Goal: Task Accomplishment & Management: Use online tool/utility

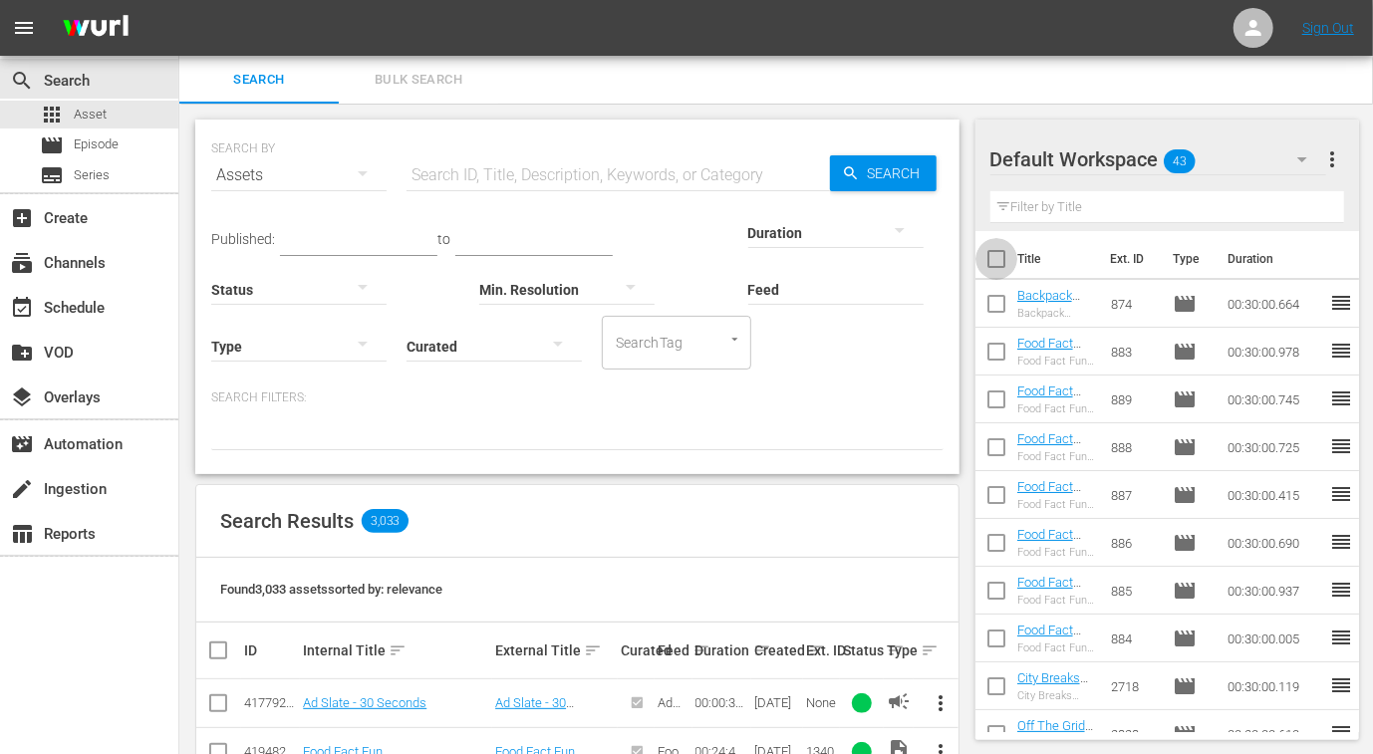
click at [996, 263] on input "checkbox" at bounding box center [996, 263] width 42 height 42
checkbox input "true"
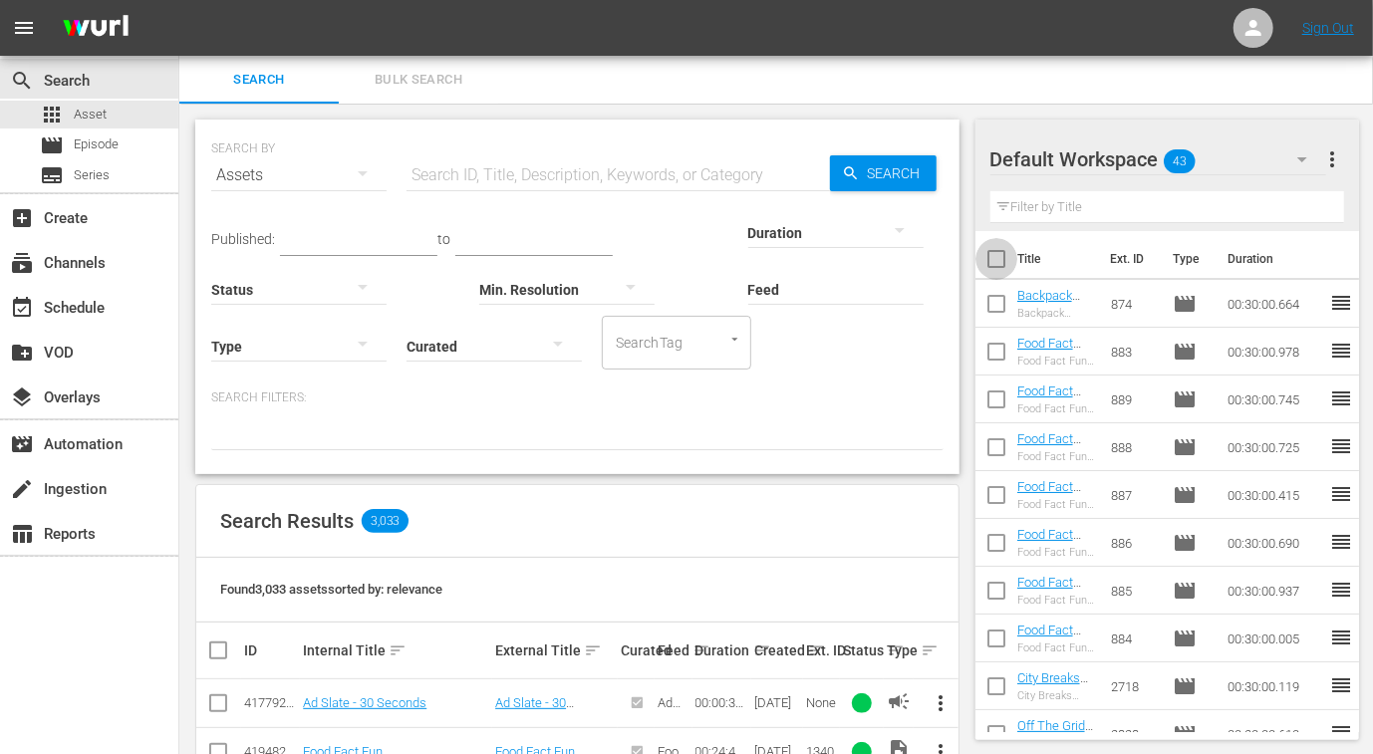
checkbox input "true"
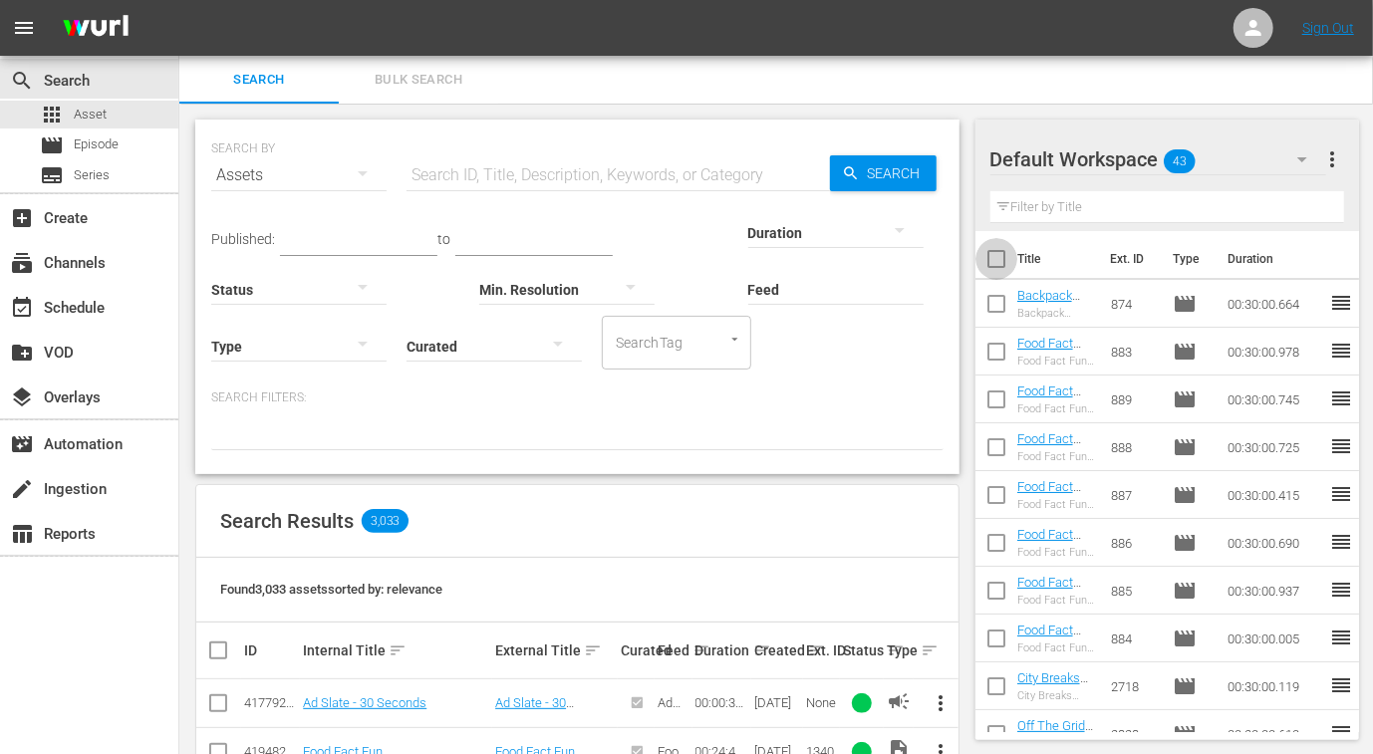
checkbox input "true"
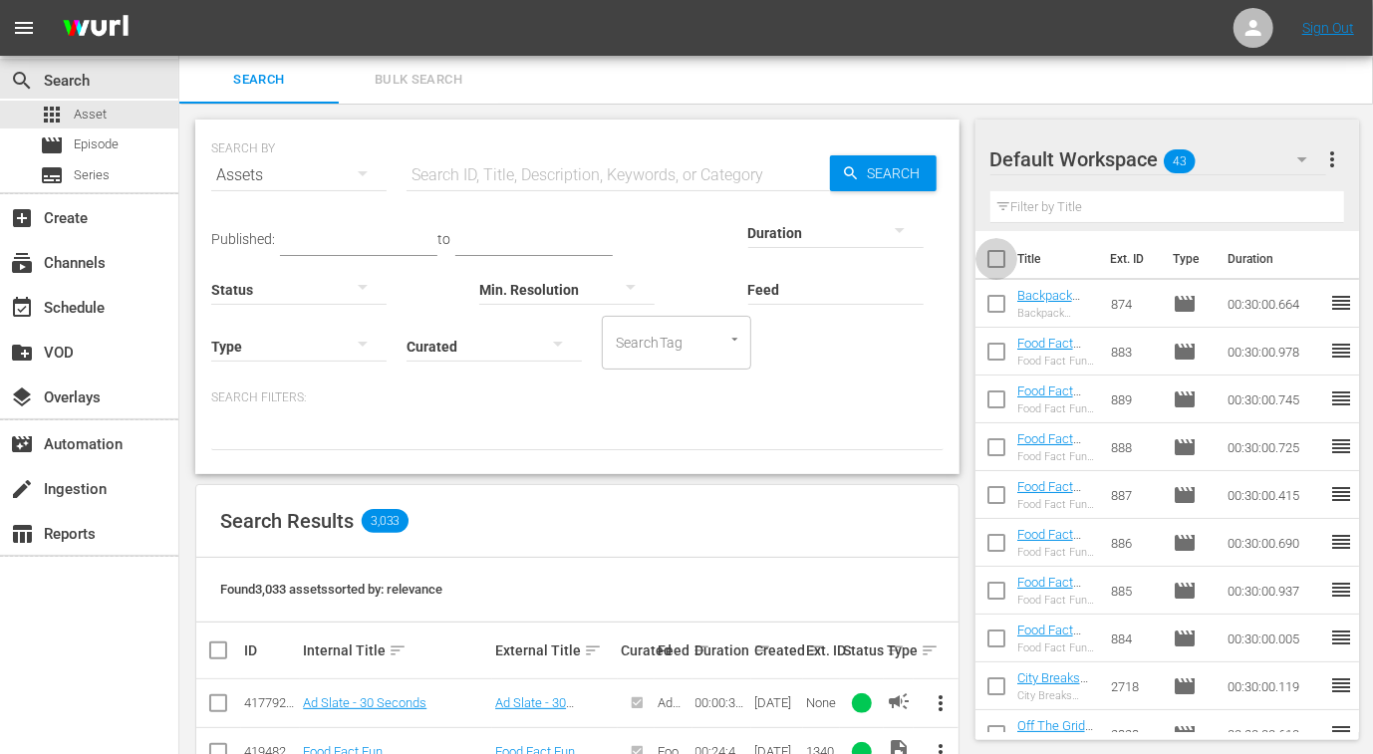
checkbox input "true"
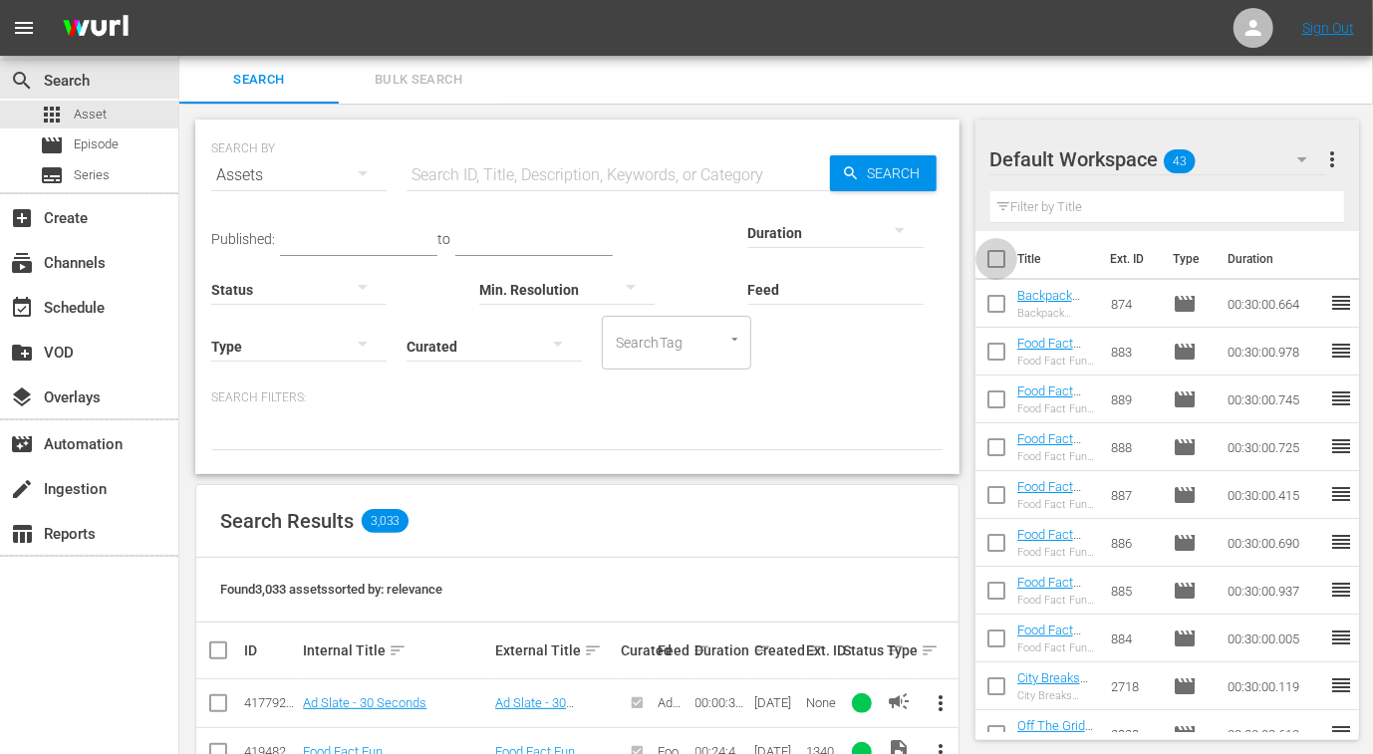
checkbox input "true"
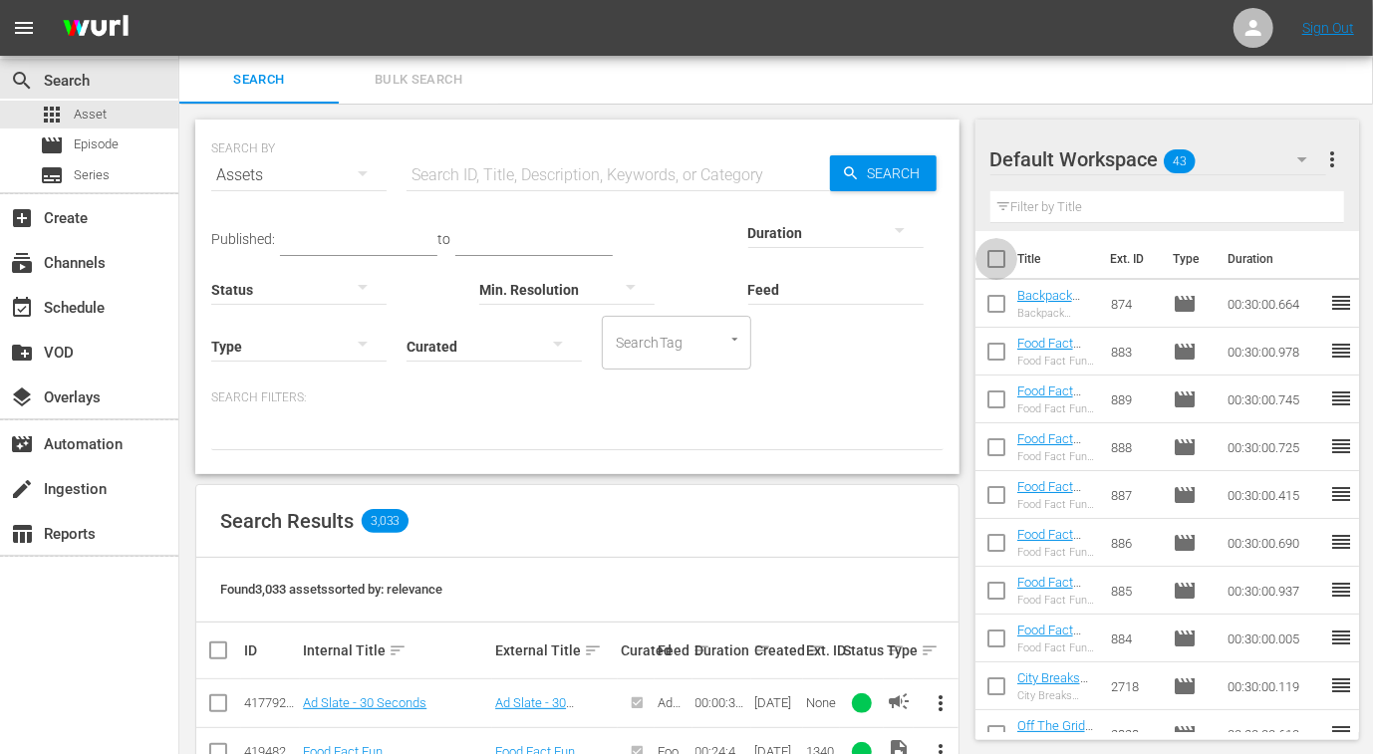
checkbox input "true"
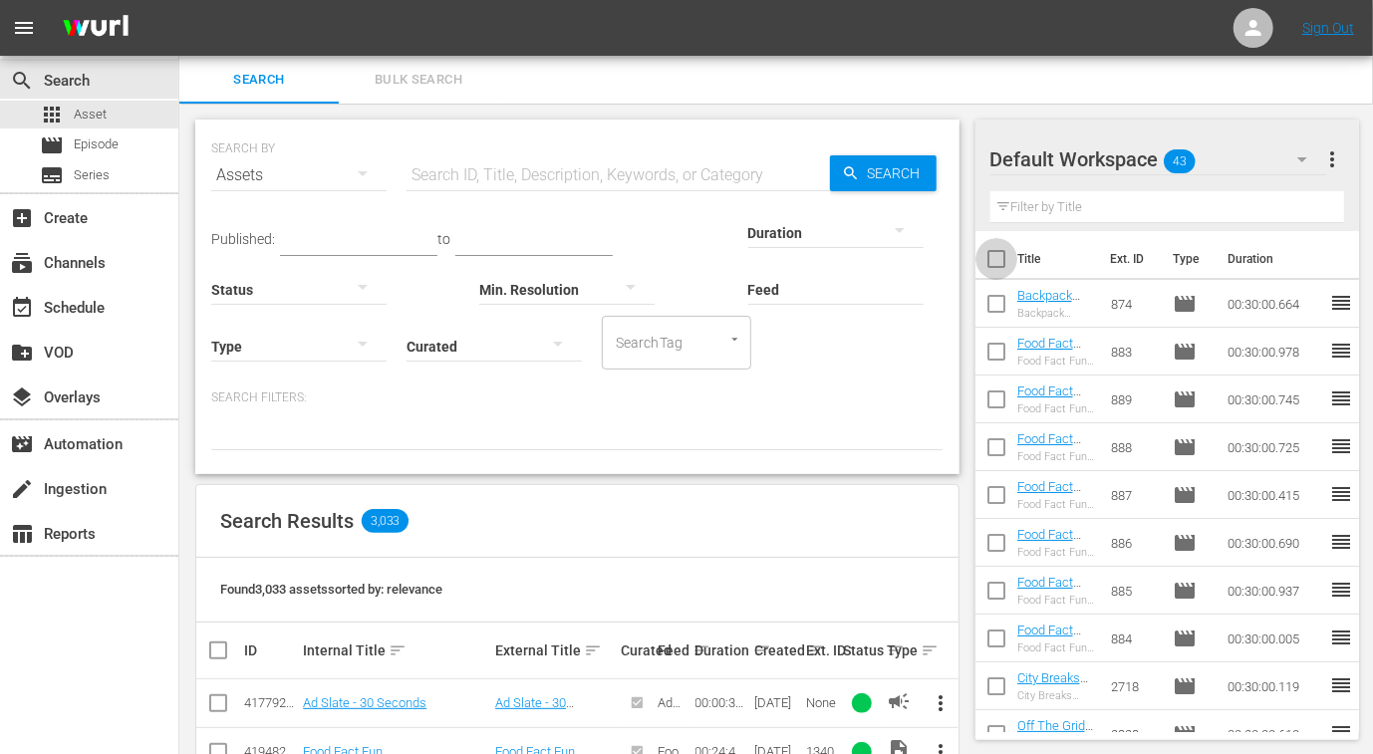
checkbox input "true"
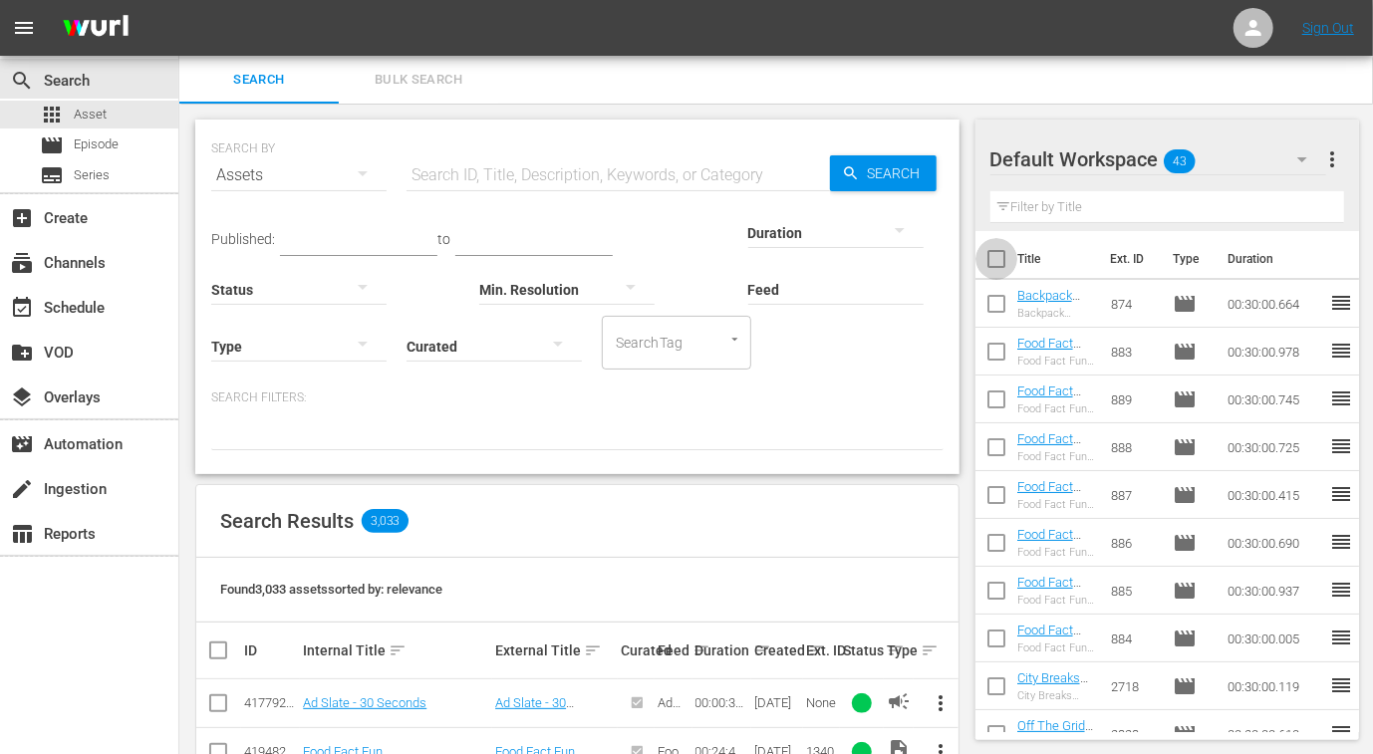
checkbox input "true"
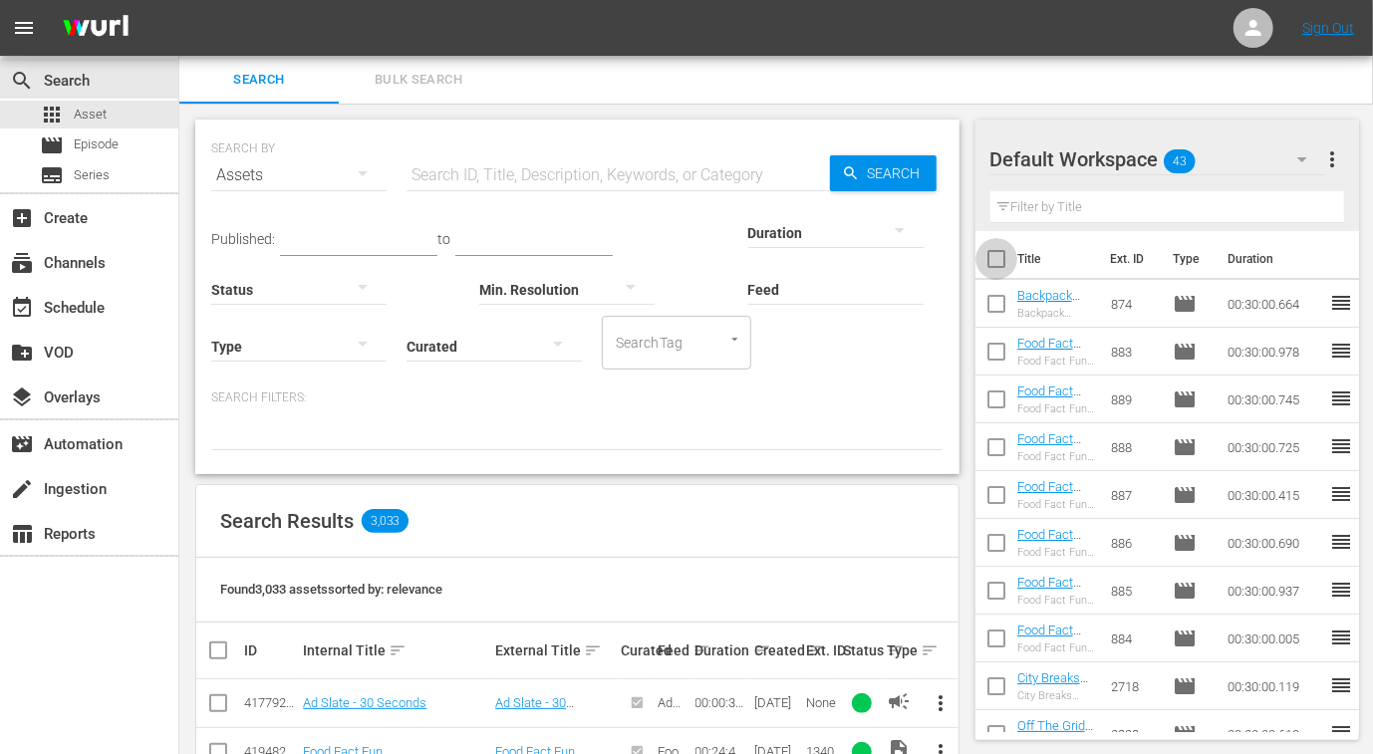
checkbox input "true"
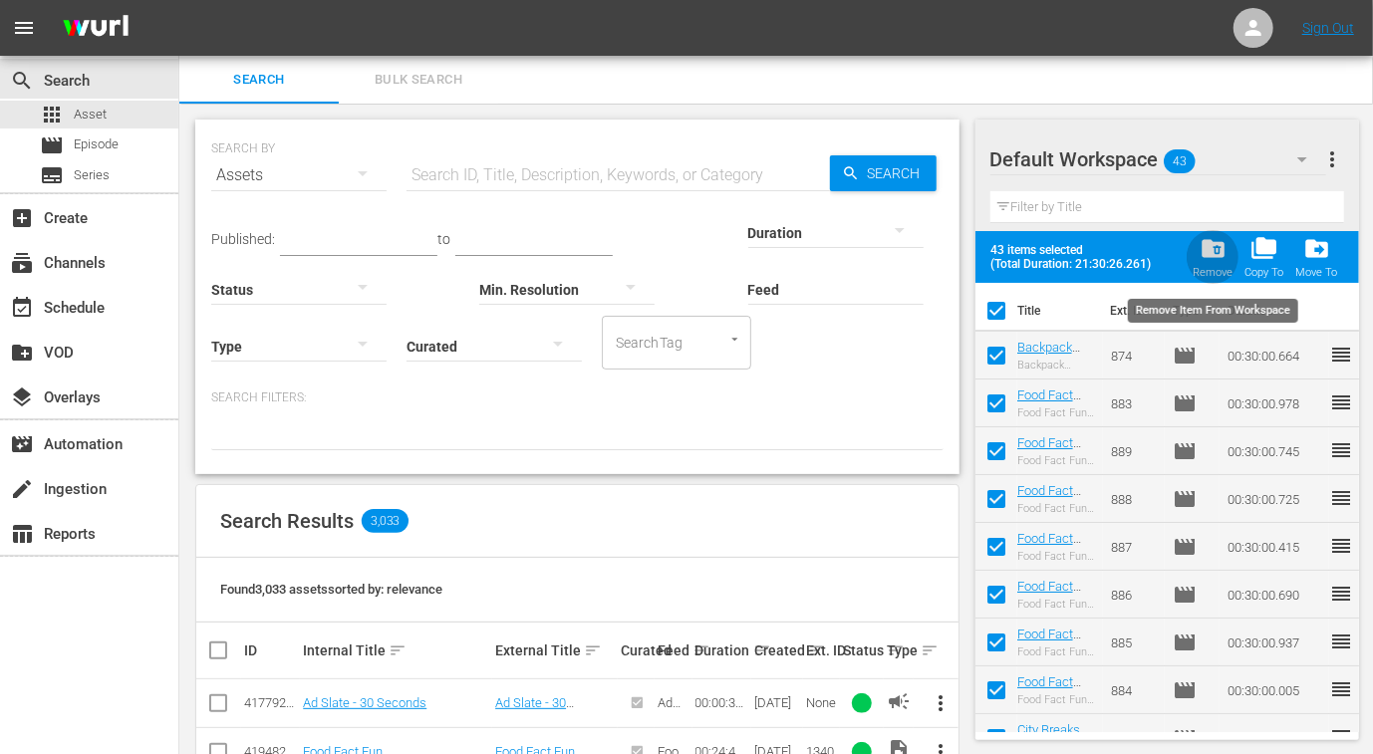
click at [1221, 248] on span "folder_delete" at bounding box center [1212, 248] width 27 height 27
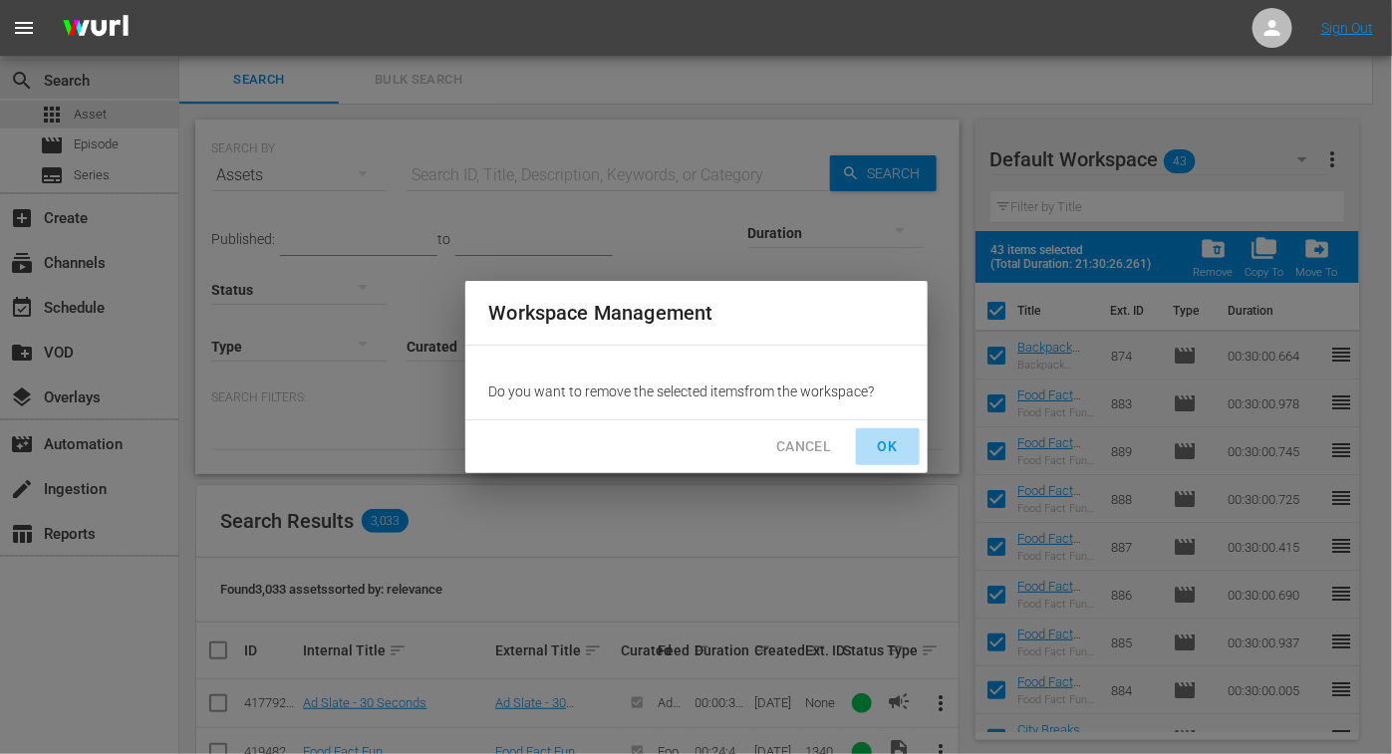
click at [882, 452] on span "OK" at bounding box center [888, 446] width 32 height 25
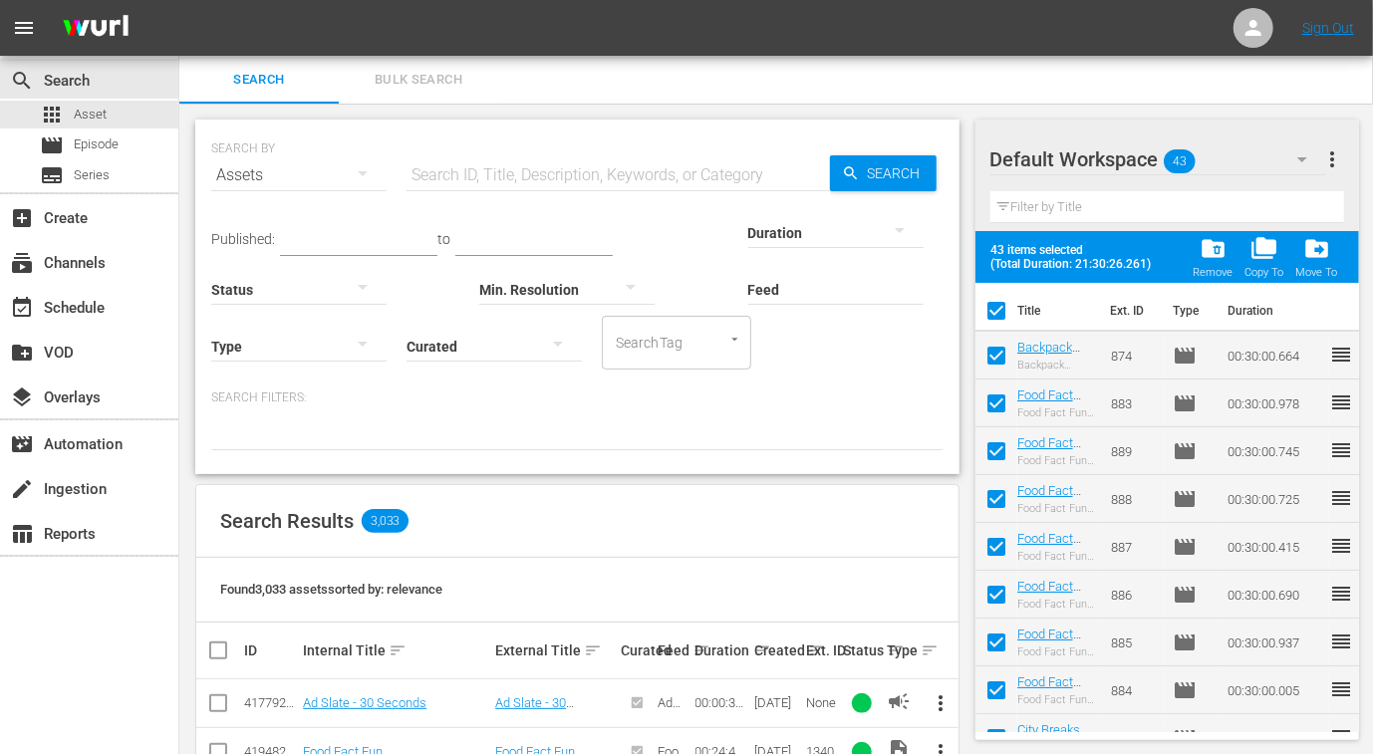
checkbox input "false"
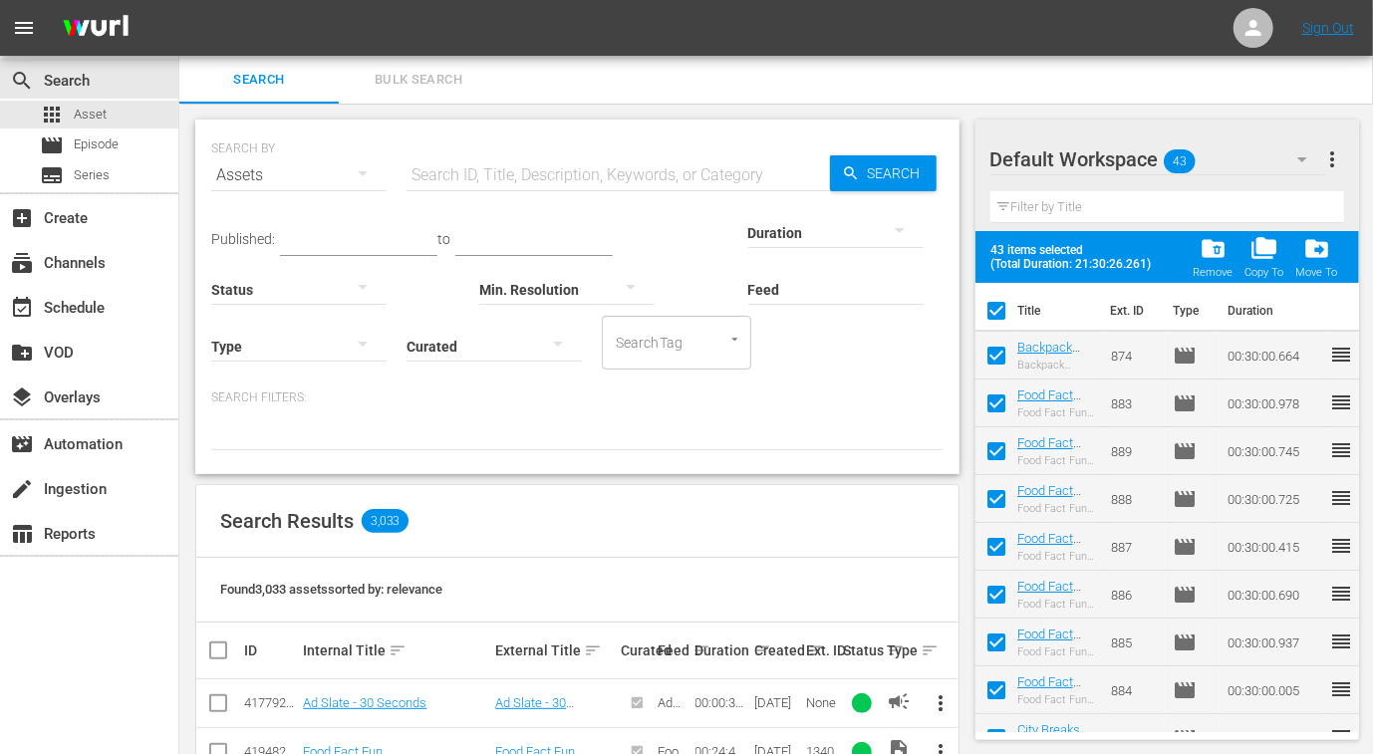
checkbox input "false"
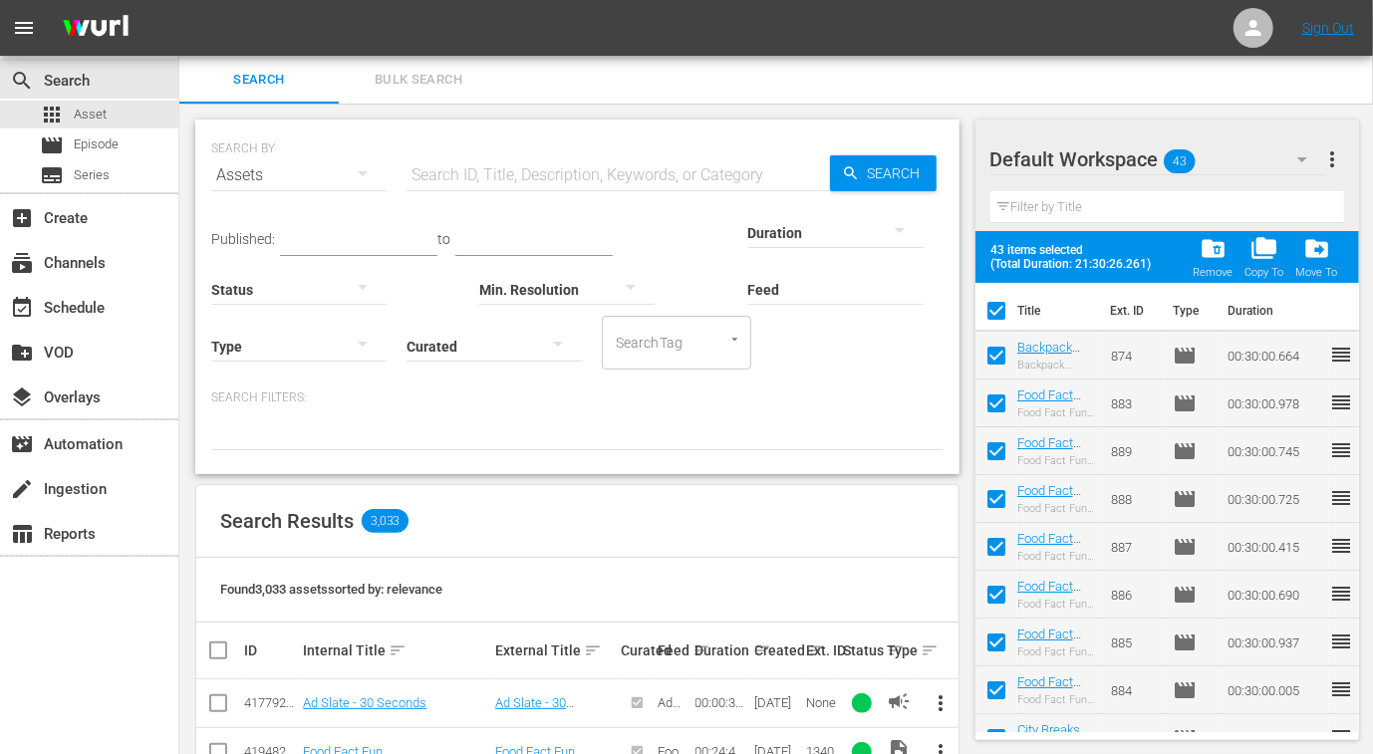
checkbox input "false"
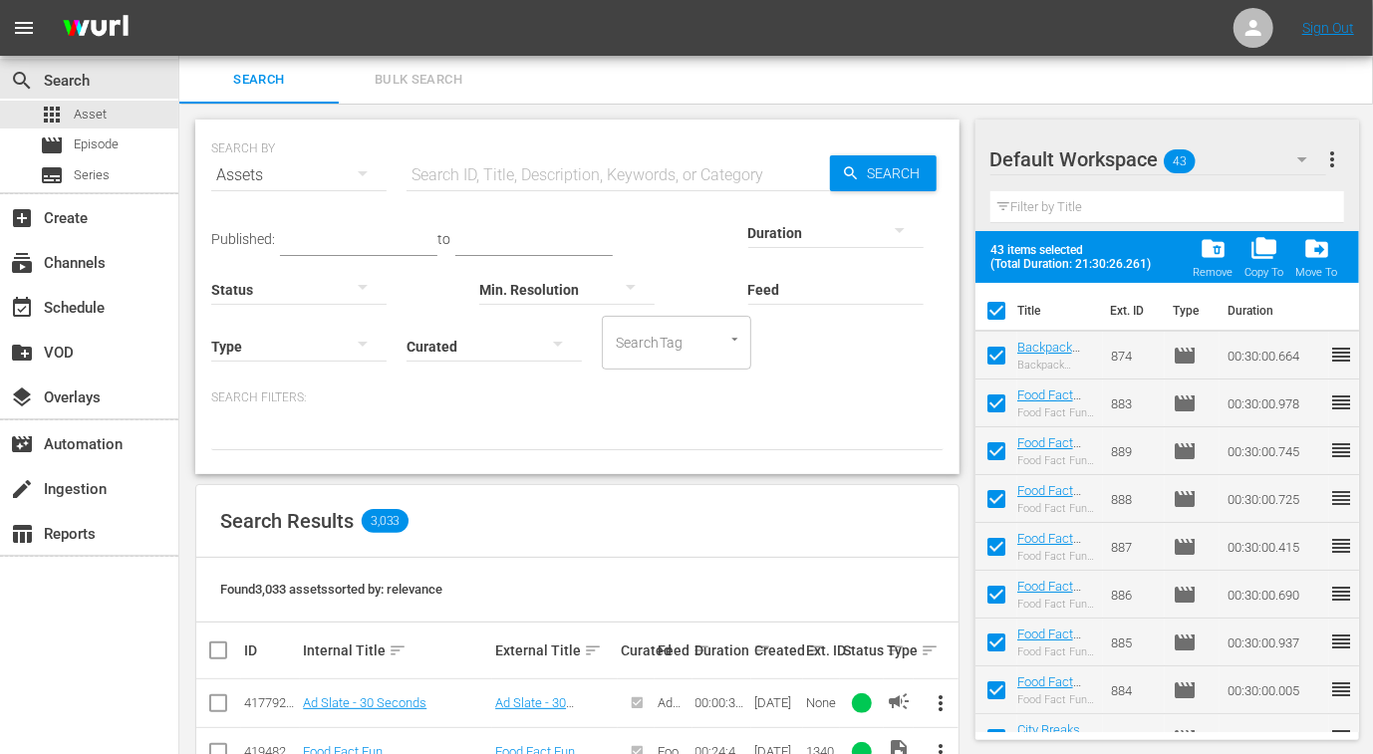
checkbox input "false"
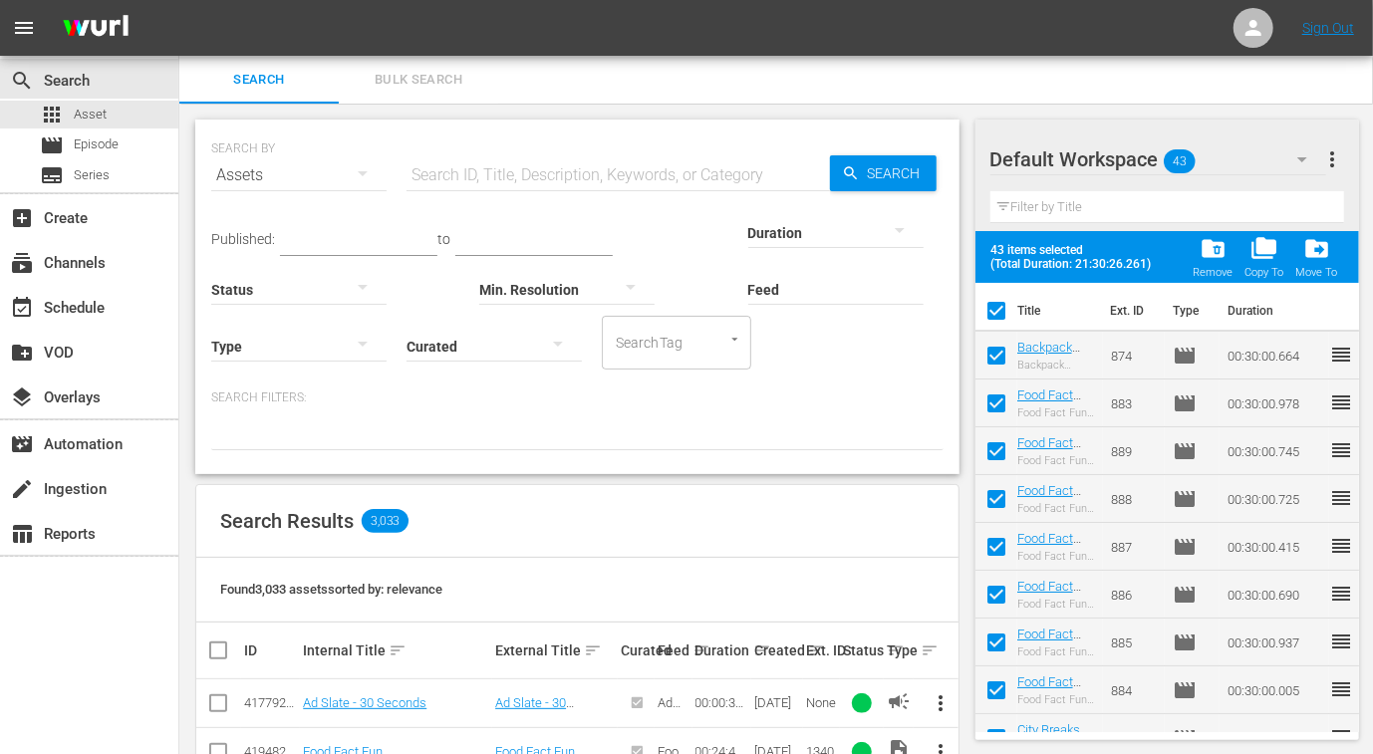
checkbox input "false"
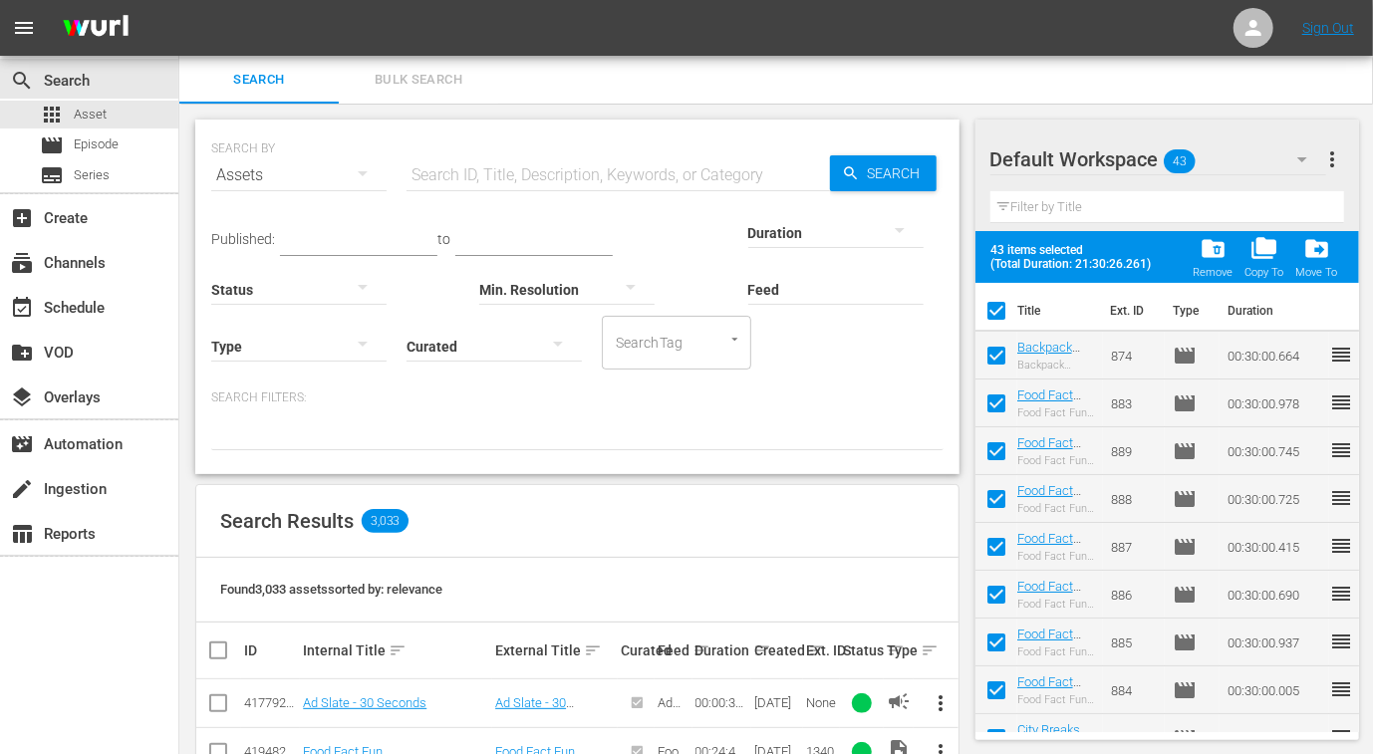
checkbox input "false"
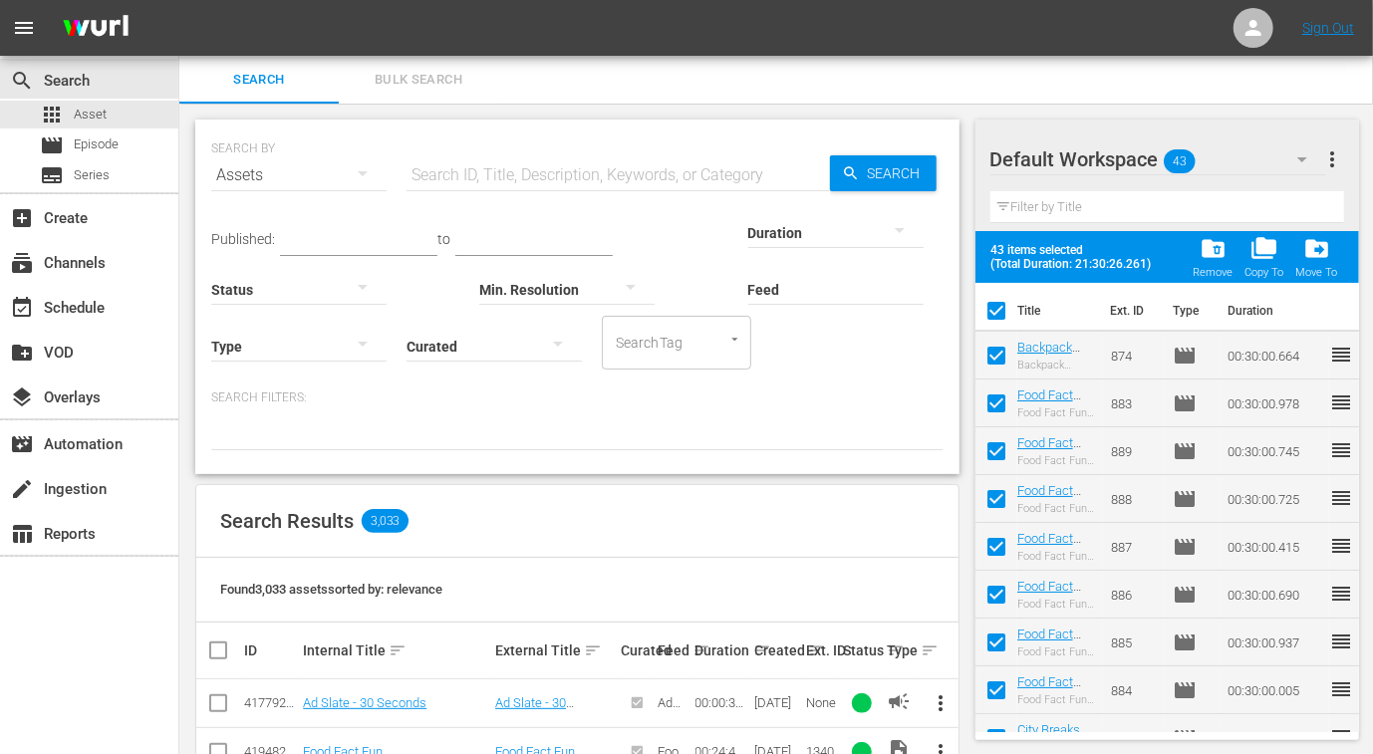
checkbox input "false"
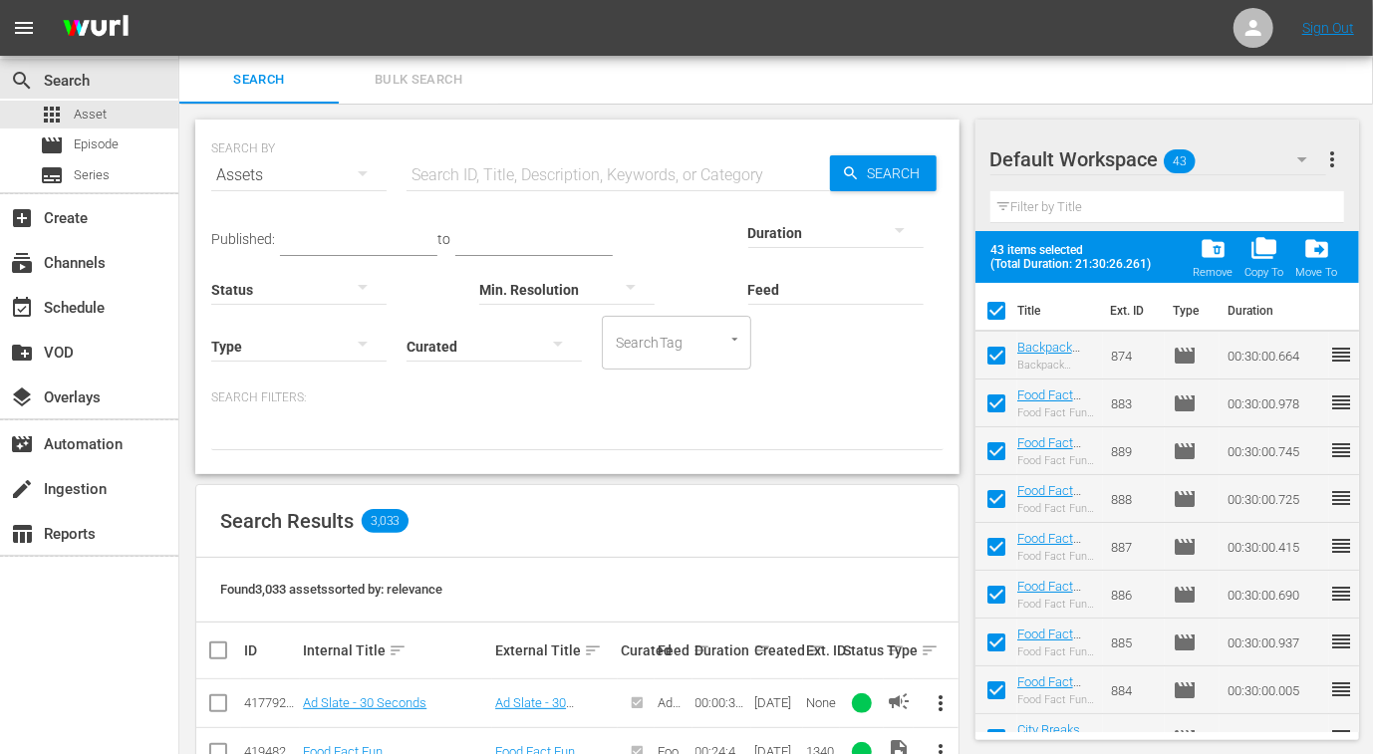
checkbox input "false"
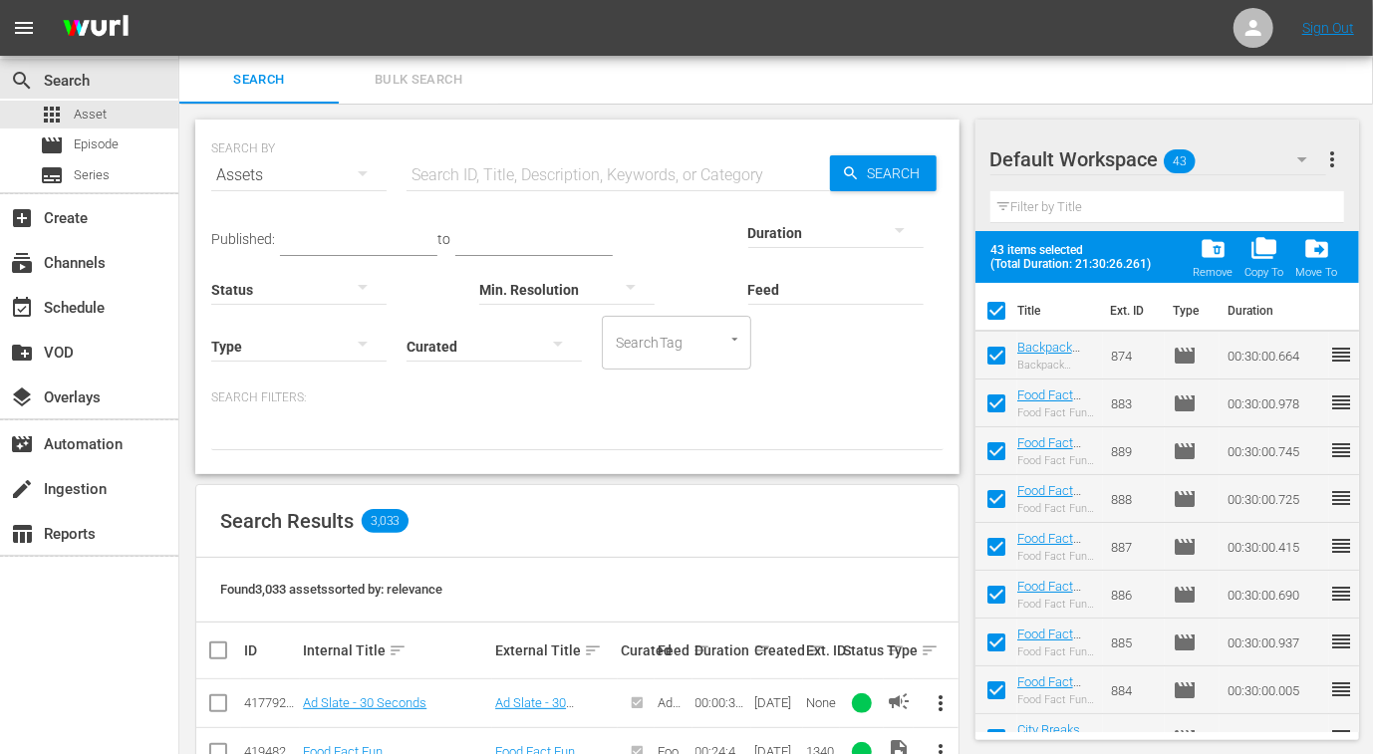
checkbox input "false"
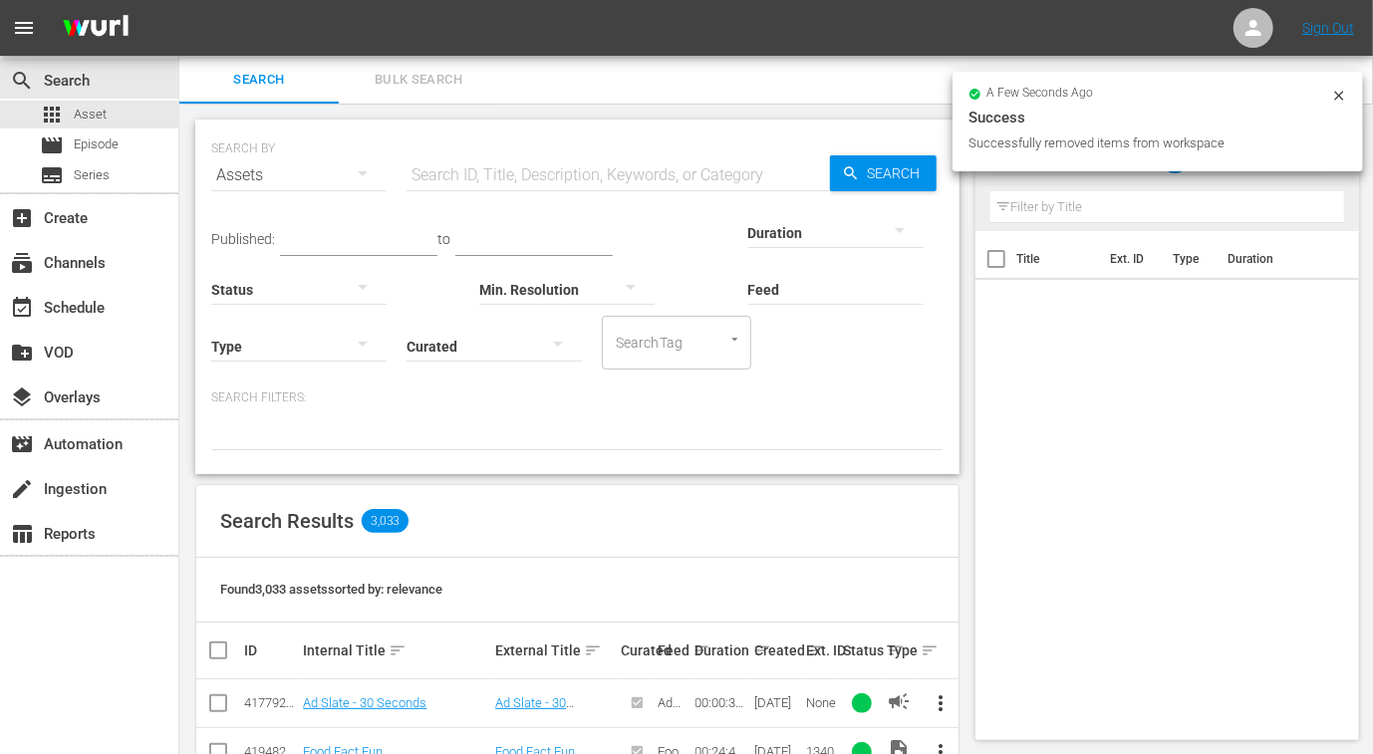
click at [1344, 95] on icon at bounding box center [1339, 96] width 16 height 16
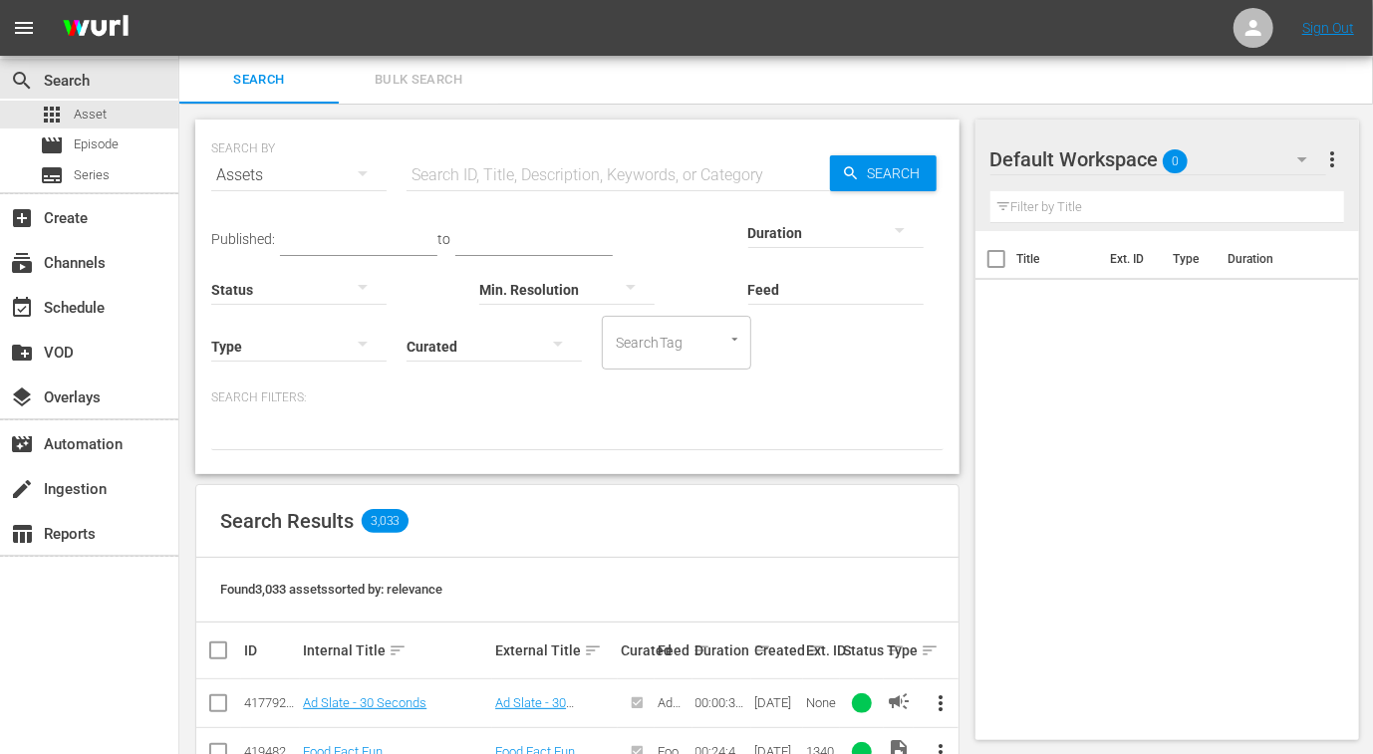
click at [1302, 151] on icon "button" at bounding box center [1302, 159] width 24 height 24
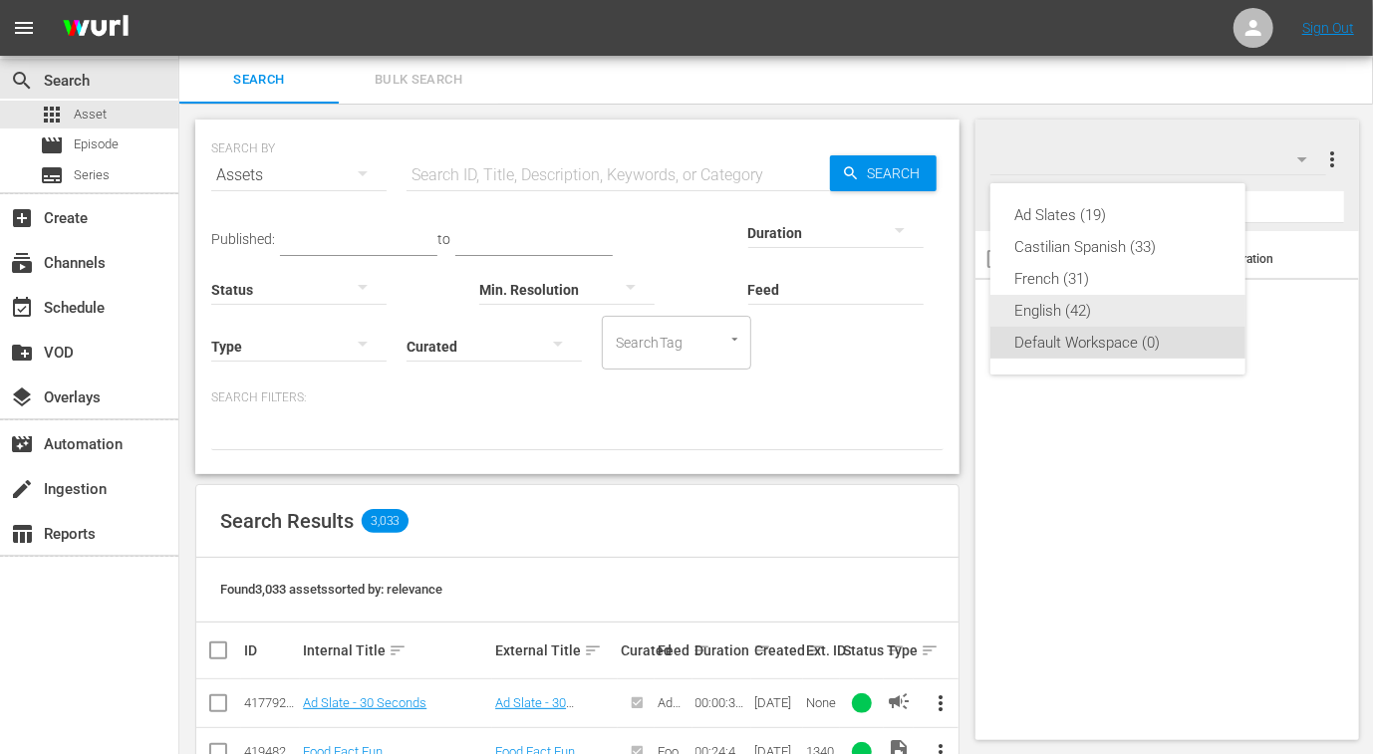
click at [1028, 319] on div "English (42)" at bounding box center [1117, 311] width 207 height 32
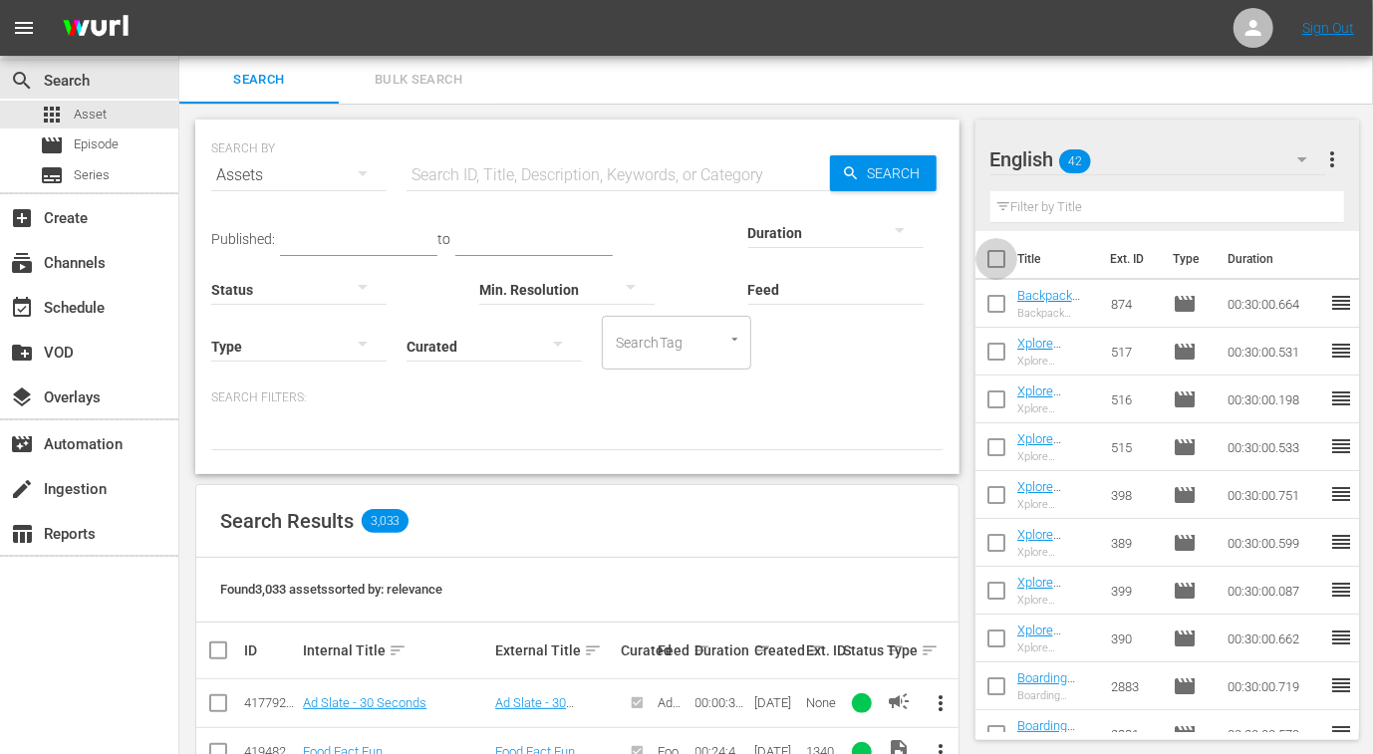
click at [1001, 263] on input "checkbox" at bounding box center [996, 263] width 42 height 42
checkbox input "true"
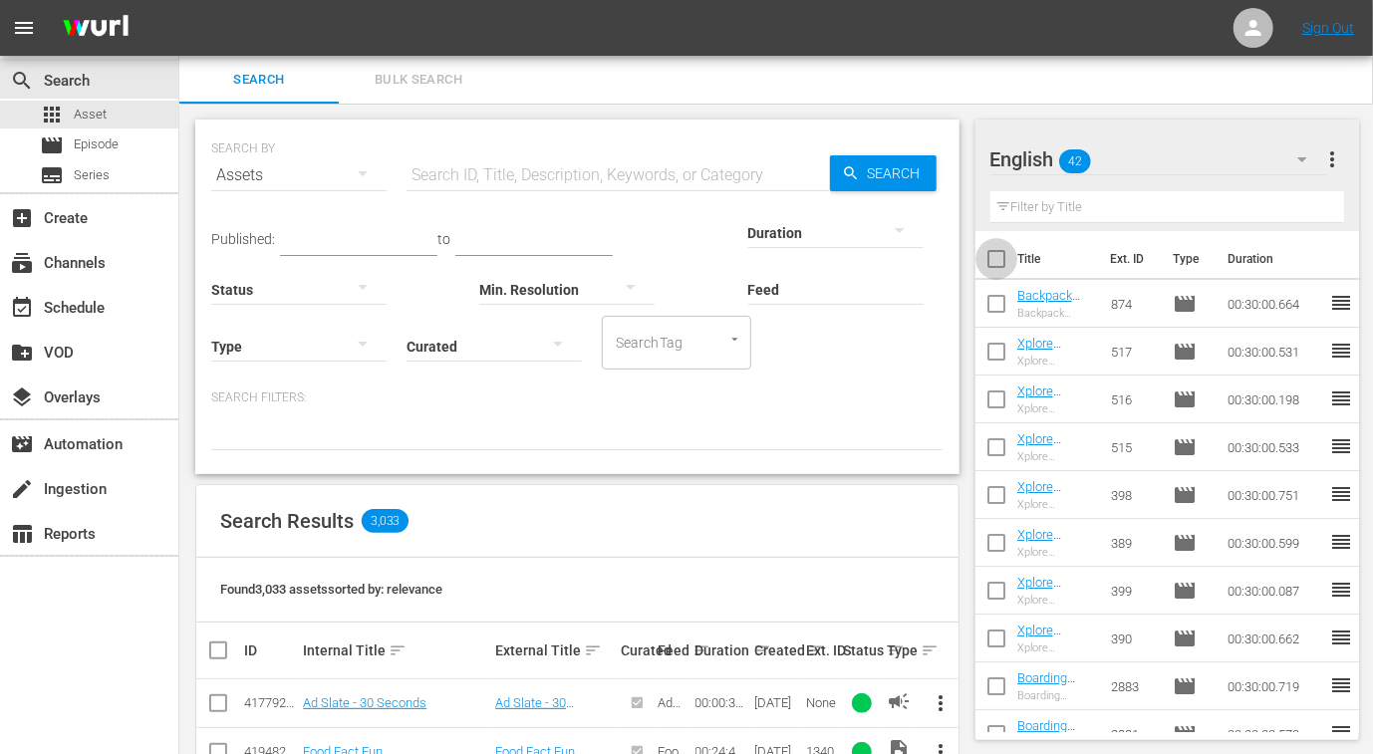
checkbox input "true"
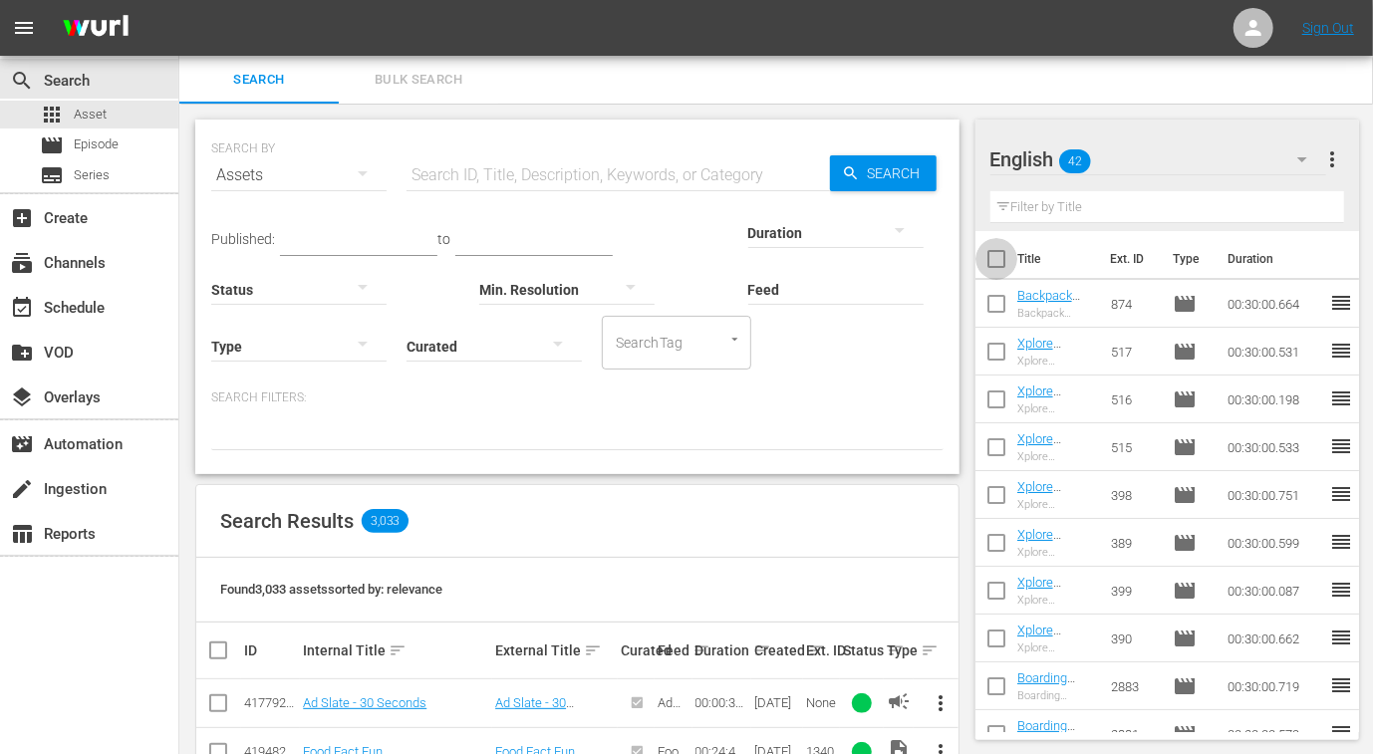
checkbox input "true"
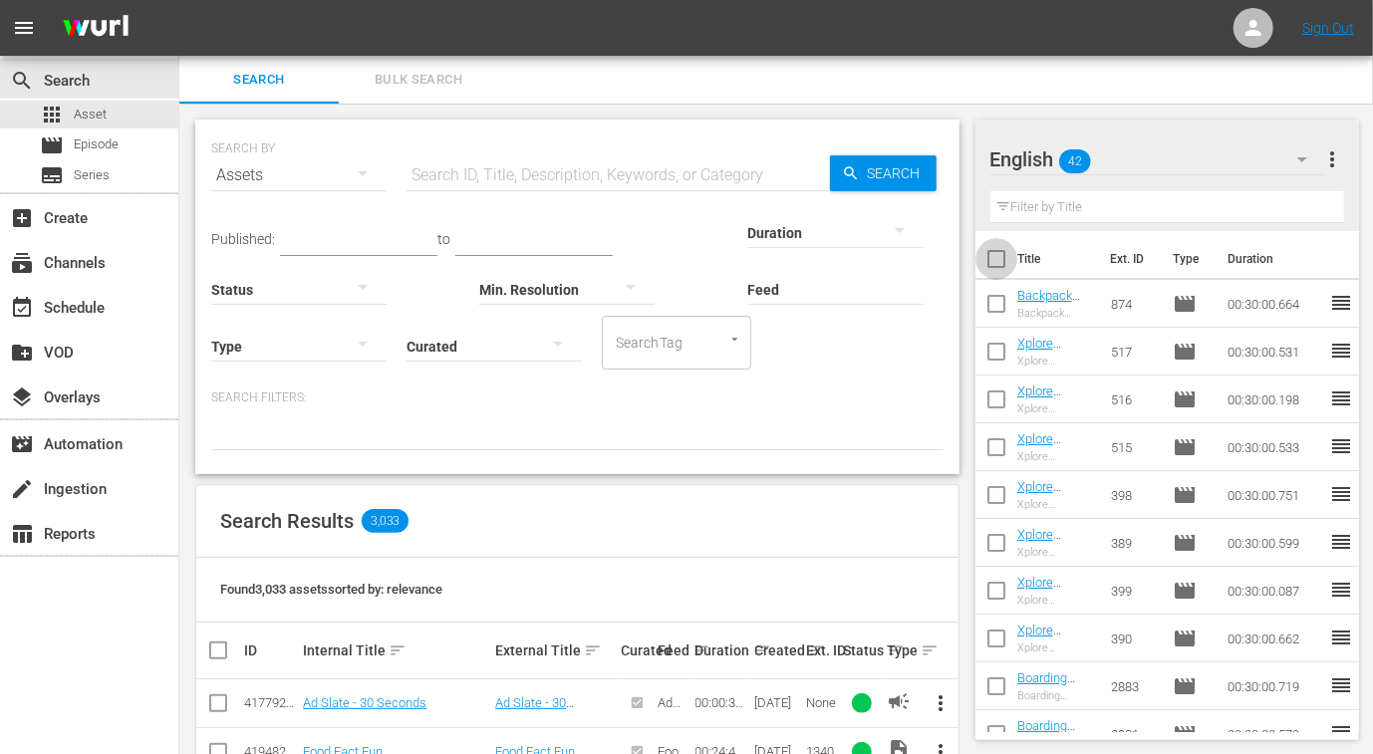
checkbox input "true"
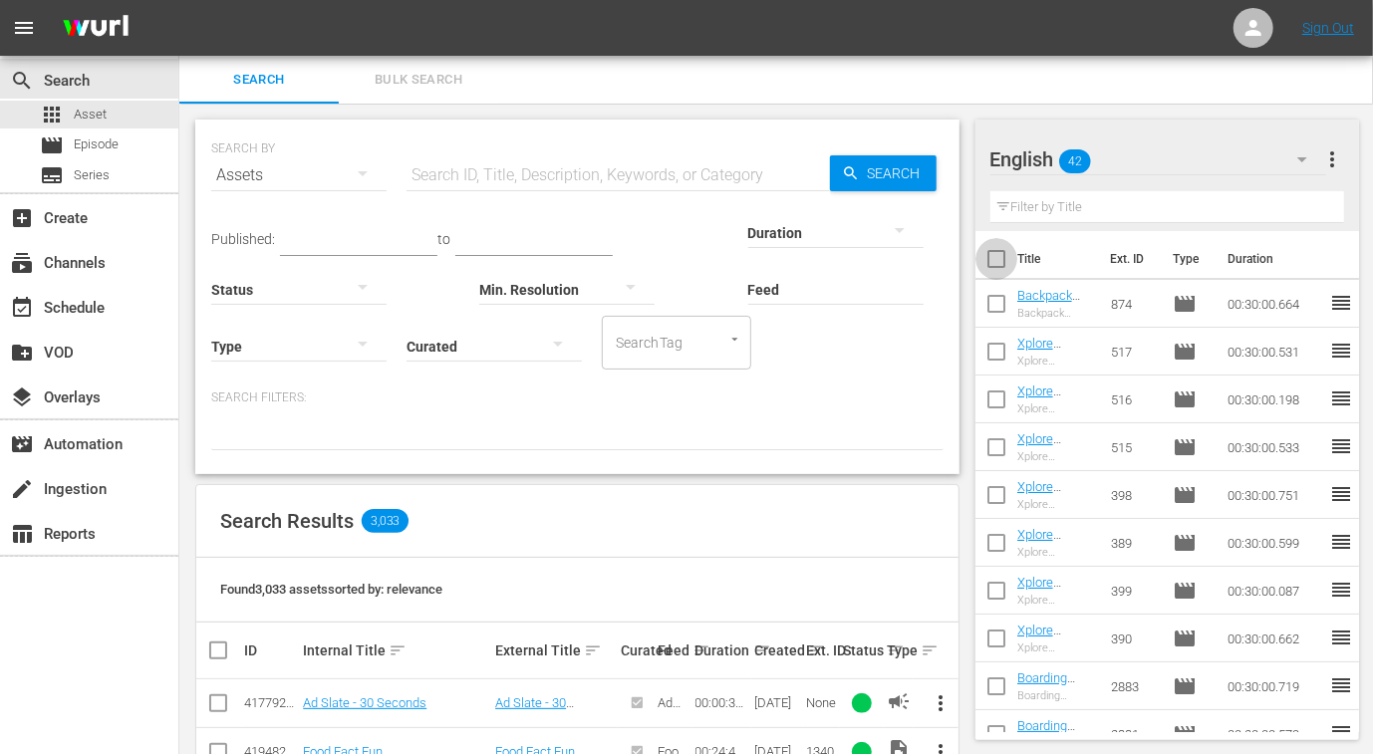
checkbox input "true"
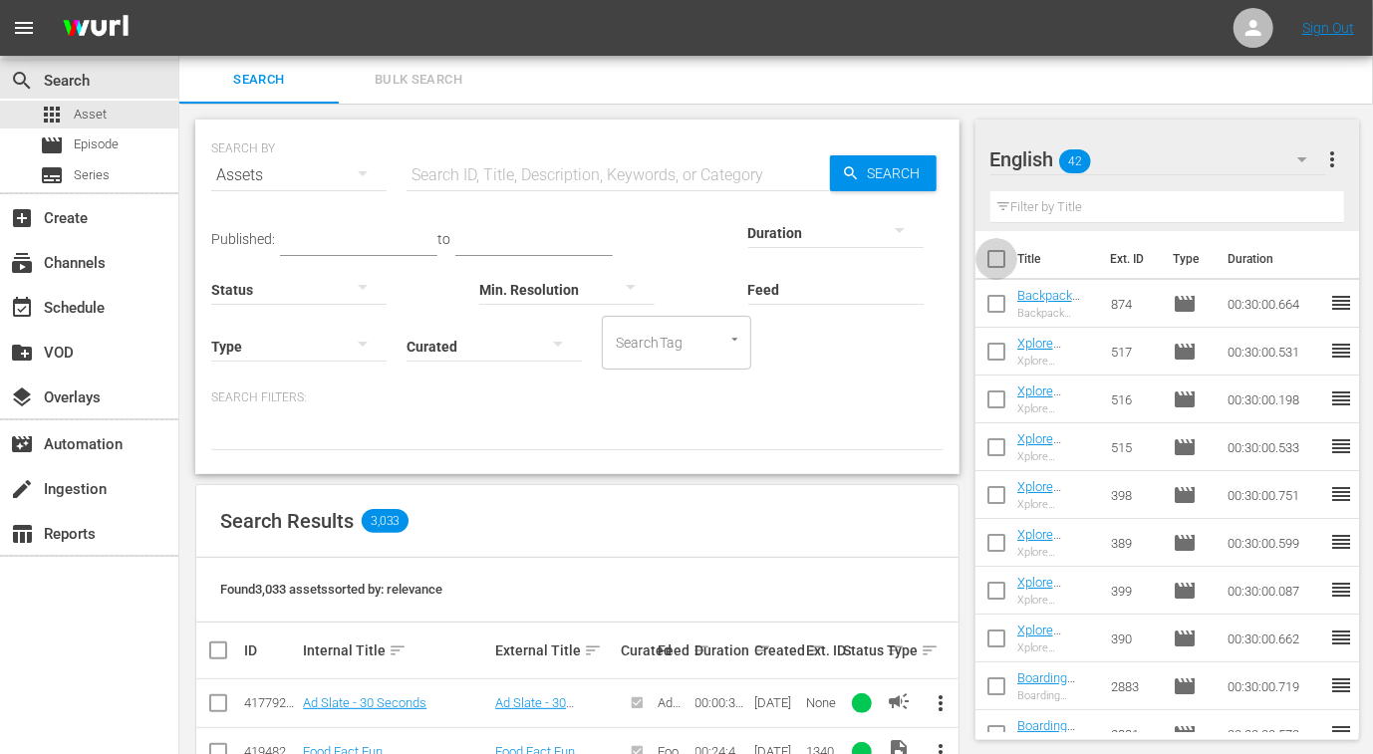
checkbox input "true"
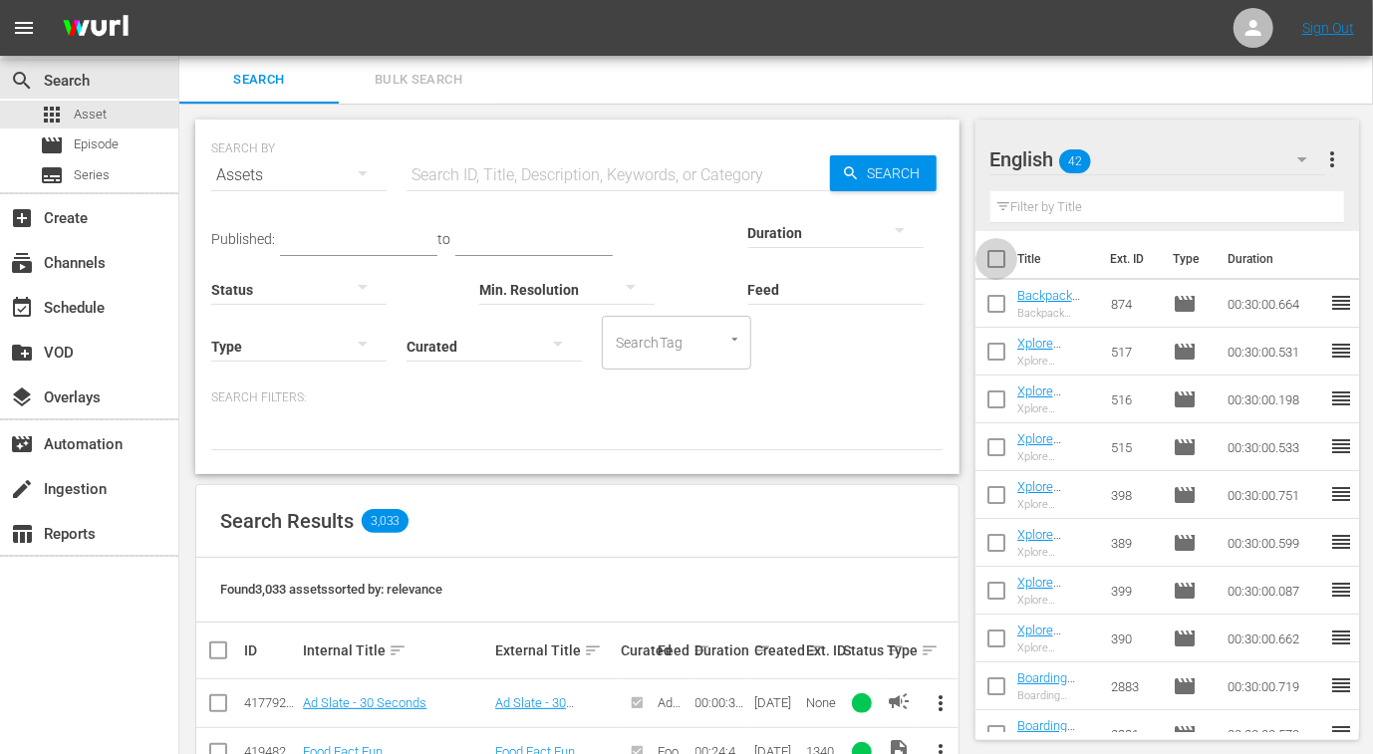
checkbox input "true"
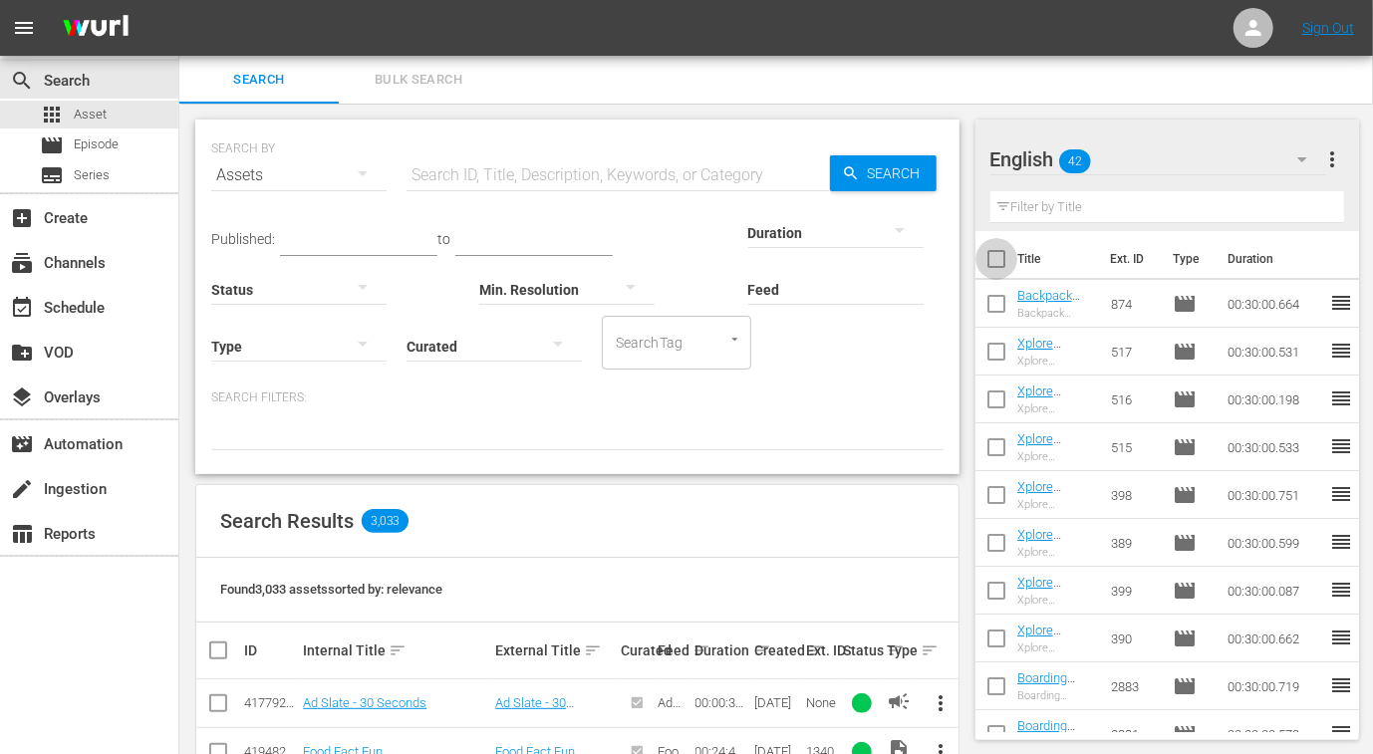
checkbox input "true"
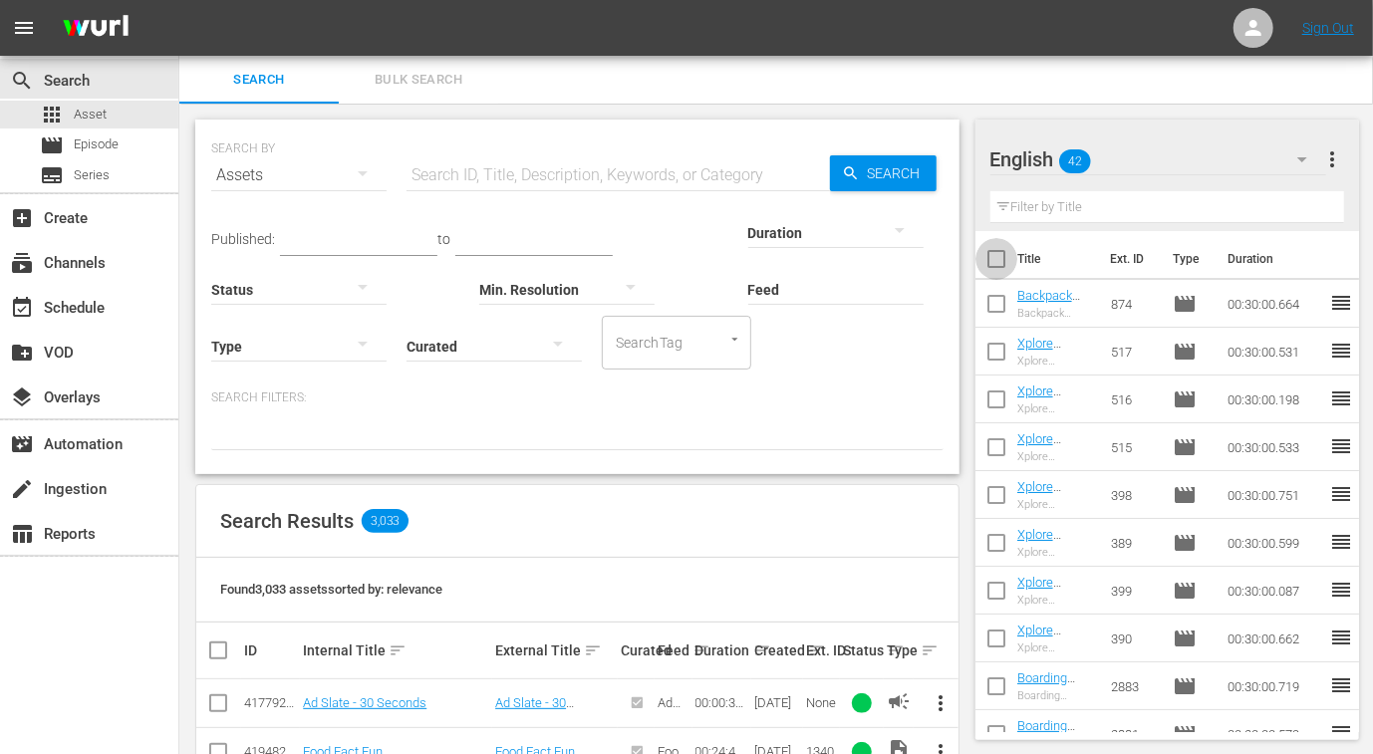
checkbox input "true"
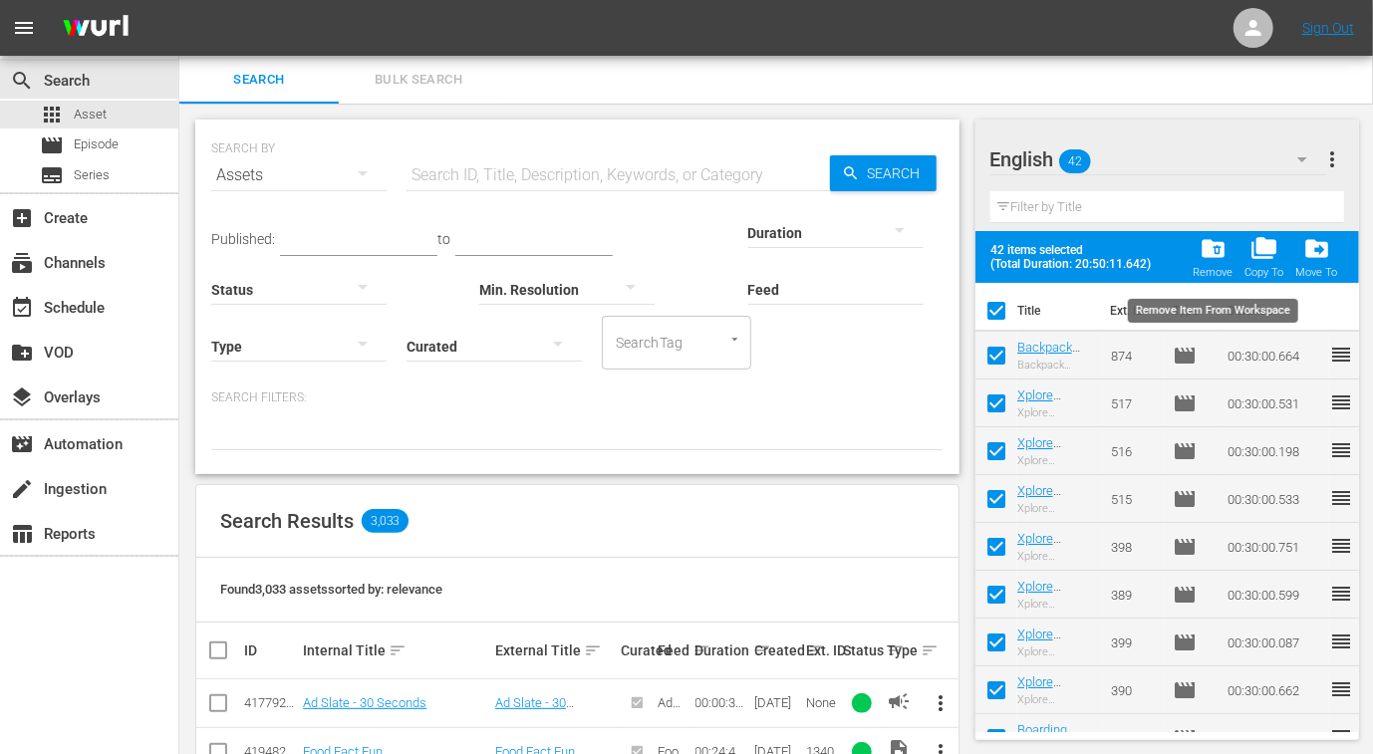
click at [1207, 251] on span "folder_delete" at bounding box center [1212, 248] width 27 height 27
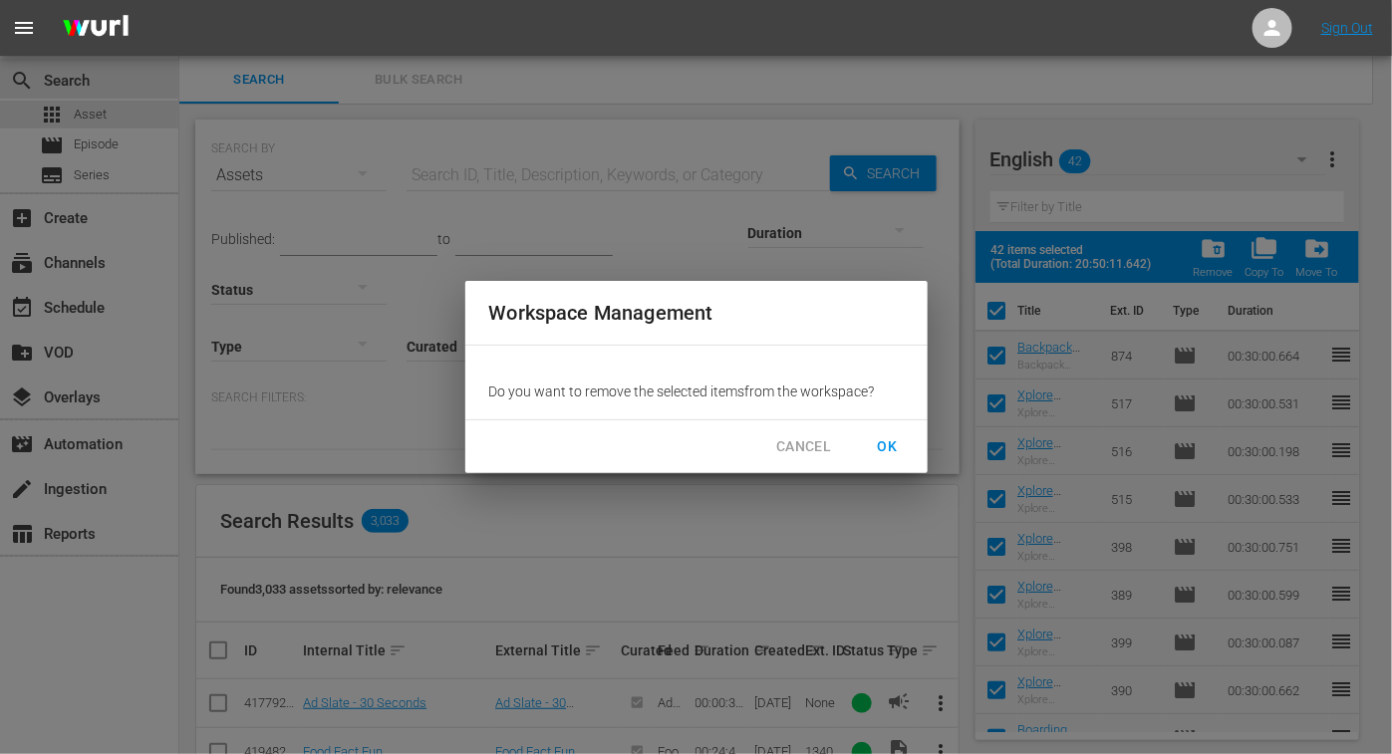
click at [882, 442] on span "OK" at bounding box center [888, 446] width 32 height 25
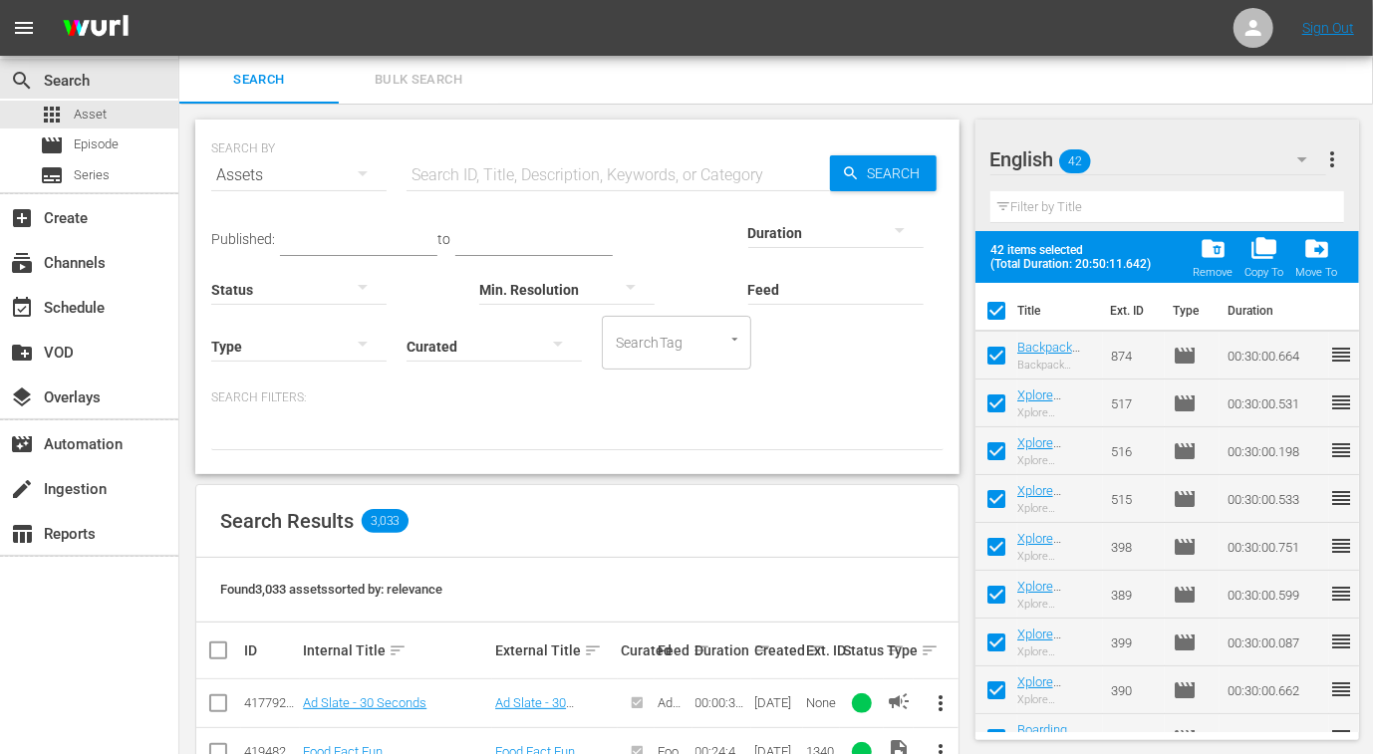
checkbox input "false"
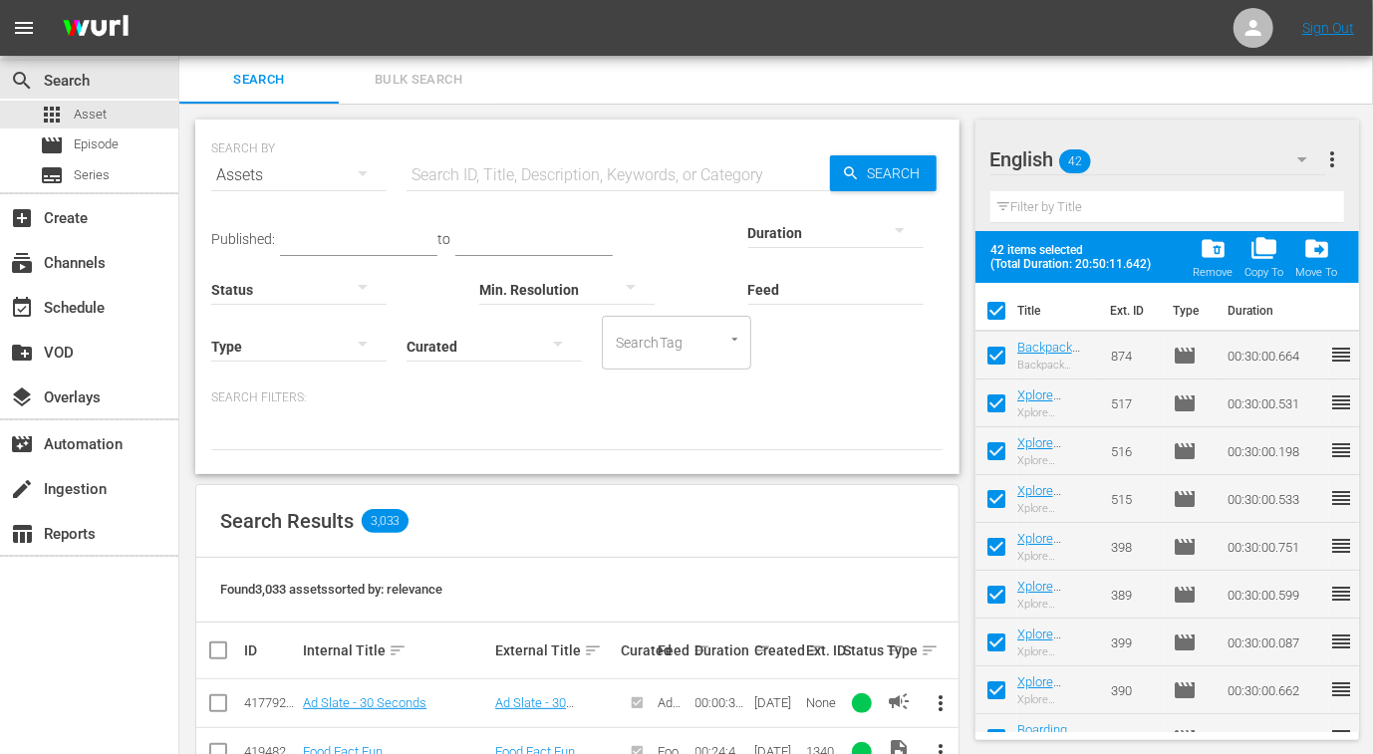
checkbox input "false"
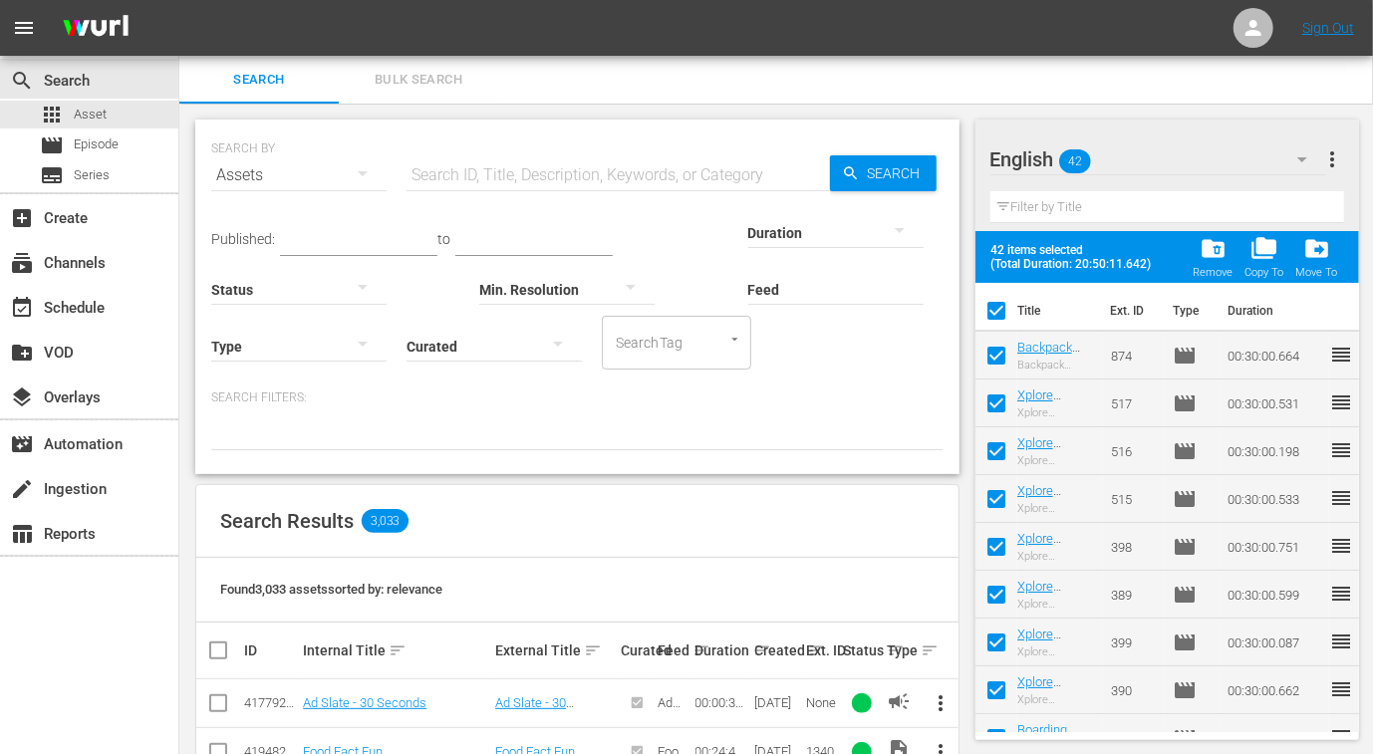
checkbox input "false"
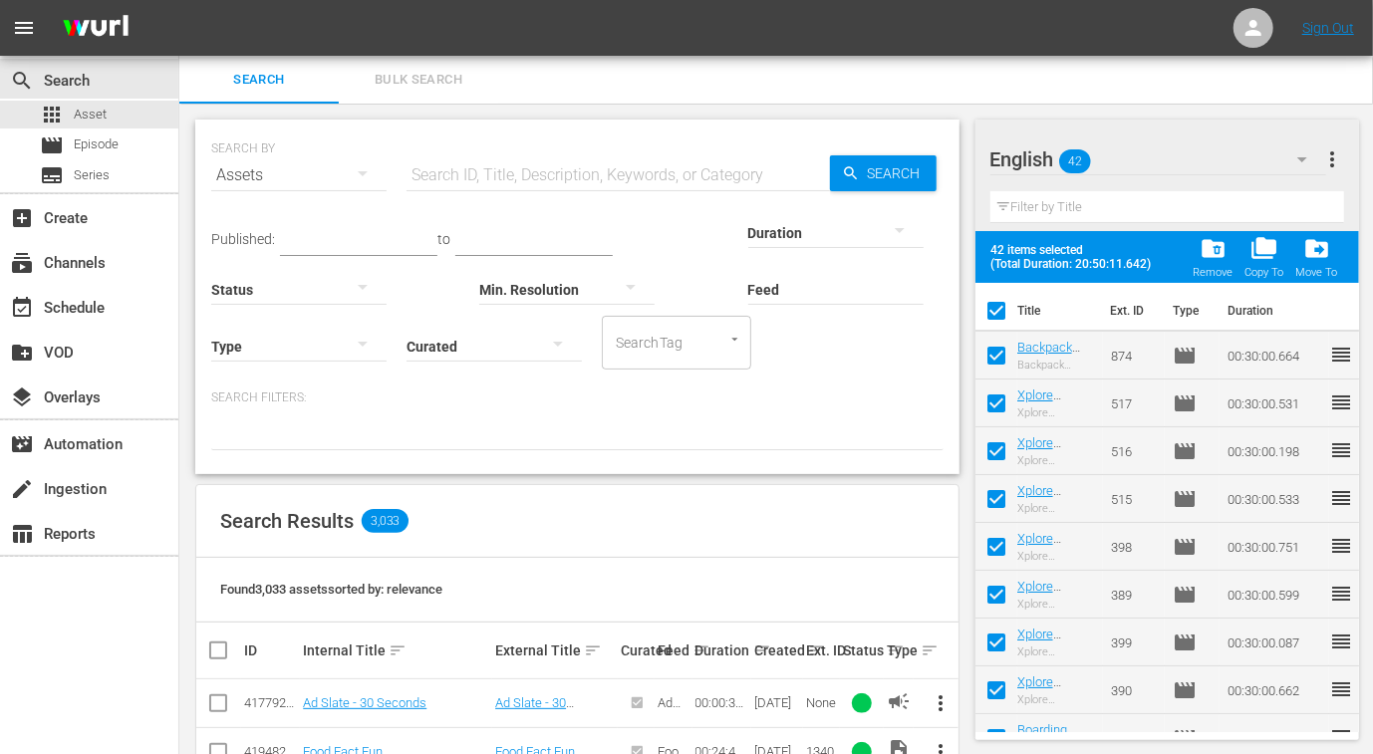
checkbox input "false"
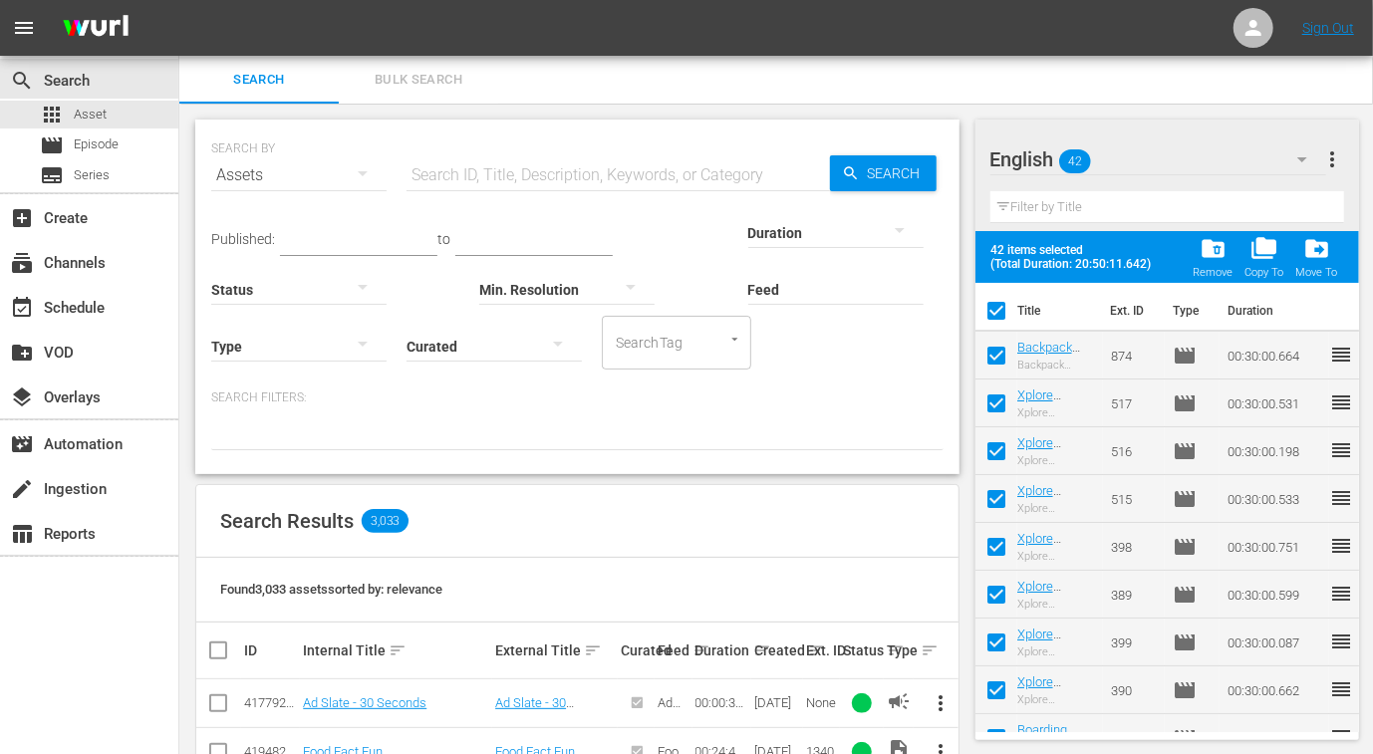
checkbox input "false"
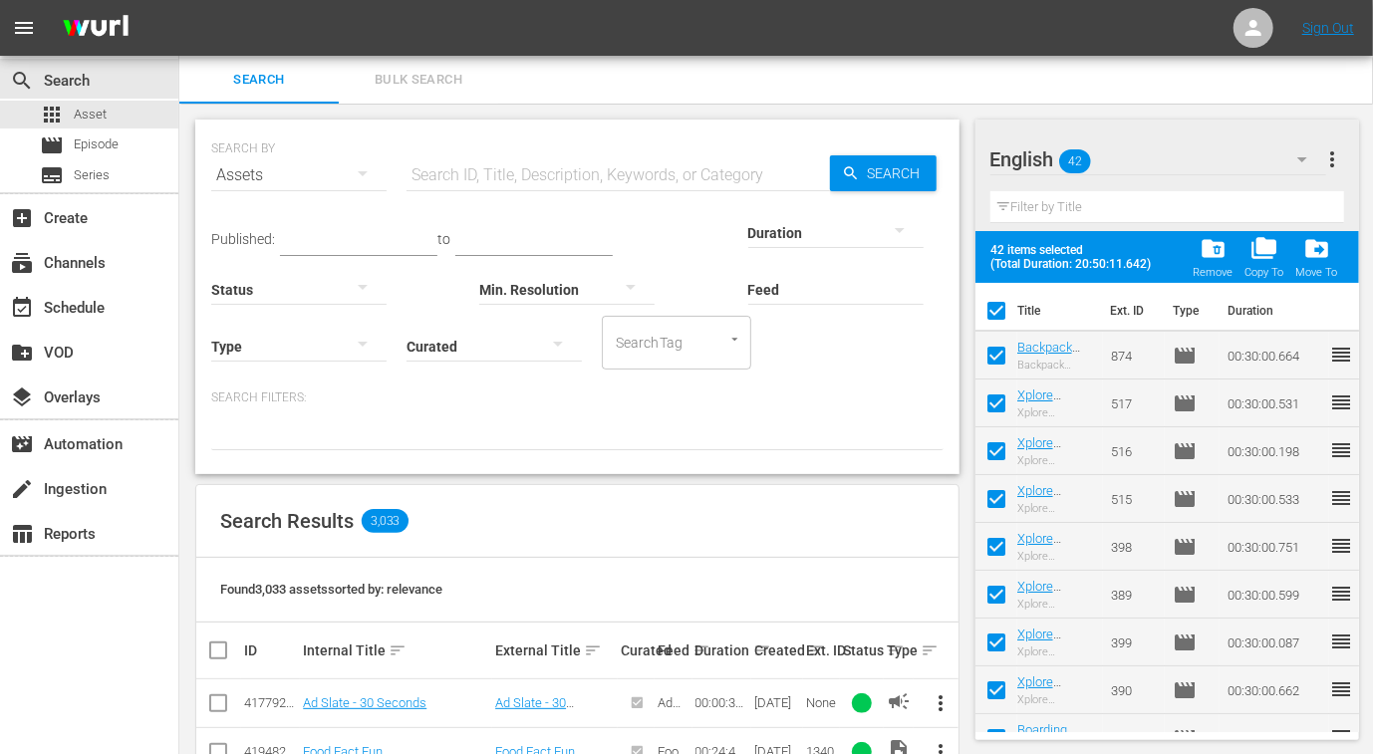
checkbox input "false"
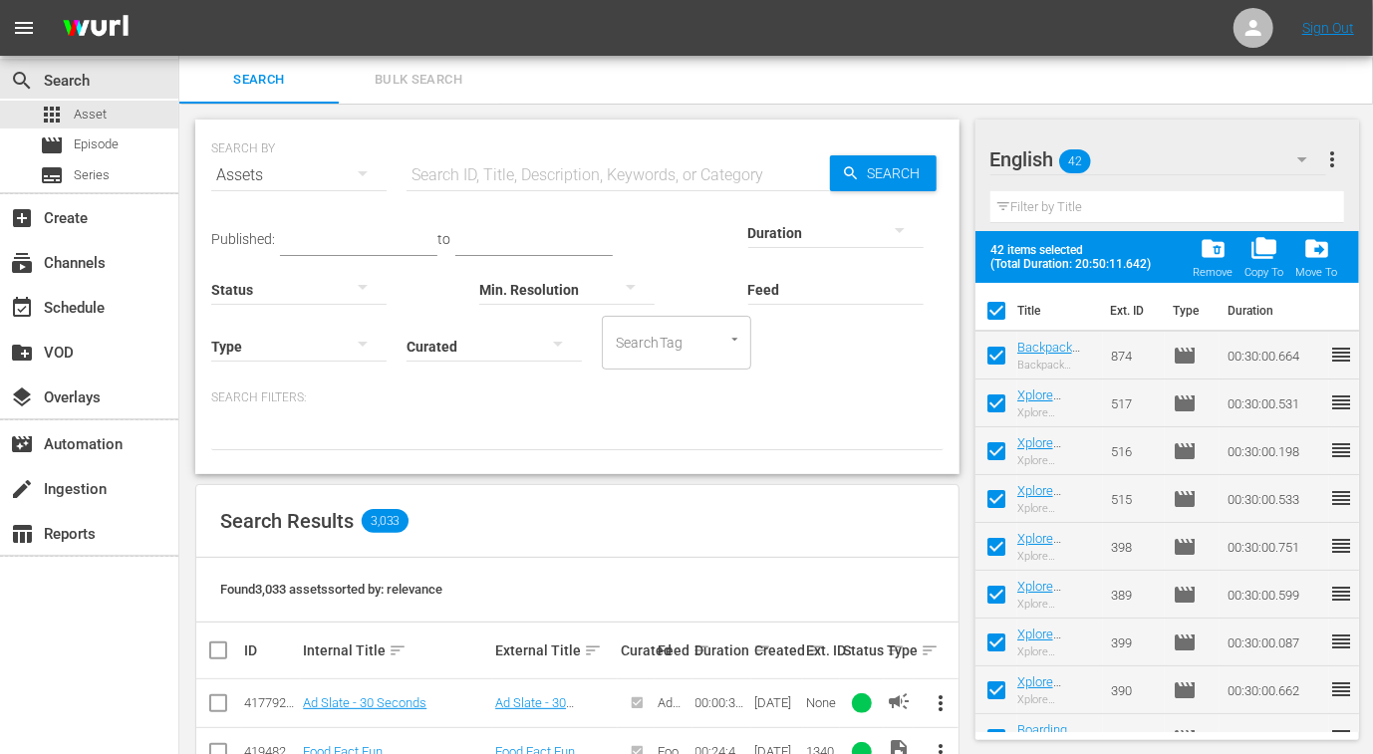
checkbox input "false"
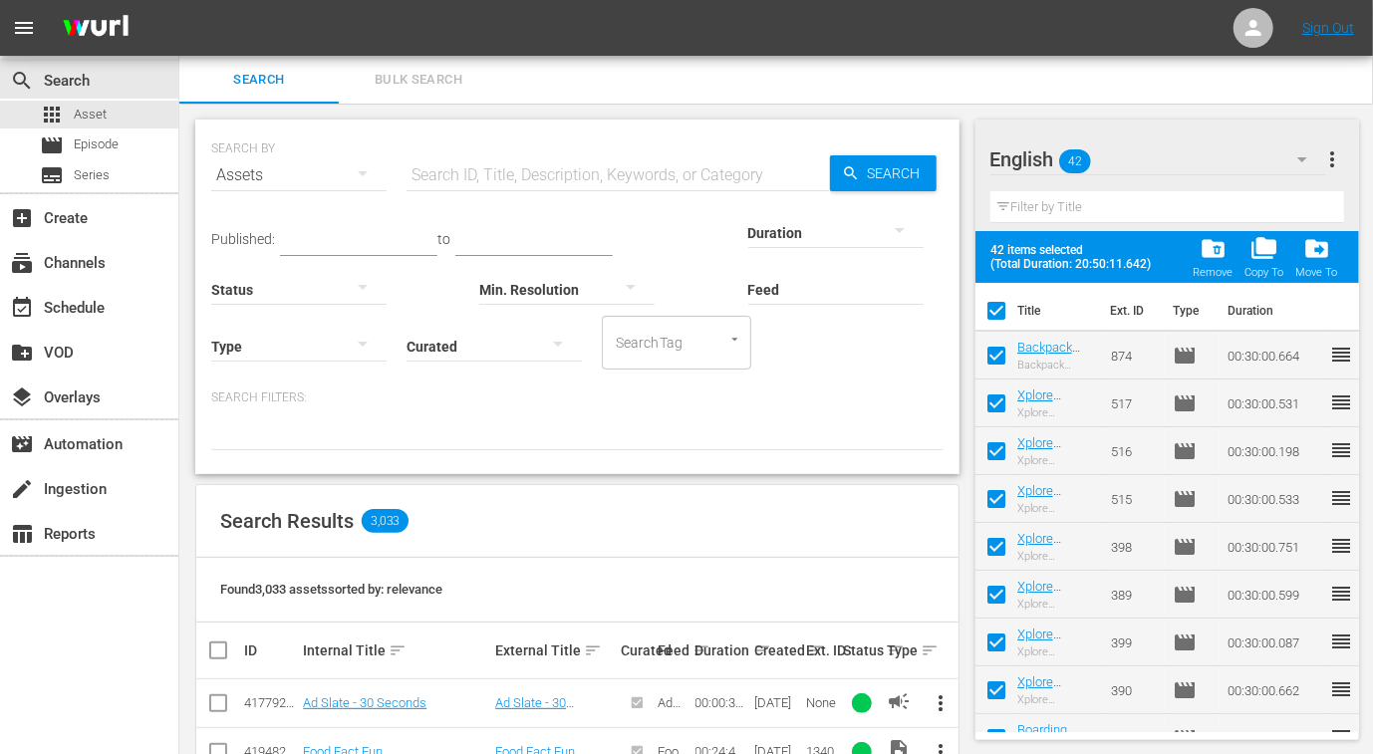
checkbox input "false"
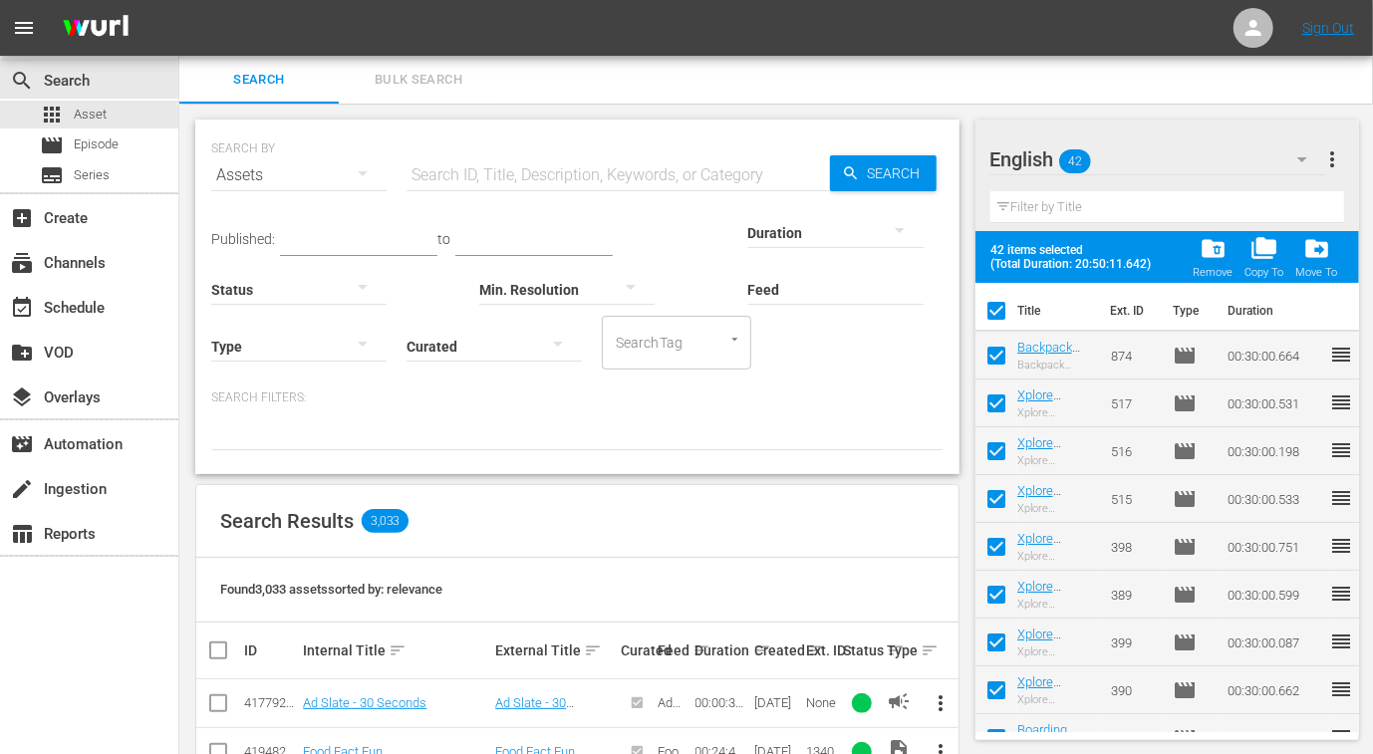
checkbox input "false"
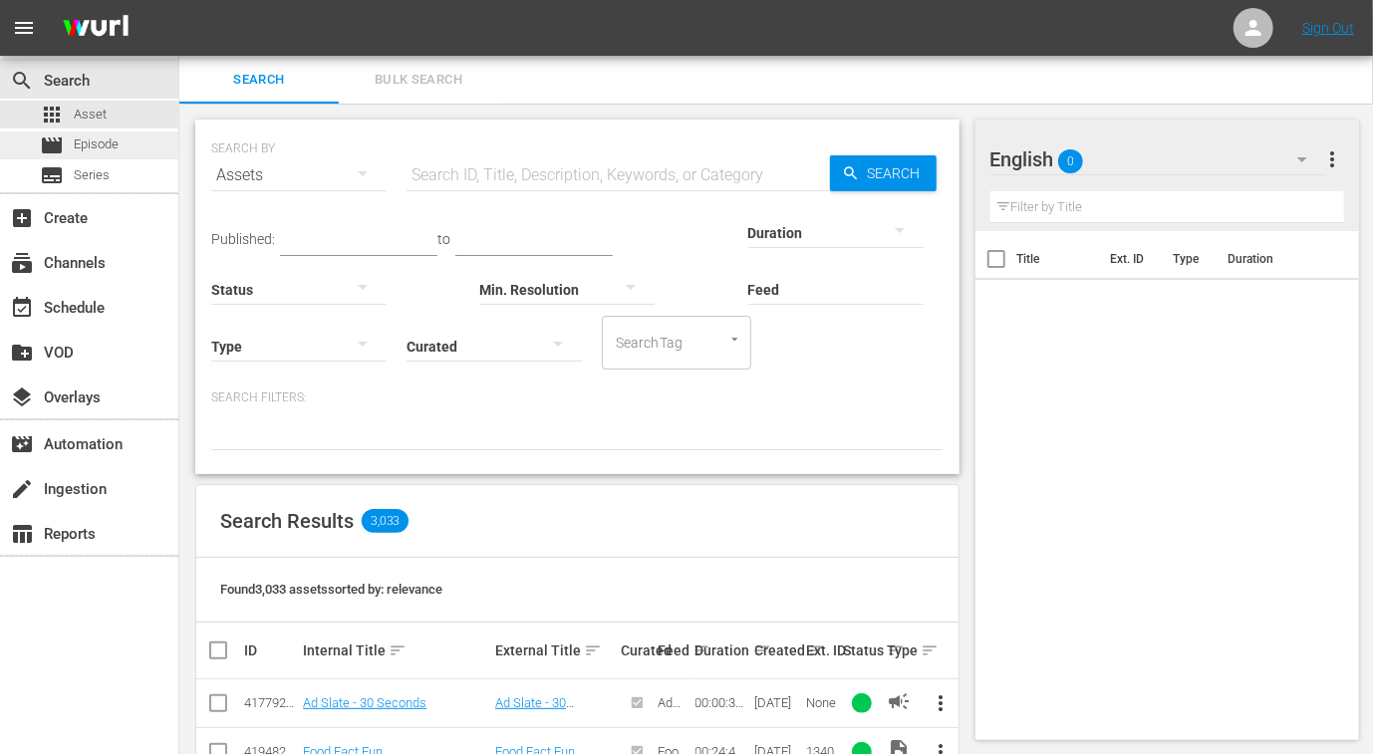
click at [125, 143] on div "movie Episode" at bounding box center [89, 145] width 178 height 28
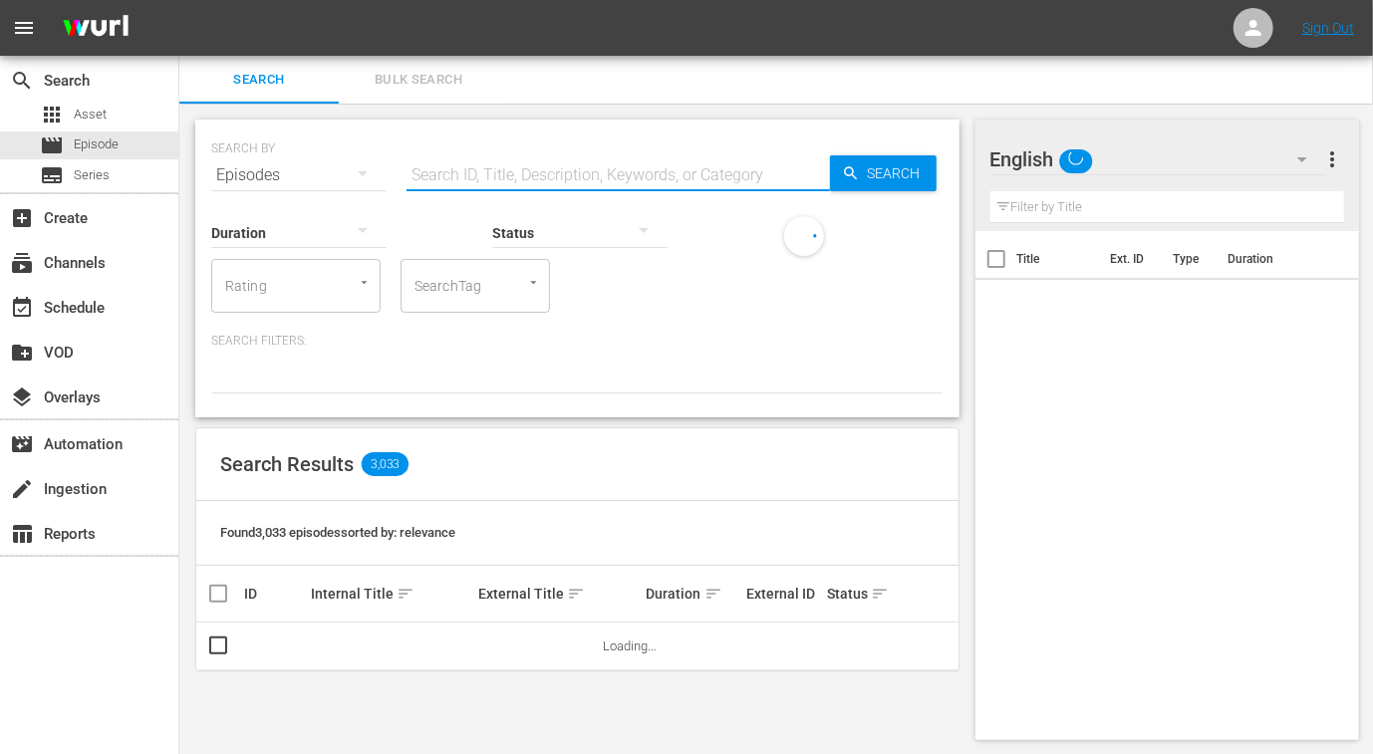
click at [560, 174] on input "text" at bounding box center [617, 175] width 423 height 48
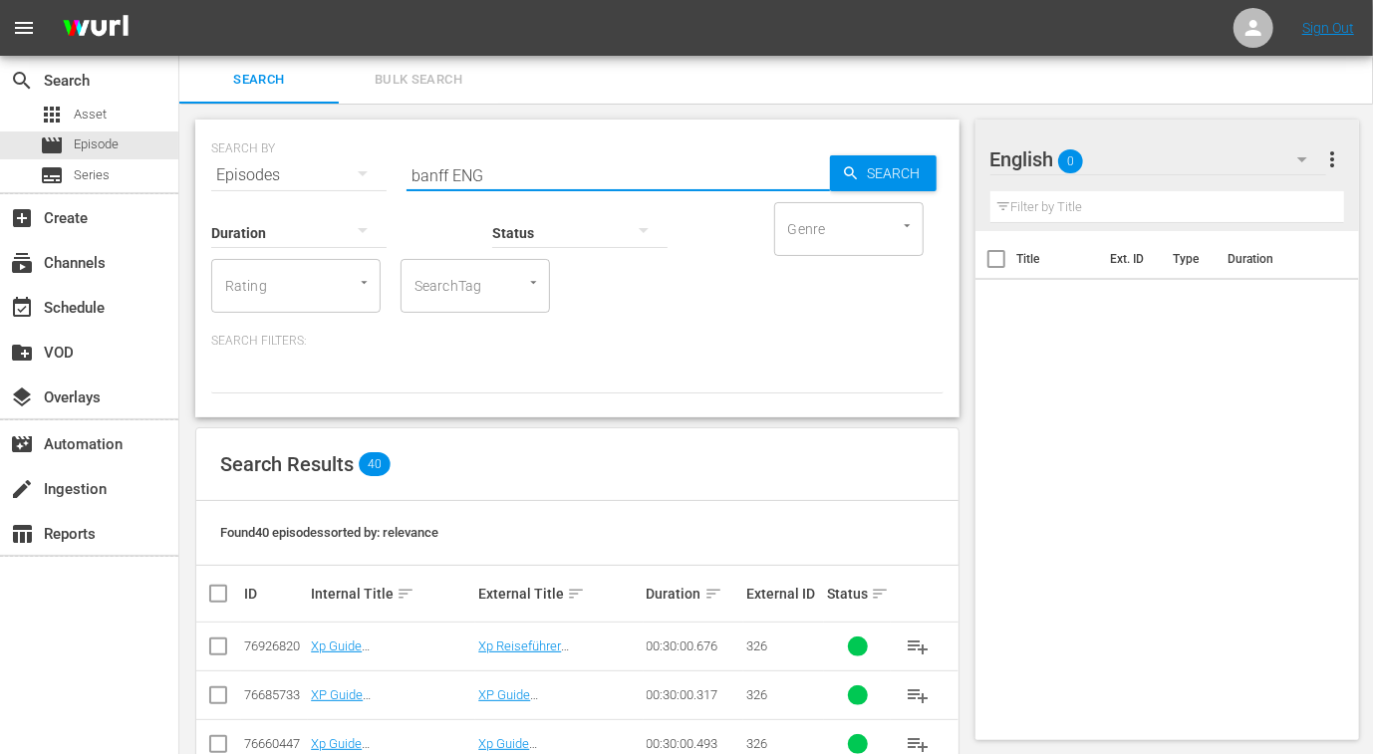
type input "banff ENG"
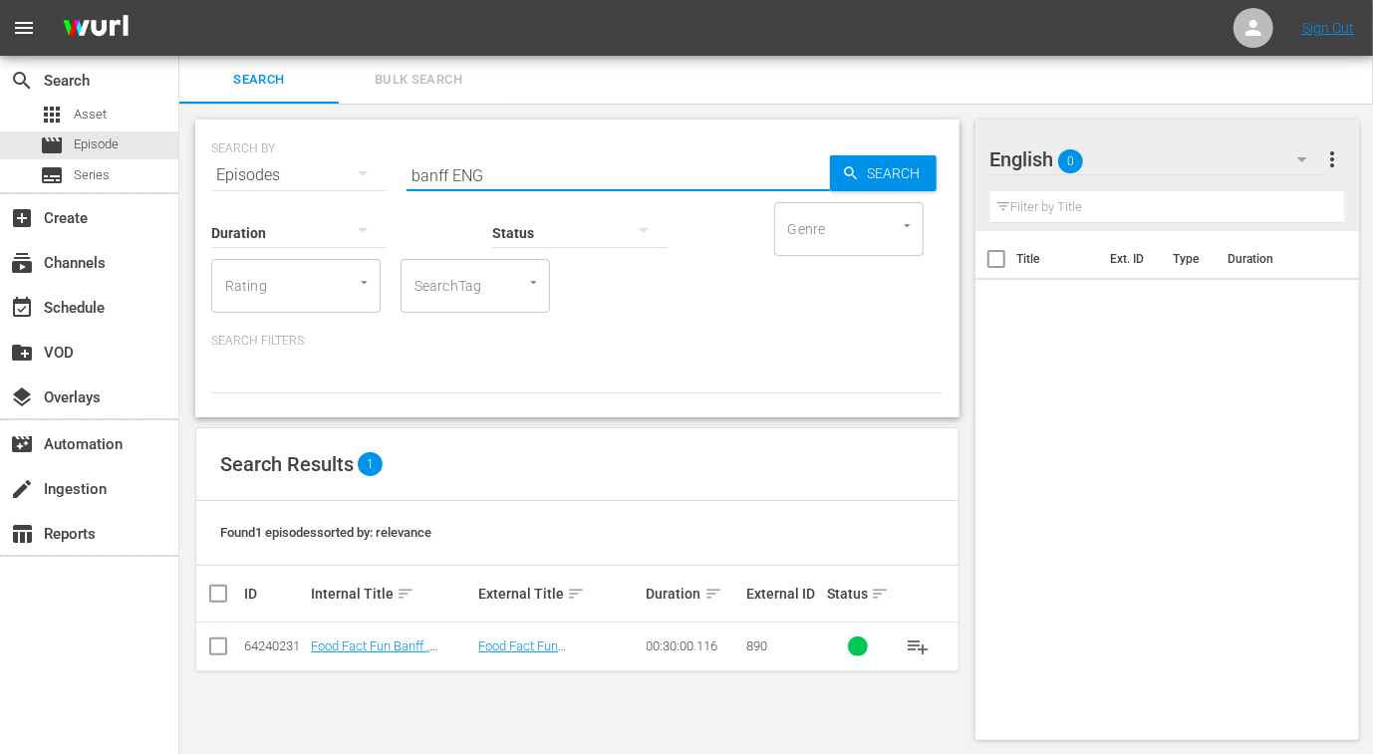
click at [216, 650] on input "checkbox" at bounding box center [218, 650] width 24 height 24
checkbox input "true"
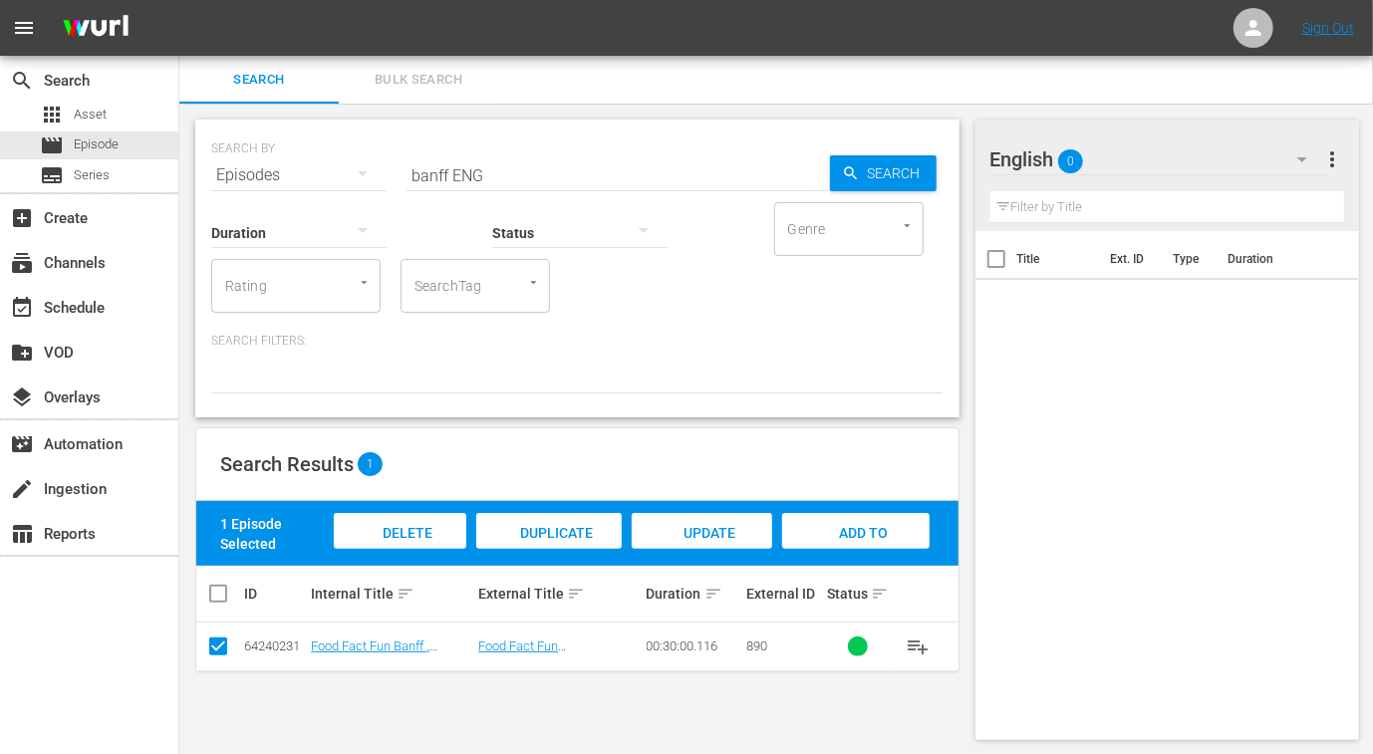
click at [839, 525] on span "Add to Workspace" at bounding box center [856, 552] width 98 height 54
click at [422, 168] on input "banff ENG" at bounding box center [617, 175] width 423 height 48
type input "vietnam ENG"
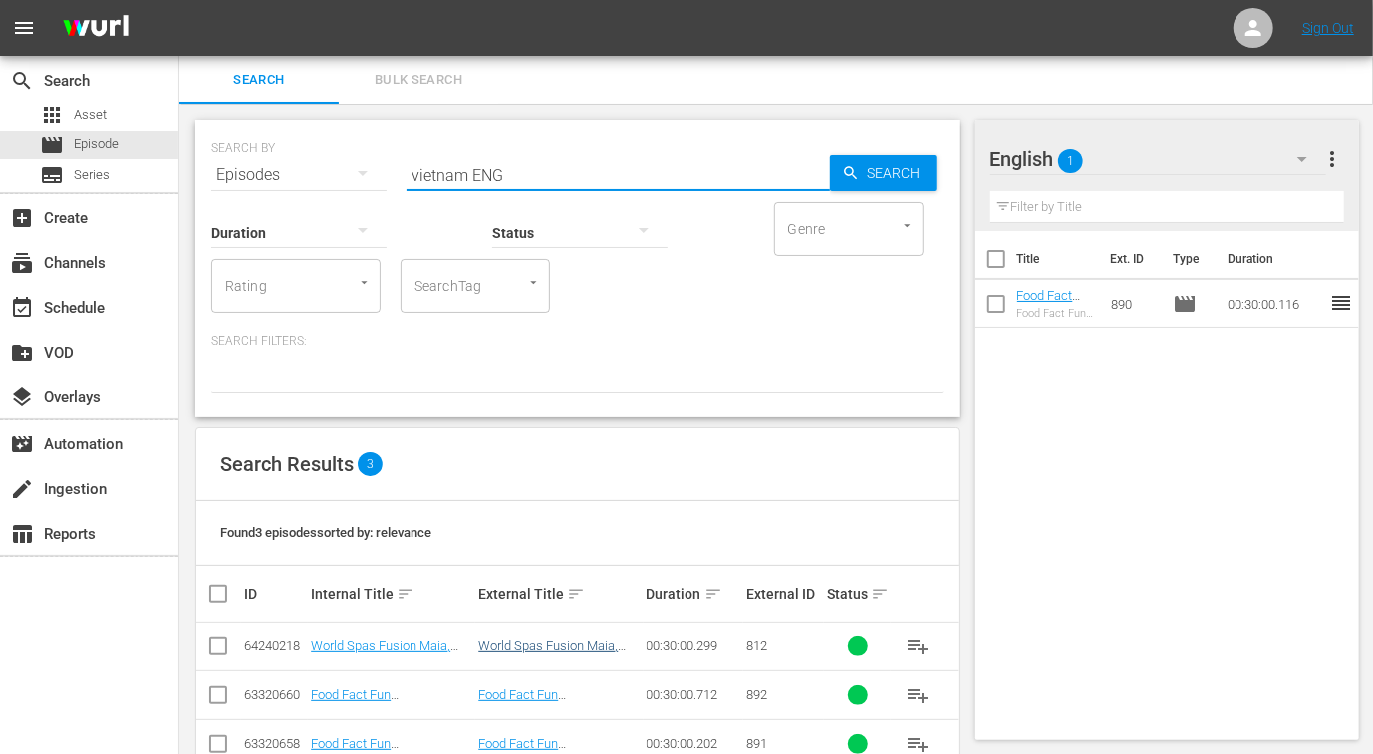
scroll to position [49, 0]
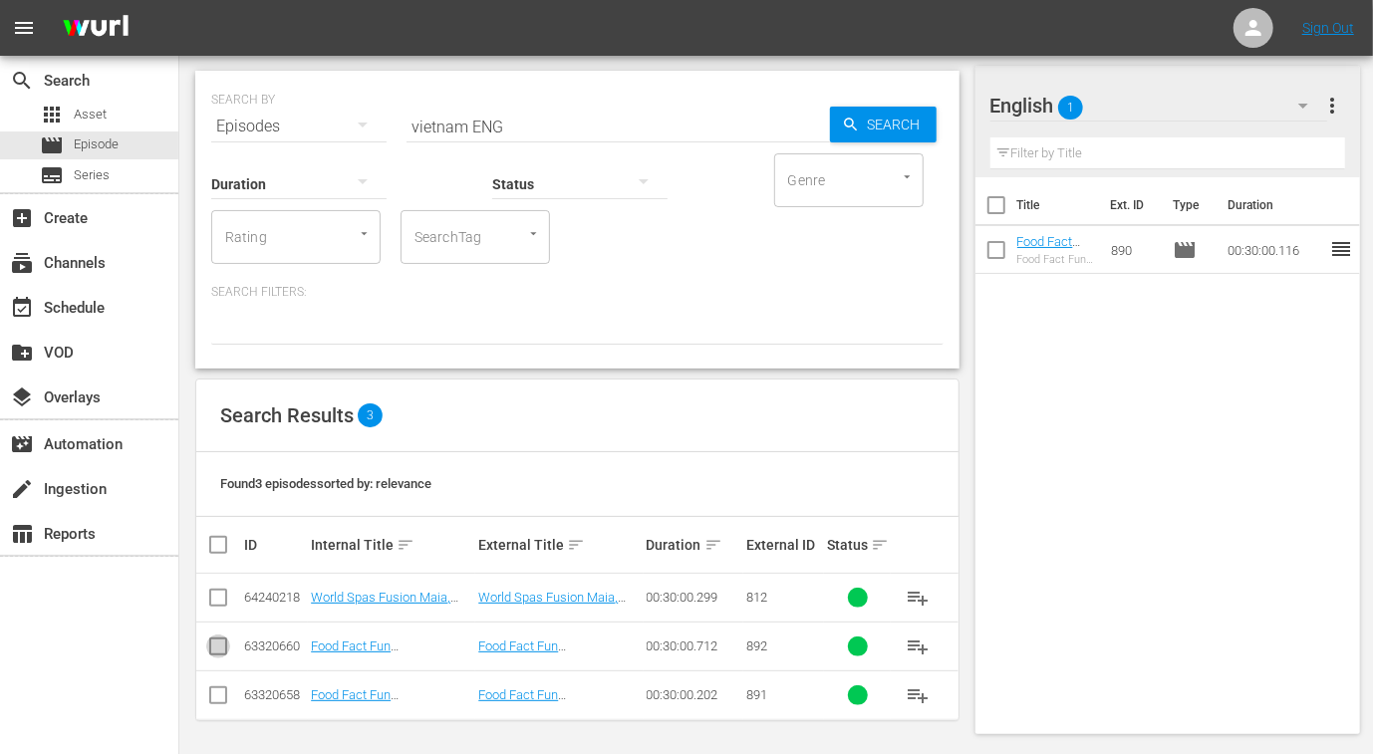
click at [219, 646] on input "checkbox" at bounding box center [218, 650] width 24 height 24
checkbox input "true"
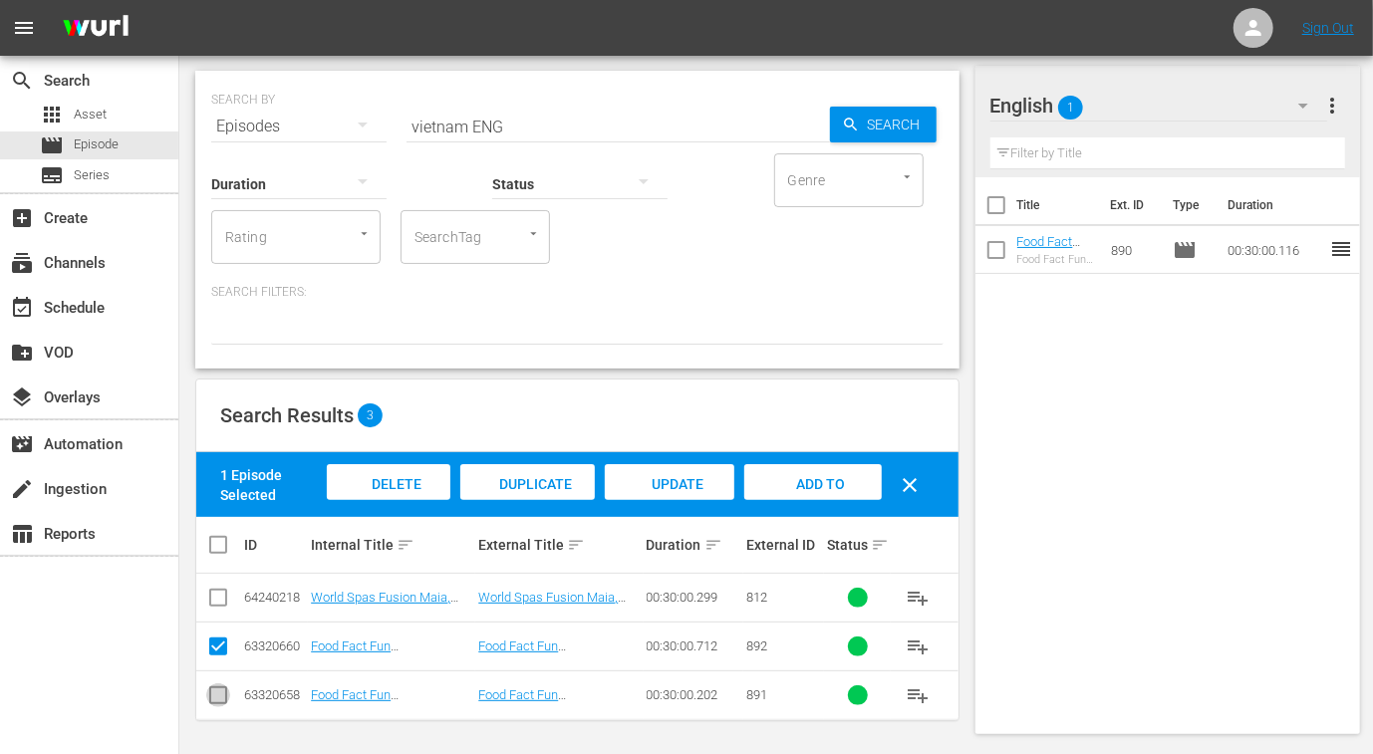
click at [223, 699] on input "checkbox" at bounding box center [218, 699] width 24 height 24
checkbox input "true"
click at [823, 477] on span "Add to Workspace" at bounding box center [814, 503] width 98 height 54
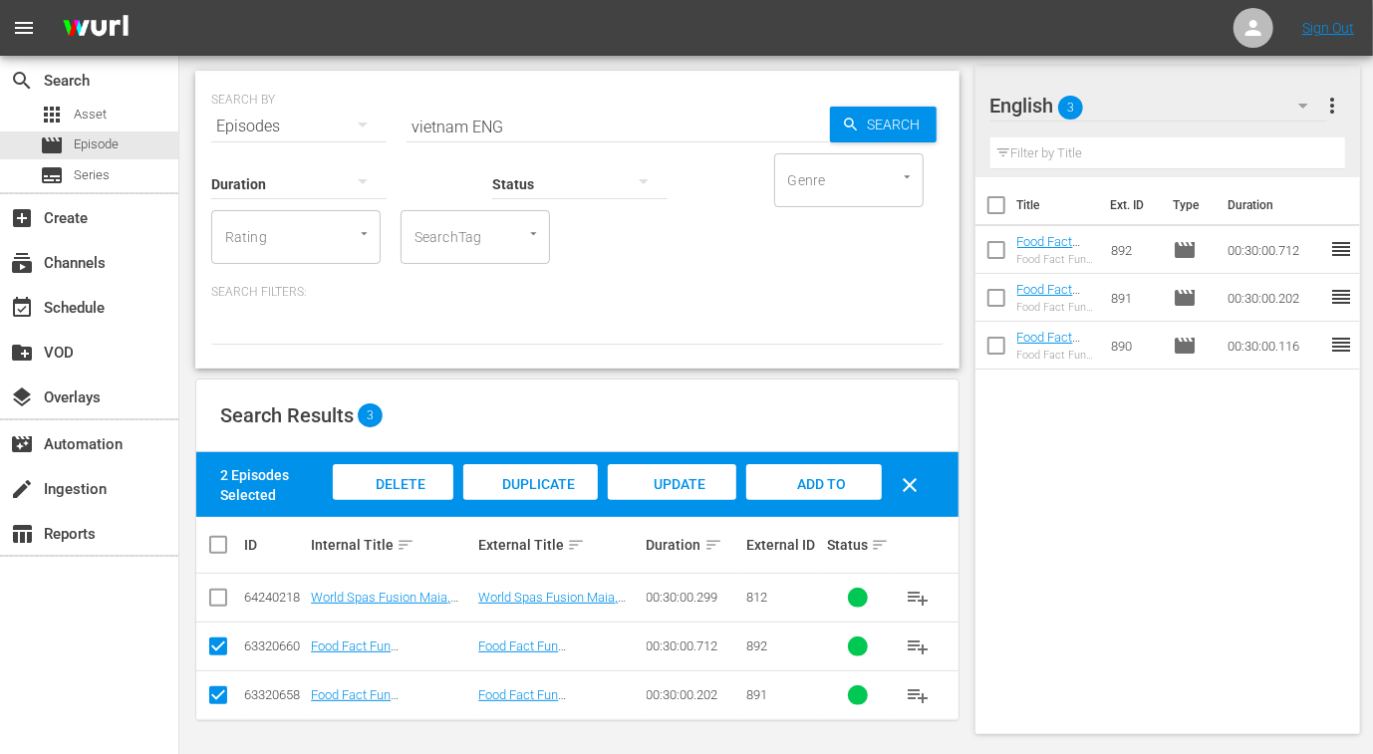
click at [443, 118] on input "vietnam ENG" at bounding box center [617, 127] width 423 height 48
type input "netherlands ENG"
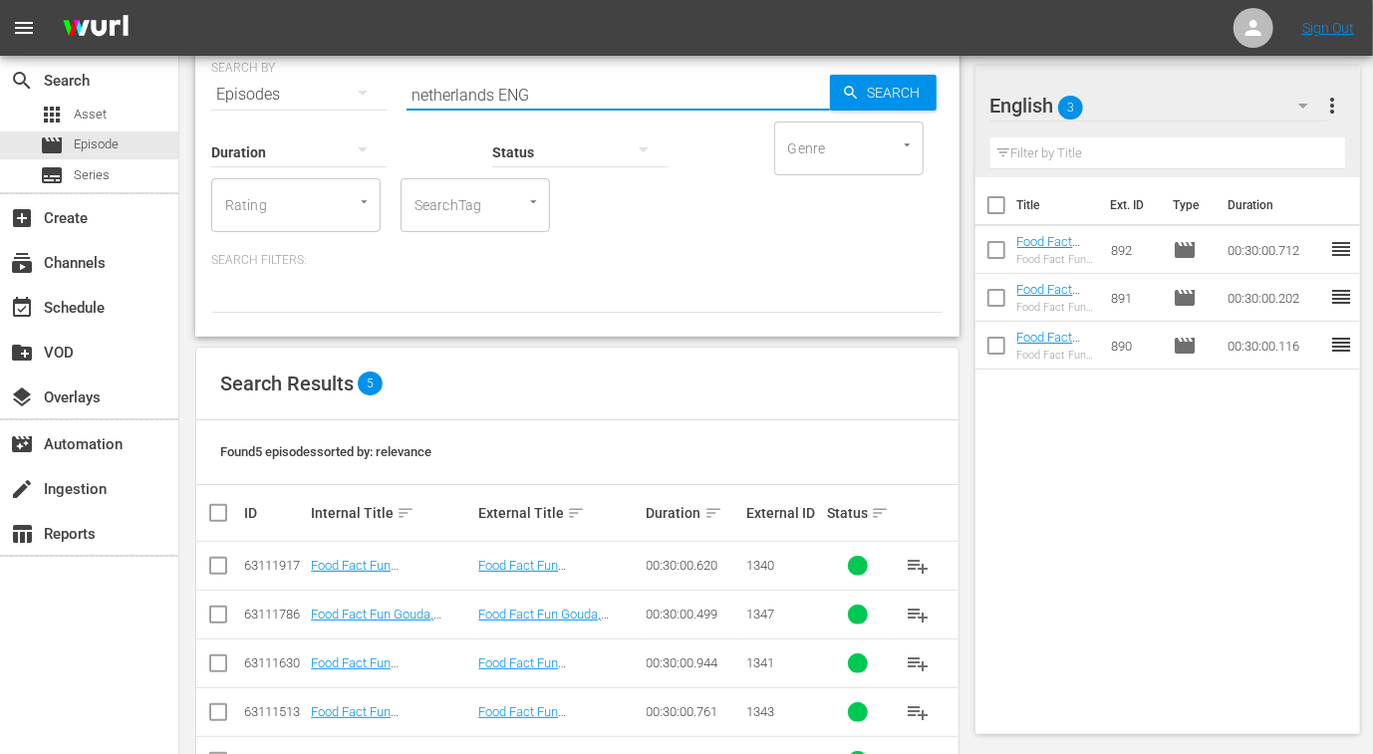
scroll to position [146, 0]
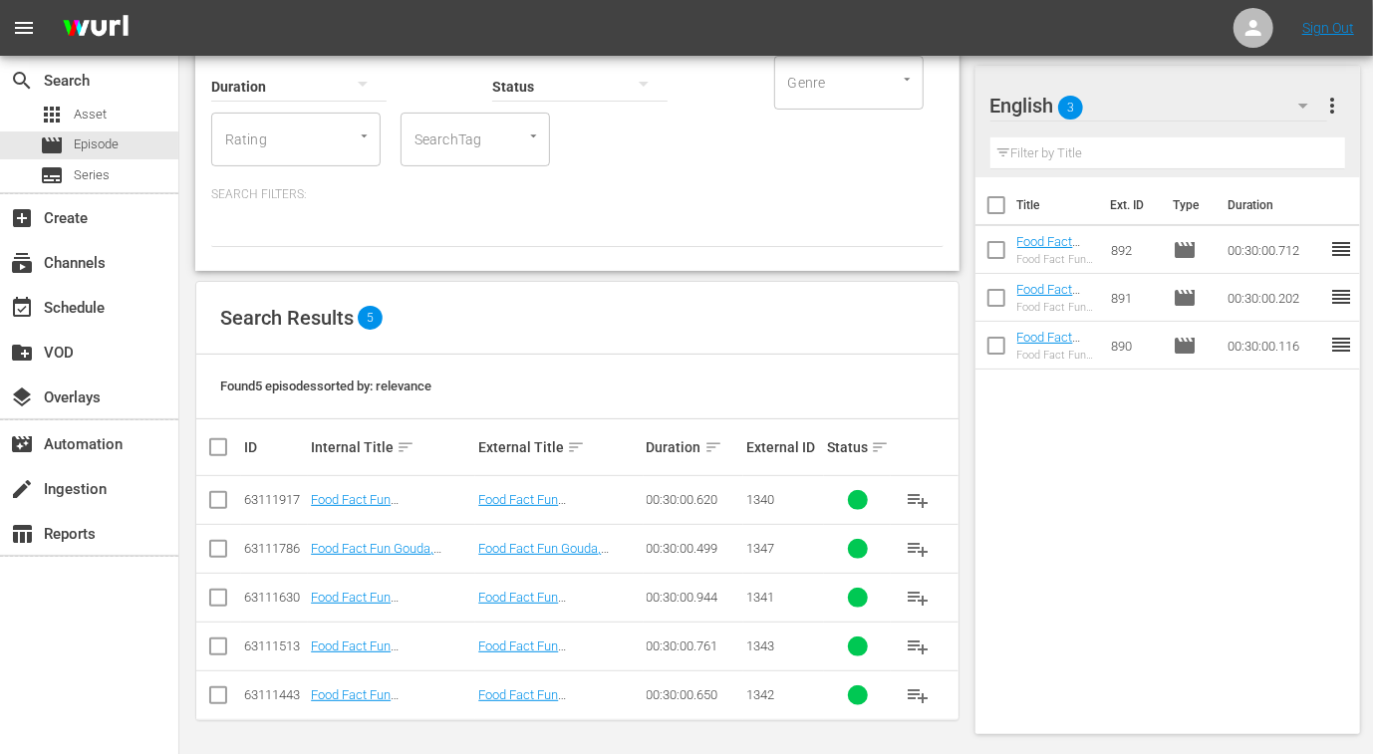
click at [217, 503] on input "checkbox" at bounding box center [218, 504] width 24 height 24
checkbox input "true"
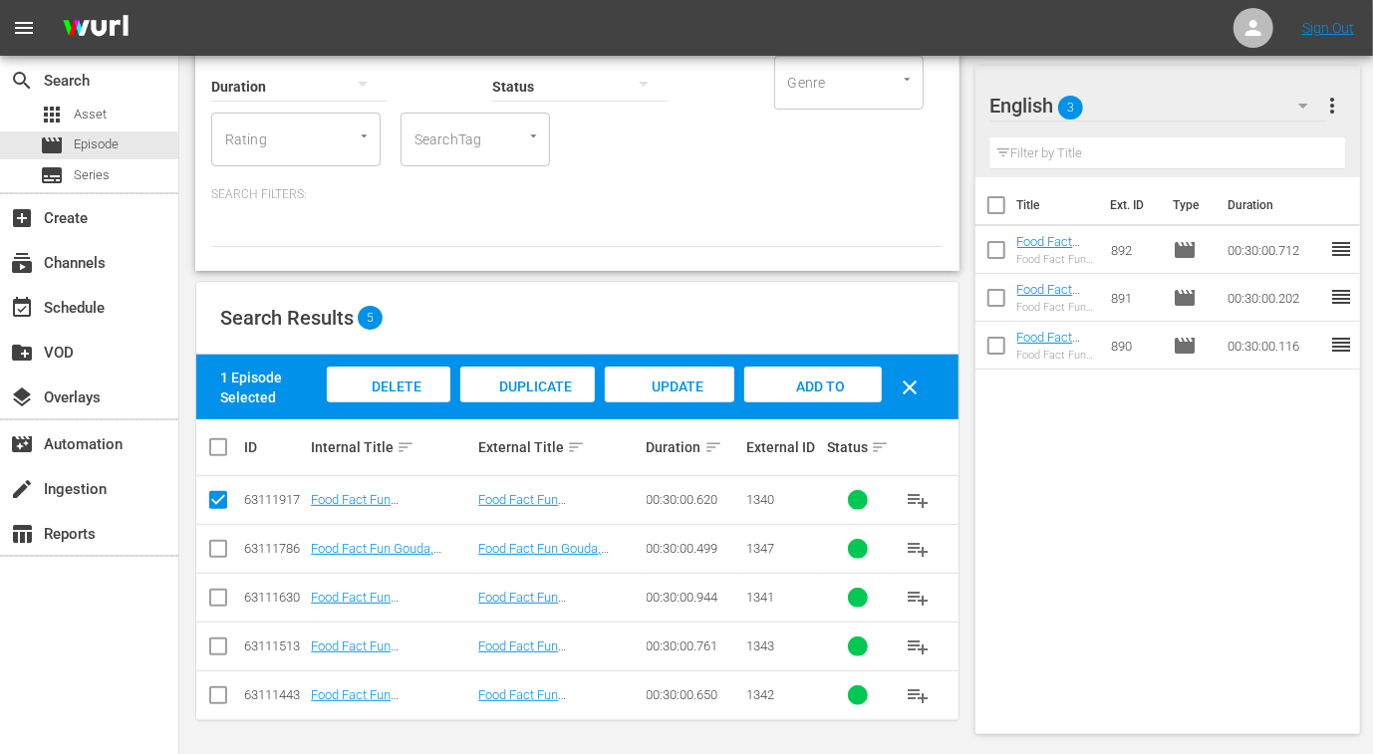
click at [220, 600] on input "checkbox" at bounding box center [218, 602] width 24 height 24
checkbox input "true"
click at [219, 700] on input "checkbox" at bounding box center [218, 699] width 24 height 24
checkbox input "true"
click at [217, 653] on input "checkbox" at bounding box center [218, 650] width 24 height 24
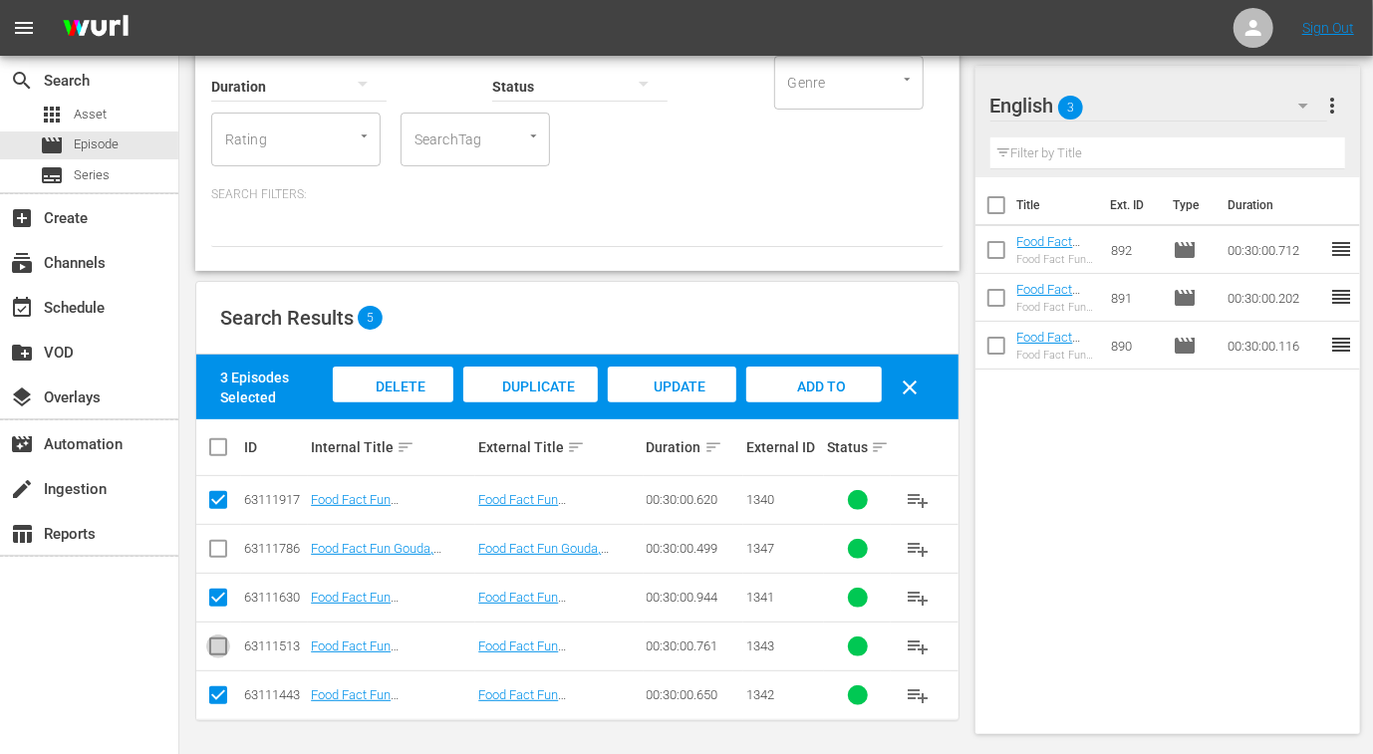
checkbox input "true"
click at [807, 388] on span "Add to Workspace" at bounding box center [814, 406] width 98 height 54
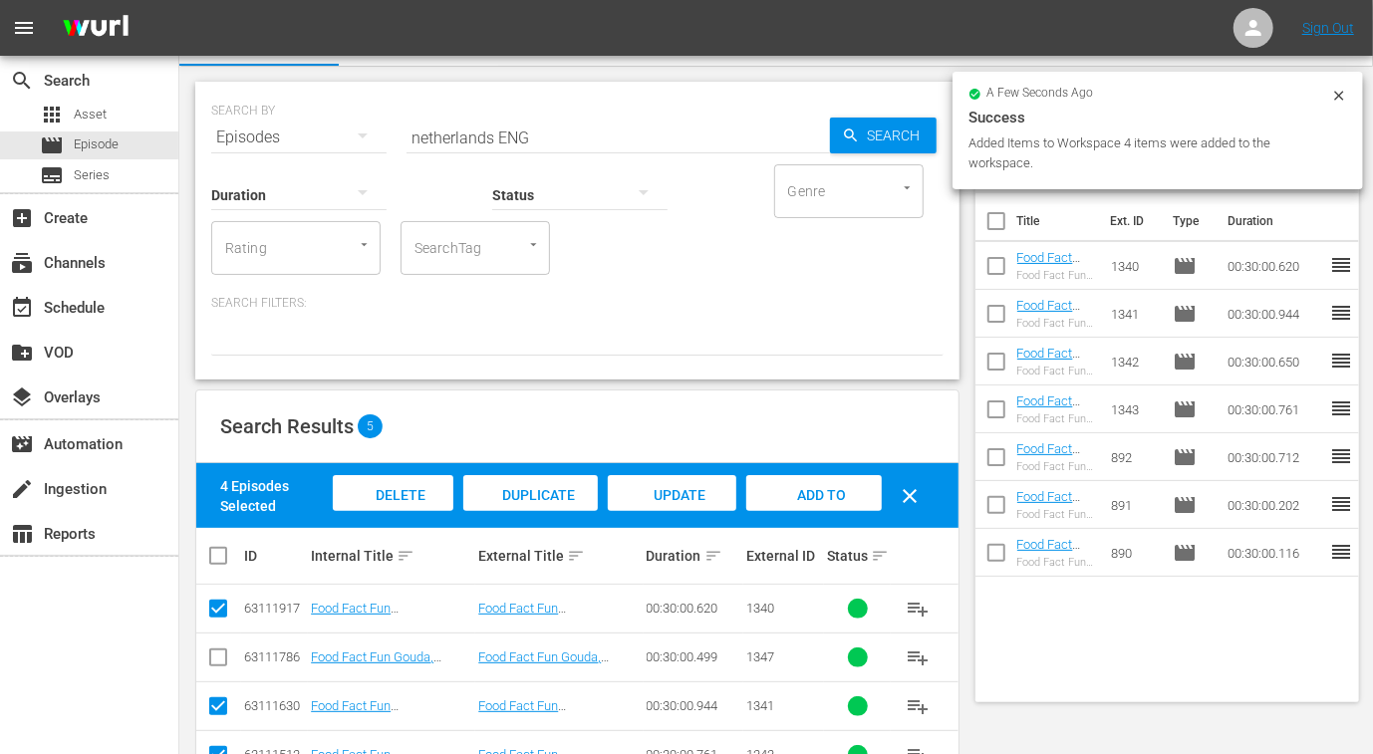
scroll to position [0, 0]
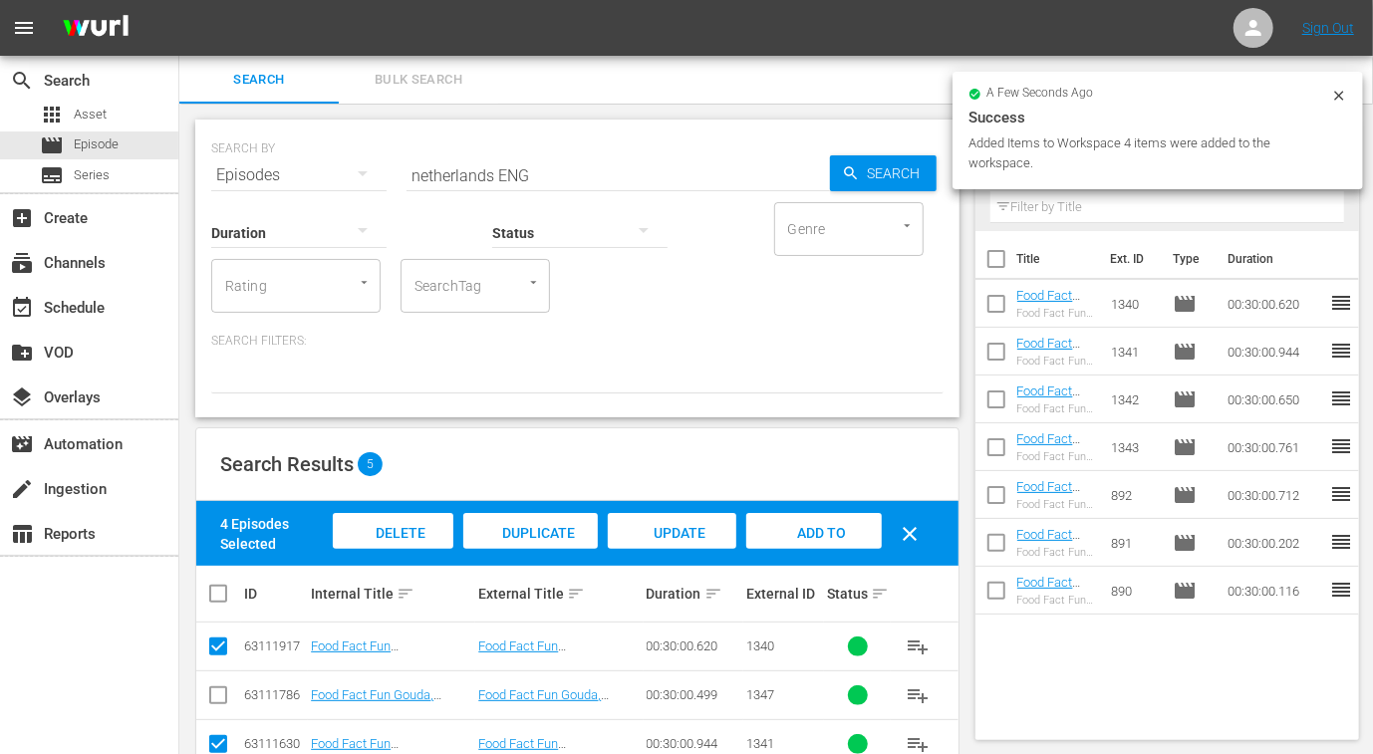
click at [466, 183] on input "netherlands ENG" at bounding box center [617, 175] width 423 height 48
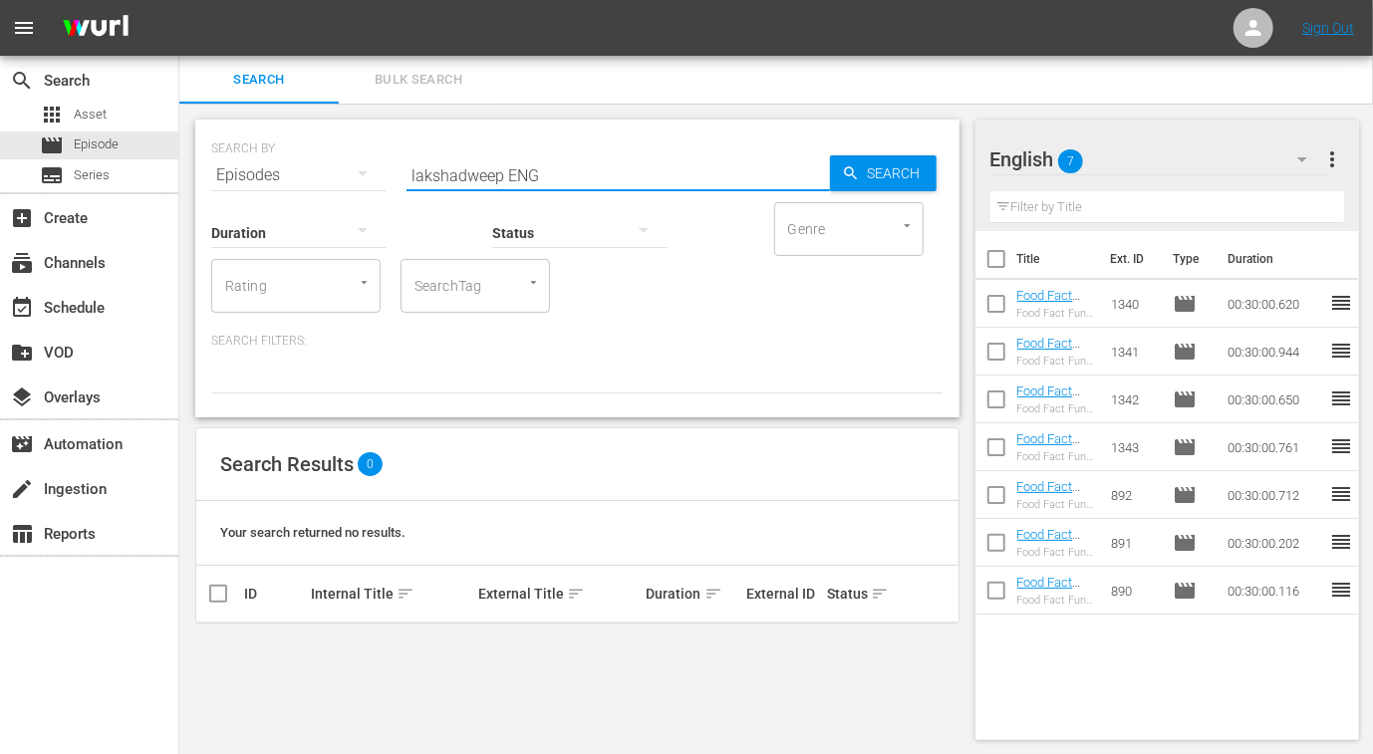
scroll to position [1, 0]
click at [441, 177] on input "lakshadweep ENG" at bounding box center [617, 174] width 423 height 48
type input "kavaratti ENG"
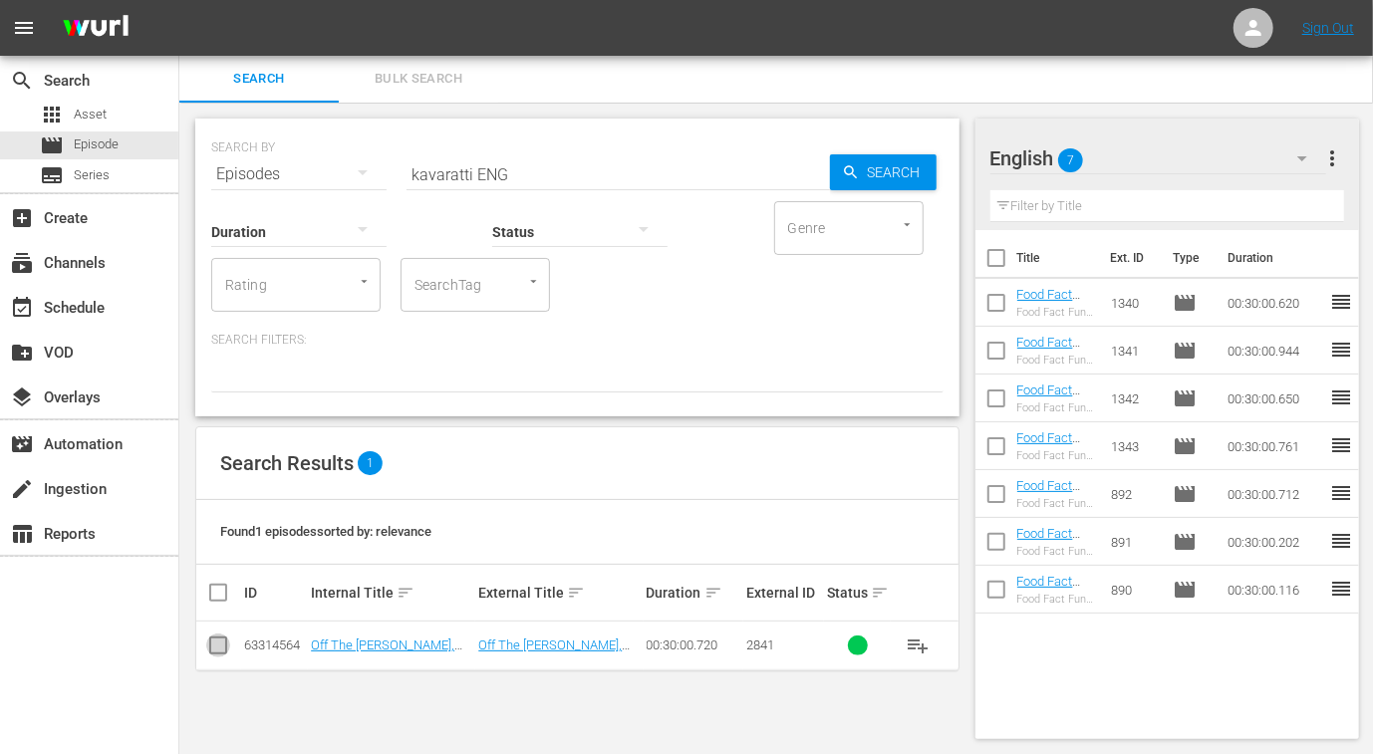
click at [218, 644] on input "checkbox" at bounding box center [218, 649] width 24 height 24
checkbox input "true"
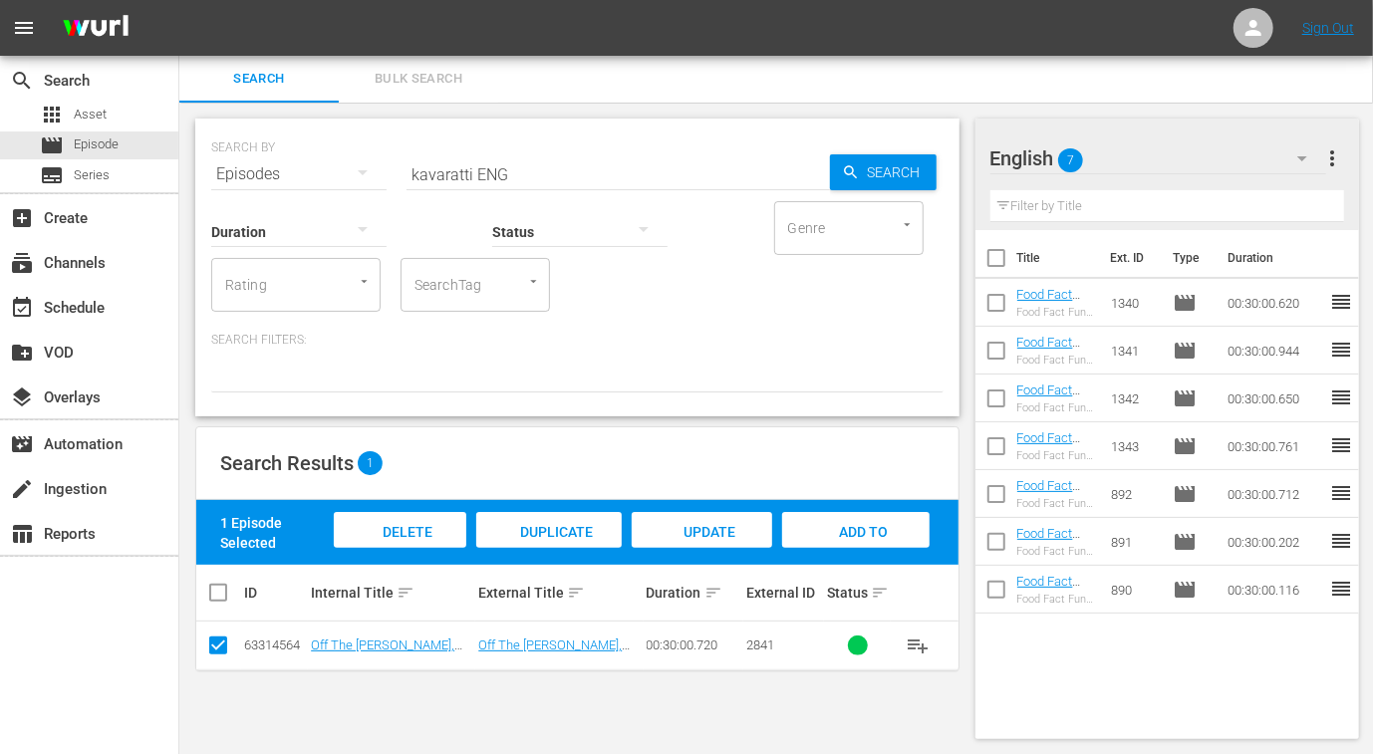
click at [832, 540] on div "Add to Workspace" at bounding box center [855, 549] width 147 height 75
click at [426, 166] on input "kavaratti ENG" at bounding box center [617, 174] width 423 height 48
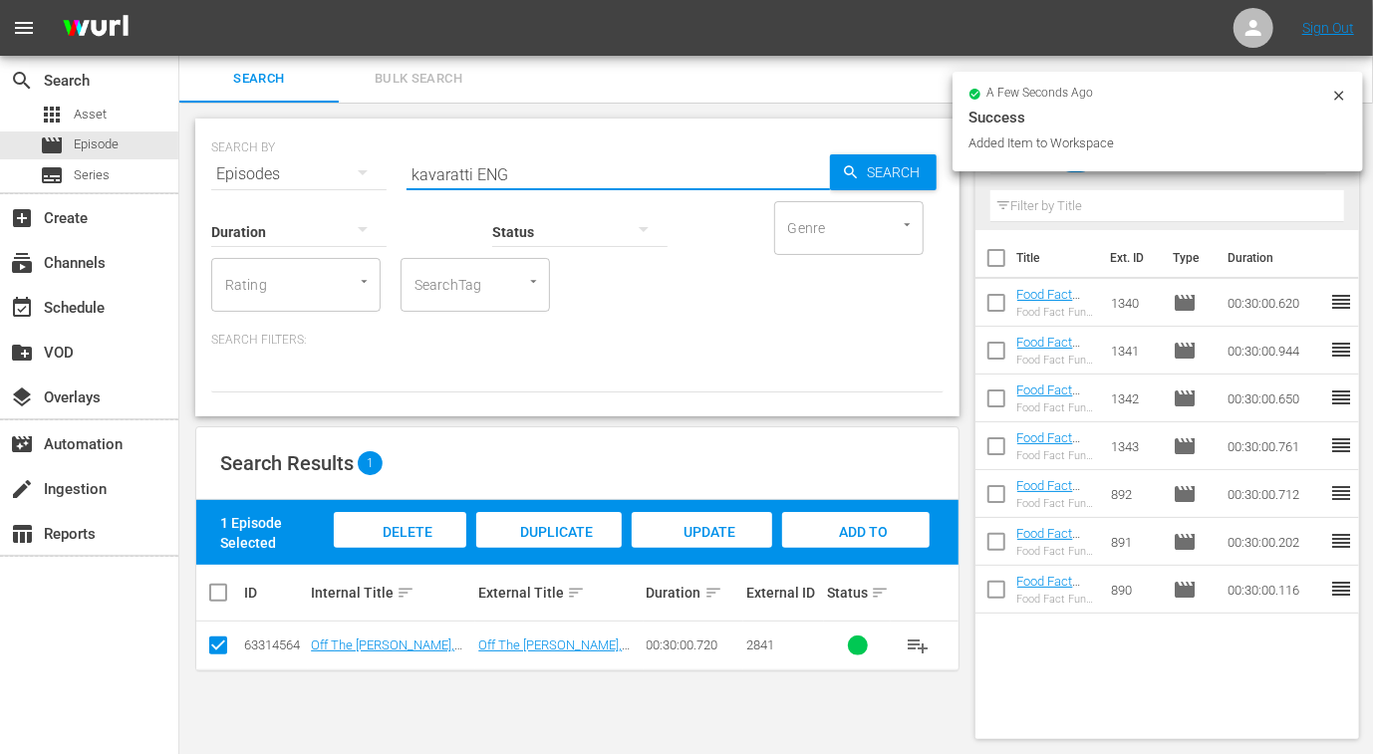
click at [426, 166] on input "kavaratti ENG" at bounding box center [617, 174] width 423 height 48
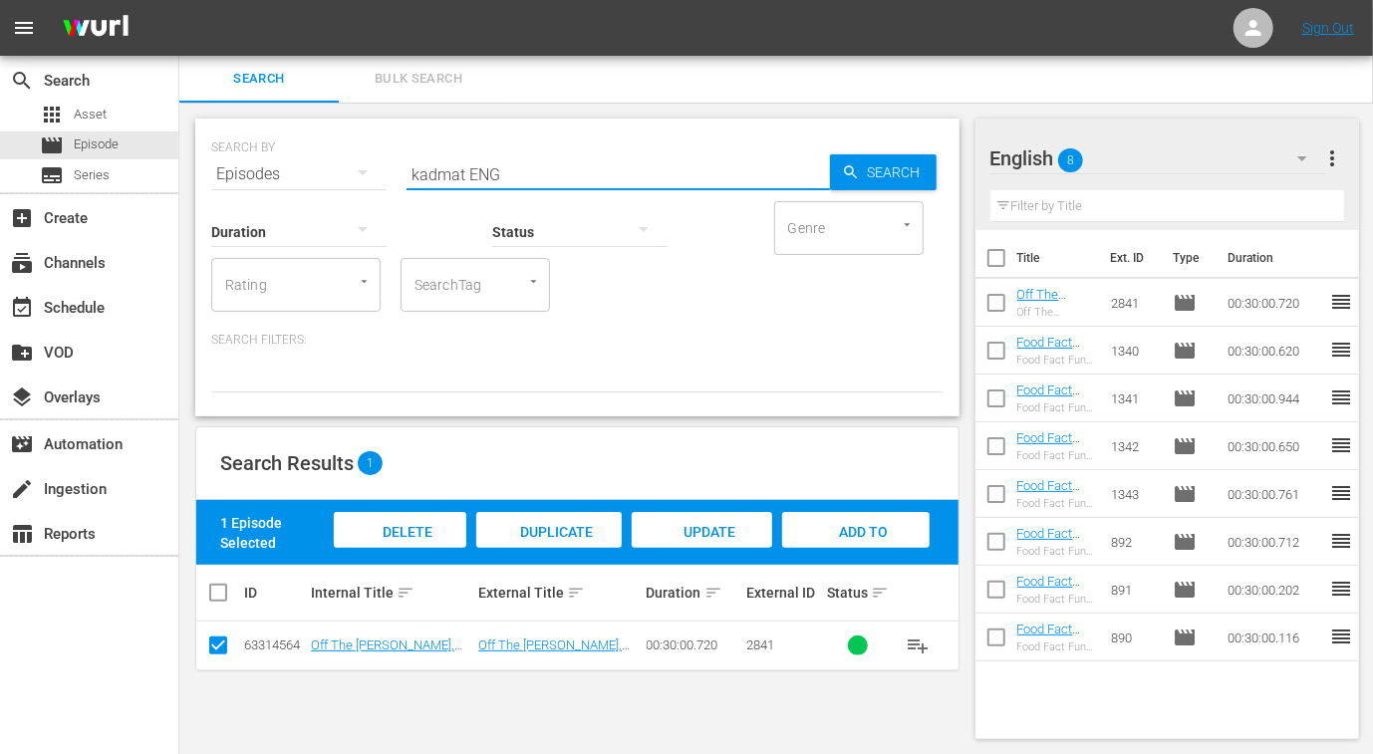
type input "kadmat ENG"
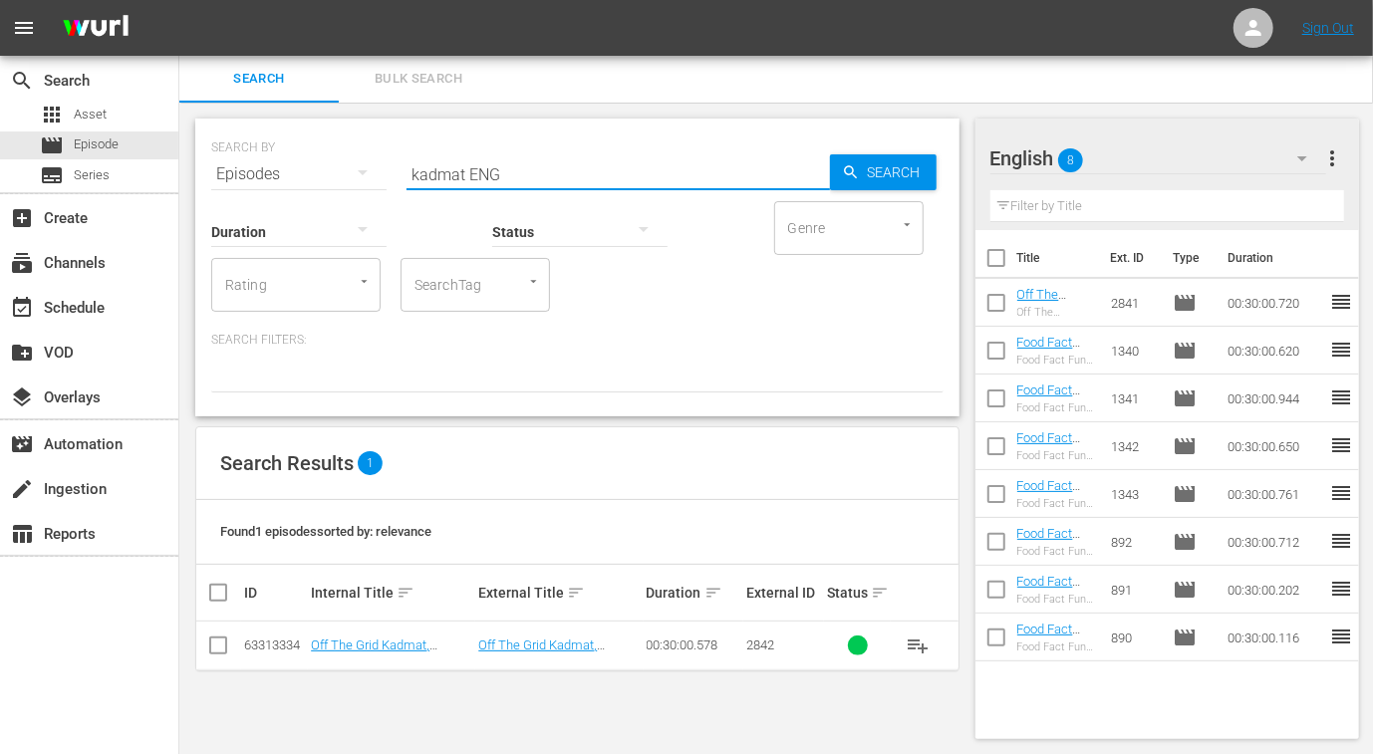
click at [219, 647] on input "checkbox" at bounding box center [218, 649] width 24 height 24
checkbox input "true"
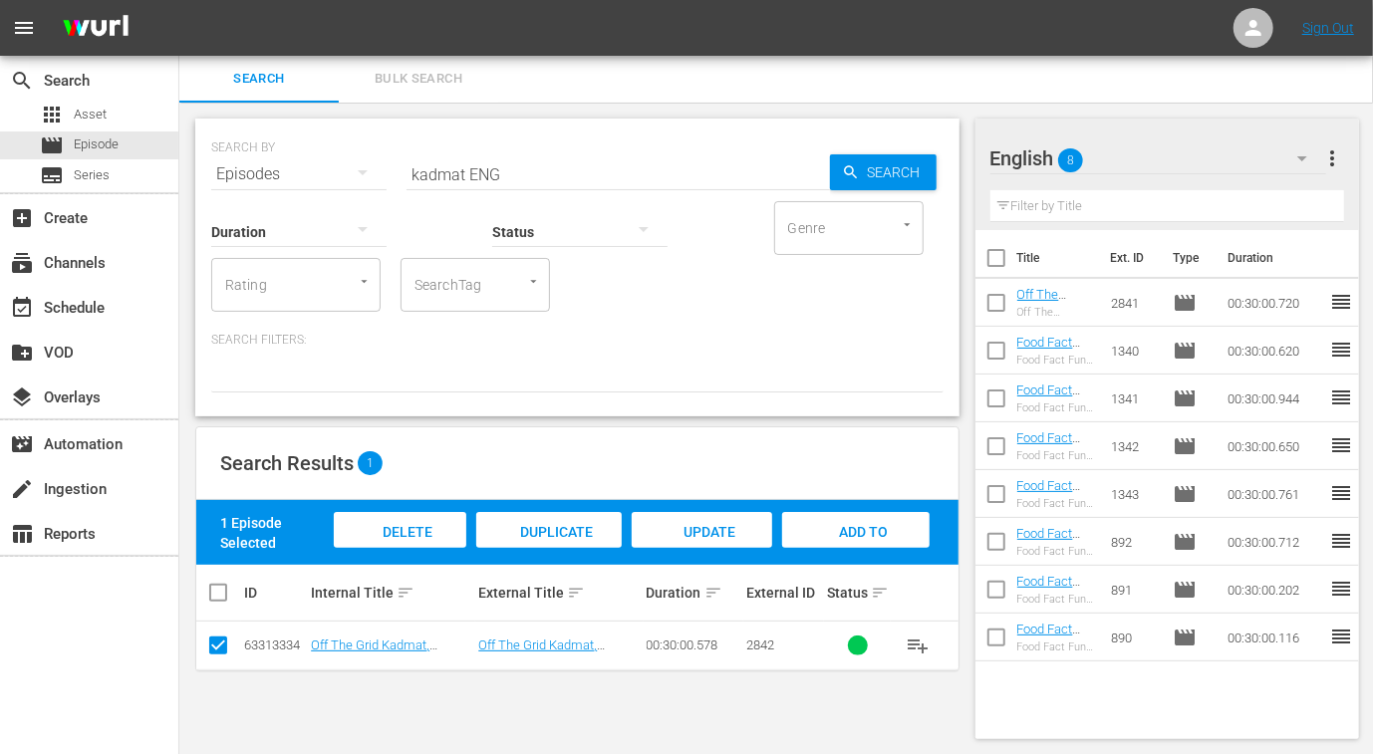
click at [858, 524] on span "Add to Workspace" at bounding box center [856, 551] width 98 height 54
click at [435, 178] on input "kadmat ENG" at bounding box center [617, 174] width 423 height 48
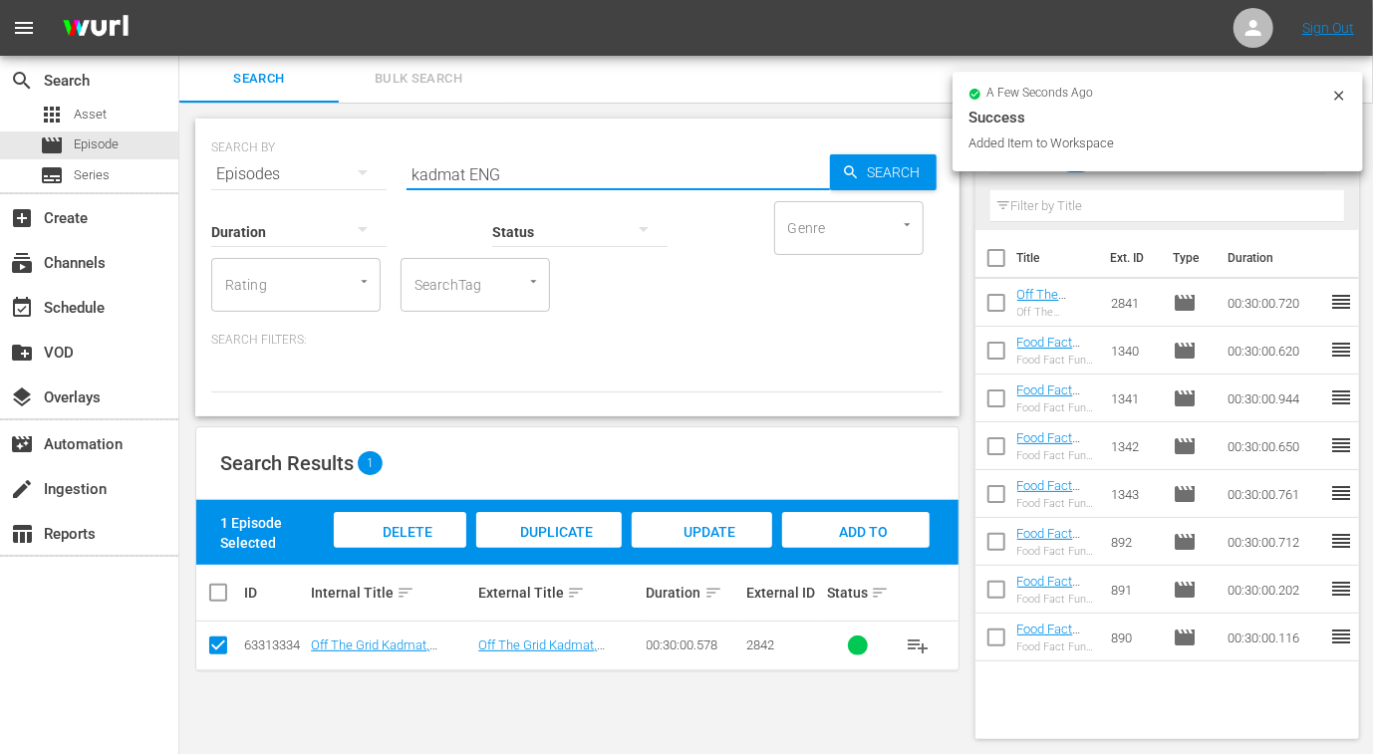
click at [435, 178] on input "kadmat ENG" at bounding box center [617, 174] width 423 height 48
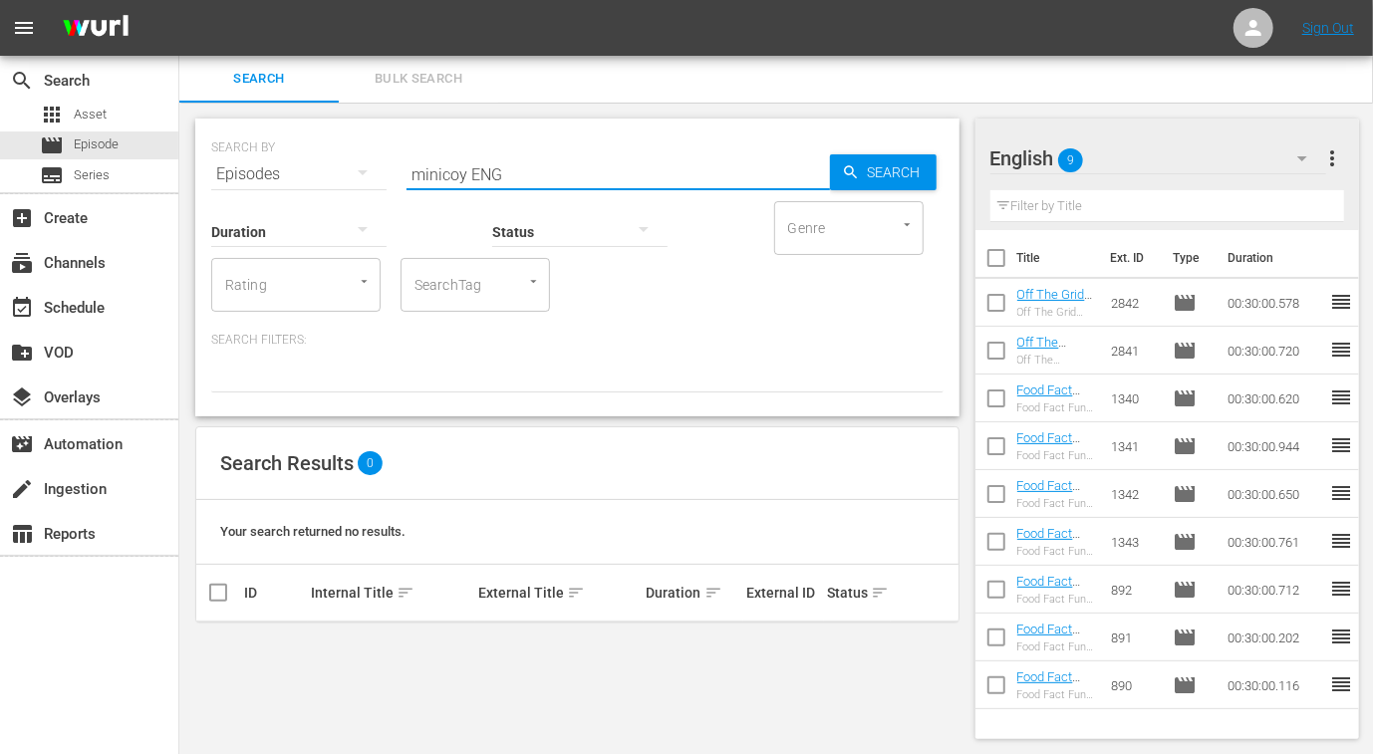
type input "minicoy ENG"
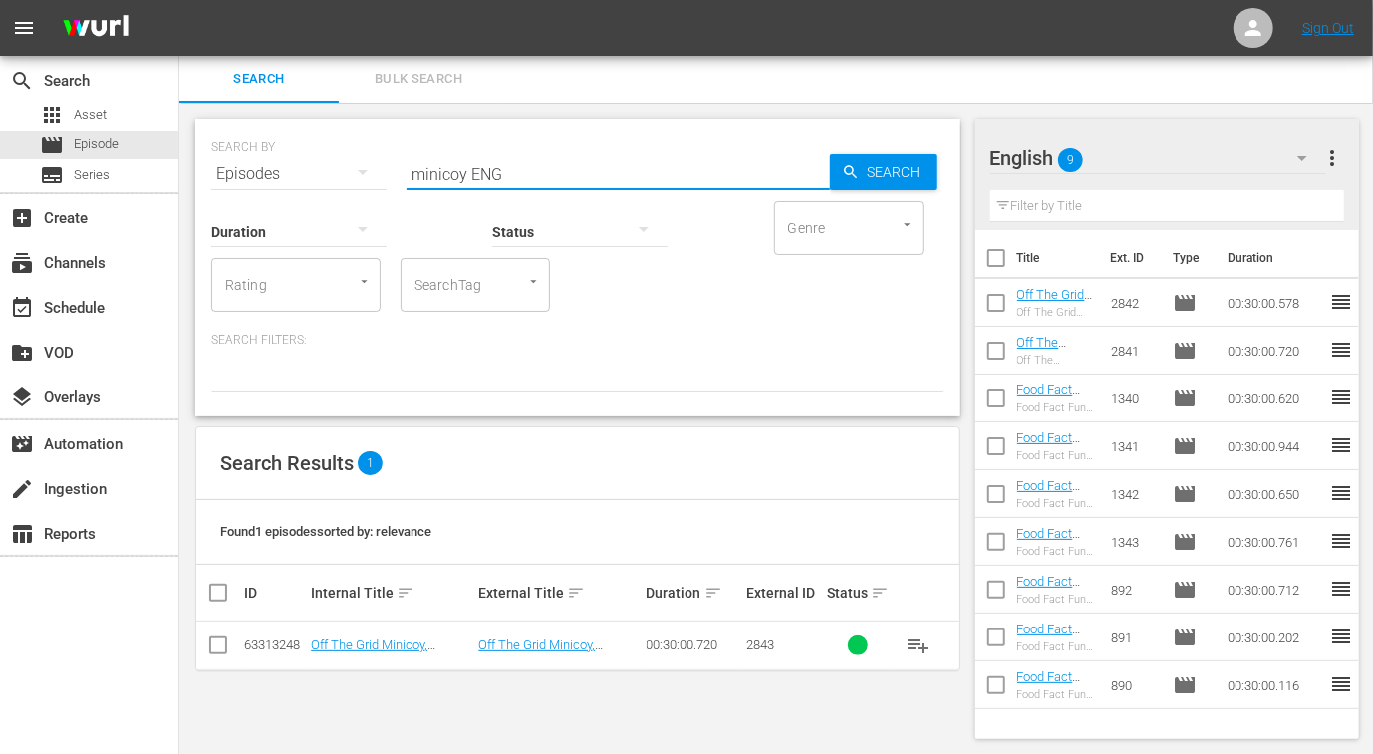
click at [215, 643] on input "checkbox" at bounding box center [218, 649] width 24 height 24
checkbox input "true"
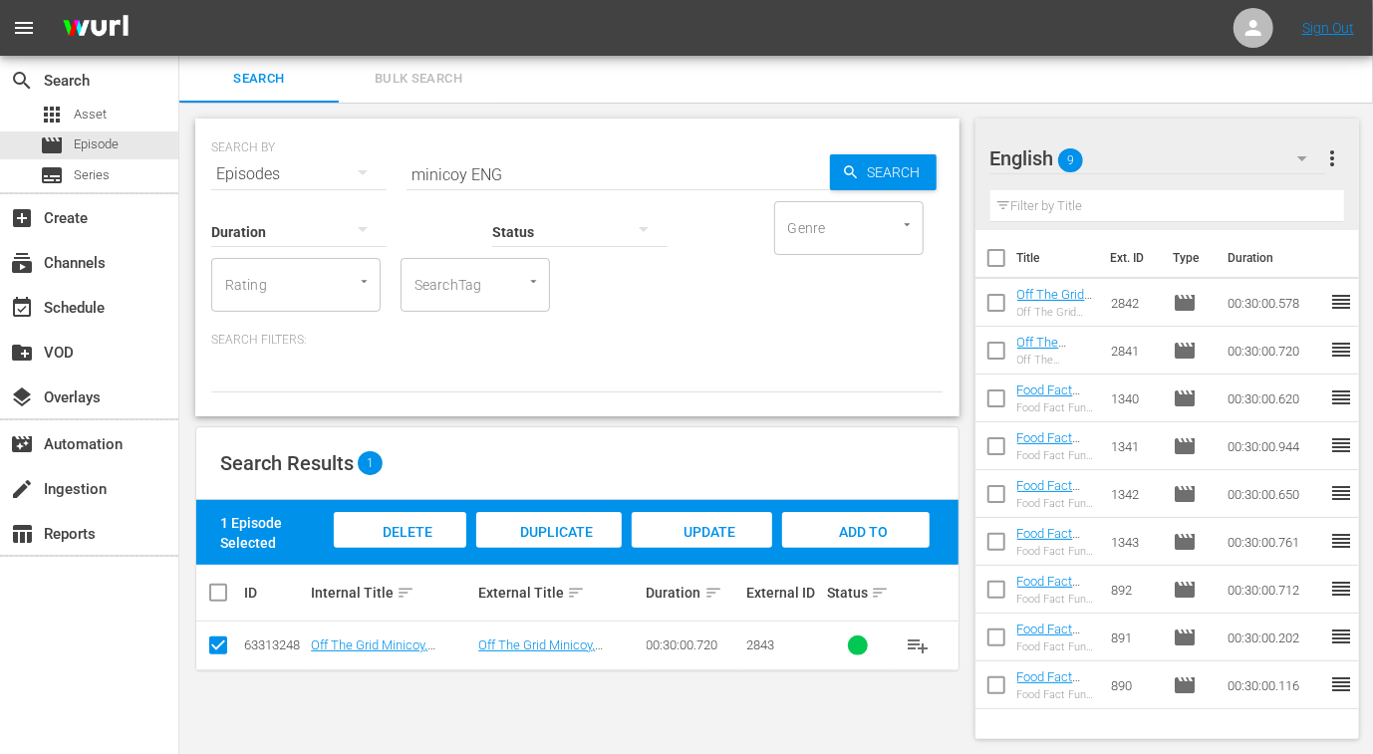
click at [830, 536] on span "Add to Workspace" at bounding box center [856, 551] width 98 height 54
click at [440, 166] on input "minicoy ENG" at bounding box center [617, 174] width 423 height 48
type input "maharaja ENG"
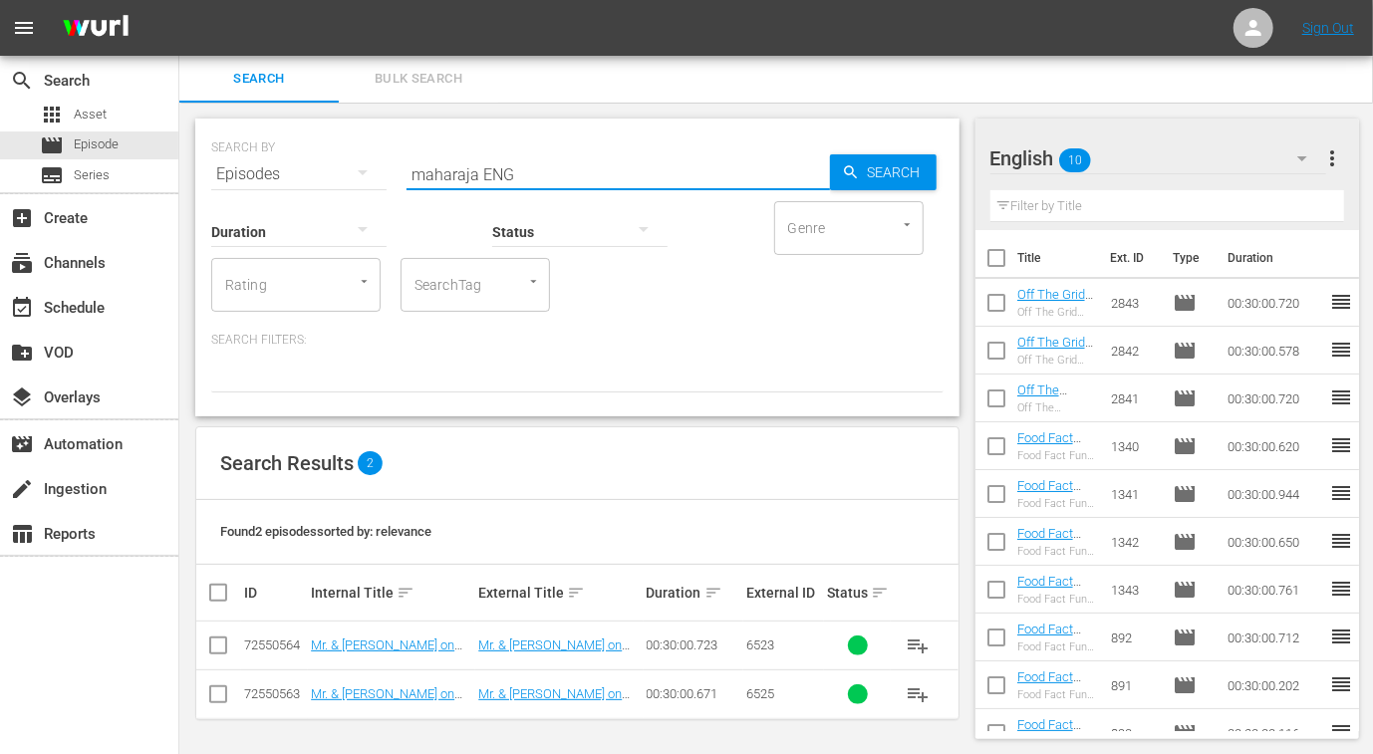
click at [214, 641] on input "checkbox" at bounding box center [218, 649] width 24 height 24
checkbox input "true"
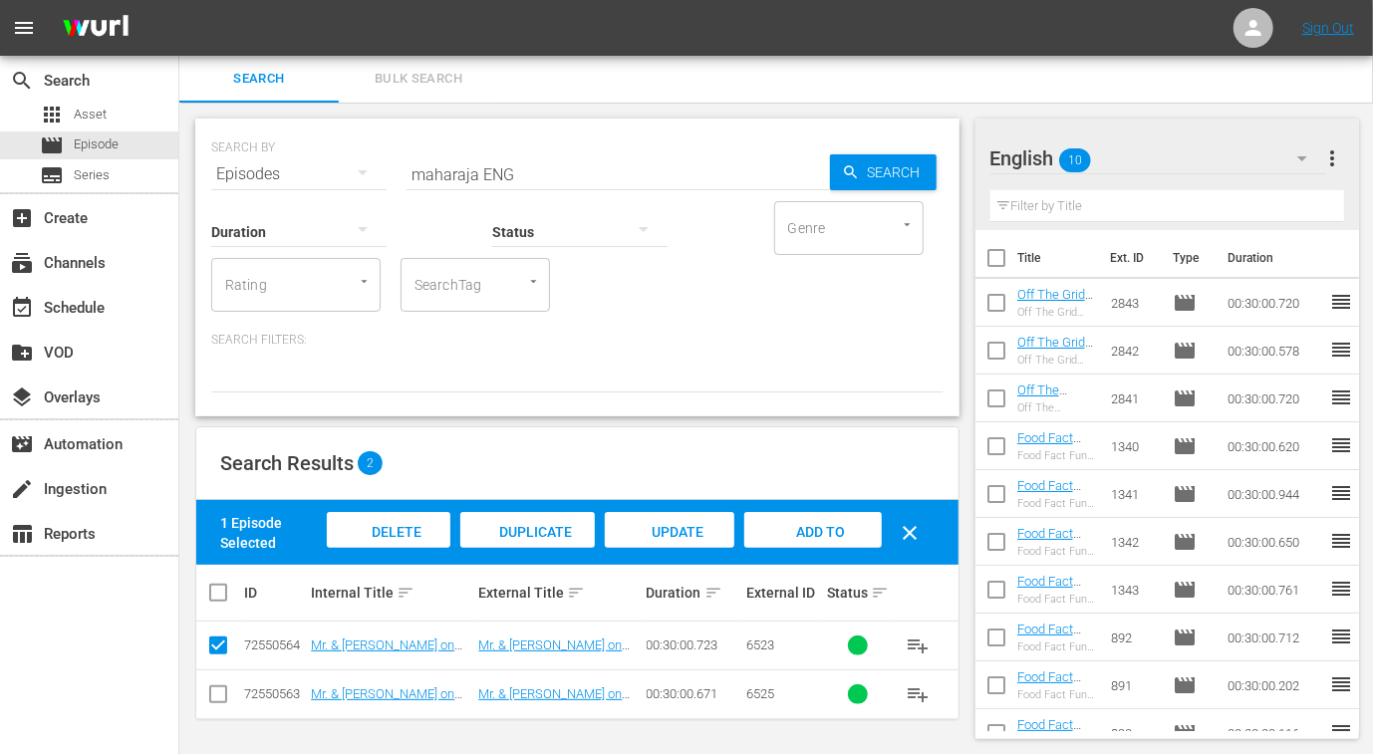
click at [215, 689] on input "checkbox" at bounding box center [218, 698] width 24 height 24
checkbox input "true"
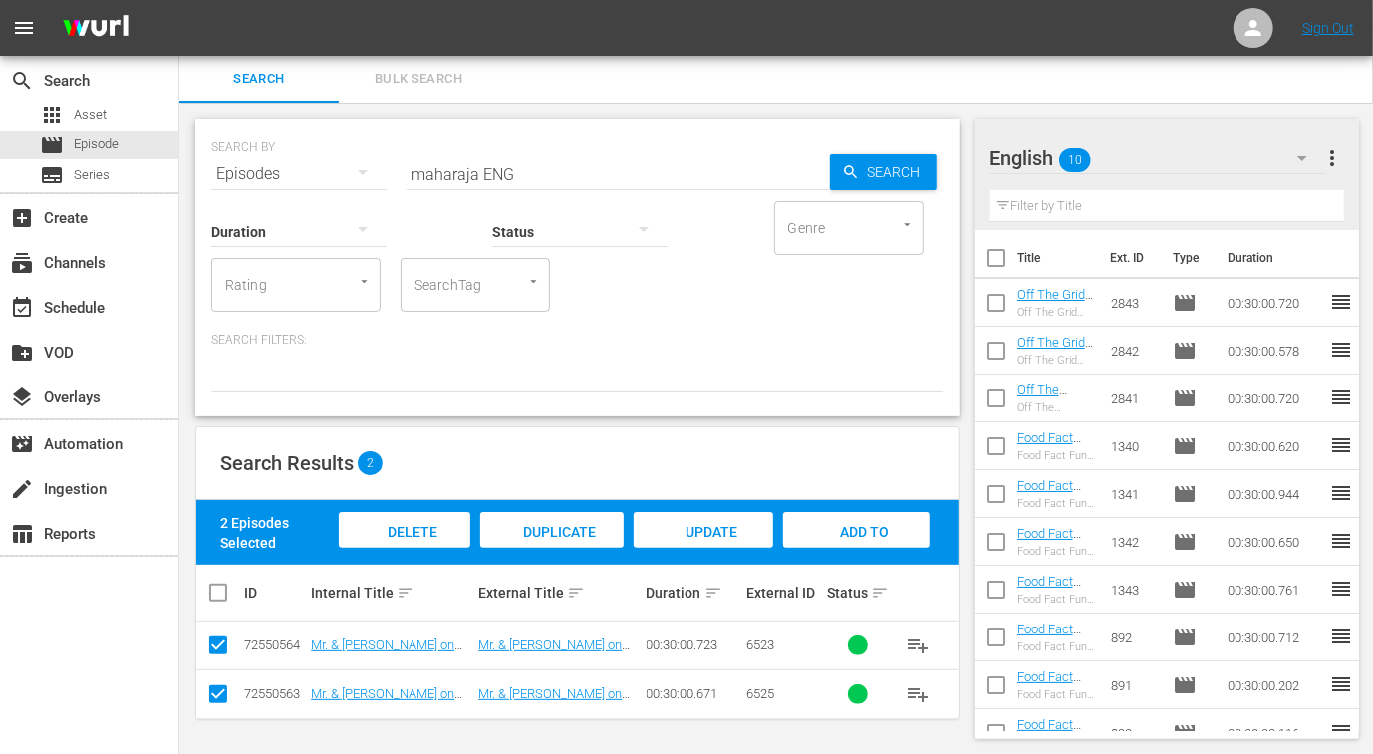
click at [839, 529] on span "Add to Workspace" at bounding box center [856, 551] width 98 height 54
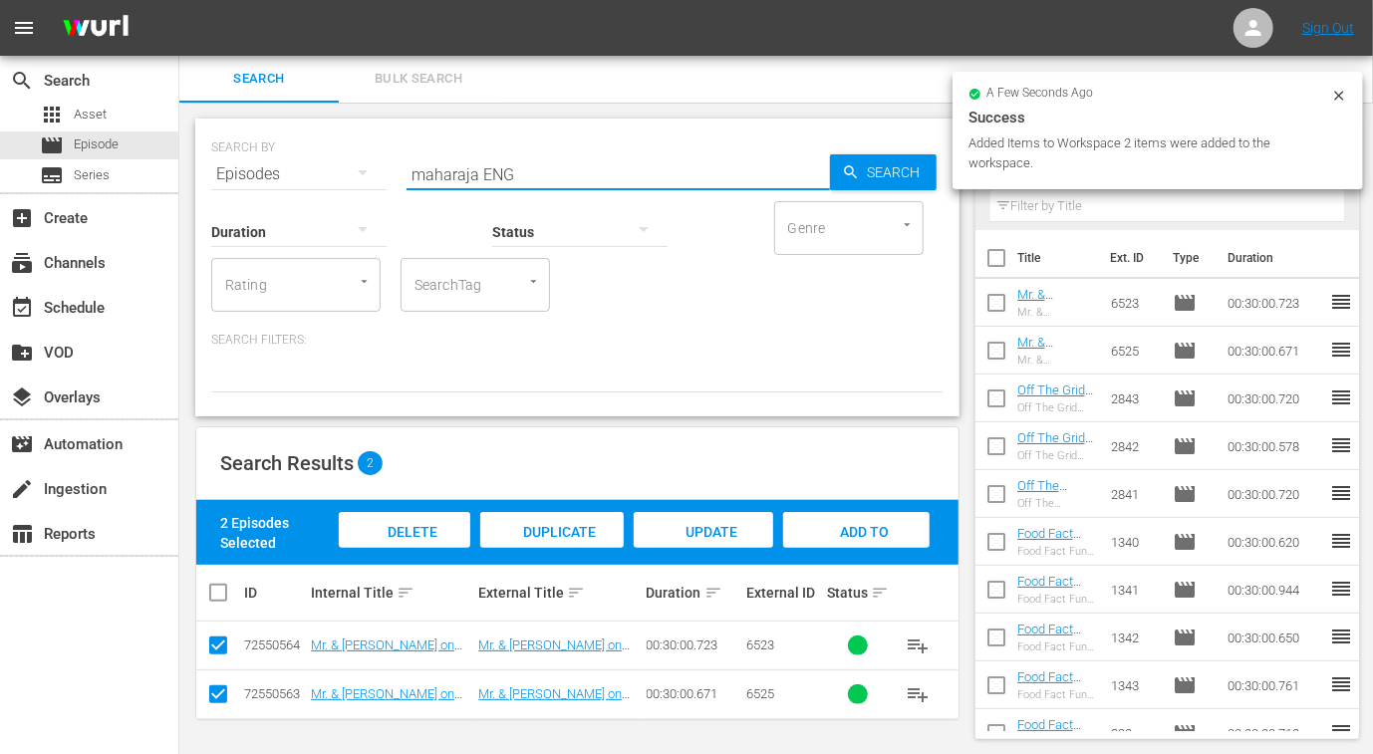
click at [447, 167] on input "maharaja ENG" at bounding box center [617, 174] width 423 height 48
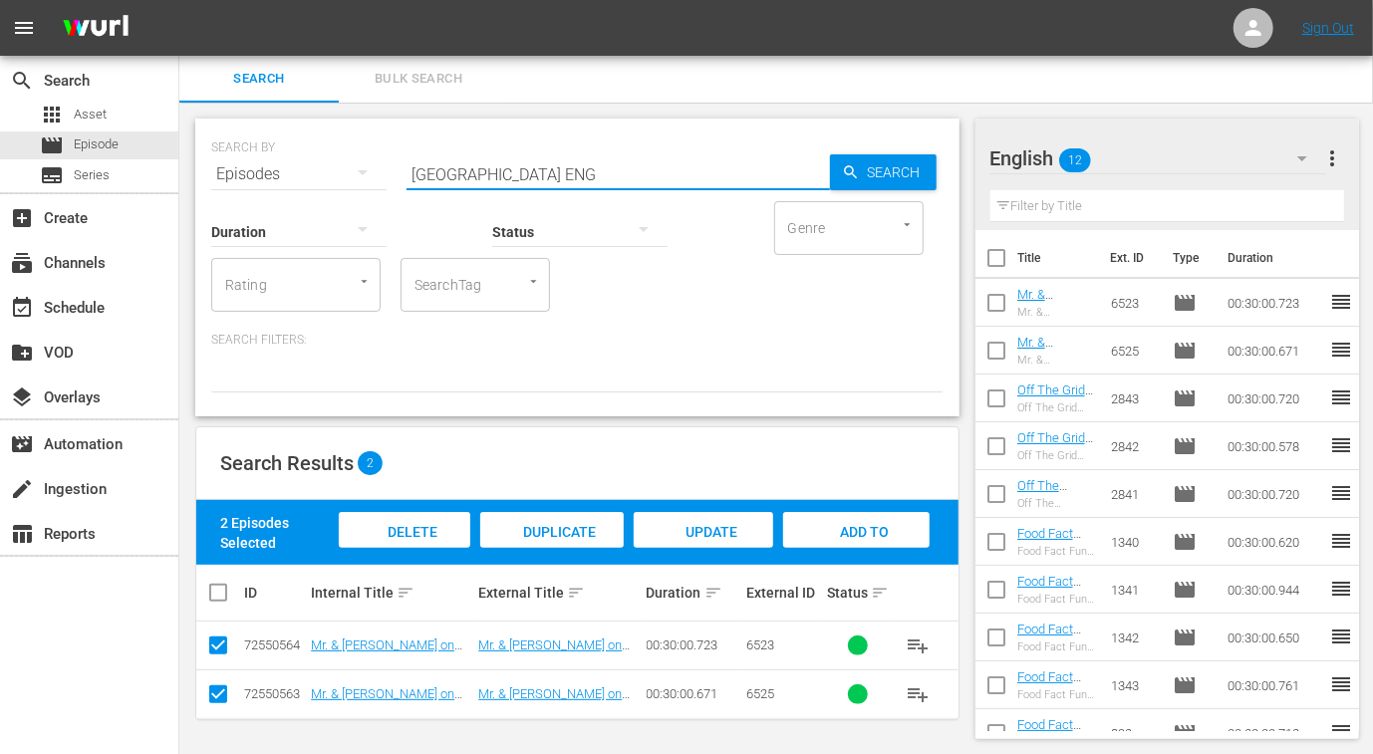
type input "budapest ENG"
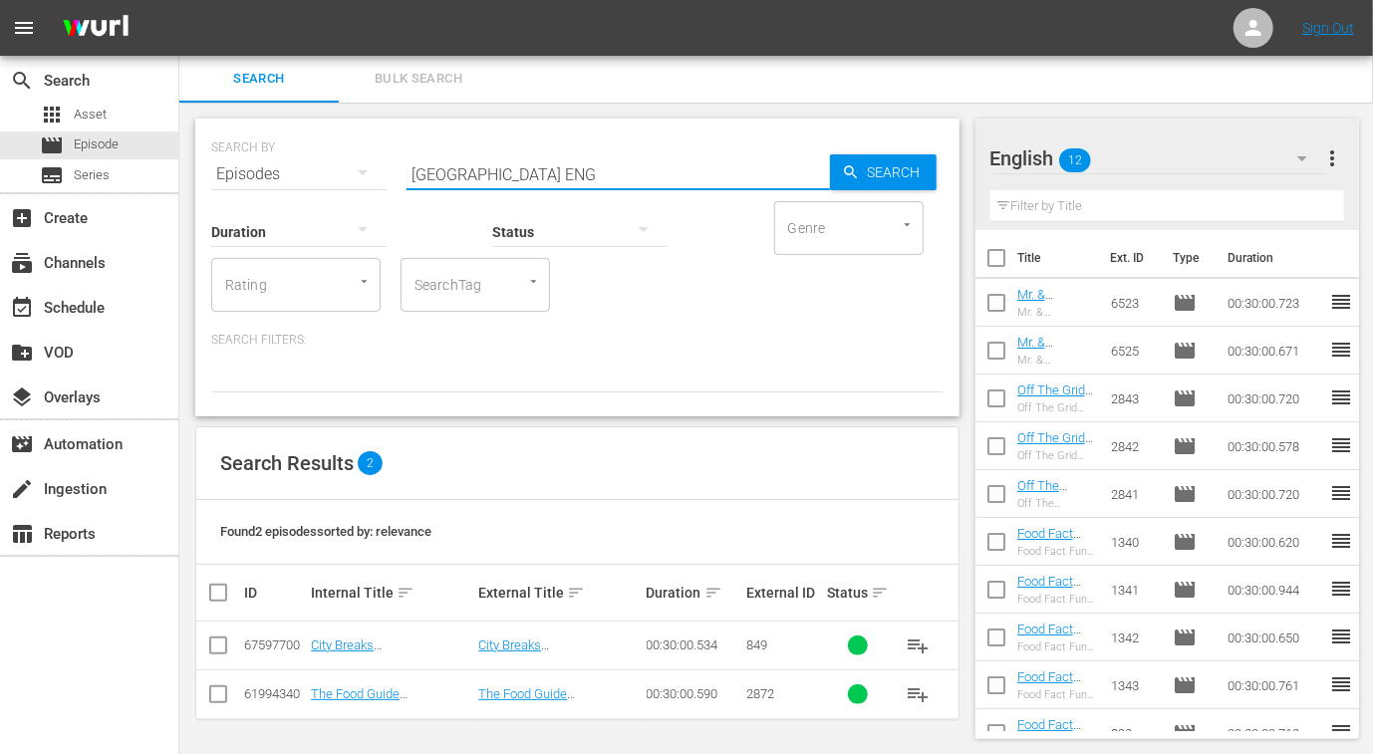
click at [219, 644] on input "checkbox" at bounding box center [218, 649] width 24 height 24
checkbox input "true"
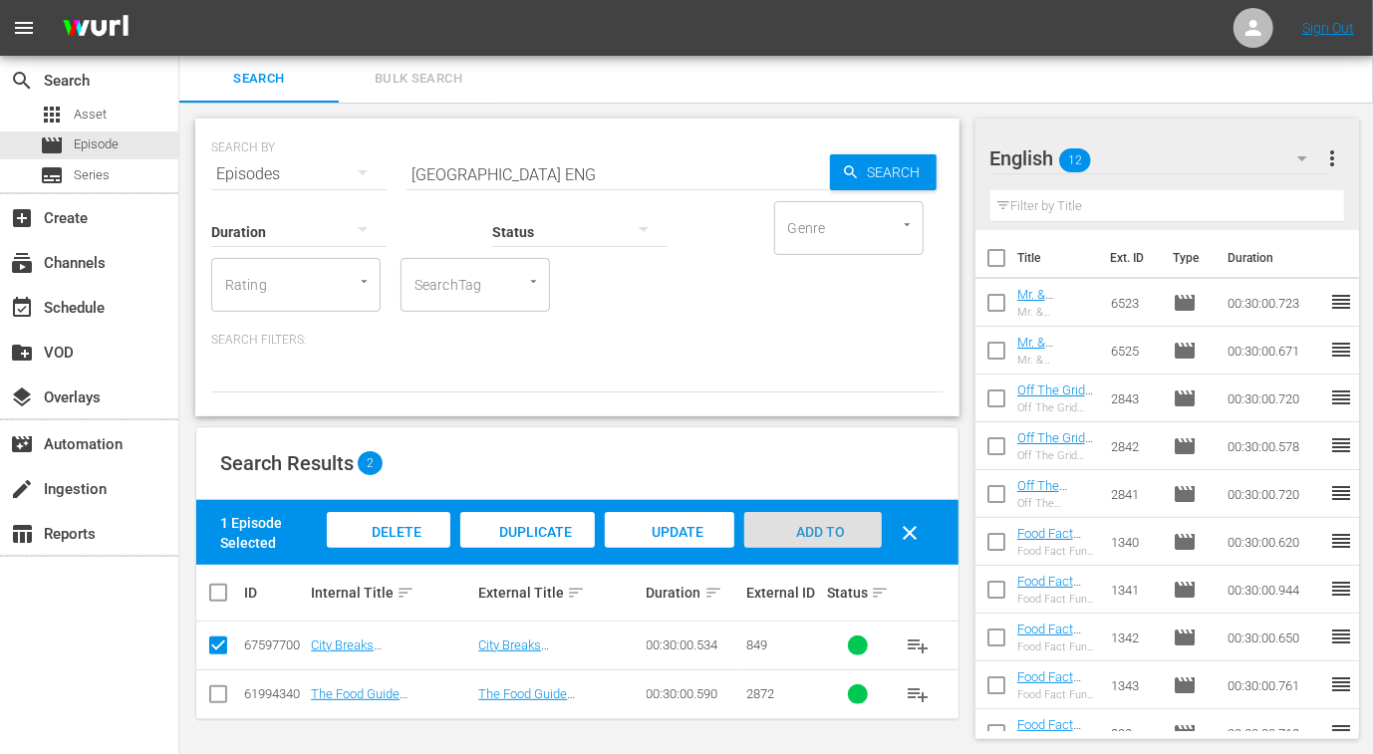
click at [812, 528] on span "Add to Workspace" at bounding box center [813, 551] width 98 height 54
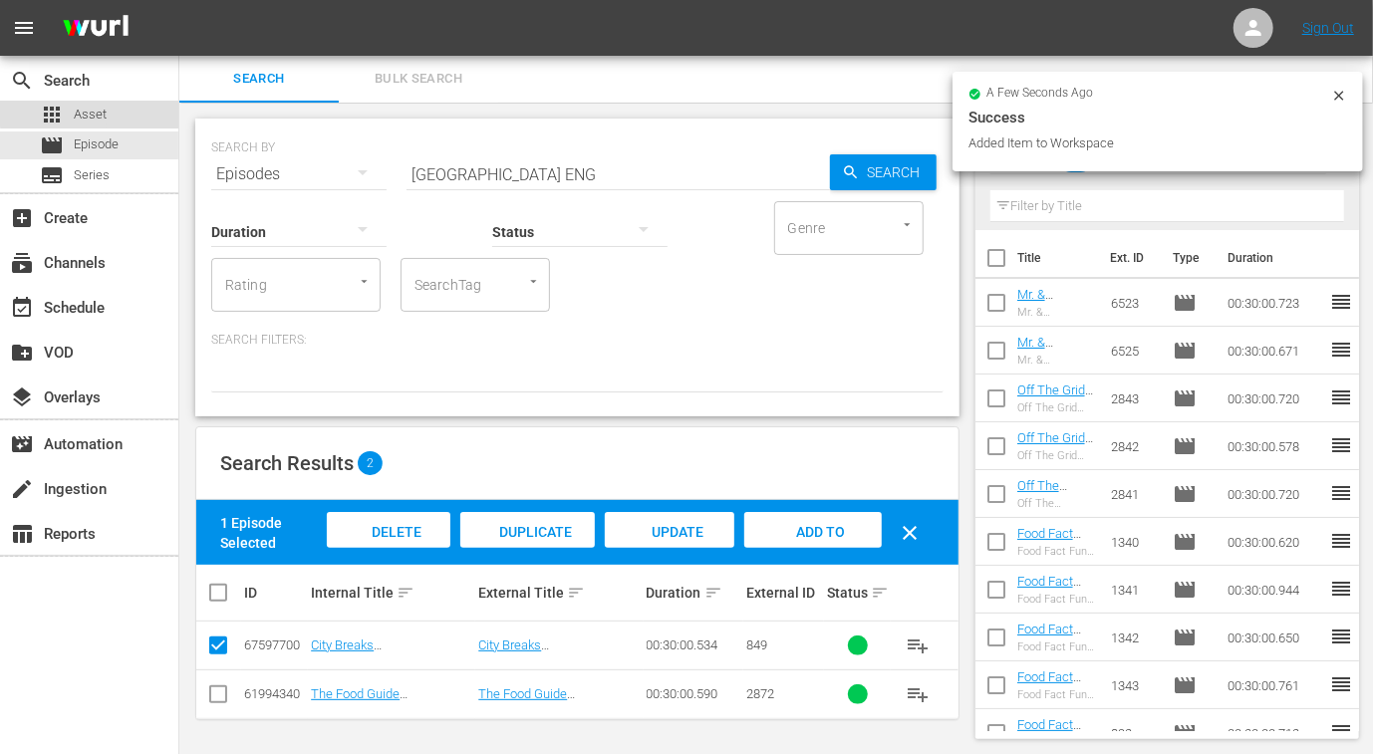
click at [102, 110] on span "Asset" at bounding box center [90, 115] width 33 height 20
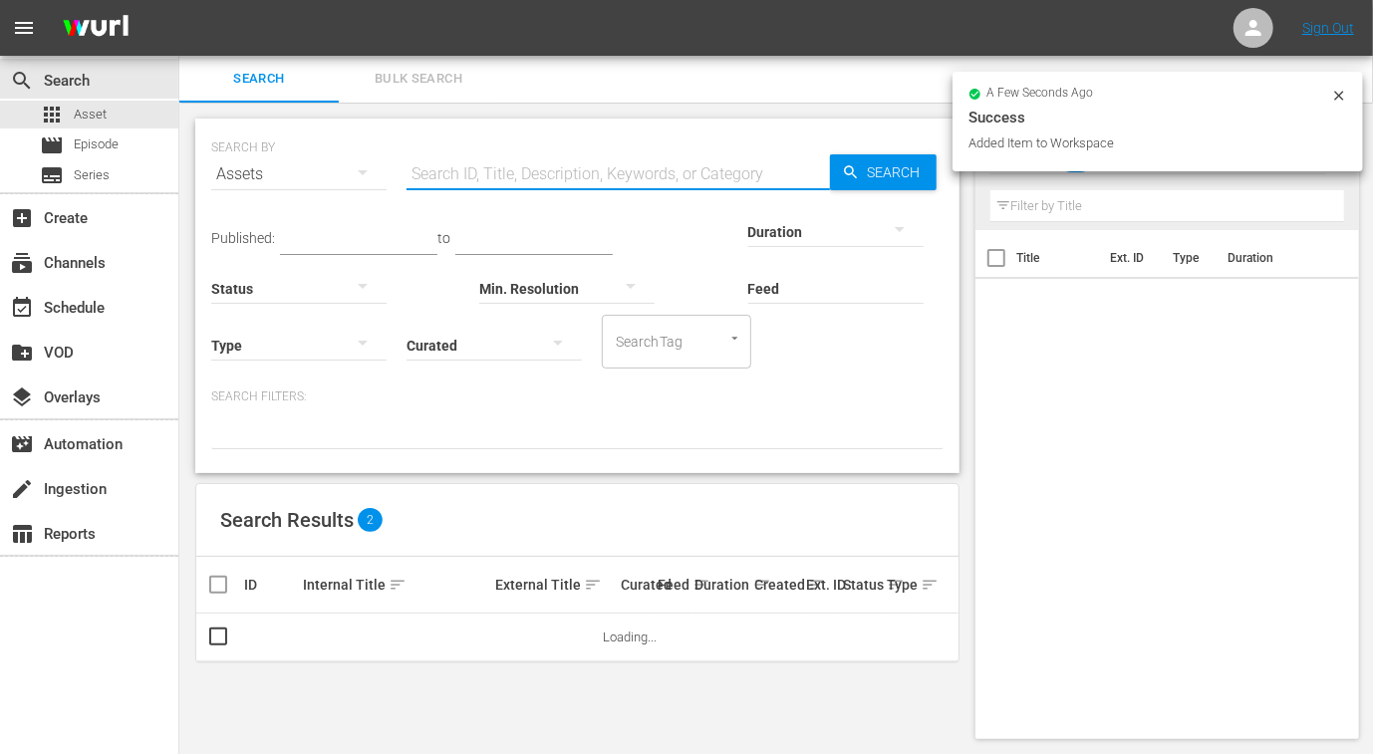
click at [446, 171] on input "text" at bounding box center [617, 174] width 423 height 48
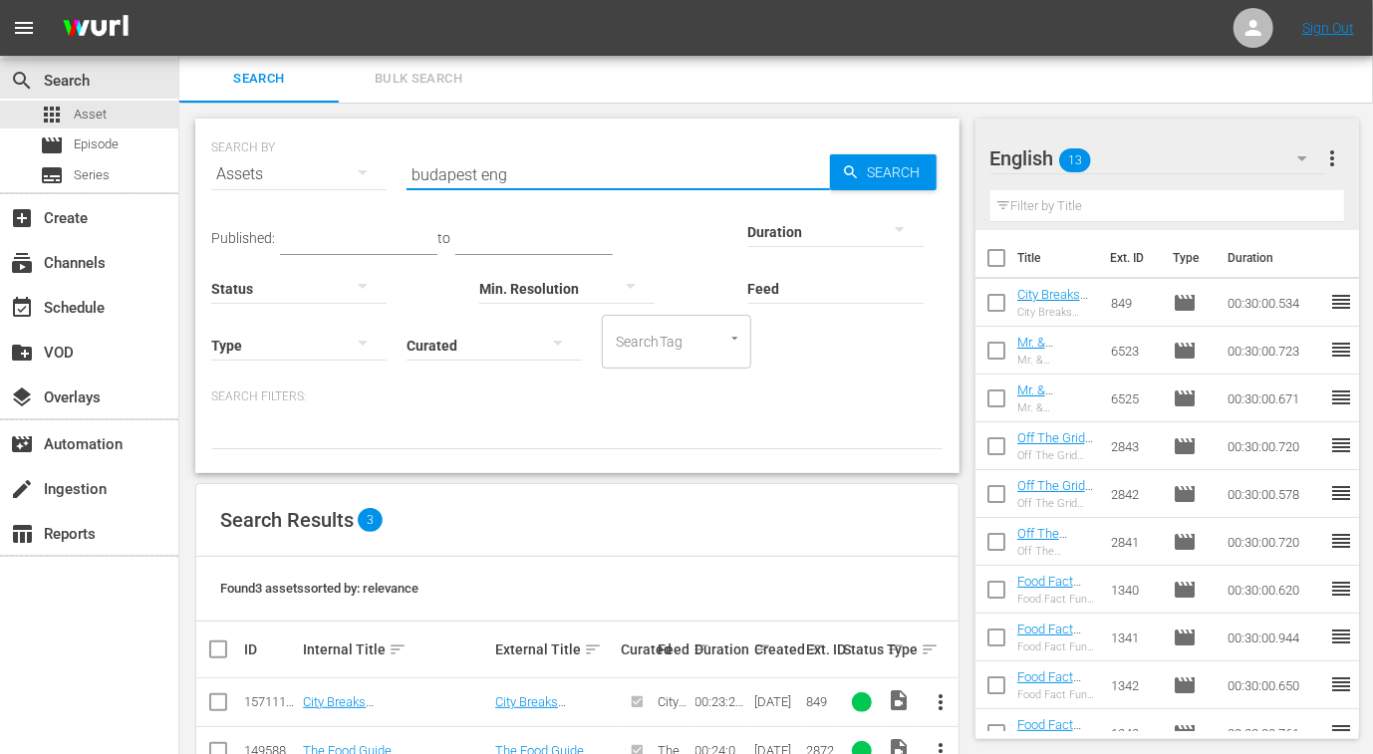
scroll to position [106, 0]
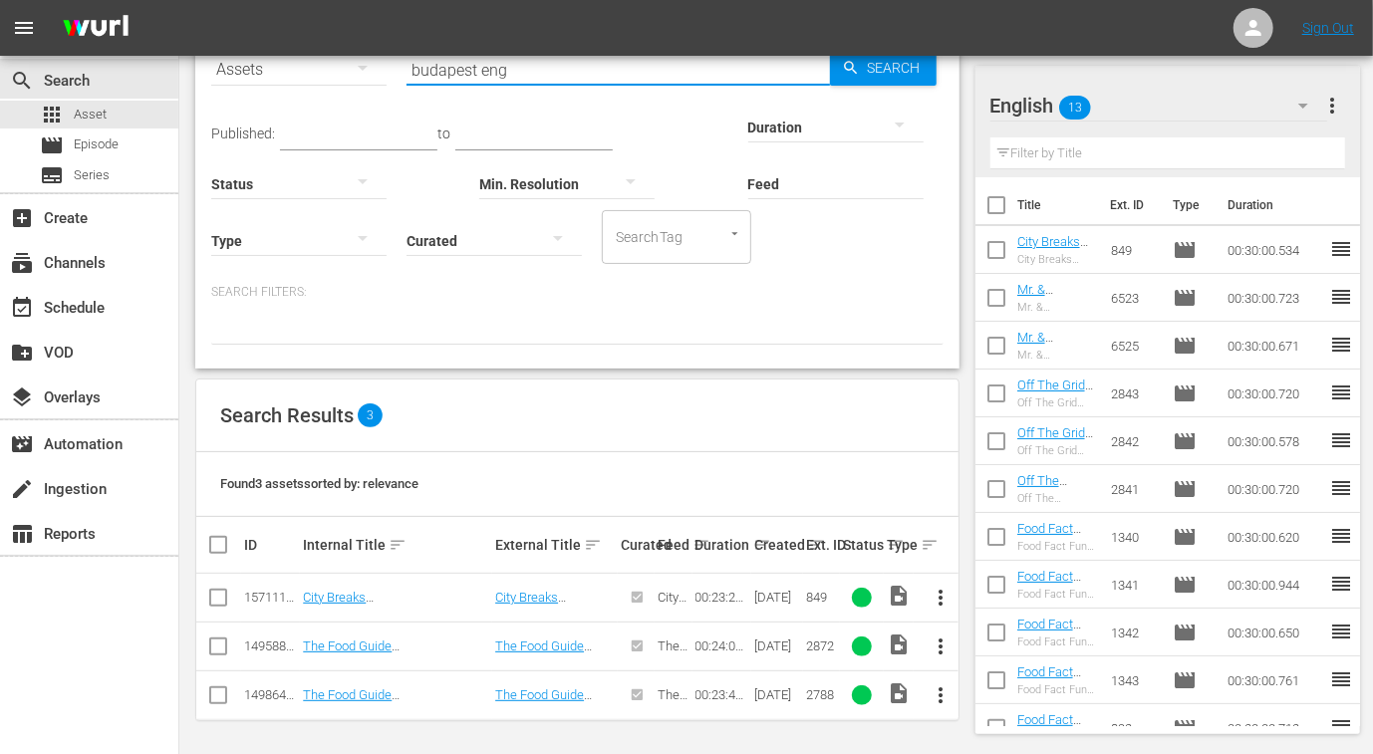
click at [478, 70] on input "budapest eng" at bounding box center [617, 70] width 423 height 48
click at [483, 74] on input "budapest eng" at bounding box center [617, 70] width 423 height 48
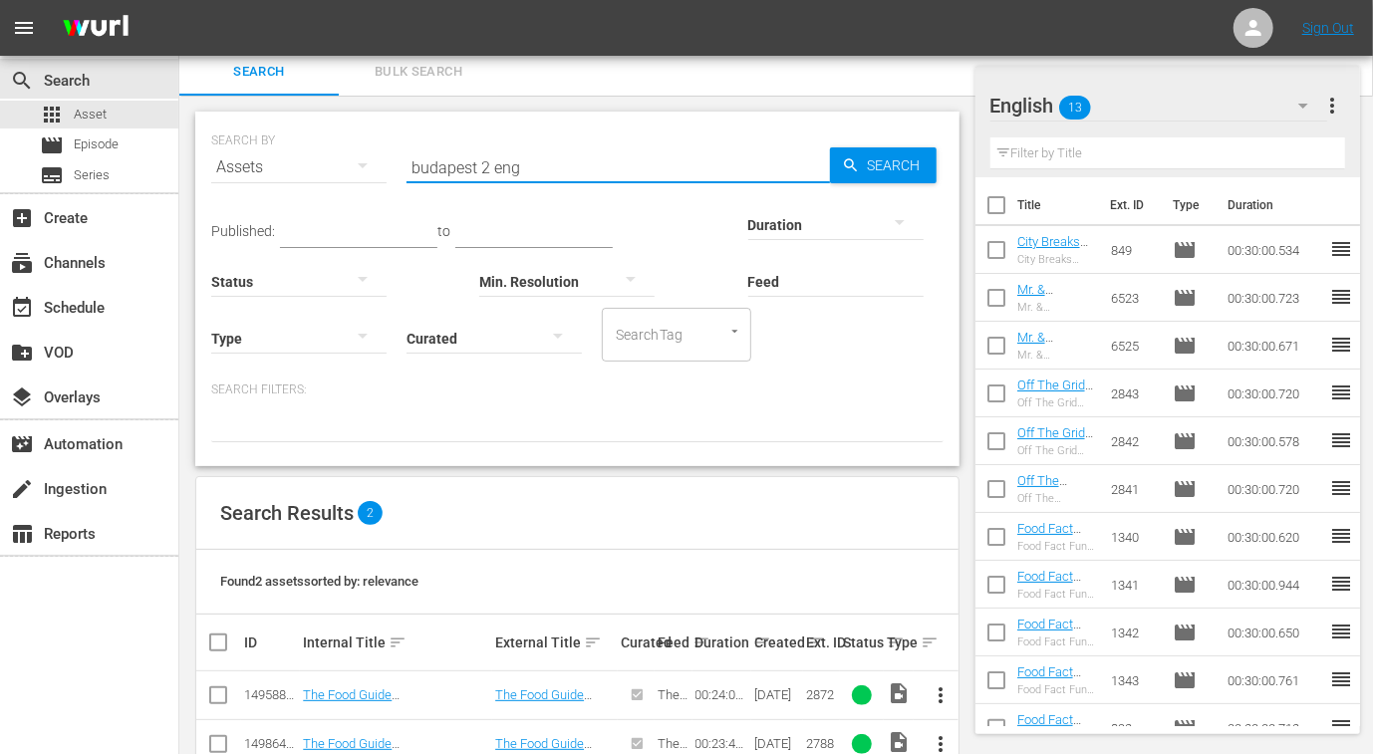
scroll to position [58, 0]
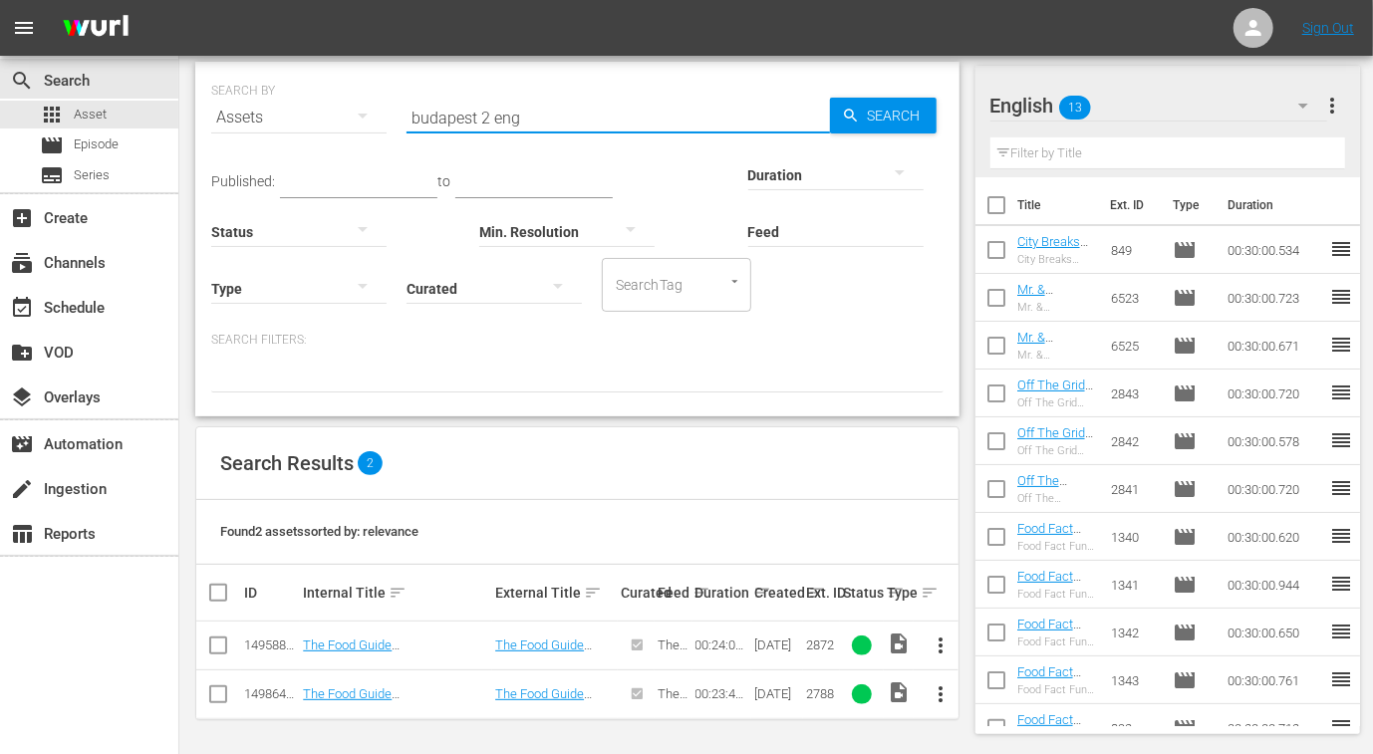
drag, startPoint x: 488, startPoint y: 114, endPoint x: 319, endPoint y: 115, distance: 169.3
click at [319, 115] on div "SEARCH BY Search By Assets Search ID, Title, Description, Keywords, or Category…" at bounding box center [577, 106] width 732 height 72
type input "budapest 2 eng"
click at [116, 127] on div "apps Asset" at bounding box center [89, 115] width 178 height 28
click at [120, 139] on div "movie Episode" at bounding box center [89, 145] width 178 height 28
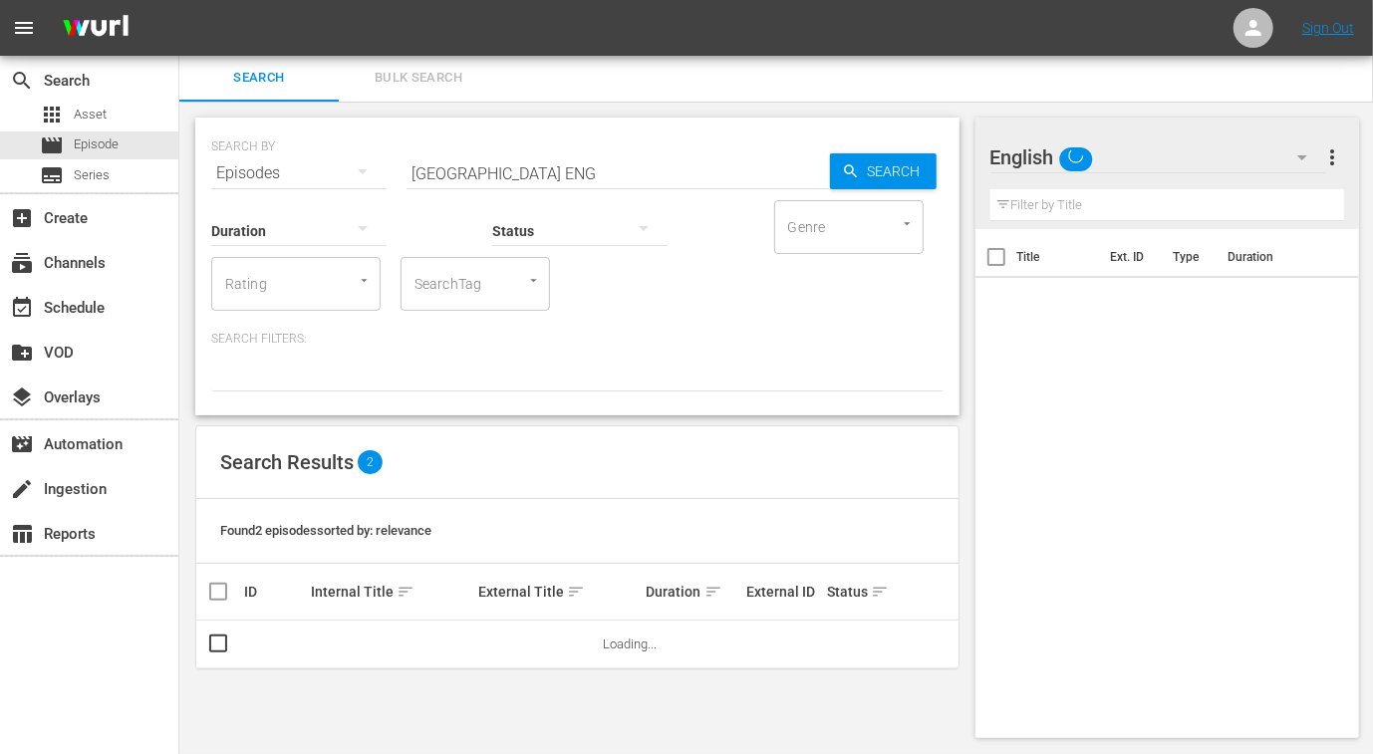
scroll to position [1, 0]
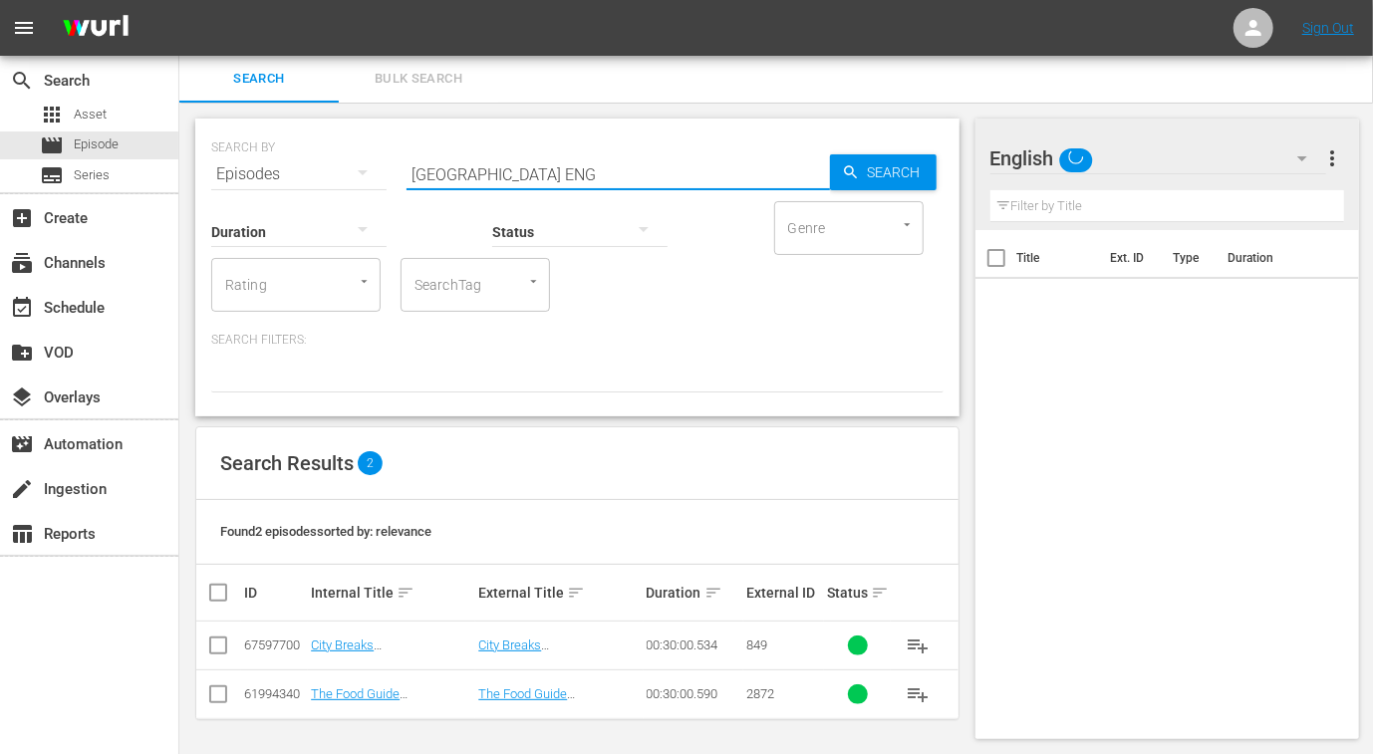
drag, startPoint x: 477, startPoint y: 162, endPoint x: 368, endPoint y: 158, distance: 109.6
click at [368, 158] on div "SEARCH BY Search By Episodes Search ID, Title, Description, Keywords, or Catego…" at bounding box center [577, 163] width 732 height 72
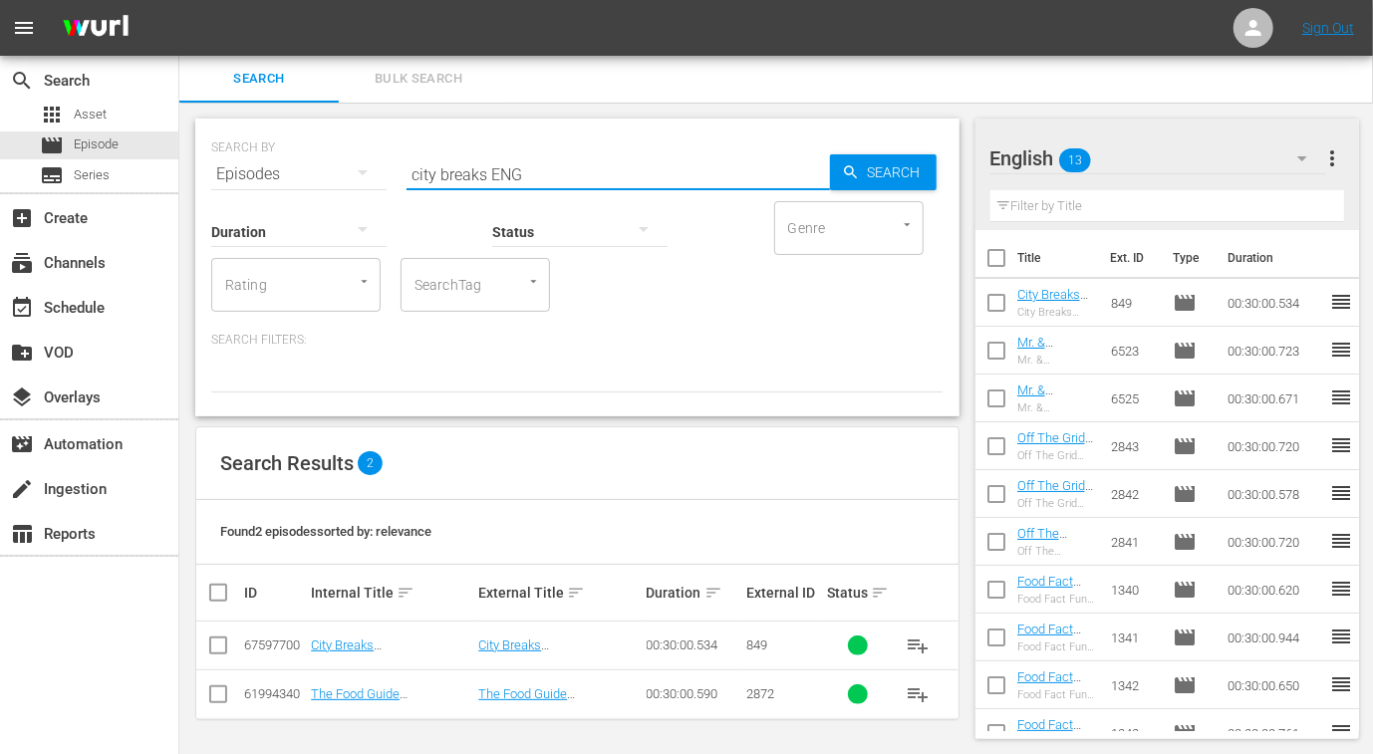
type input "city breaks ENG"
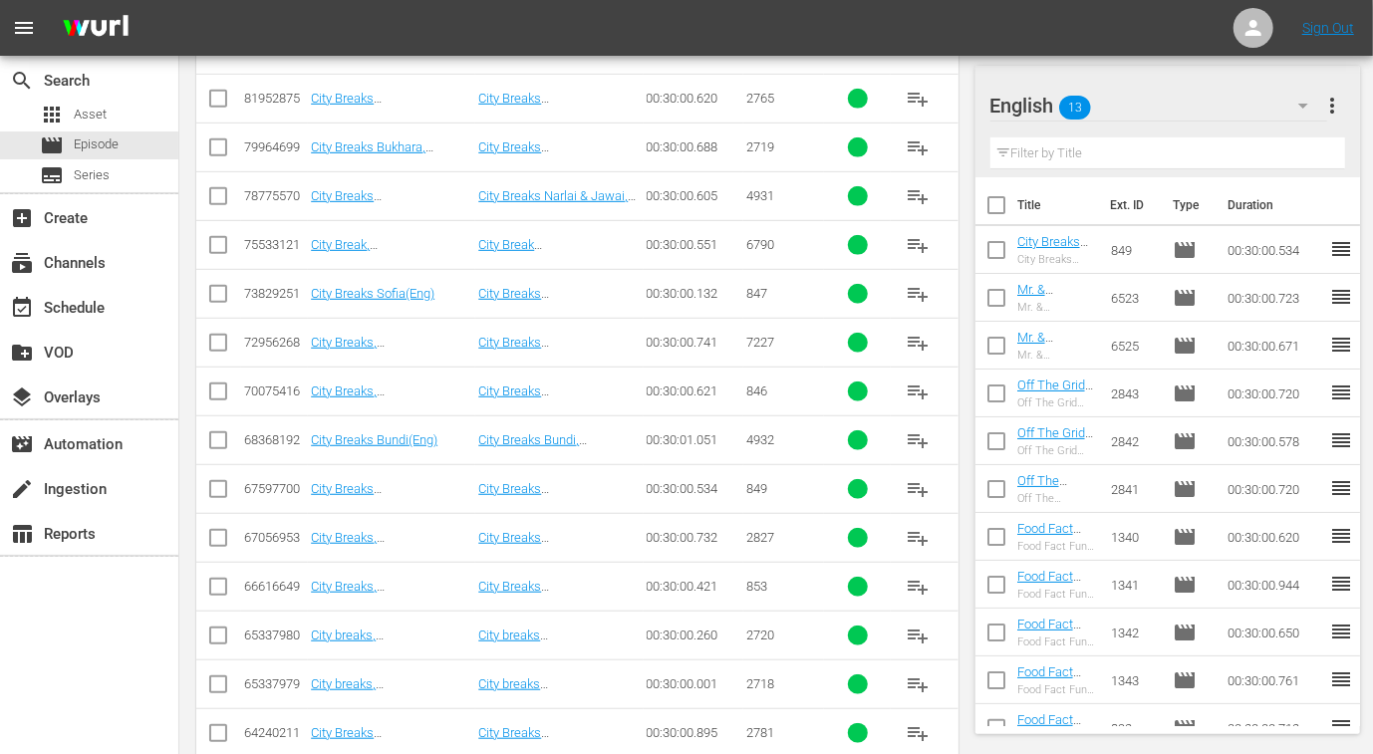
scroll to position [469, 0]
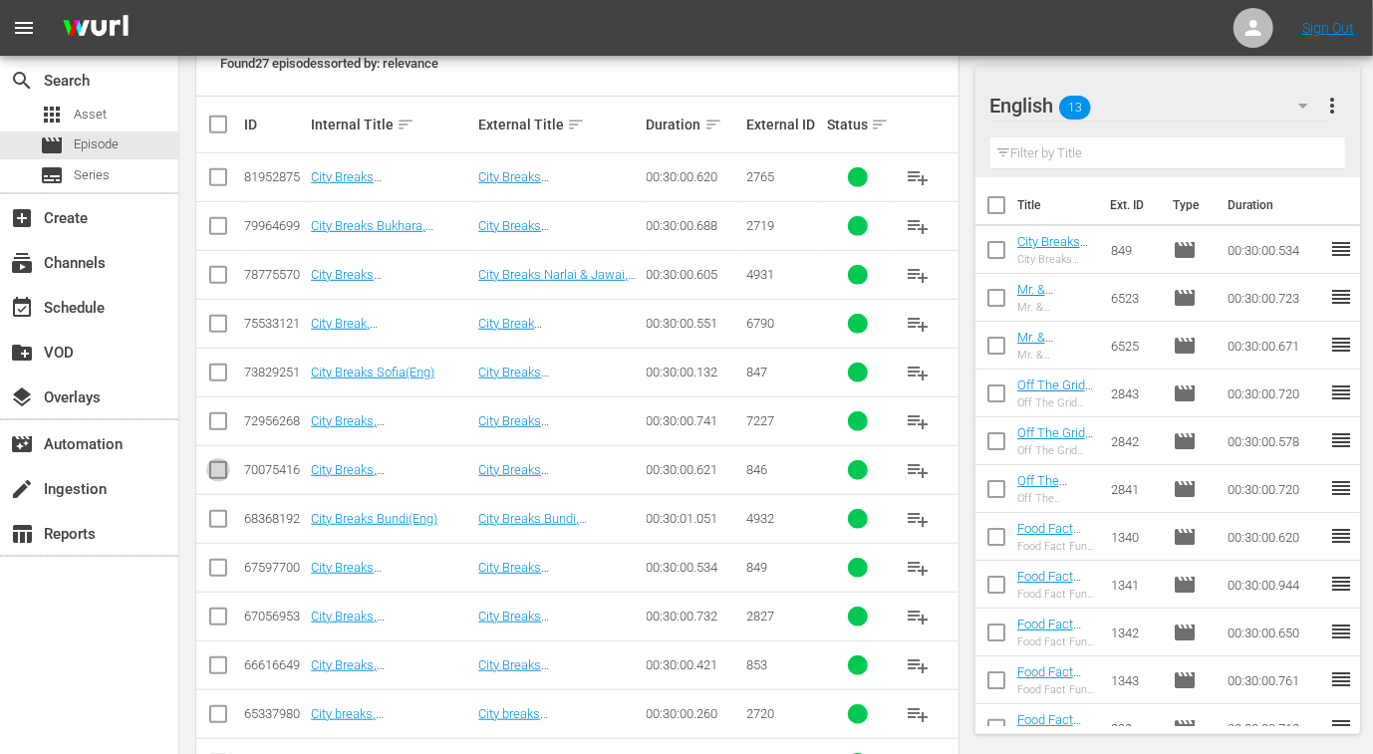
click at [221, 476] on input "checkbox" at bounding box center [218, 474] width 24 height 24
checkbox input "true"
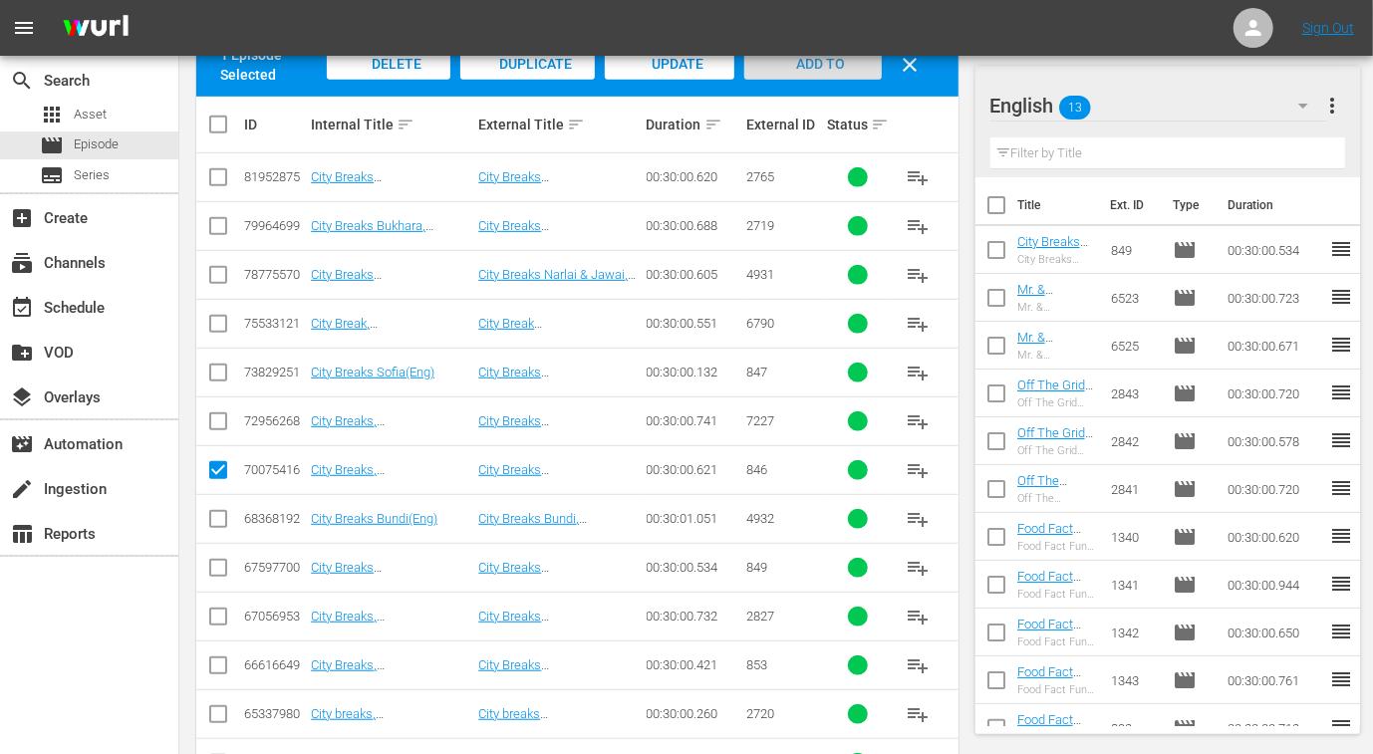
click at [819, 71] on div "Add to Workspace" at bounding box center [812, 81] width 136 height 75
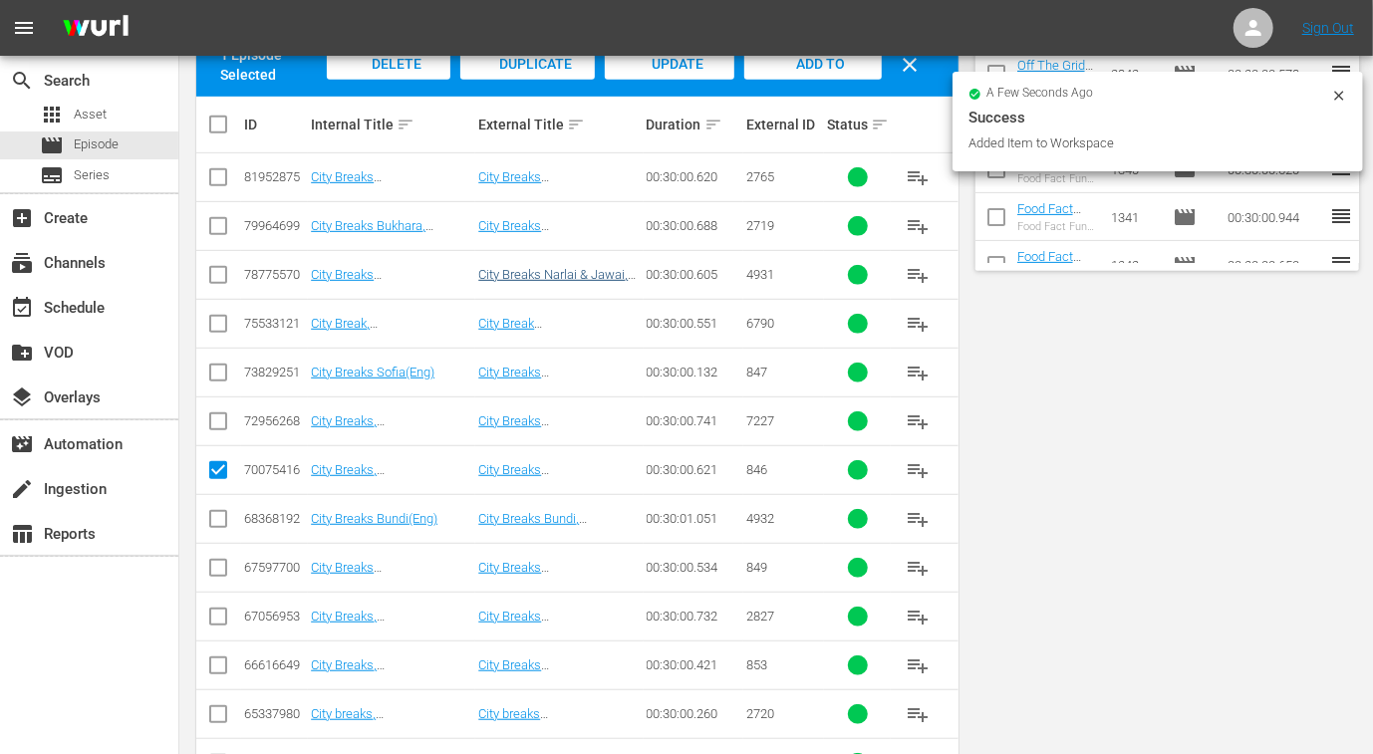
scroll to position [0, 0]
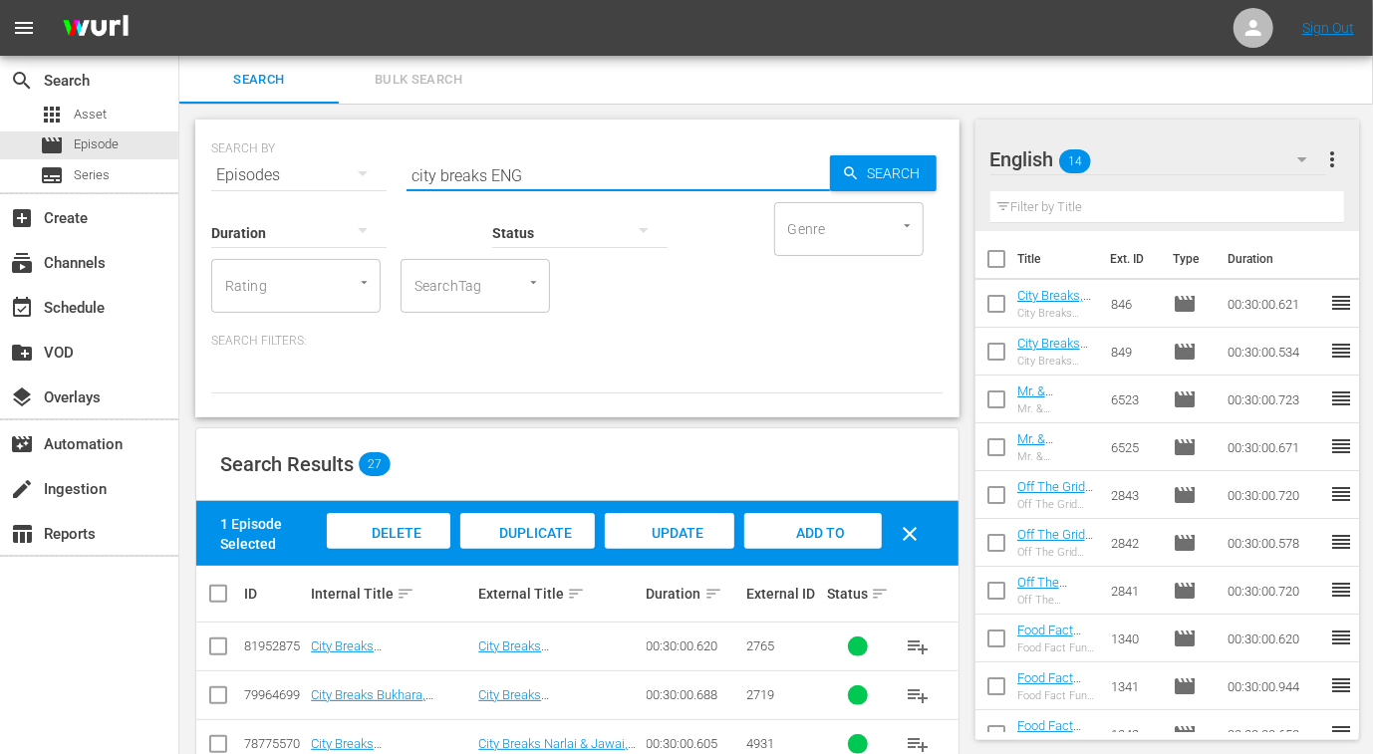
drag, startPoint x: 487, startPoint y: 175, endPoint x: 267, endPoint y: 166, distance: 220.3
click at [267, 166] on div "SEARCH BY Search By Episodes Search ID, Title, Description, Keywords, or Catego…" at bounding box center [577, 163] width 732 height 72
type input "peru ENG"
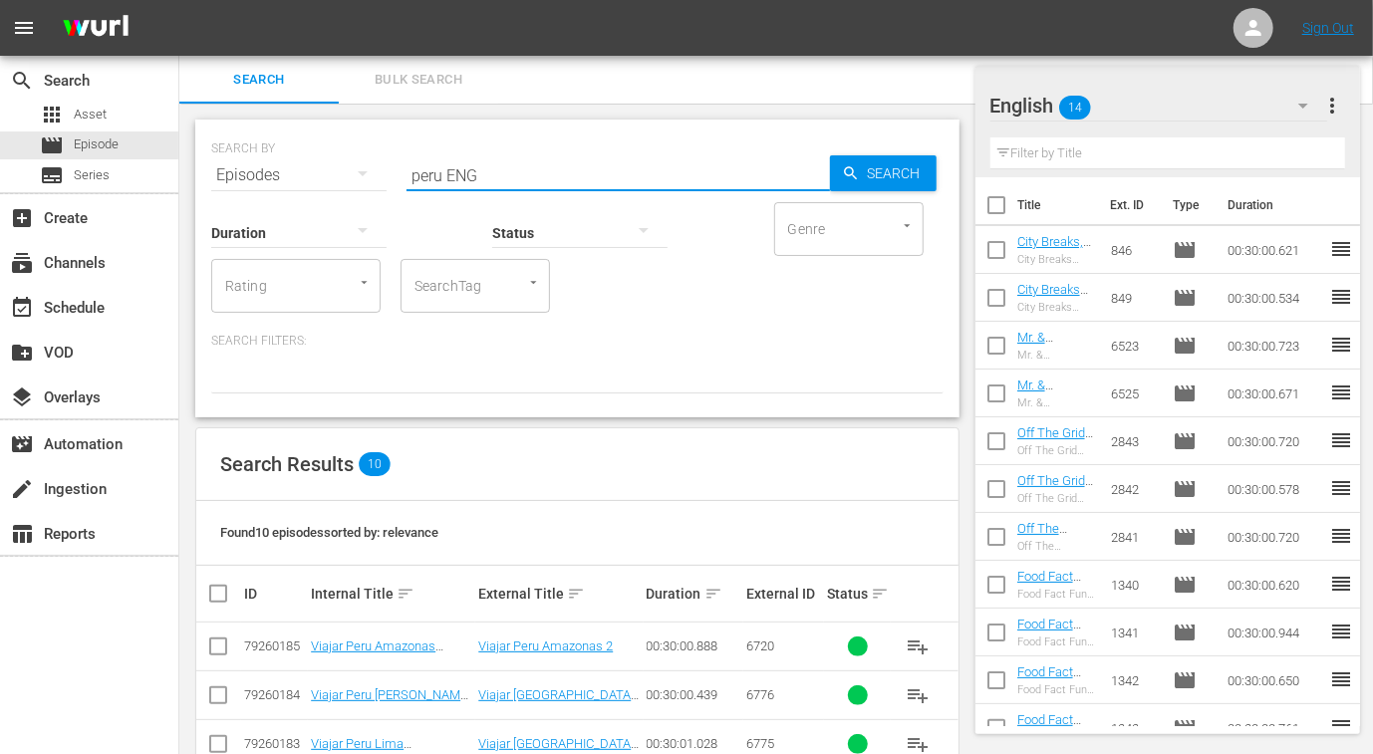
scroll to position [389, 0]
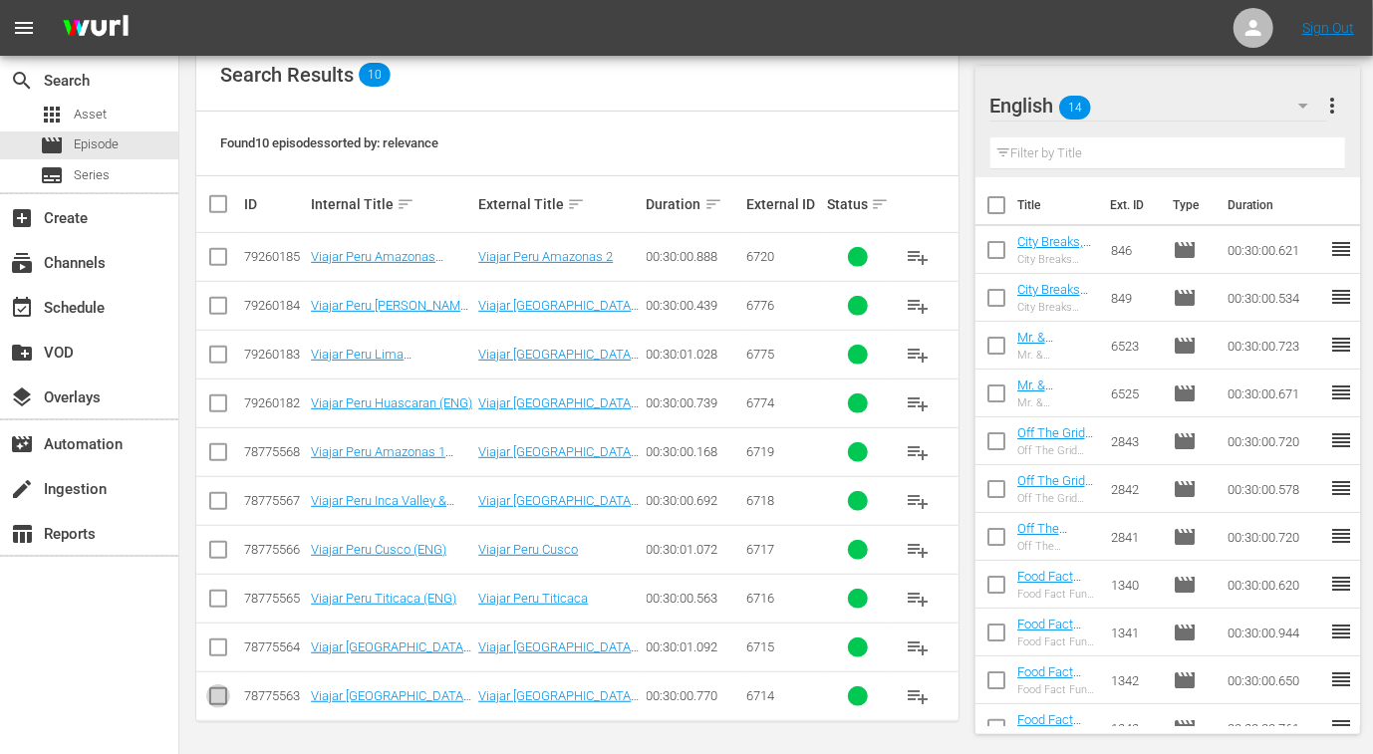
click at [223, 695] on input "checkbox" at bounding box center [218, 700] width 24 height 24
checkbox input "true"
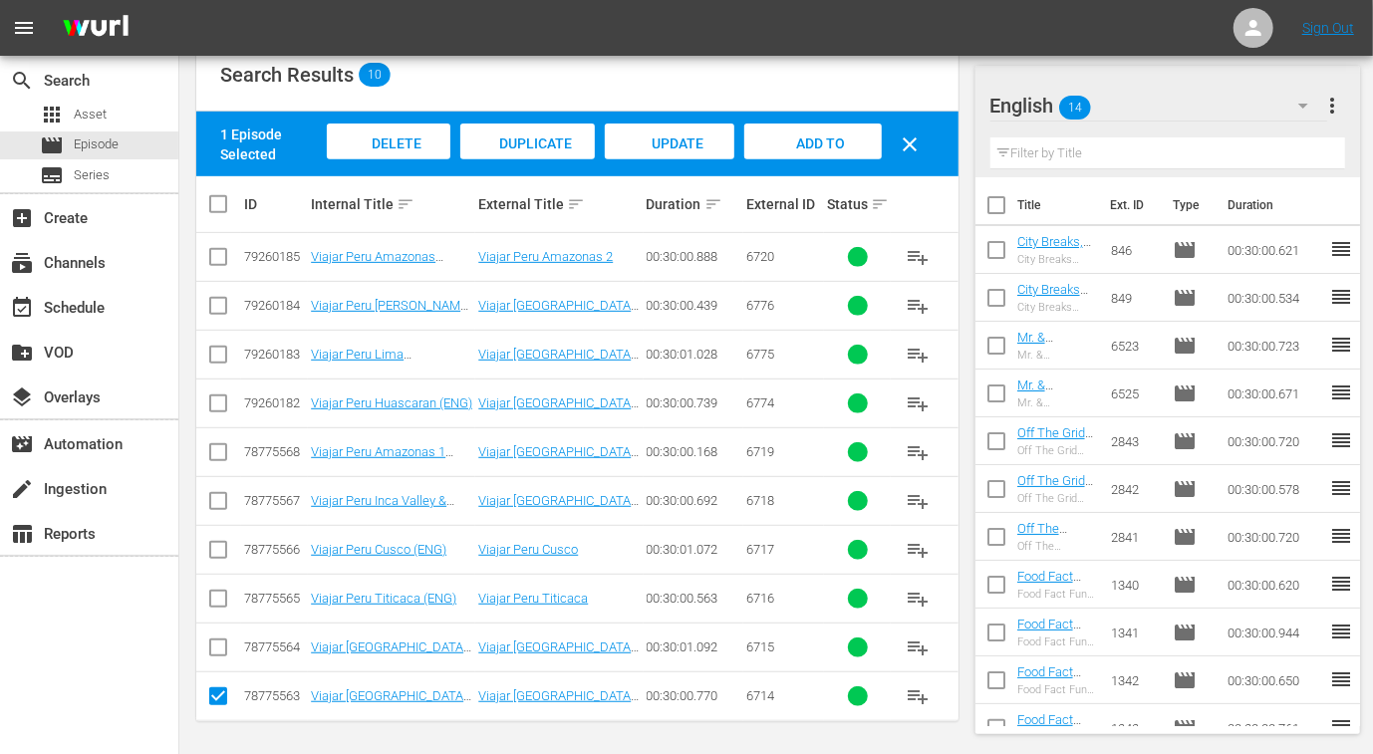
click at [217, 639] on input "checkbox" at bounding box center [218, 651] width 24 height 24
click at [217, 599] on input "checkbox" at bounding box center [218, 603] width 24 height 24
click at [218, 544] on input "checkbox" at bounding box center [218, 554] width 24 height 24
click at [219, 500] on input "checkbox" at bounding box center [218, 505] width 24 height 24
click at [223, 455] on input "checkbox" at bounding box center [218, 456] width 24 height 24
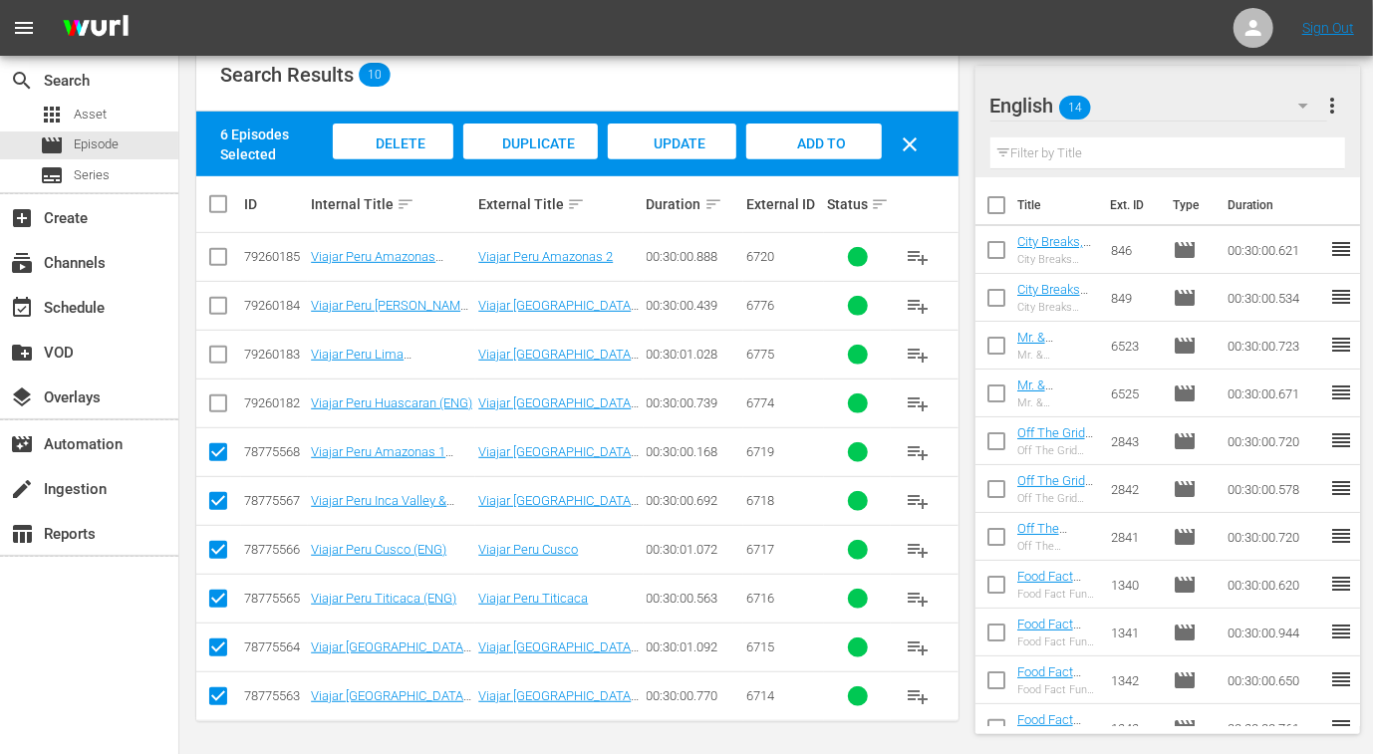
click at [214, 264] on input "checkbox" at bounding box center [218, 261] width 24 height 24
click at [832, 137] on span "Add to Workspace" at bounding box center [814, 162] width 98 height 54
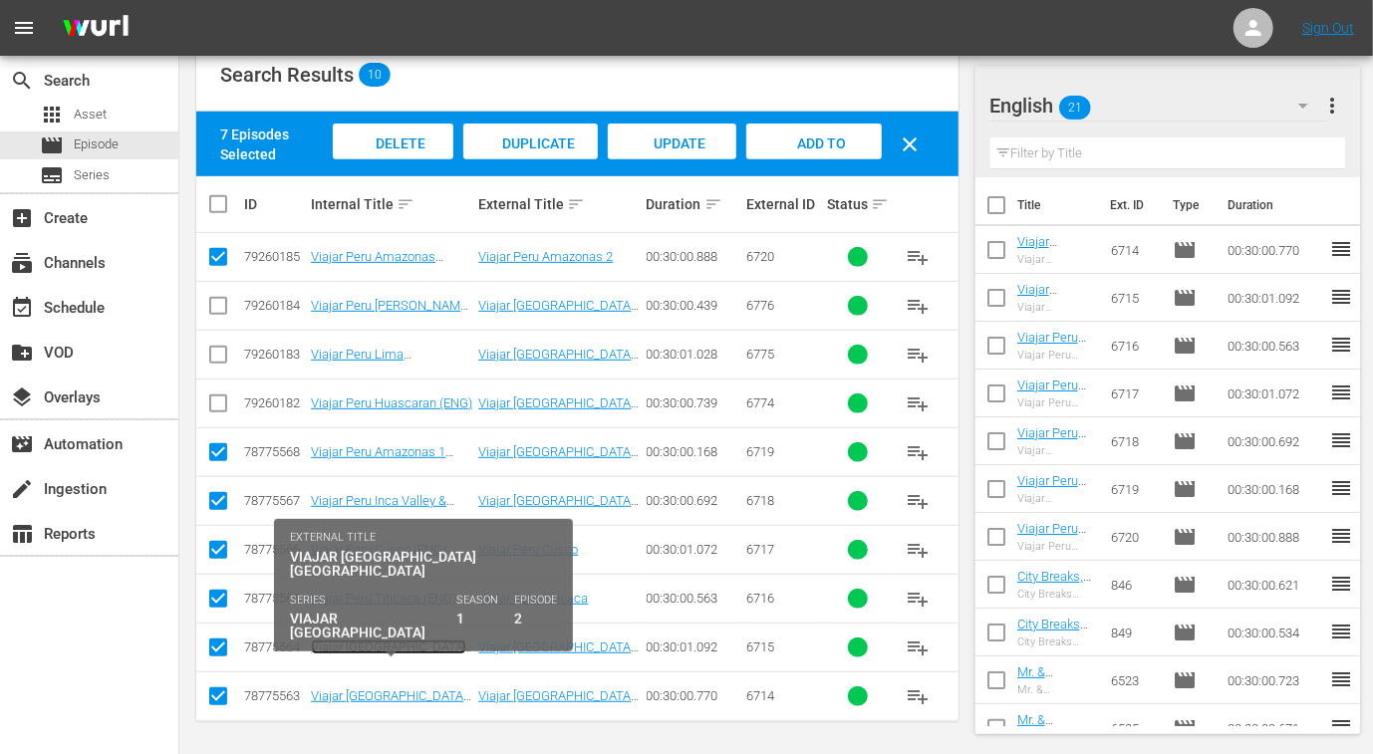
click at [430, 648] on link "Viajar Peru Arequipa (ENG)" at bounding box center [389, 654] width 156 height 30
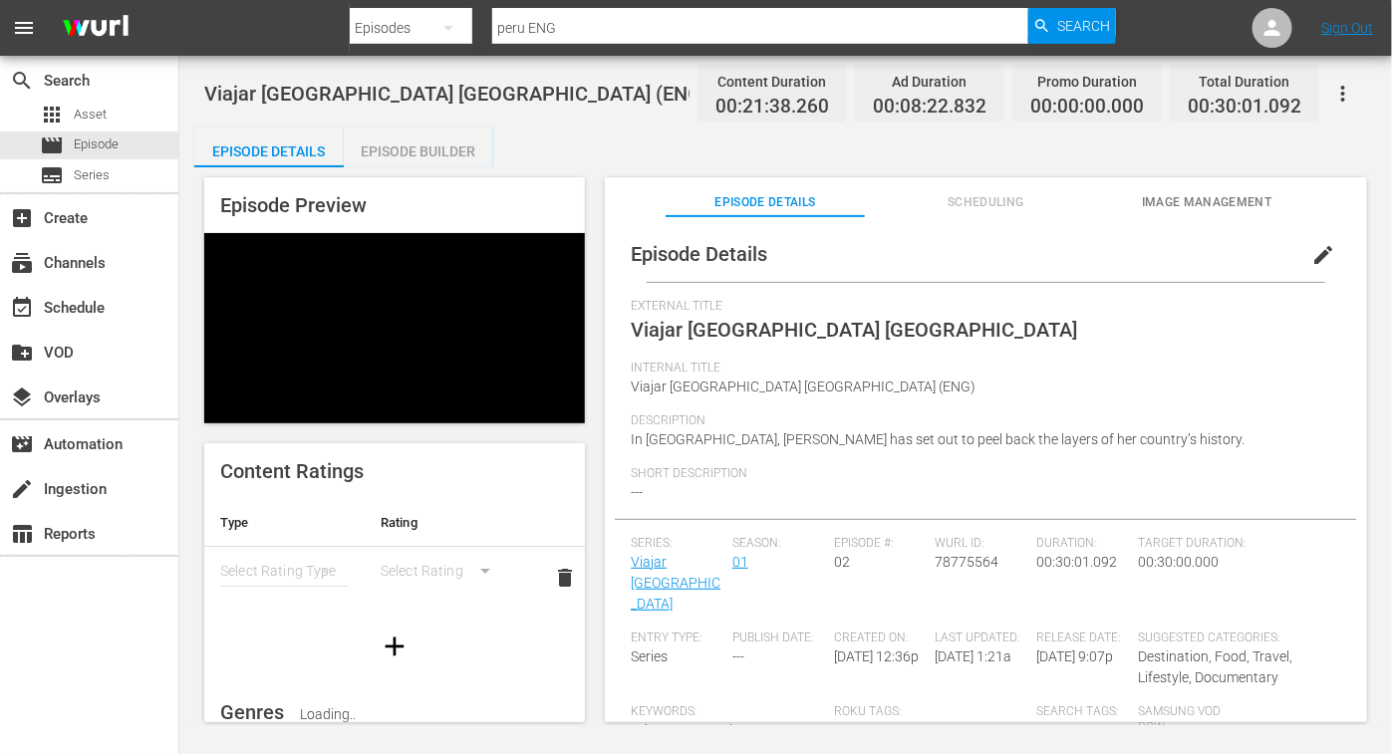
click at [460, 146] on div "Episode Builder" at bounding box center [418, 151] width 149 height 48
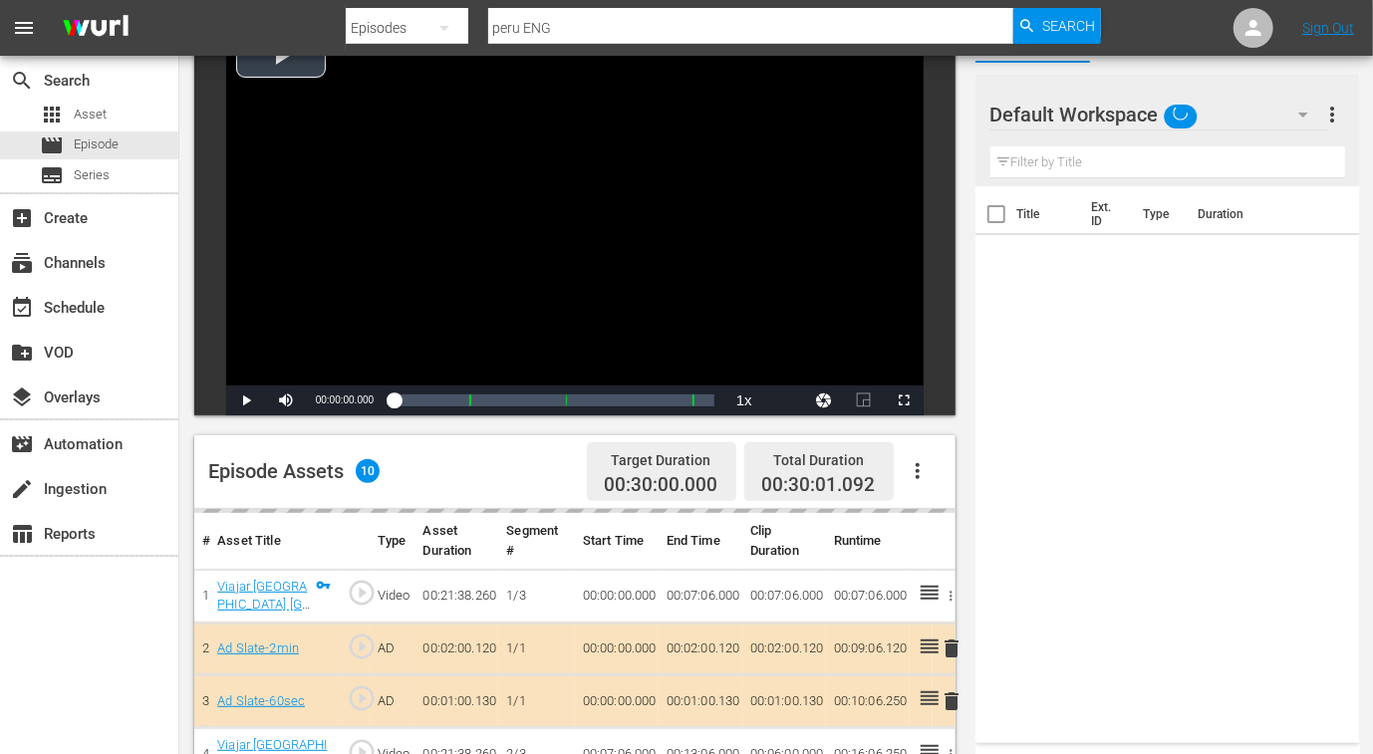
scroll to position [518, 0]
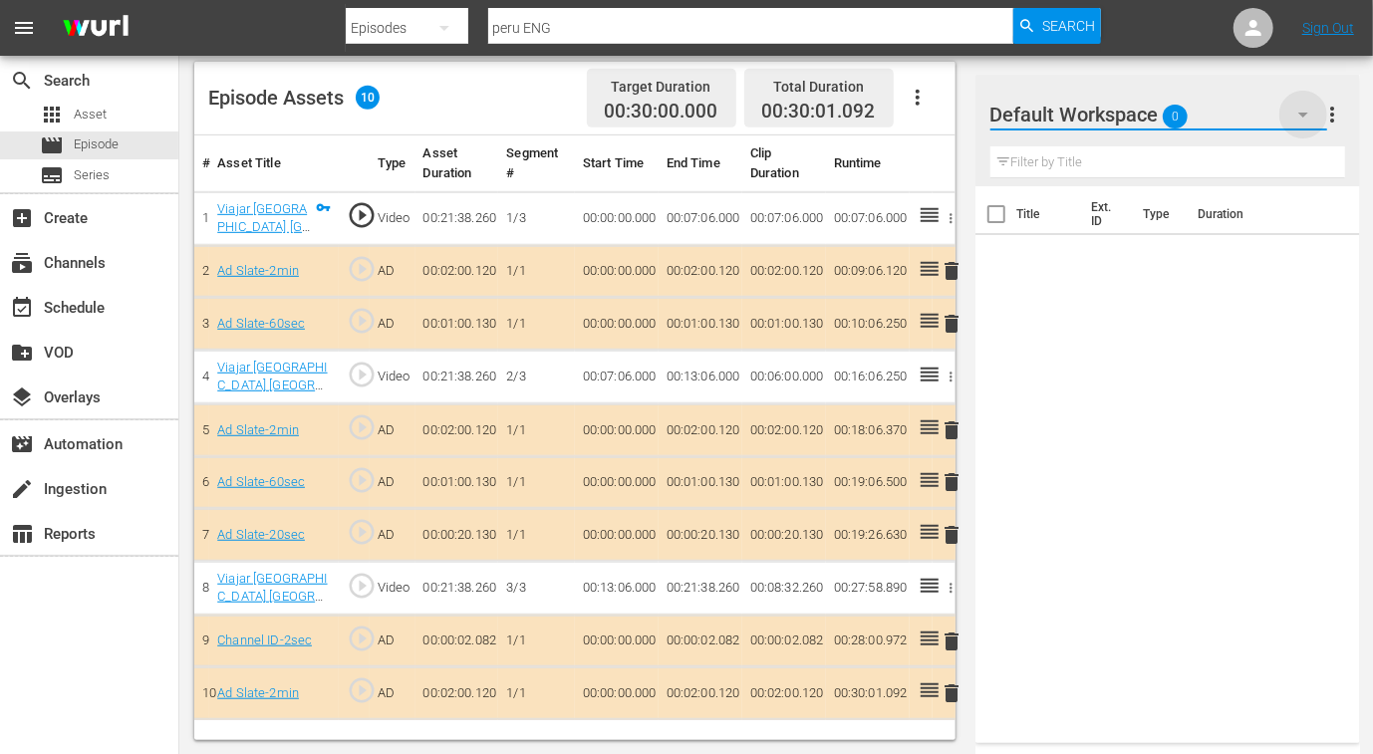
click at [1305, 124] on icon "button" at bounding box center [1303, 115] width 24 height 24
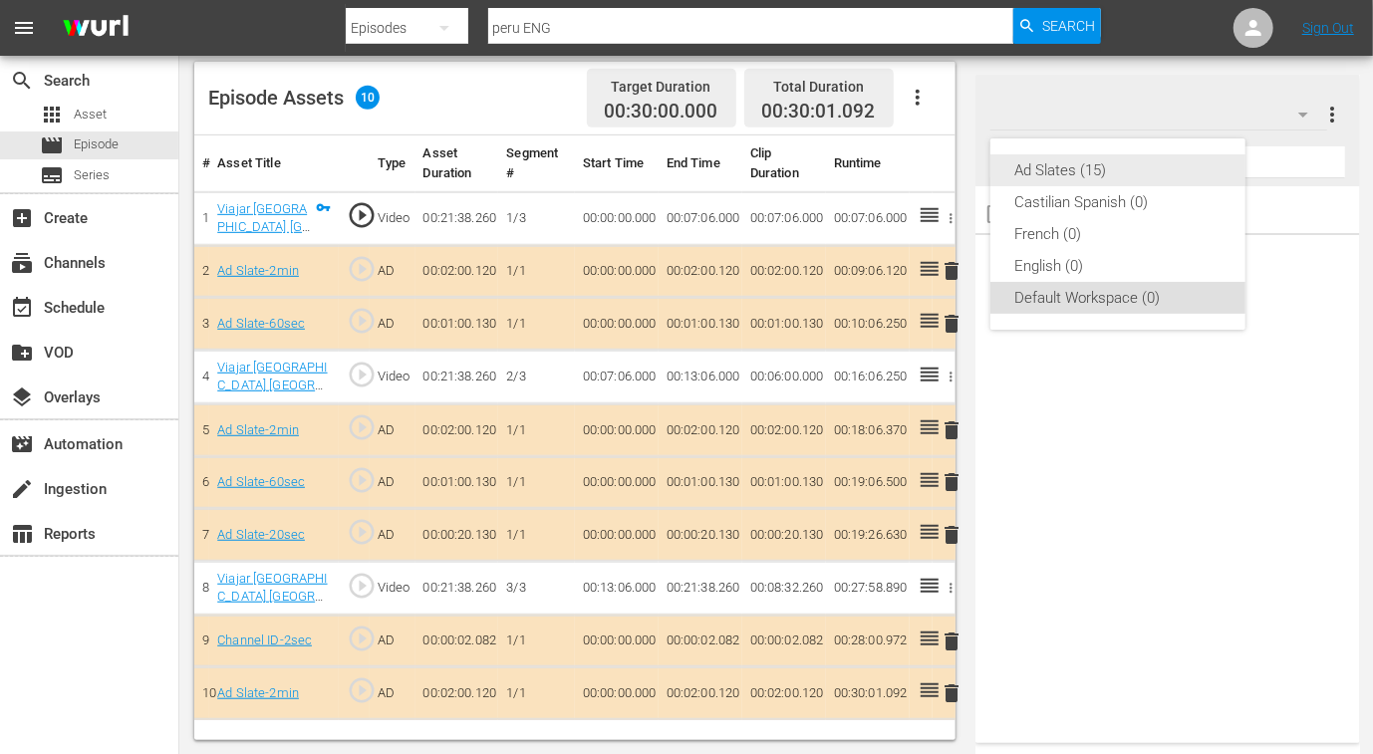
click at [1075, 163] on div "Ad Slates (15)" at bounding box center [1117, 170] width 207 height 32
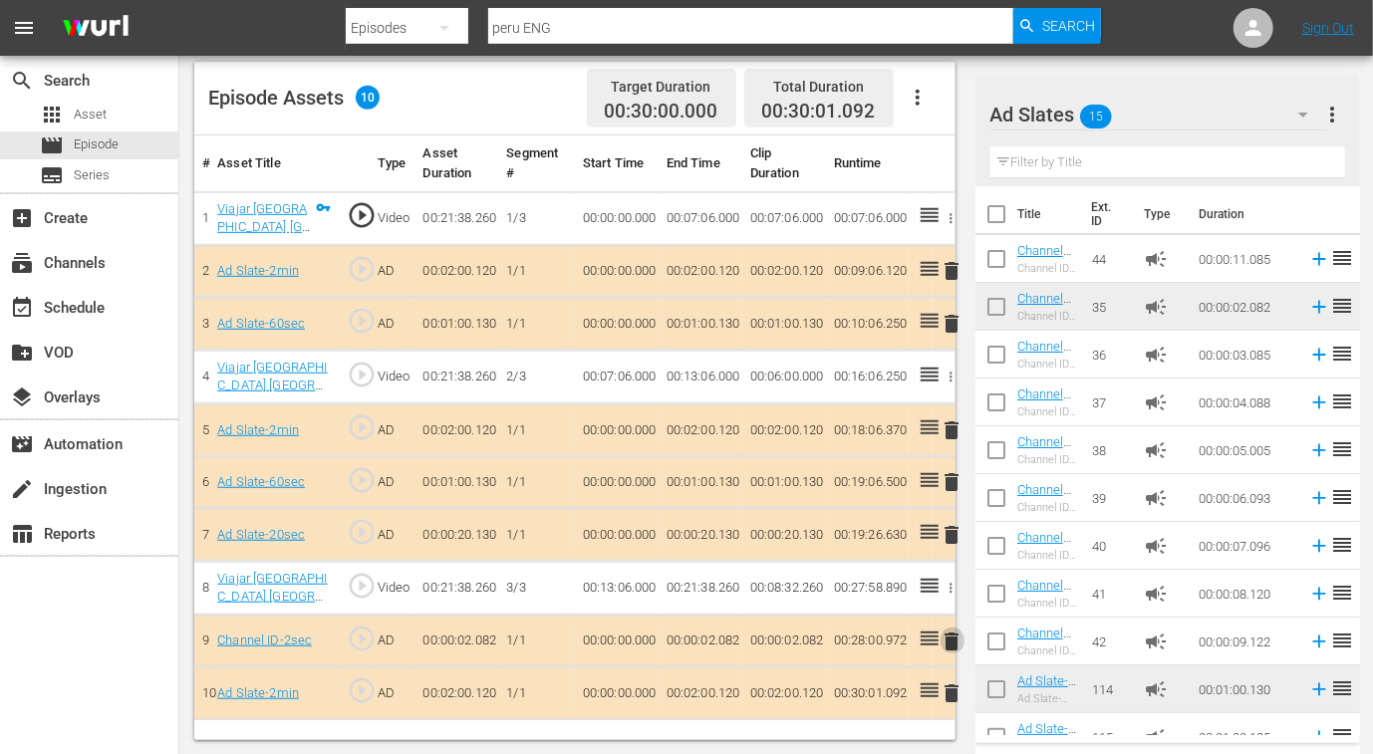
click at [951, 636] on span "delete" at bounding box center [952, 642] width 24 height 24
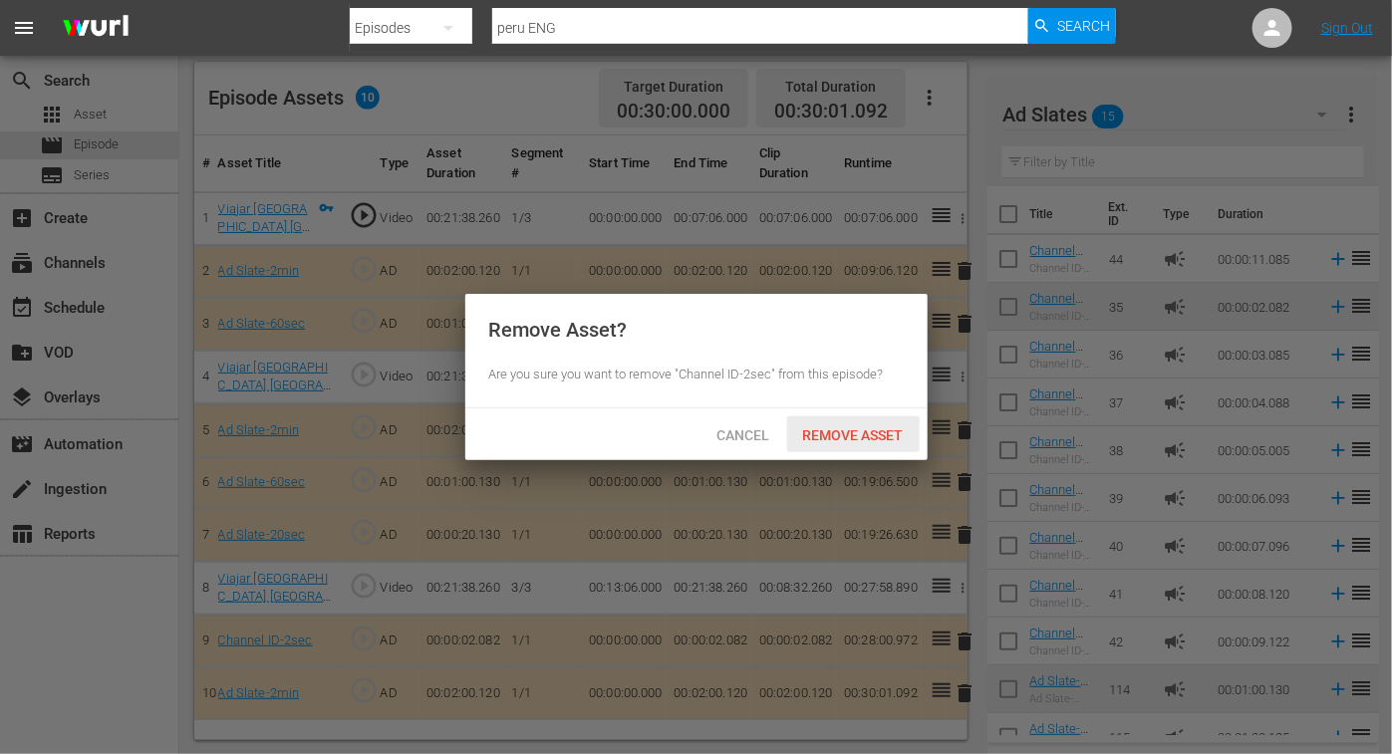
click at [873, 441] on span "Remove Asset" at bounding box center [853, 435] width 132 height 16
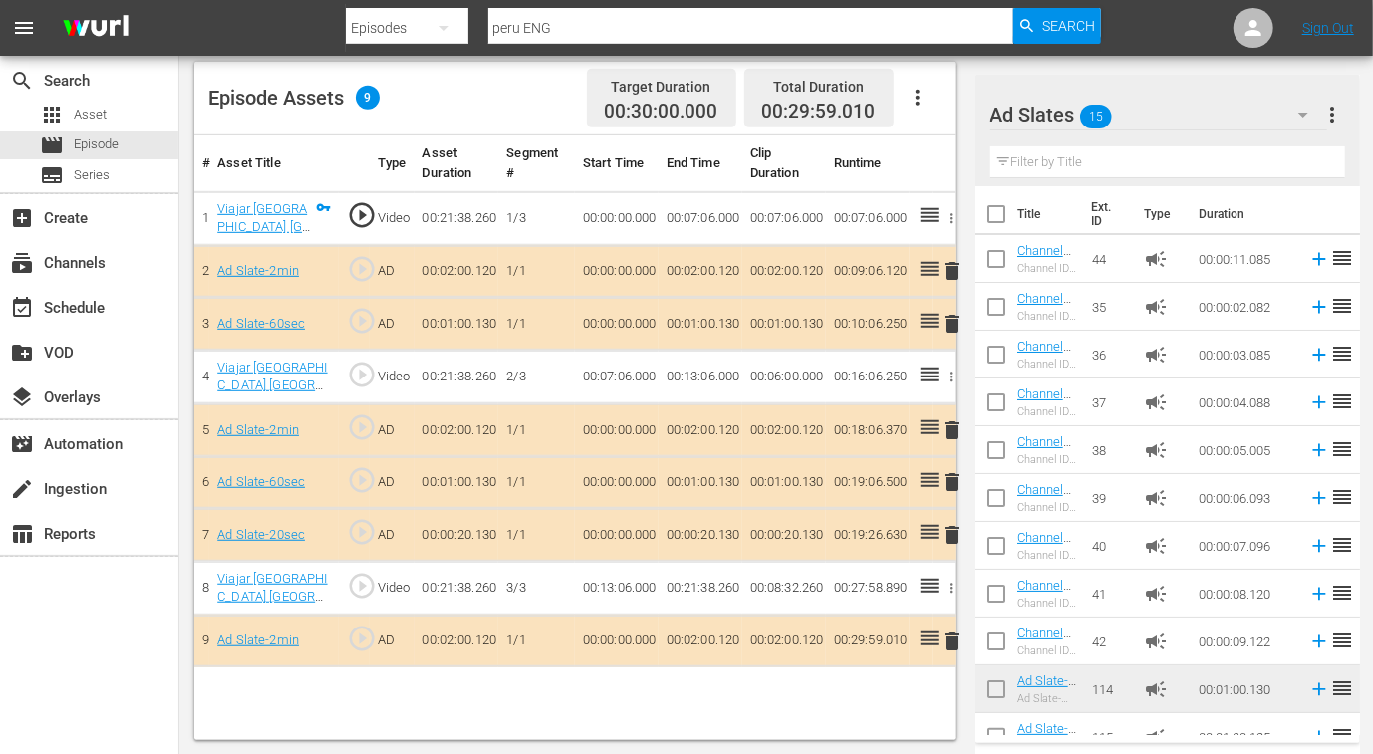
click at [947, 532] on span "delete" at bounding box center [952, 535] width 24 height 24
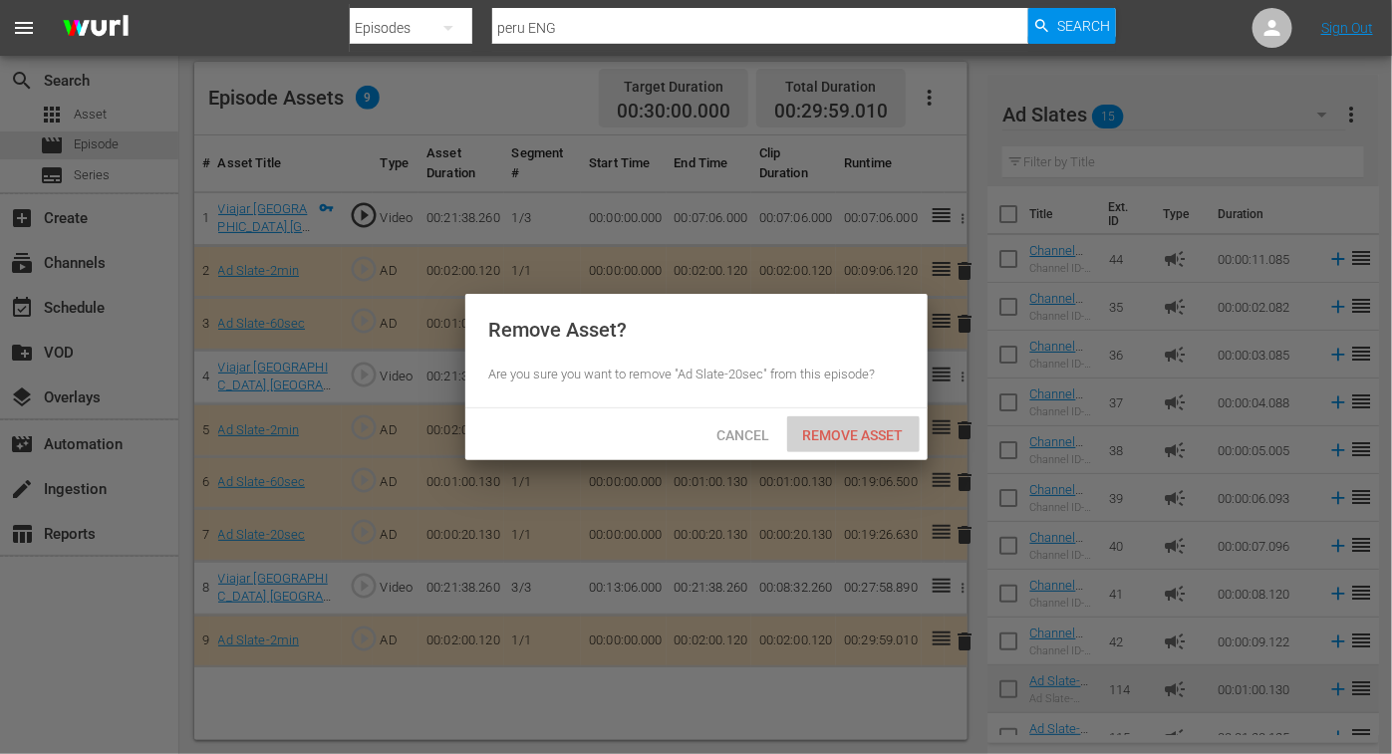
click at [840, 440] on span "Remove Asset" at bounding box center [853, 435] width 132 height 16
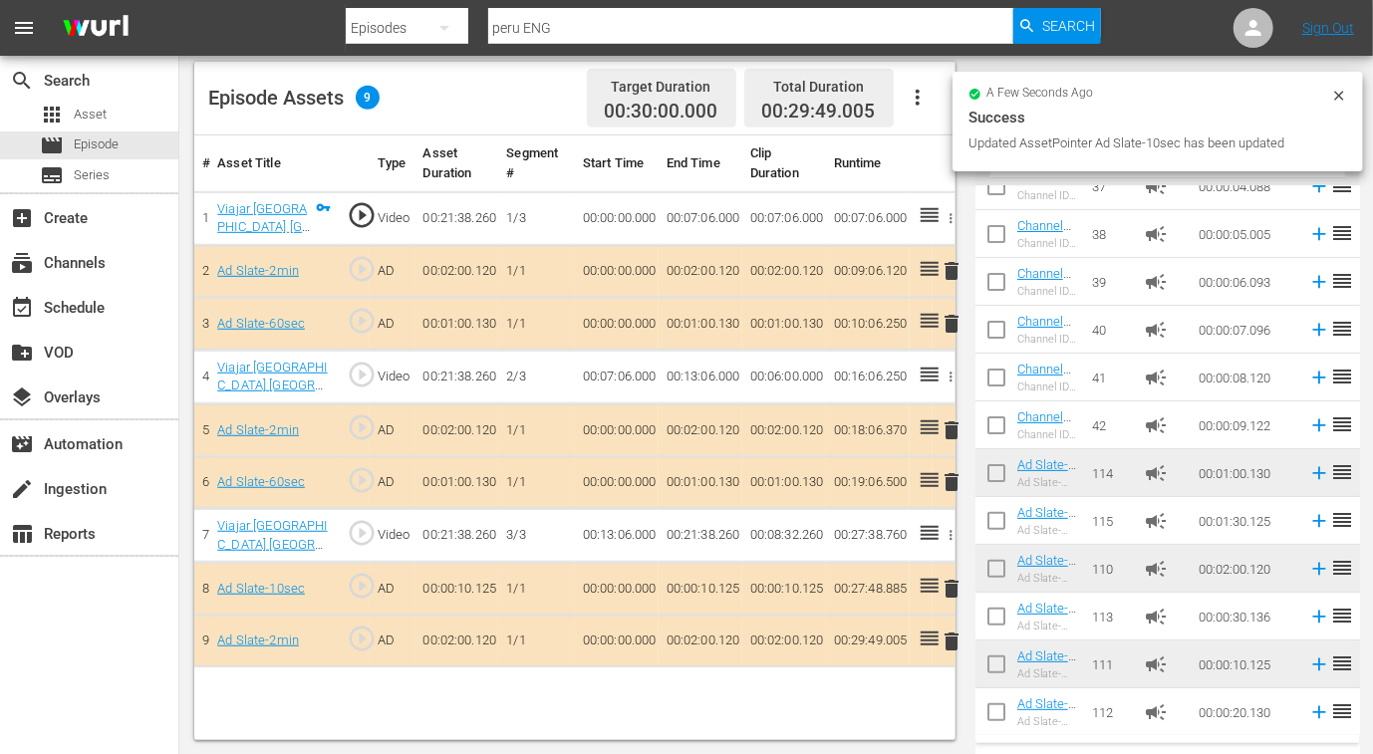
scroll to position [0, 0]
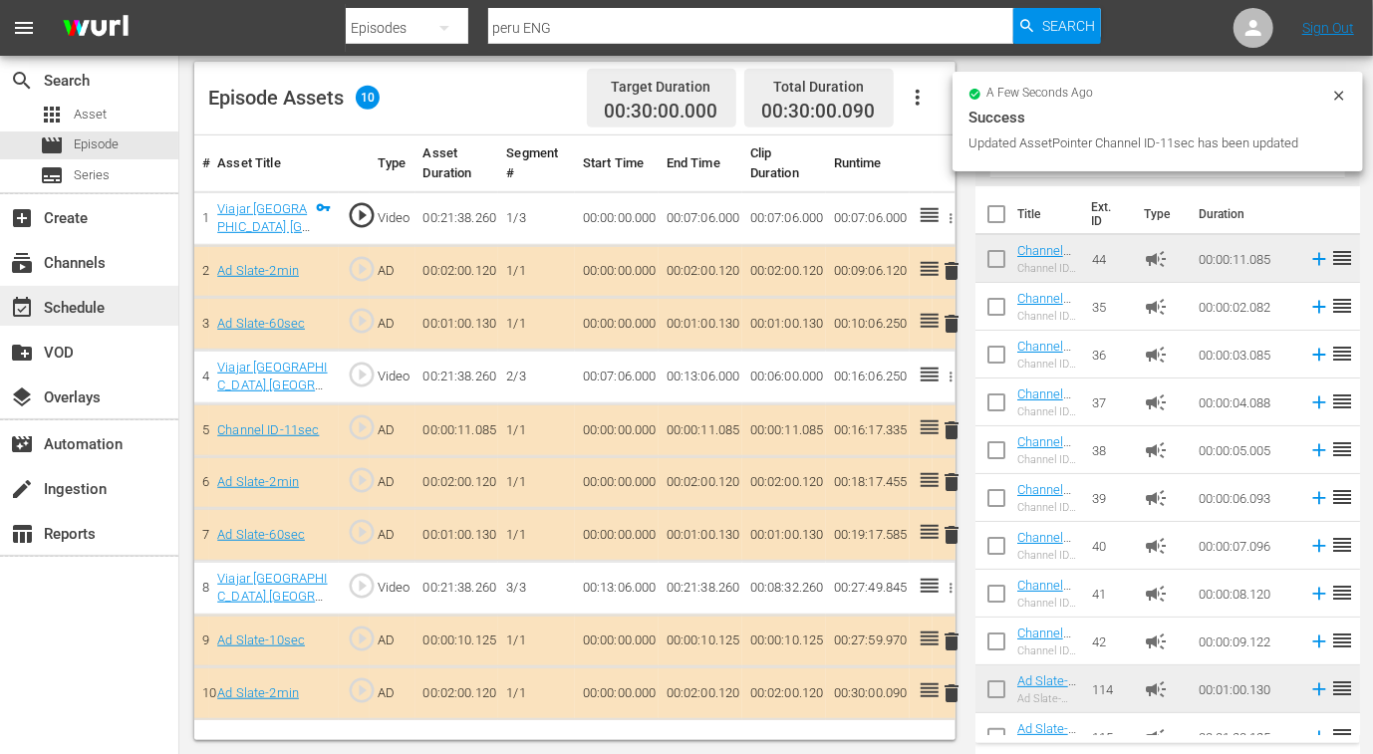
click at [100, 311] on div "event_available Schedule" at bounding box center [56, 305] width 112 height 18
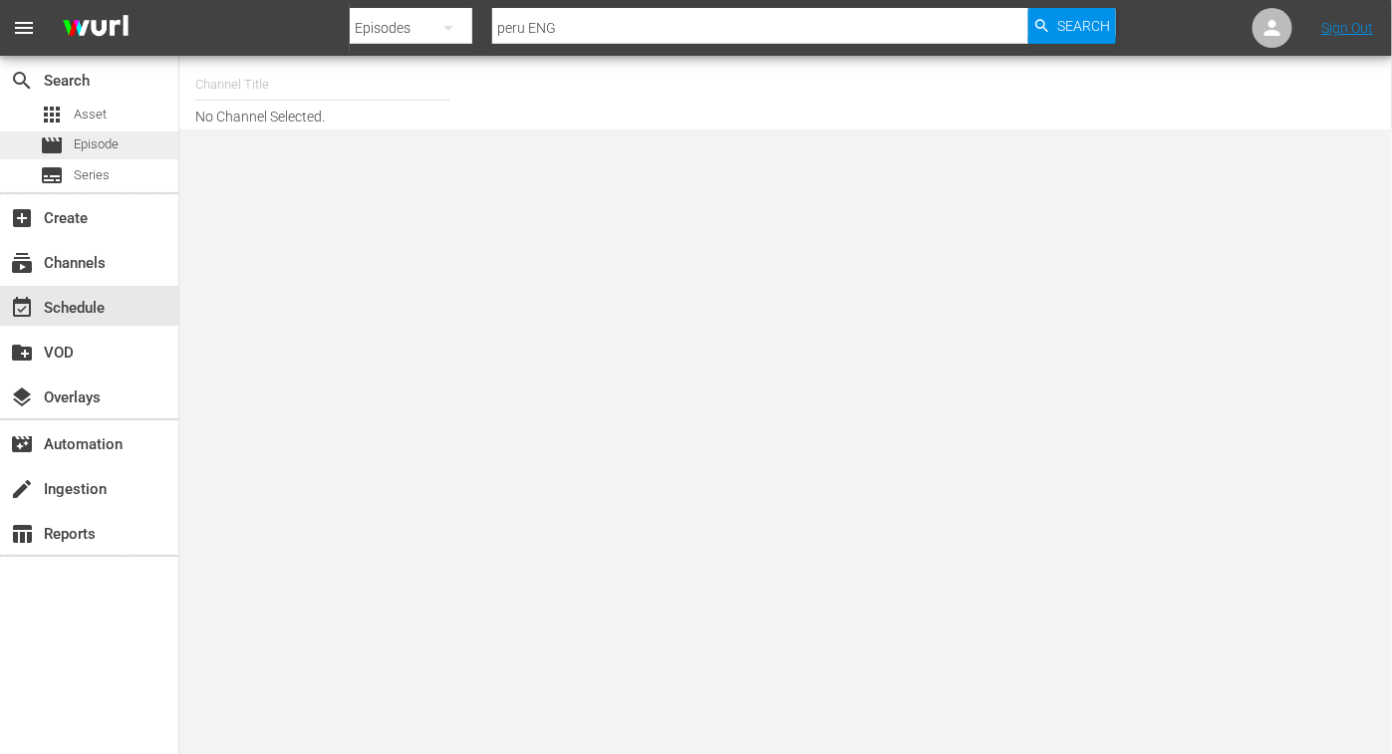
click at [118, 136] on span "Episode" at bounding box center [96, 144] width 45 height 20
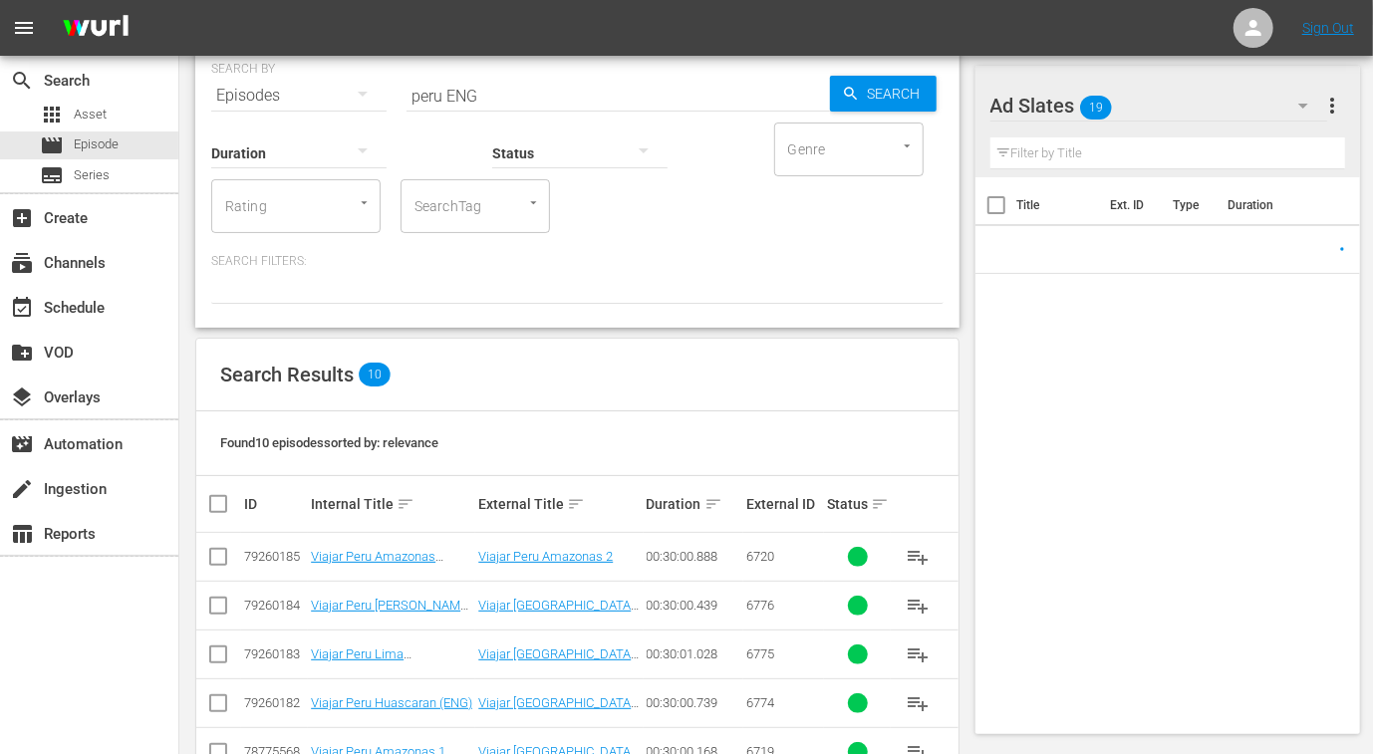
scroll to position [380, 0]
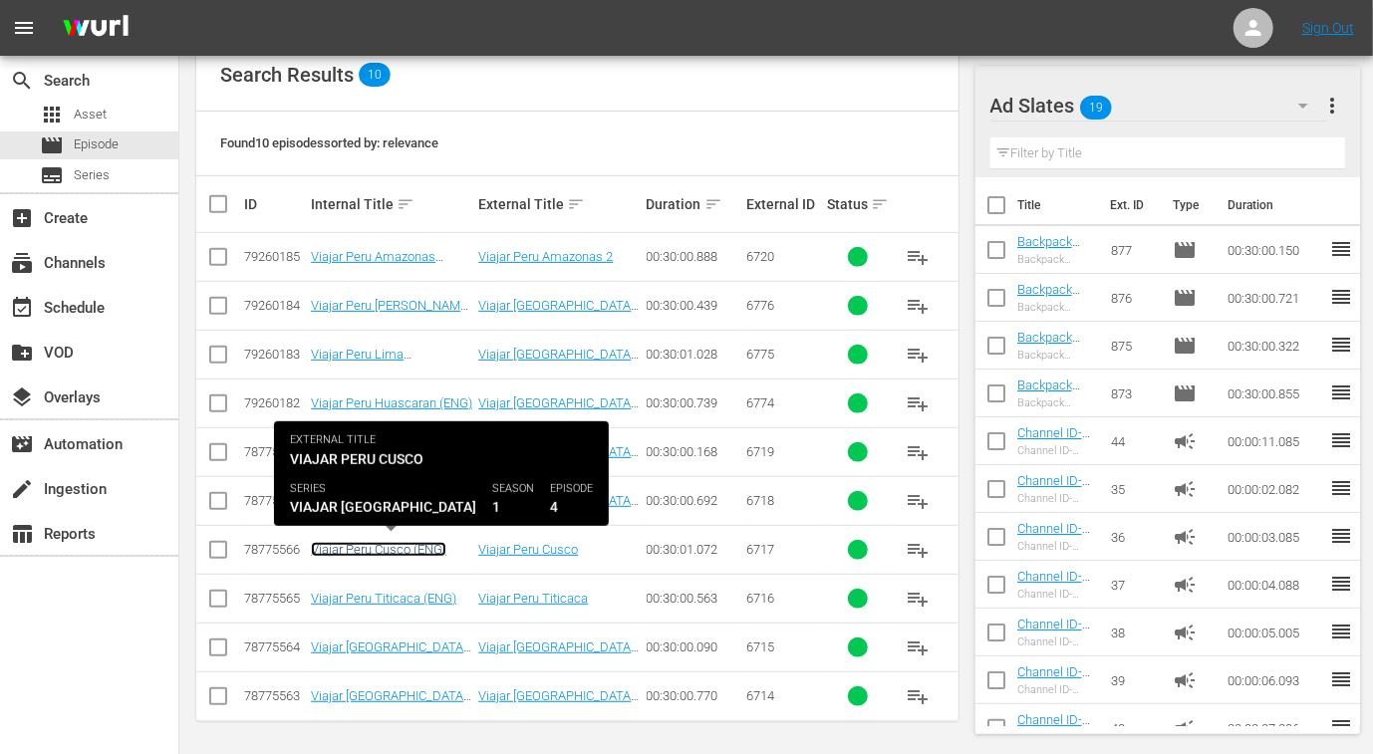
click at [403, 547] on link "Viajar Peru Cusco (ENG)" at bounding box center [378, 549] width 135 height 15
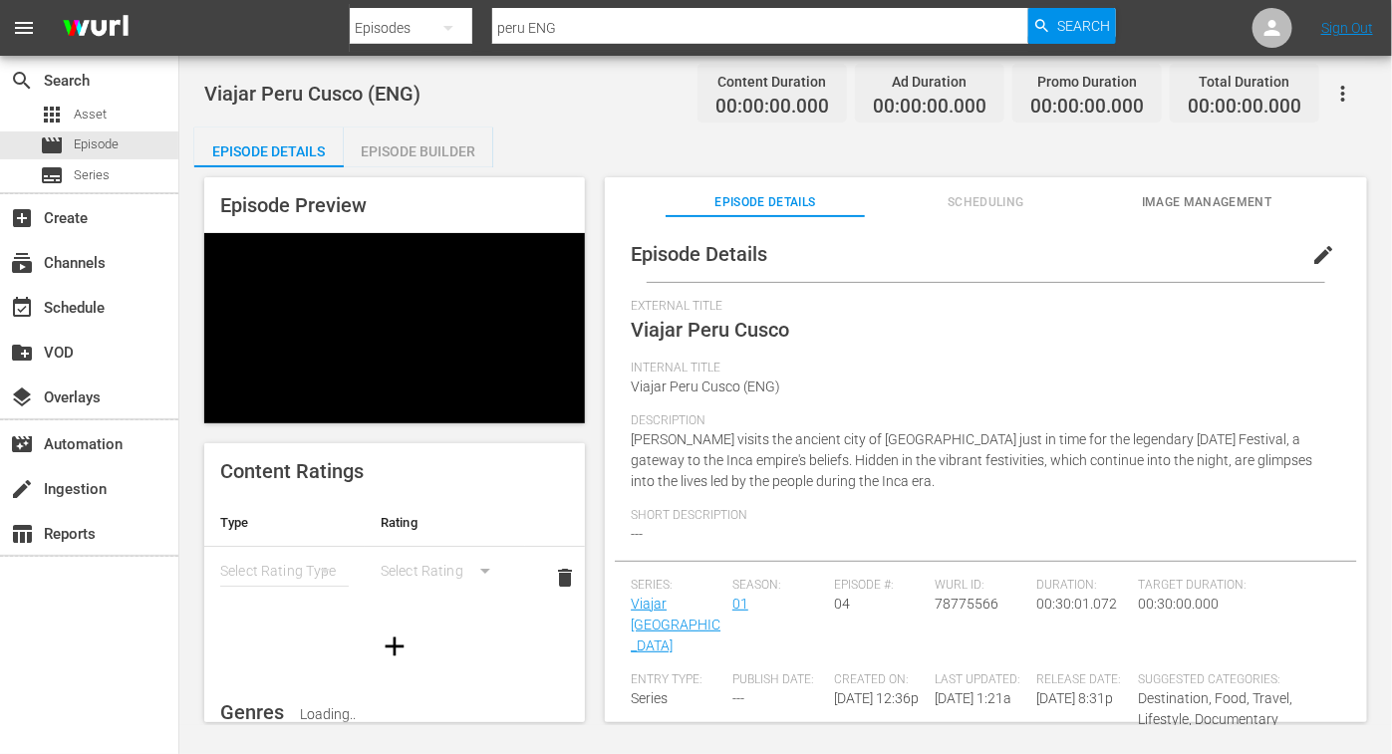
click at [439, 155] on div "Episode Builder" at bounding box center [418, 151] width 149 height 48
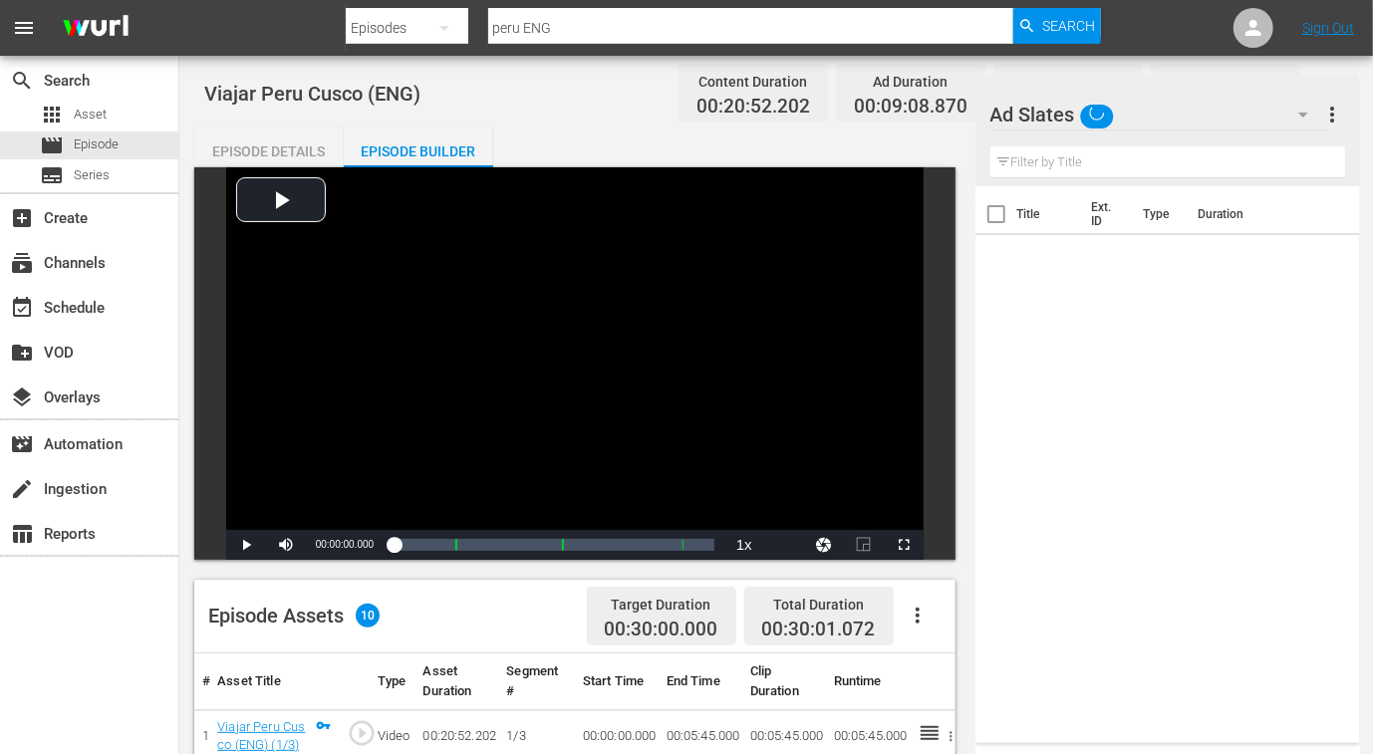
scroll to position [518, 0]
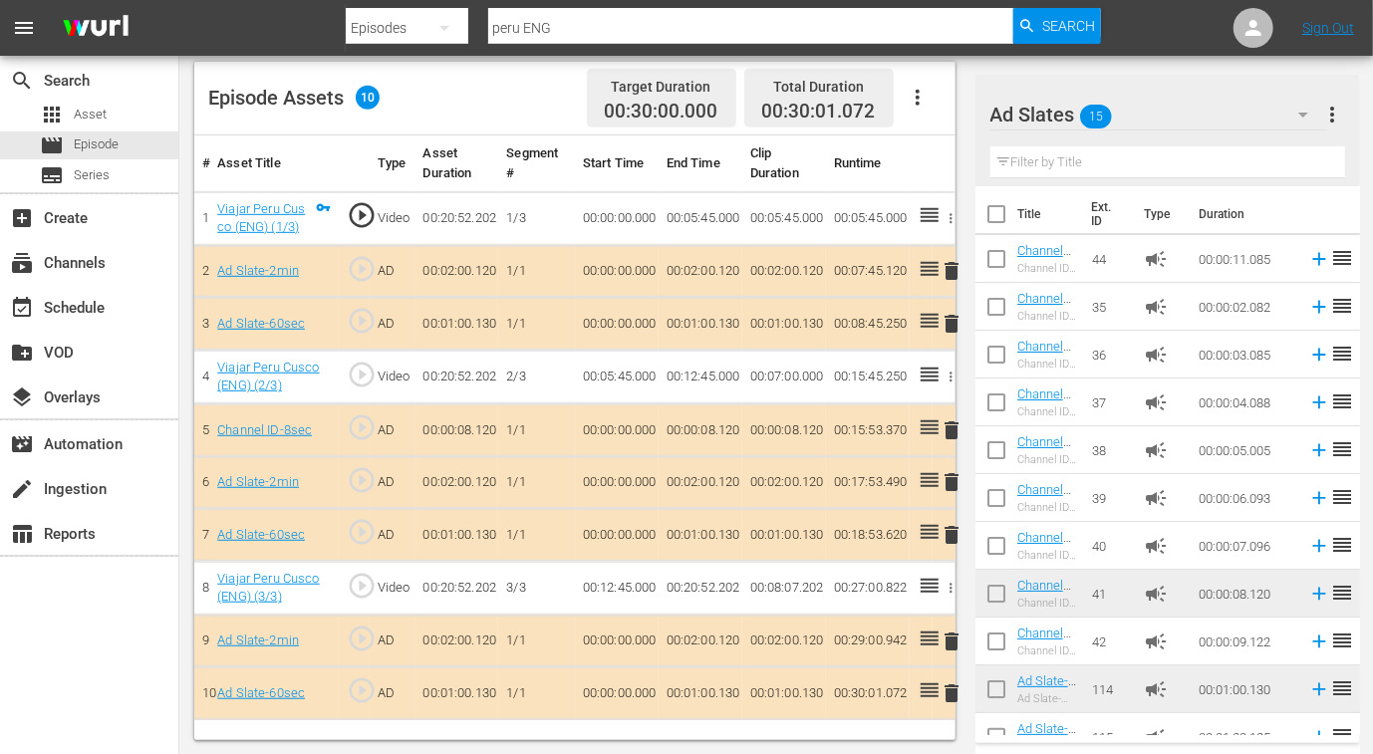
click at [950, 426] on span "delete" at bounding box center [952, 430] width 24 height 24
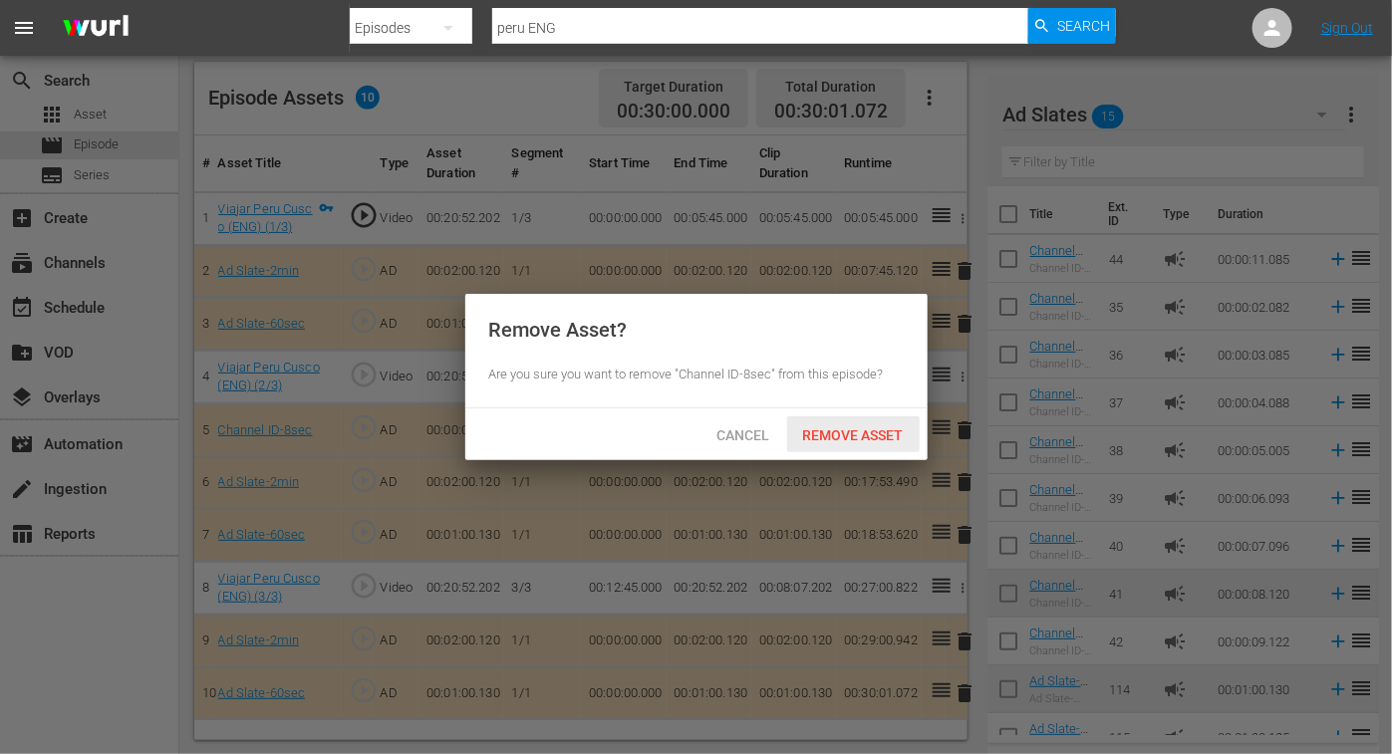
click at [859, 435] on span "Remove Asset" at bounding box center [853, 435] width 132 height 16
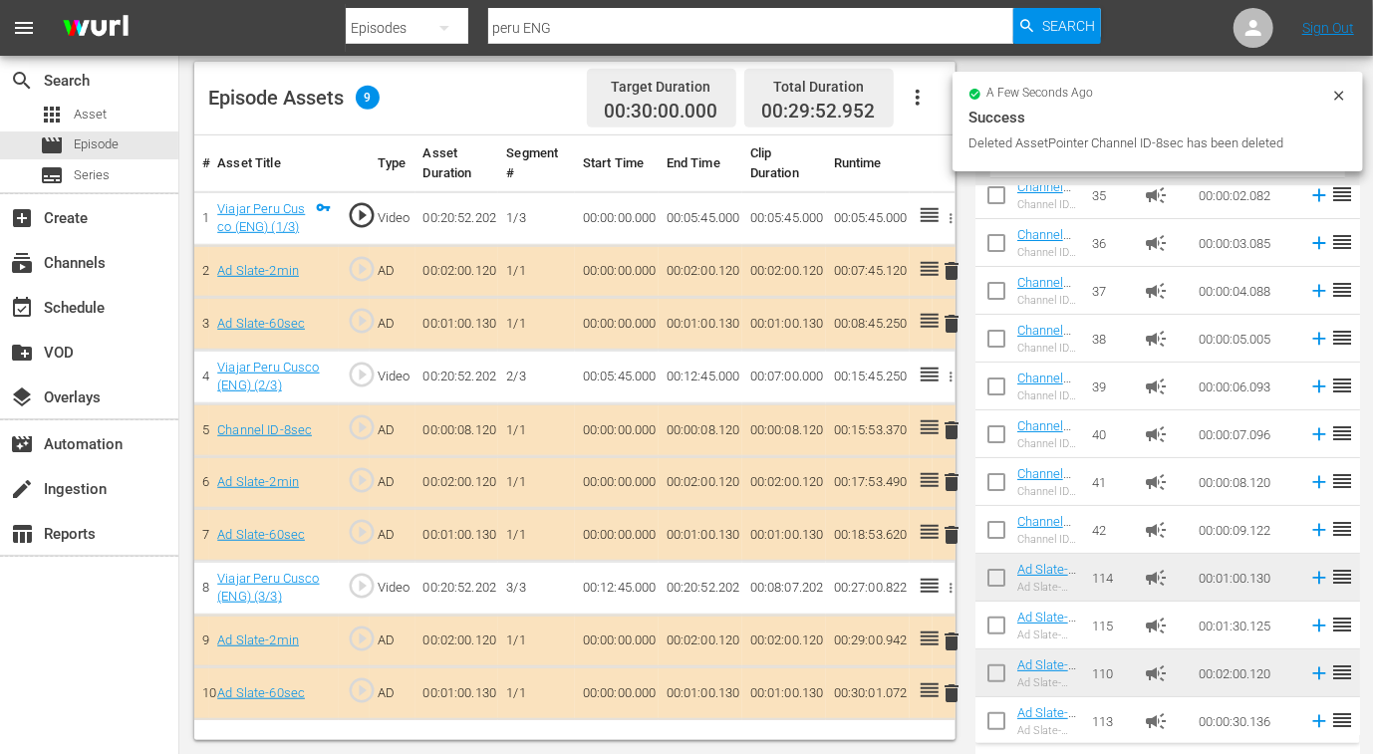
scroll to position [0, 0]
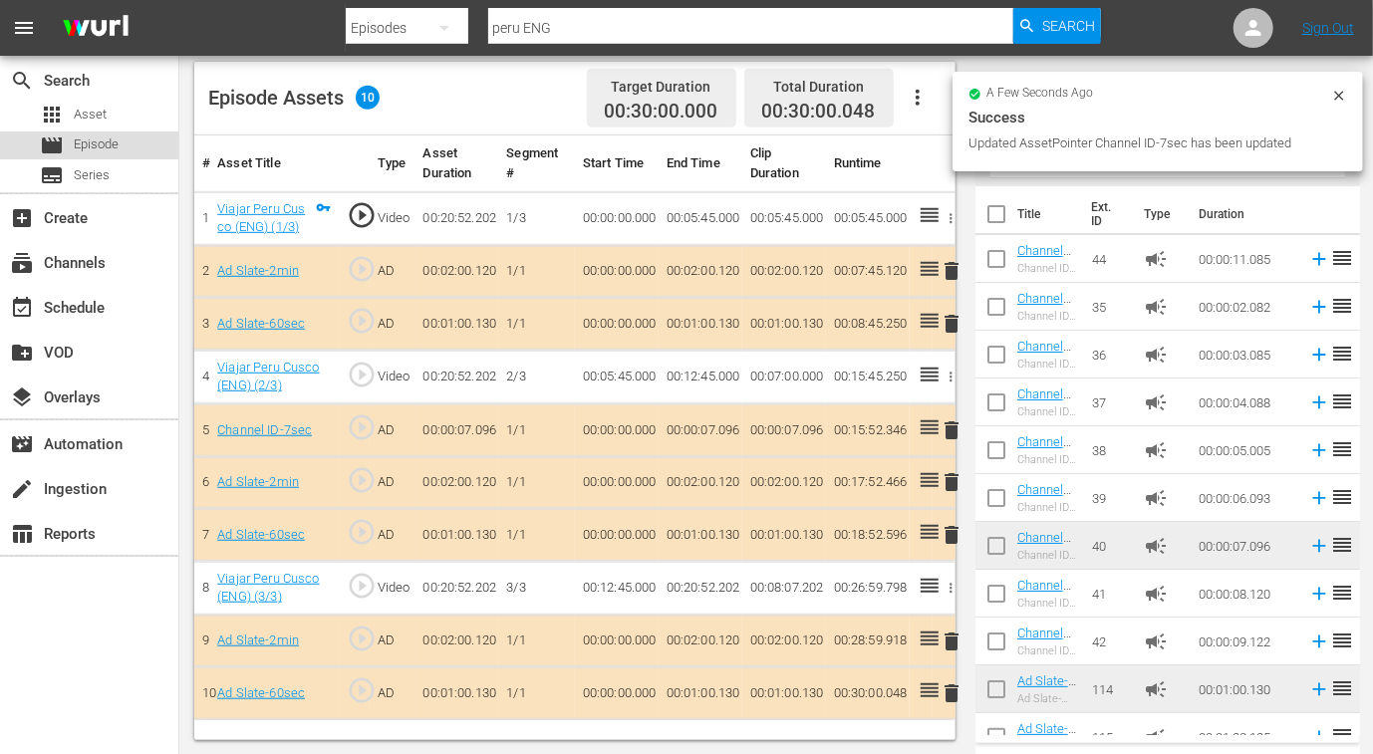
click at [105, 145] on span "Episode" at bounding box center [96, 144] width 45 height 20
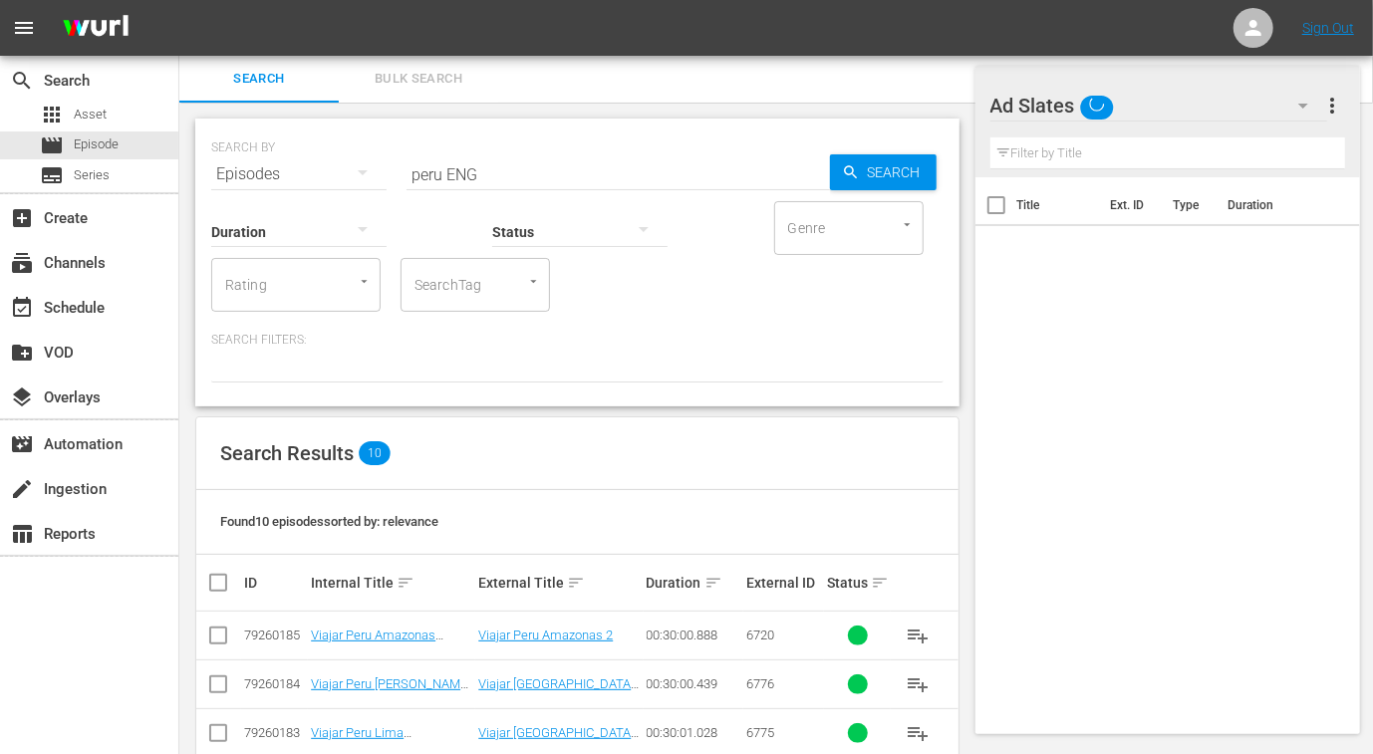
scroll to position [380, 0]
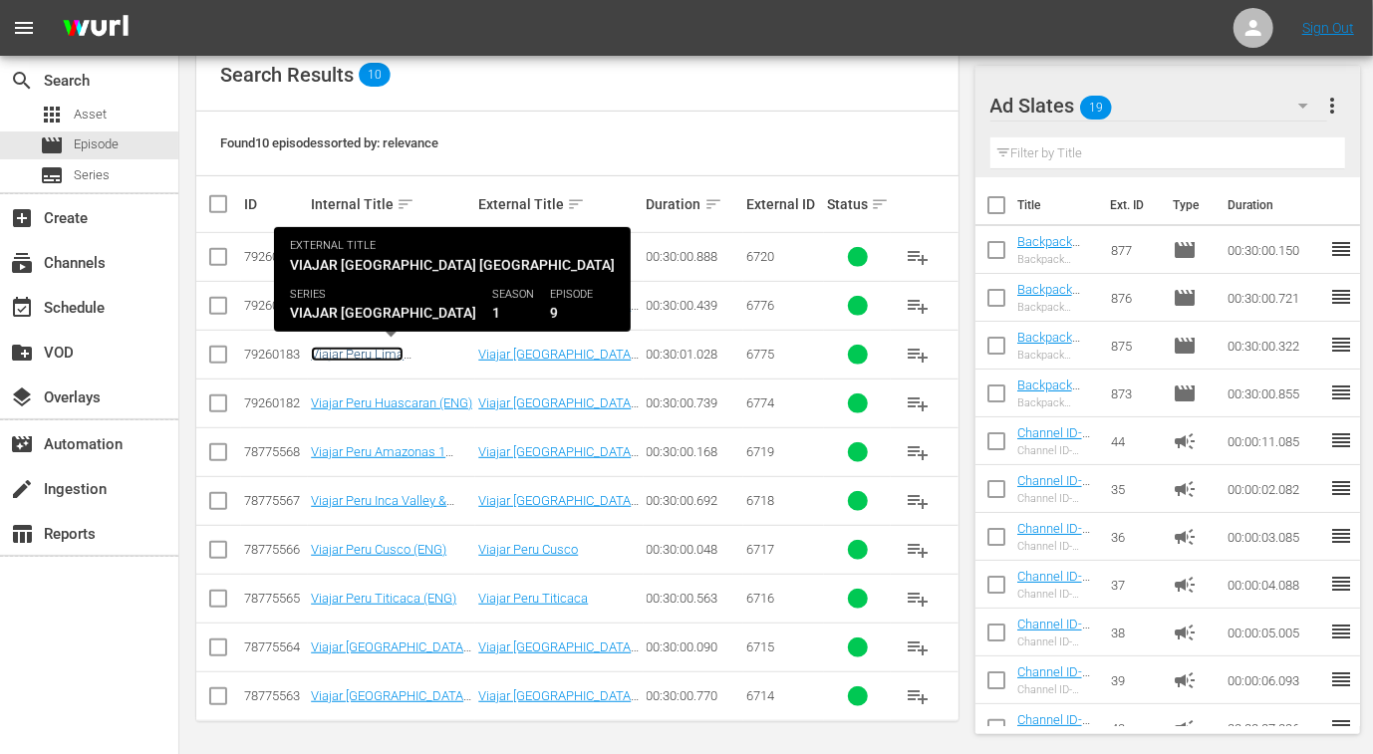
click at [370, 347] on link "Viajar Peru Lima (ENG)" at bounding box center [375, 362] width 128 height 30
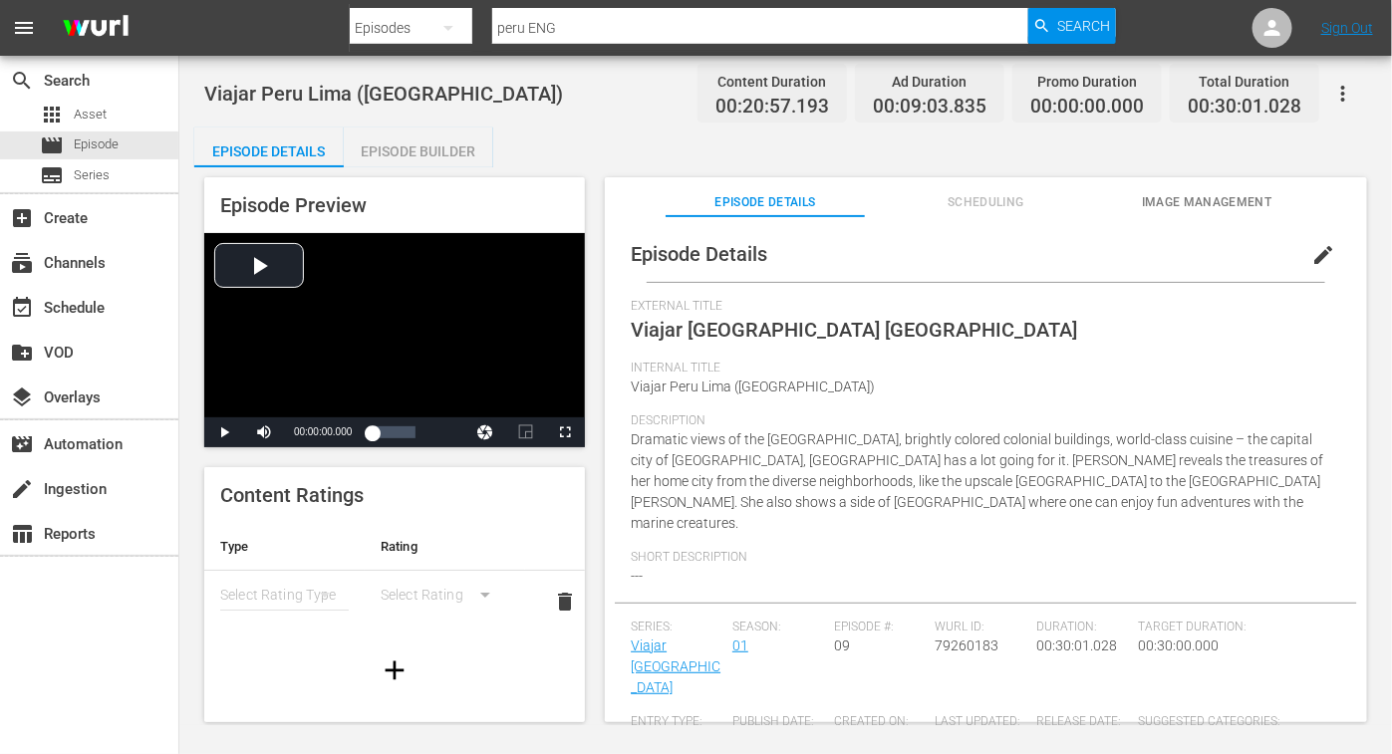
click at [446, 150] on div "Episode Builder" at bounding box center [418, 151] width 149 height 48
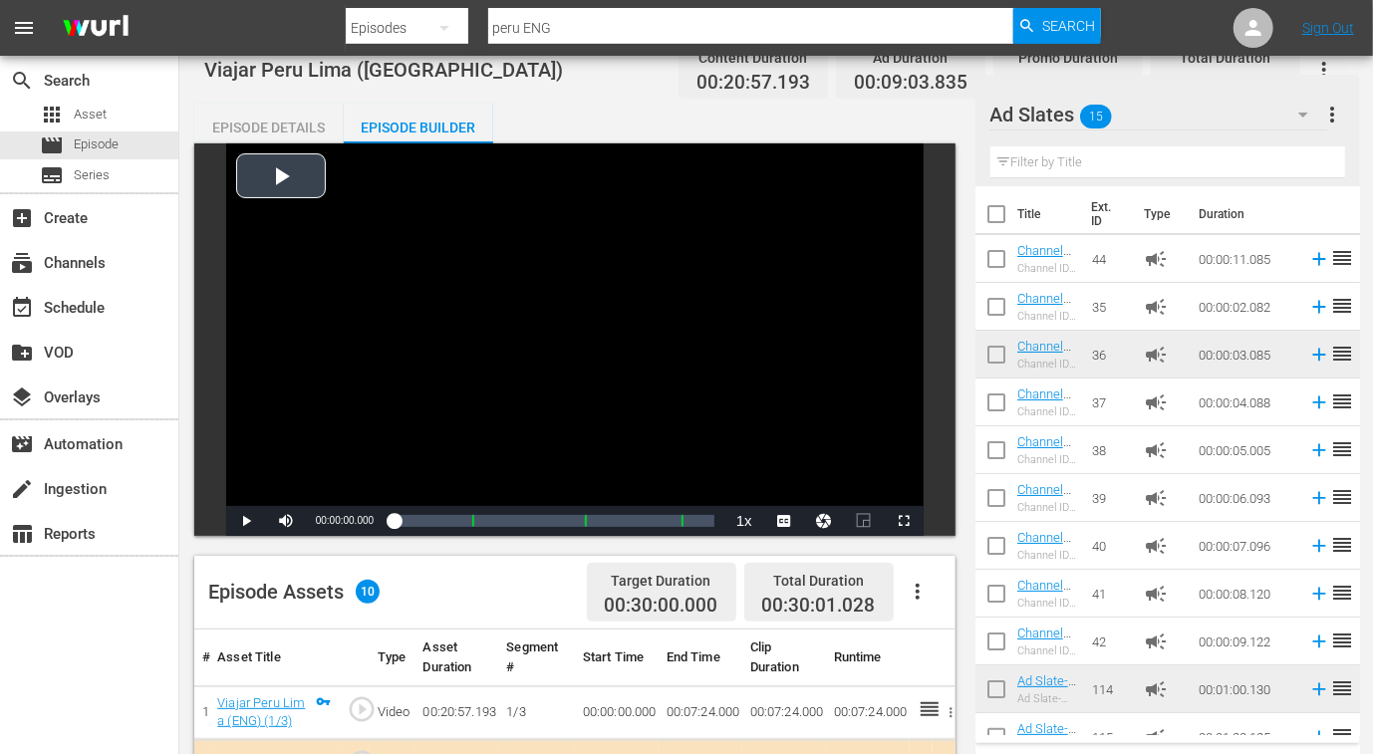
scroll to position [518, 0]
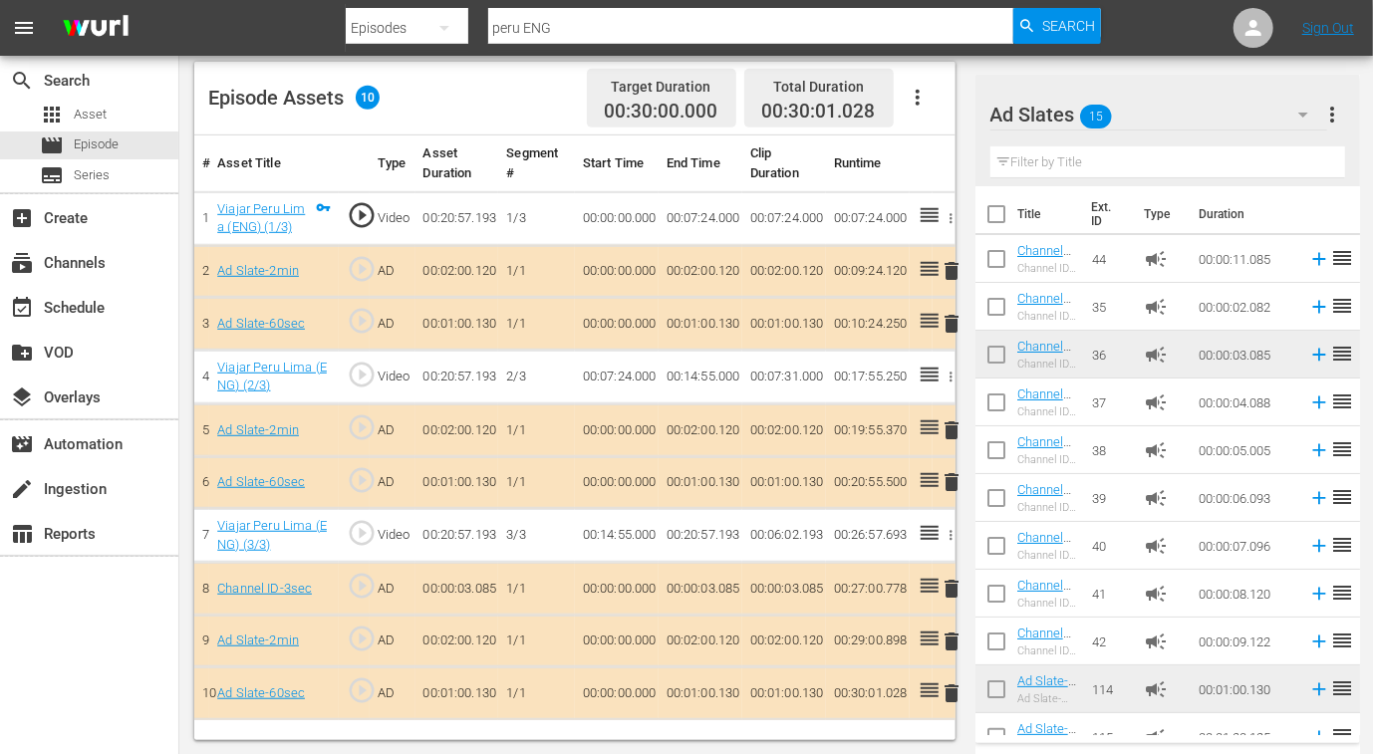
click at [951, 583] on span "delete" at bounding box center [952, 589] width 24 height 24
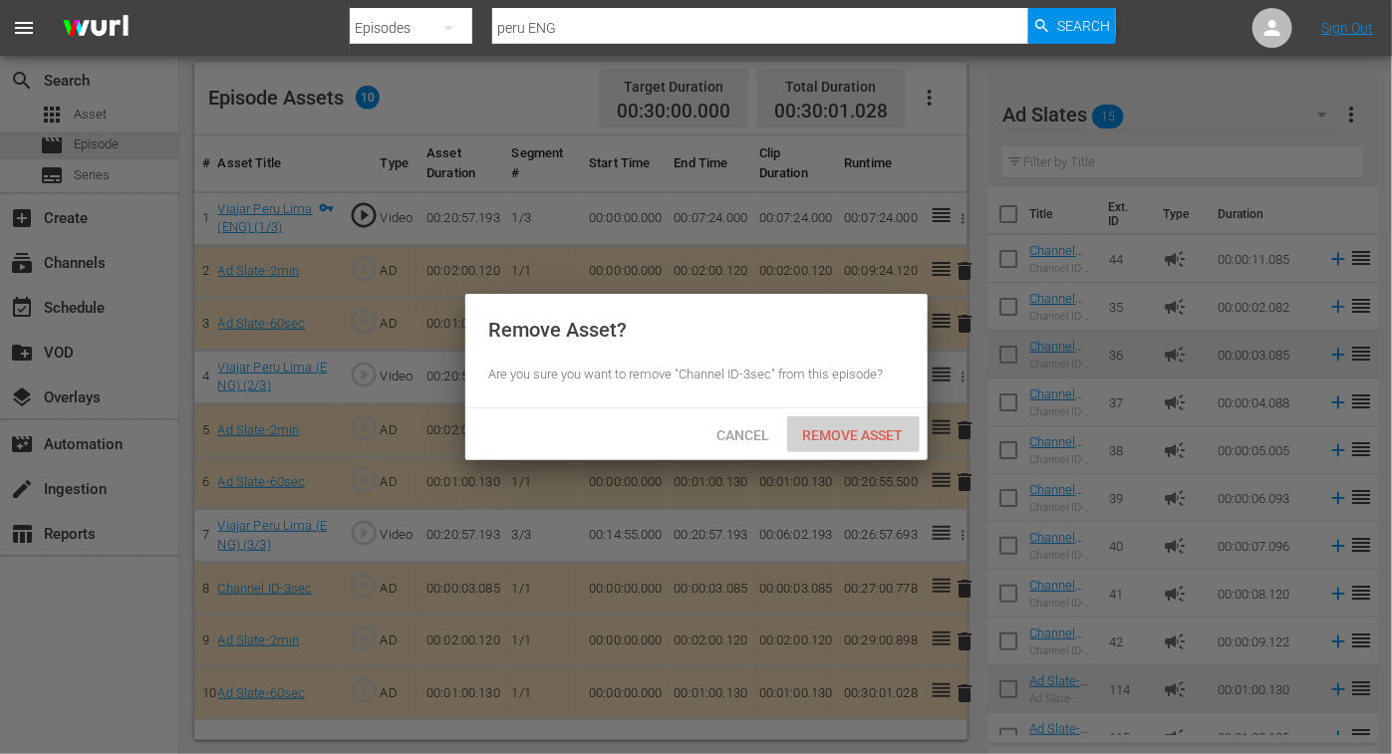
click at [872, 437] on span "Remove Asset" at bounding box center [853, 435] width 132 height 16
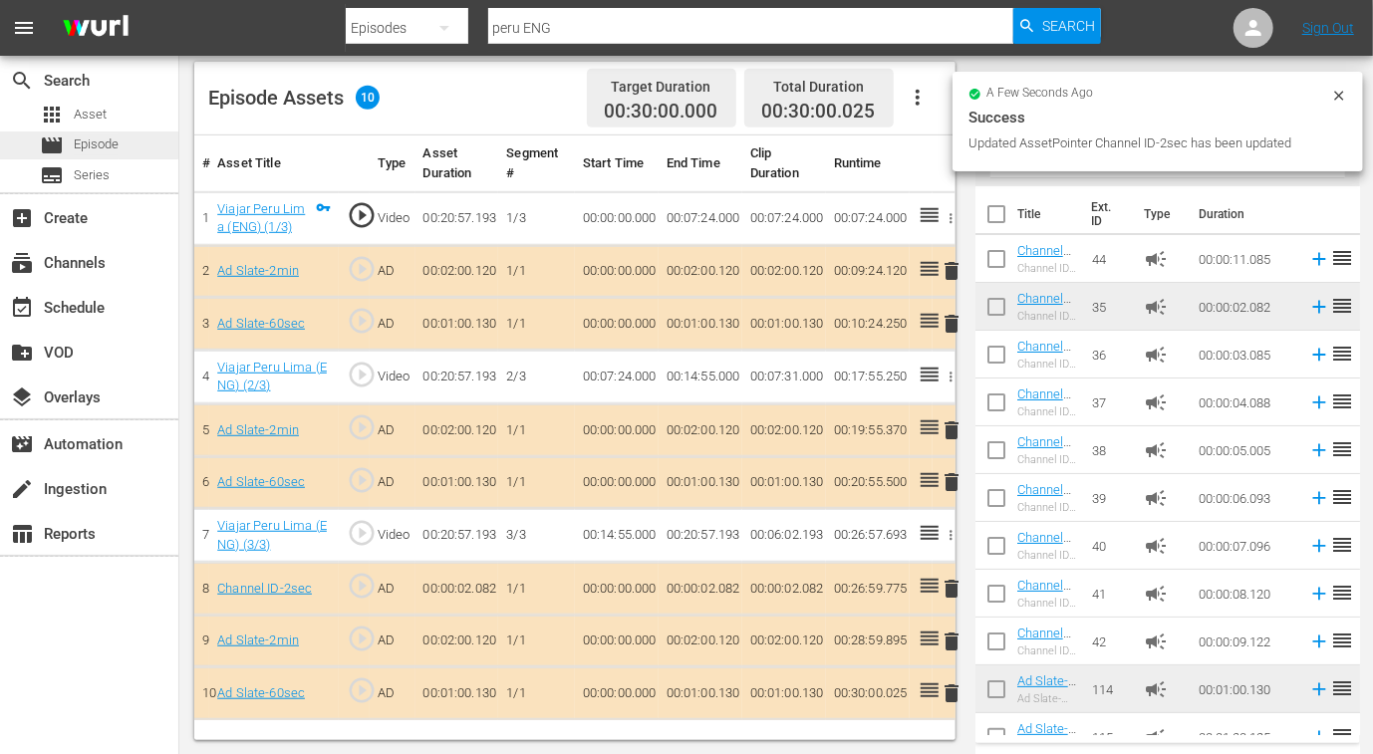
click at [95, 146] on span "Episode" at bounding box center [96, 144] width 45 height 20
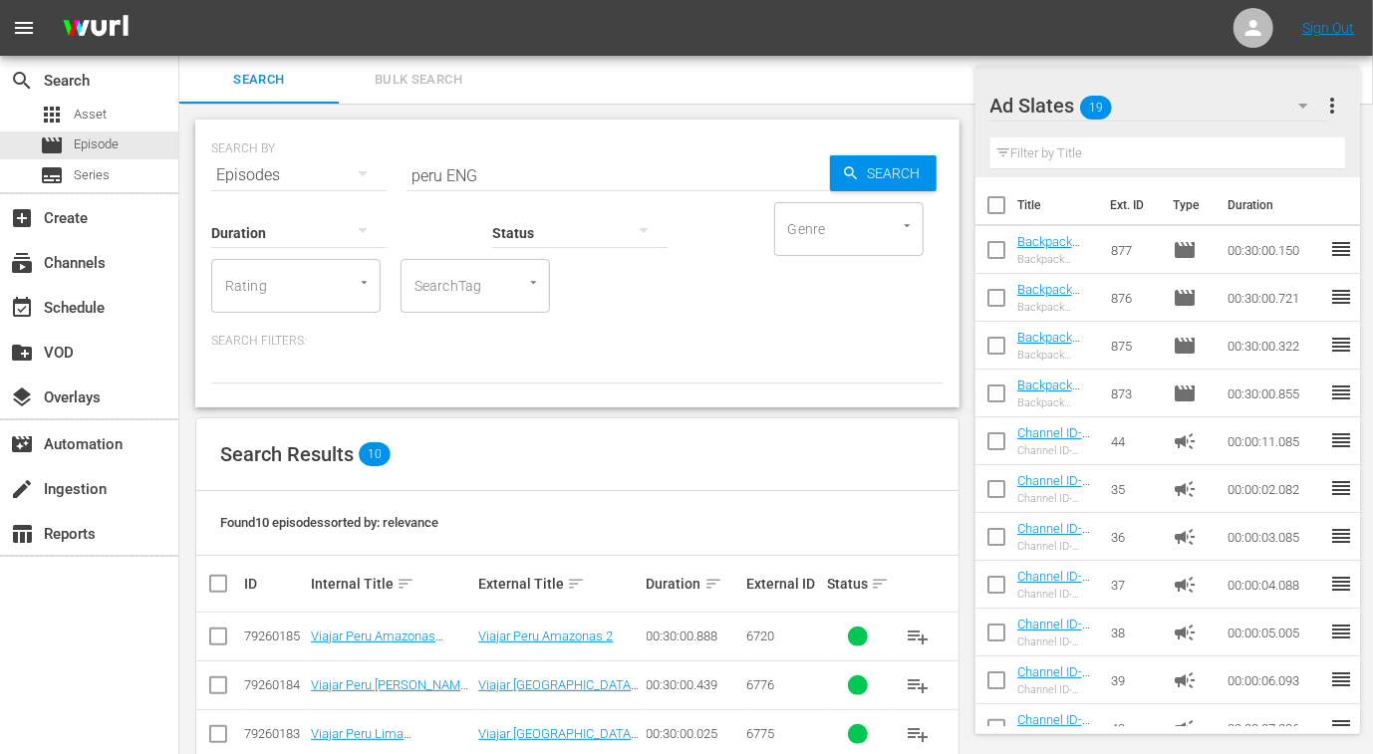
scroll to position [380, 0]
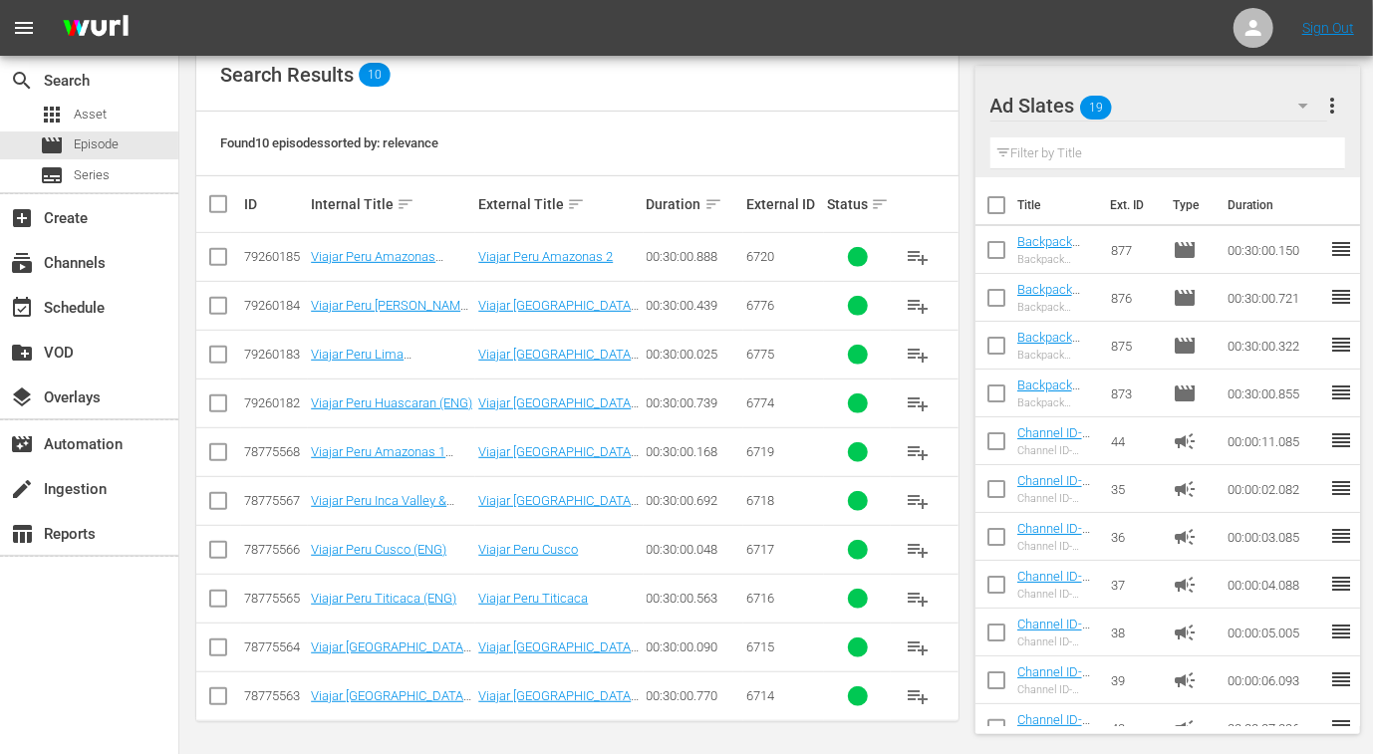
click at [214, 694] on input "checkbox" at bounding box center [218, 700] width 24 height 24
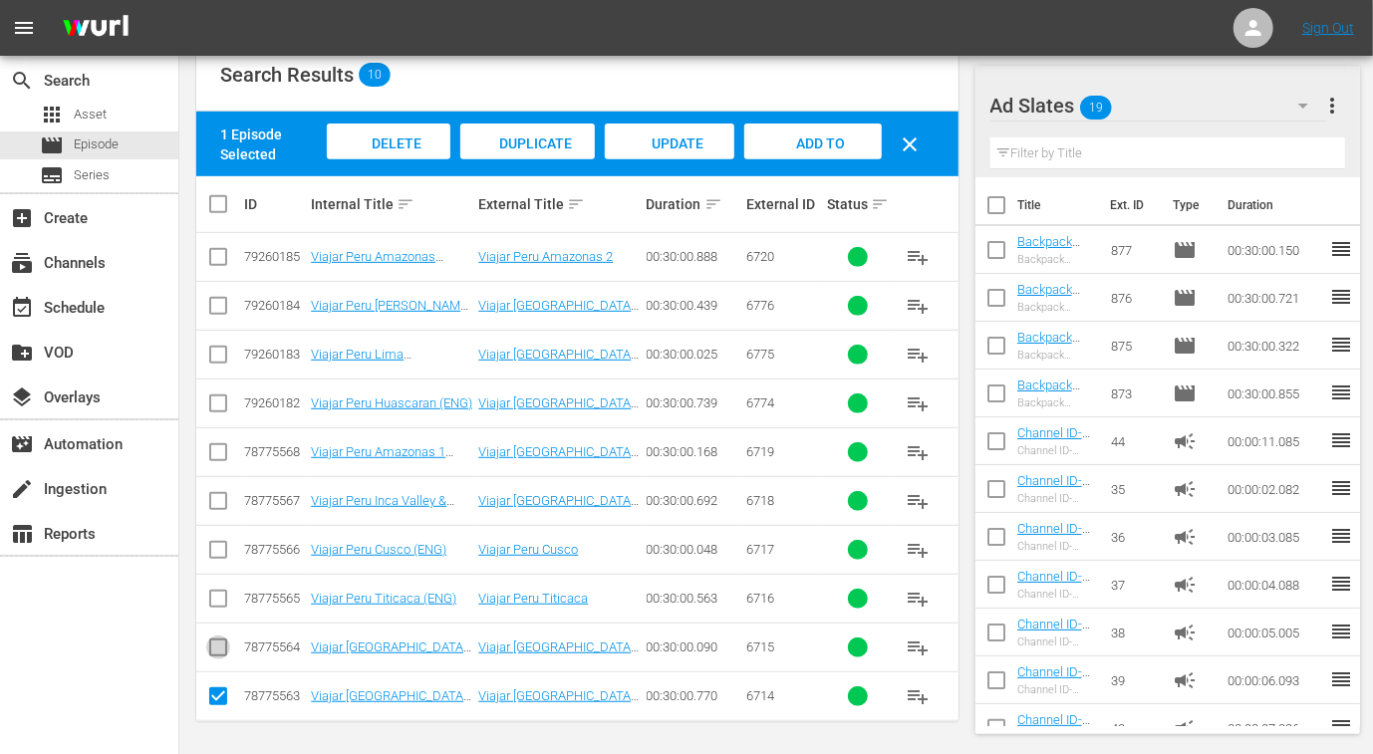
click at [210, 645] on input "checkbox" at bounding box center [218, 651] width 24 height 24
click at [217, 597] on input "checkbox" at bounding box center [218, 603] width 24 height 24
click at [222, 551] on input "checkbox" at bounding box center [218, 554] width 24 height 24
click at [220, 507] on input "checkbox" at bounding box center [218, 505] width 24 height 24
click at [218, 458] on input "checkbox" at bounding box center [218, 456] width 24 height 24
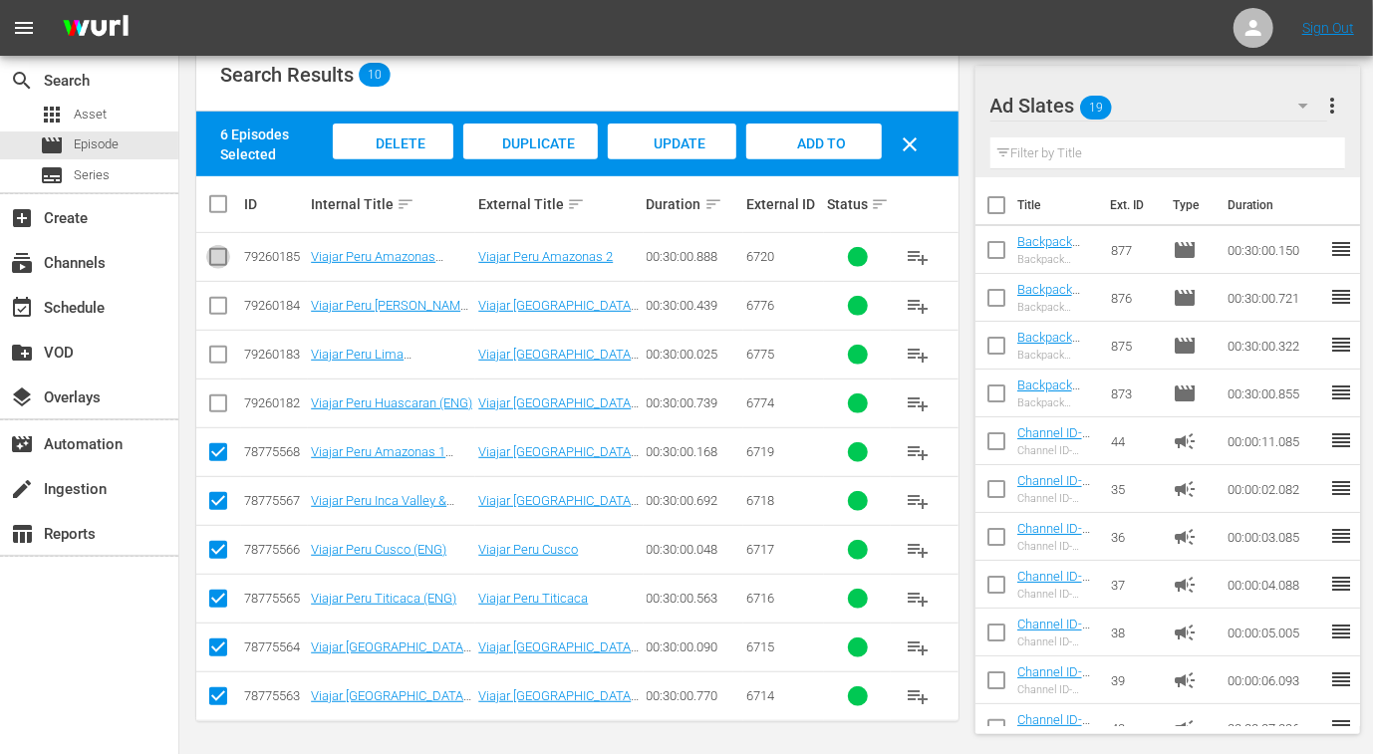
click at [221, 261] on input "checkbox" at bounding box center [218, 261] width 24 height 24
click at [806, 142] on span "Add to Workspace" at bounding box center [814, 162] width 98 height 54
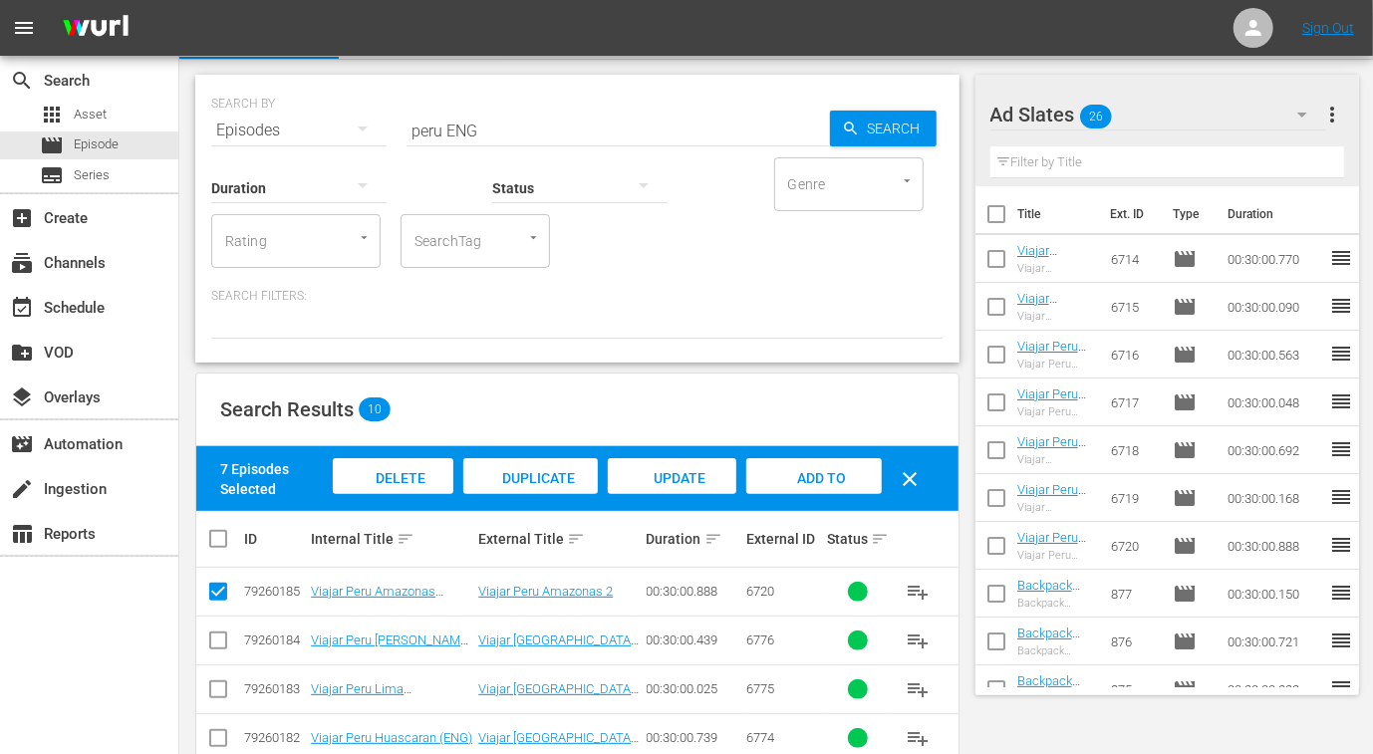
scroll to position [0, 0]
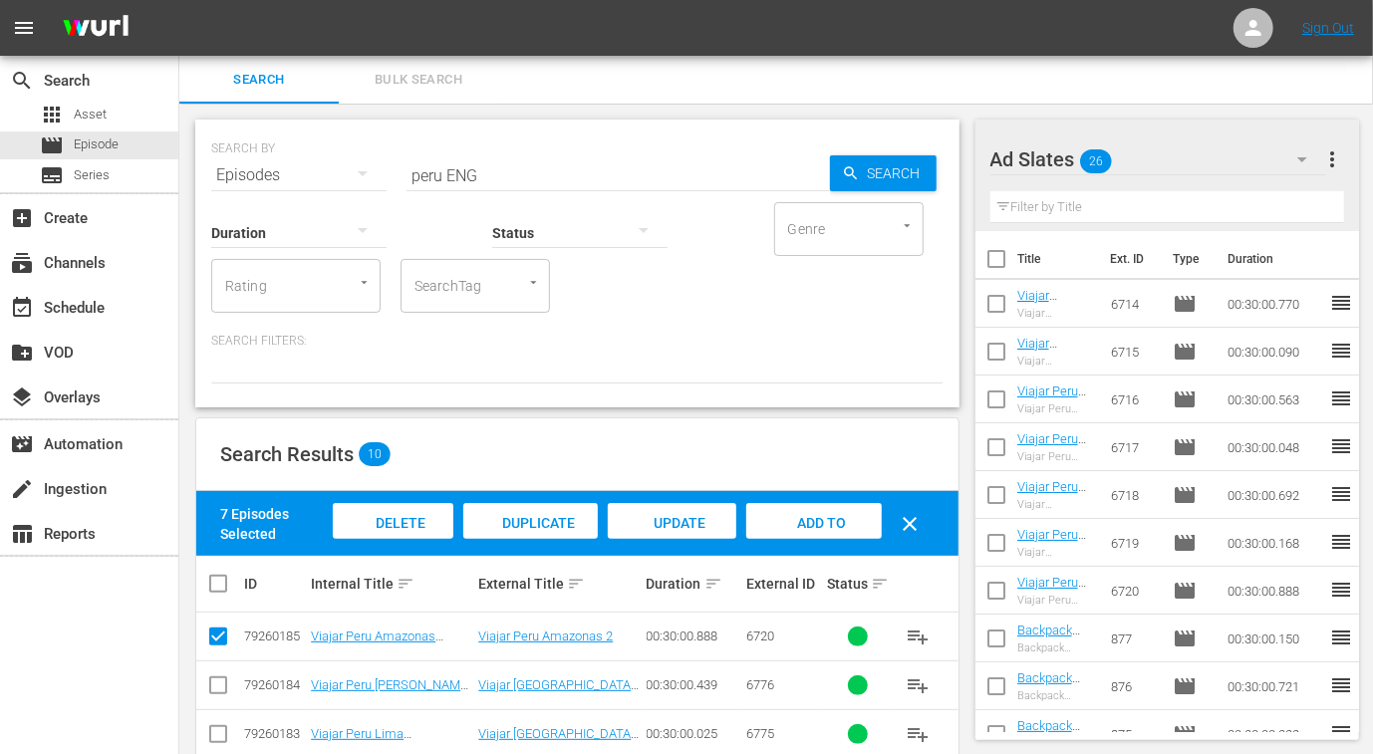
click at [426, 171] on input "peru ENG" at bounding box center [617, 175] width 423 height 48
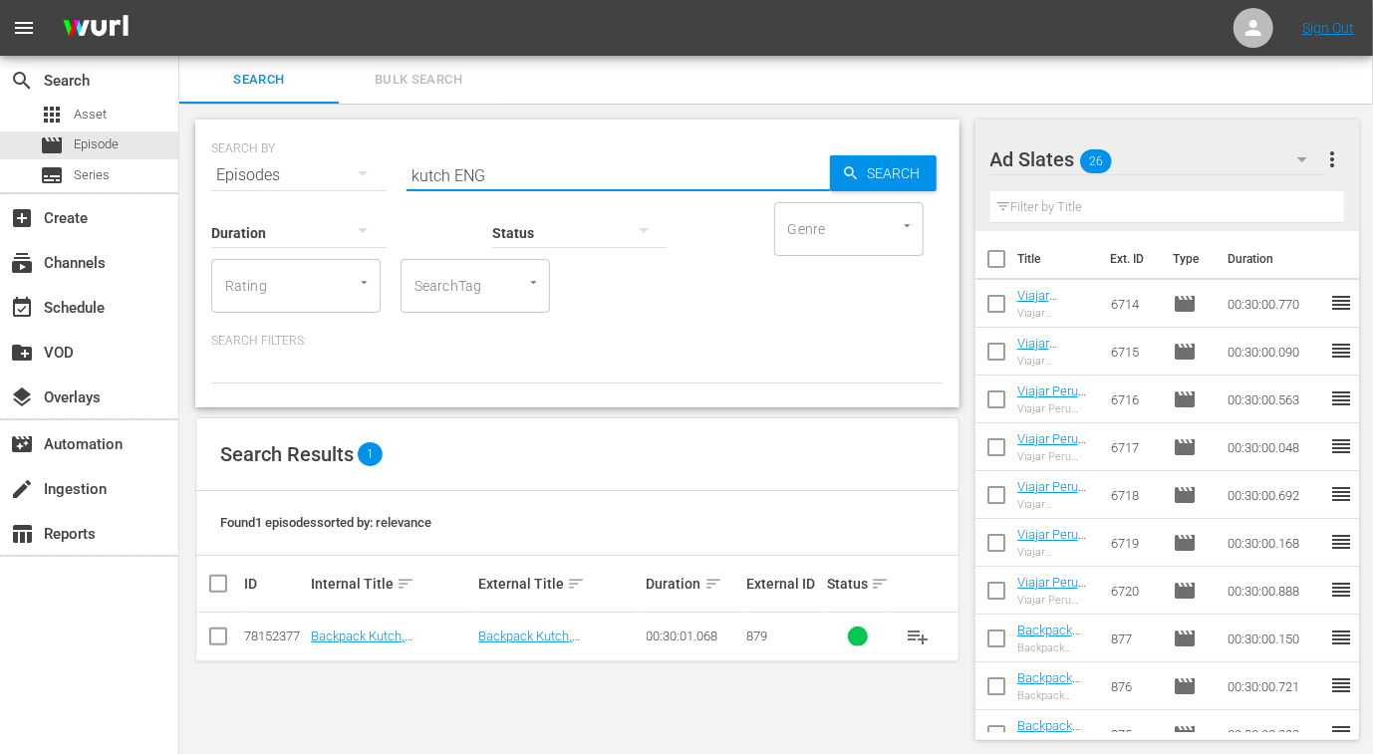
scroll to position [1, 0]
click at [214, 637] on input "checkbox" at bounding box center [218, 640] width 24 height 24
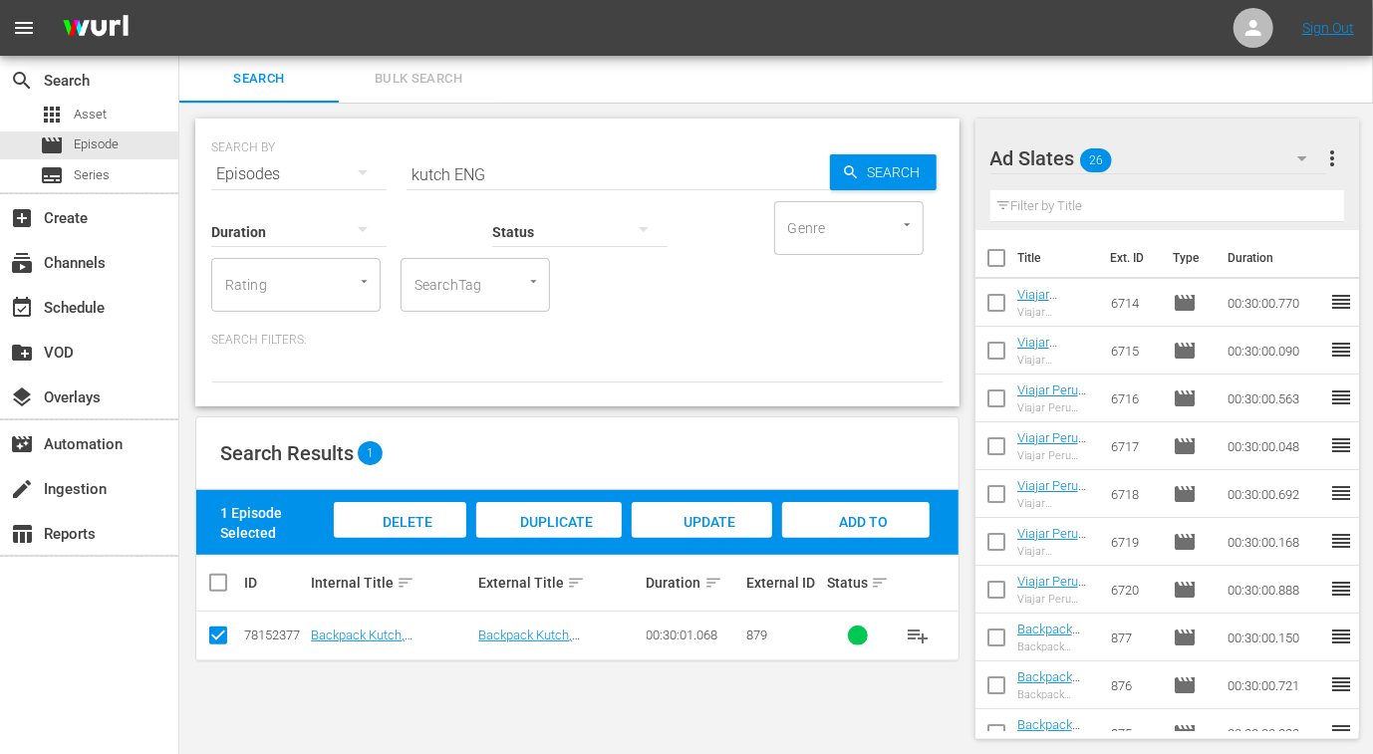
click at [876, 514] on span "Add to Workspace" at bounding box center [856, 541] width 98 height 54
click at [425, 170] on input "kutch ENG" at bounding box center [617, 174] width 423 height 48
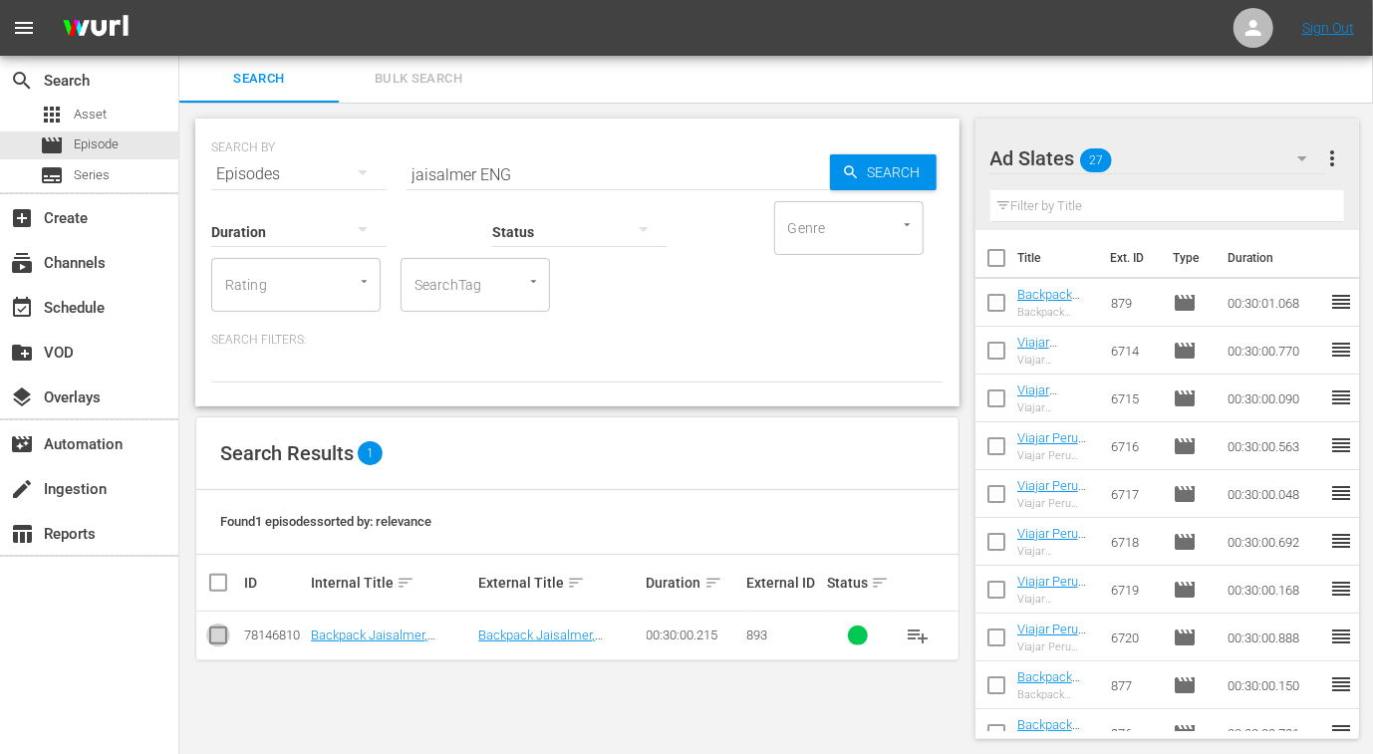
click at [222, 630] on input "checkbox" at bounding box center [218, 640] width 24 height 24
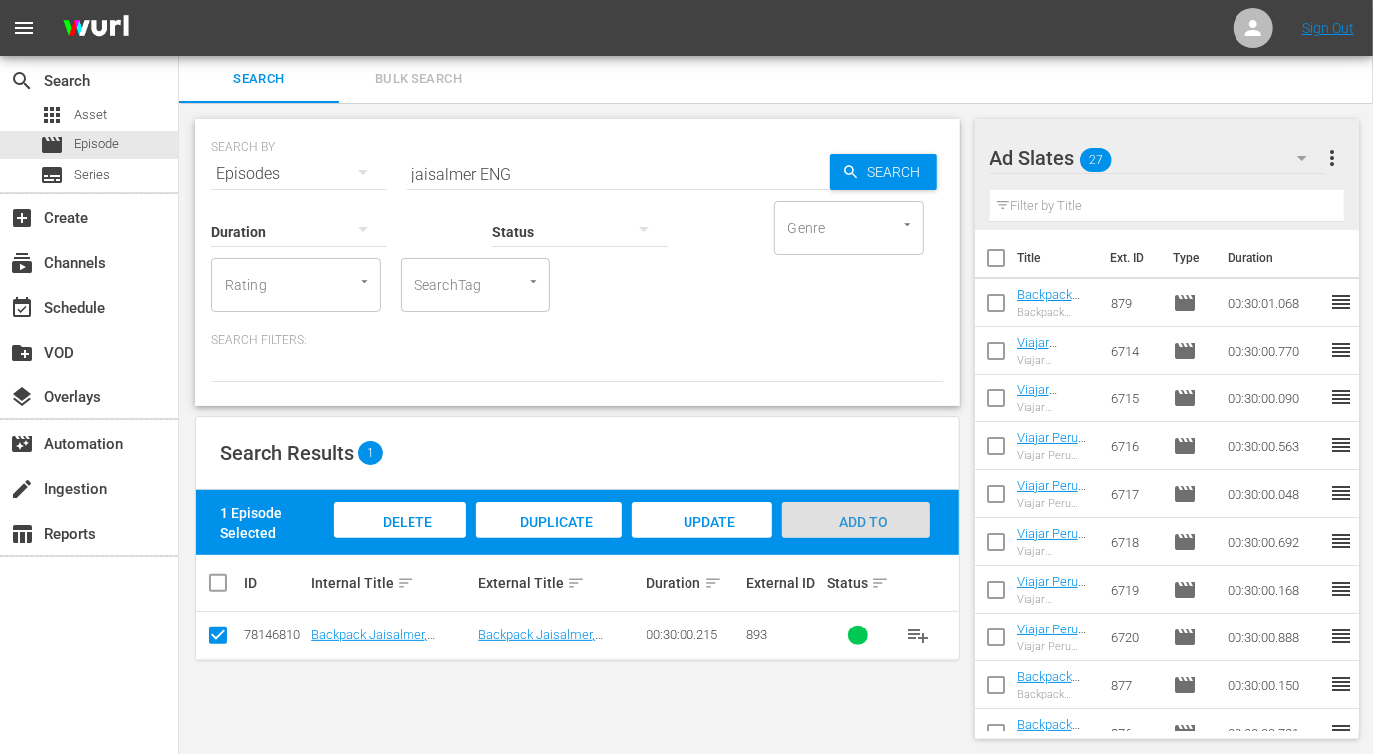
click at [832, 534] on div "Add to Workspace" at bounding box center [855, 539] width 147 height 75
click at [440, 177] on input "jaisalmer ENG" at bounding box center [617, 174] width 423 height 48
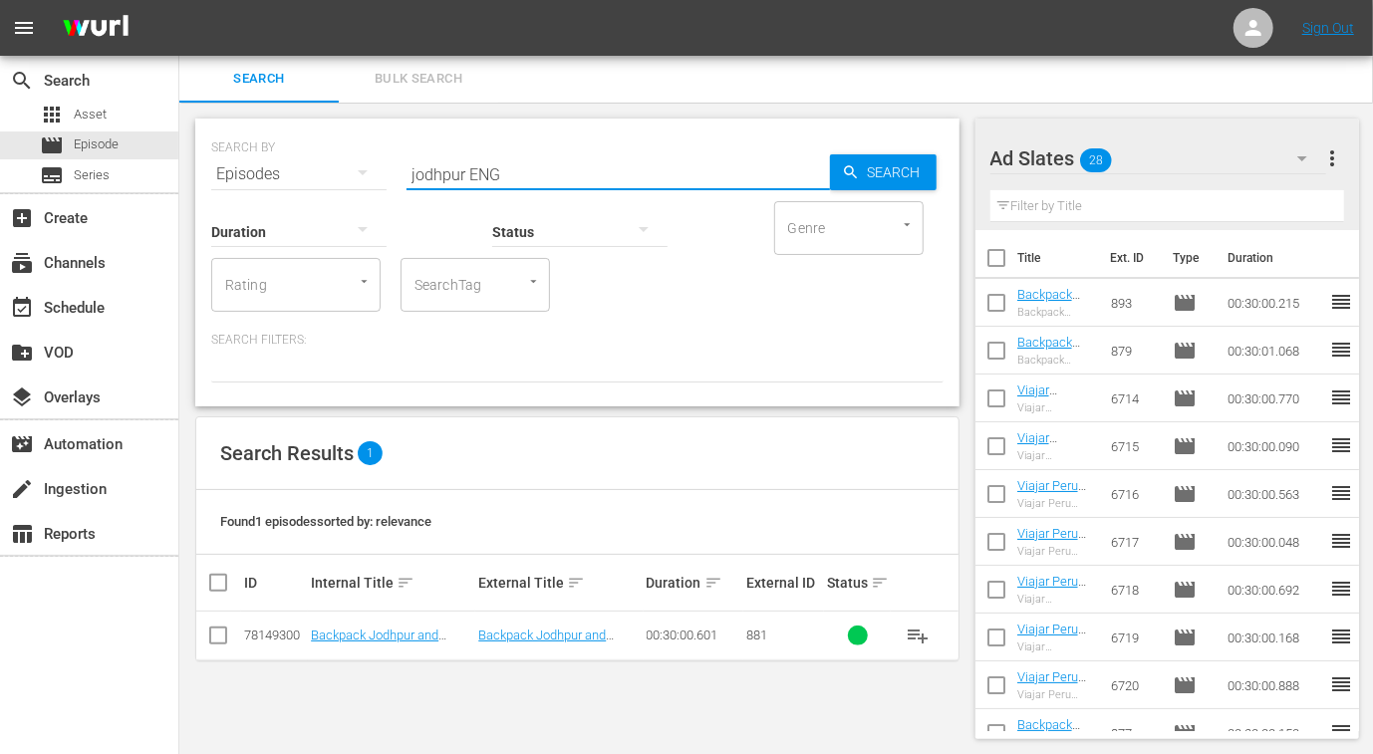
click at [204, 640] on td at bounding box center [218, 636] width 45 height 49
click at [229, 641] on input "checkbox" at bounding box center [218, 640] width 24 height 24
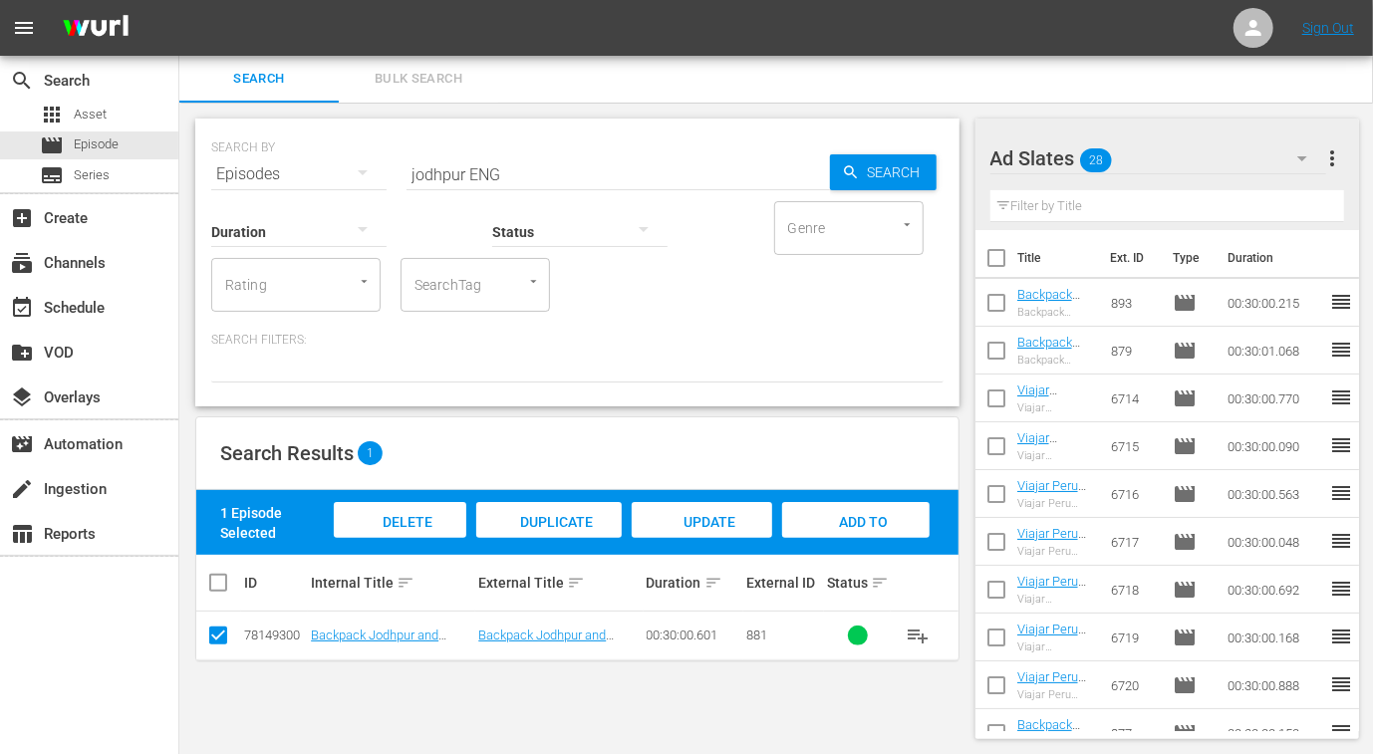
click at [825, 525] on span "Add to Workspace" at bounding box center [856, 541] width 98 height 54
click at [442, 163] on input "jodhpur ENG" at bounding box center [617, 174] width 423 height 48
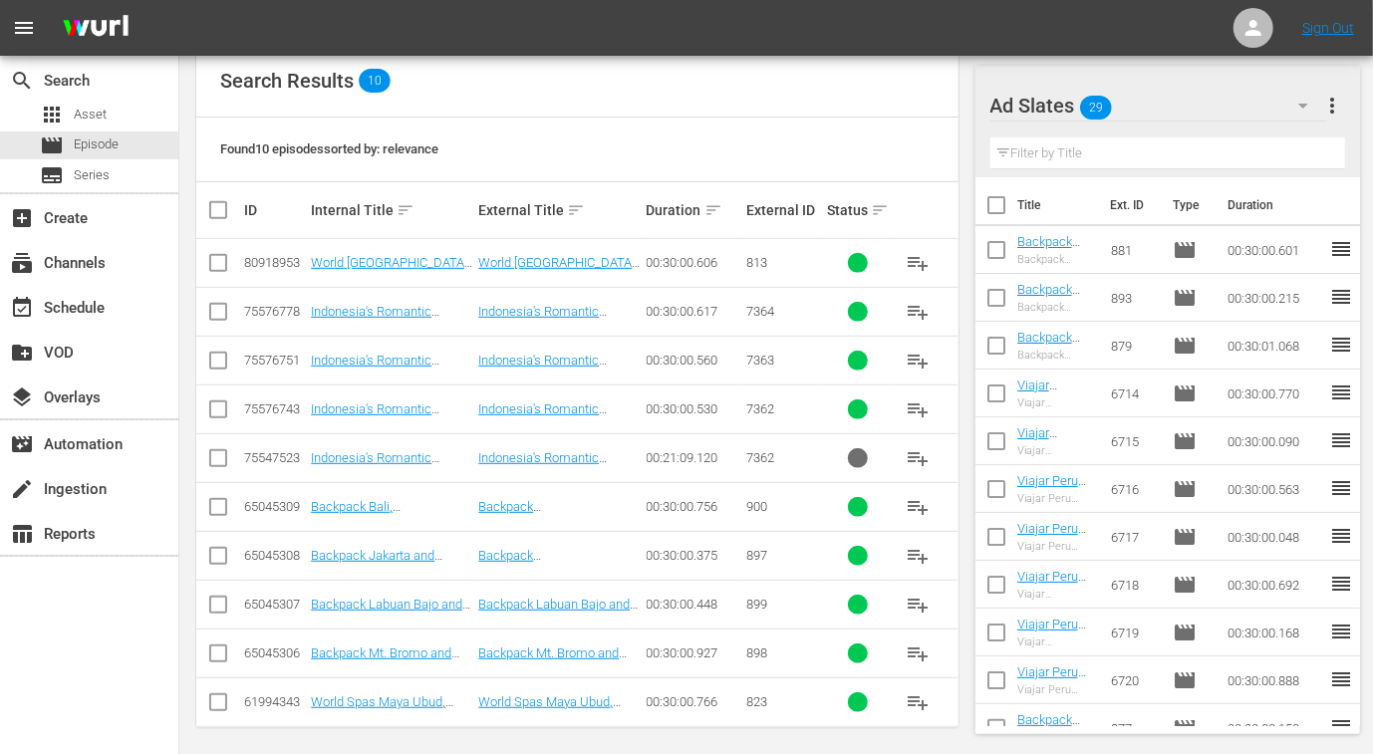
scroll to position [380, 0]
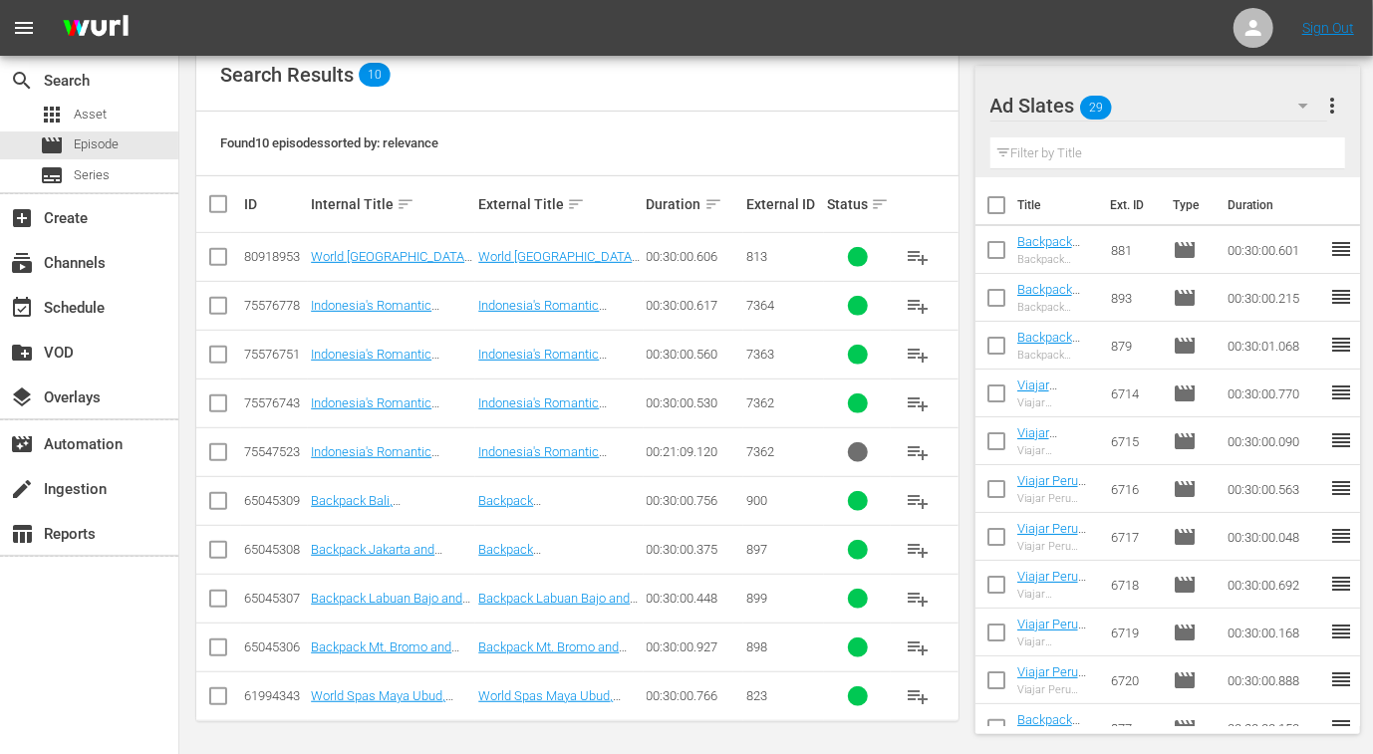
click at [222, 500] on input "checkbox" at bounding box center [218, 505] width 24 height 24
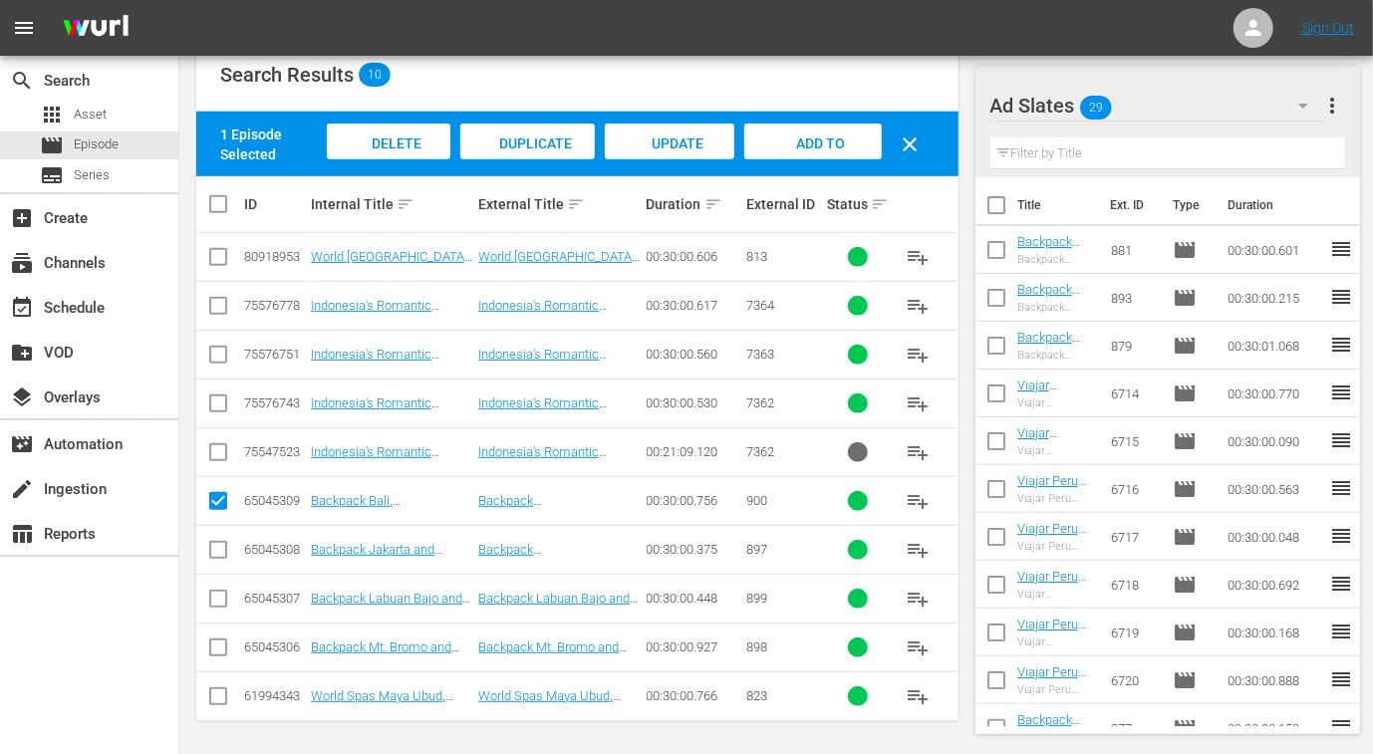
click at [216, 549] on input "checkbox" at bounding box center [218, 554] width 24 height 24
click at [216, 599] on input "checkbox" at bounding box center [218, 603] width 24 height 24
click at [215, 639] on input "checkbox" at bounding box center [218, 651] width 24 height 24
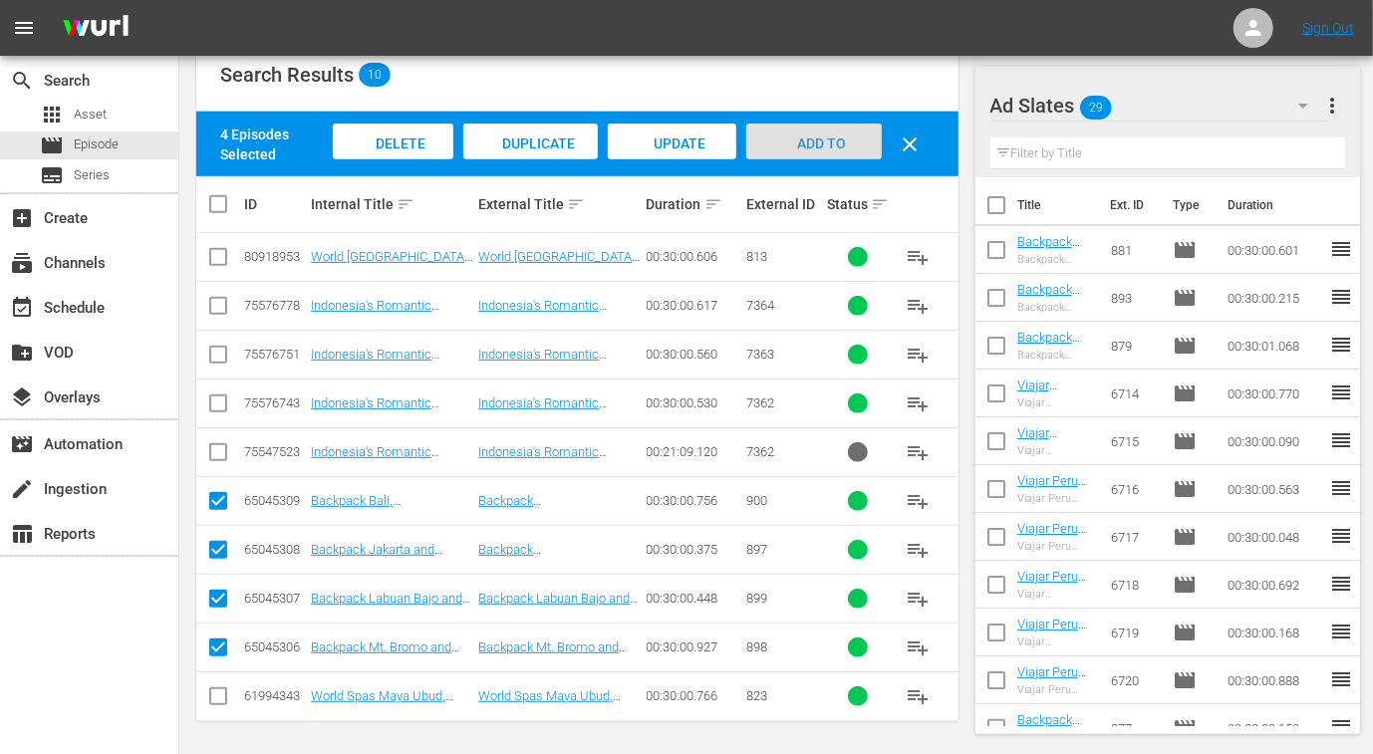
click at [820, 135] on span "Add to Workspace" at bounding box center [814, 162] width 98 height 54
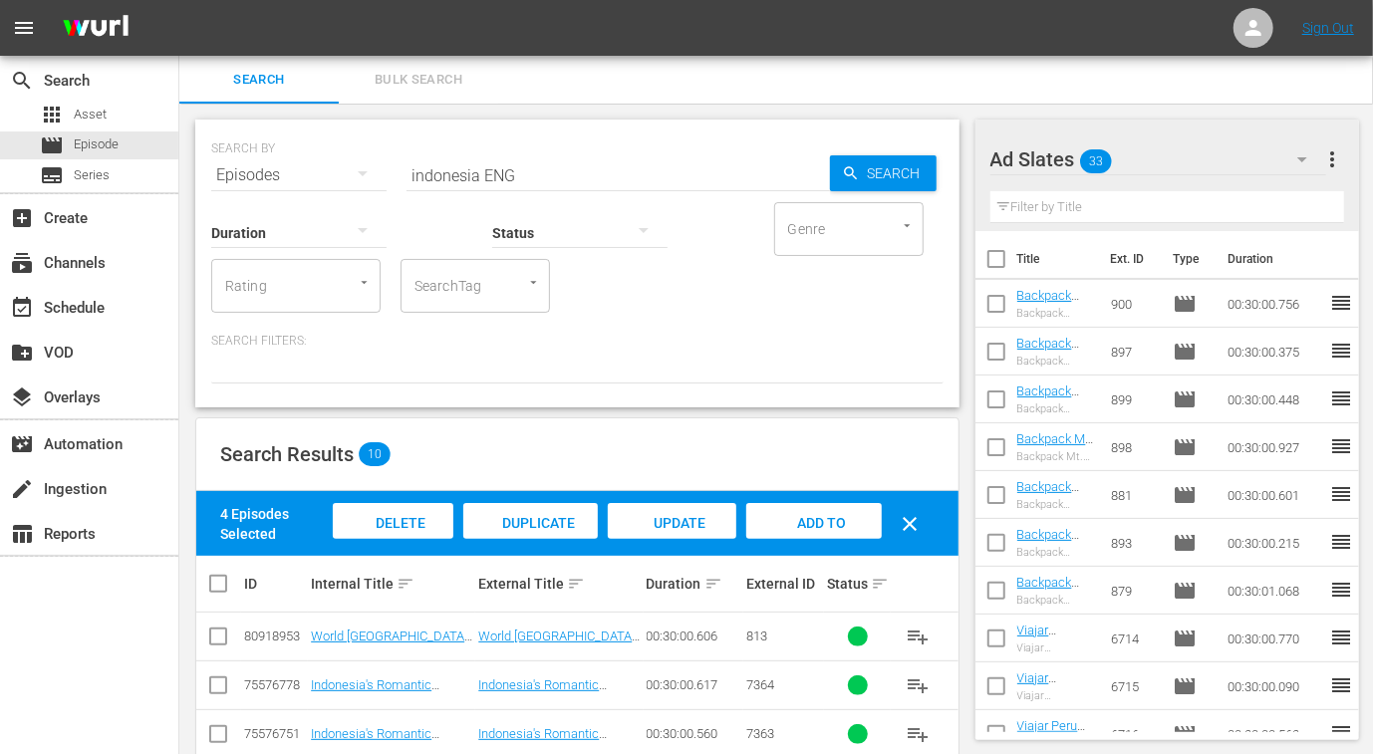
click at [468, 171] on input "indonesia ENG" at bounding box center [617, 175] width 423 height 48
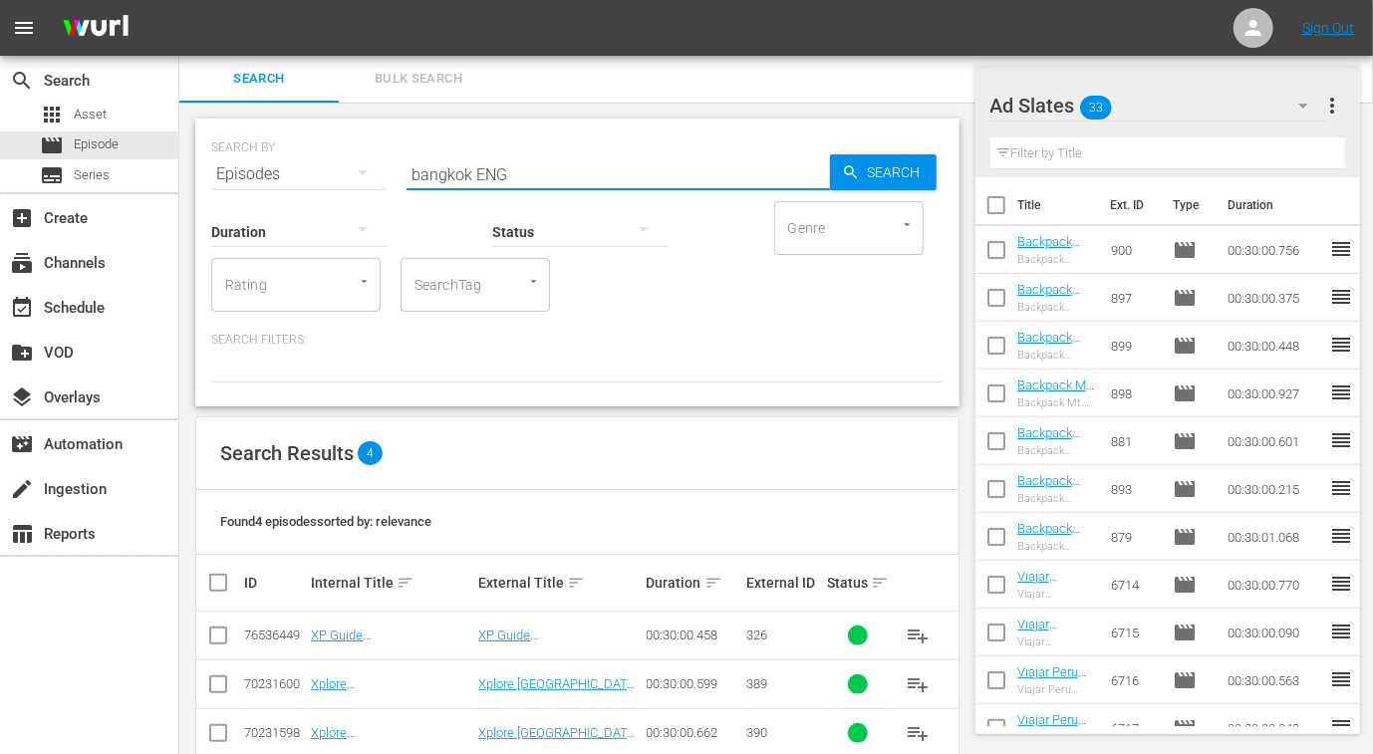
scroll to position [89, 0]
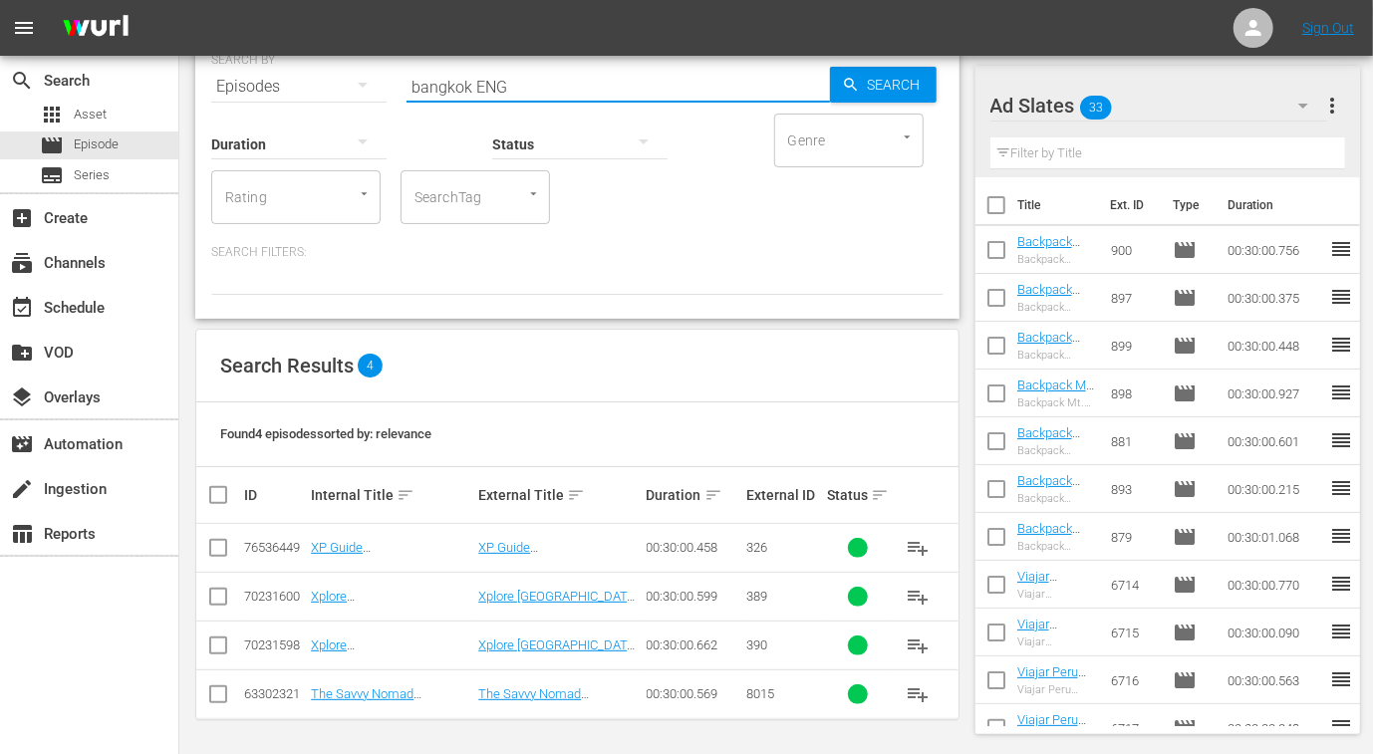
click at [429, 92] on input "bangkok ENG" at bounding box center [617, 87] width 423 height 48
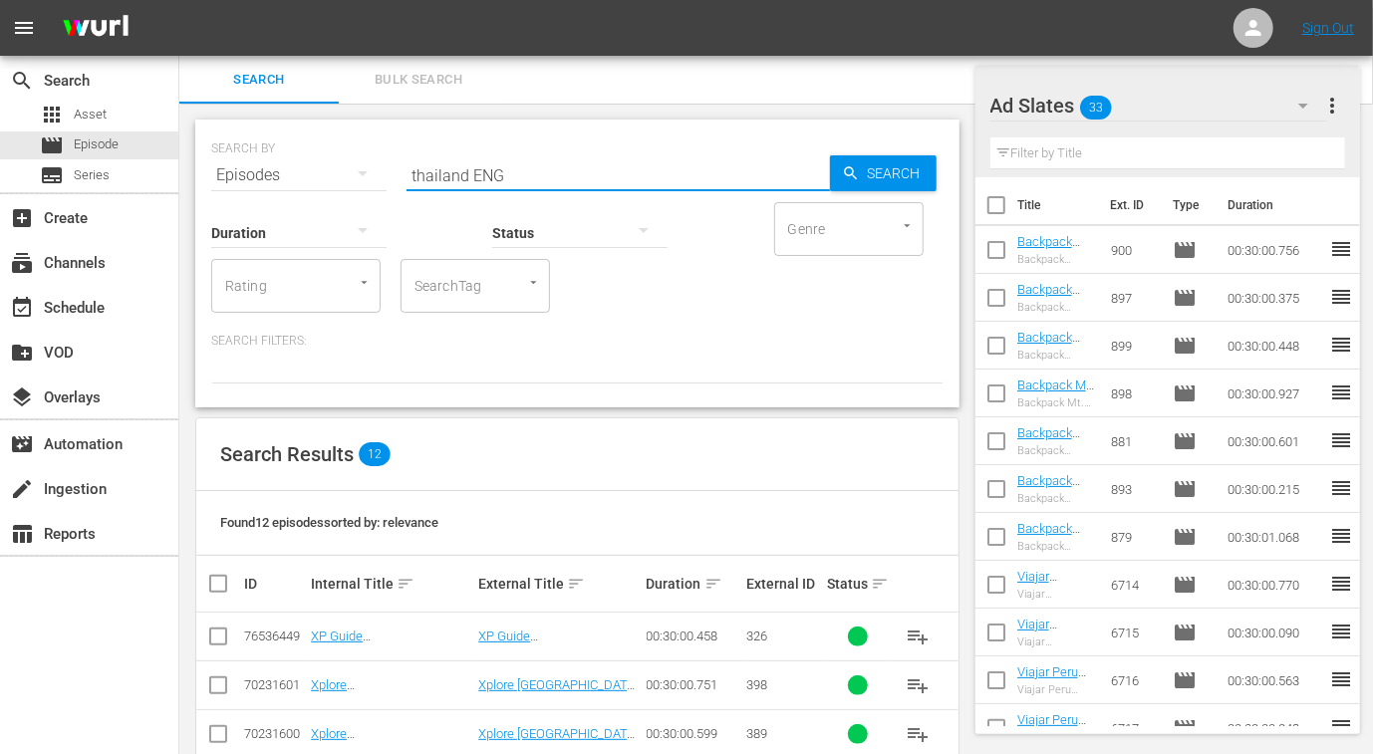
scroll to position [477, 0]
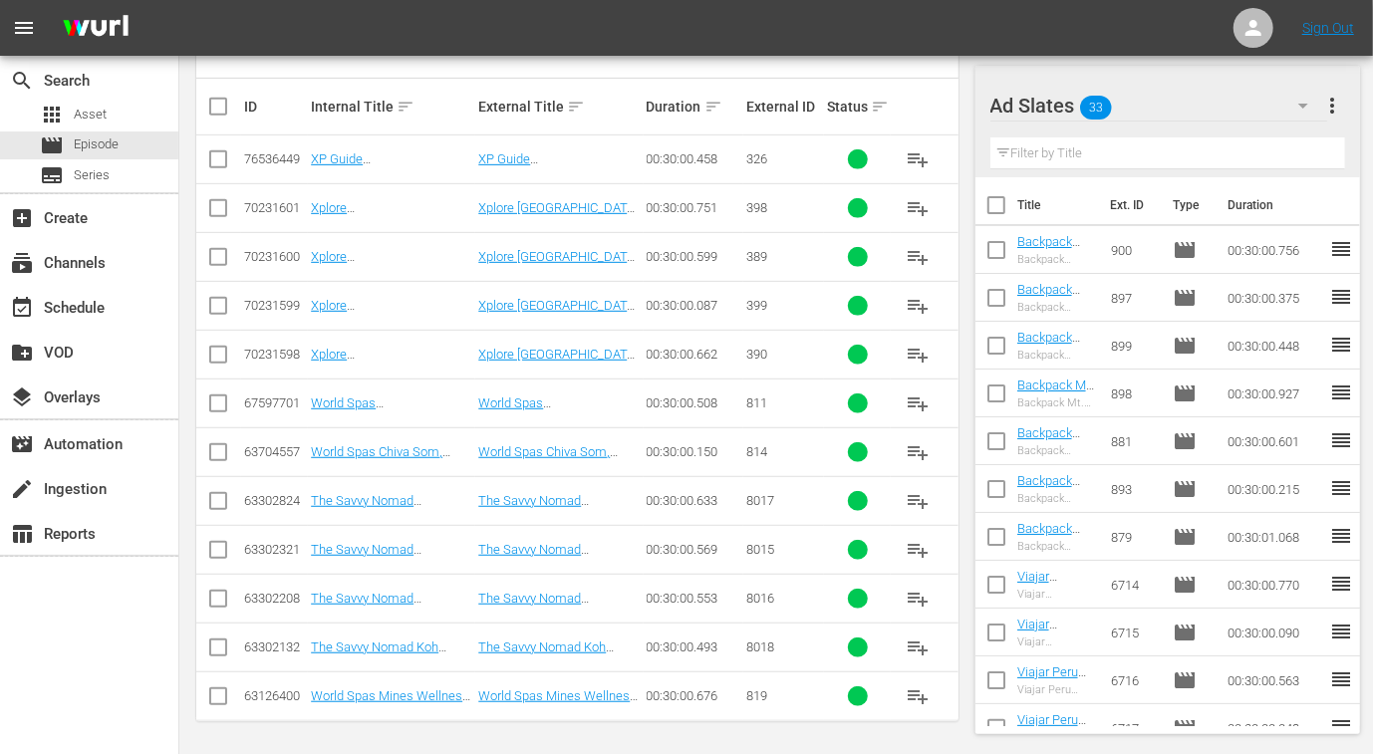
click at [217, 505] on input "checkbox" at bounding box center [218, 505] width 24 height 24
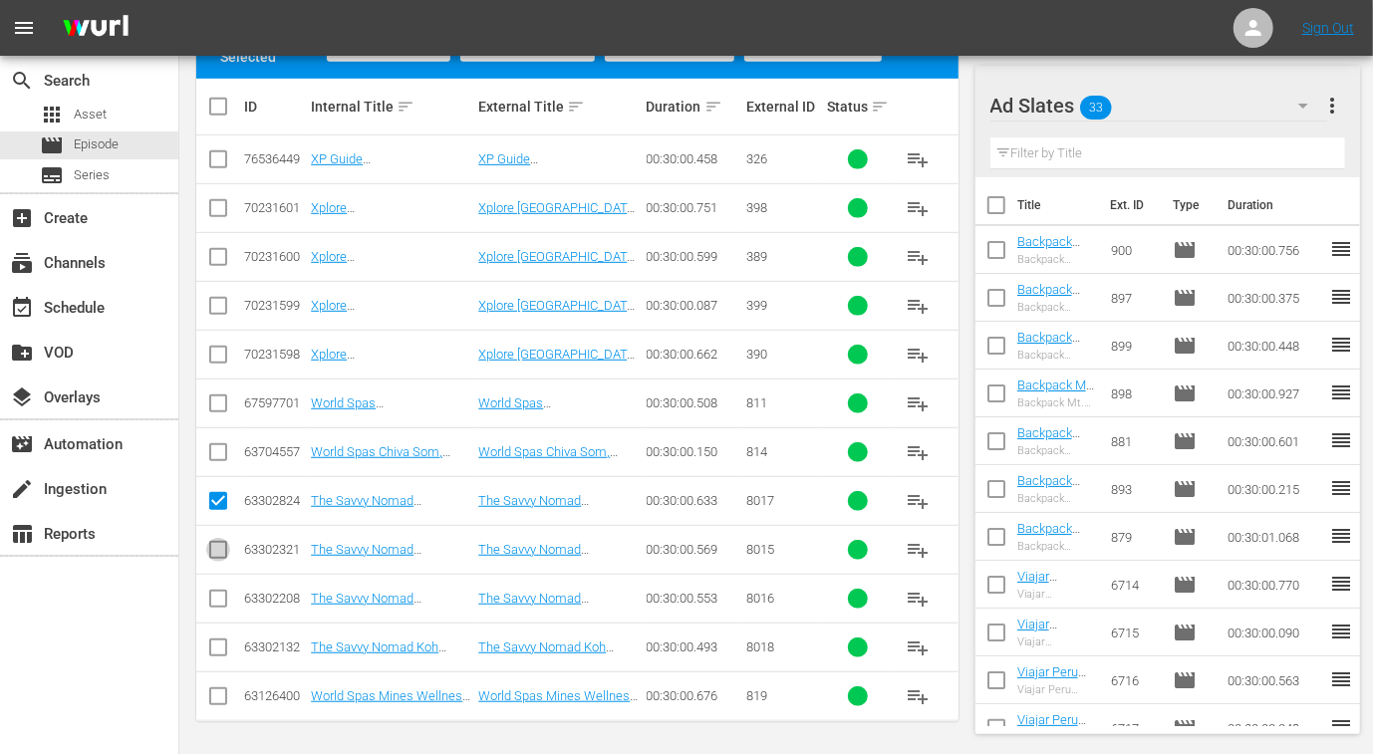
click at [215, 554] on input "checkbox" at bounding box center [218, 554] width 24 height 24
click at [219, 604] on input "checkbox" at bounding box center [218, 603] width 24 height 24
click at [218, 648] on input "checkbox" at bounding box center [218, 651] width 24 height 24
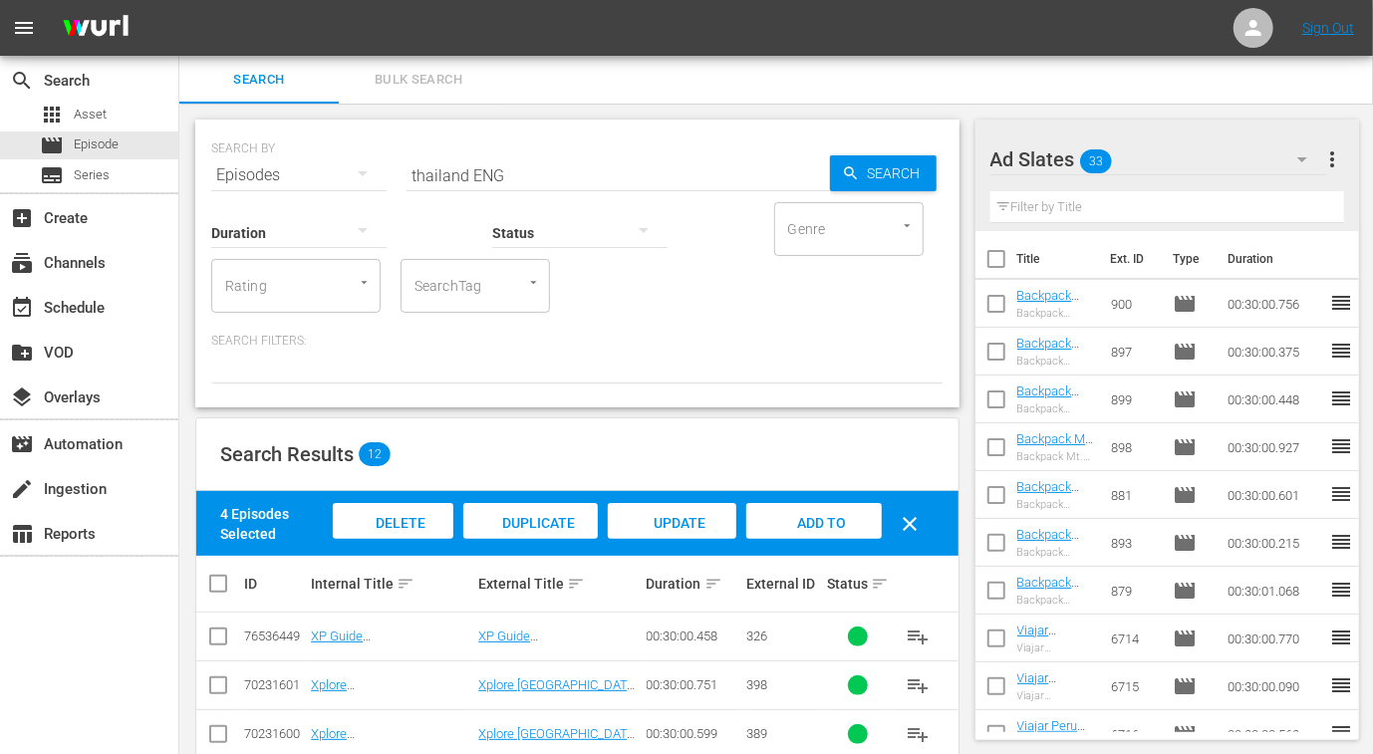
click at [802, 510] on div "Add to Workspace" at bounding box center [813, 540] width 135 height 75
click at [449, 174] on input "thailand ENG" at bounding box center [617, 175] width 423 height 48
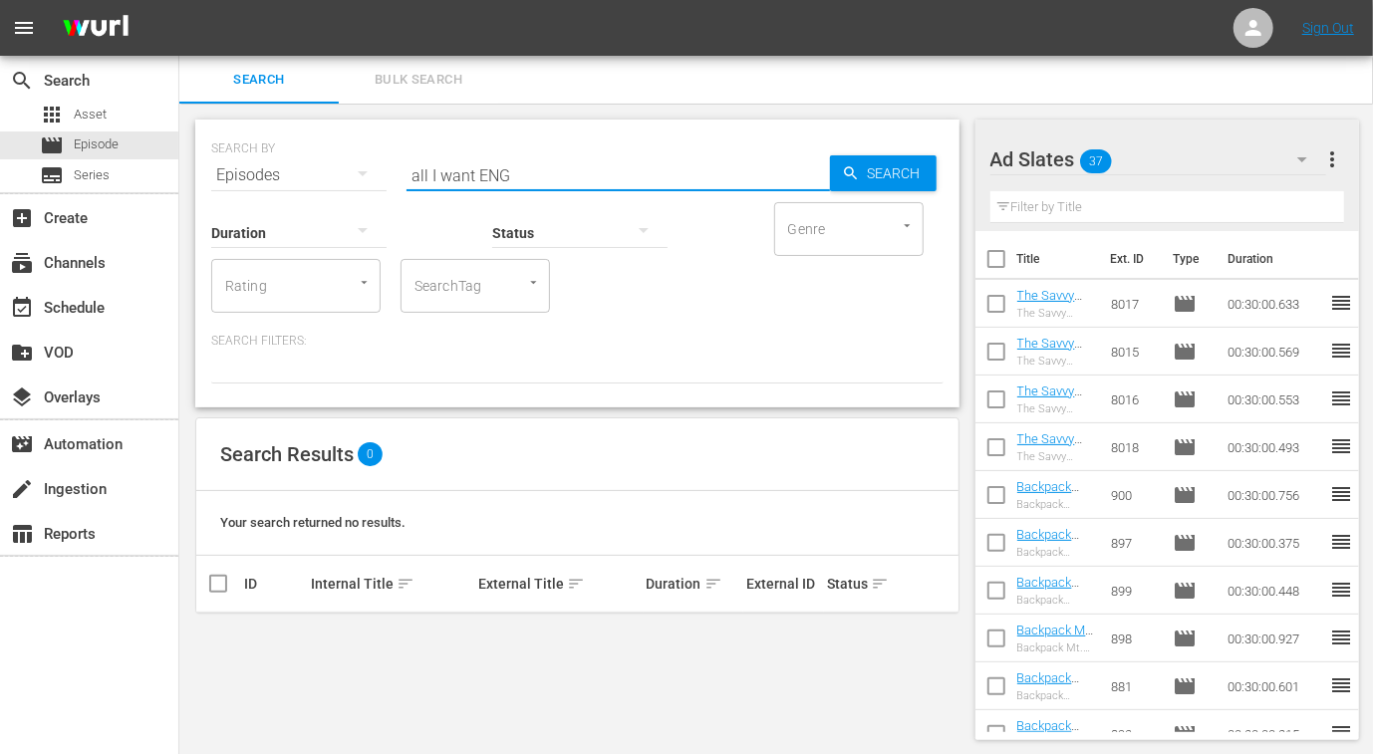
drag, startPoint x: 519, startPoint y: 174, endPoint x: 306, endPoint y: 175, distance: 213.2
click at [306, 175] on div "SEARCH BY Search By Episodes Search ID, Title, Description, Keywords, or Catego…" at bounding box center [577, 163] width 732 height 72
click at [100, 114] on span "Asset" at bounding box center [90, 115] width 33 height 20
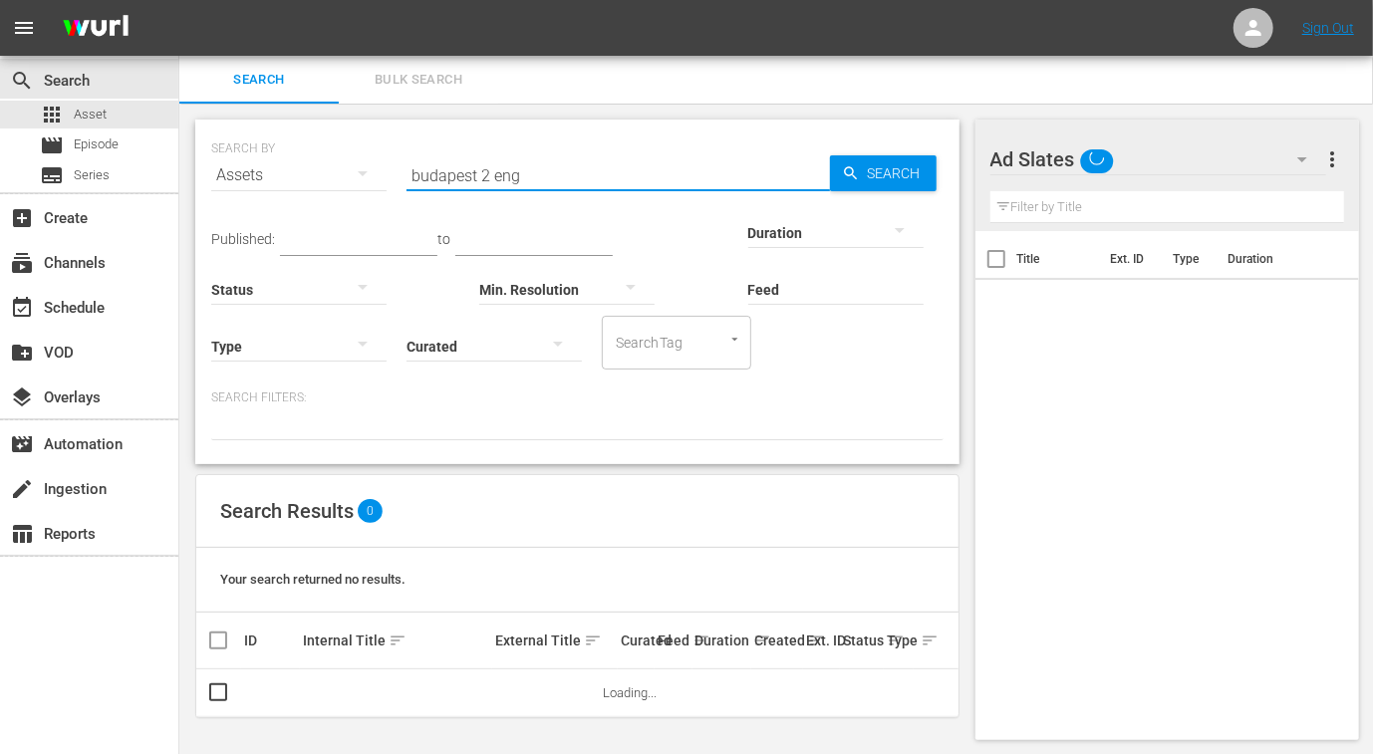
drag, startPoint x: 512, startPoint y: 174, endPoint x: 244, endPoint y: 174, distance: 267.9
click at [244, 174] on div "SEARCH BY Search By Assets Search ID, Title, Description, Keywords, or Category…" at bounding box center [577, 163] width 732 height 72
paste input "all I want ENG"
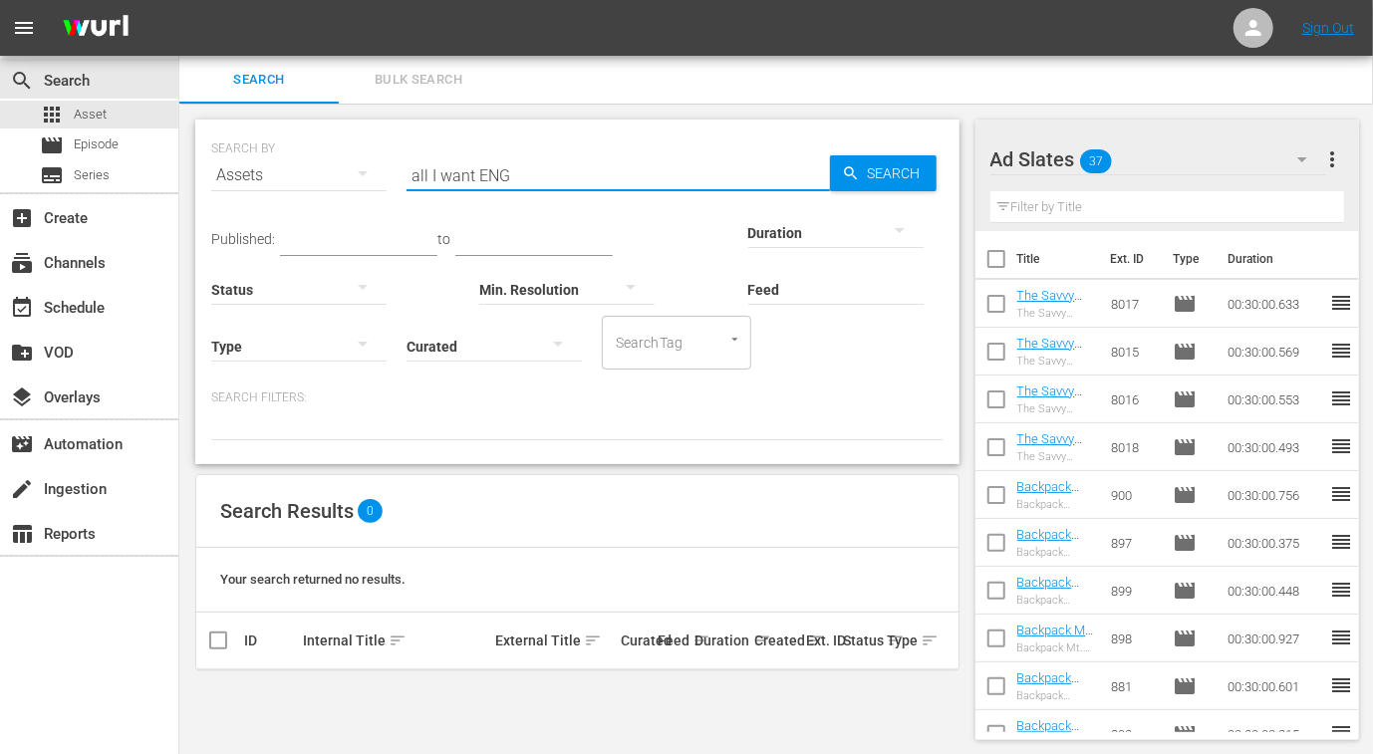
drag, startPoint x: 474, startPoint y: 172, endPoint x: 305, endPoint y: 168, distance: 169.4
click at [305, 168] on div "SEARCH BY Search By Assets Search ID, Title, Description, Keywords, or Category…" at bounding box center [577, 163] width 732 height 72
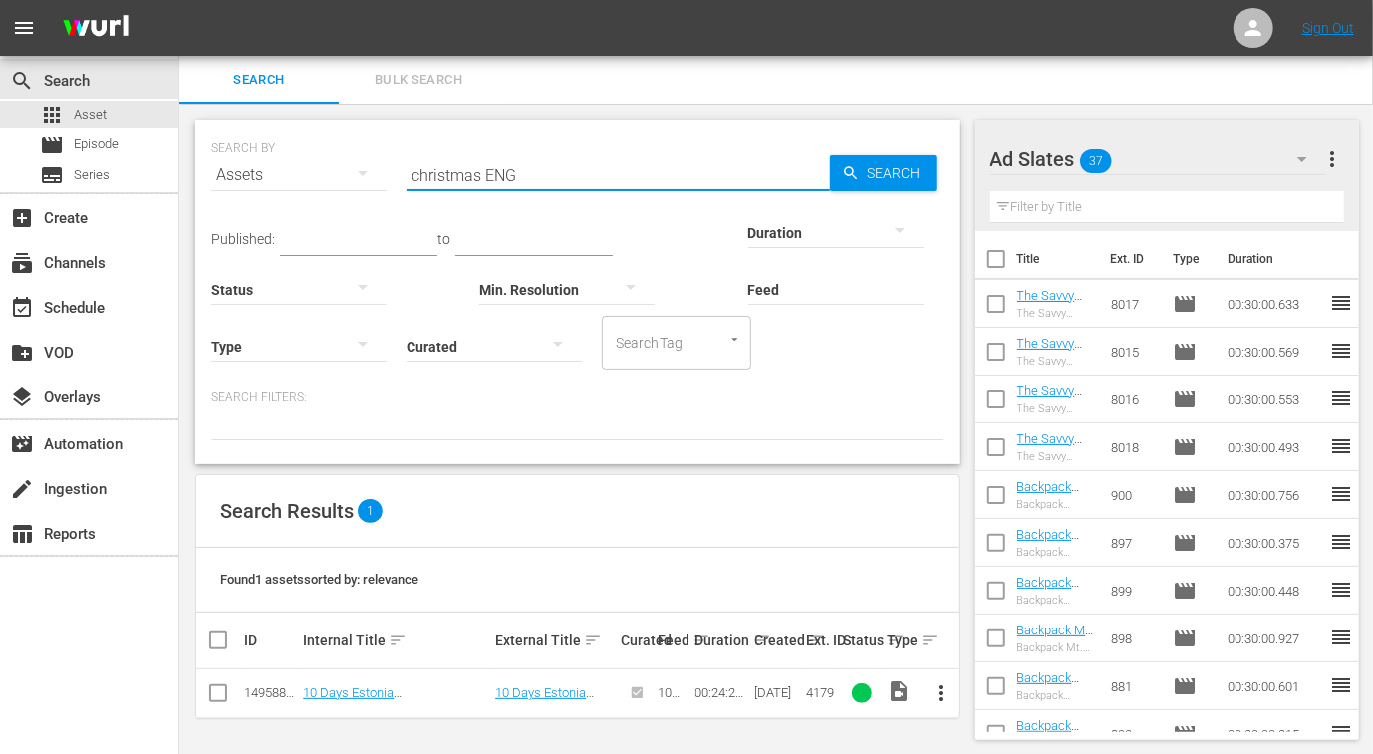
click at [563, 176] on input "christmas ENG" at bounding box center [617, 175] width 423 height 48
drag, startPoint x: 530, startPoint y: 180, endPoint x: 264, endPoint y: 178, distance: 266.0
click at [264, 178] on div "SEARCH BY Search By Assets Search ID, Title, Description, Keywords, or Category…" at bounding box center [577, 163] width 732 height 72
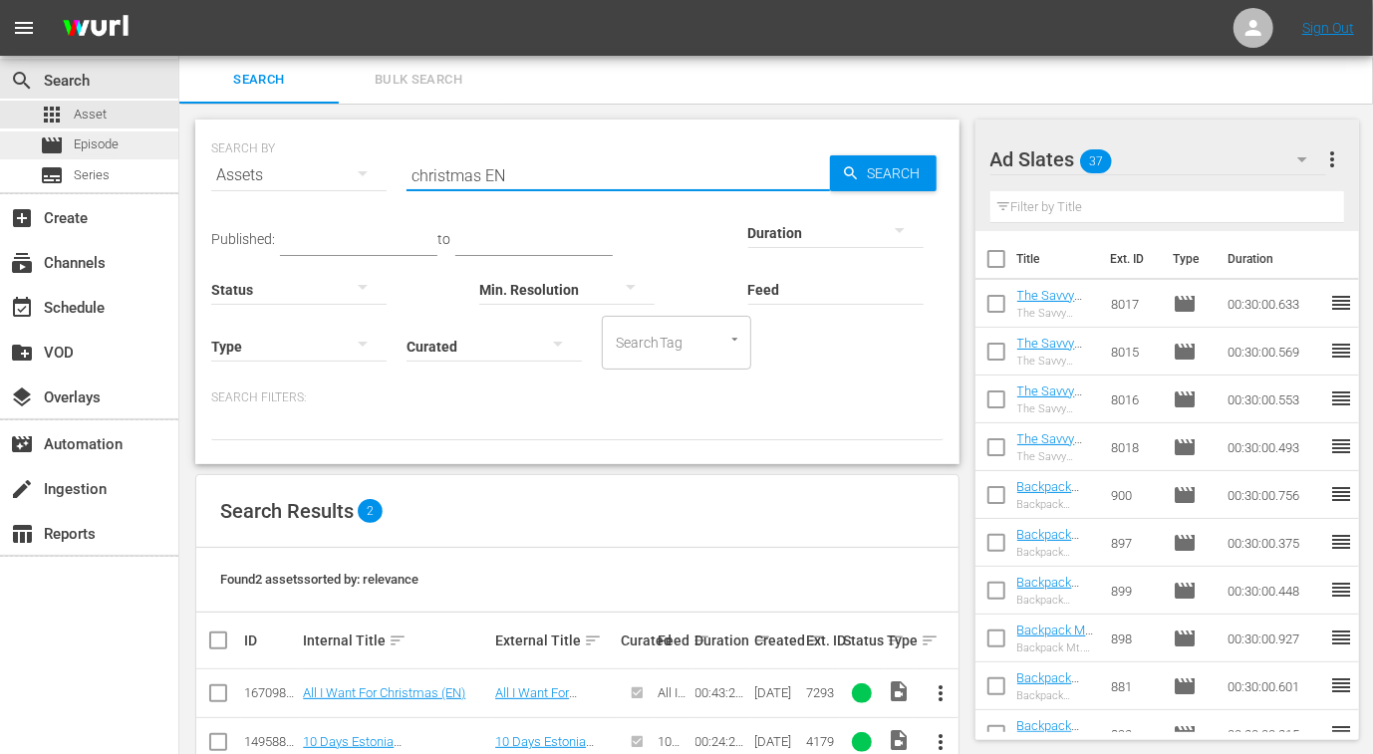
click at [118, 146] on span "Episode" at bounding box center [96, 144] width 45 height 20
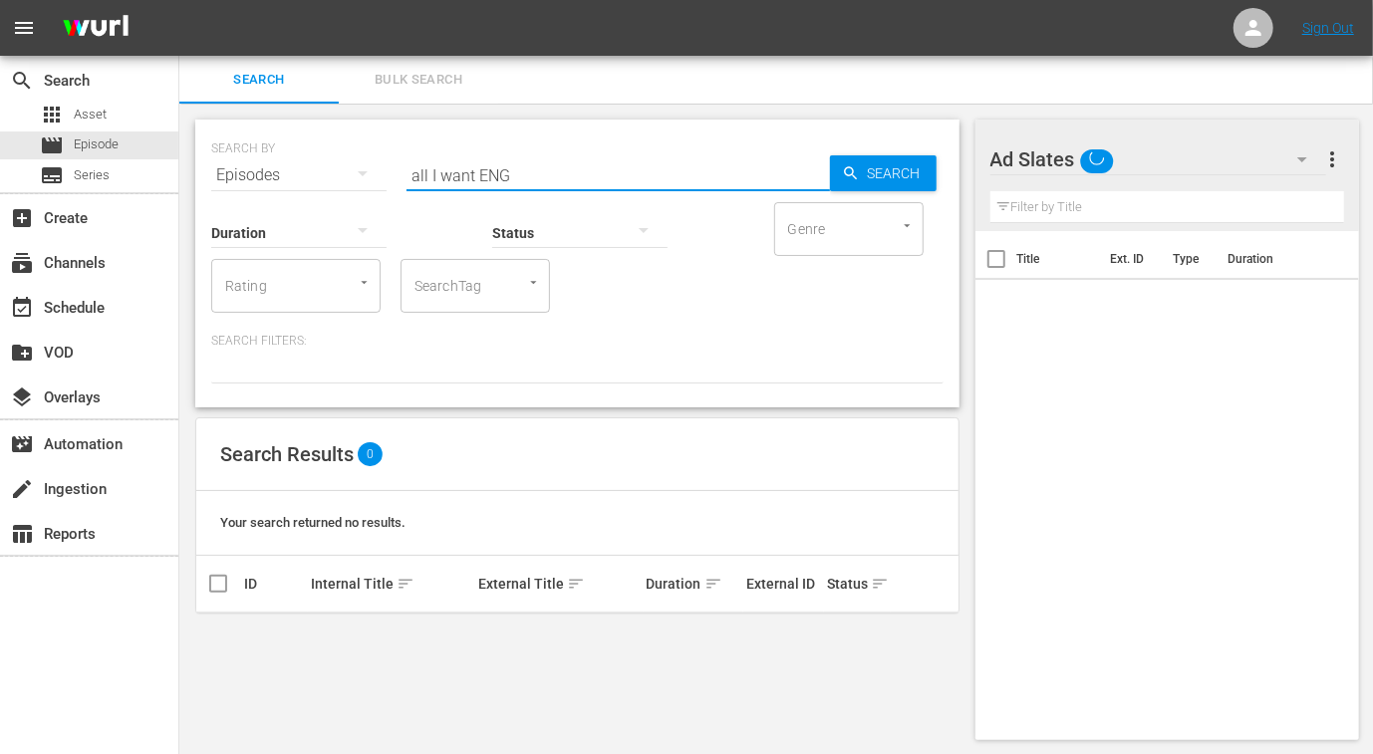
drag, startPoint x: 572, startPoint y: 176, endPoint x: 194, endPoint y: 166, distance: 377.6
click at [194, 166] on div "SEARCH BY Search By Episodes Search ID, Title, Description, Keywords, or Catego…" at bounding box center [577, 430] width 796 height 652
paste input "christmas EN"
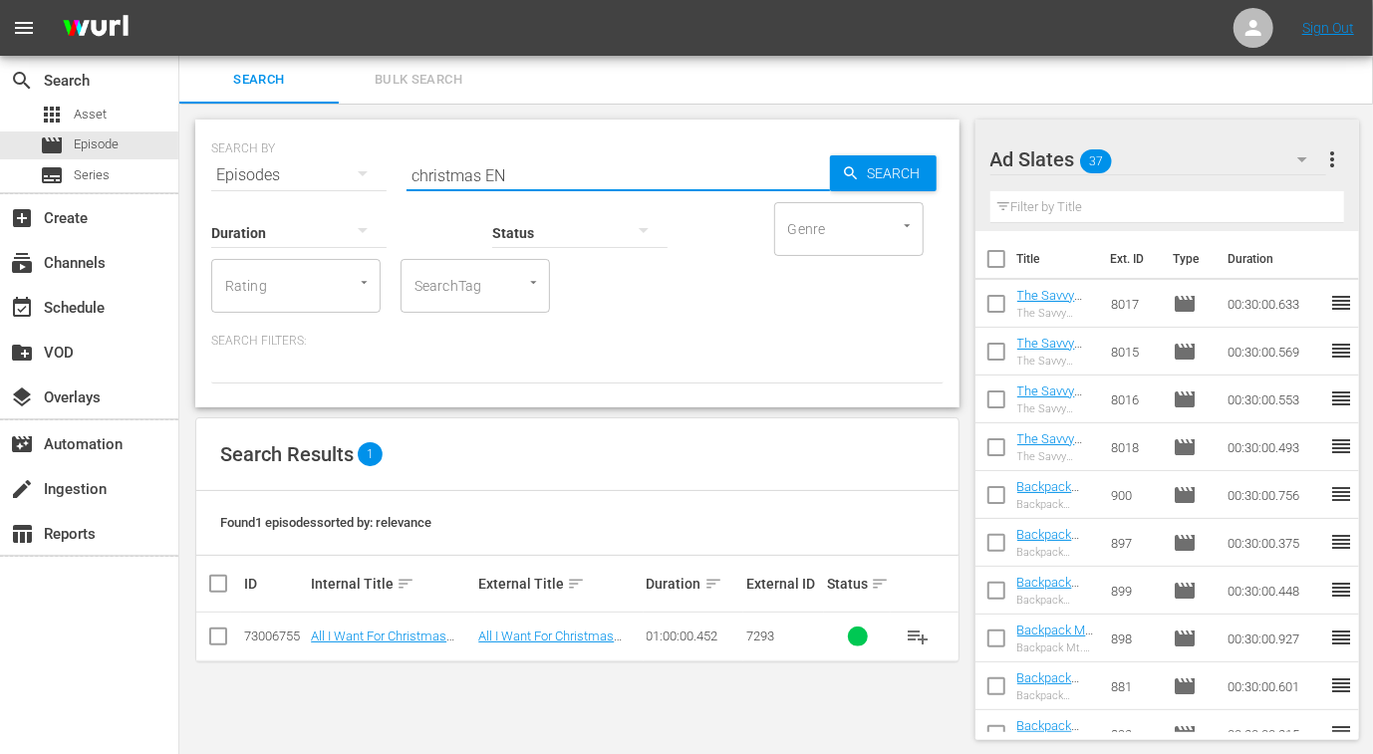
click at [224, 635] on input "checkbox" at bounding box center [218, 641] width 24 height 24
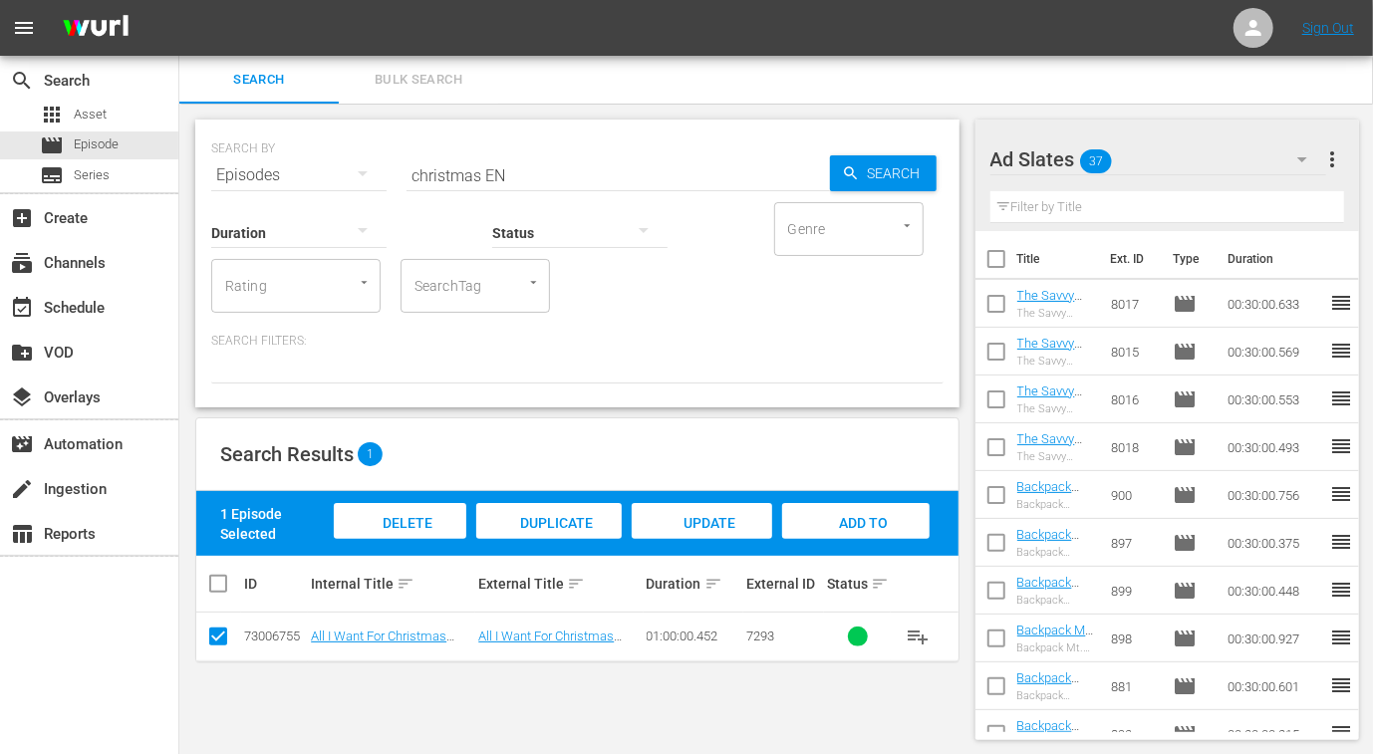
click at [865, 525] on span "Add to Workspace" at bounding box center [856, 542] width 98 height 54
click at [436, 180] on input "christmas EN" at bounding box center [617, 175] width 423 height 48
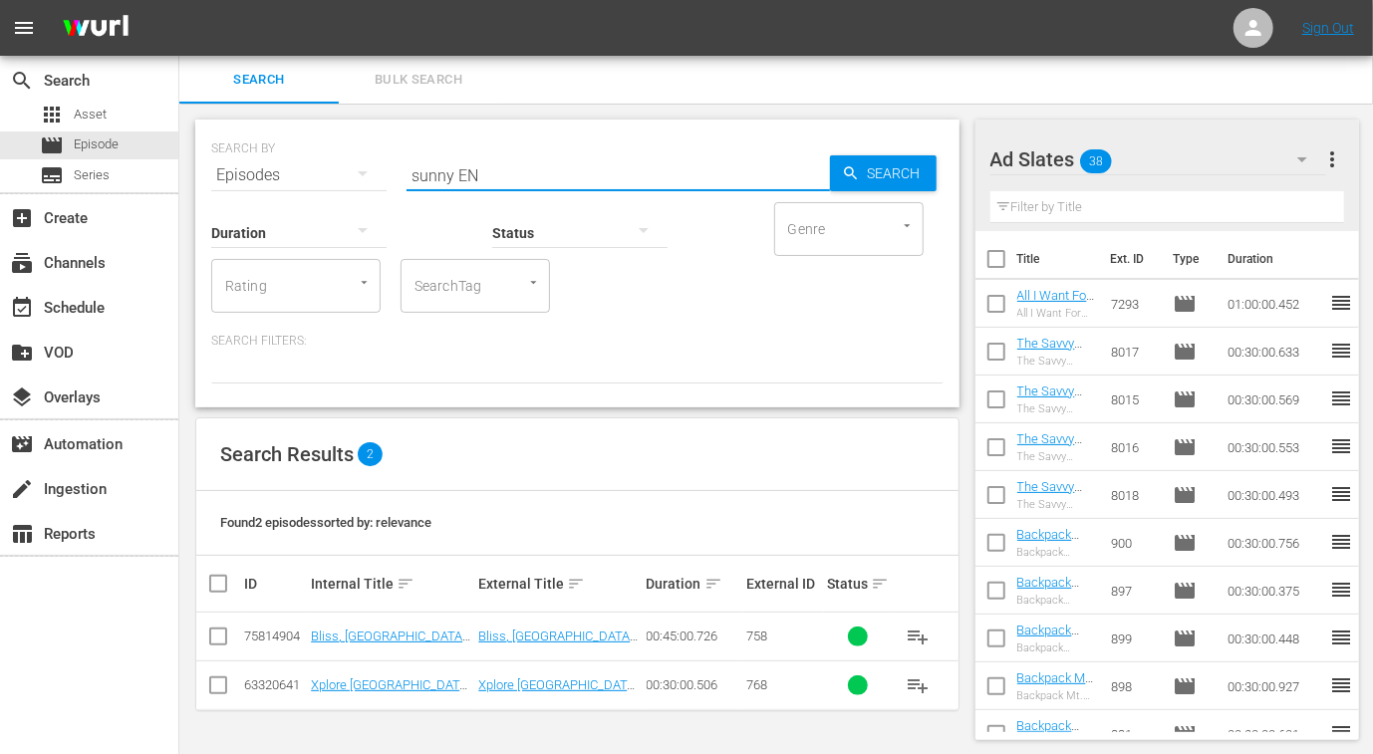
click at [219, 638] on input "checkbox" at bounding box center [218, 641] width 24 height 24
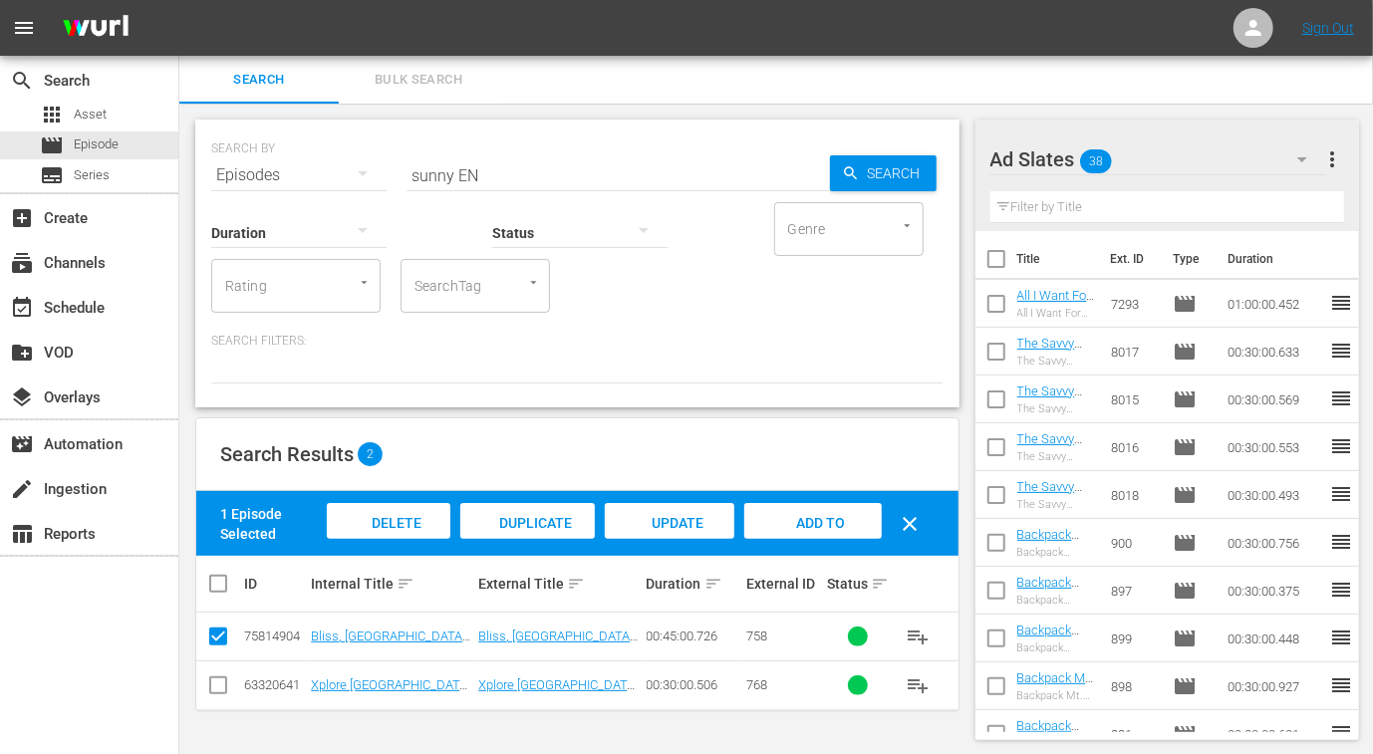
click at [832, 521] on span "Add to Workspace" at bounding box center [813, 542] width 98 height 54
click at [447, 176] on input "sunny EN" at bounding box center [617, 175] width 423 height 48
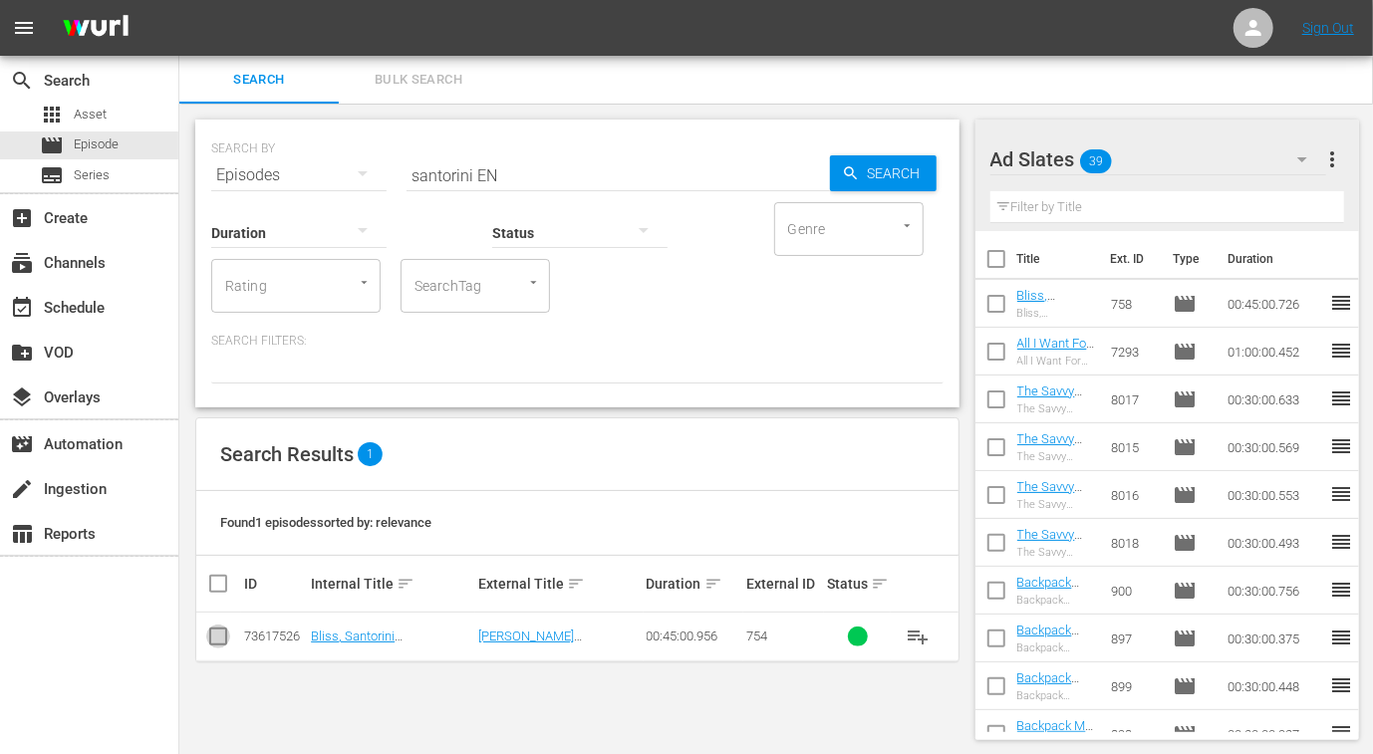
click at [219, 634] on input "checkbox" at bounding box center [218, 641] width 24 height 24
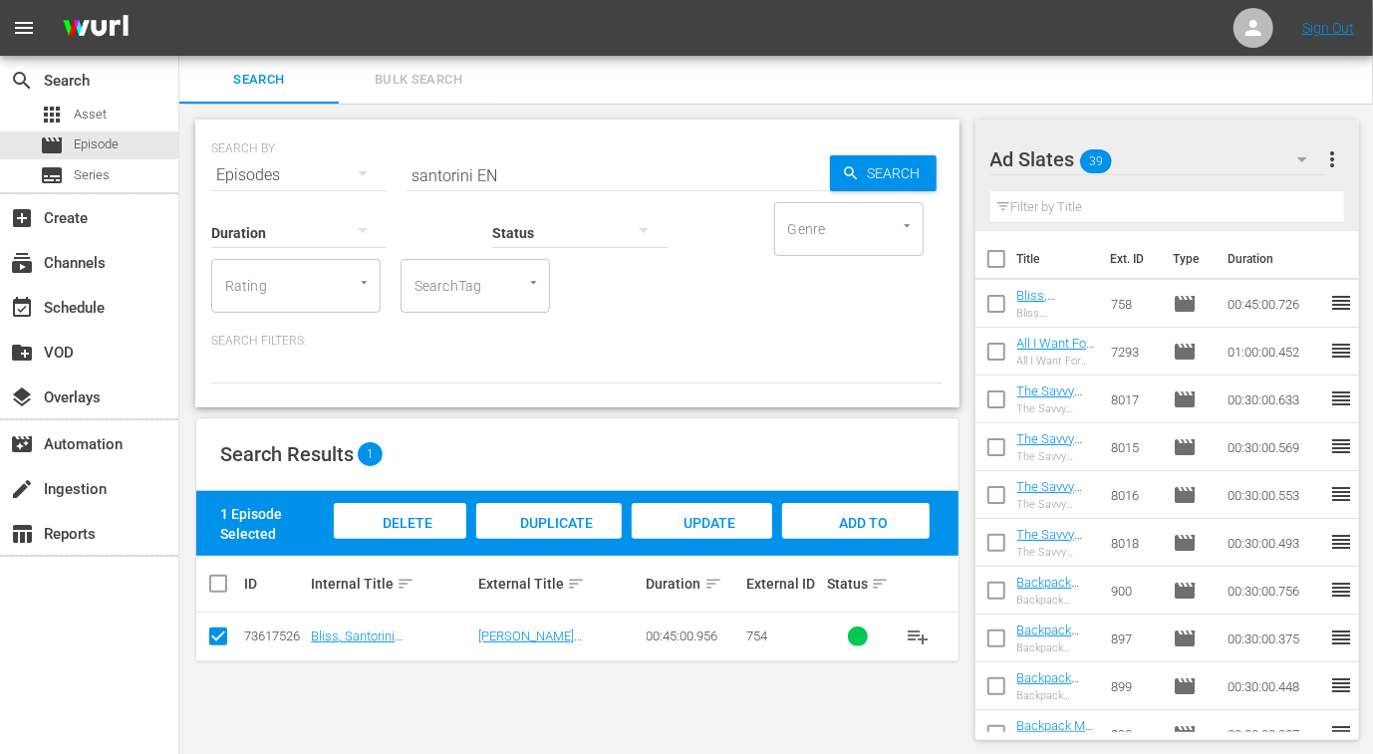
click at [866, 532] on div "Add to Workspace" at bounding box center [855, 540] width 147 height 75
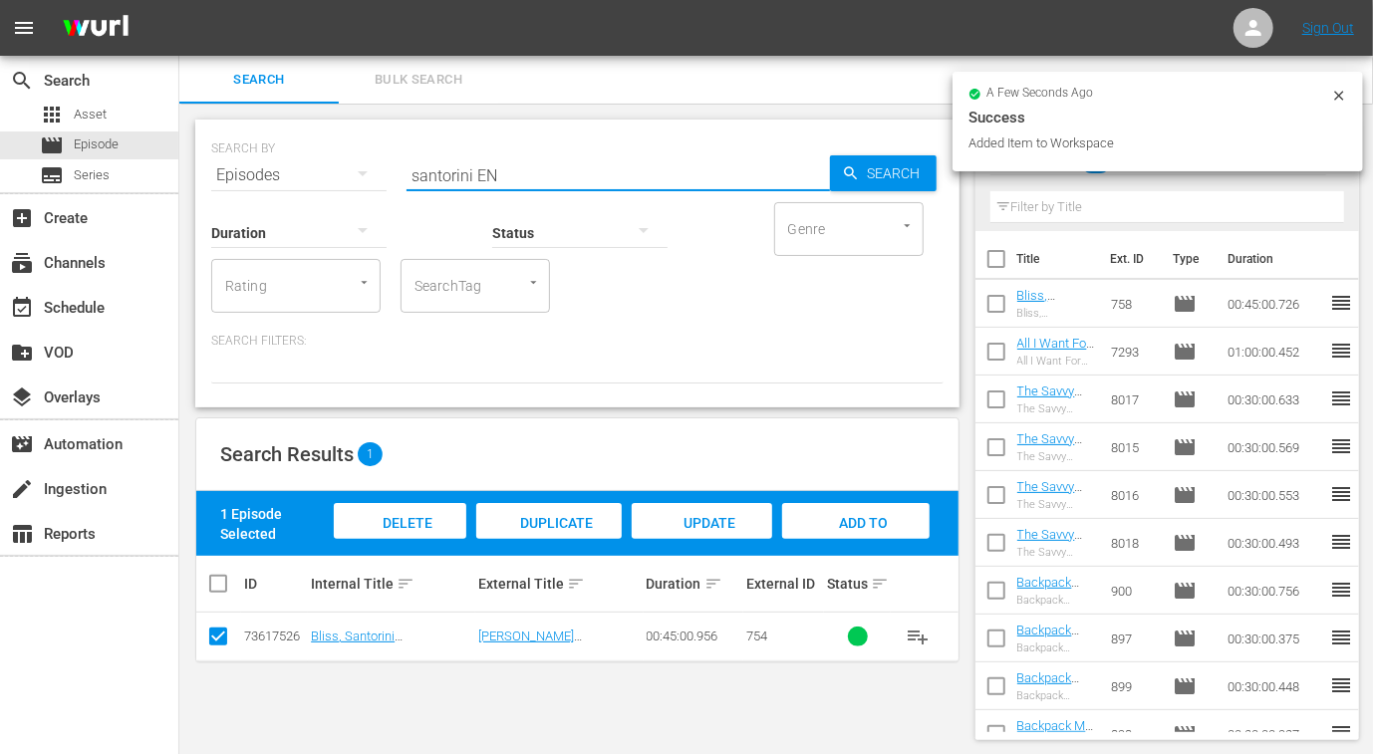
click at [448, 165] on input "santorini EN" at bounding box center [617, 175] width 423 height 48
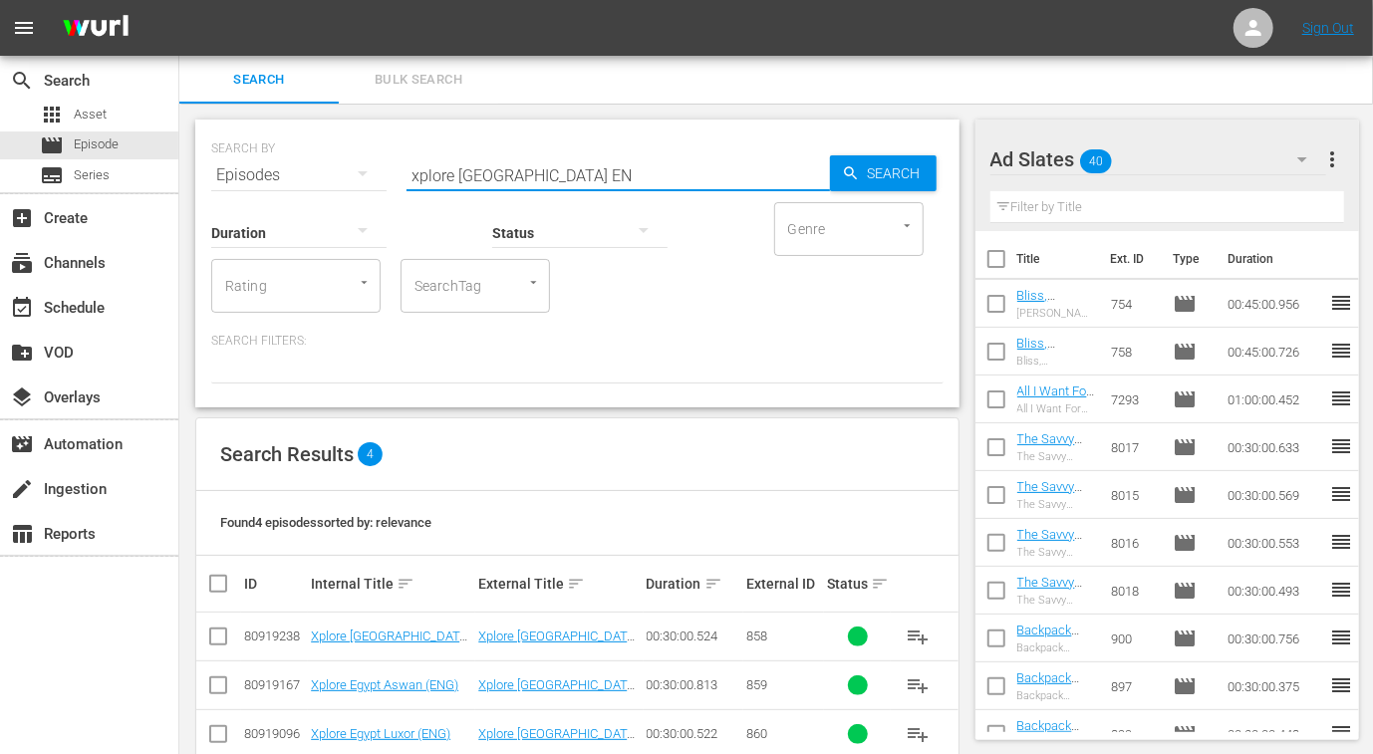
click at [550, 172] on input "xplore egypt EN" at bounding box center [617, 175] width 423 height 48
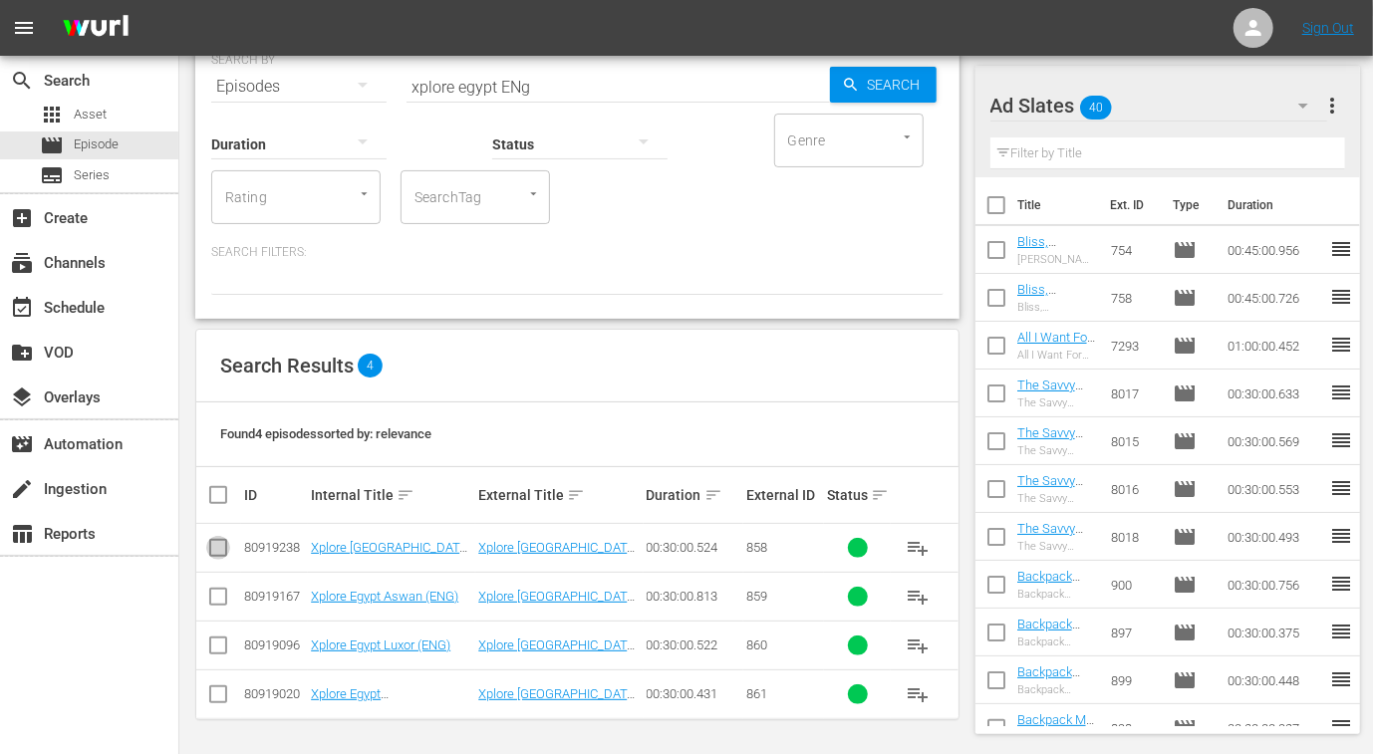
click at [221, 545] on input "checkbox" at bounding box center [218, 552] width 24 height 24
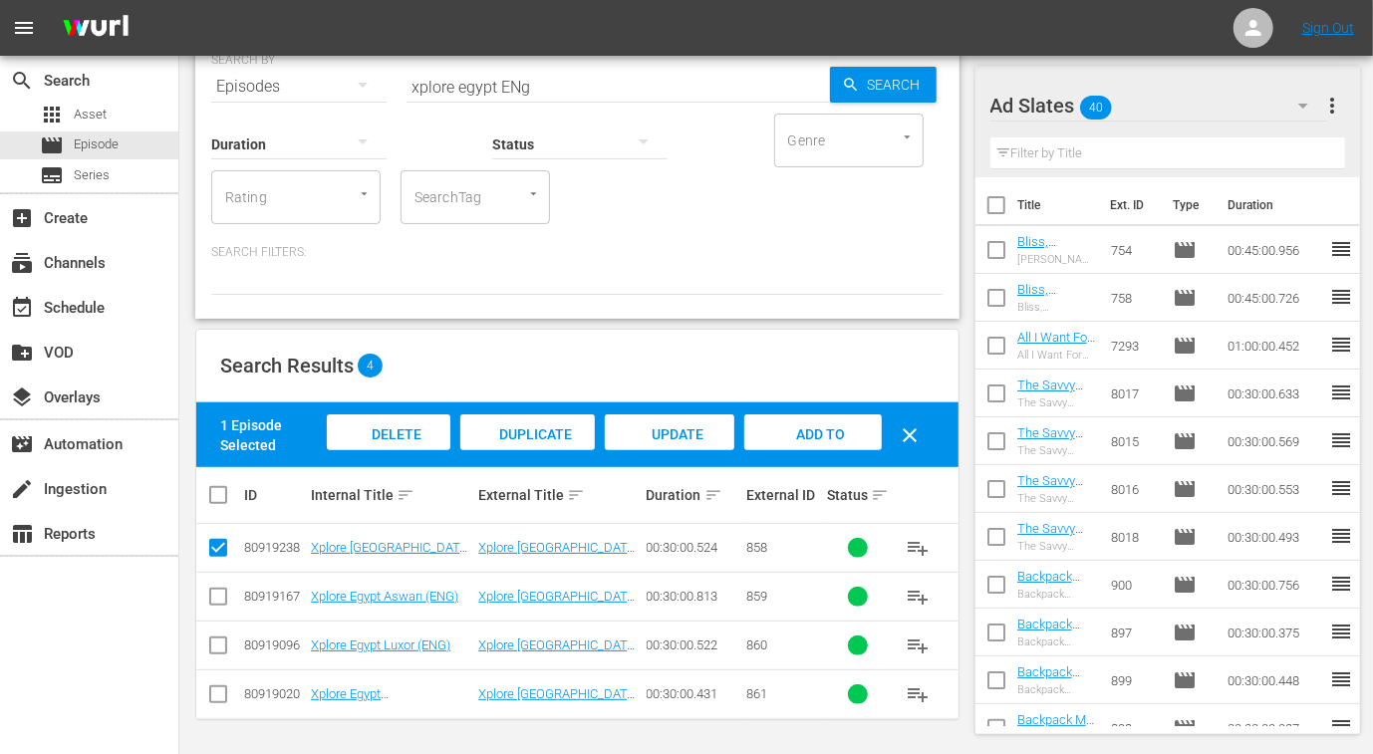
click at [215, 613] on td at bounding box center [218, 596] width 45 height 49
click at [219, 605] on input "checkbox" at bounding box center [218, 601] width 24 height 24
click at [215, 656] on input "checkbox" at bounding box center [218, 649] width 24 height 24
click at [217, 696] on input "checkbox" at bounding box center [218, 698] width 24 height 24
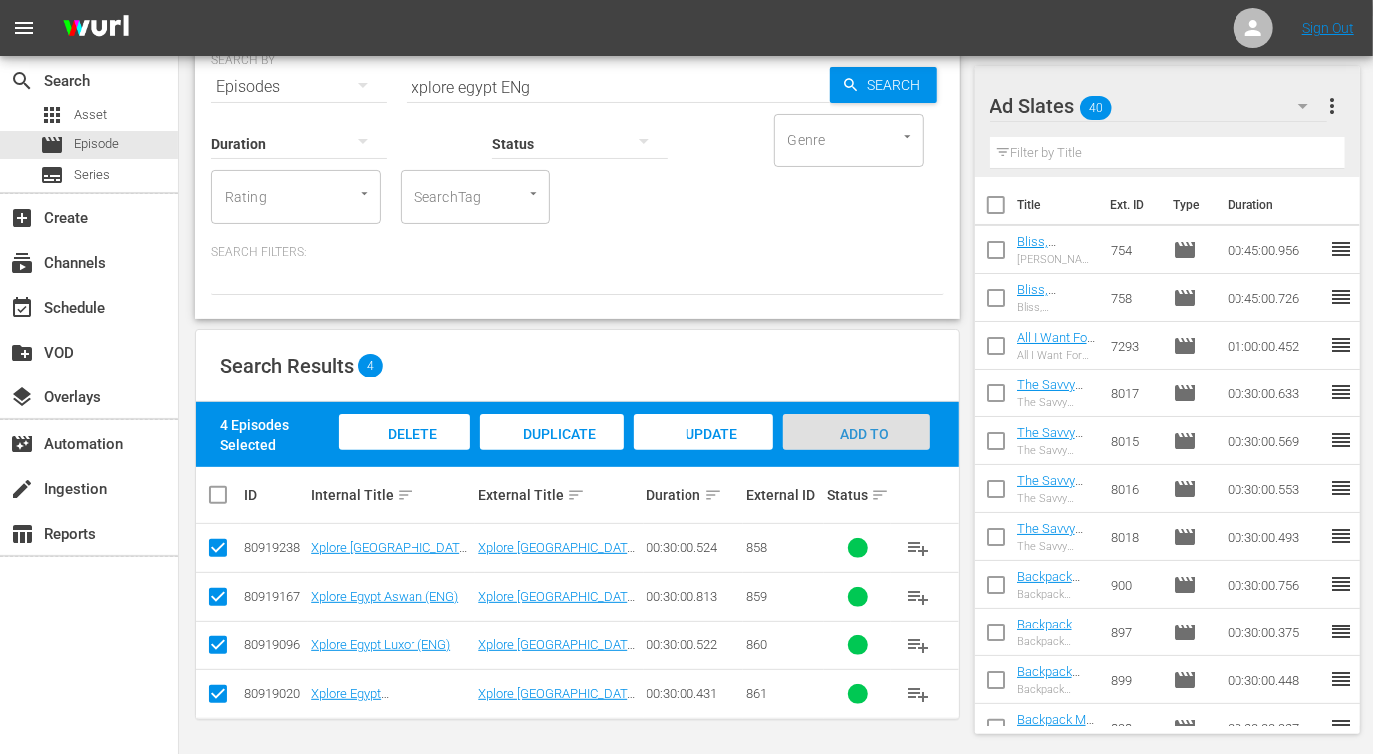
click at [856, 439] on span "Add to Workspace" at bounding box center [856, 453] width 98 height 54
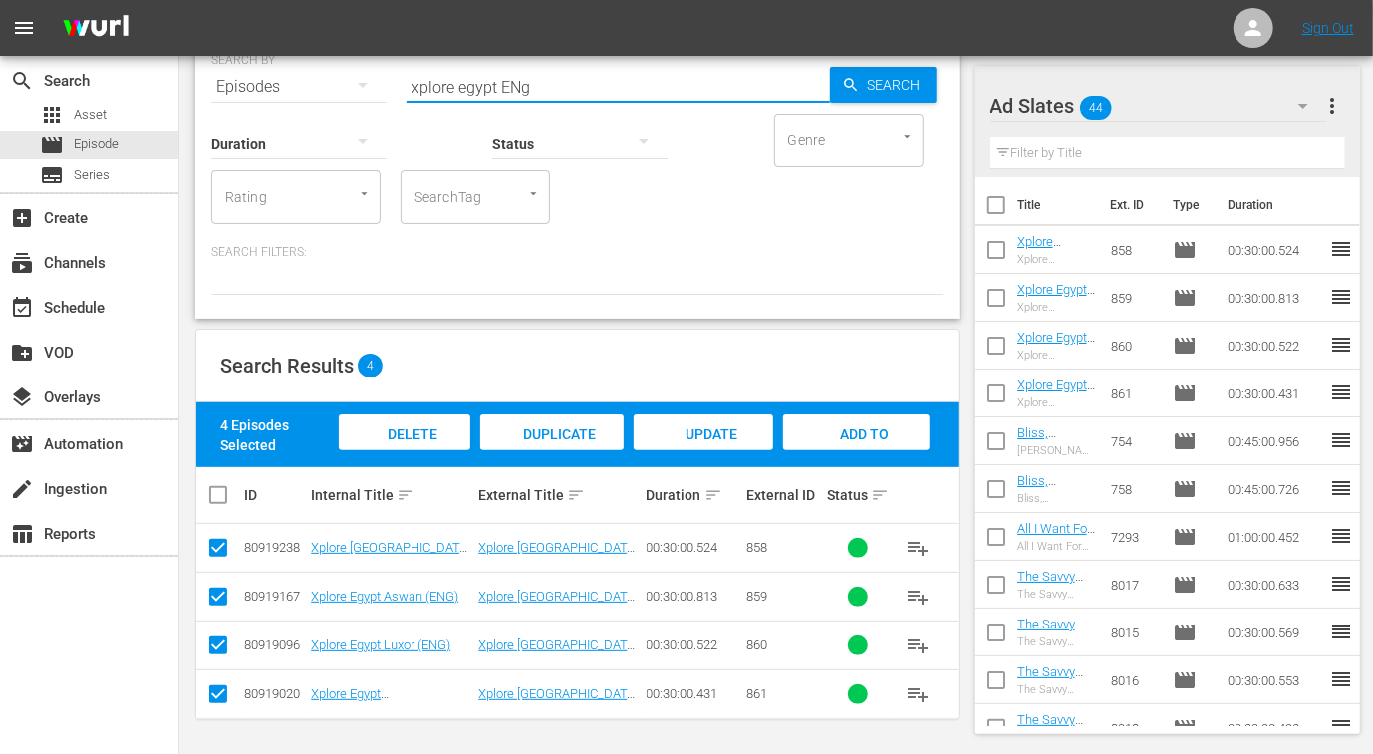
drag, startPoint x: 497, startPoint y: 87, endPoint x: 391, endPoint y: 76, distance: 106.2
click at [391, 76] on div "SEARCH BY Search By Episodes Search ID, Title, Description, Keywords, or Catego…" at bounding box center [577, 75] width 732 height 72
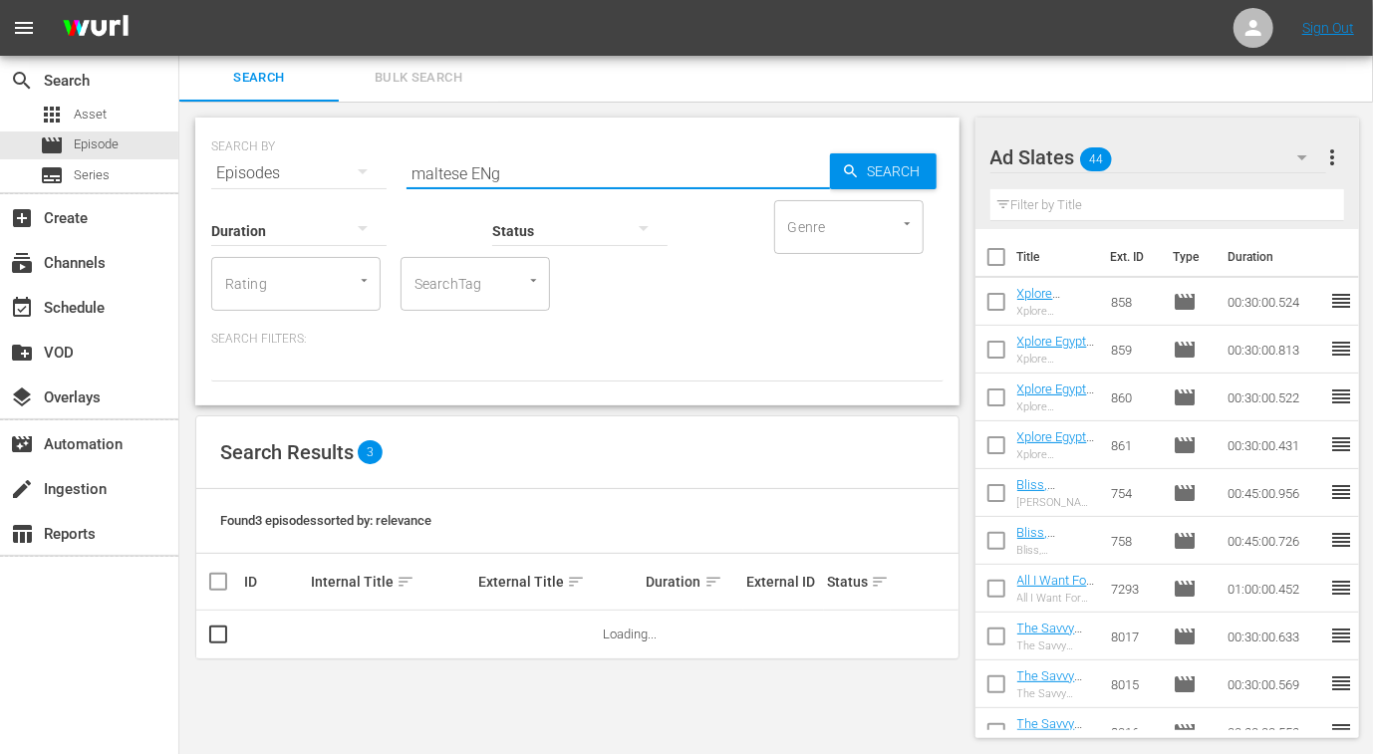
scroll to position [1, 0]
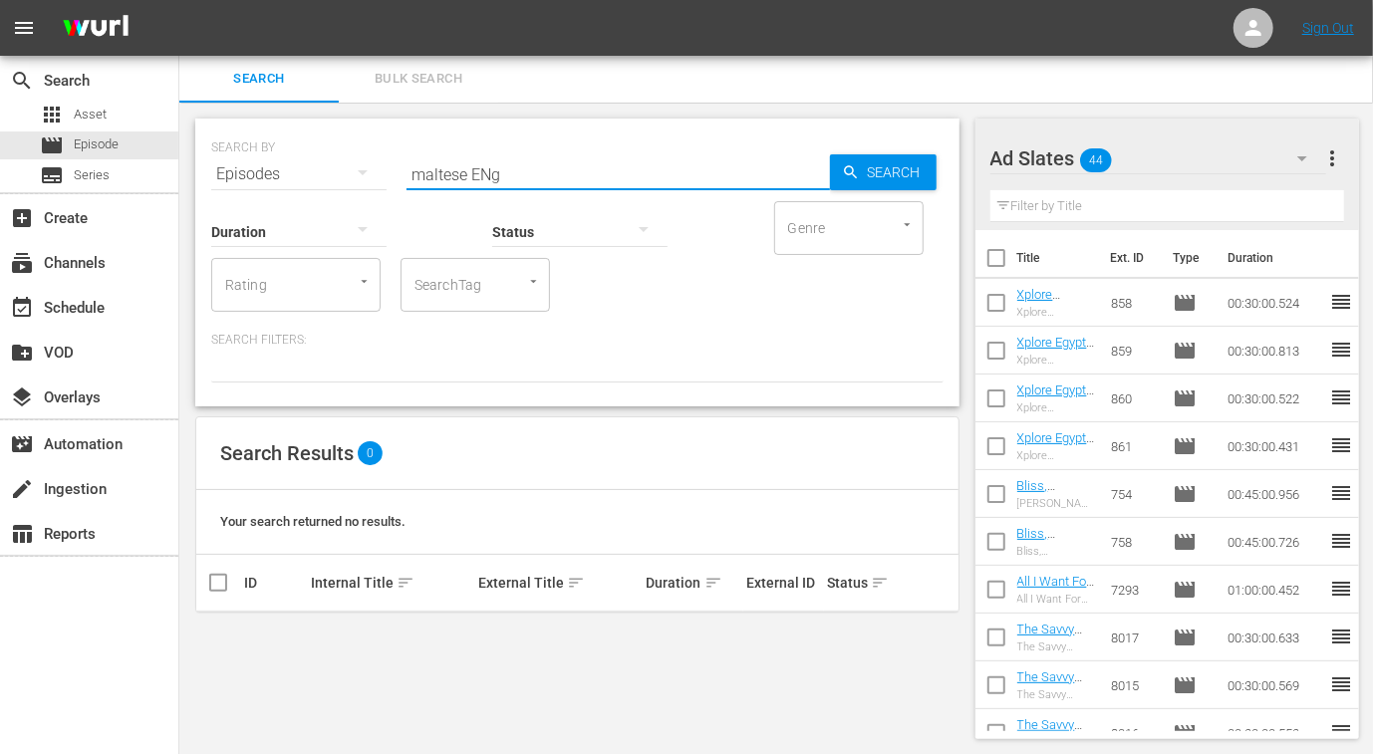
drag, startPoint x: 535, startPoint y: 171, endPoint x: 344, endPoint y: 175, distance: 191.3
click at [344, 175] on div "SEARCH BY Search By Episodes Search ID, Title, Description, Keywords, or Catego…" at bounding box center [577, 163] width 732 height 72
click at [86, 117] on span "Asset" at bounding box center [90, 115] width 33 height 20
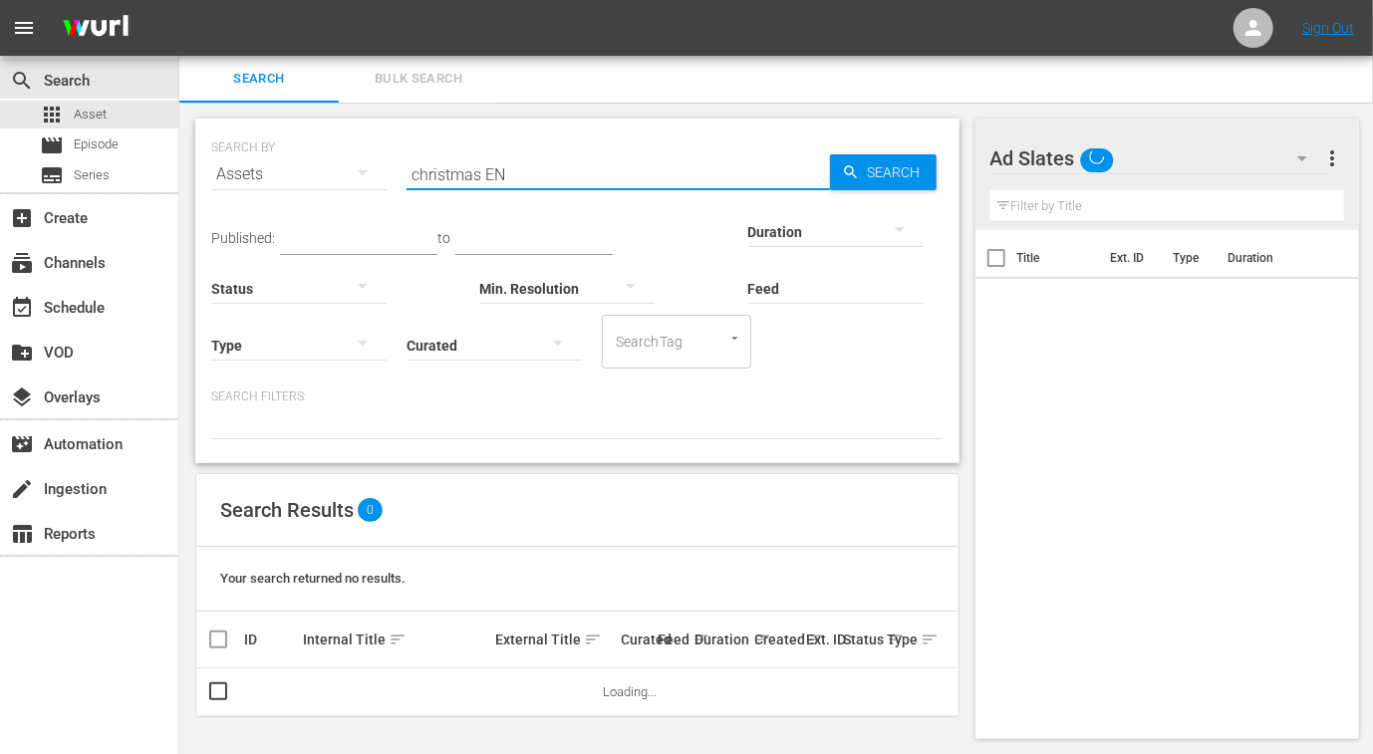
drag, startPoint x: 609, startPoint y: 180, endPoint x: 199, endPoint y: 170, distance: 409.5
click at [199, 170] on div "SEARCH BY Search By Assets Search ID, Title, Description, Keywords, or Category…" at bounding box center [577, 291] width 764 height 345
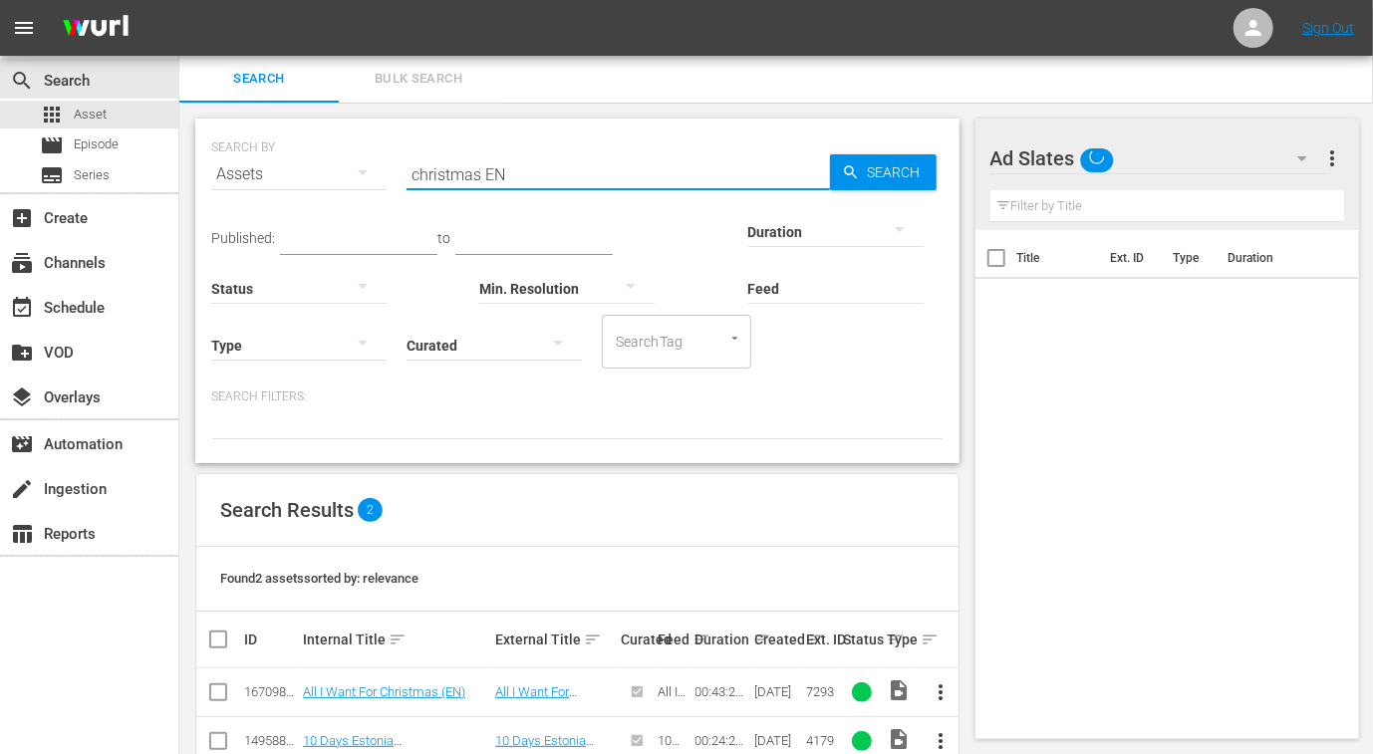
paste input "maltese ENg"
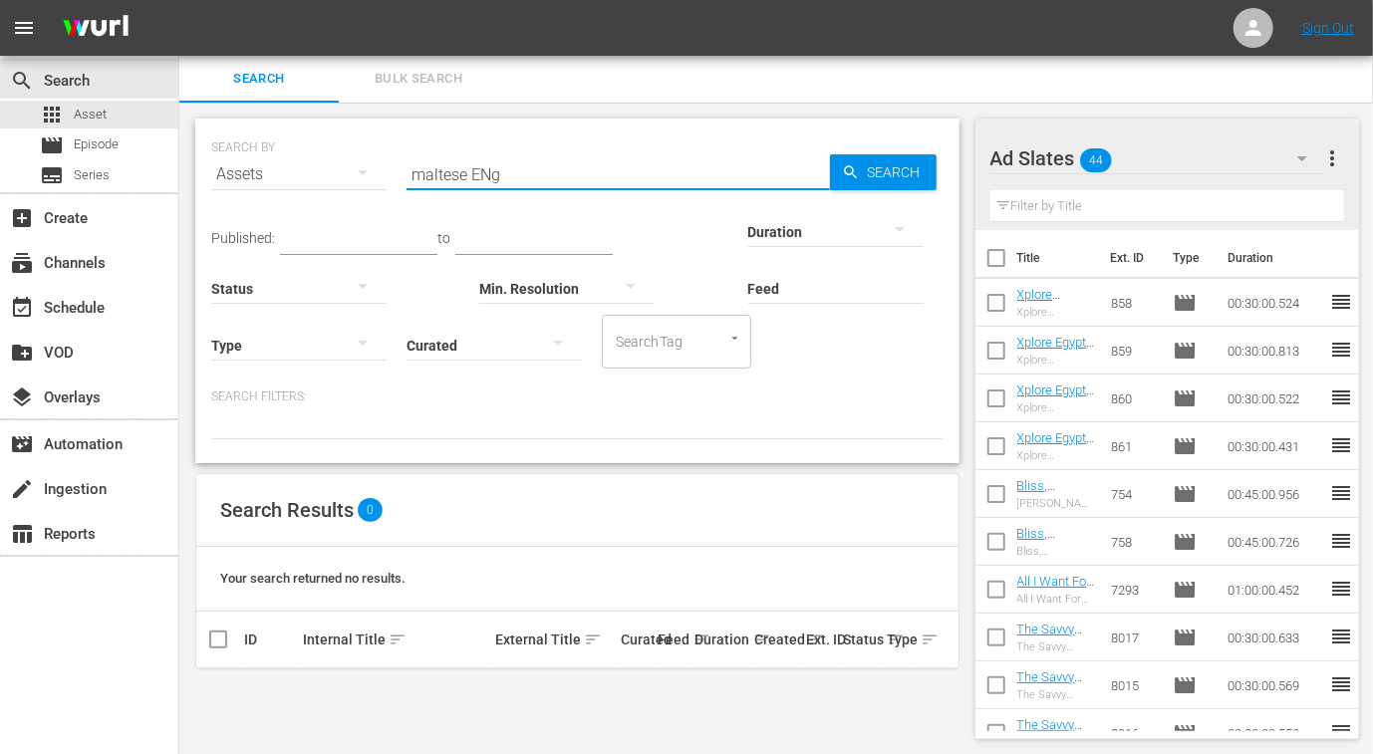
click at [430, 181] on input "maltese ENg" at bounding box center [617, 174] width 423 height 48
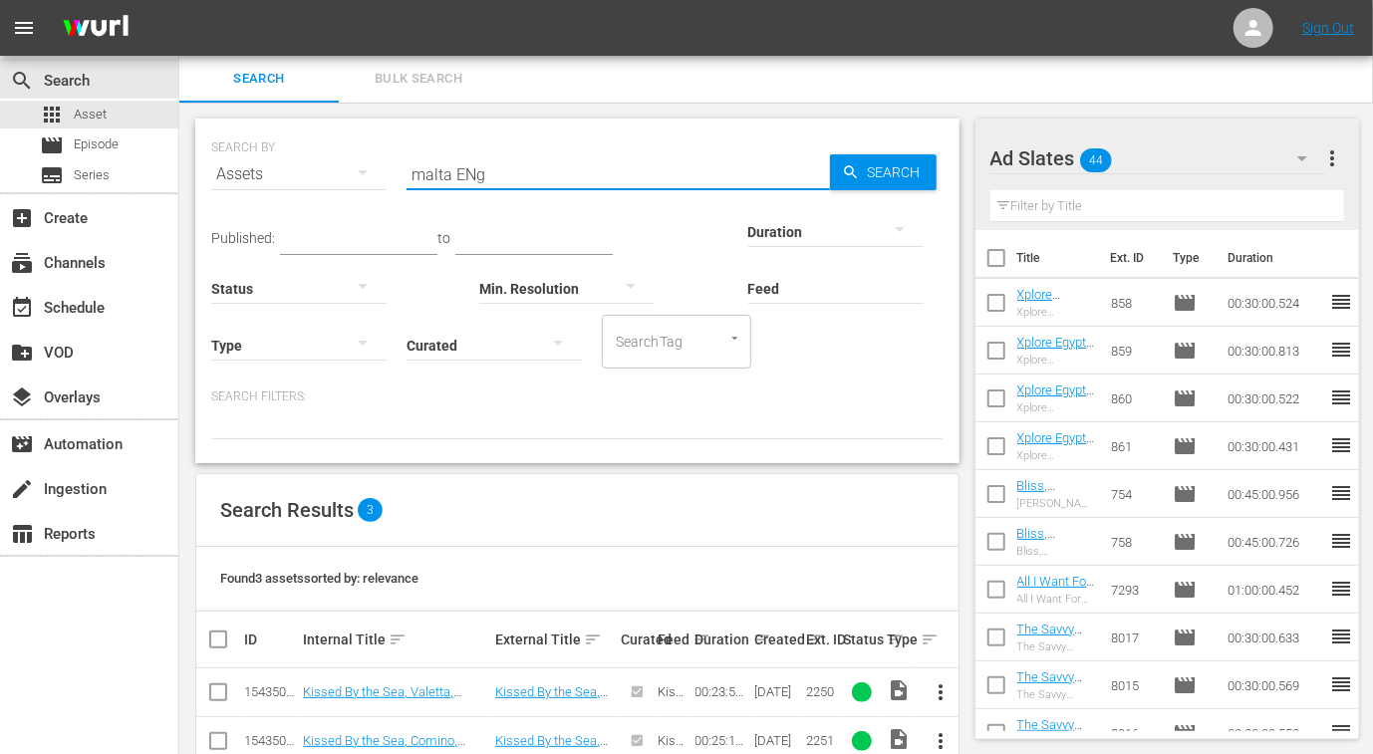
scroll to position [96, 0]
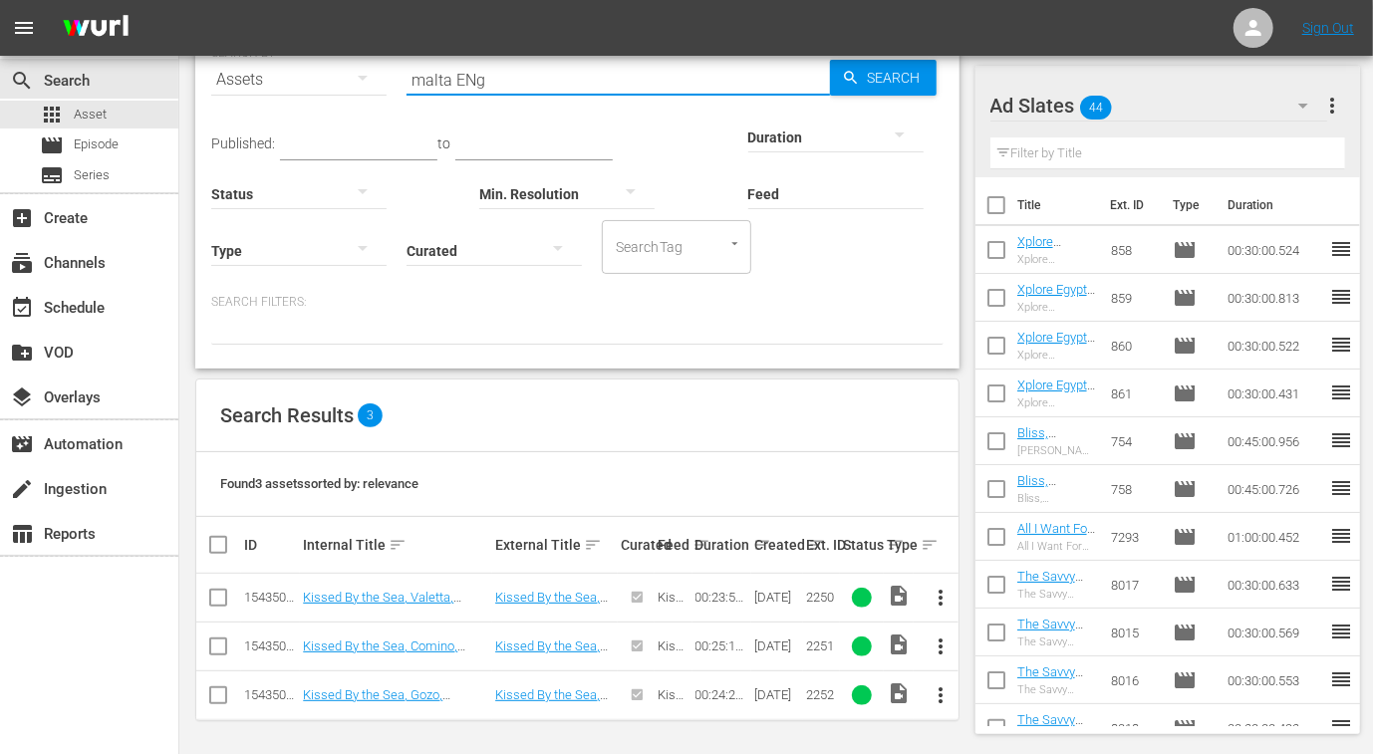
click at [190, 57] on div "SEARCH BY Search By Assets Search ID, Title, Description, Keywords, or Category…" at bounding box center [577, 382] width 796 height 749
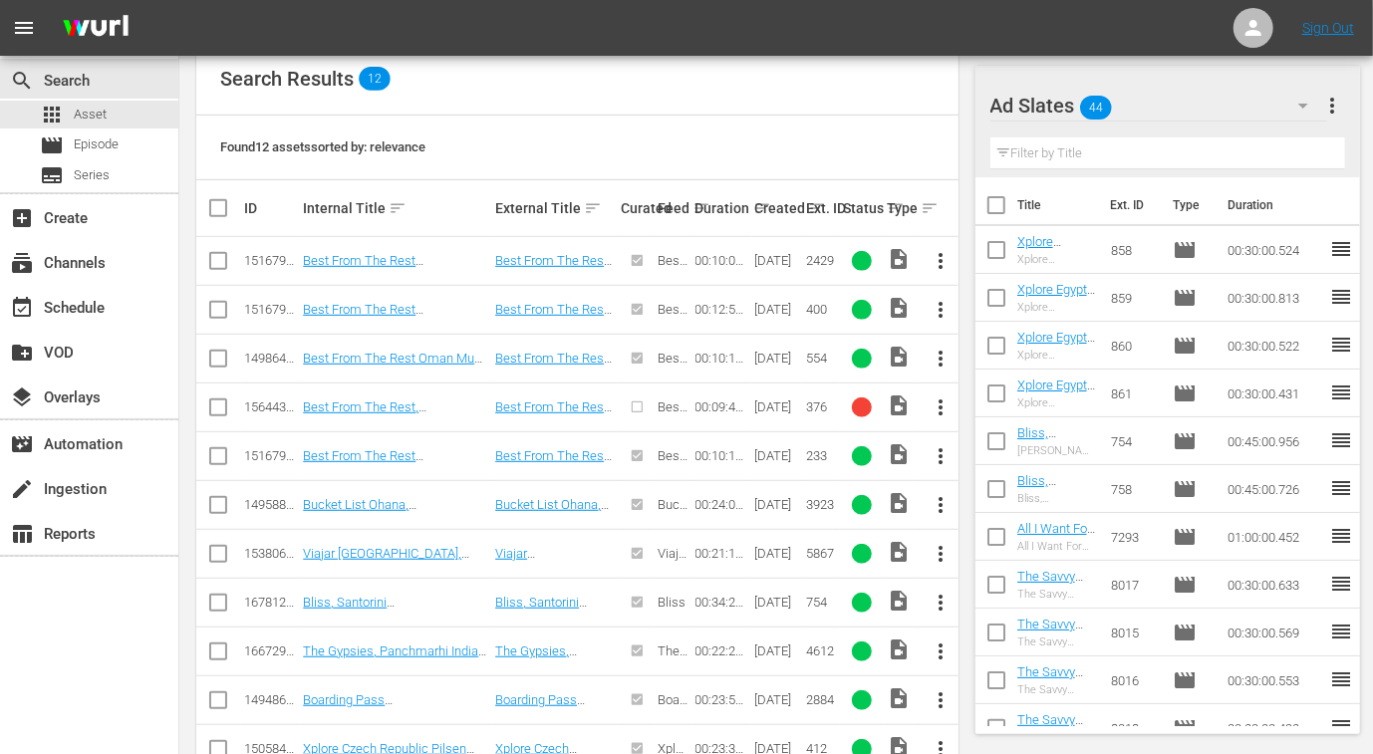
scroll to position [409, 0]
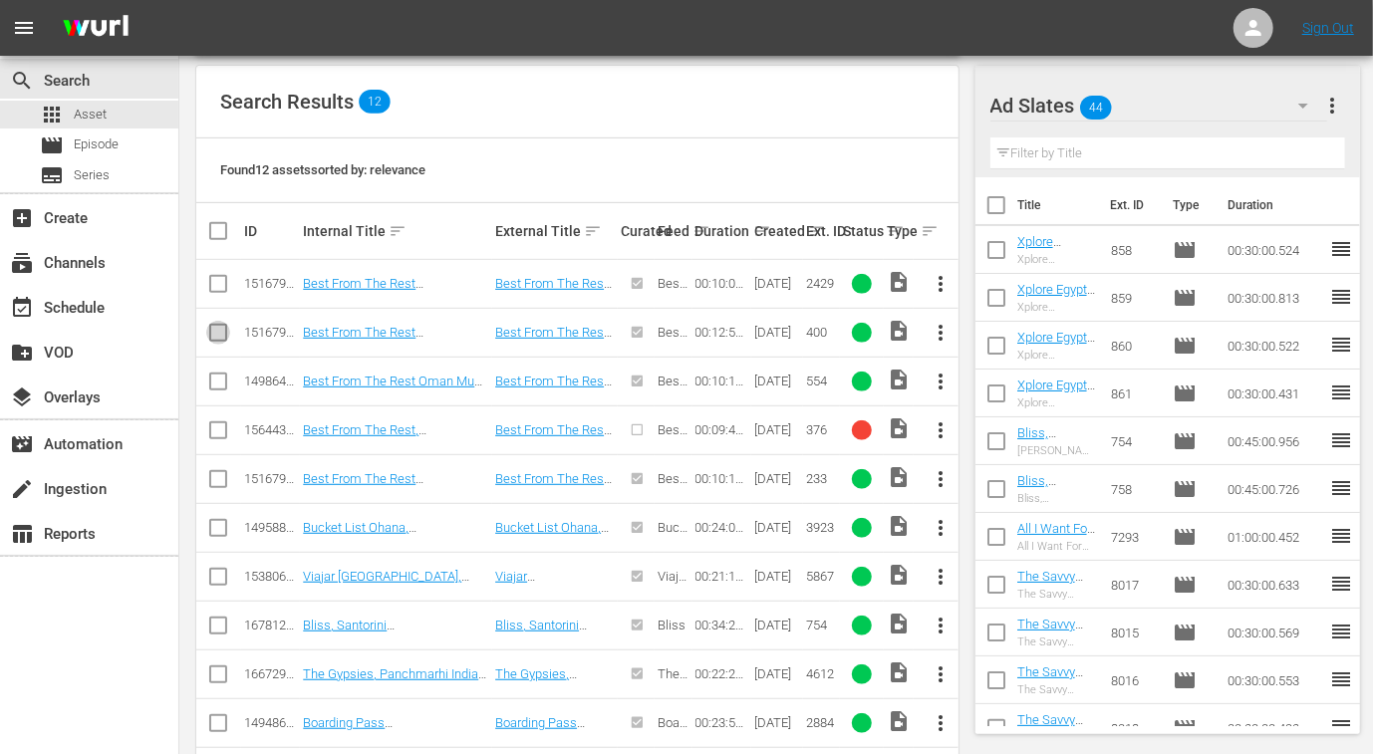
click at [214, 331] on input "checkbox" at bounding box center [218, 337] width 24 height 24
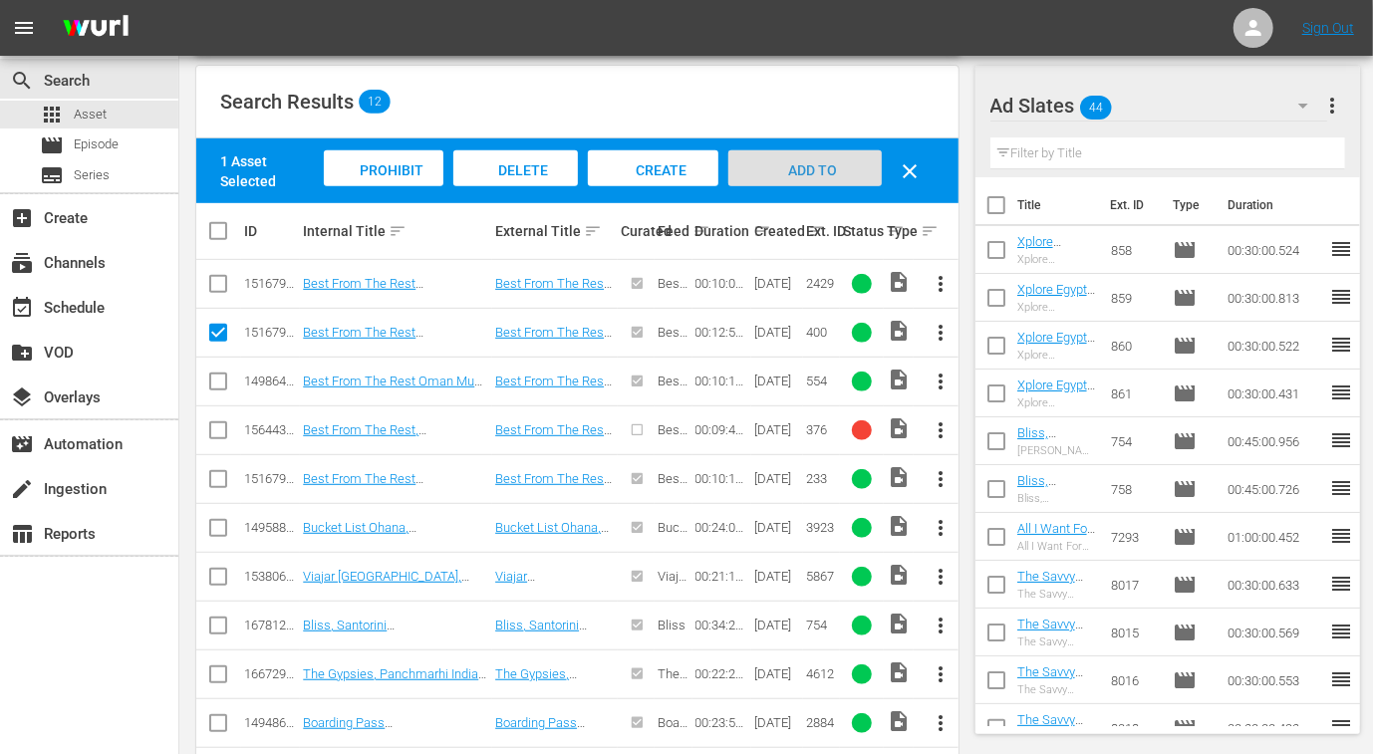
click at [828, 166] on span "Add to Workspace" at bounding box center [805, 189] width 98 height 54
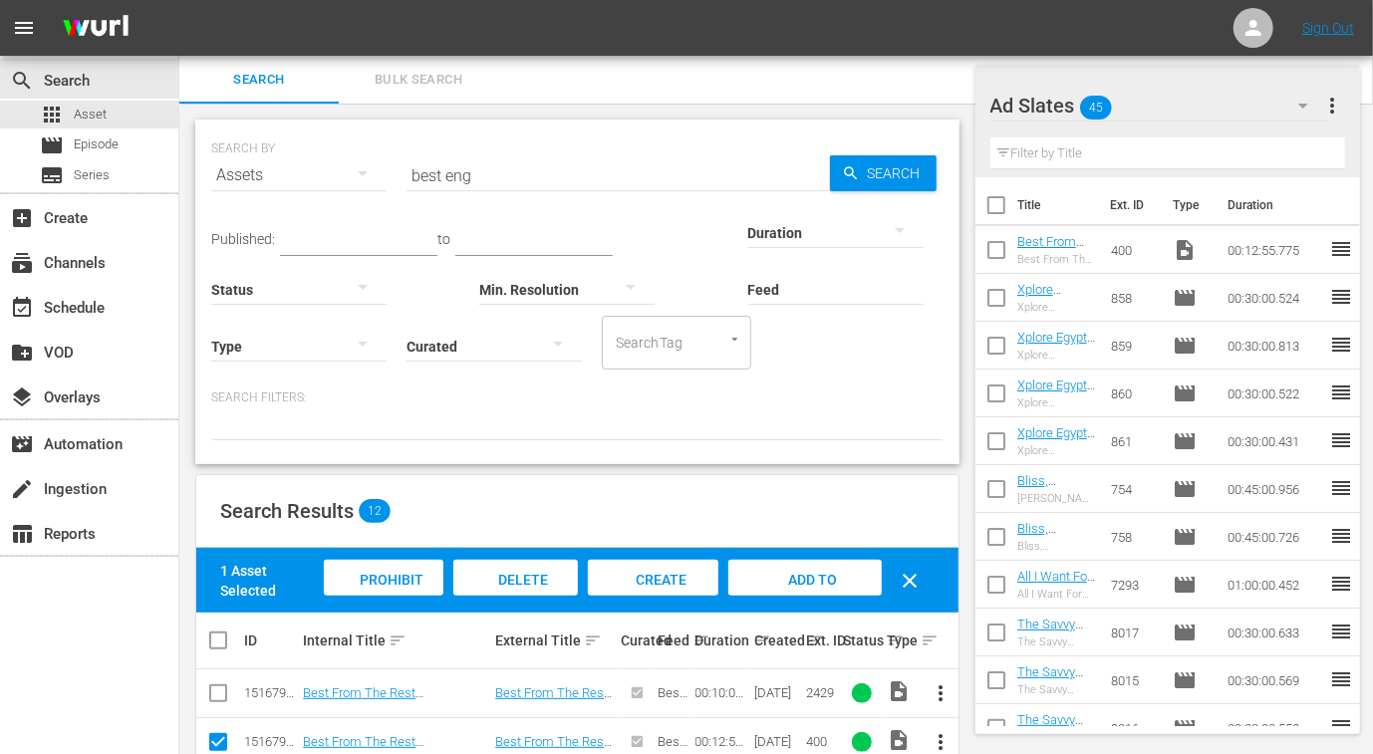
scroll to position [374, 0]
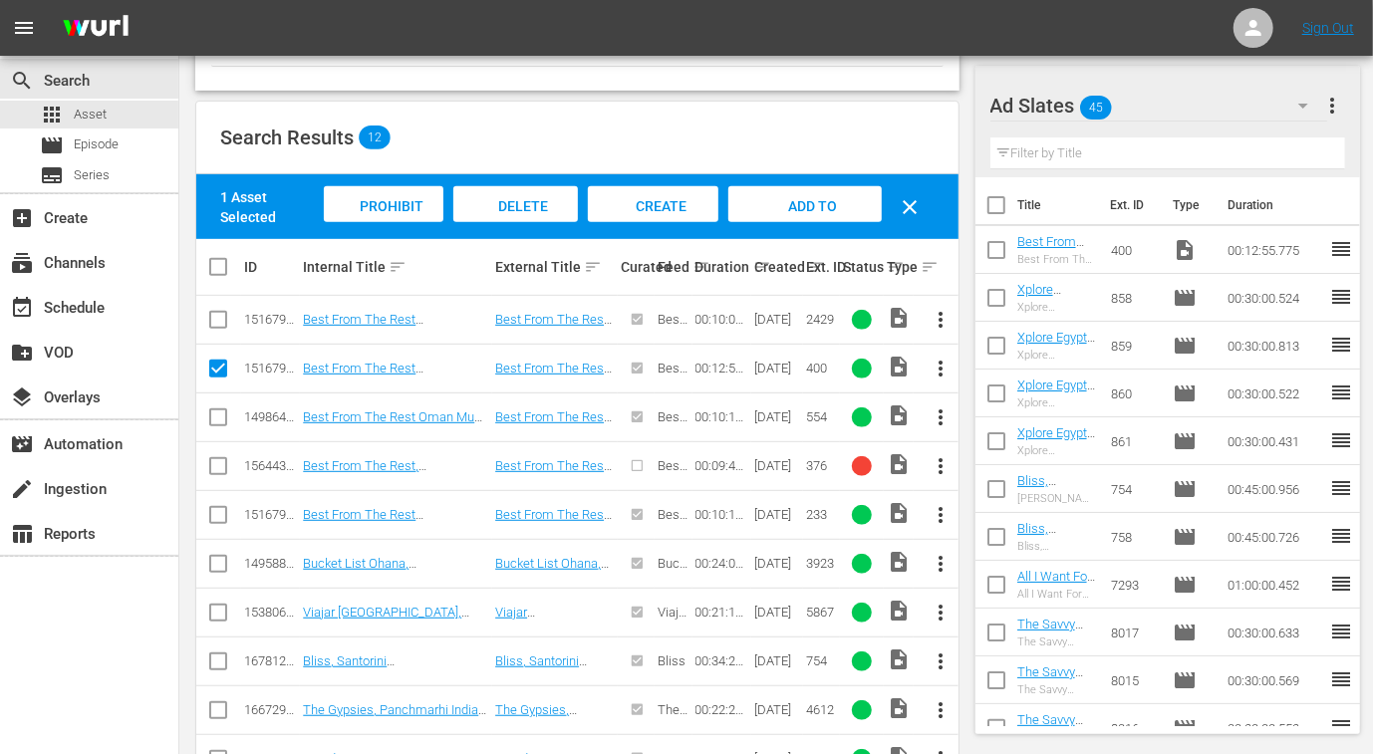
click at [218, 366] on input "checkbox" at bounding box center [218, 373] width 24 height 24
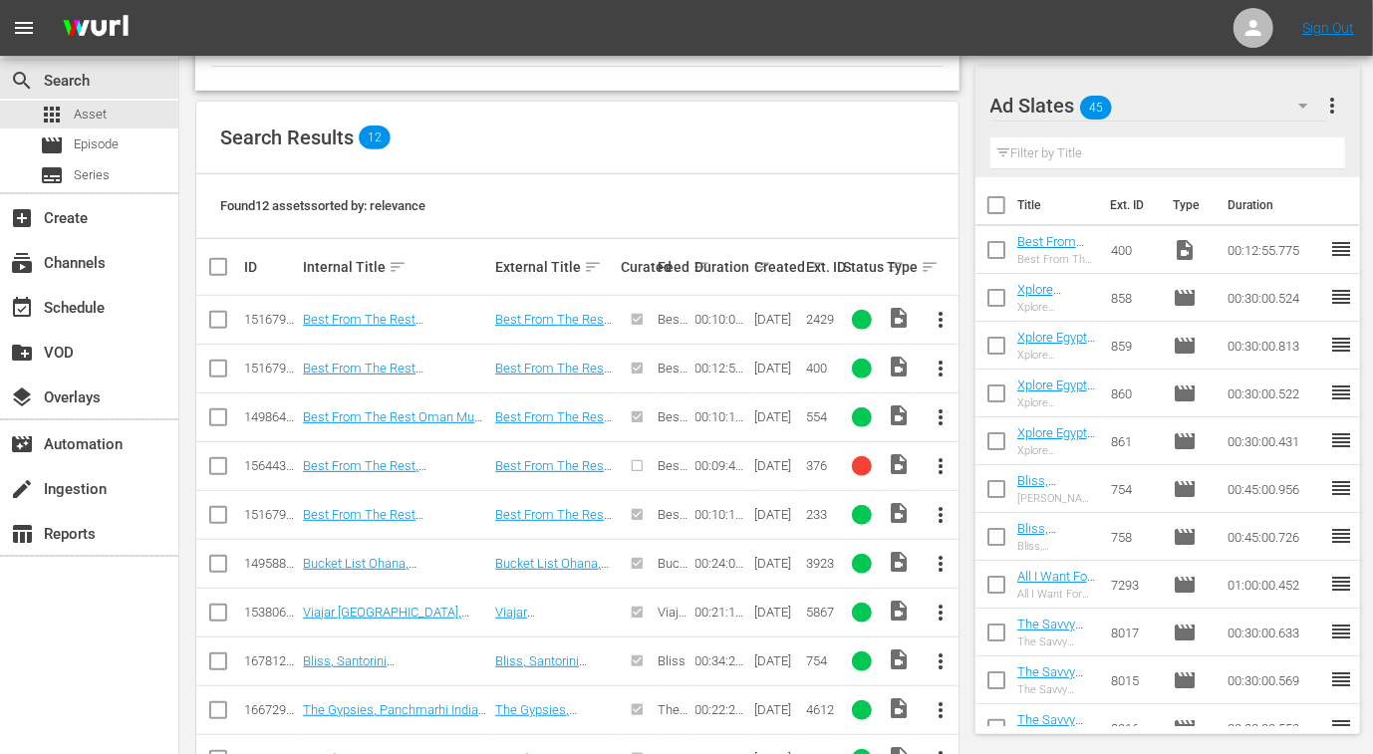
click at [213, 323] on input "checkbox" at bounding box center [218, 324] width 24 height 24
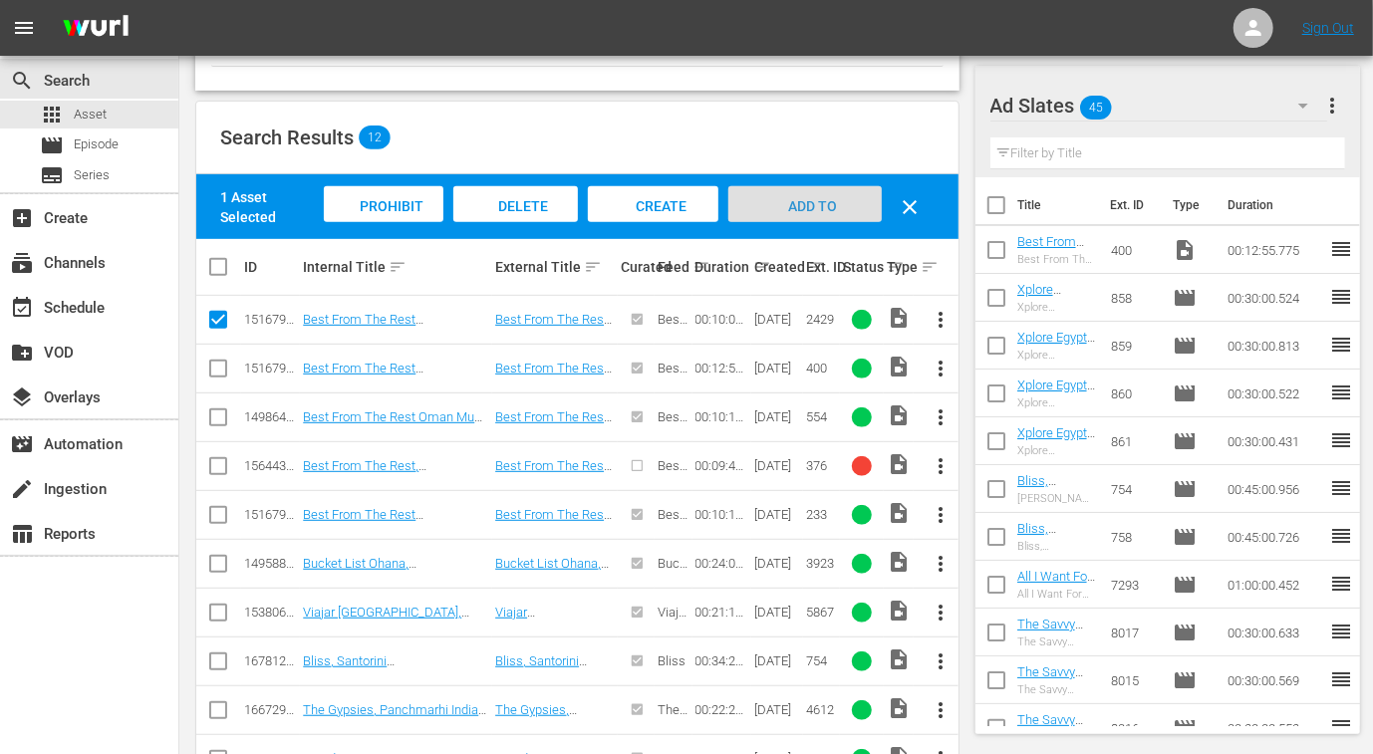
click at [800, 206] on span "Add to Workspace" at bounding box center [805, 225] width 98 height 54
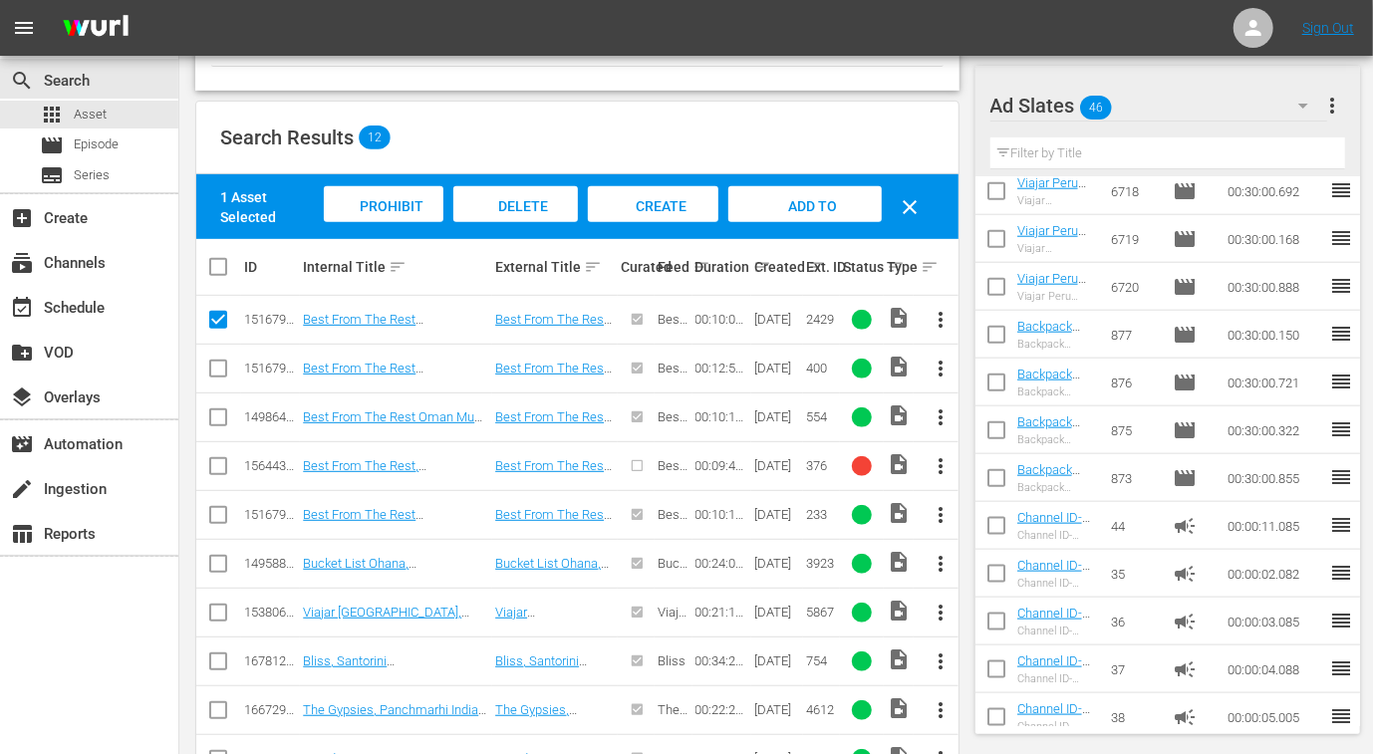
scroll to position [1200, 0]
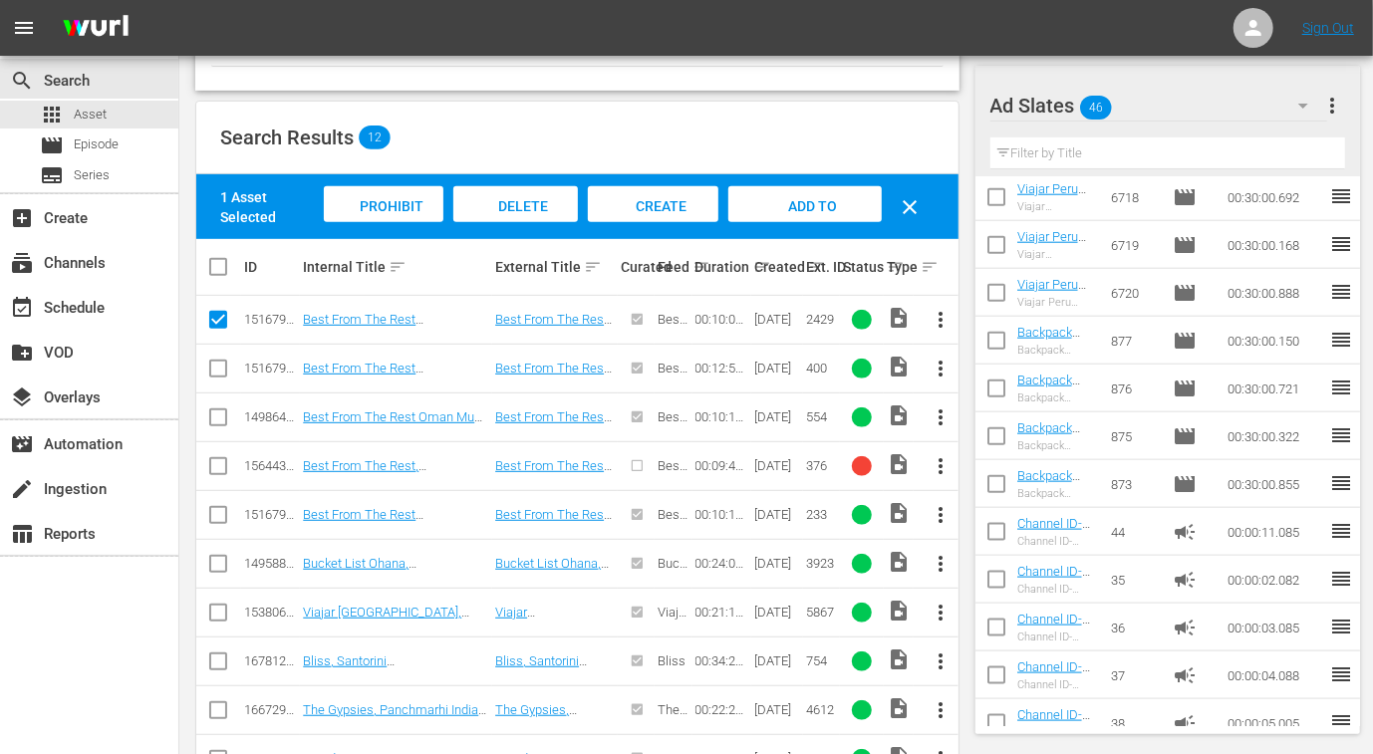
click at [999, 485] on input "checkbox" at bounding box center [996, 488] width 42 height 42
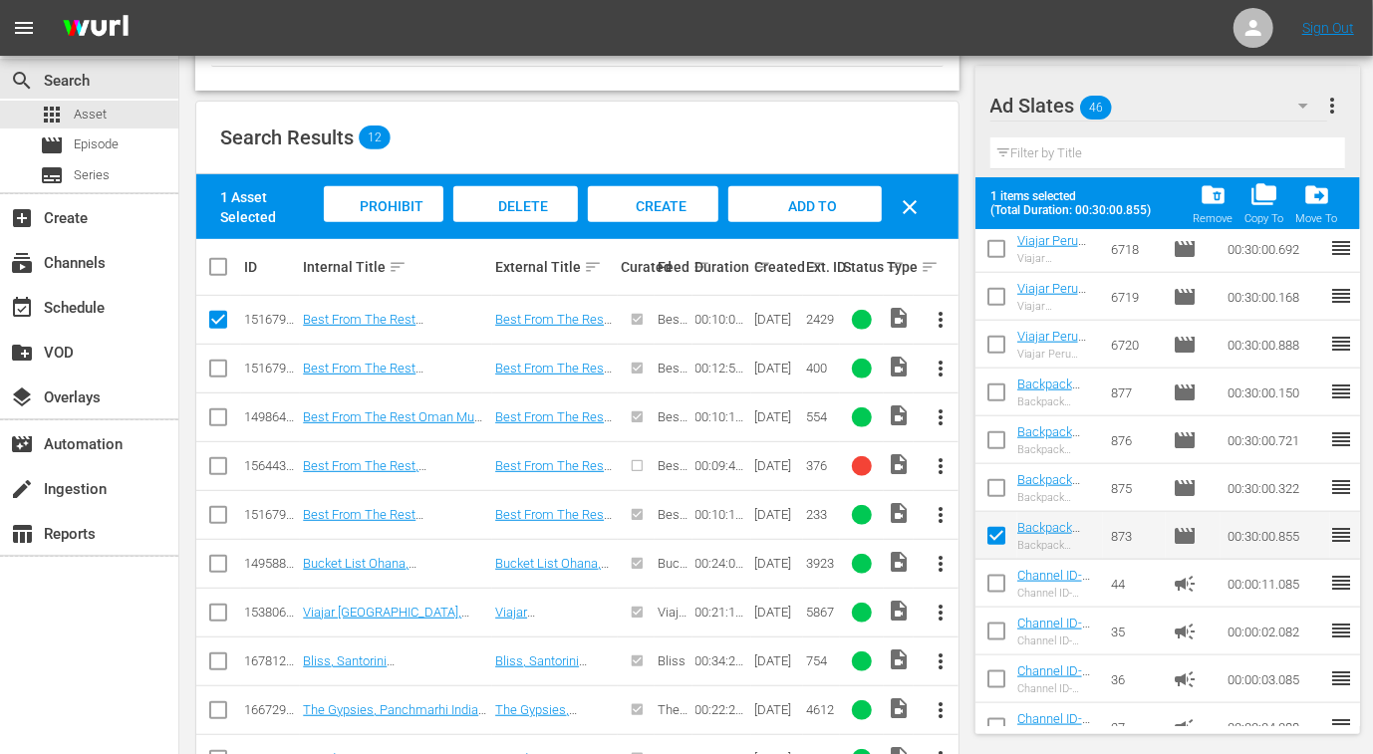
click at [994, 440] on input "checkbox" at bounding box center [996, 444] width 42 height 42
click at [997, 487] on input "checkbox" at bounding box center [996, 492] width 42 height 42
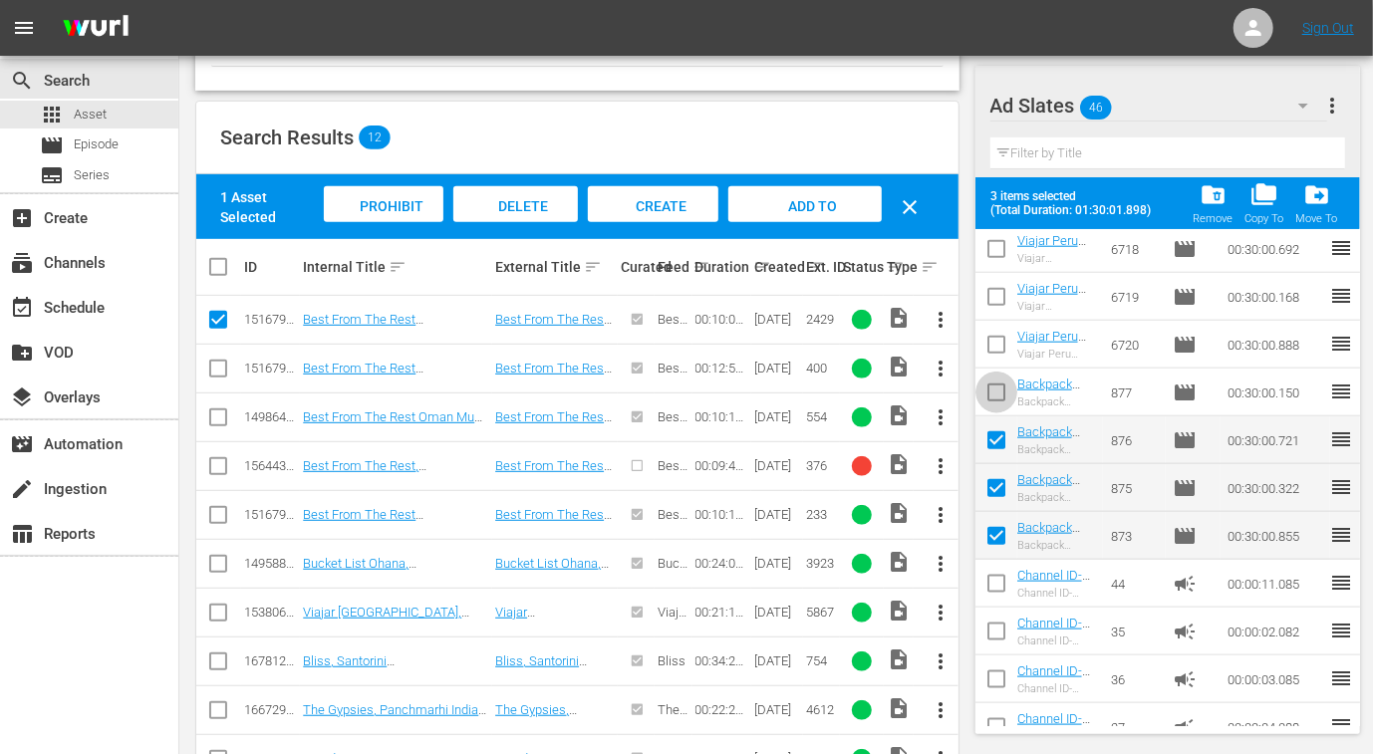
click at [1001, 400] on input "checkbox" at bounding box center [996, 397] width 42 height 42
click at [998, 346] on input "checkbox" at bounding box center [996, 349] width 42 height 42
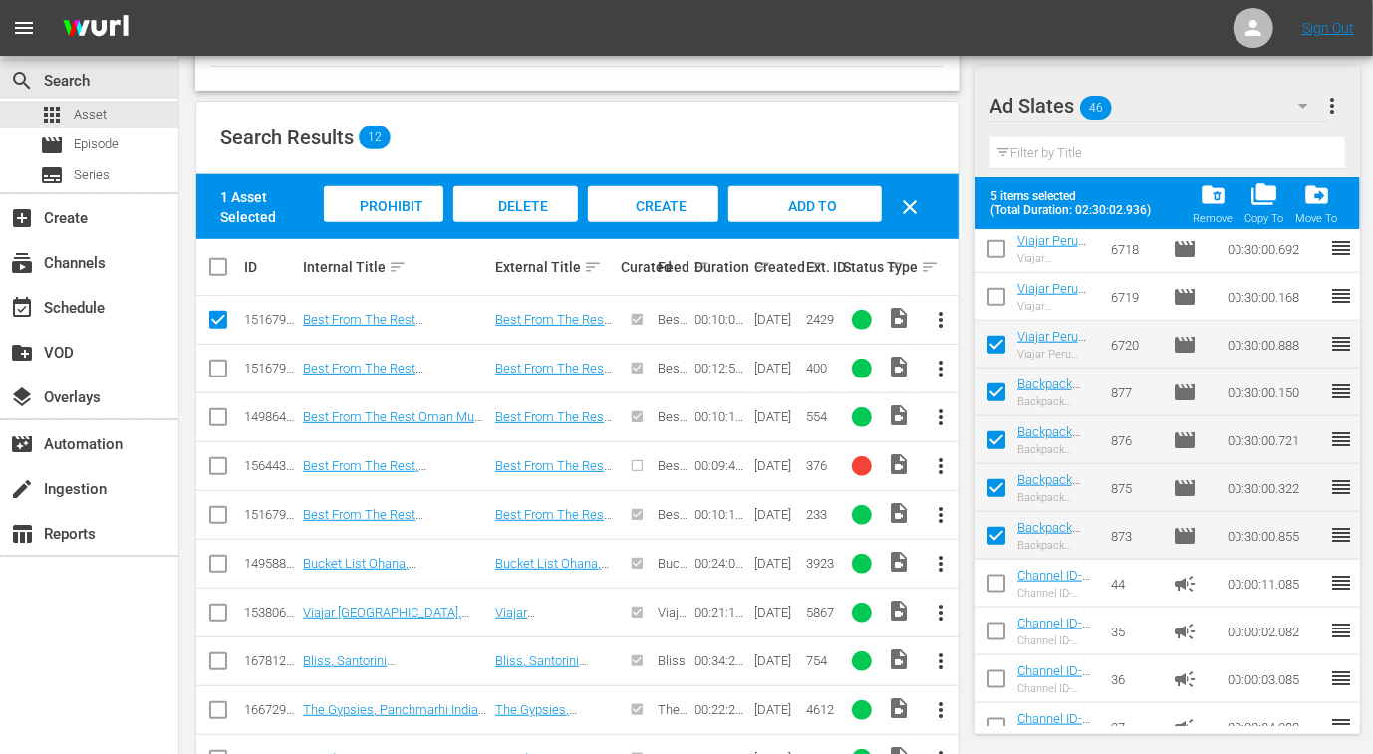
scroll to position [950, 0]
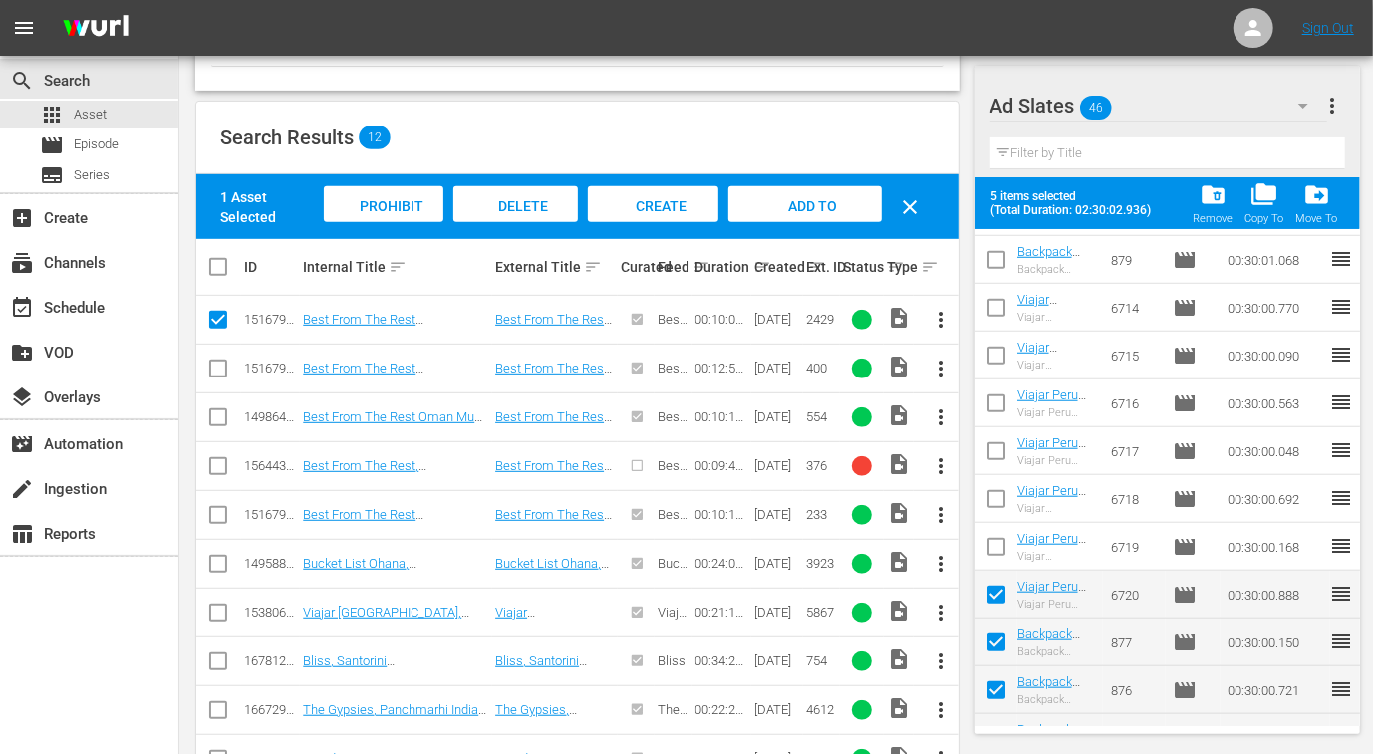
click at [991, 550] on input "checkbox" at bounding box center [996, 551] width 42 height 42
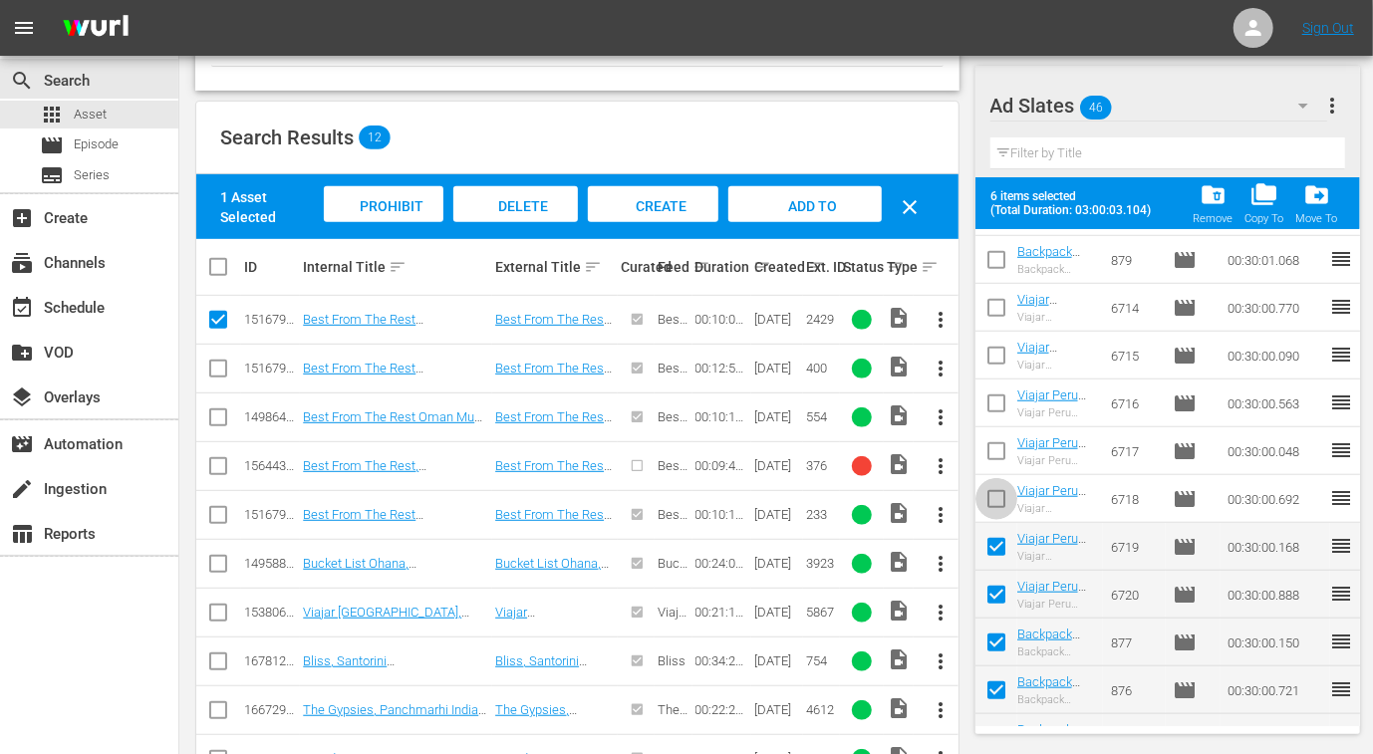
click at [991, 498] on input "checkbox" at bounding box center [996, 503] width 42 height 42
click at [996, 452] on input "checkbox" at bounding box center [996, 455] width 42 height 42
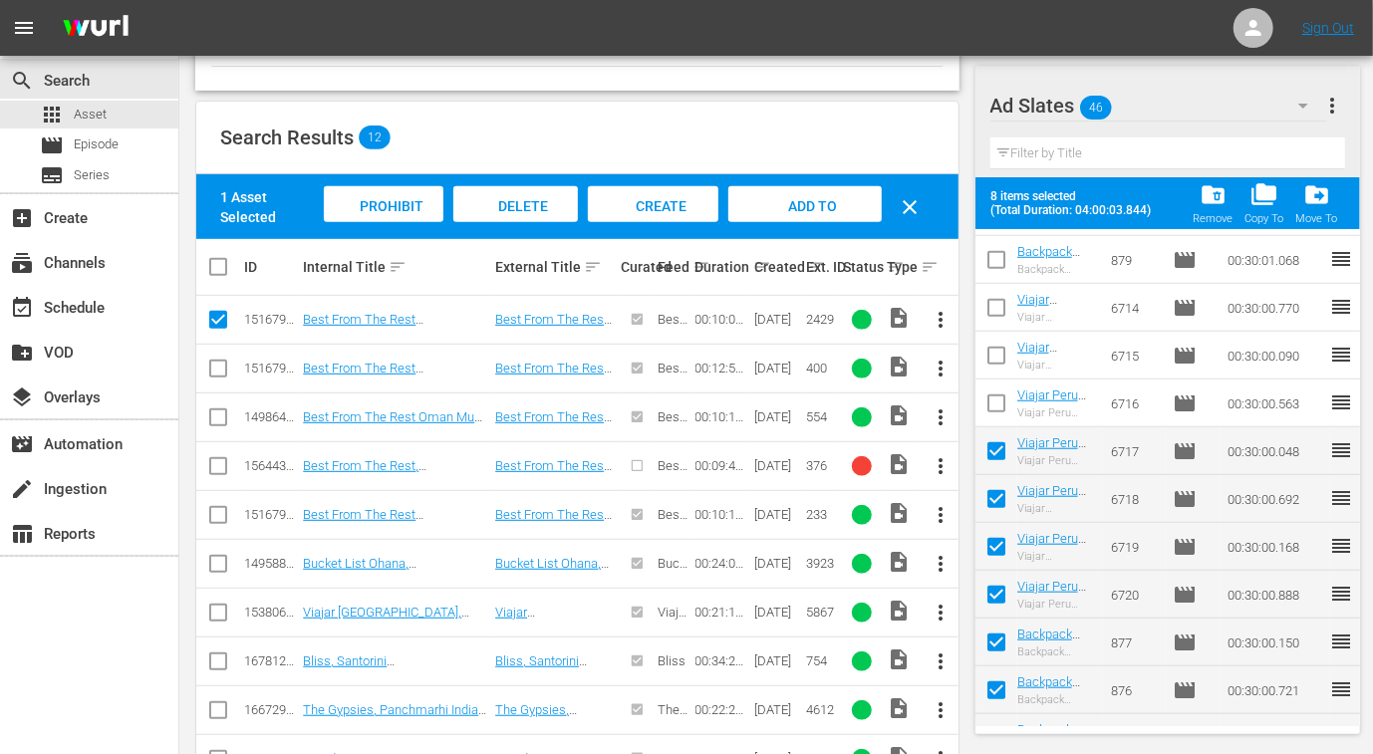
click at [996, 404] on input "checkbox" at bounding box center [996, 407] width 42 height 42
click at [997, 356] on input "checkbox" at bounding box center [996, 360] width 42 height 42
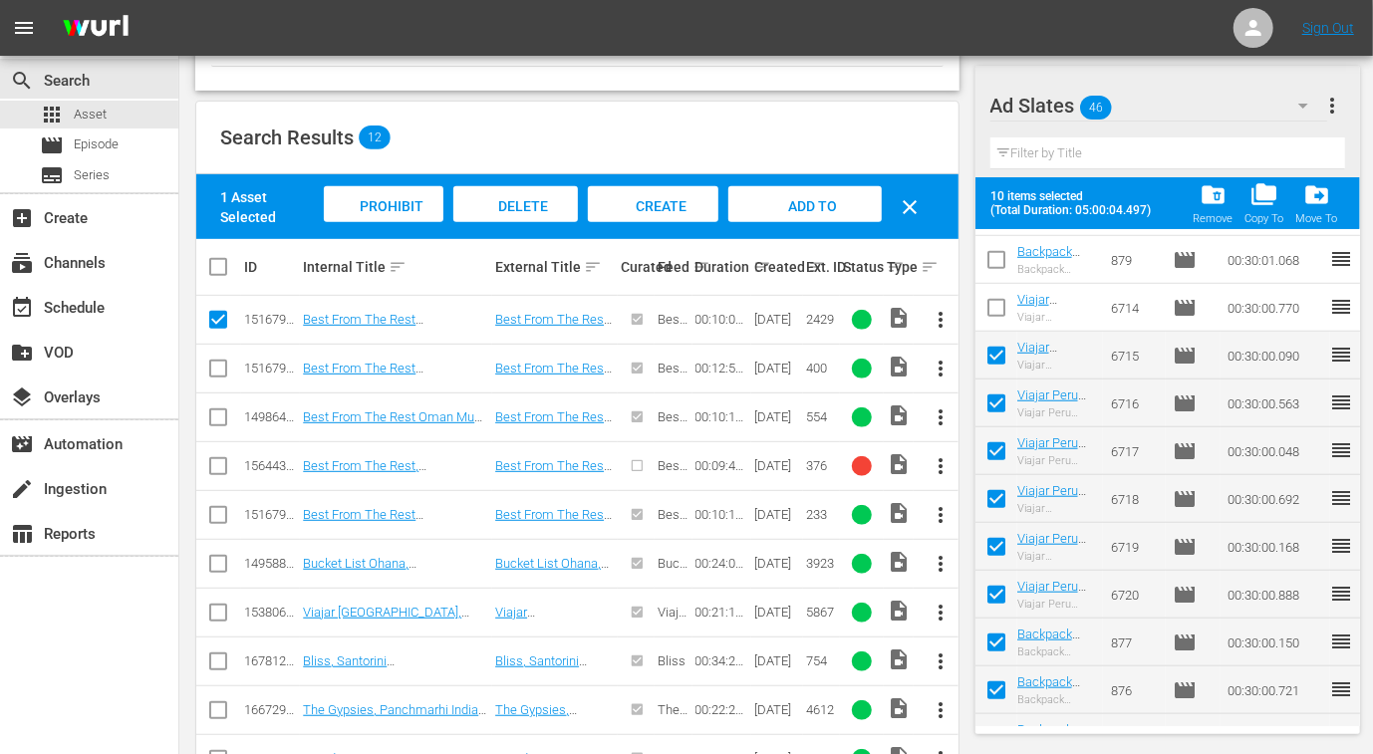
click at [996, 306] on input "checkbox" at bounding box center [996, 312] width 42 height 42
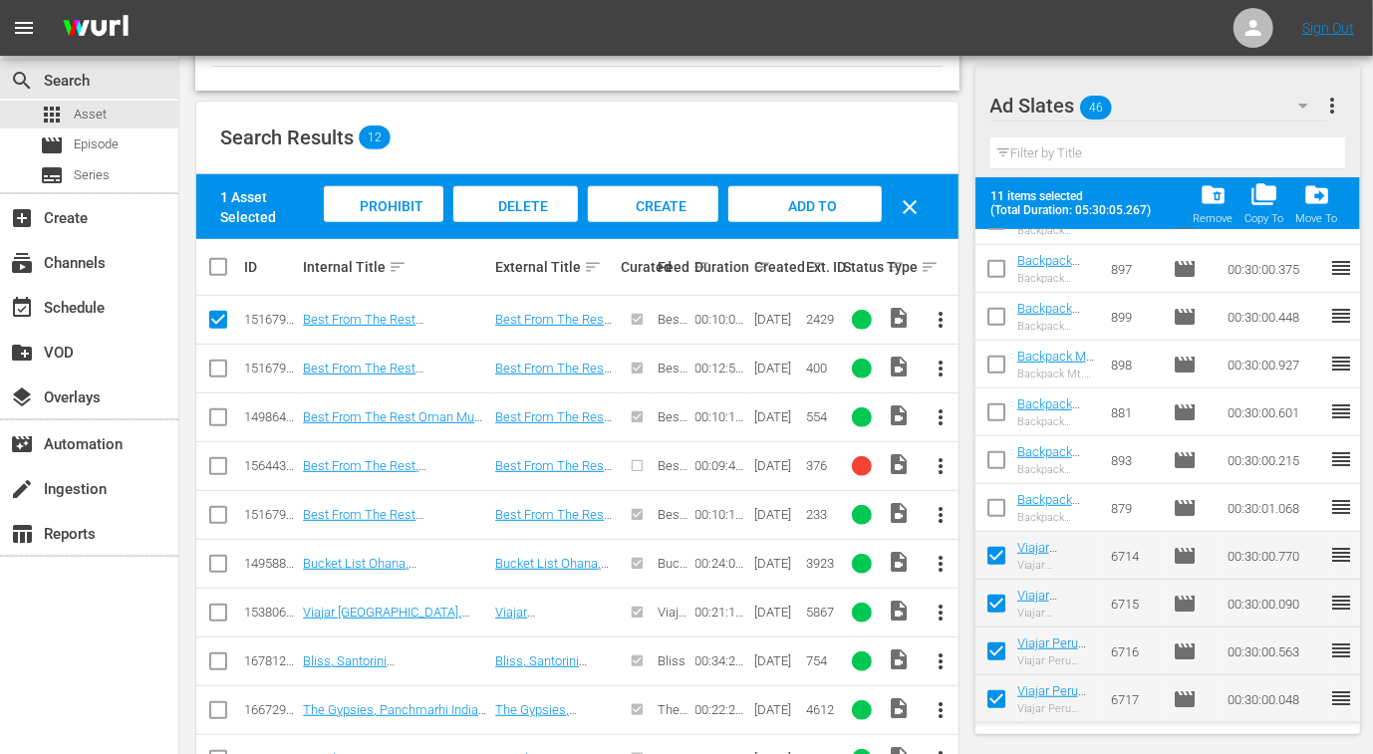
click at [994, 511] on input "checkbox" at bounding box center [996, 512] width 42 height 42
click at [994, 458] on input "checkbox" at bounding box center [996, 464] width 42 height 42
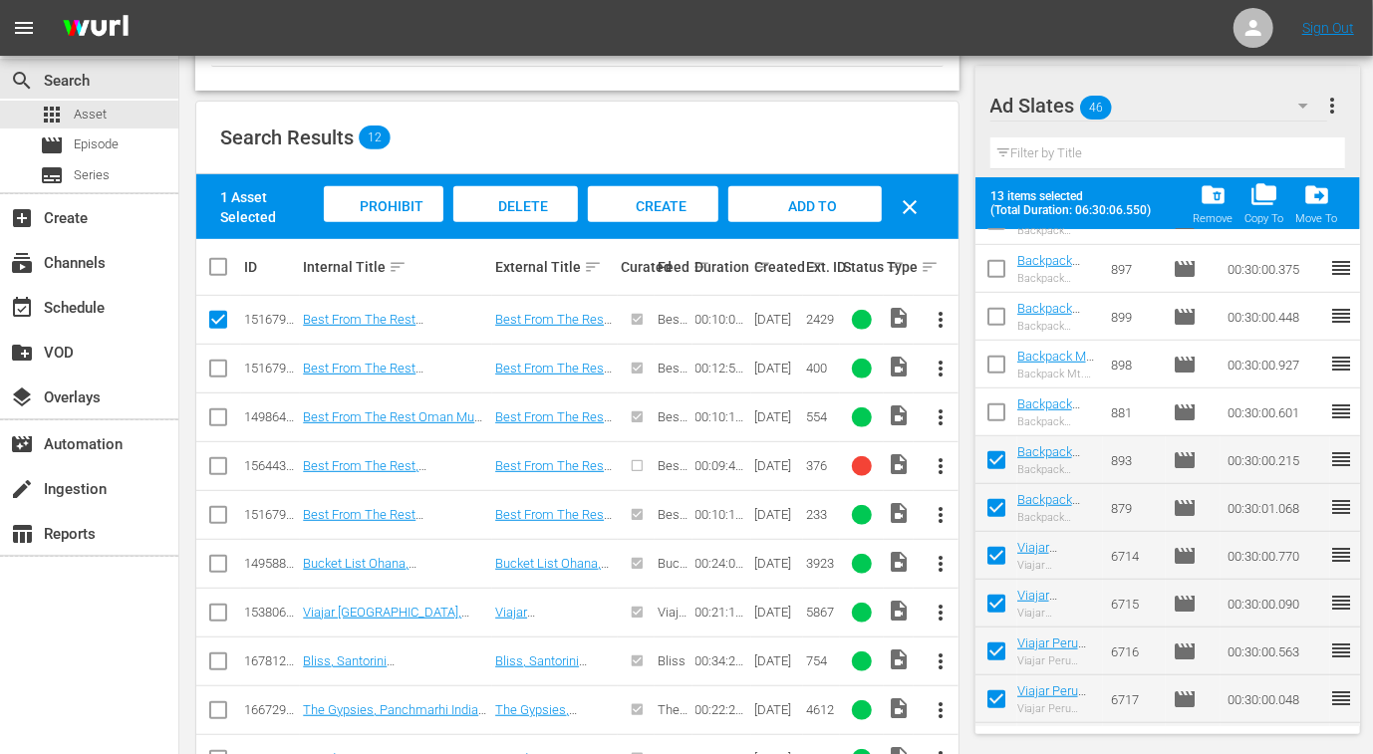
click at [1001, 414] on input "checkbox" at bounding box center [996, 416] width 42 height 42
click at [999, 365] on input "checkbox" at bounding box center [996, 369] width 42 height 42
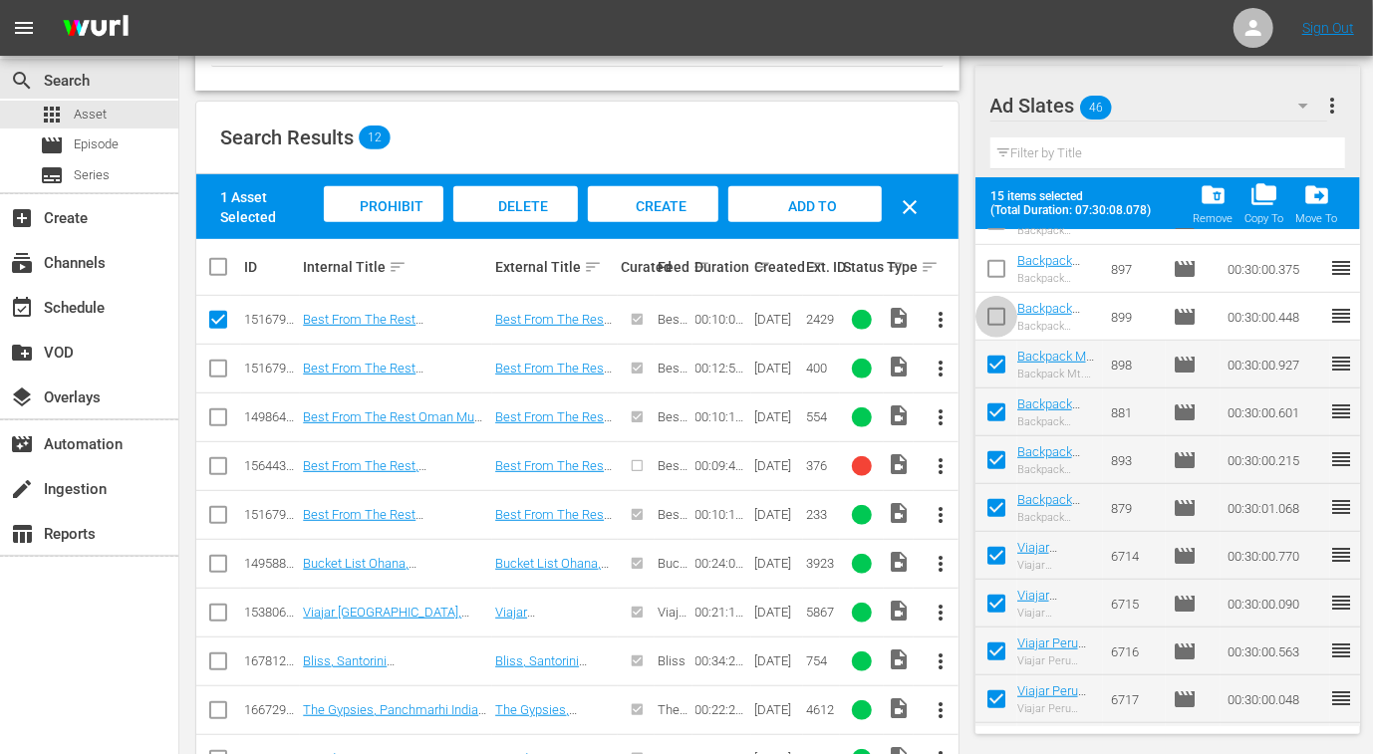
click at [999, 313] on input "checkbox" at bounding box center [996, 321] width 42 height 42
click at [996, 268] on input "checkbox" at bounding box center [996, 273] width 42 height 42
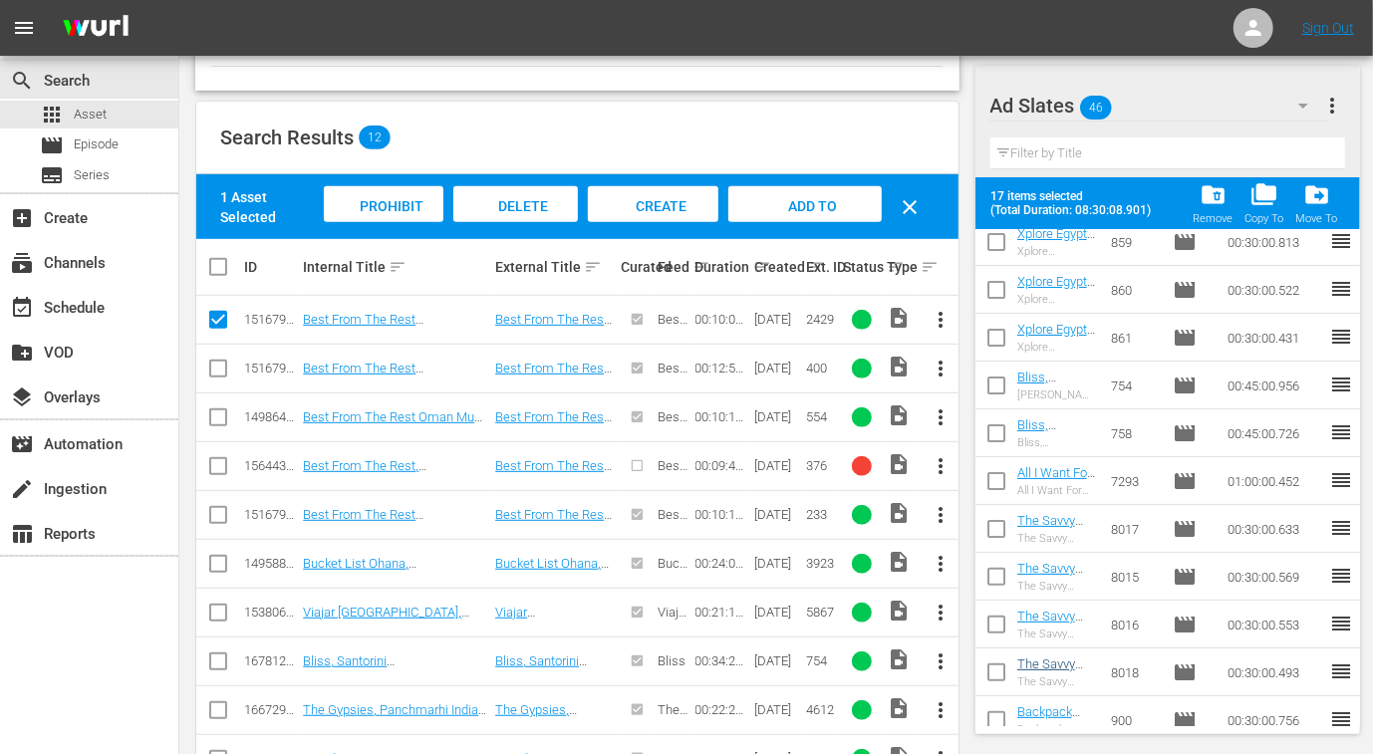
scroll to position [329, 0]
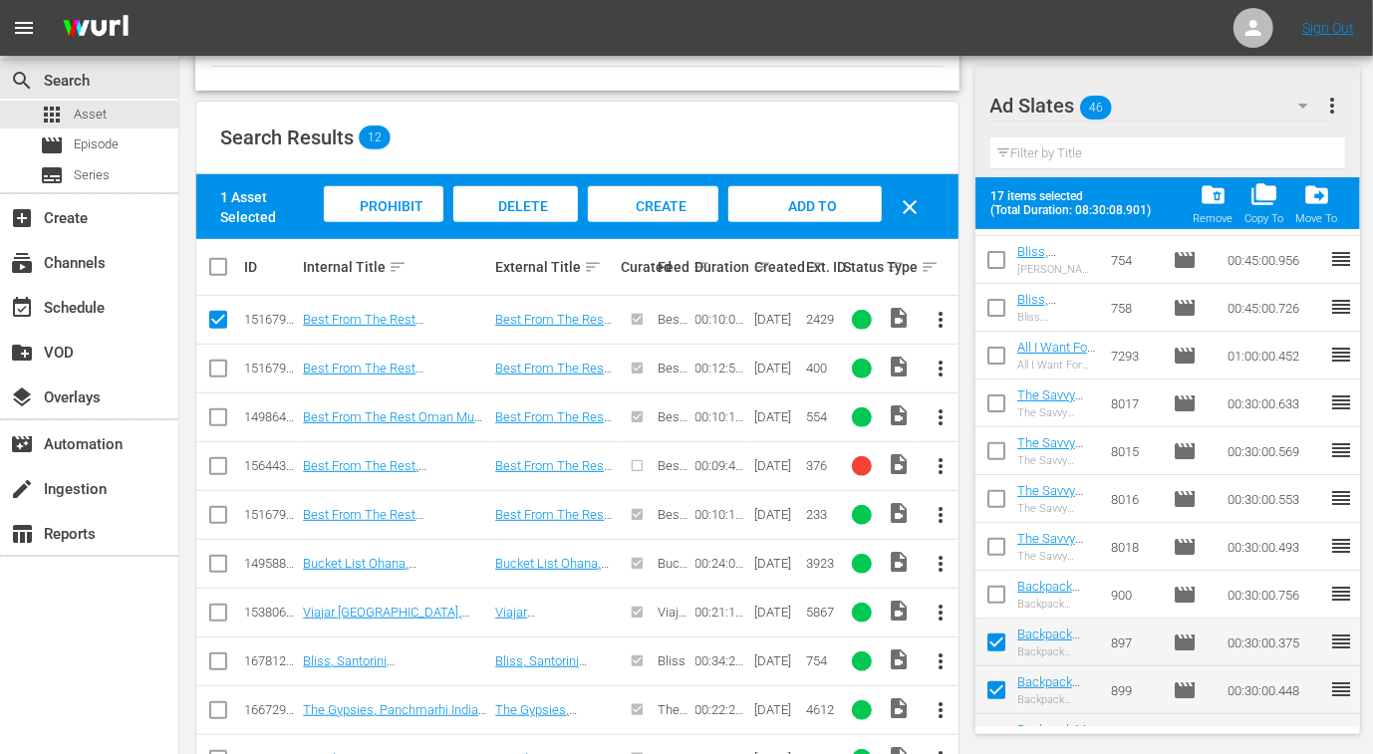
click at [1001, 597] on input "checkbox" at bounding box center [996, 599] width 42 height 42
click at [986, 547] on input "checkbox" at bounding box center [996, 551] width 42 height 42
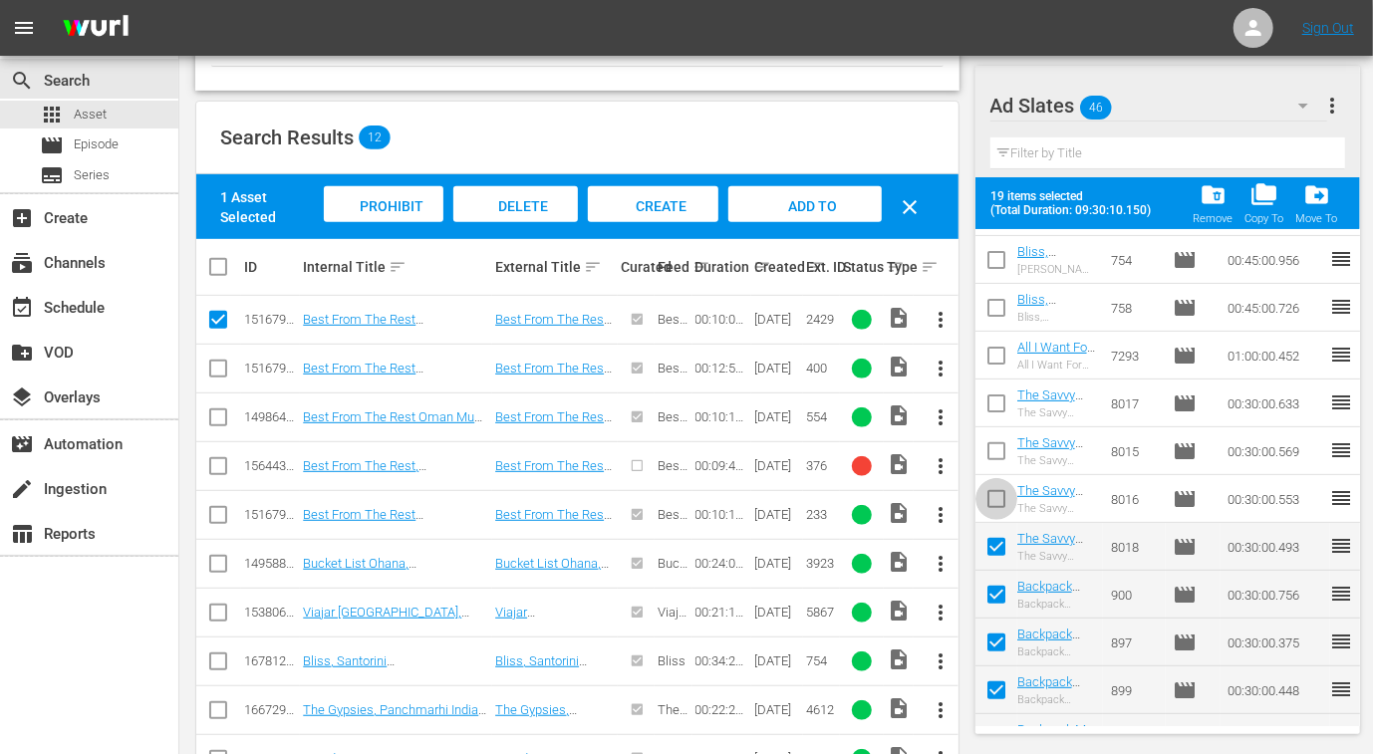
click at [1000, 497] on input "checkbox" at bounding box center [996, 503] width 42 height 42
click at [989, 448] on input "checkbox" at bounding box center [996, 455] width 42 height 42
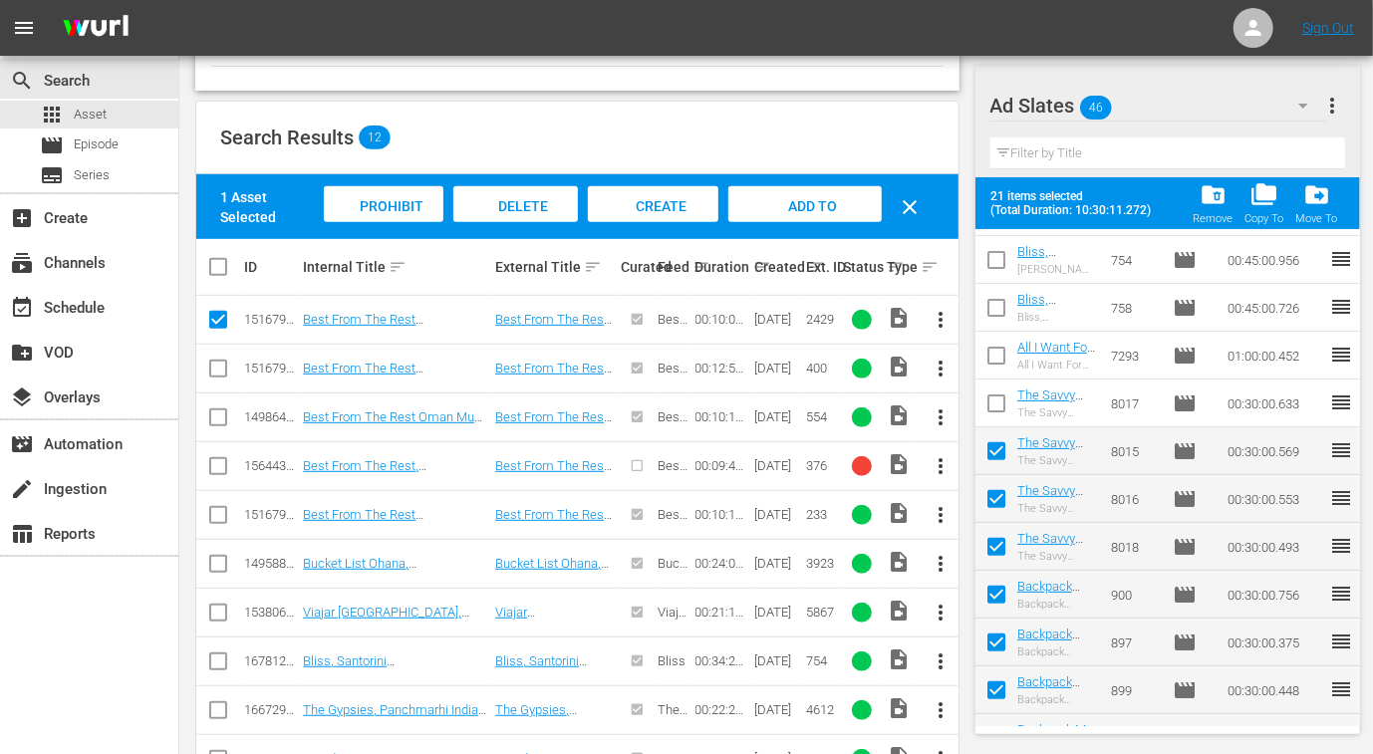
click at [1001, 402] on input "checkbox" at bounding box center [996, 407] width 42 height 42
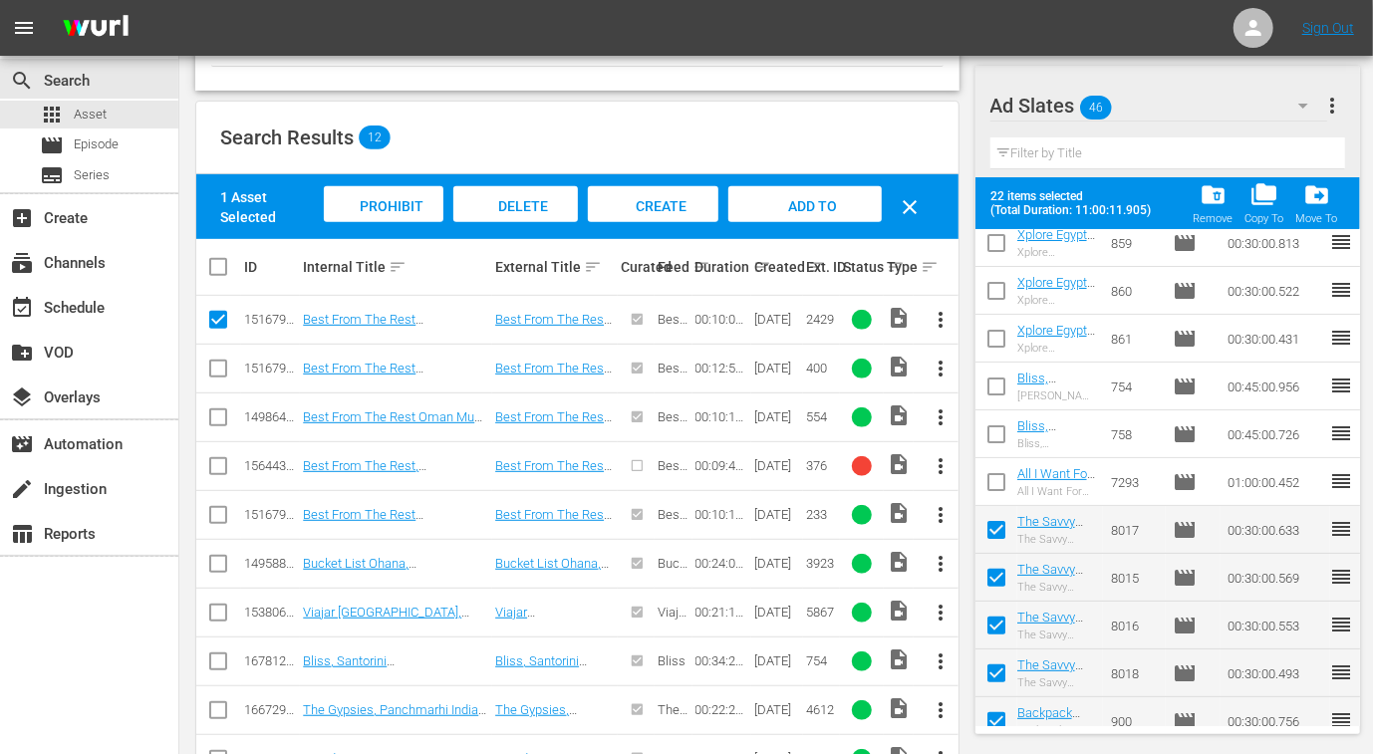
scroll to position [80, 0]
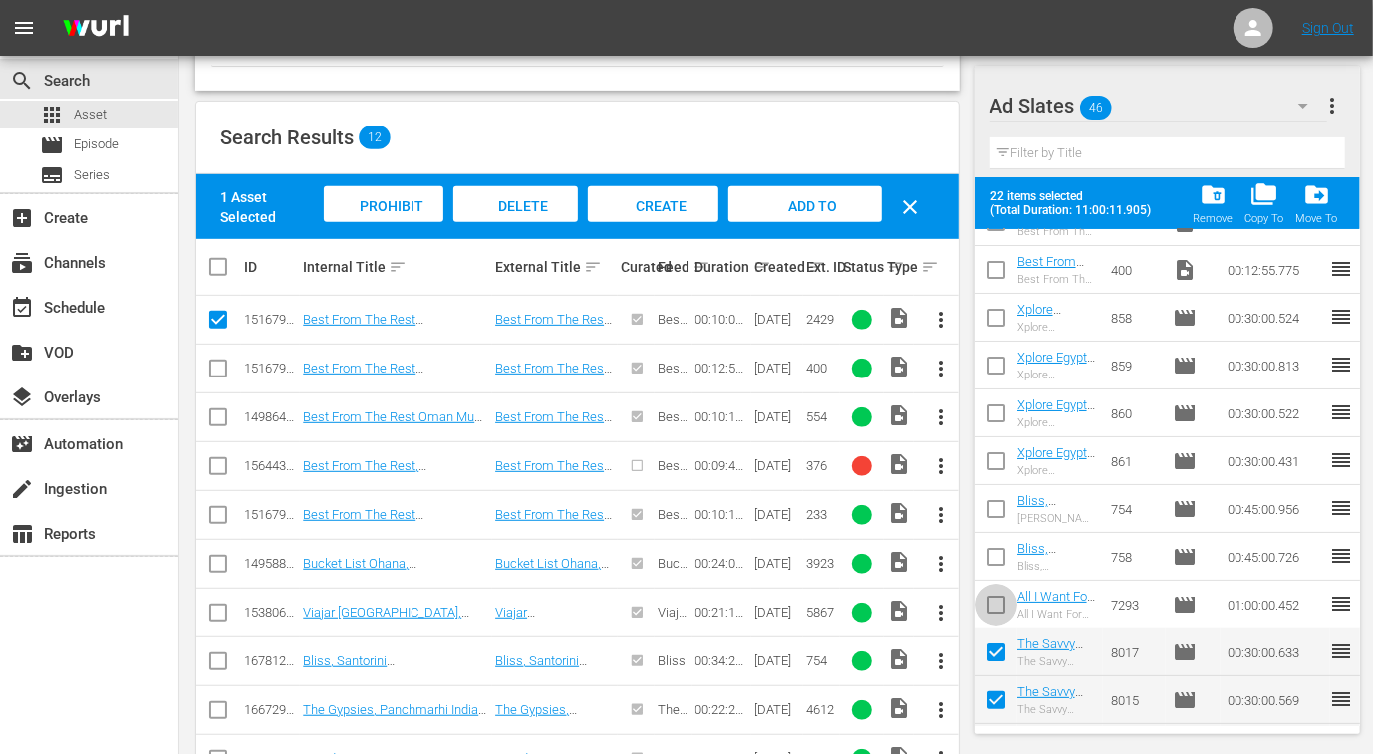
click at [990, 616] on input "checkbox" at bounding box center [996, 609] width 42 height 42
click at [990, 563] on input "checkbox" at bounding box center [996, 561] width 42 height 42
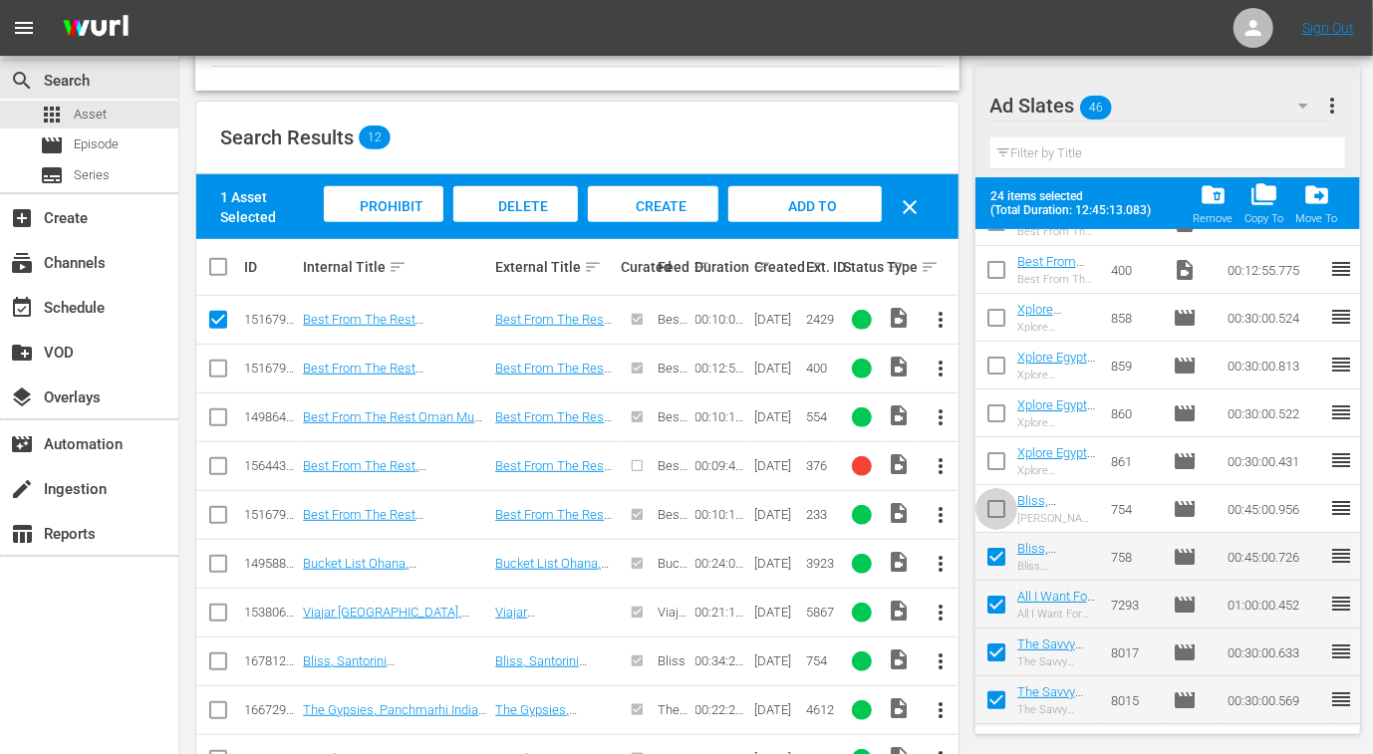
click at [992, 505] on input "checkbox" at bounding box center [996, 513] width 42 height 42
click at [1001, 451] on input "checkbox" at bounding box center [996, 465] width 42 height 42
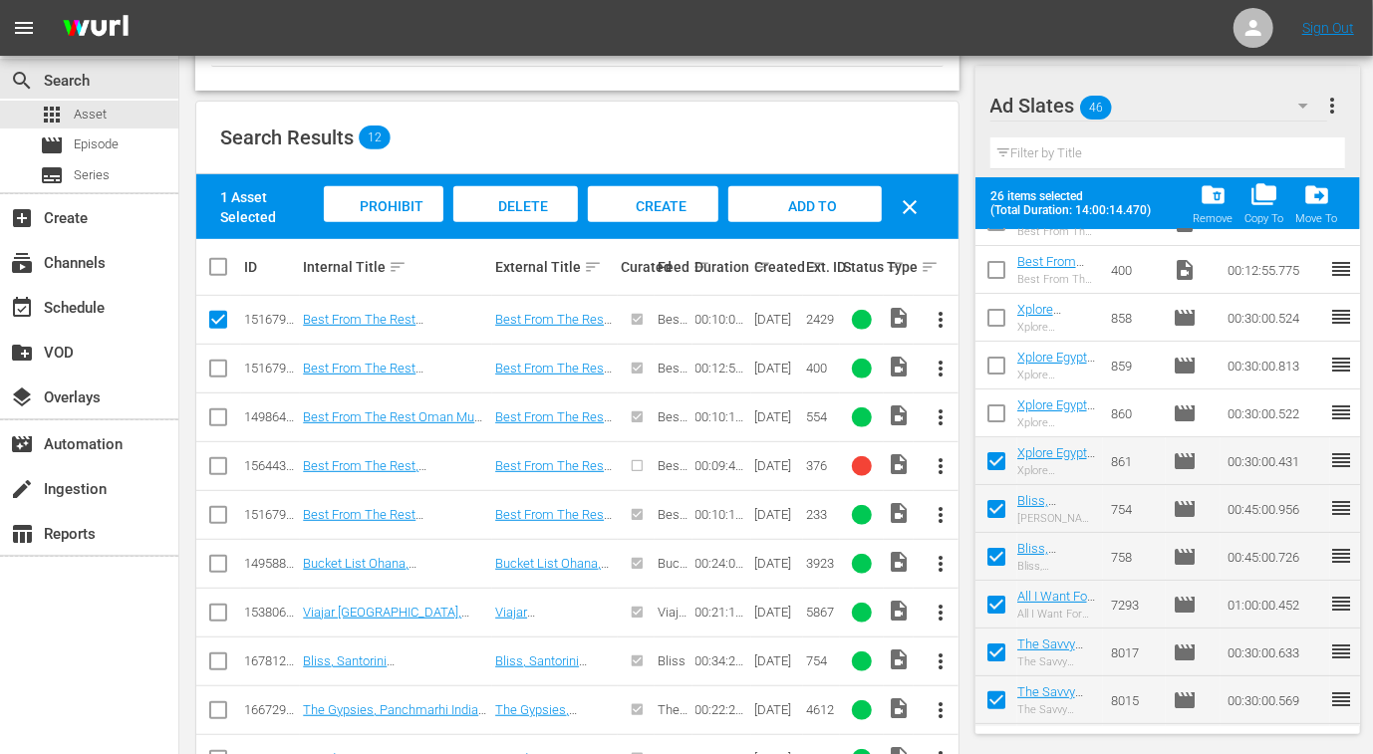
click at [995, 409] on input "checkbox" at bounding box center [996, 417] width 42 height 42
click at [1000, 367] on input "checkbox" at bounding box center [996, 370] width 42 height 42
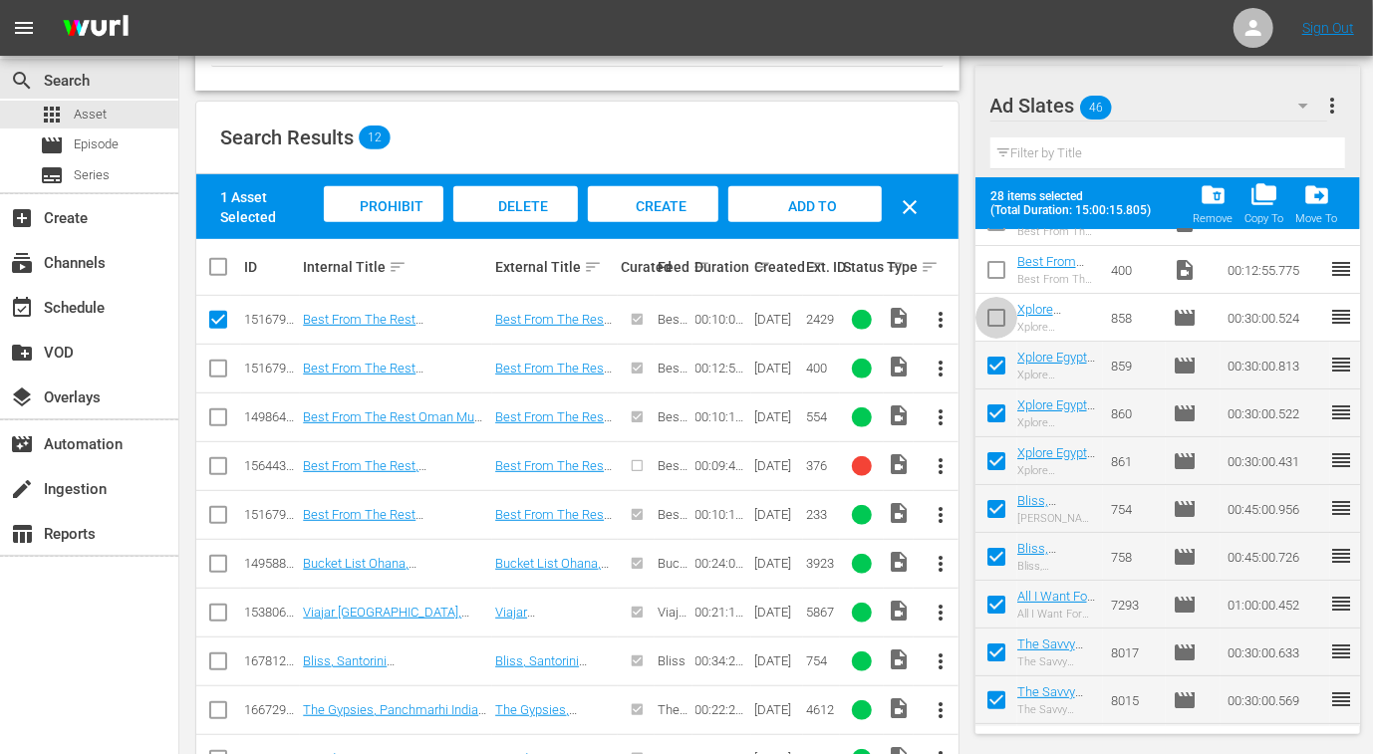
click at [999, 313] on input "checkbox" at bounding box center [996, 322] width 42 height 42
click at [996, 266] on input "checkbox" at bounding box center [996, 274] width 42 height 42
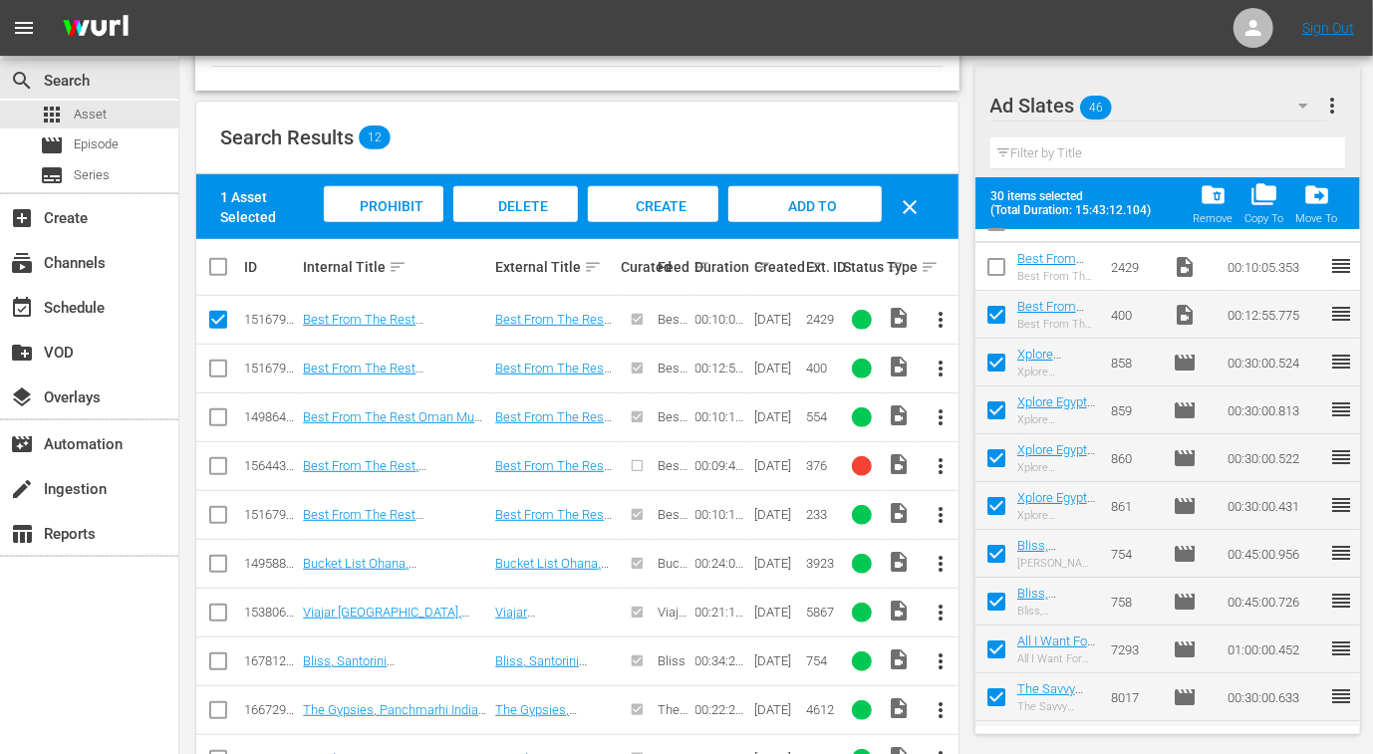
scroll to position [0, 0]
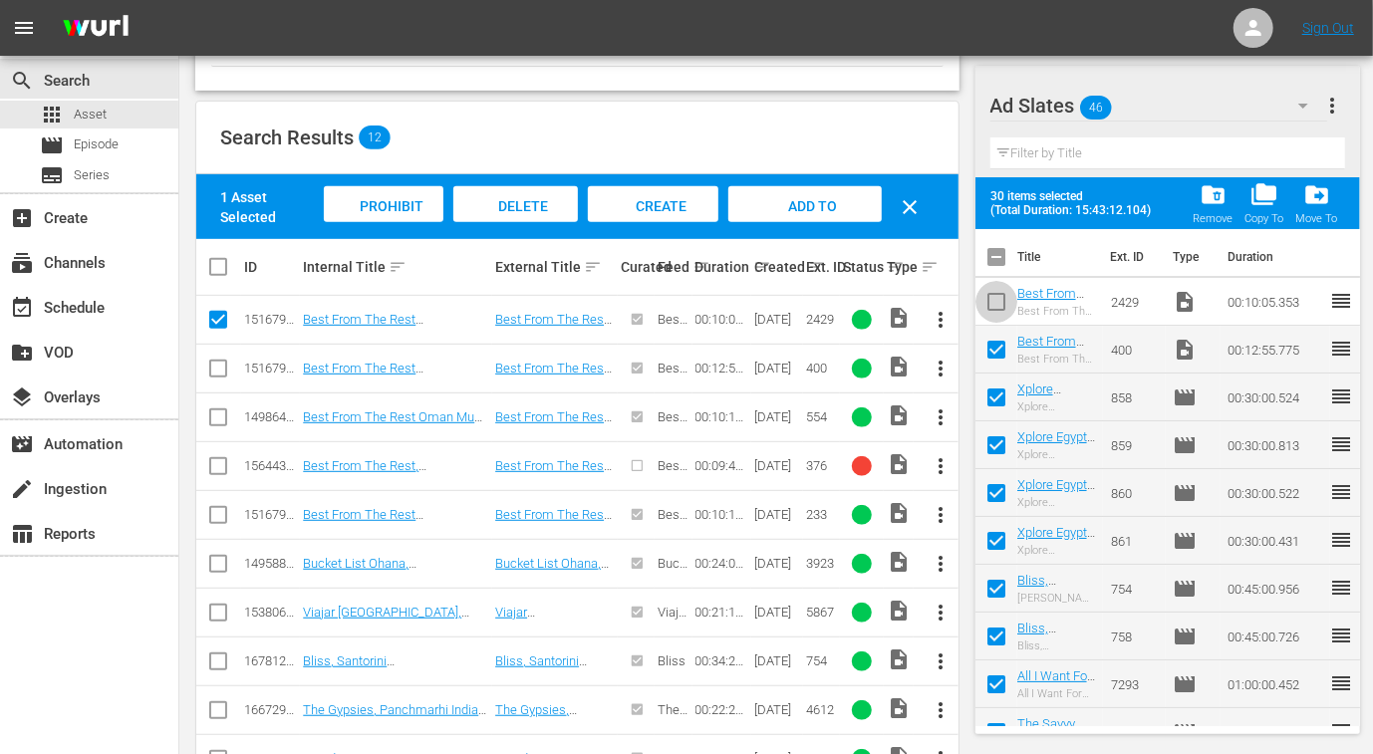
click at [996, 301] on input "checkbox" at bounding box center [996, 306] width 42 height 42
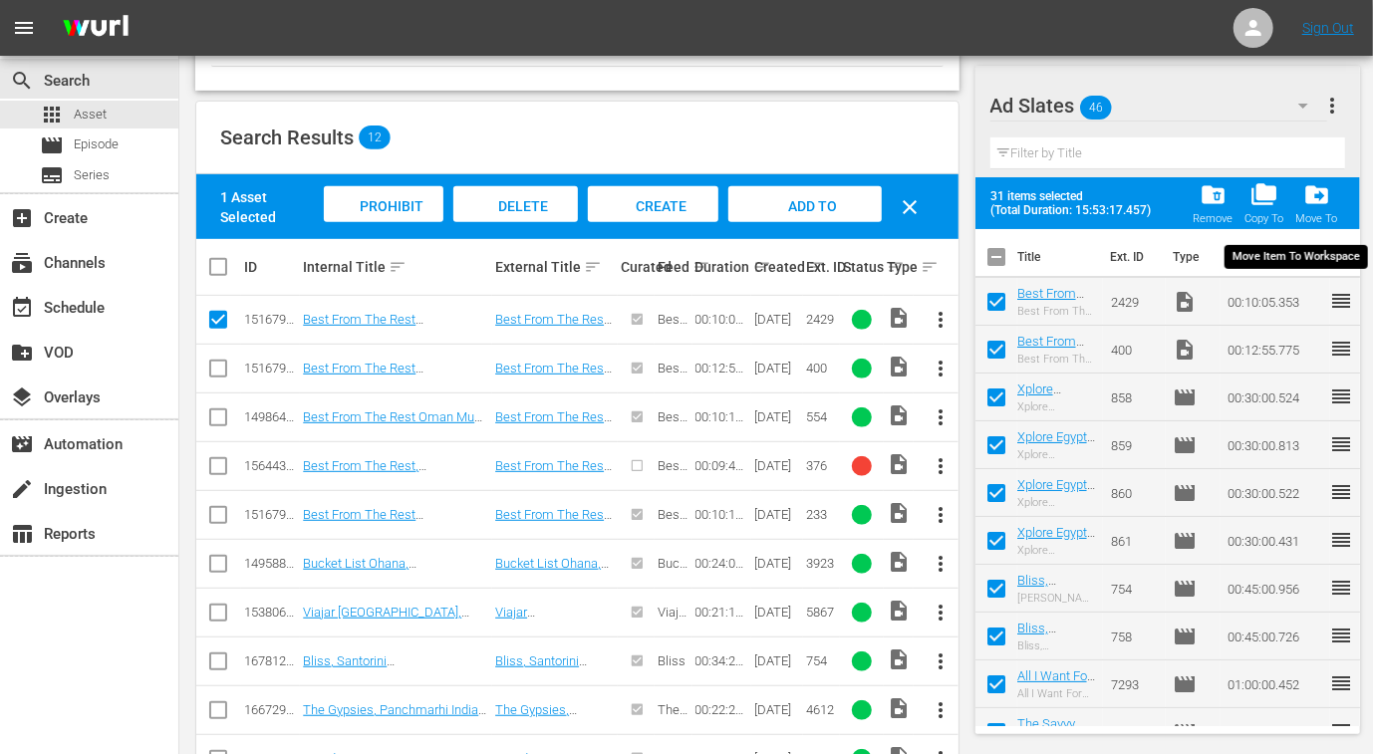
click at [1327, 188] on span "drive_file_move" at bounding box center [1316, 194] width 27 height 27
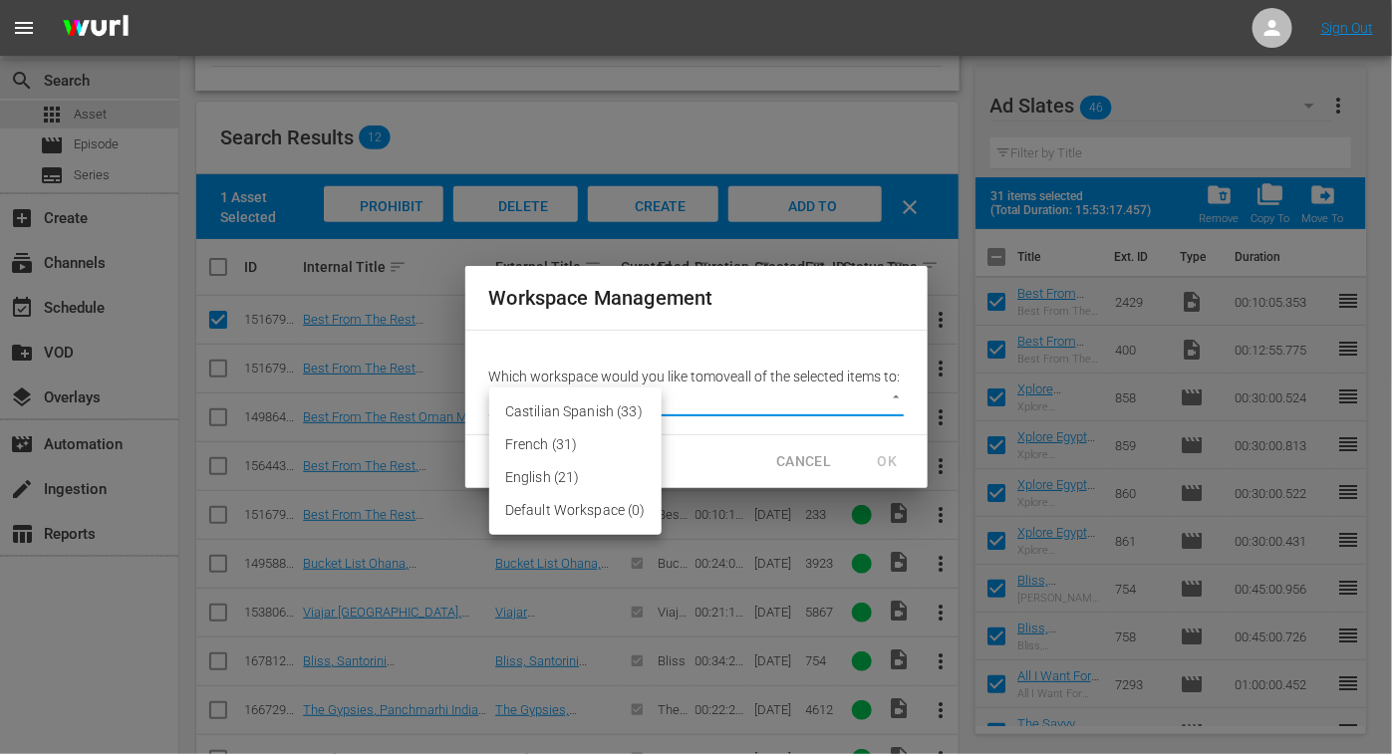
click at [891, 381] on body "menu Sign Out search Search apps Asset movie Episode subtitles Series add_box C…" at bounding box center [696, 3] width 1392 height 754
click at [589, 477] on li "English (21)" at bounding box center [575, 477] width 172 height 33
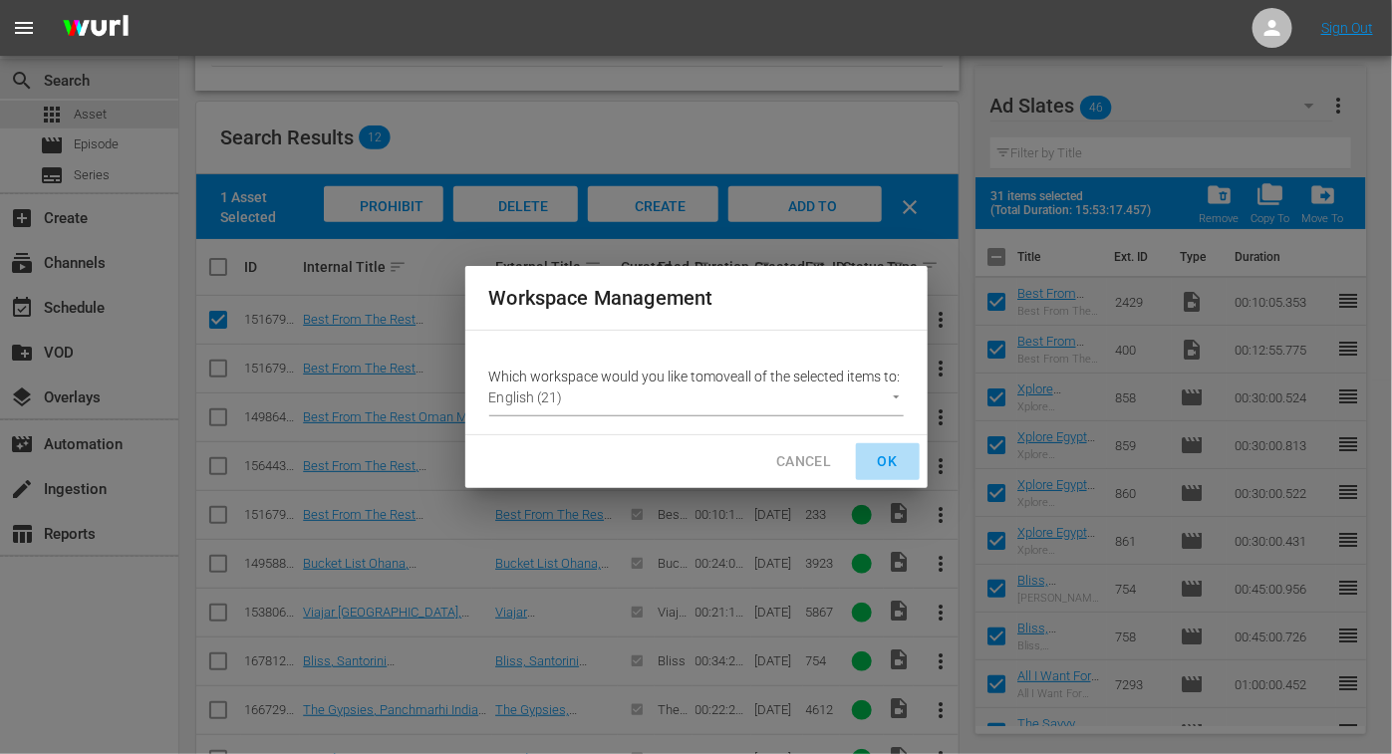
click at [878, 469] on span "OK" at bounding box center [888, 461] width 32 height 25
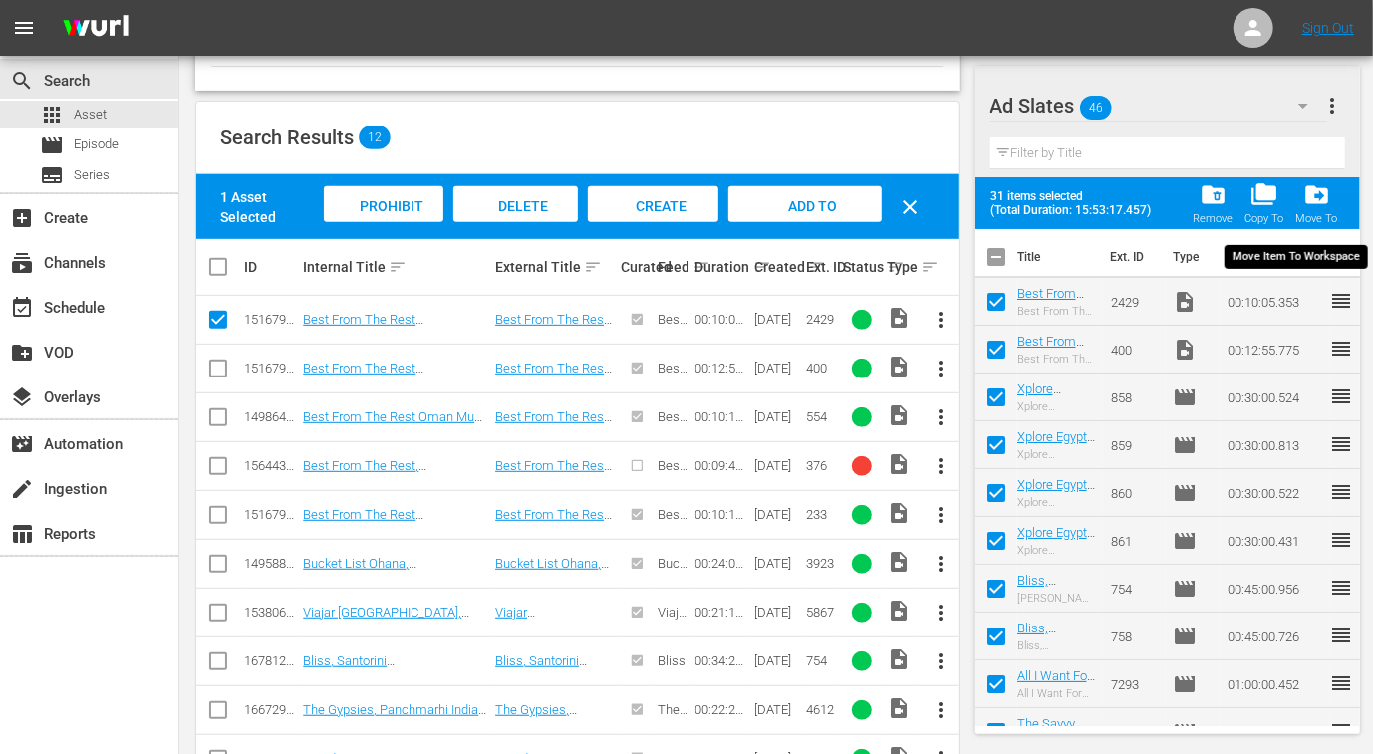
click at [1314, 200] on span "drive_file_move" at bounding box center [1316, 194] width 27 height 27
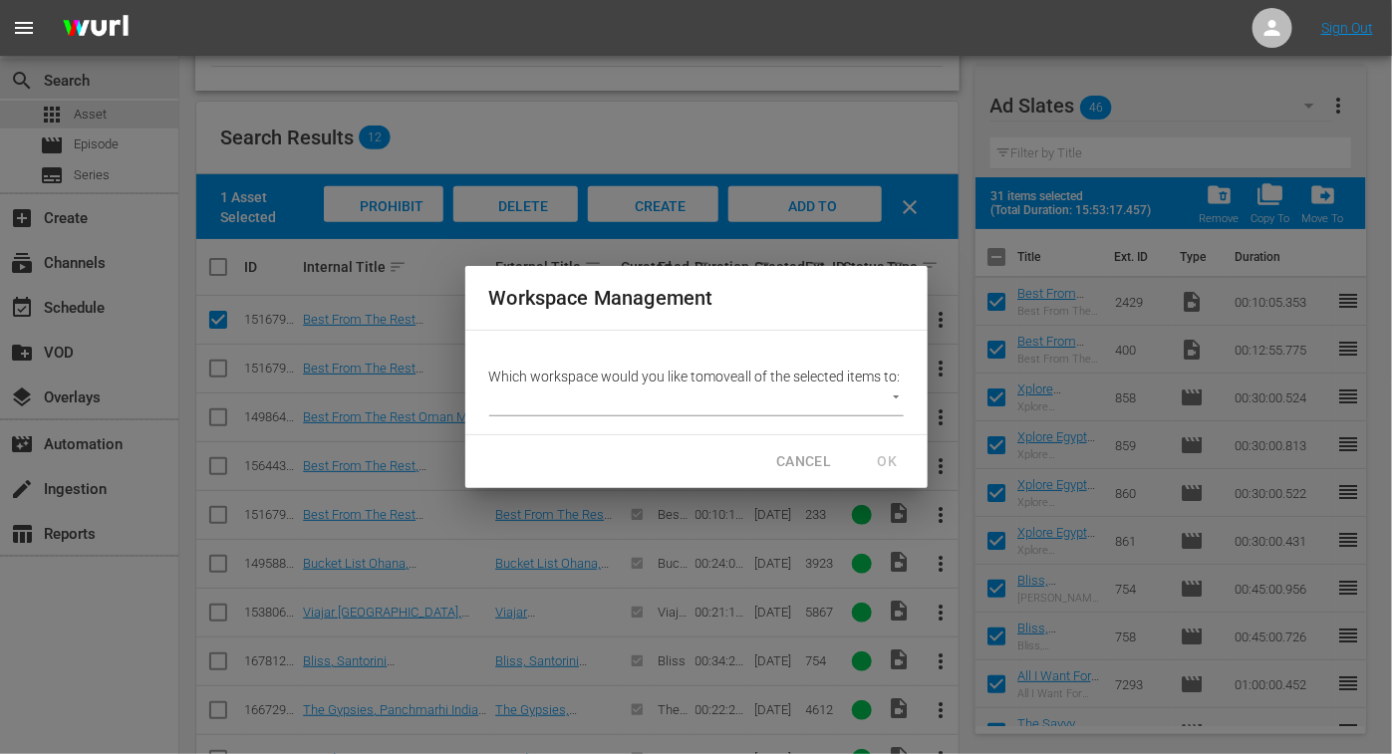
click at [891, 381] on body "menu Sign Out search Search apps Asset movie Episode subtitles Series add_box C…" at bounding box center [696, 3] width 1392 height 754
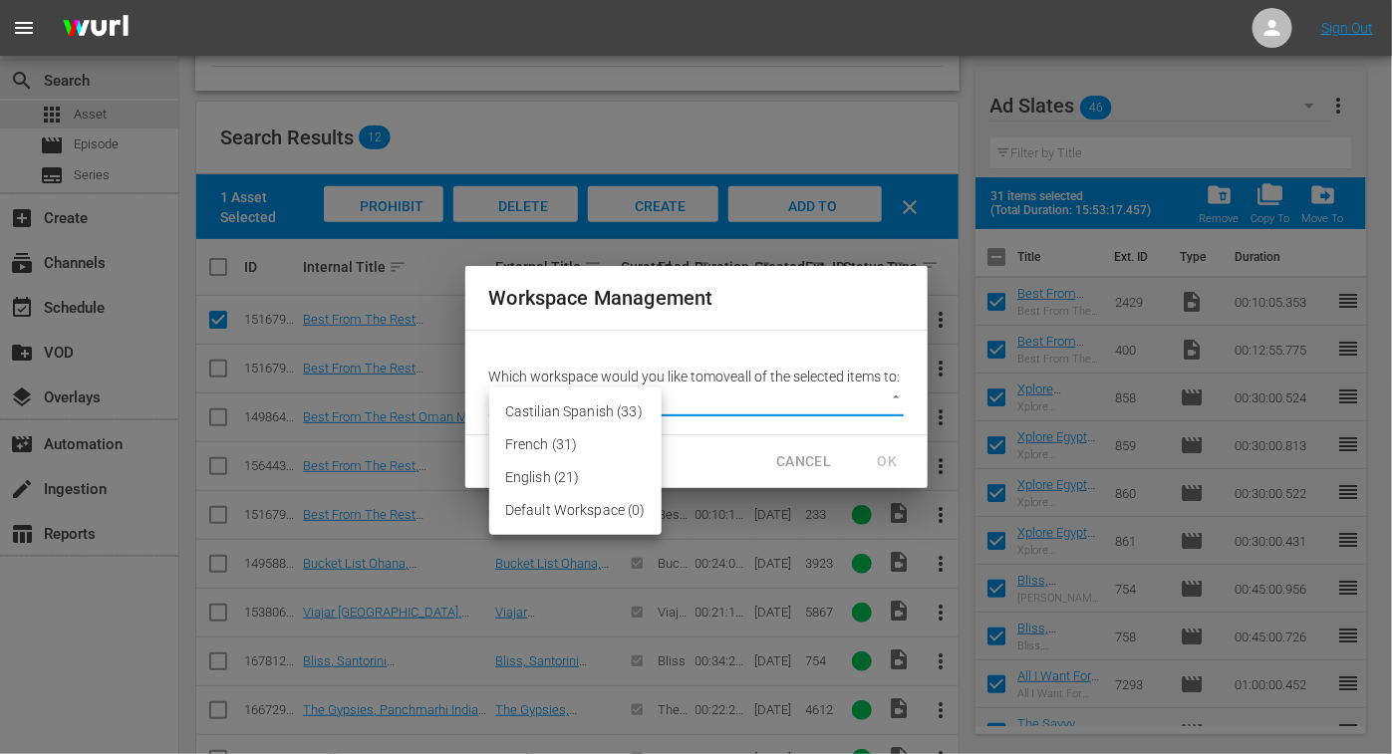
click at [513, 482] on li "English (21)" at bounding box center [575, 477] width 172 height 33
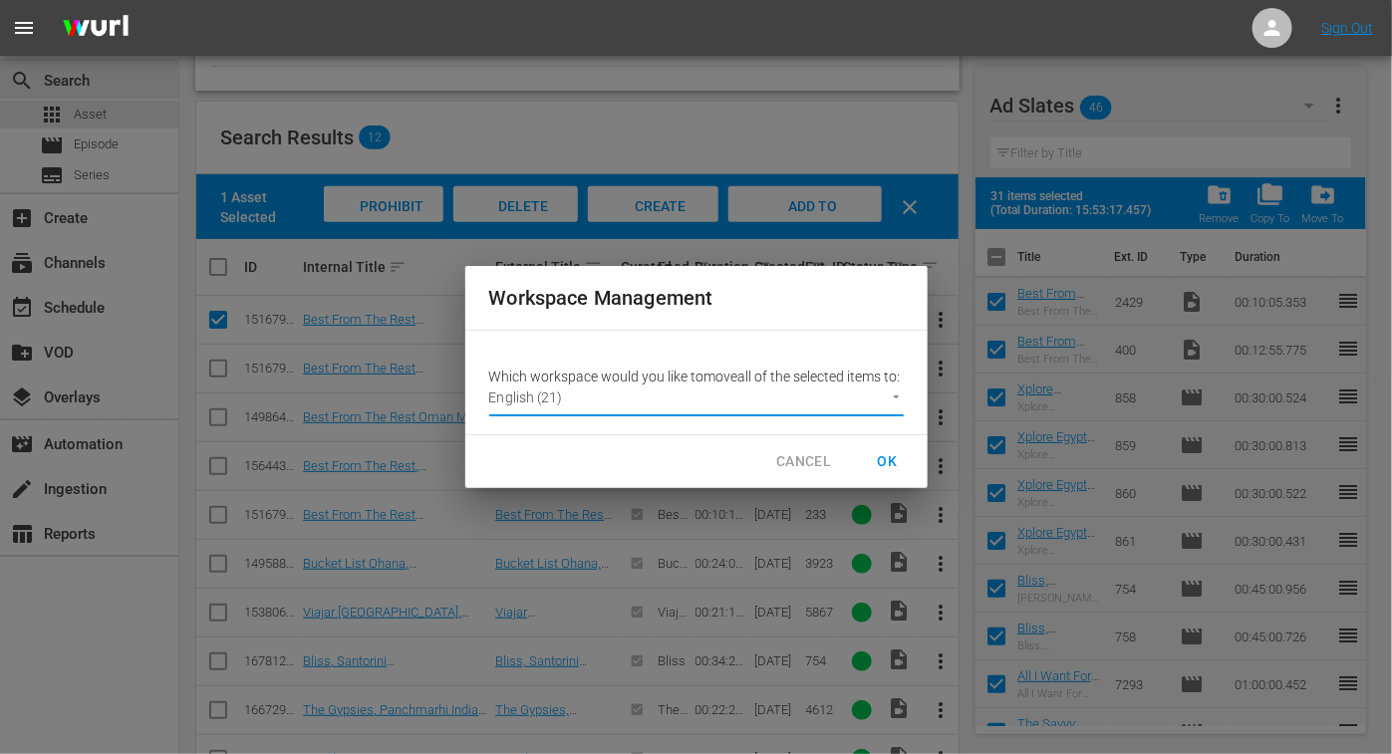
click at [878, 463] on span "OK" at bounding box center [888, 461] width 32 height 25
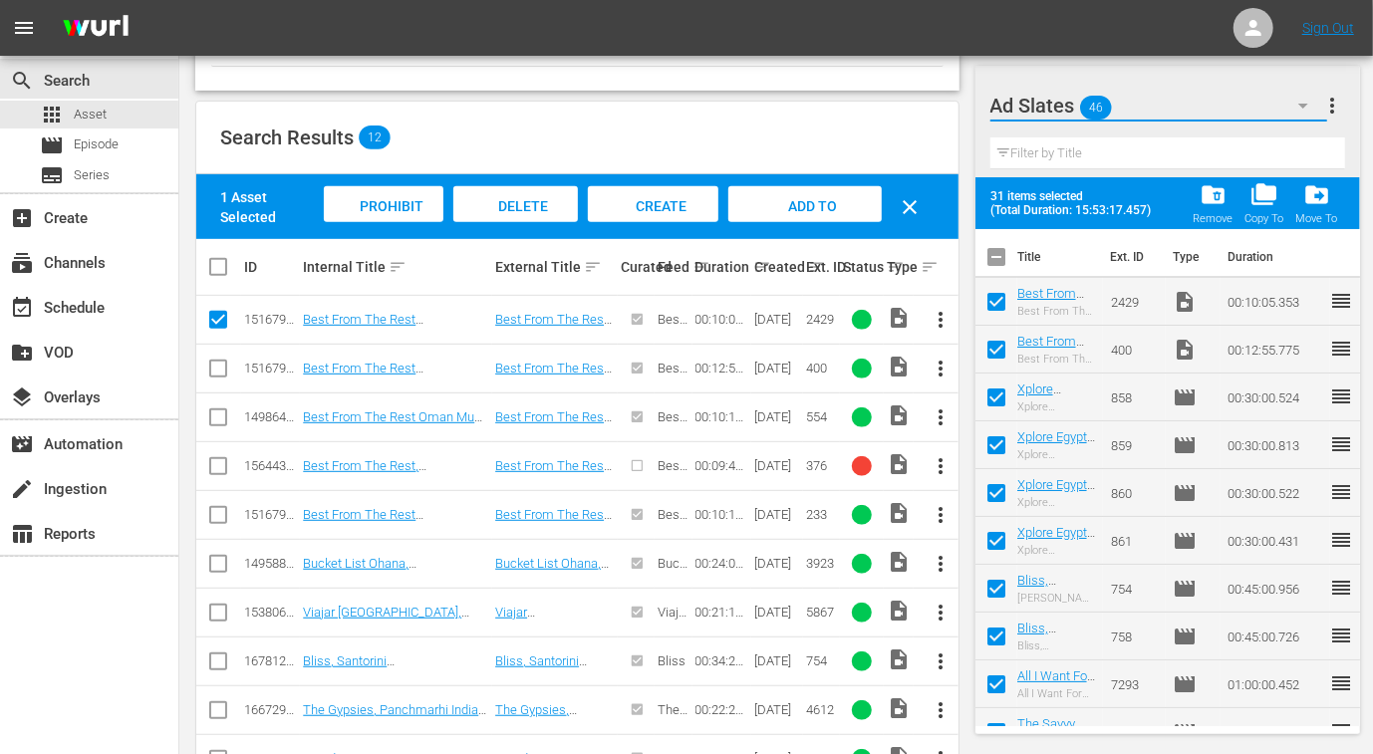
click at [1289, 107] on button "button" at bounding box center [1303, 106] width 48 height 48
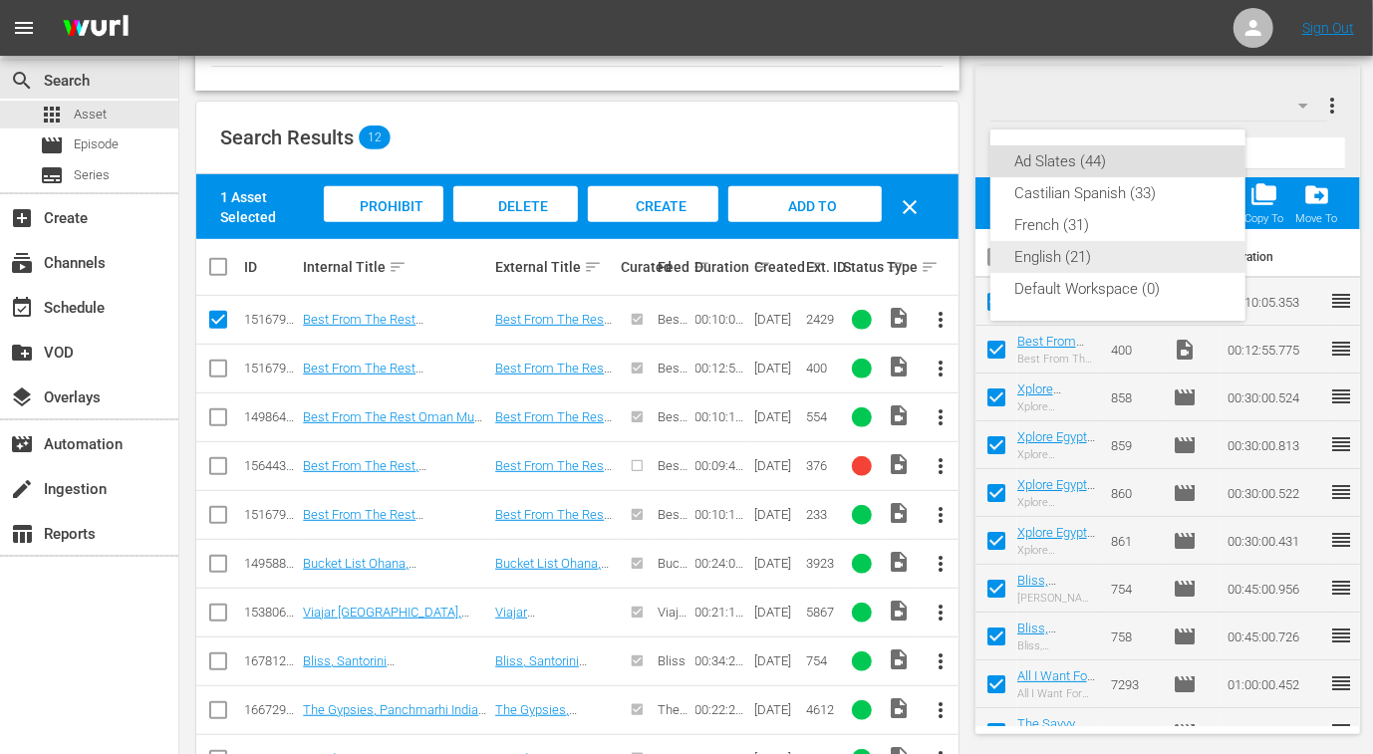
click at [1078, 261] on div "English (21)" at bounding box center [1117, 257] width 207 height 32
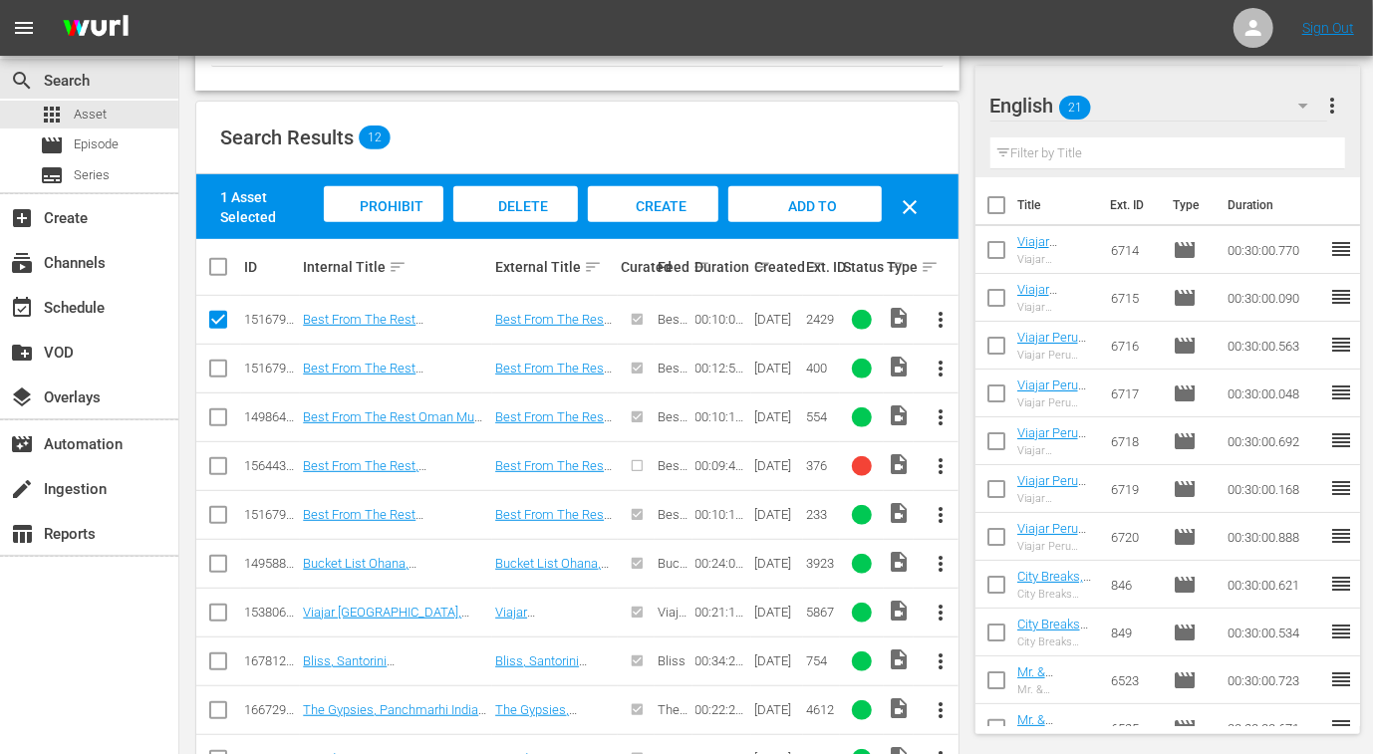
click at [1288, 93] on button "button" at bounding box center [1303, 106] width 48 height 48
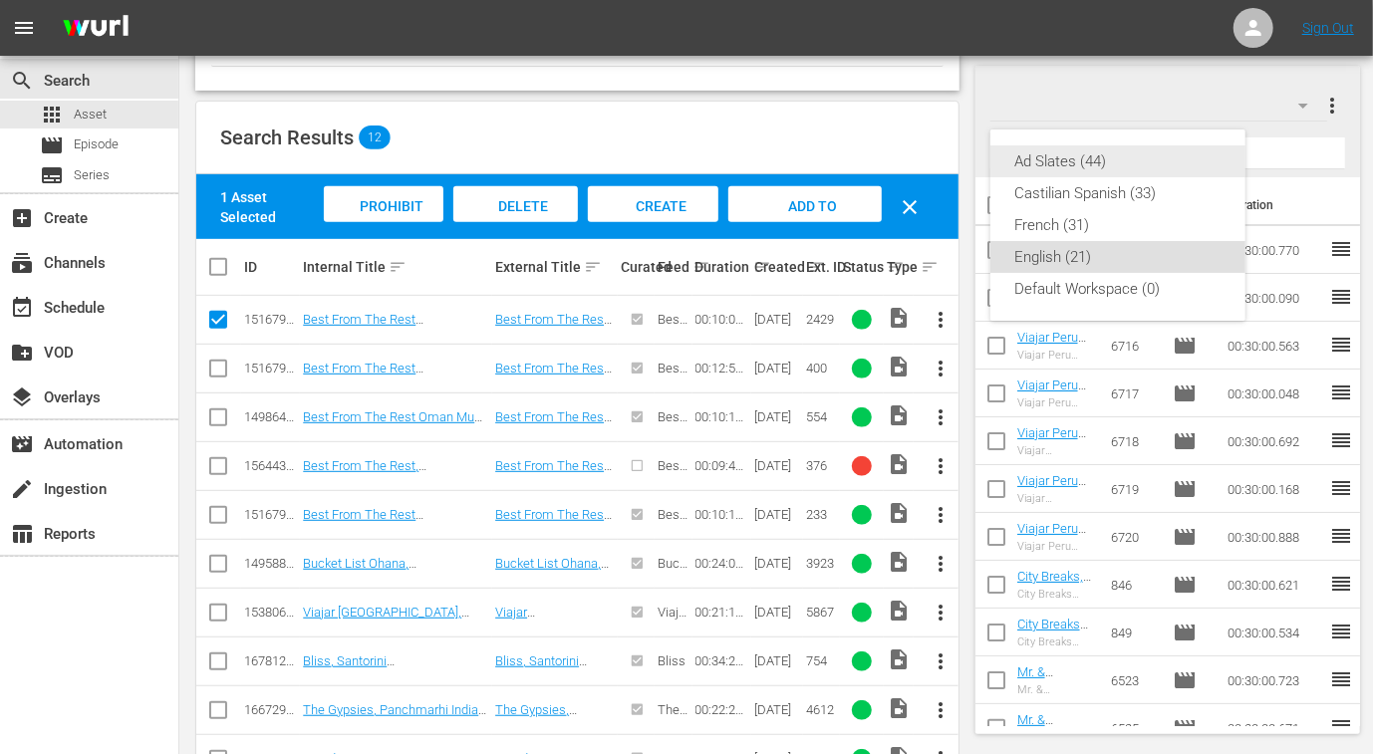
click at [1094, 171] on div "Ad Slates (44)" at bounding box center [1117, 161] width 207 height 32
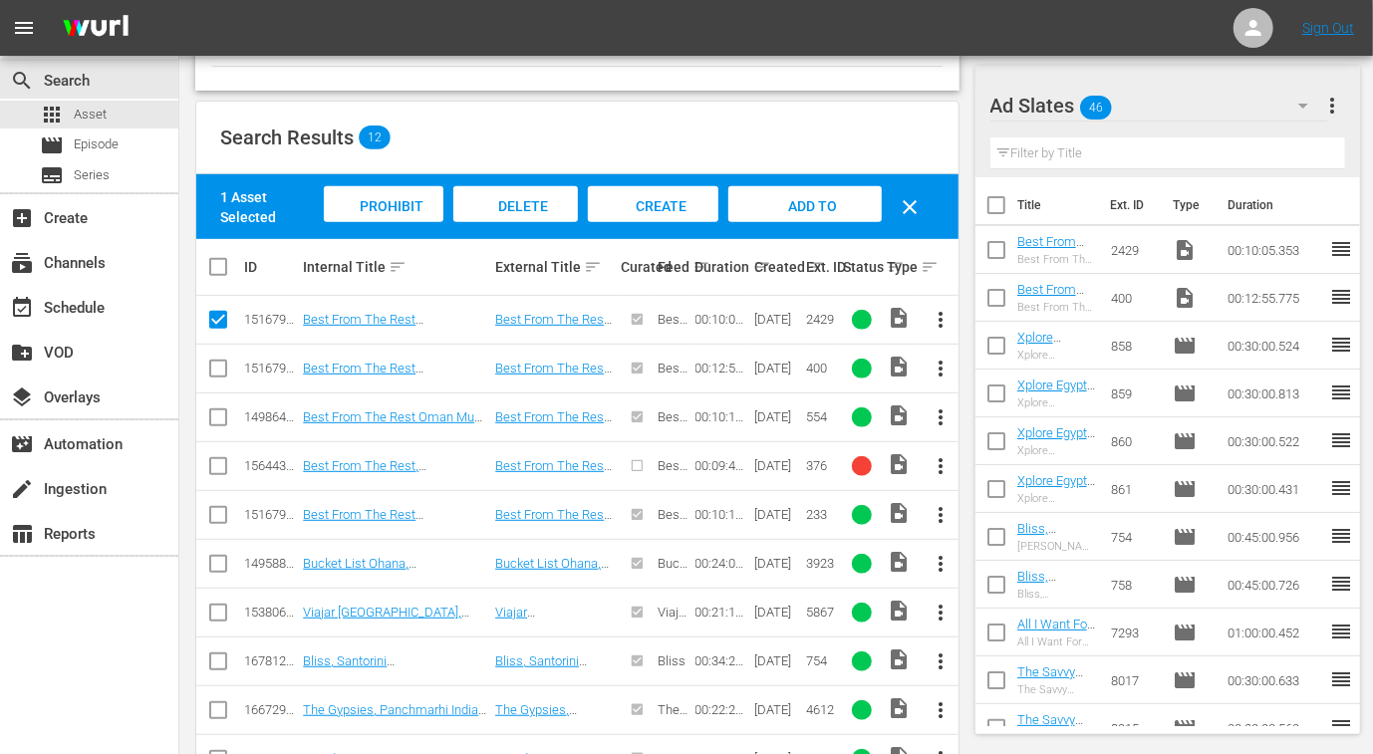
click at [992, 205] on input "checkbox" at bounding box center [996, 209] width 42 height 42
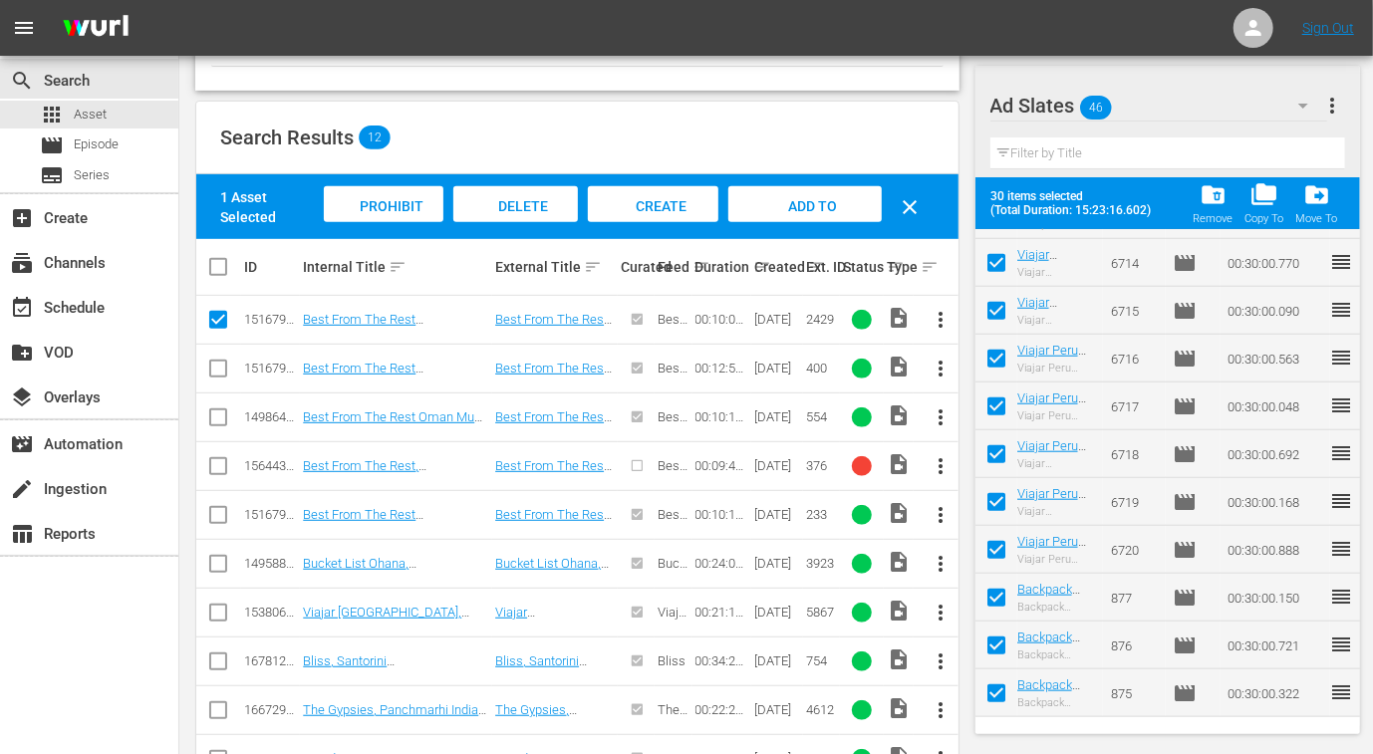
scroll to position [871, 0]
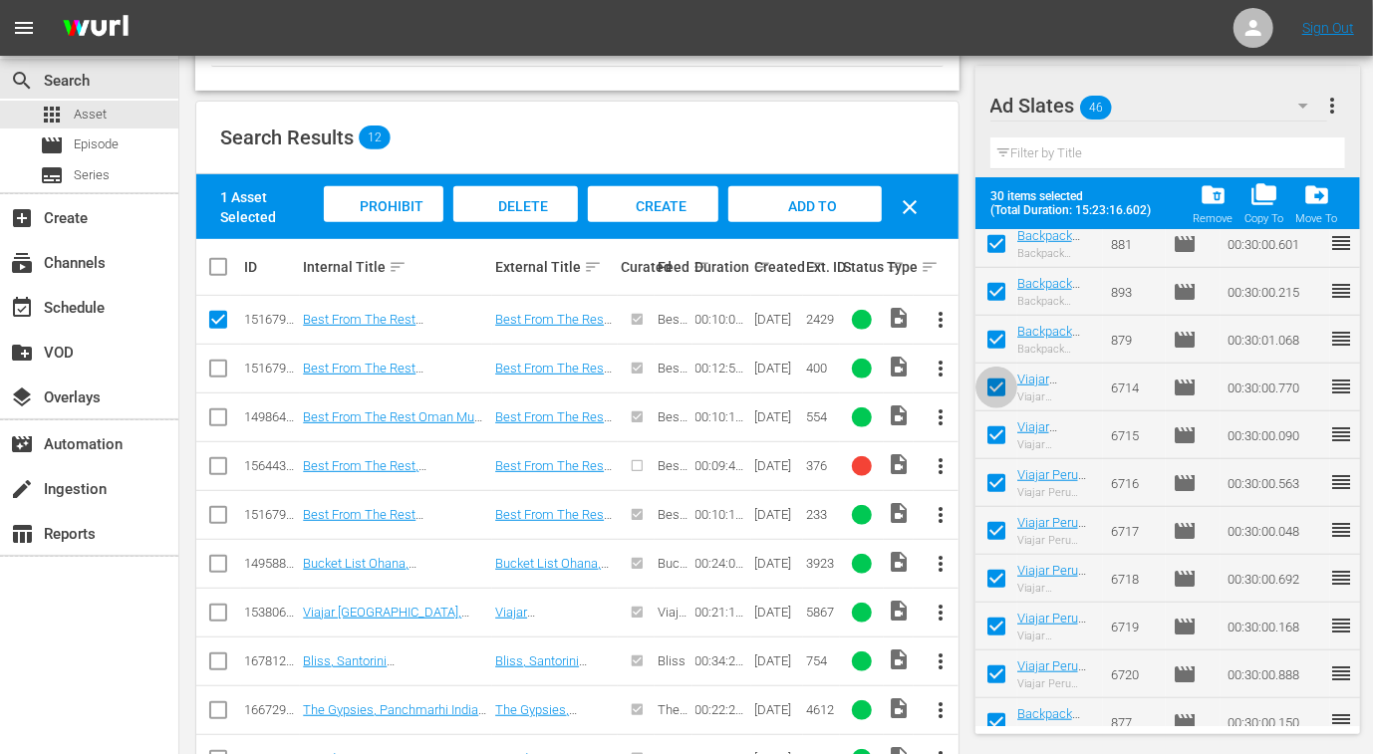
click at [996, 386] on input "checkbox" at bounding box center [996, 392] width 42 height 42
click at [997, 427] on input "checkbox" at bounding box center [996, 439] width 42 height 42
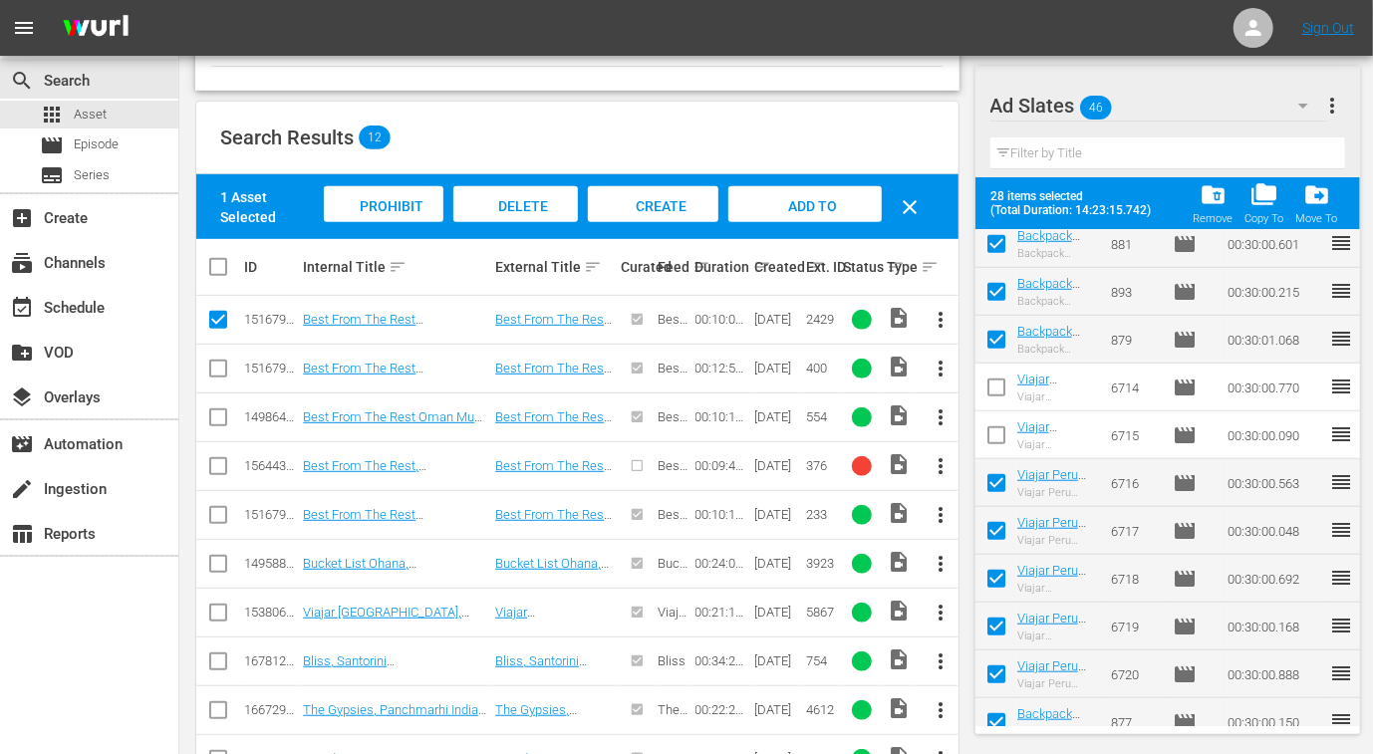
click at [1001, 480] on input "checkbox" at bounding box center [996, 487] width 42 height 42
click at [1000, 526] on input "checkbox" at bounding box center [996, 535] width 42 height 42
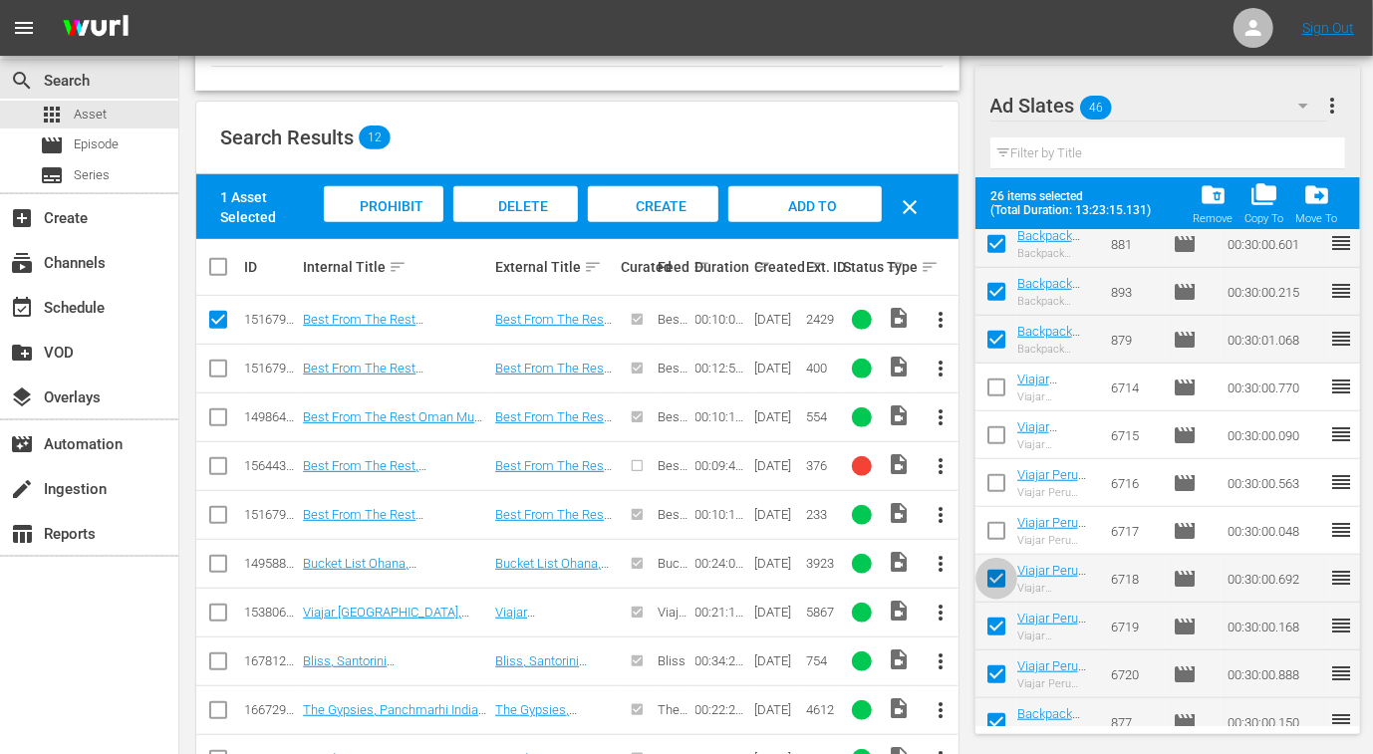
click at [996, 578] on input "checkbox" at bounding box center [996, 583] width 42 height 42
click at [989, 632] on input "checkbox" at bounding box center [996, 631] width 42 height 42
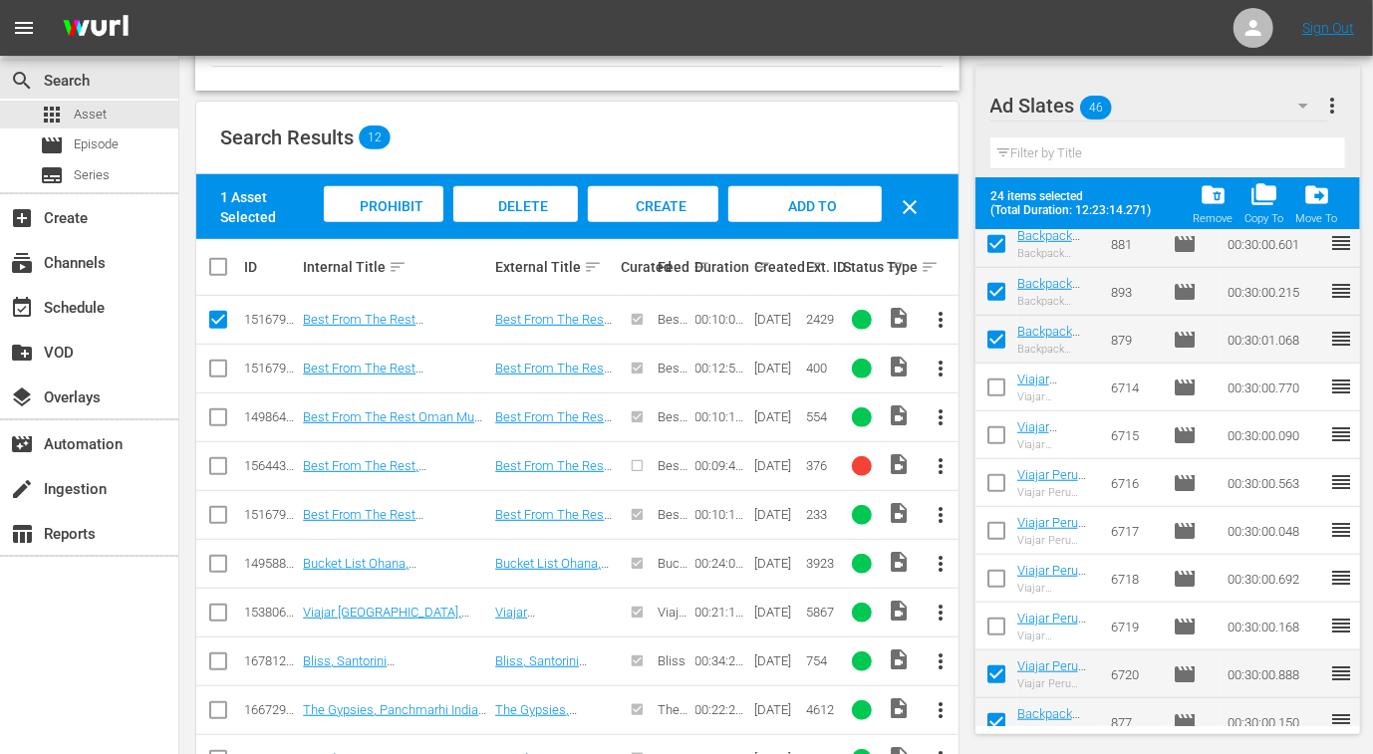
click at [1011, 682] on input "checkbox" at bounding box center [996, 678] width 42 height 42
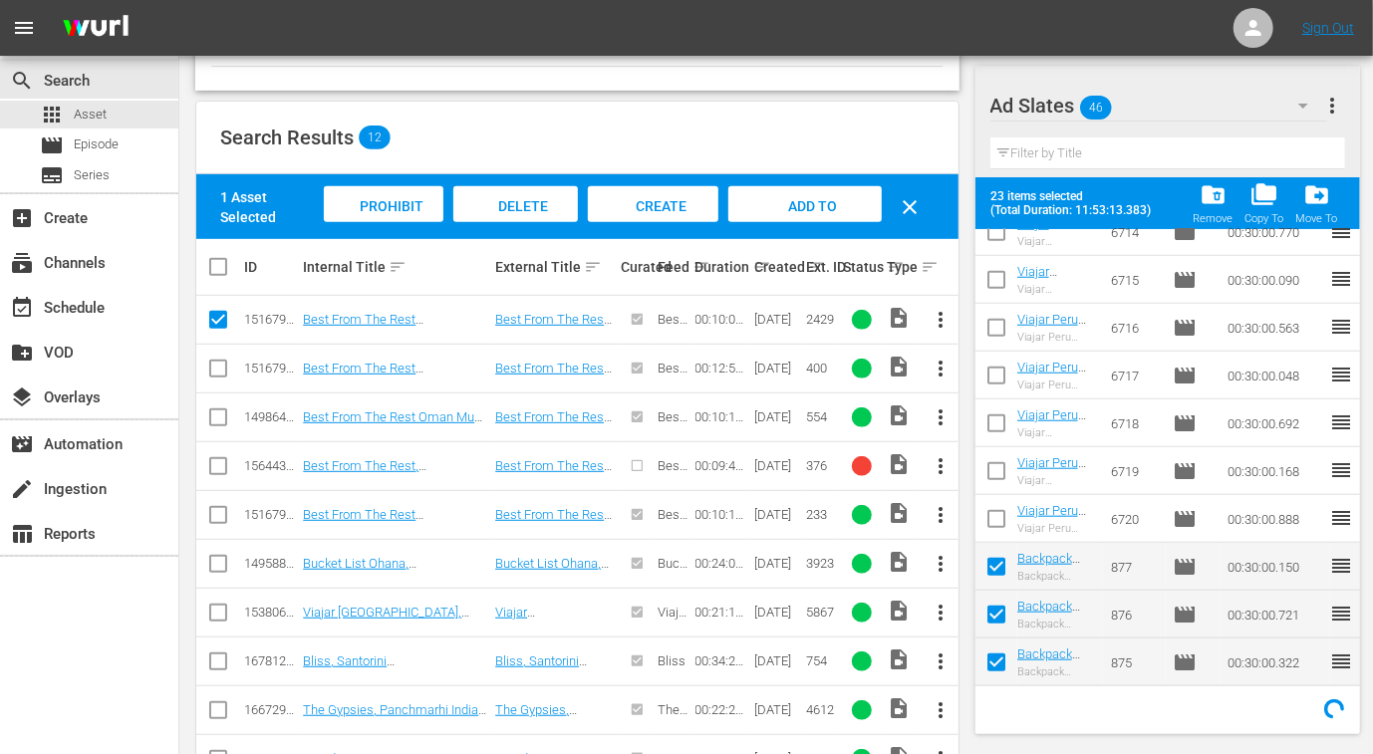
scroll to position [1033, 0]
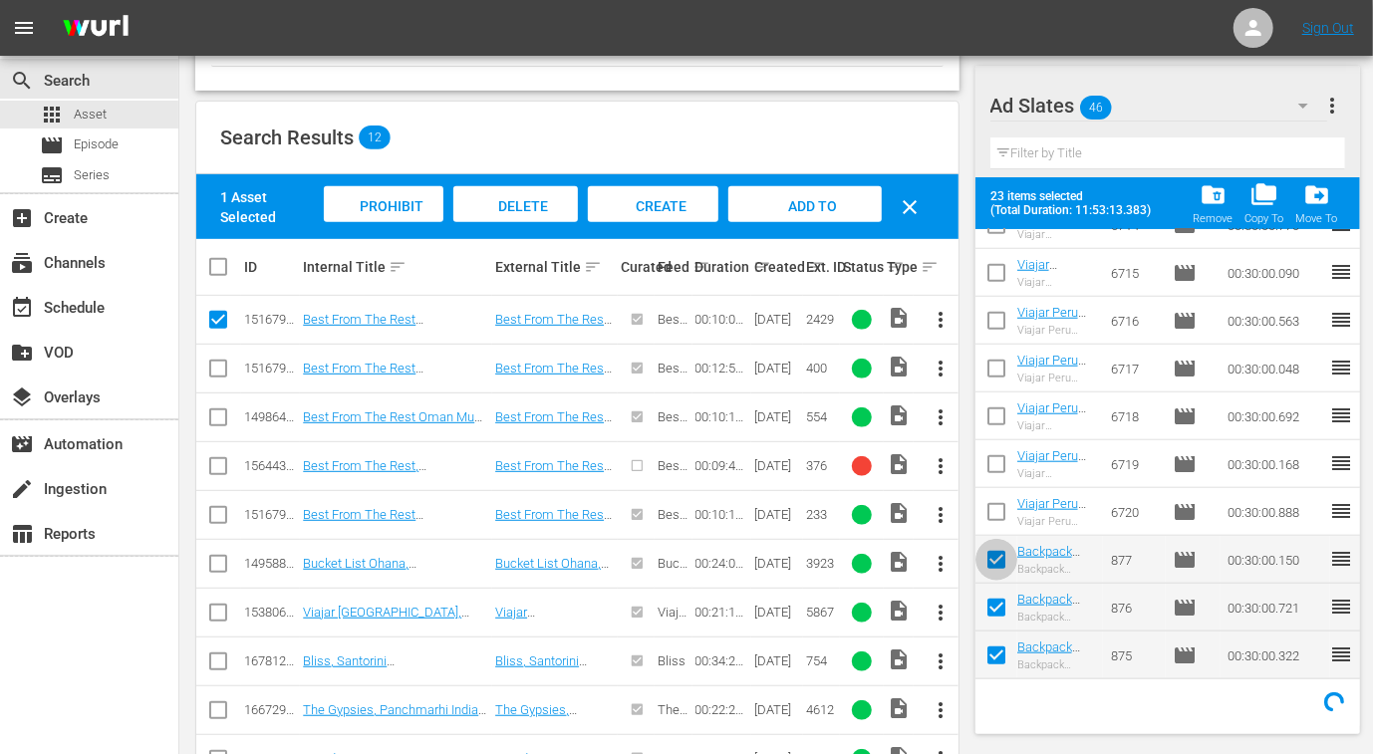
click at [998, 555] on input "checkbox" at bounding box center [996, 564] width 42 height 42
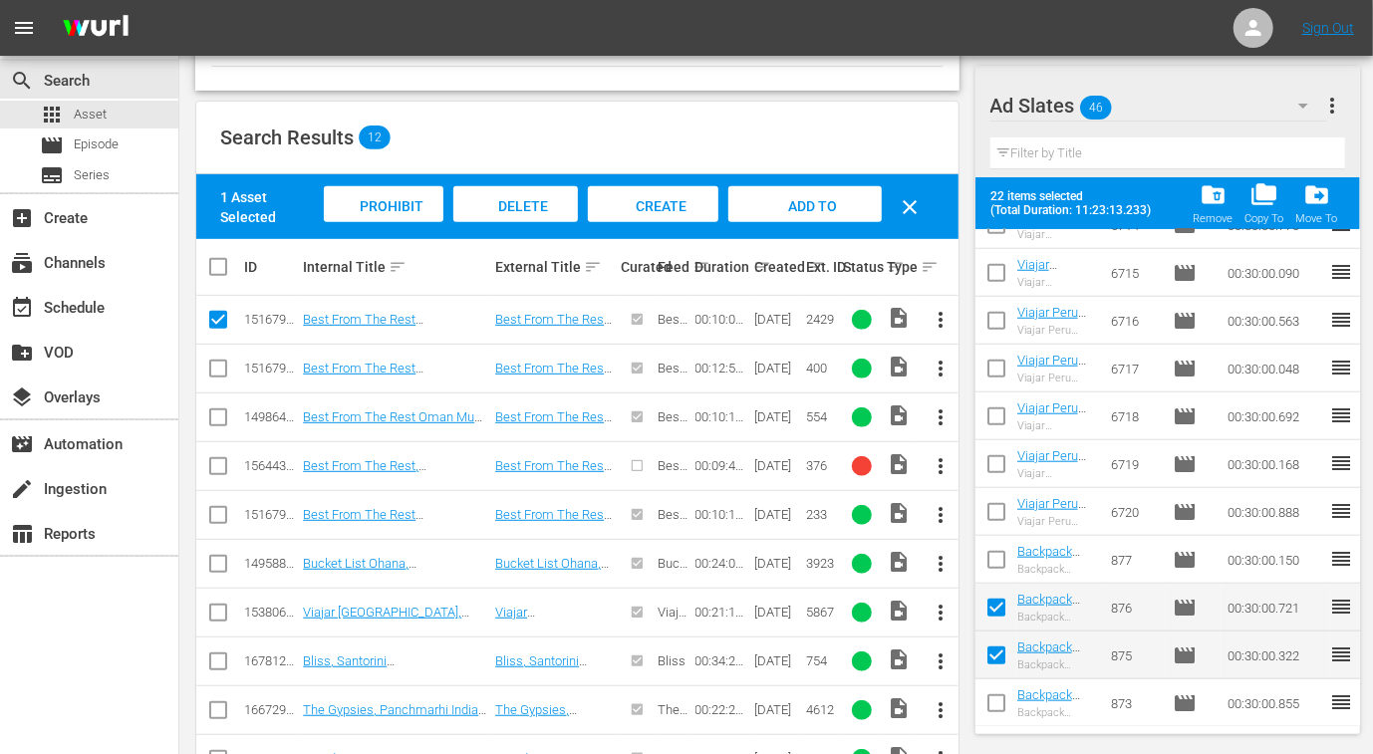
click at [993, 607] on input "checkbox" at bounding box center [996, 612] width 42 height 42
click at [994, 667] on input "checkbox" at bounding box center [996, 659] width 42 height 42
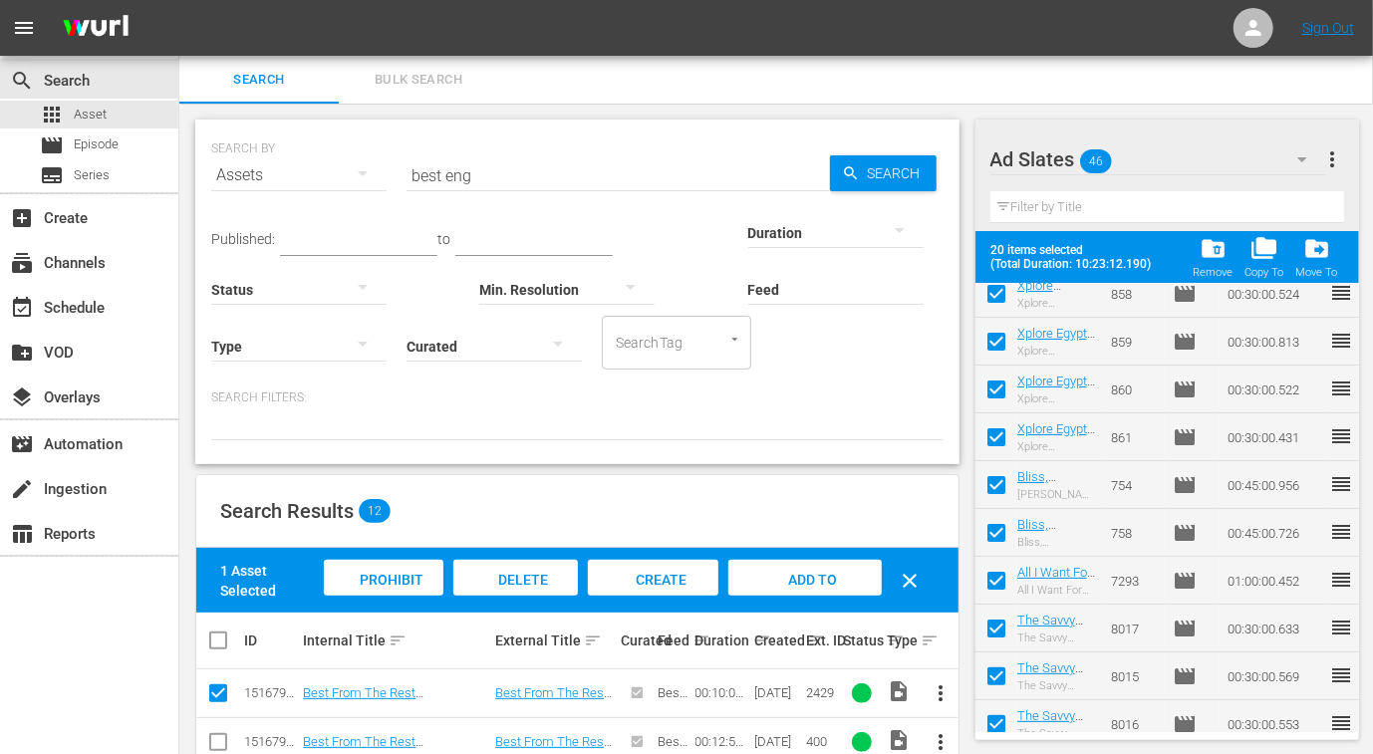
scroll to position [0, 0]
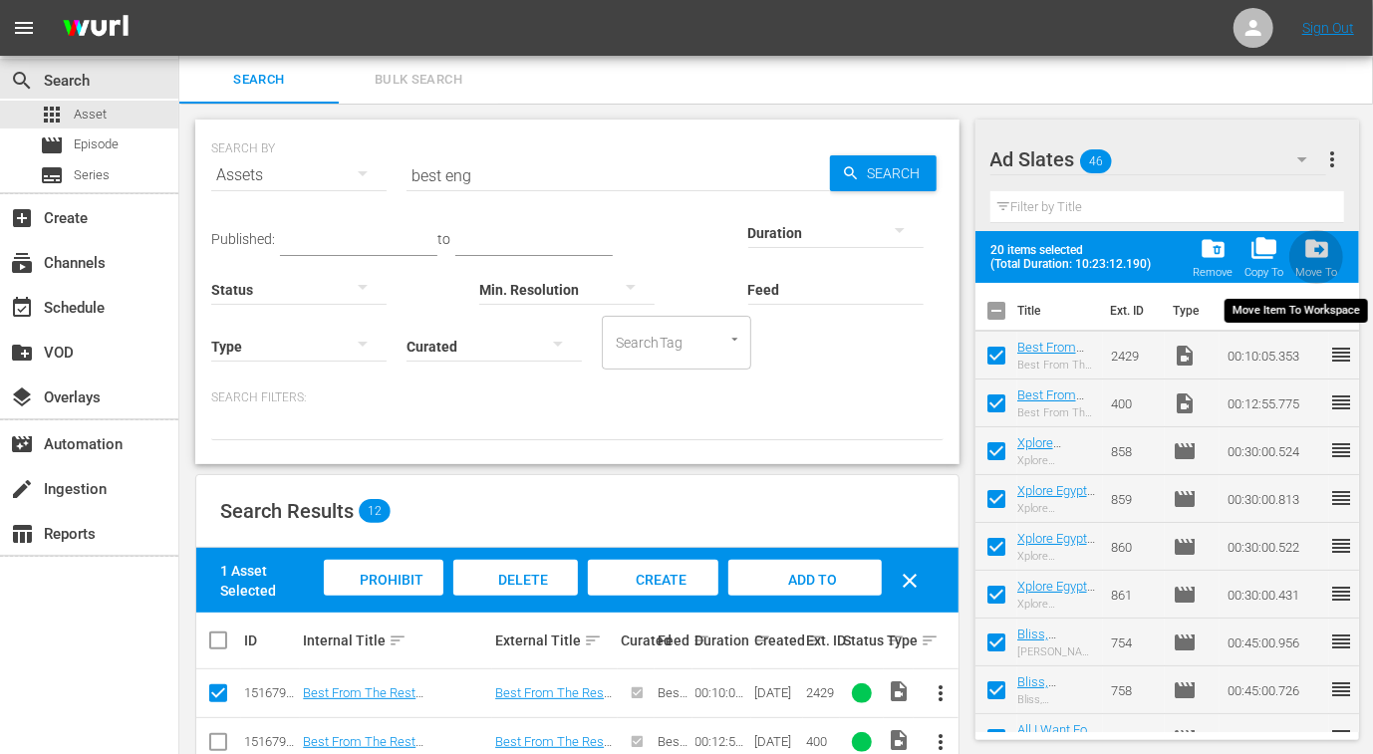
click at [1327, 256] on span "drive_file_move" at bounding box center [1316, 248] width 27 height 27
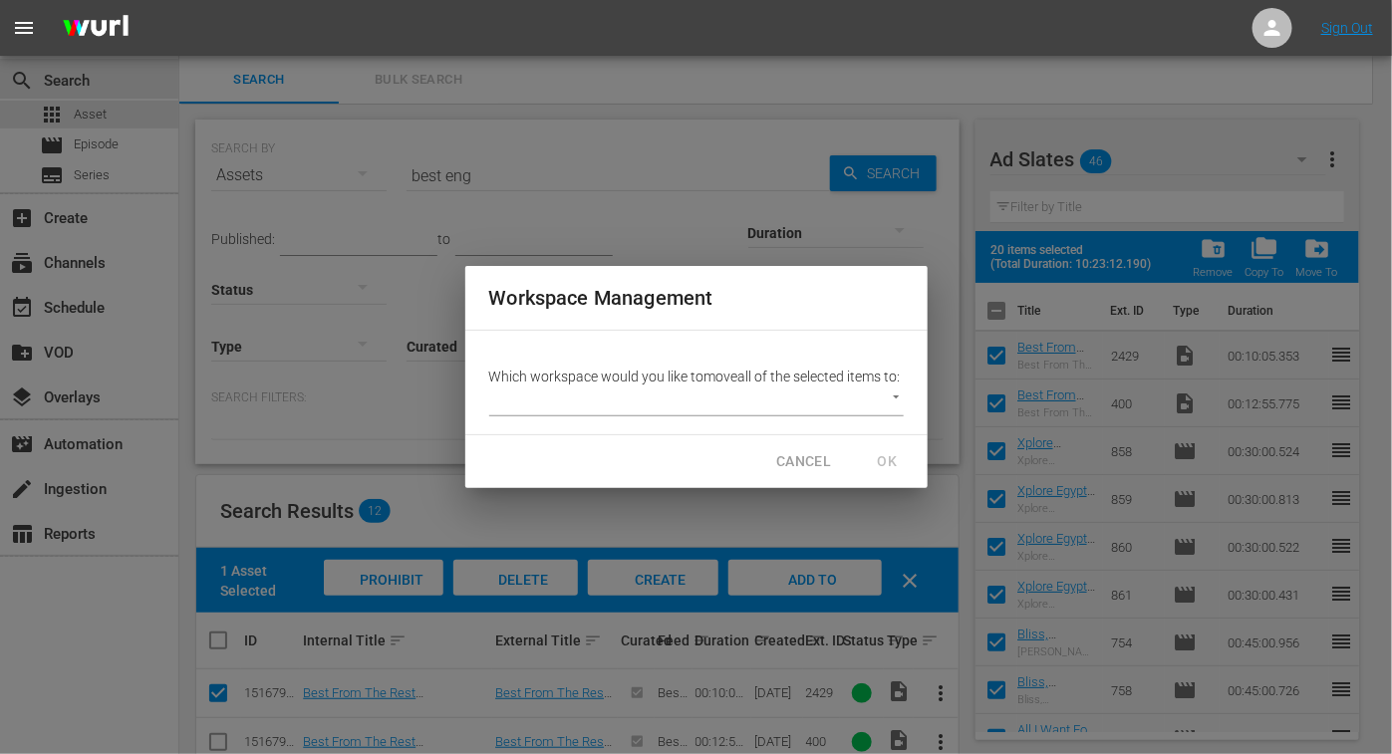
click at [906, 411] on div "Which workspace would you like to move all of the selected items to: ​" at bounding box center [696, 383] width 462 height 104
click at [896, 410] on body "menu Sign Out search Search apps Asset movie Episode subtitles Series add_box C…" at bounding box center [696, 377] width 1392 height 754
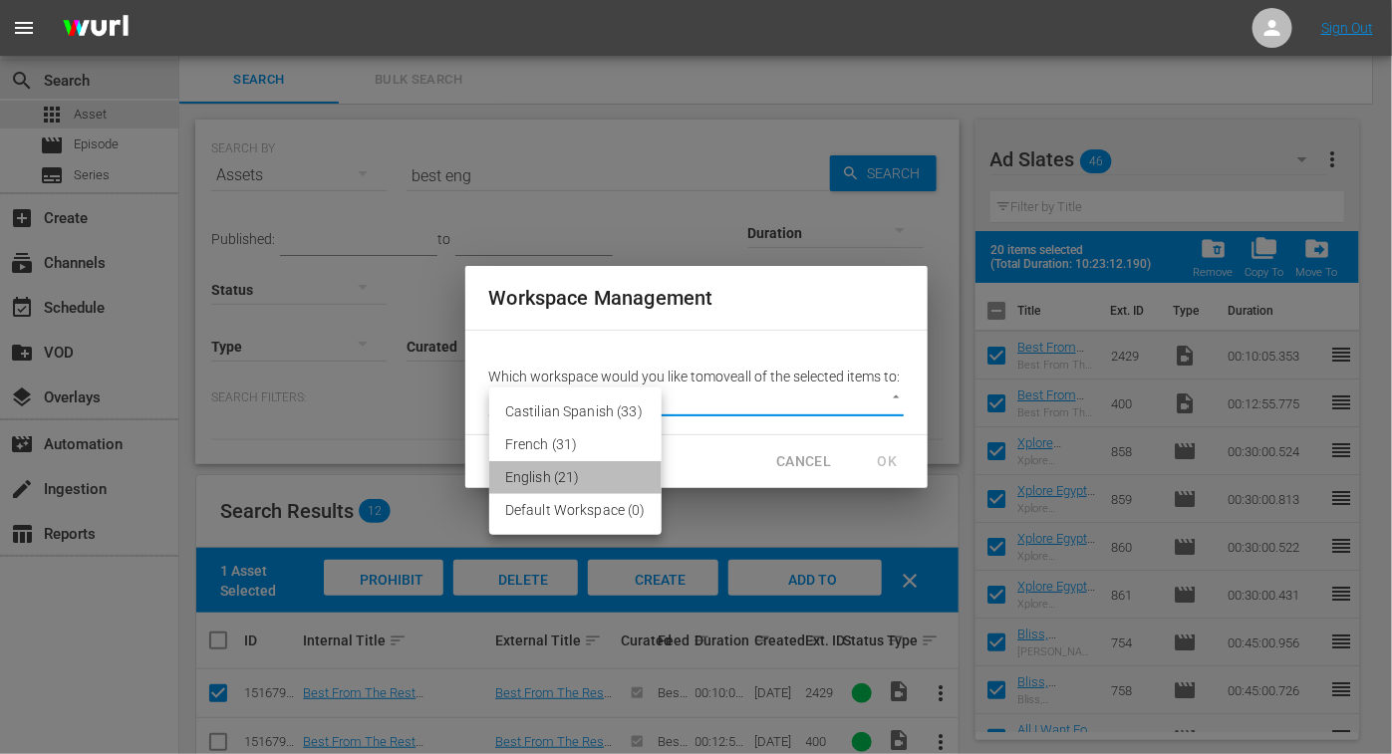
click at [620, 480] on li "English (21)" at bounding box center [575, 477] width 172 height 33
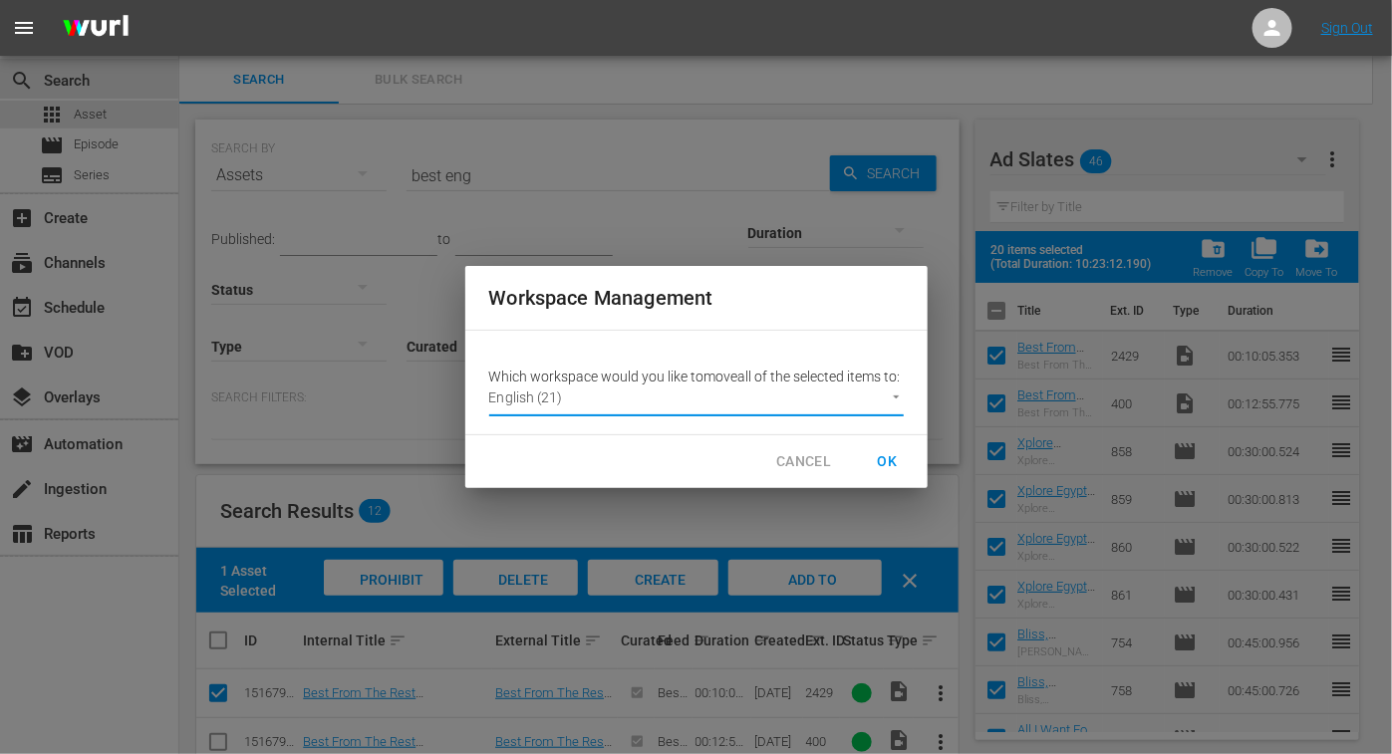
click at [892, 464] on span "OK" at bounding box center [888, 461] width 32 height 25
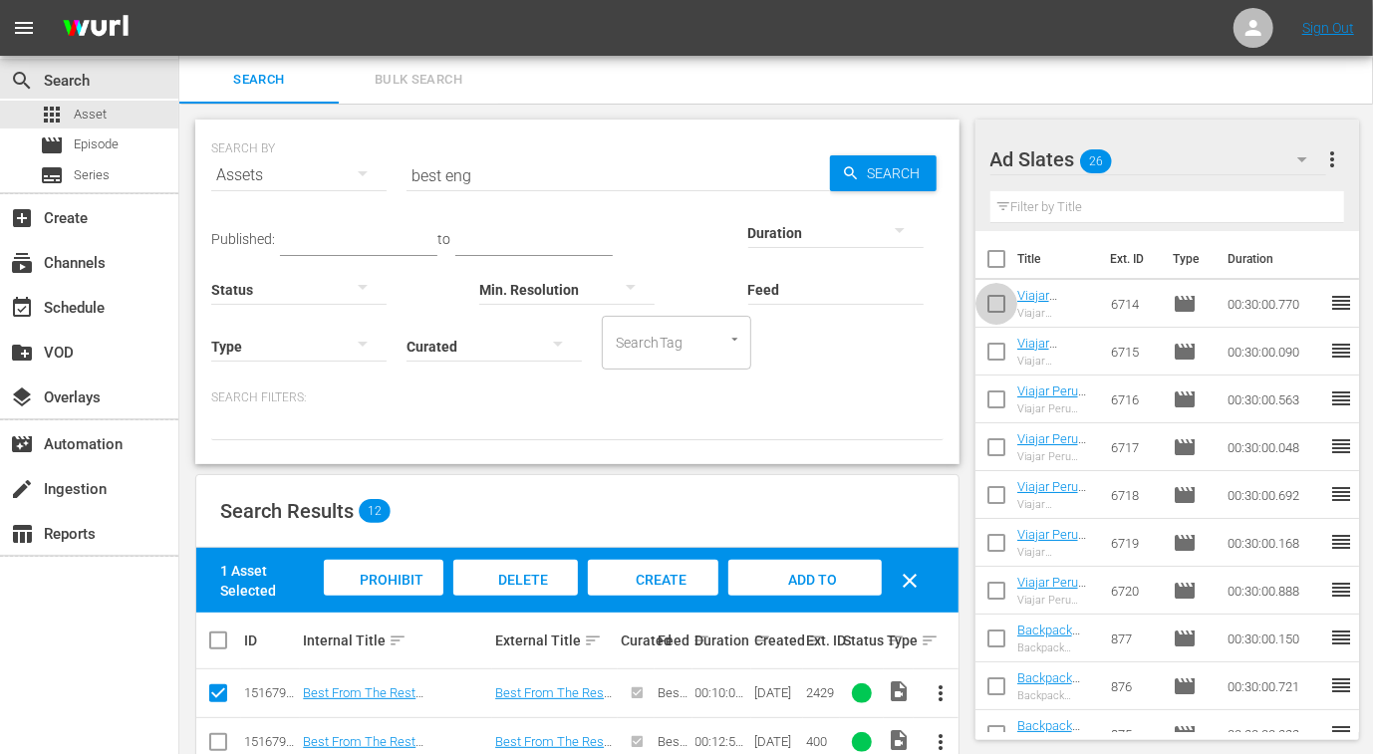
click at [987, 301] on input "checkbox" at bounding box center [996, 308] width 42 height 42
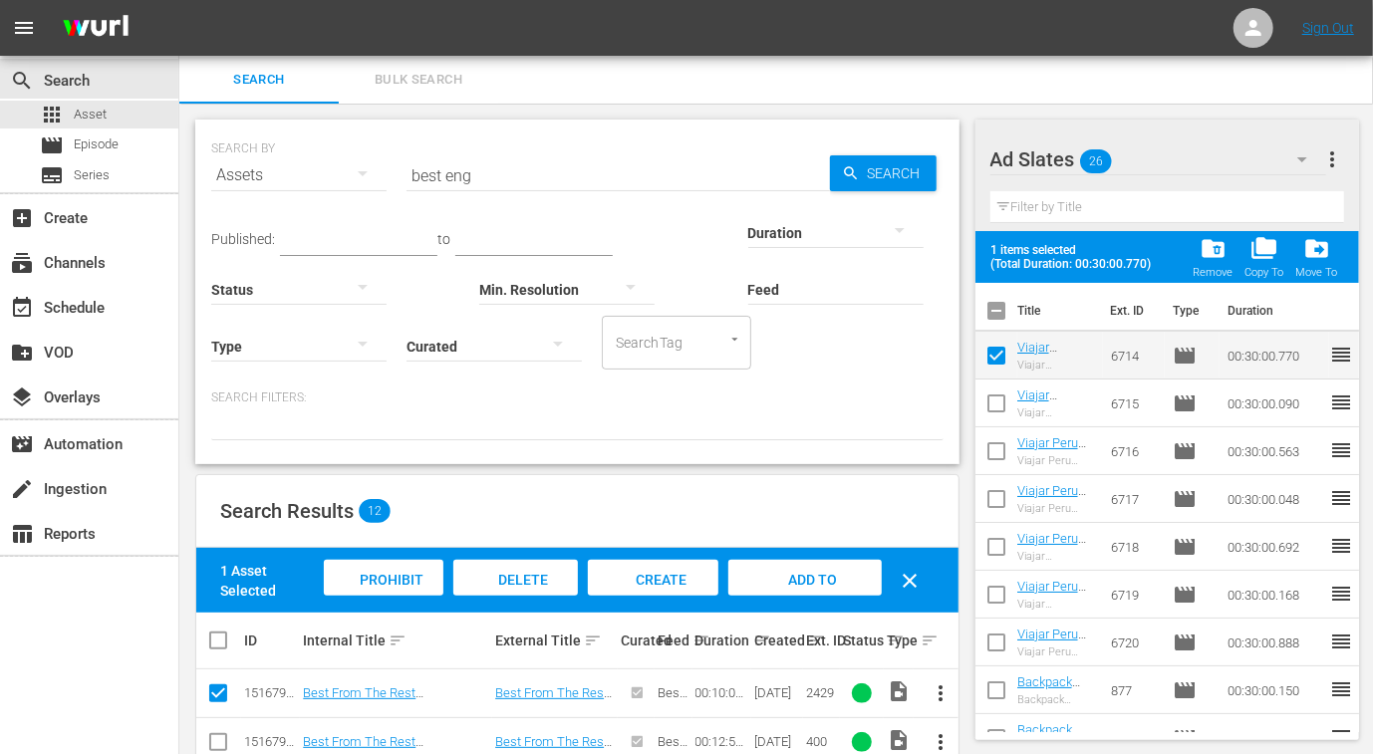
click at [996, 399] on input "checkbox" at bounding box center [996, 407] width 42 height 42
click at [997, 445] on input "checkbox" at bounding box center [996, 455] width 42 height 42
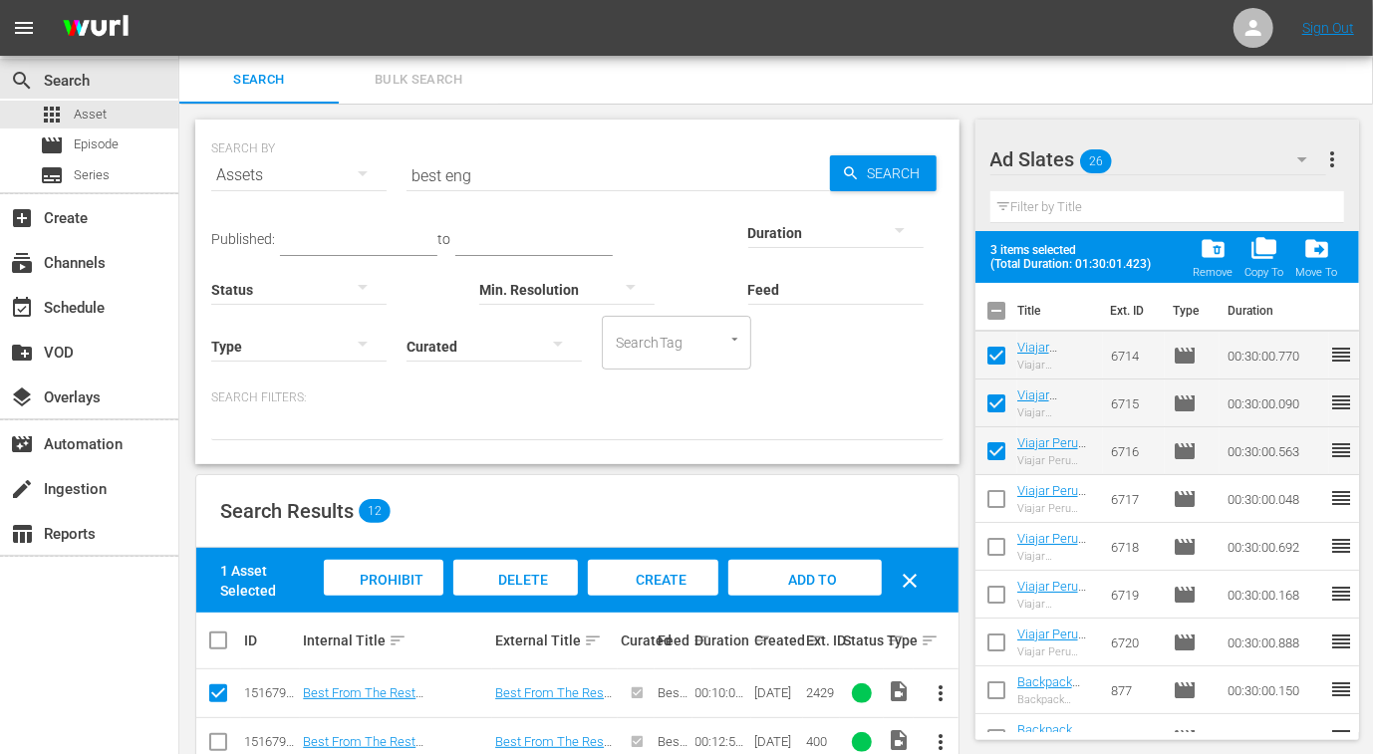
click at [995, 491] on input "checkbox" at bounding box center [996, 503] width 42 height 42
click at [991, 551] on input "checkbox" at bounding box center [996, 551] width 42 height 42
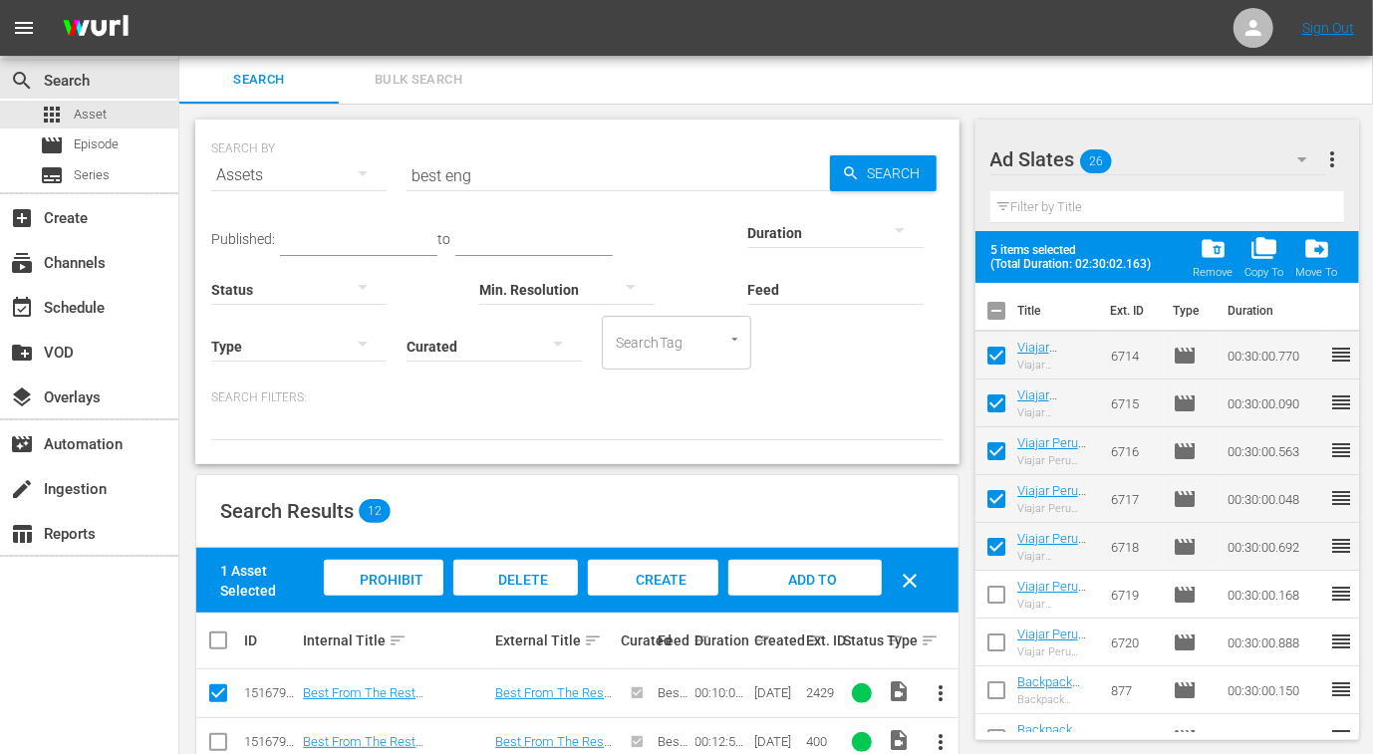
click at [989, 599] on input "checkbox" at bounding box center [996, 599] width 42 height 42
click at [991, 640] on input "checkbox" at bounding box center [996, 647] width 42 height 42
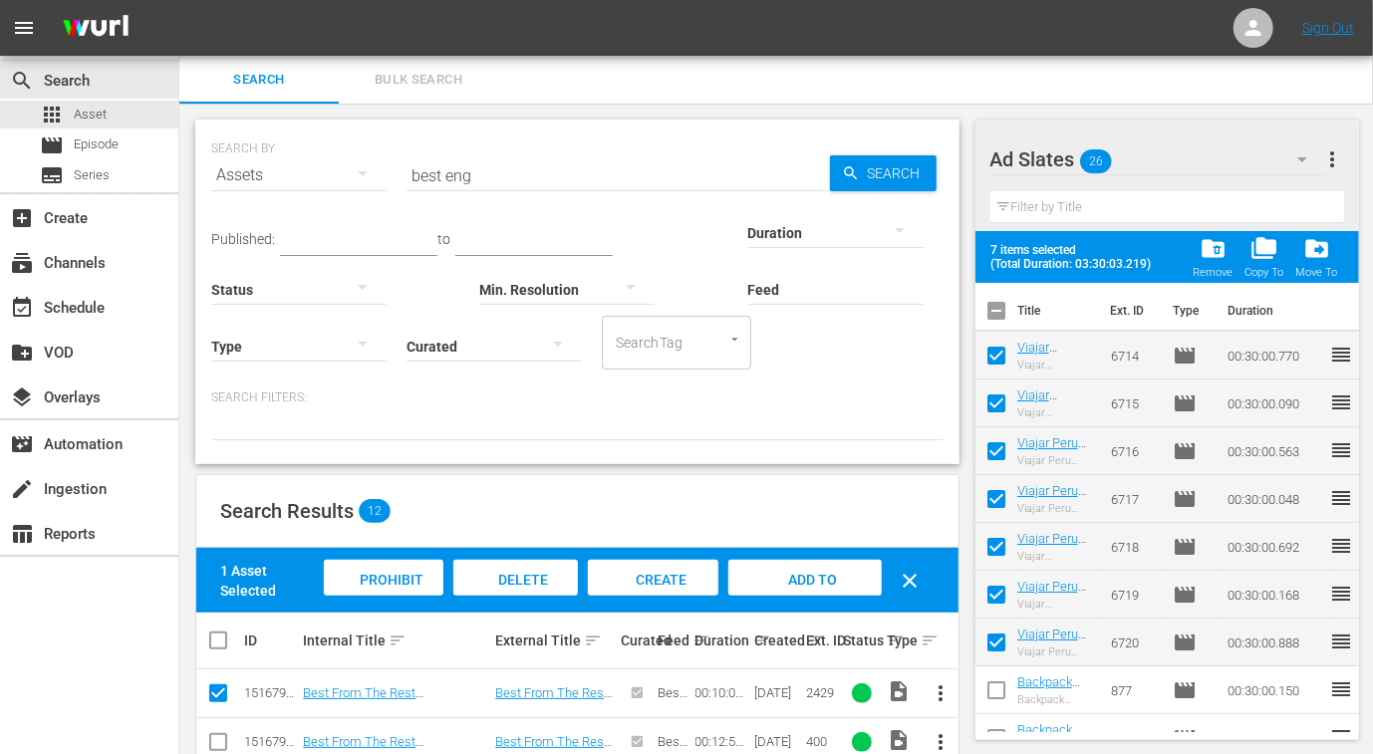
click at [991, 678] on input "checkbox" at bounding box center [996, 694] width 42 height 42
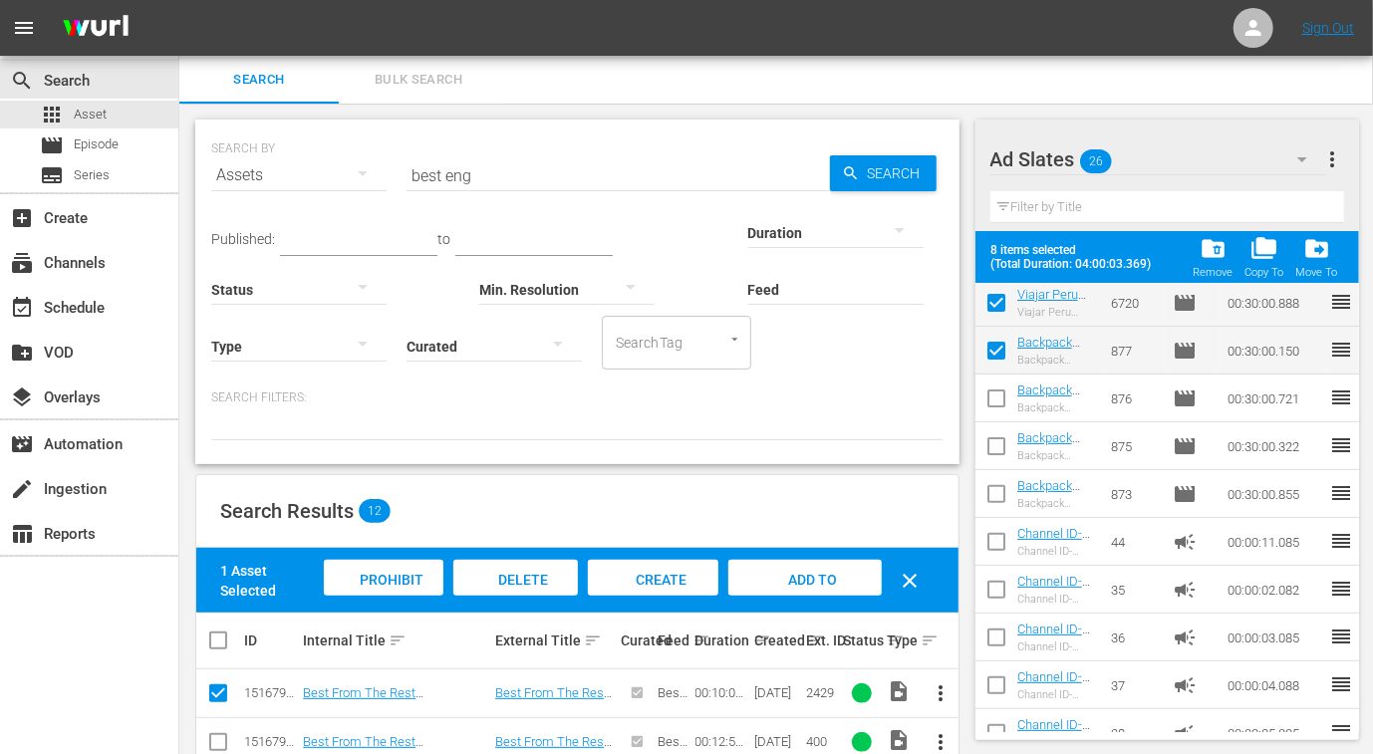
scroll to position [374, 0]
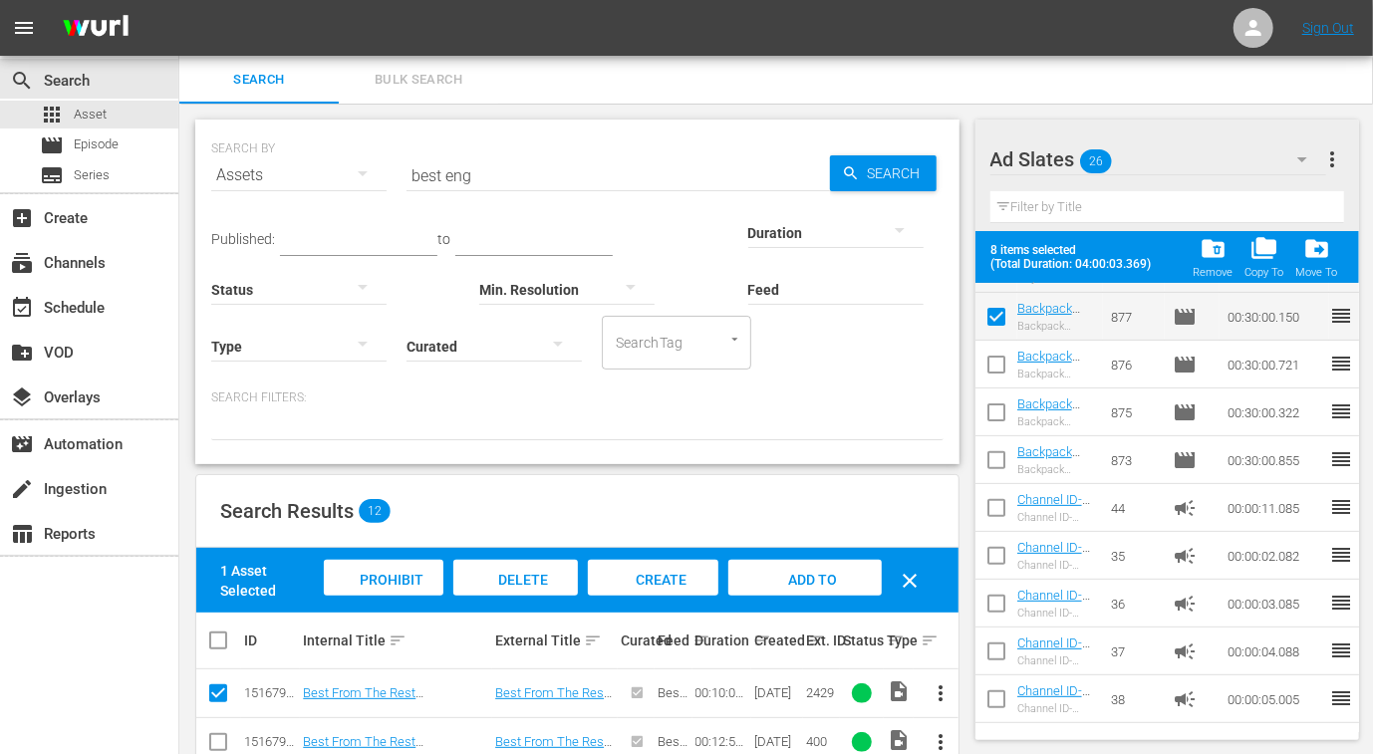
click at [1002, 361] on input "checkbox" at bounding box center [996, 369] width 42 height 42
click at [998, 409] on input "checkbox" at bounding box center [996, 416] width 42 height 42
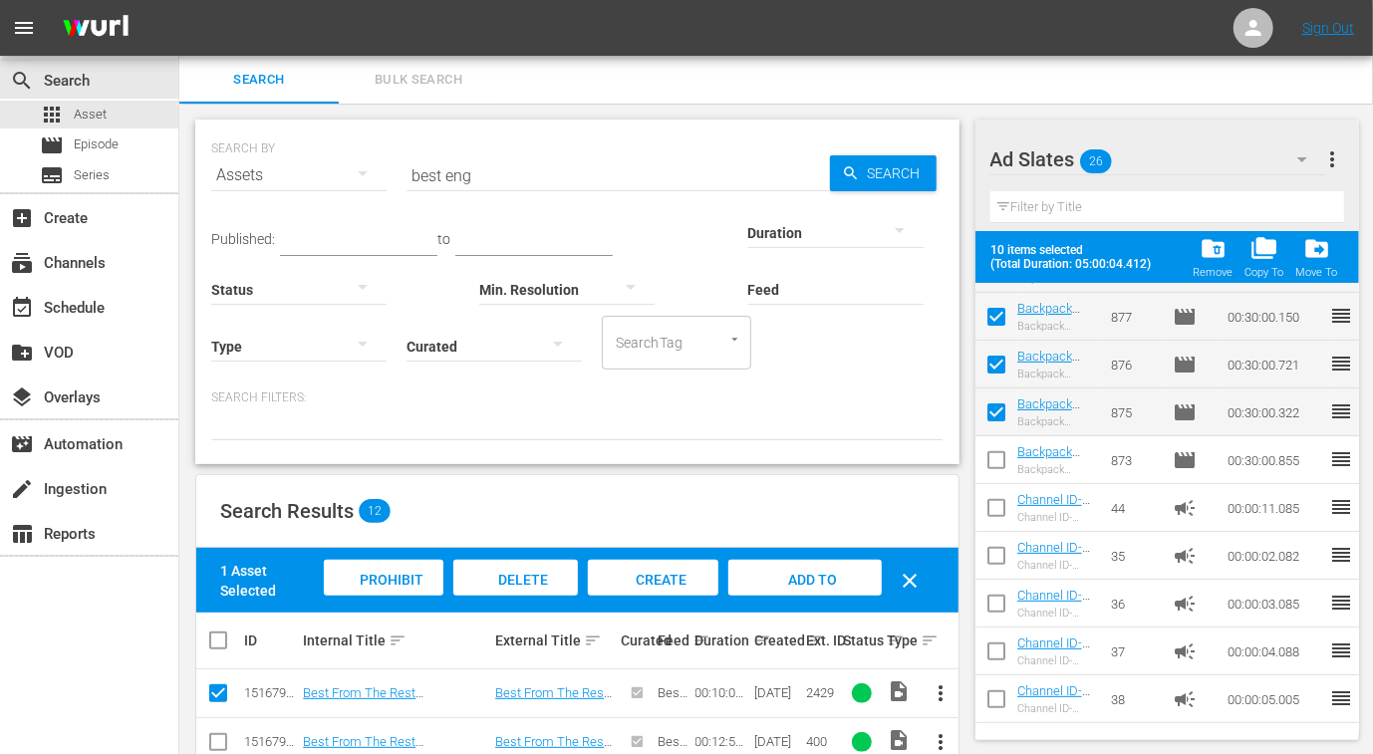
click at [993, 463] on input "checkbox" at bounding box center [996, 464] width 42 height 42
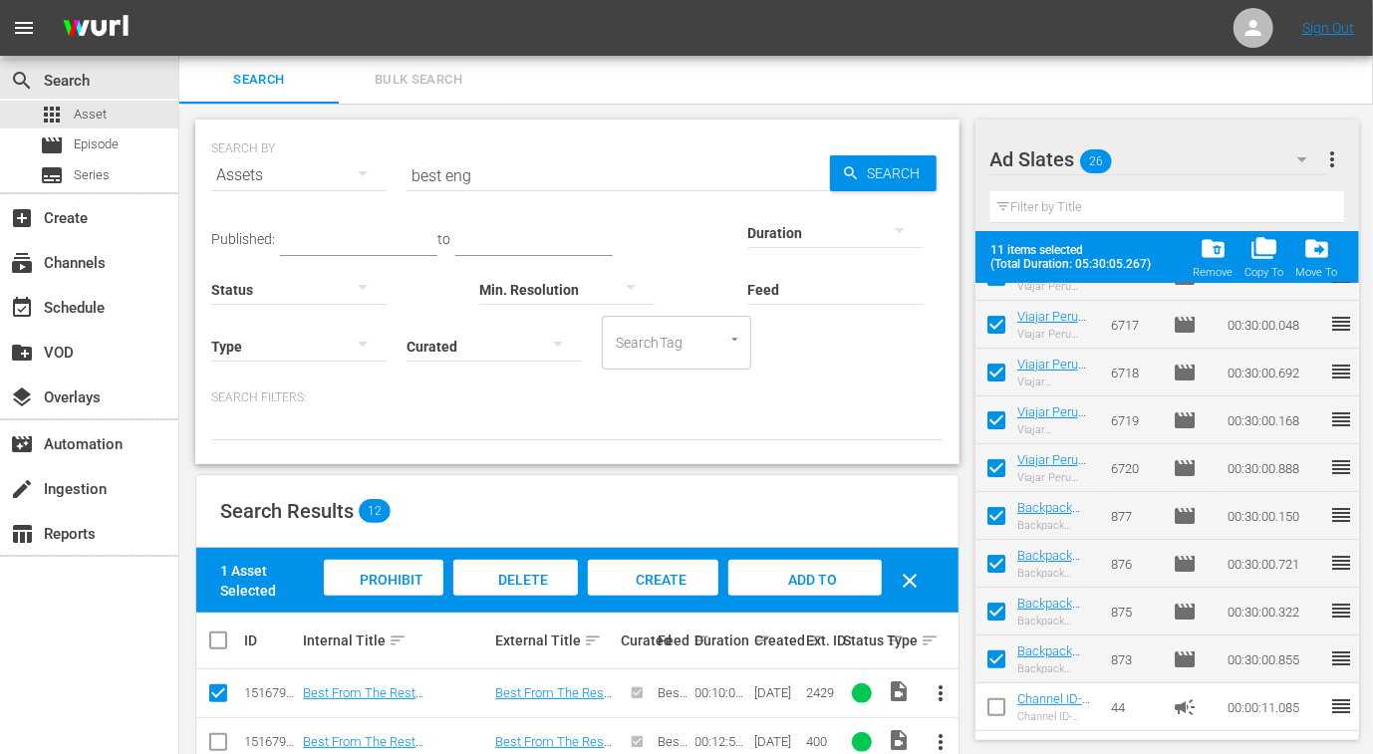
scroll to position [0, 0]
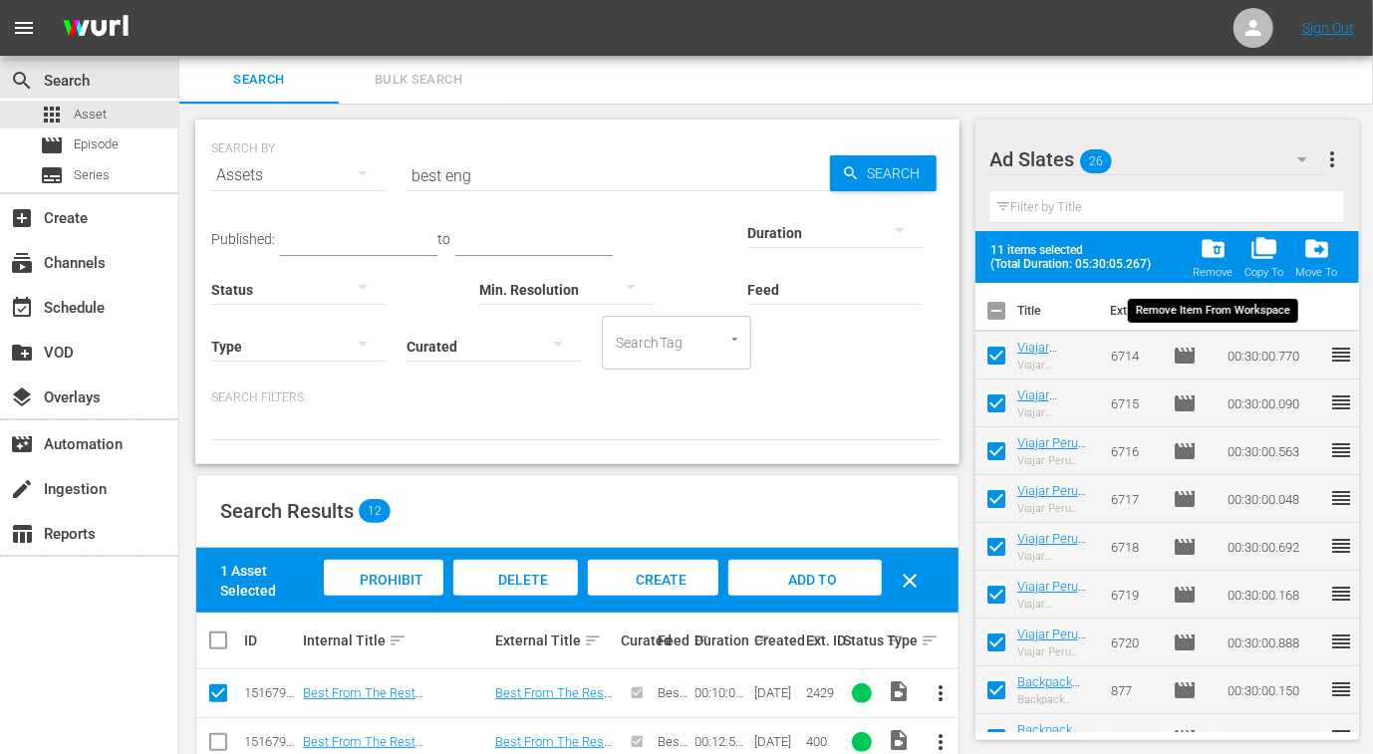
click at [1210, 236] on span "folder_delete" at bounding box center [1212, 248] width 27 height 27
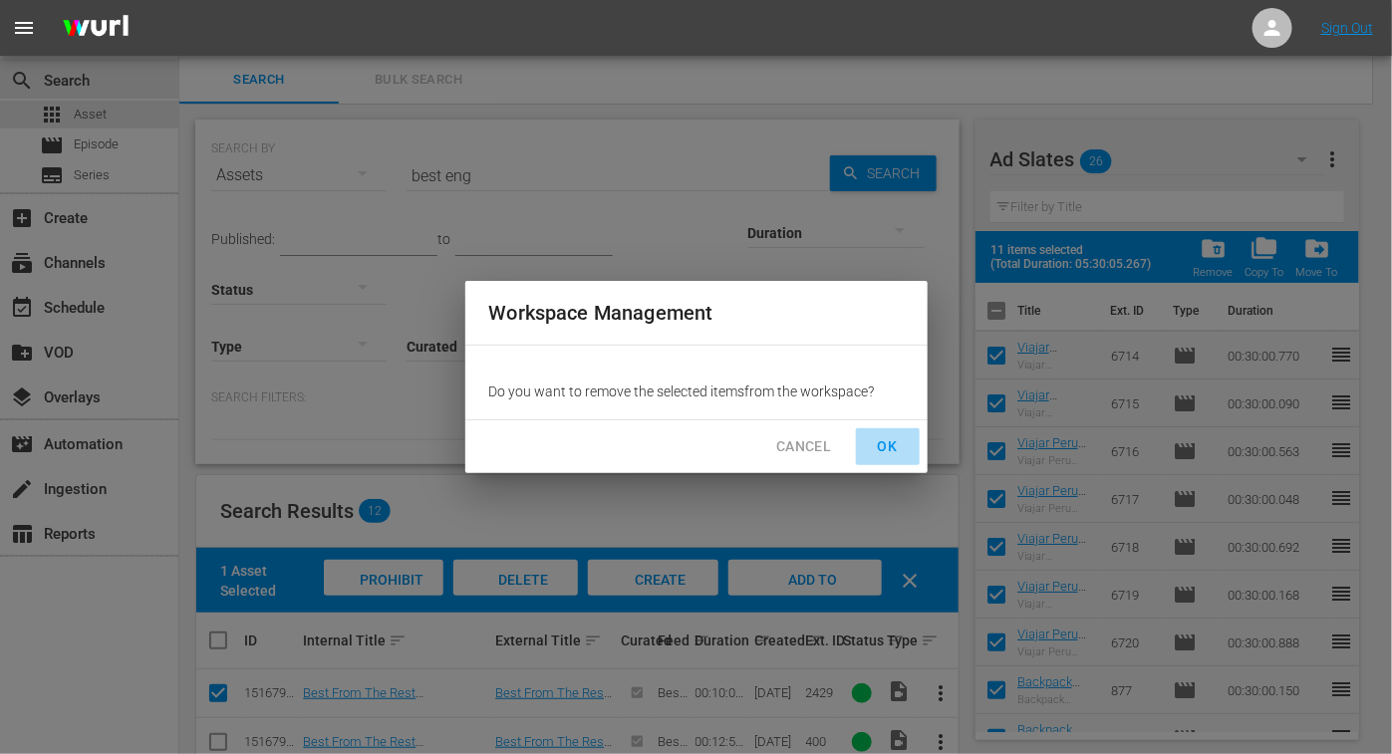
click at [885, 444] on span "OK" at bounding box center [888, 446] width 32 height 25
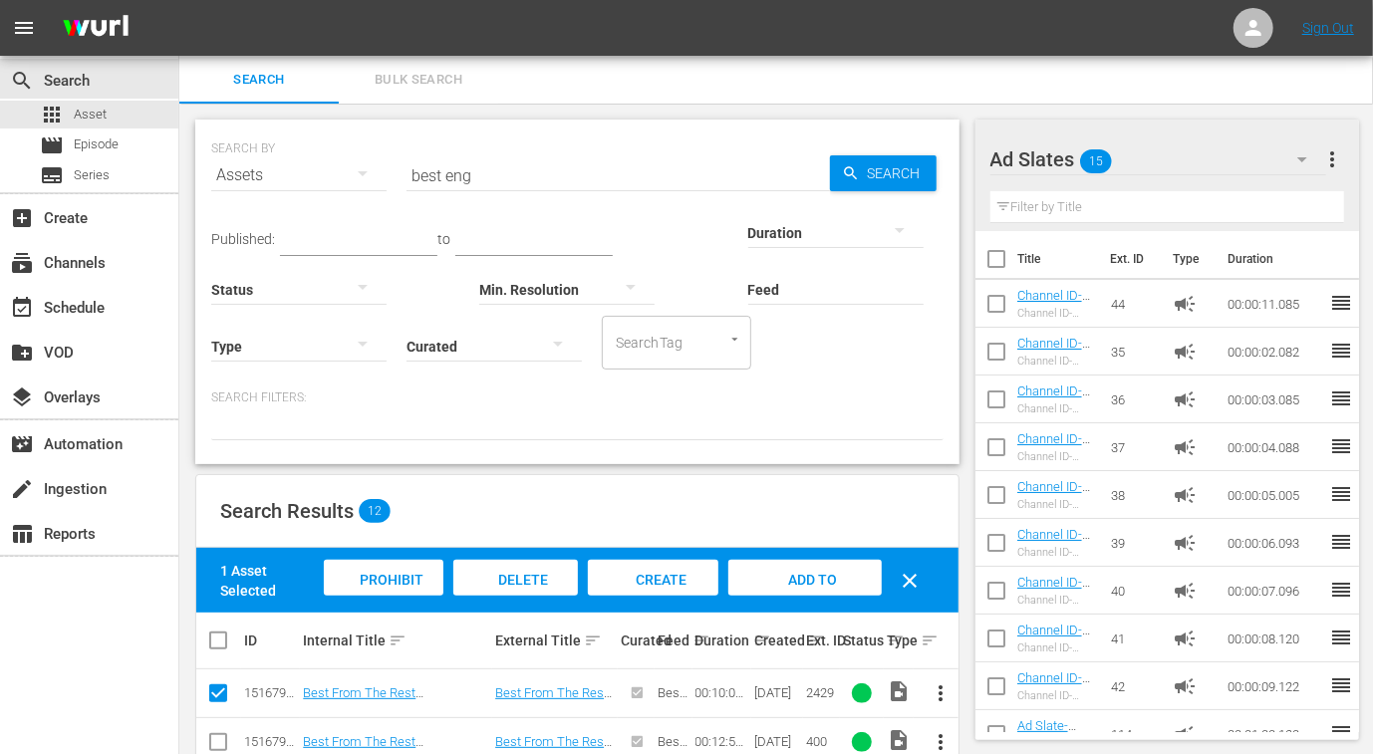
click at [1306, 155] on icon "button" at bounding box center [1302, 159] width 24 height 24
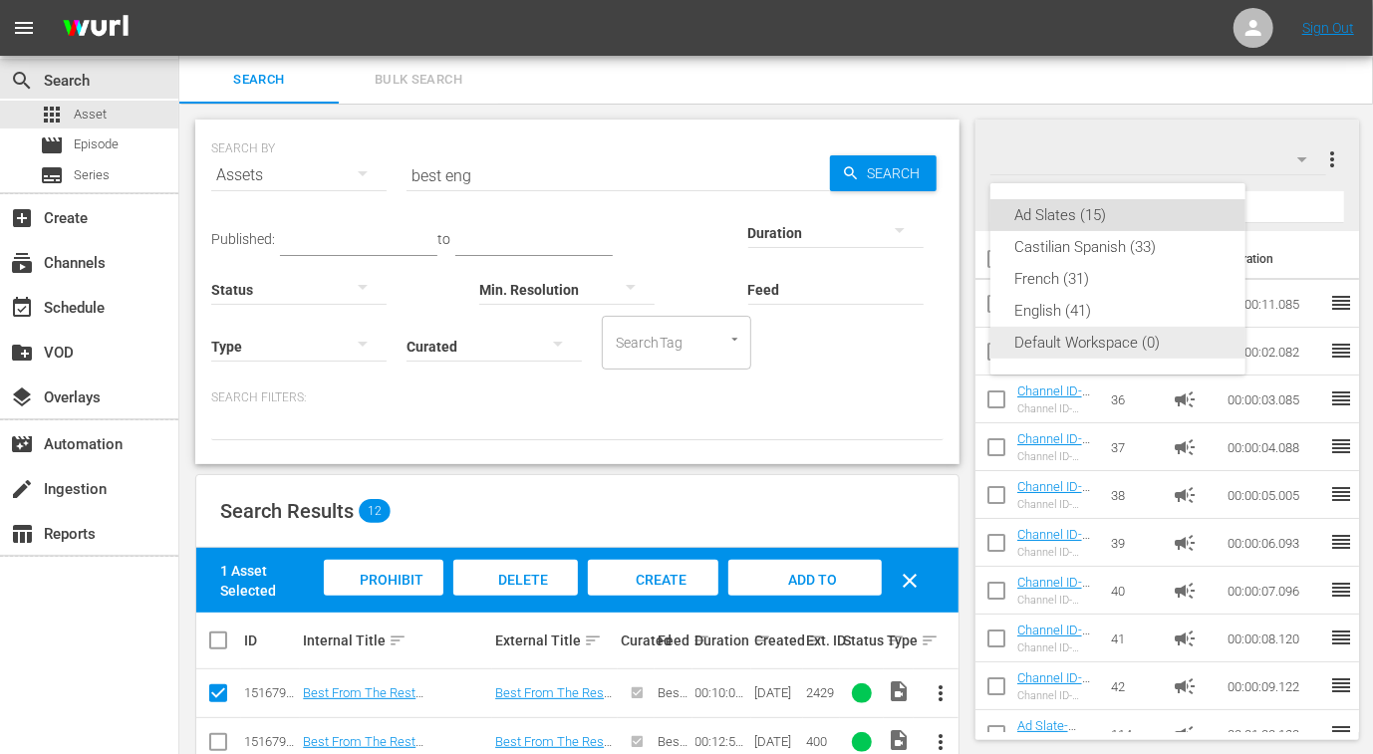
click at [1089, 331] on div "Default Workspace (0)" at bounding box center [1117, 343] width 207 height 32
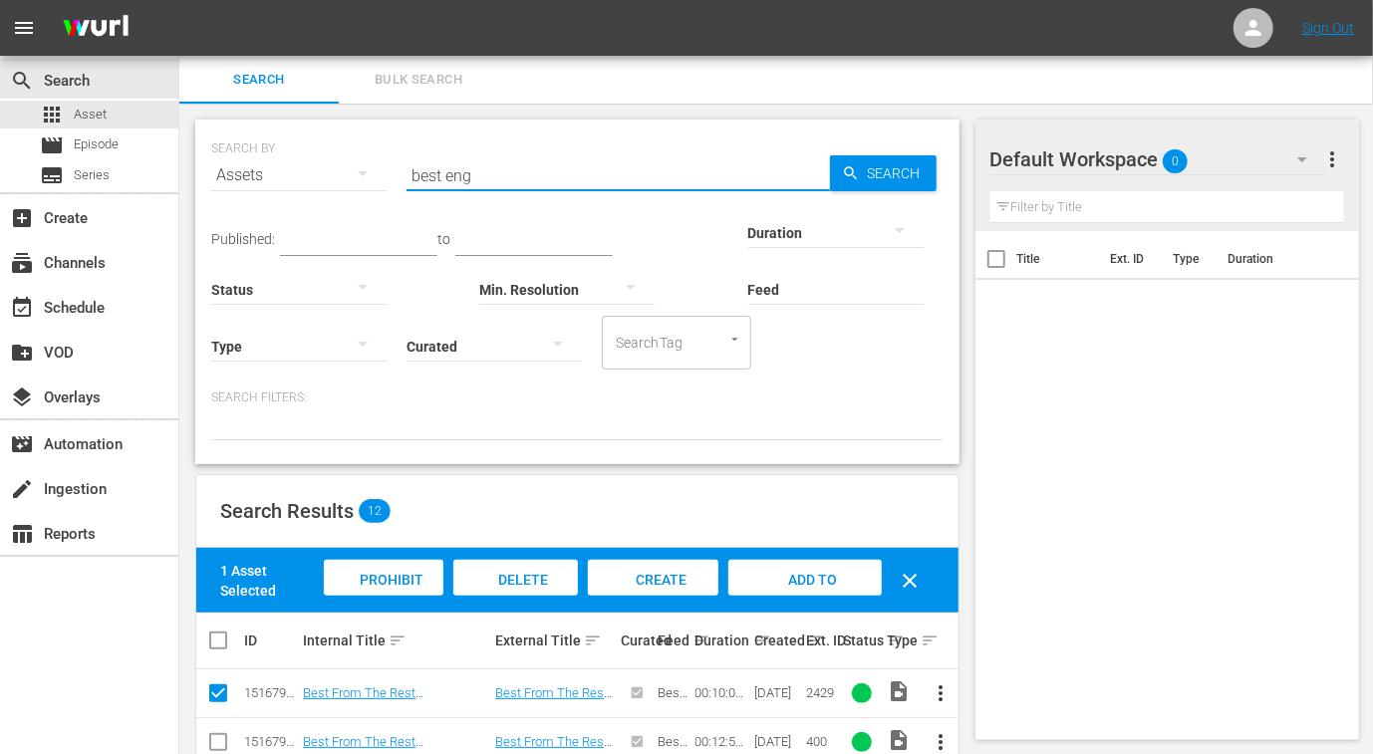
drag, startPoint x: 490, startPoint y: 176, endPoint x: 217, endPoint y: 174, distance: 272.9
click at [217, 174] on div "SEARCH BY Search By Assets Search ID, Title, Description, Keywords, or Category…" at bounding box center [577, 163] width 732 height 72
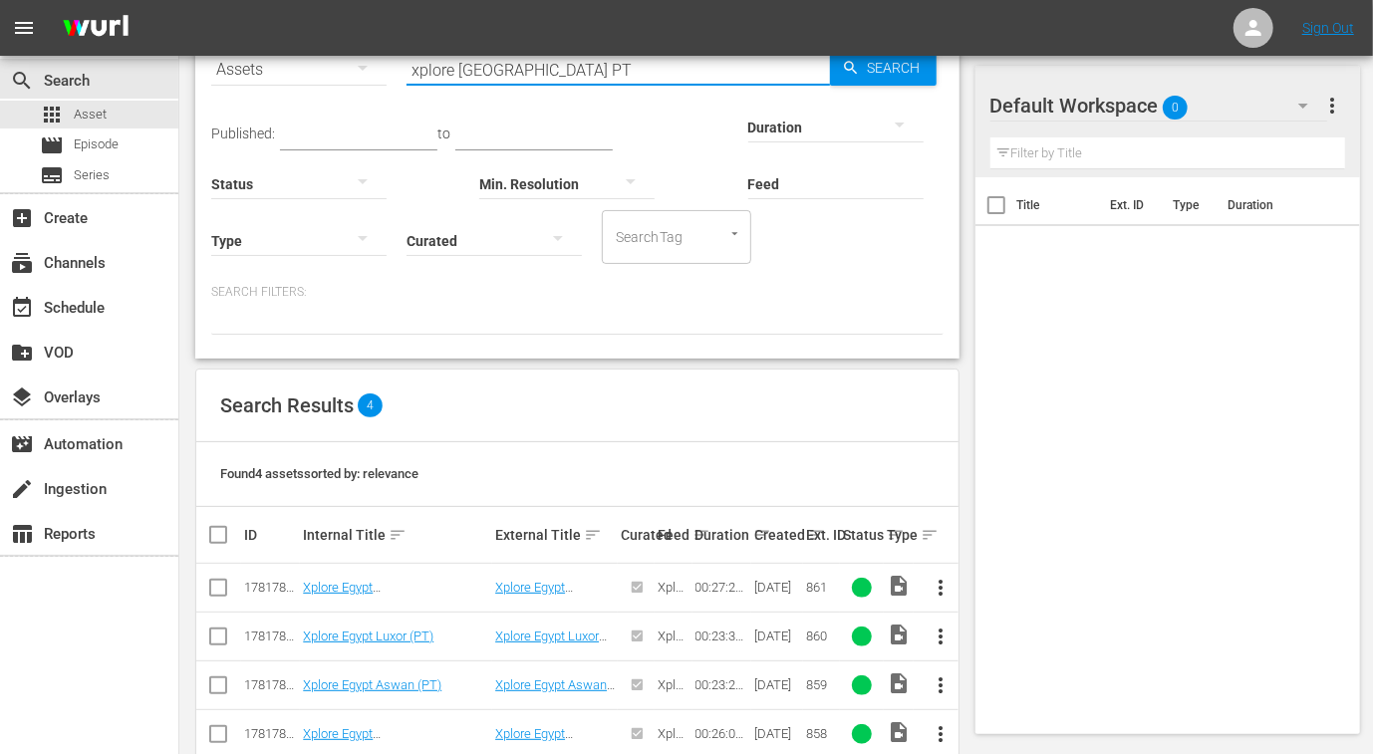
scroll to position [144, 0]
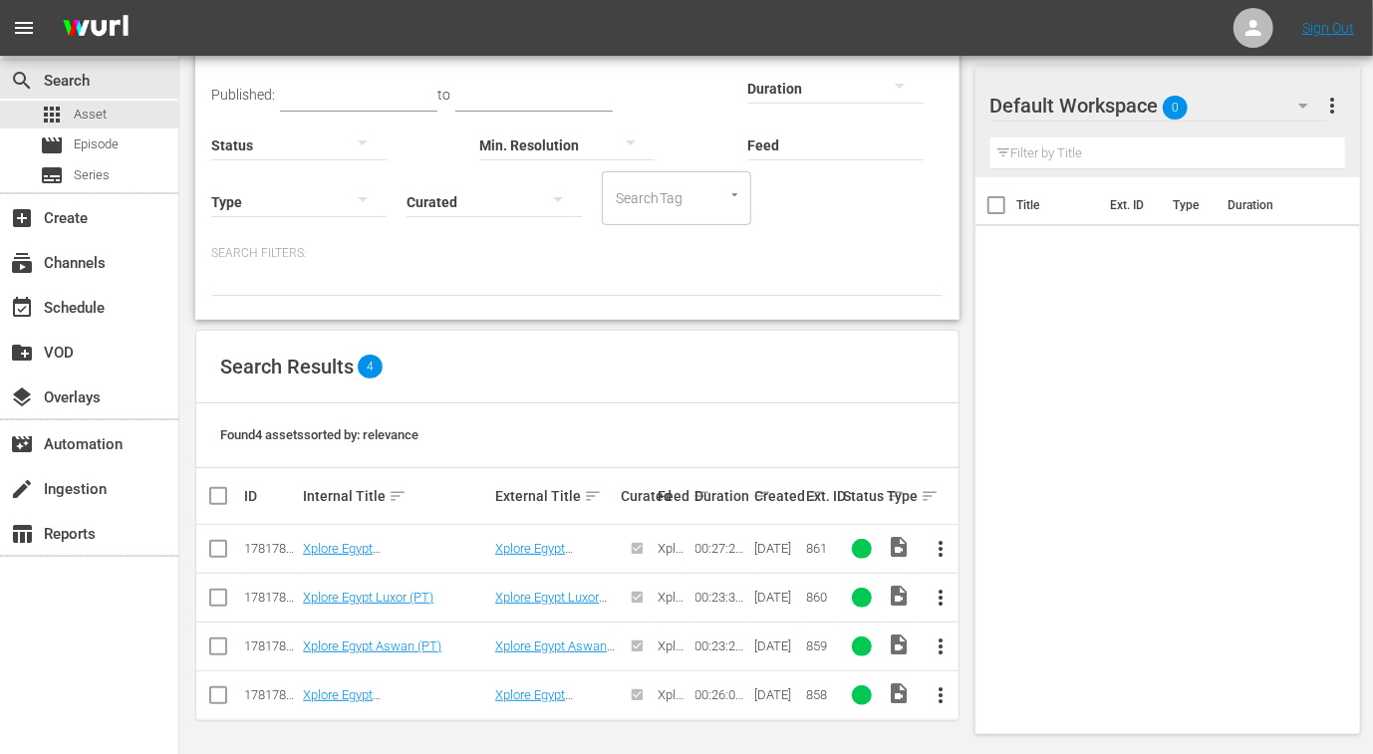
click at [216, 500] on input "checkbox" at bounding box center [226, 496] width 40 height 24
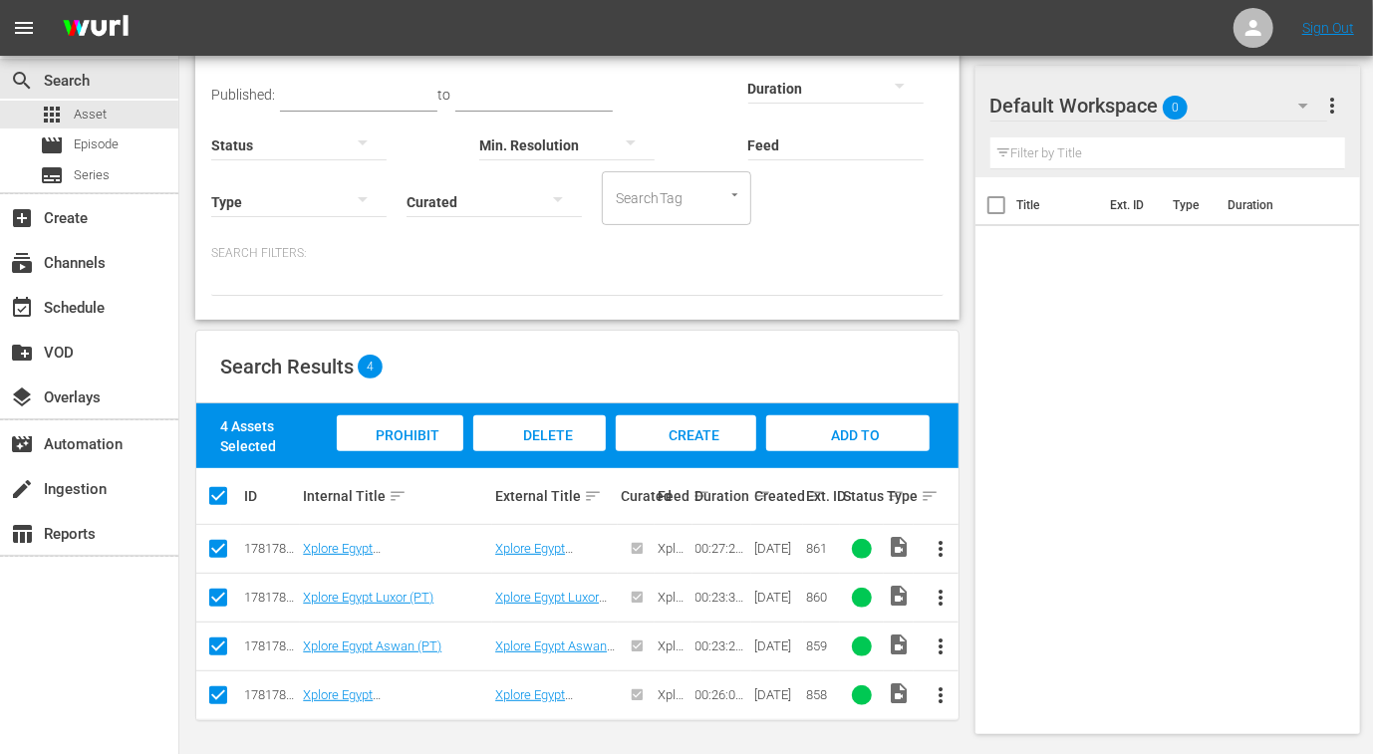
click at [824, 435] on span "Add to Workspace" at bounding box center [848, 454] width 98 height 54
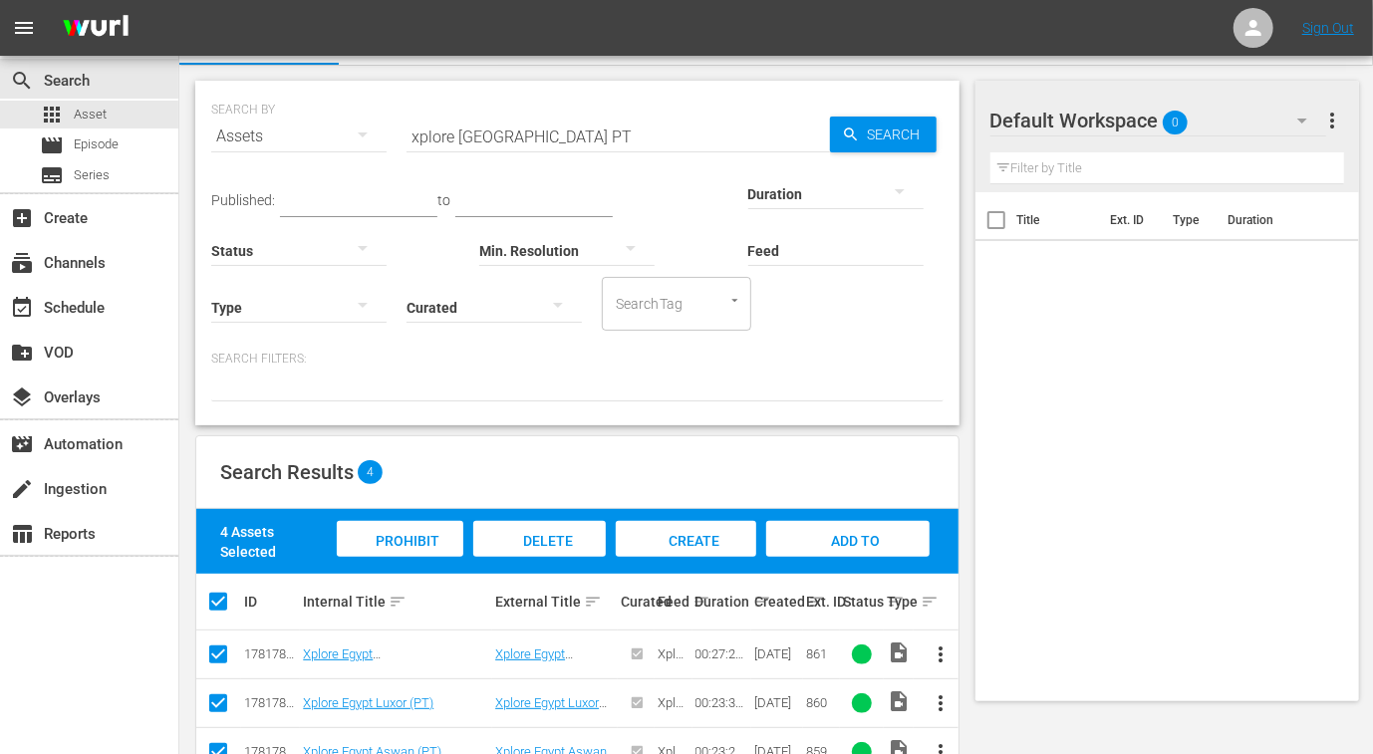
scroll to position [0, 0]
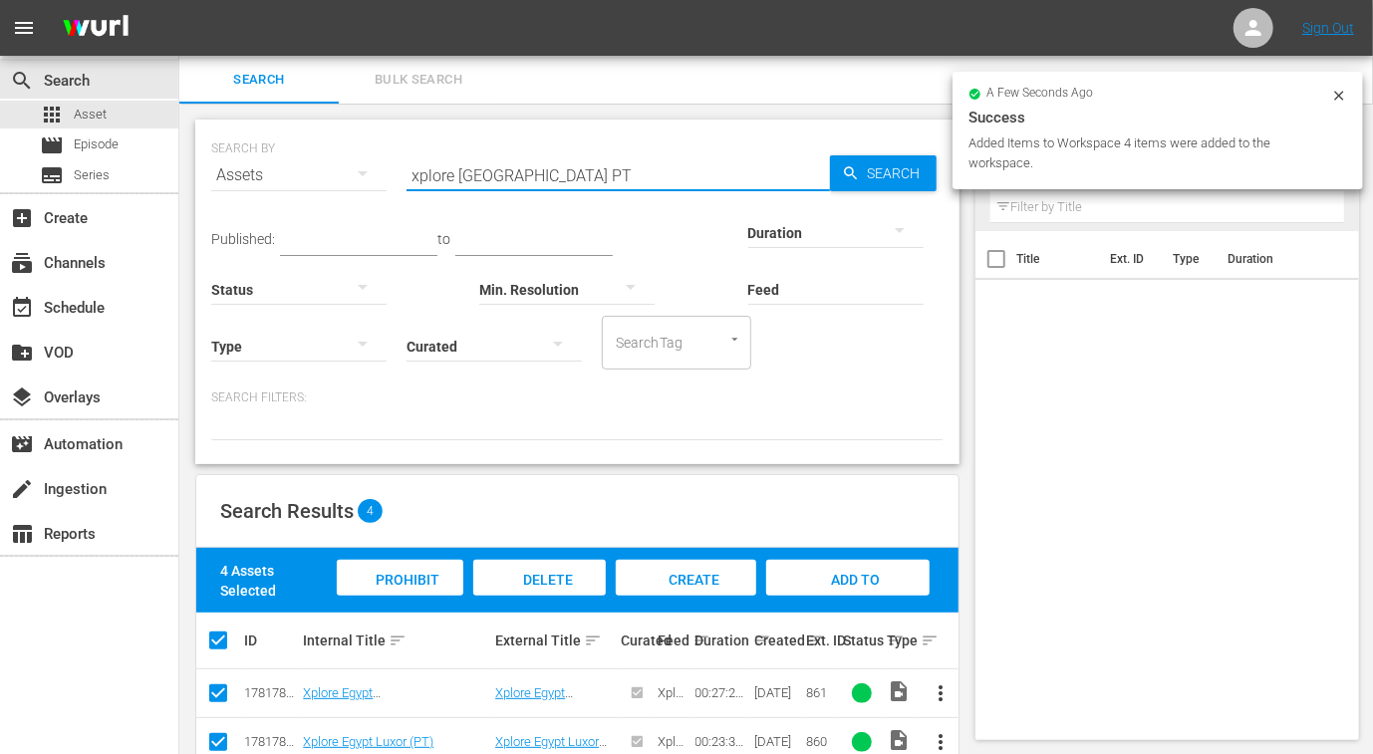
drag, startPoint x: 496, startPoint y: 172, endPoint x: 306, endPoint y: 161, distance: 190.6
click at [306, 161] on div "SEARCH BY Search By Assets Search ID, Title, Description, Keywords, or Category…" at bounding box center [577, 163] width 732 height 72
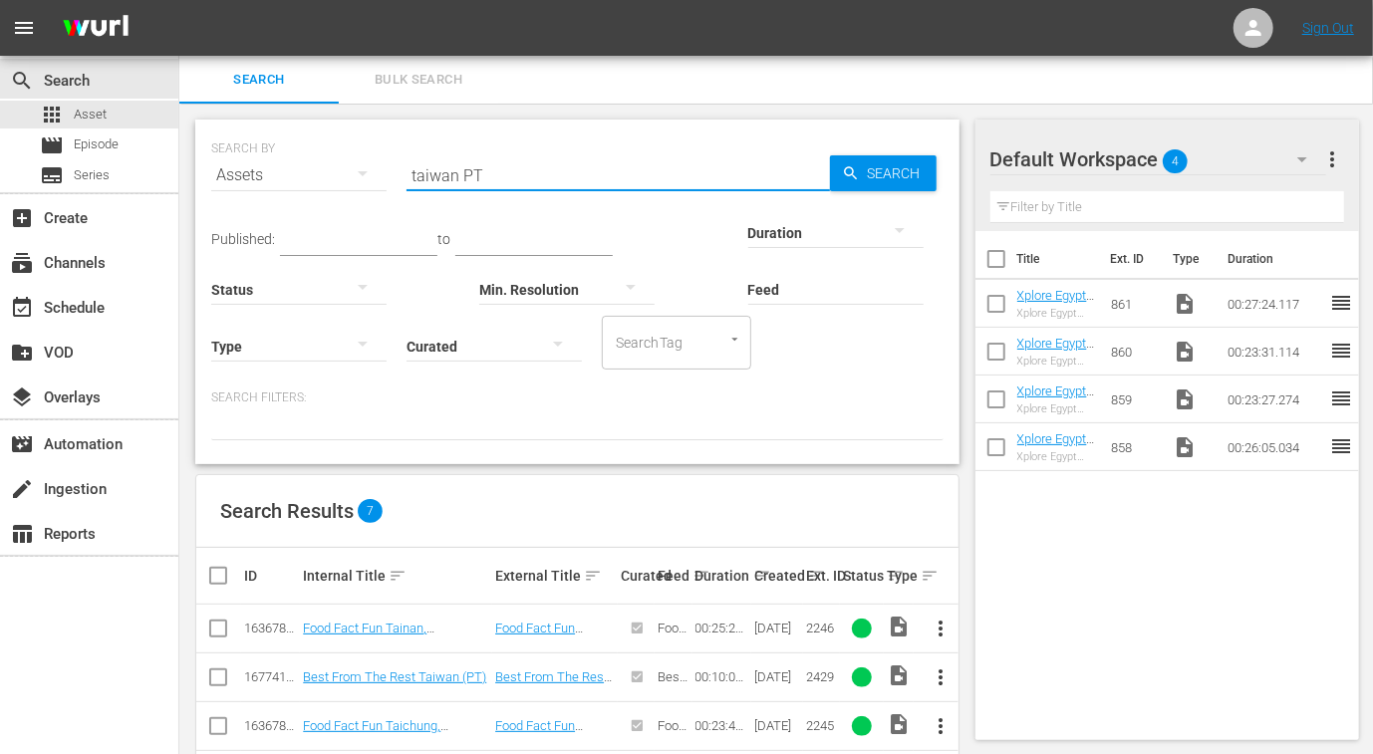
scroll to position [226, 0]
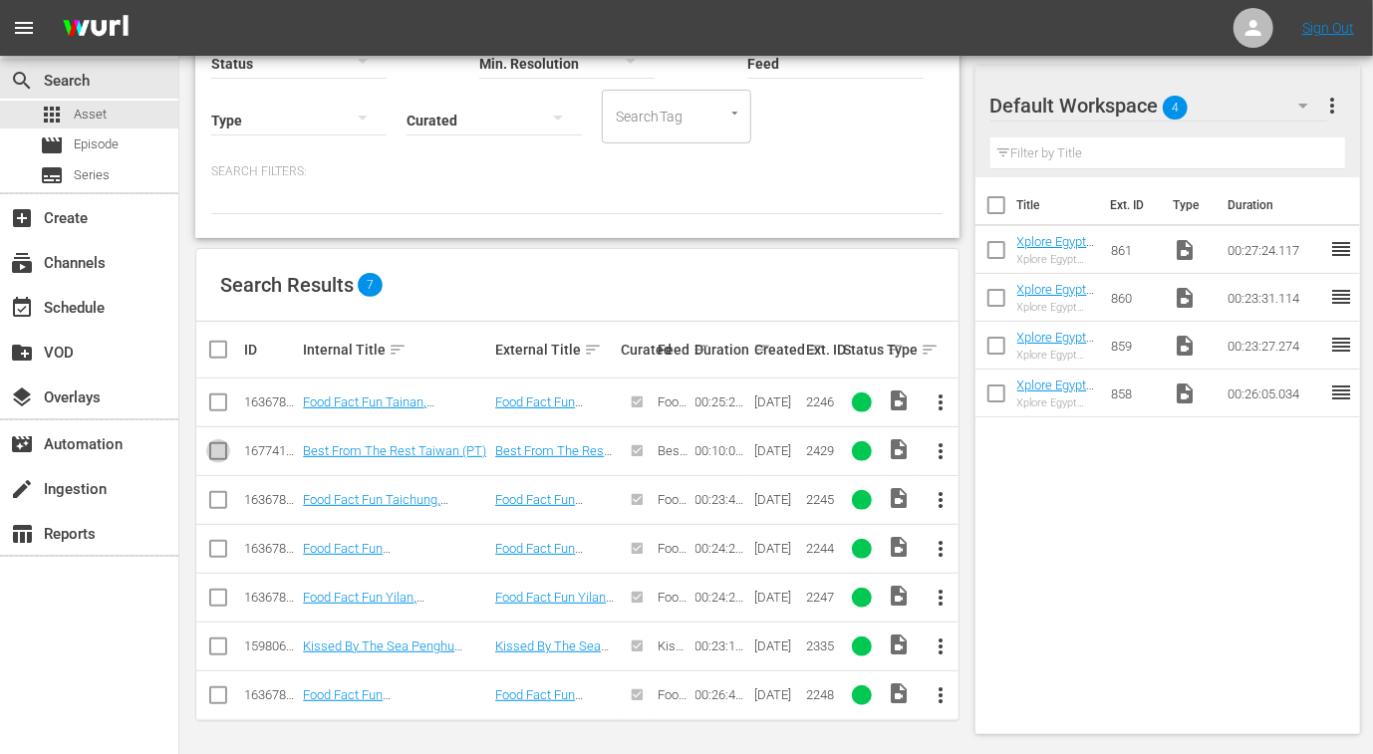
click at [217, 454] on input "checkbox" at bounding box center [218, 455] width 24 height 24
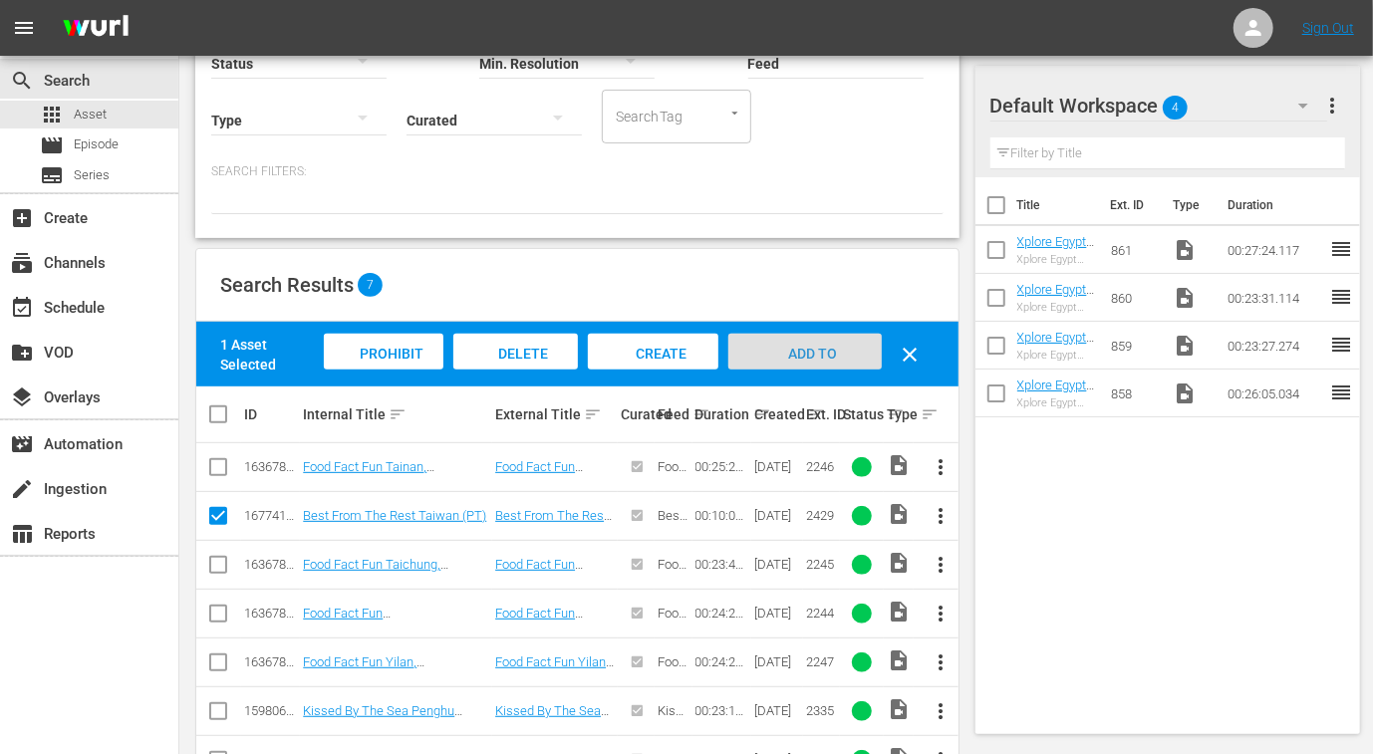
click at [806, 351] on span "Add to Workspace" at bounding box center [805, 373] width 98 height 54
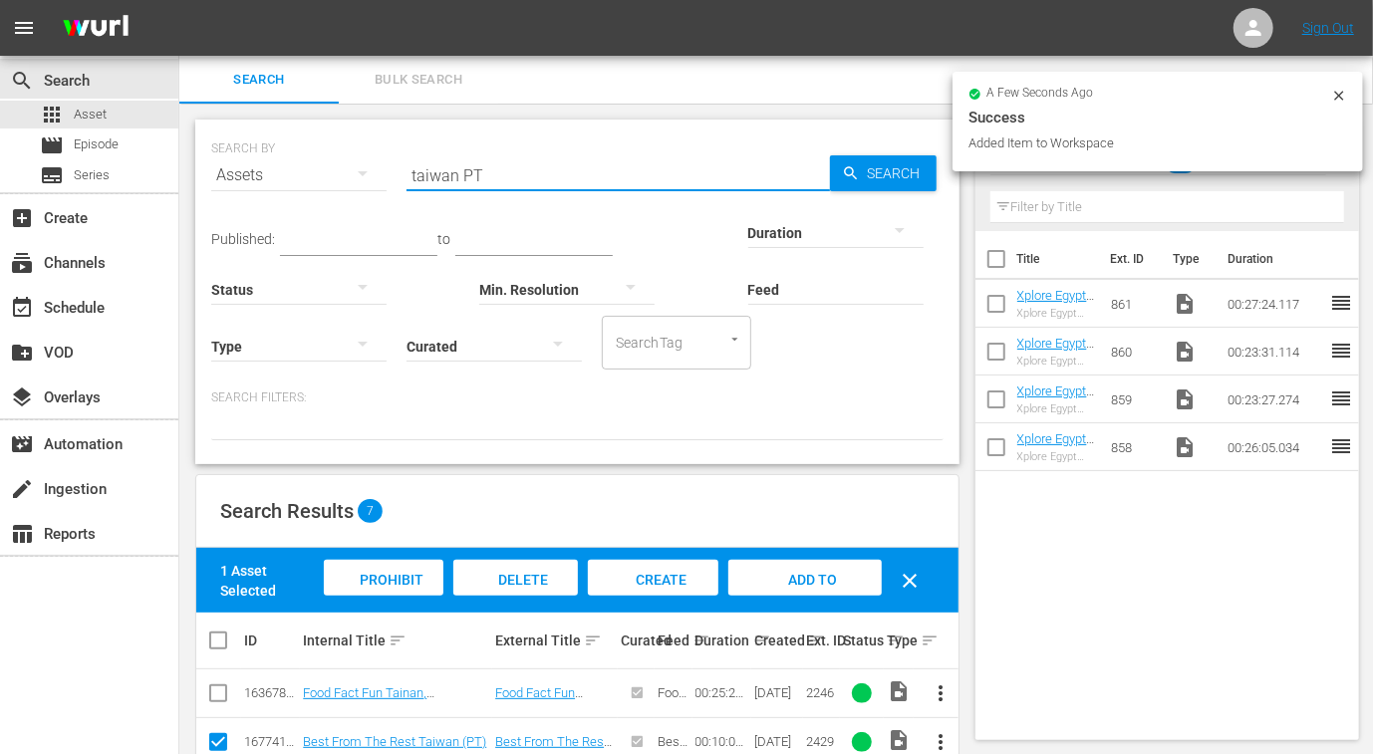
click at [438, 171] on input "taiwan PT" at bounding box center [617, 175] width 423 height 48
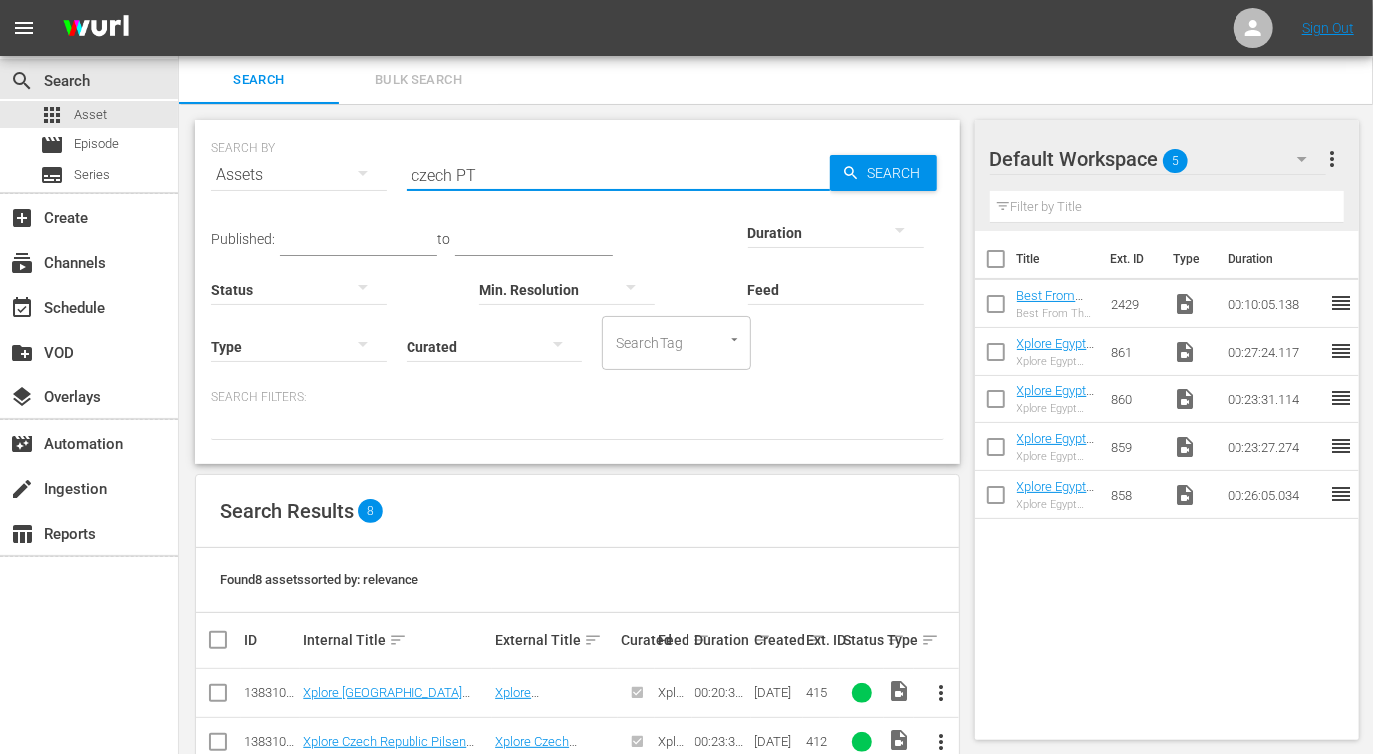
click at [429, 169] on input "czech PT" at bounding box center [617, 175] width 423 height 48
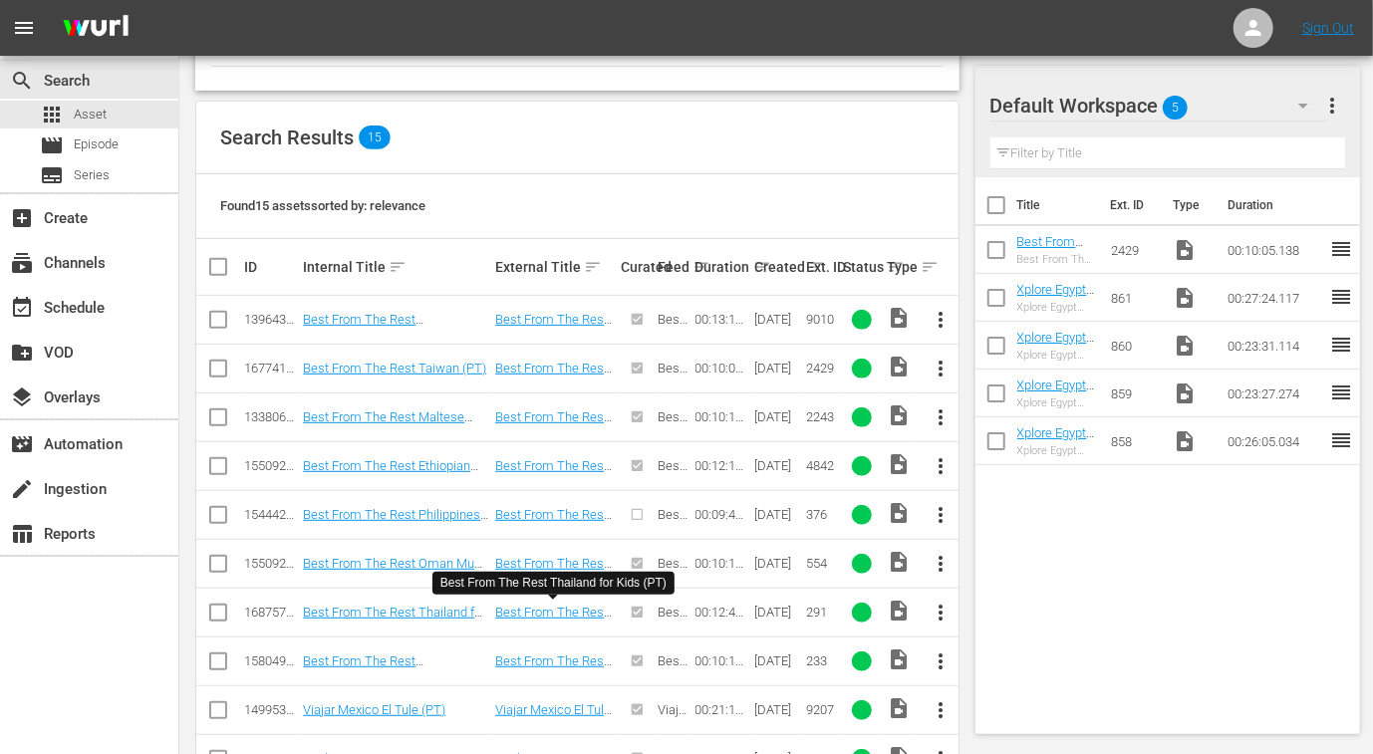
scroll to position [497, 0]
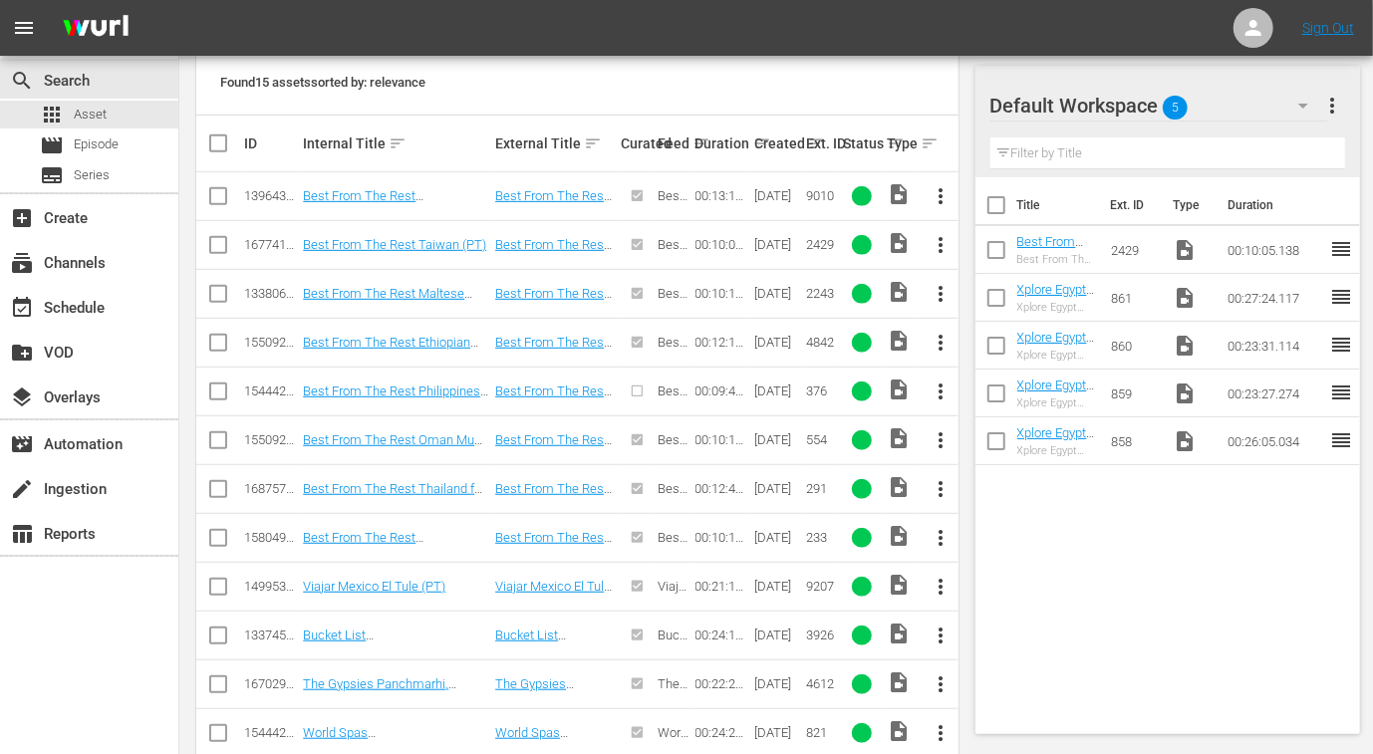
click at [1313, 103] on icon "button" at bounding box center [1303, 106] width 24 height 24
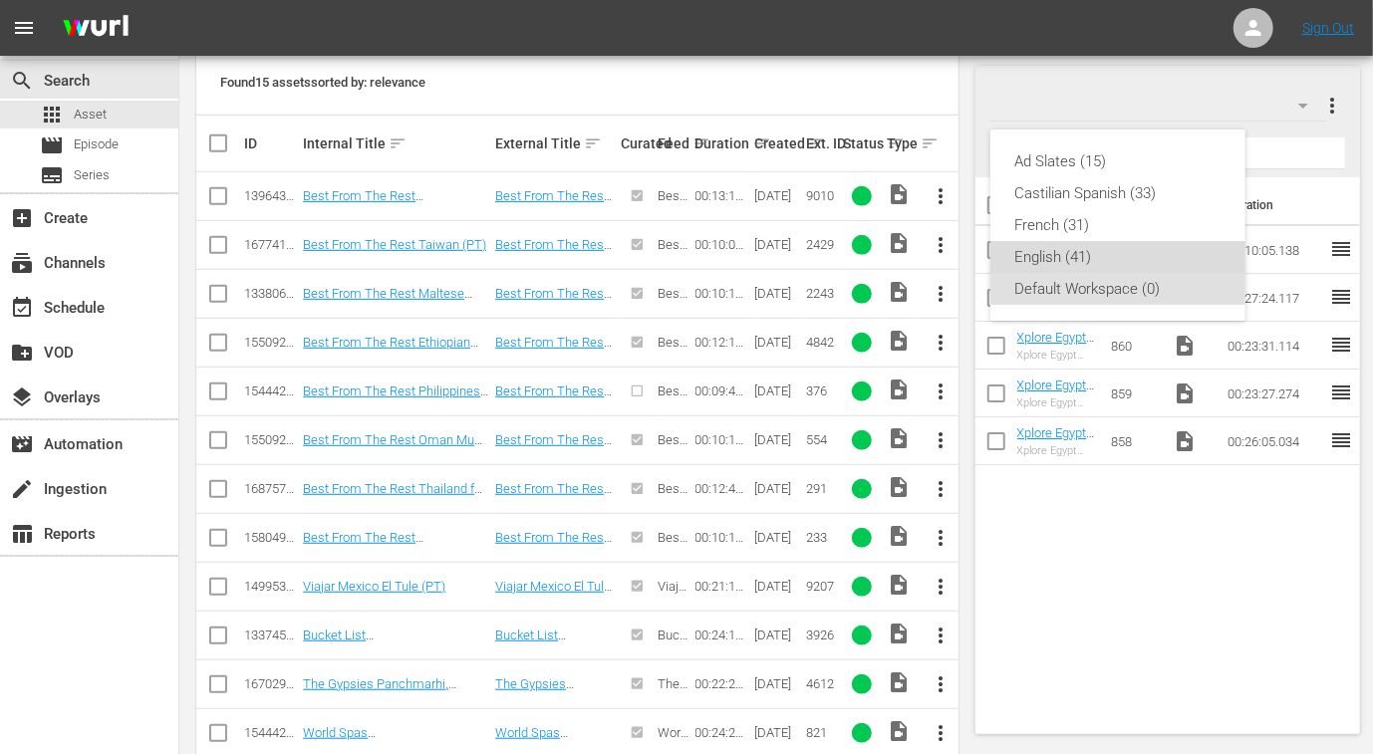
click at [1105, 249] on div "English (41)" at bounding box center [1117, 257] width 207 height 32
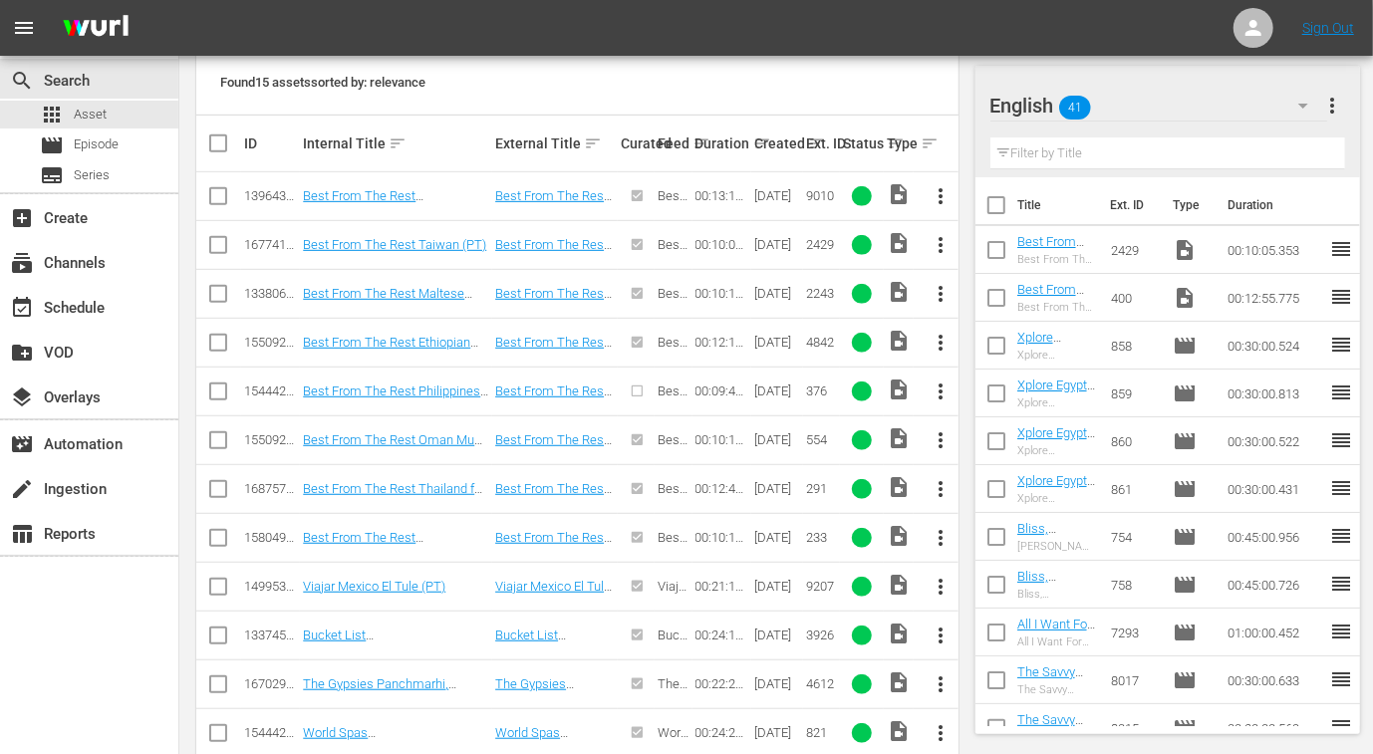
click at [996, 297] on input "checkbox" at bounding box center [996, 302] width 42 height 42
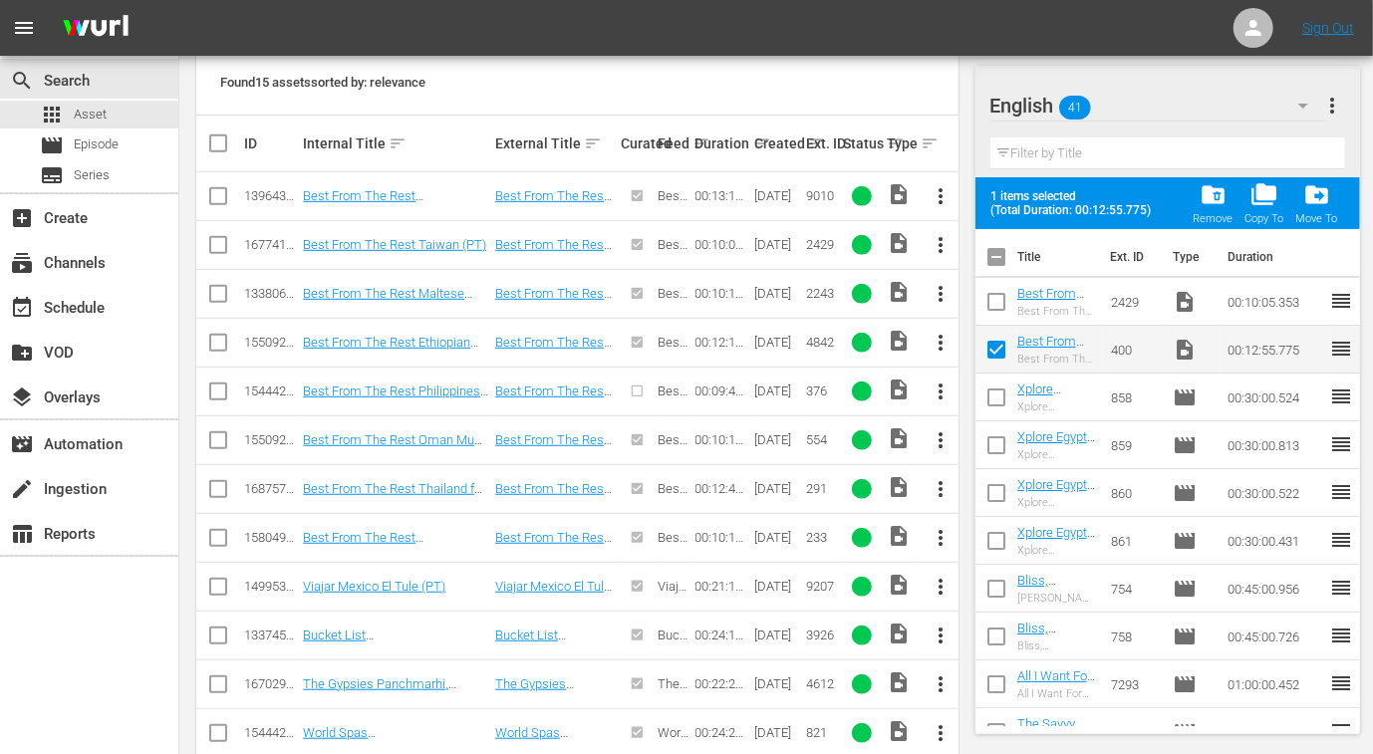
click at [1223, 189] on span "folder_delete" at bounding box center [1212, 194] width 27 height 27
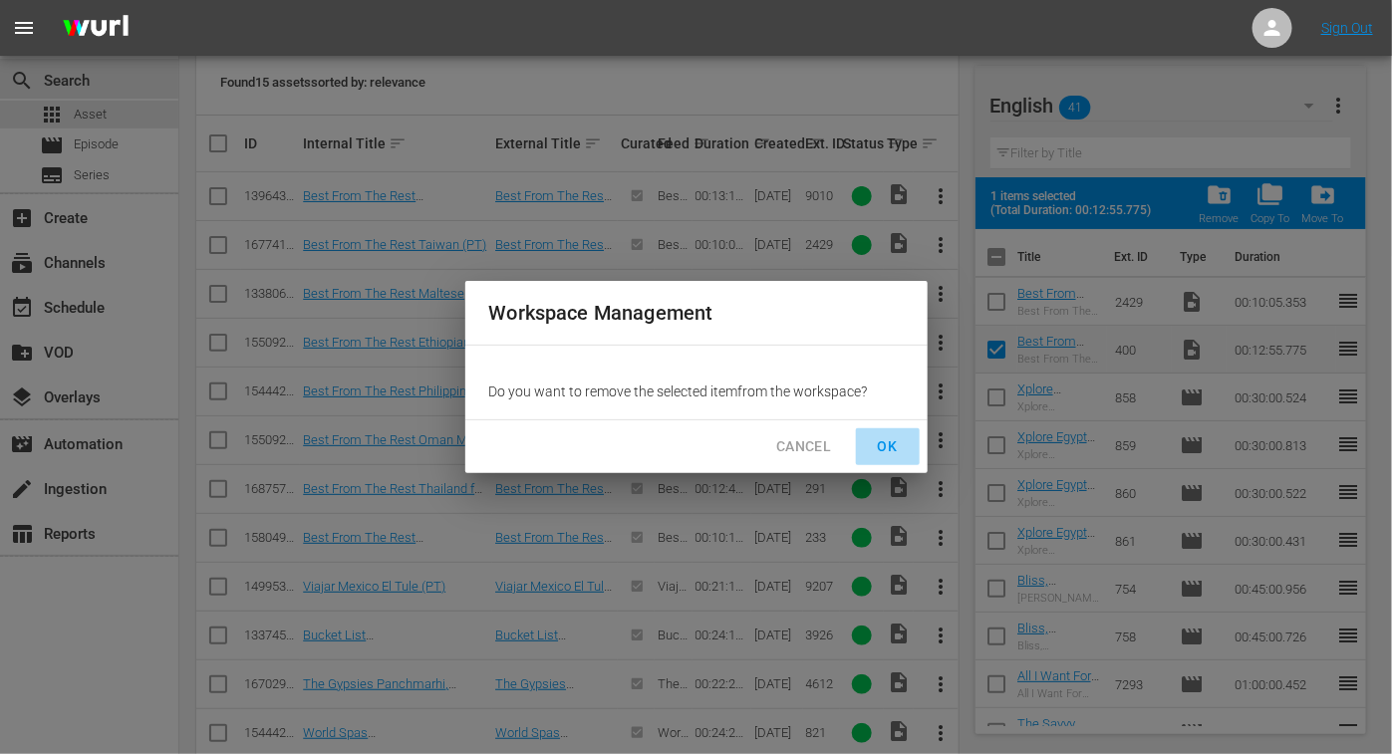
click at [900, 445] on span "OK" at bounding box center [888, 446] width 32 height 25
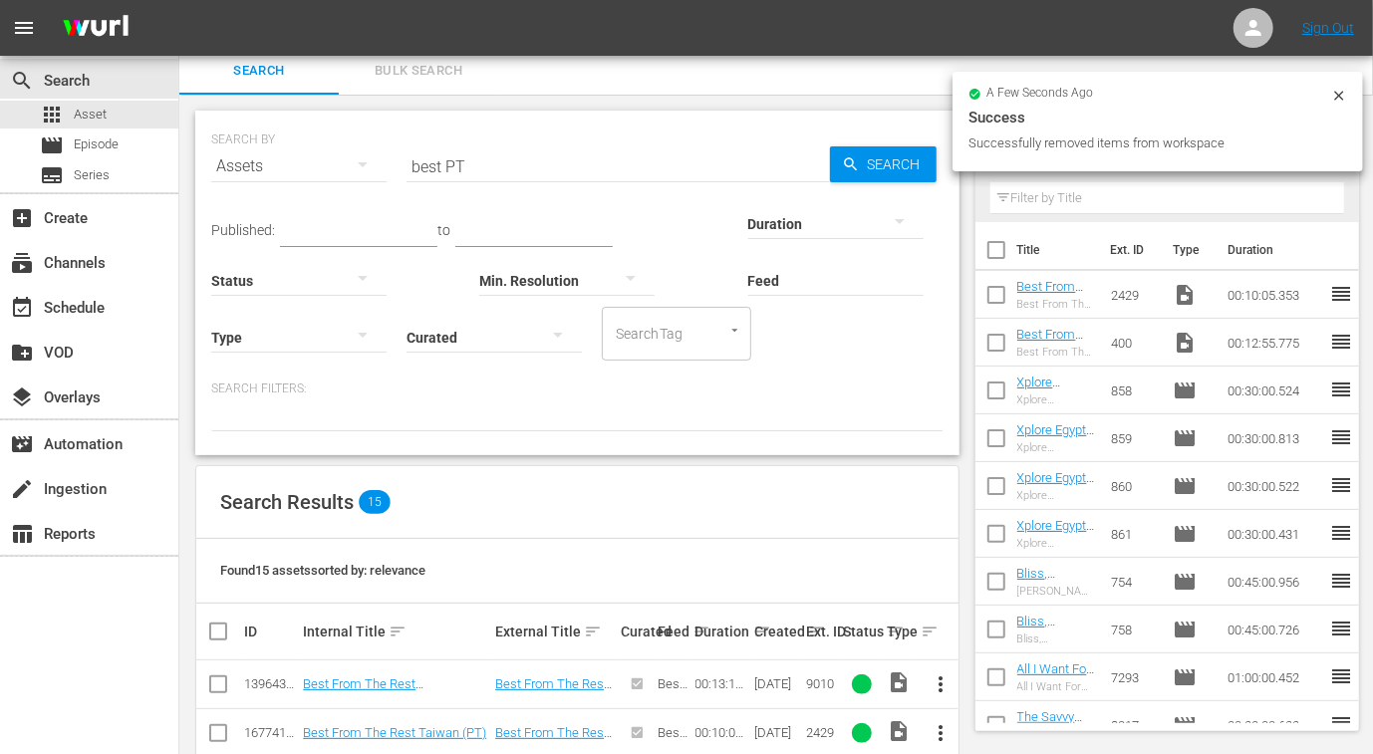
scroll to position [0, 0]
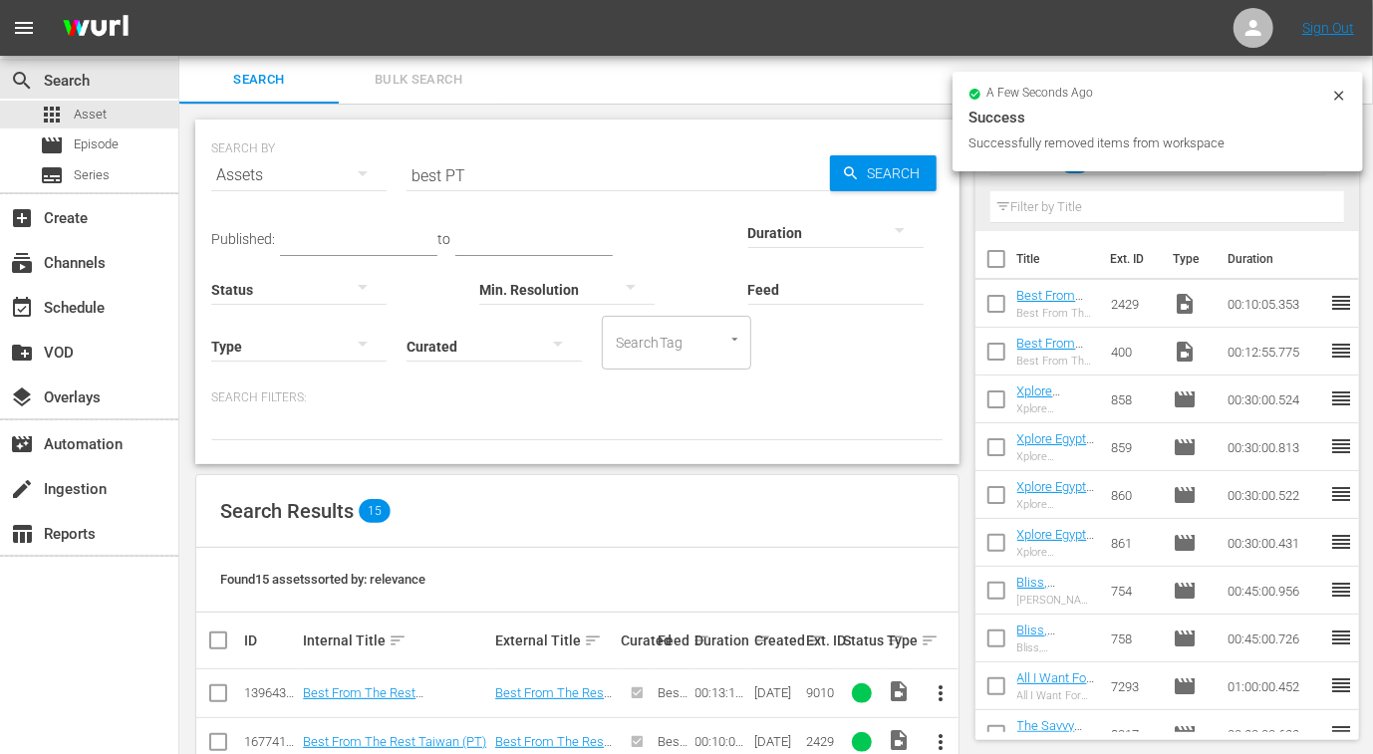
click at [452, 165] on input "best PT" at bounding box center [617, 175] width 423 height 48
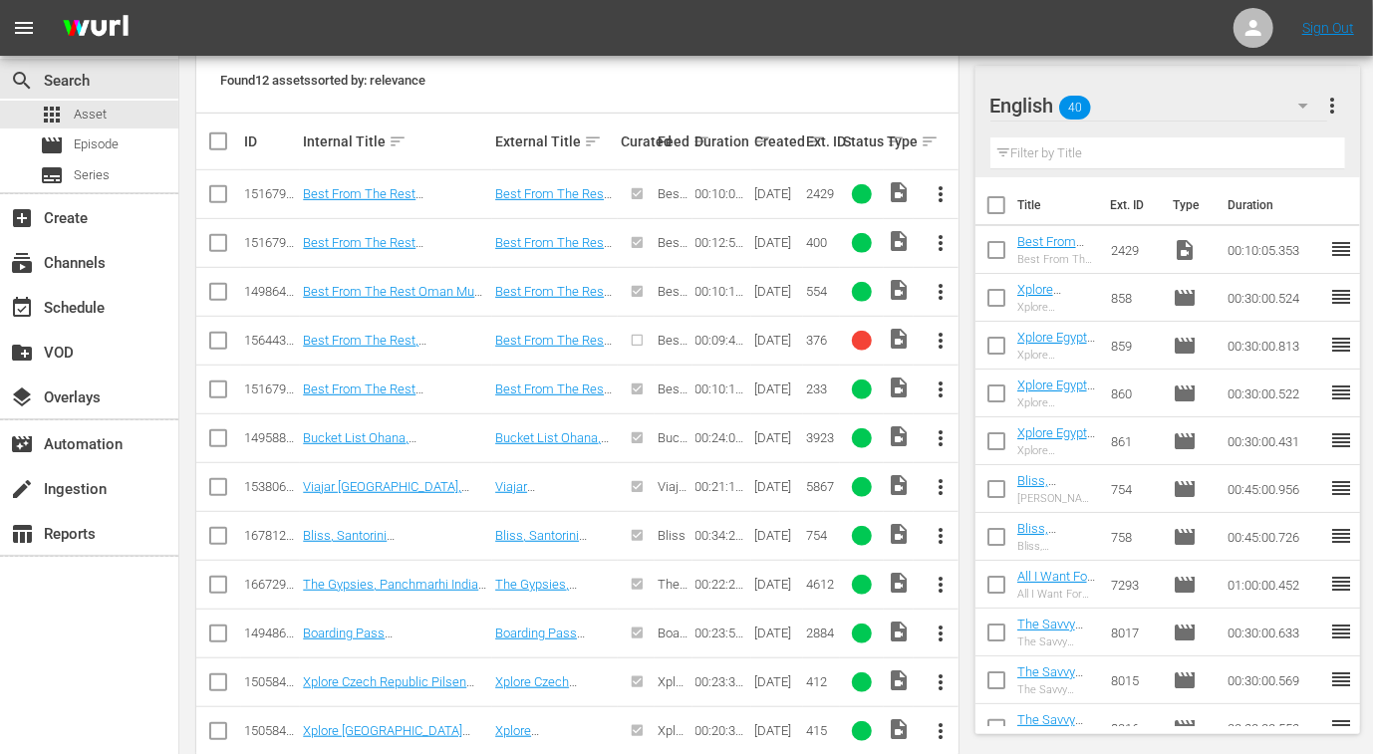
scroll to position [534, 0]
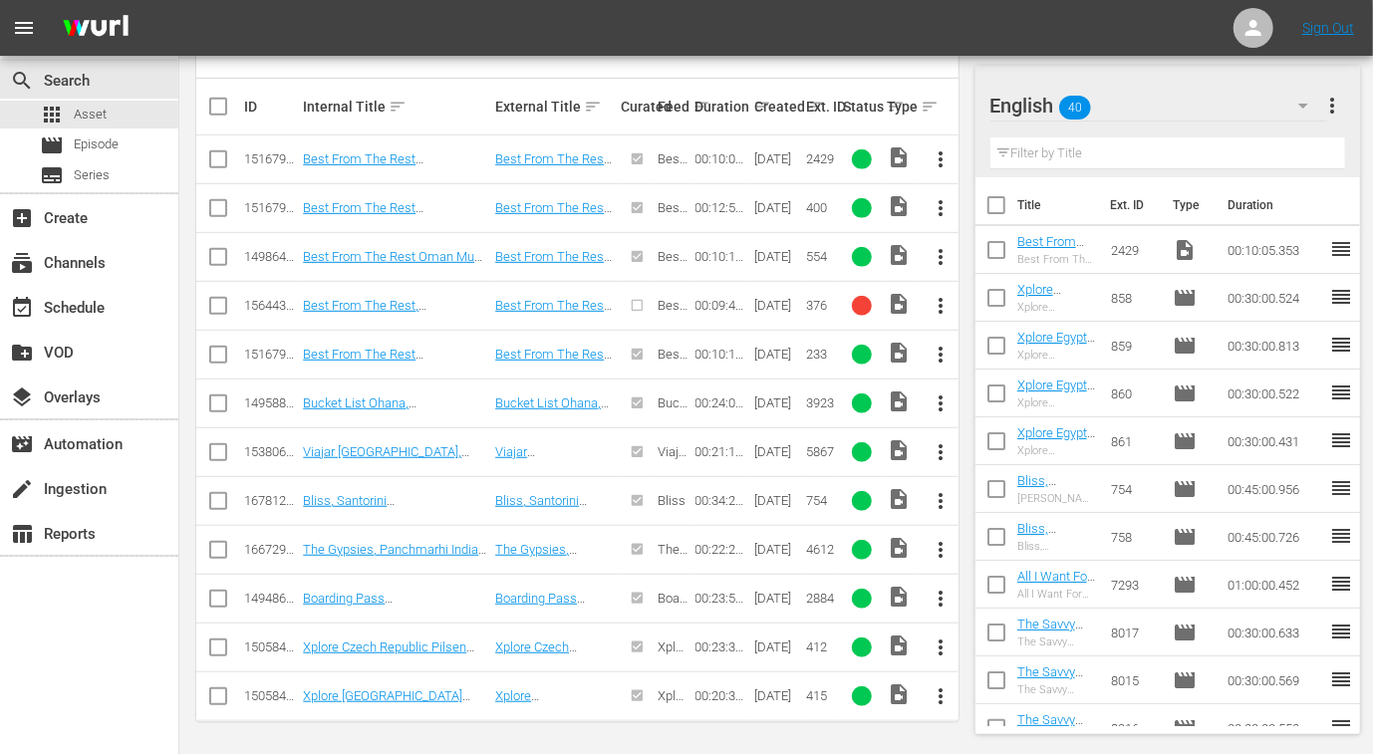
click at [213, 259] on input "checkbox" at bounding box center [218, 261] width 24 height 24
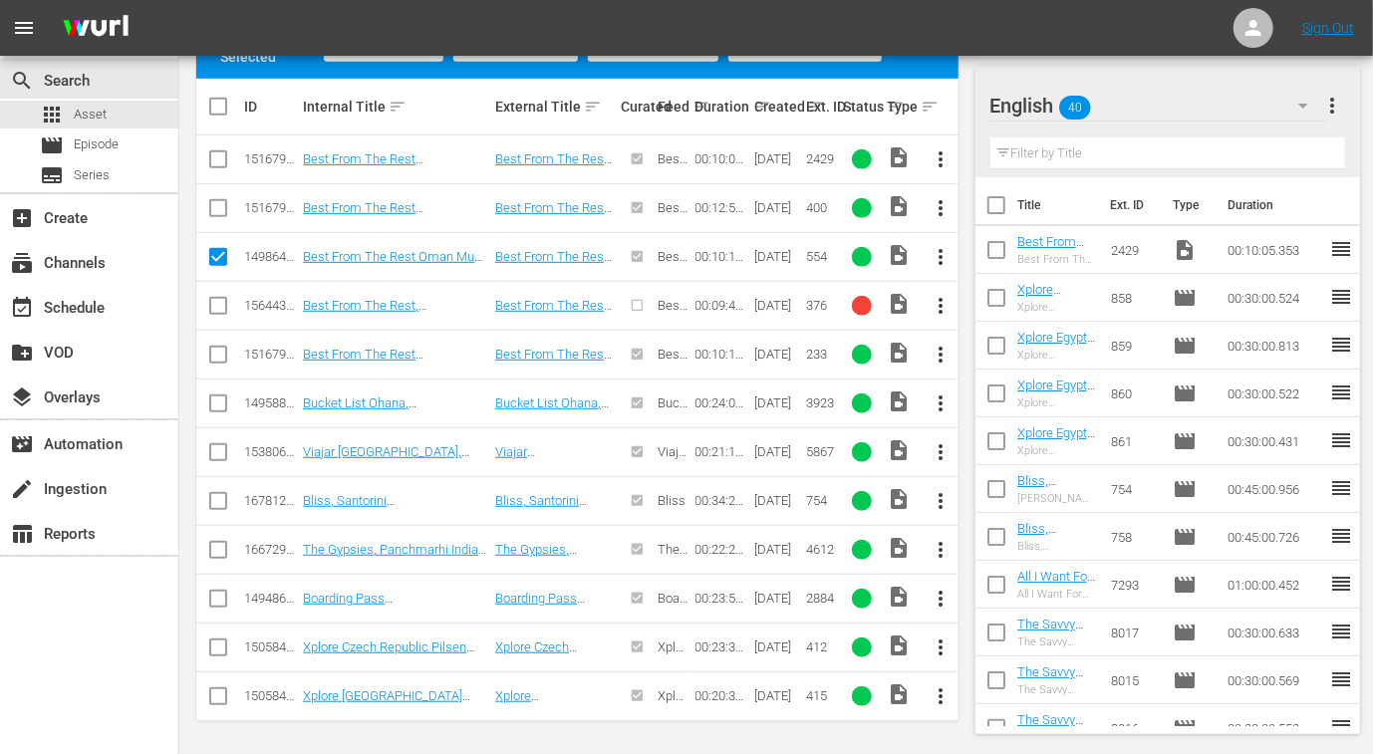
scroll to position [409, 0]
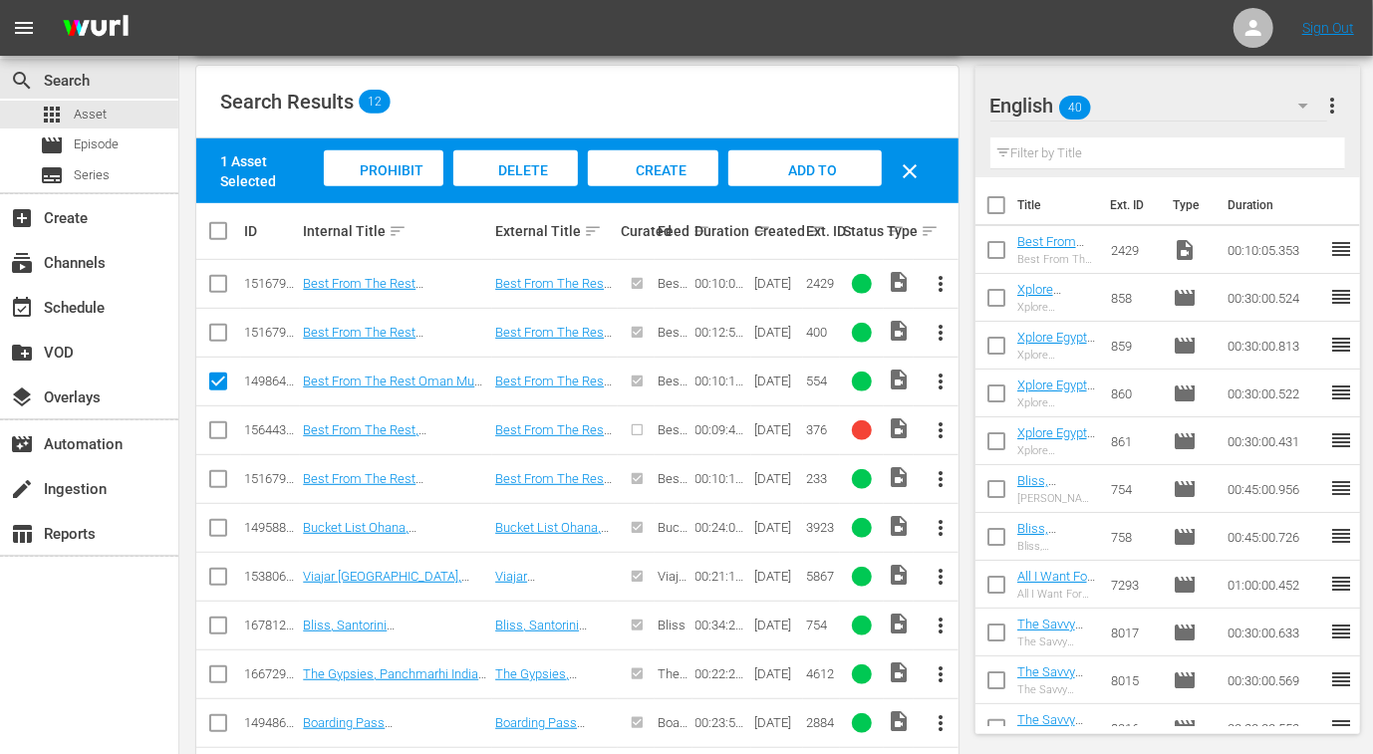
click at [823, 162] on span "Add to Workspace" at bounding box center [805, 189] width 98 height 54
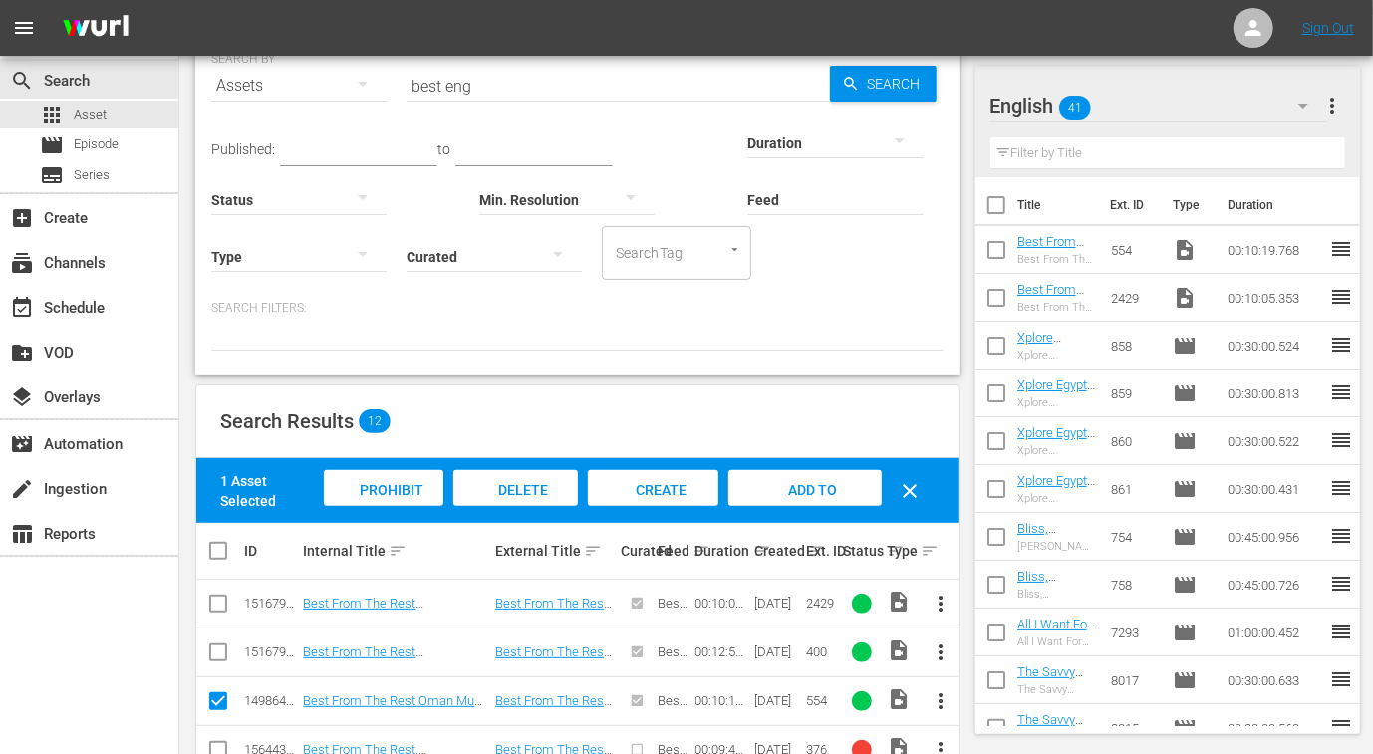
scroll to position [534, 0]
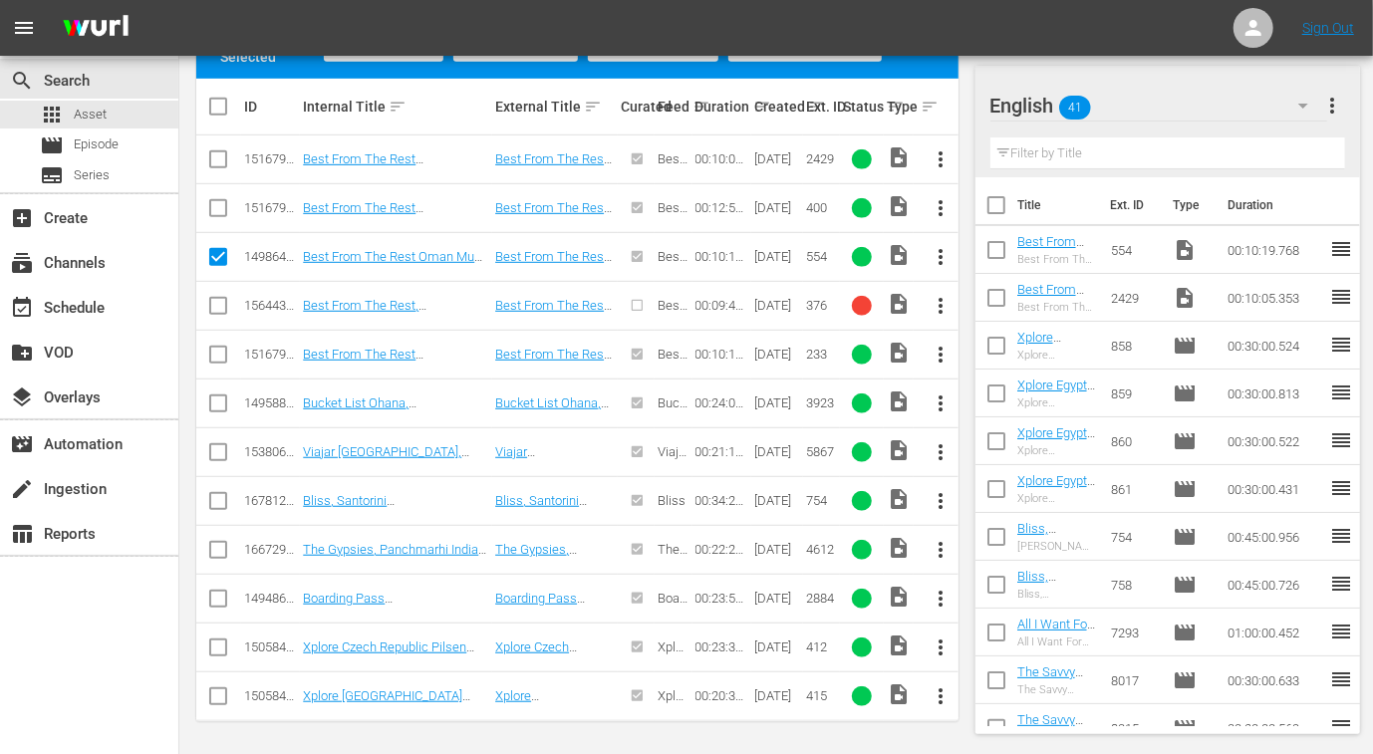
click at [997, 251] on input "checkbox" at bounding box center [996, 254] width 42 height 42
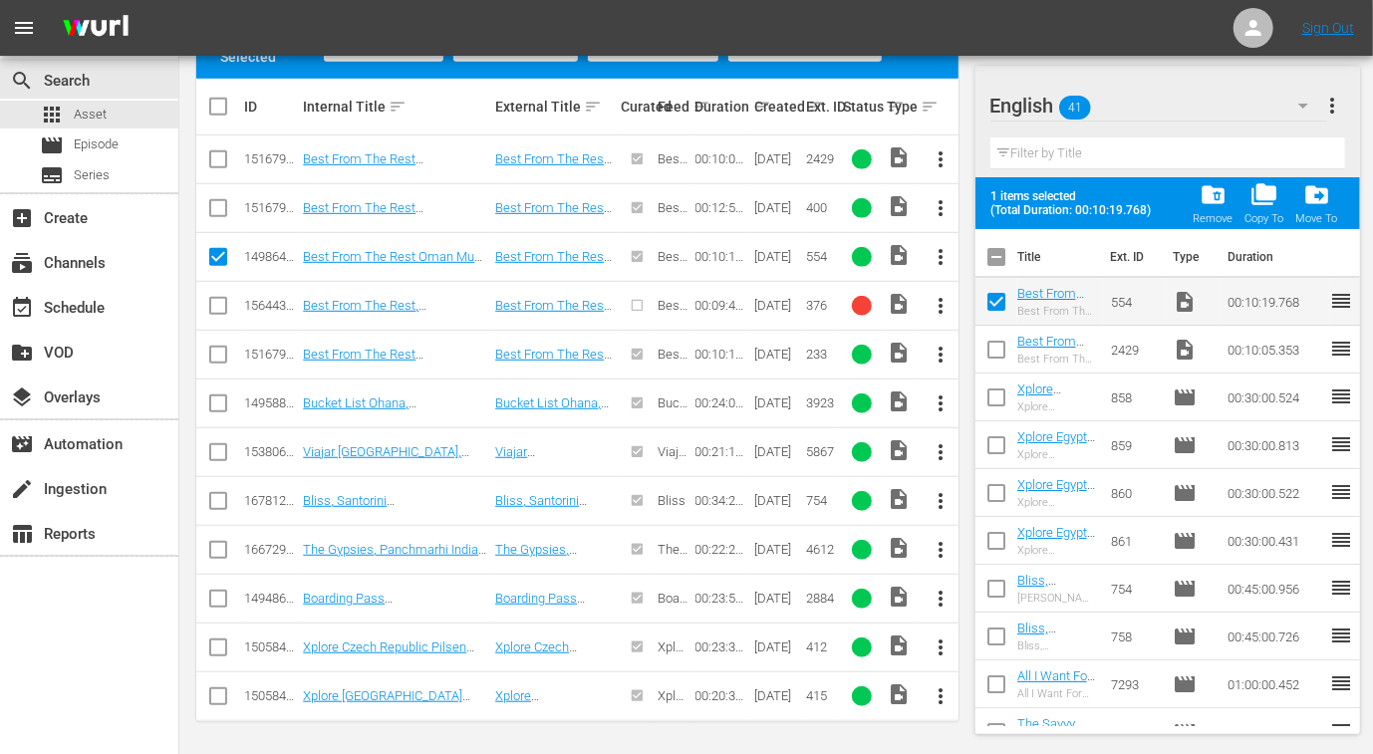
click at [994, 351] on input "checkbox" at bounding box center [996, 354] width 42 height 42
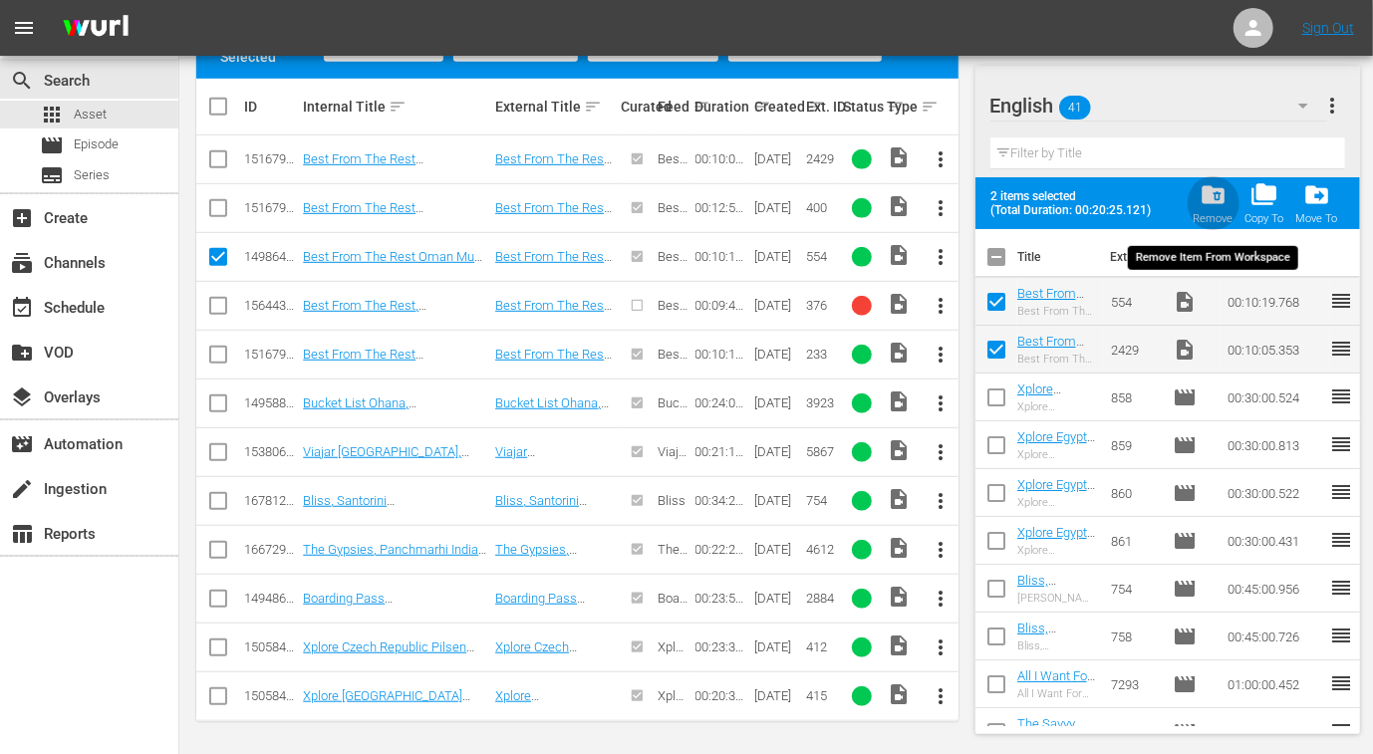
click at [1214, 196] on span "folder_delete" at bounding box center [1212, 194] width 27 height 27
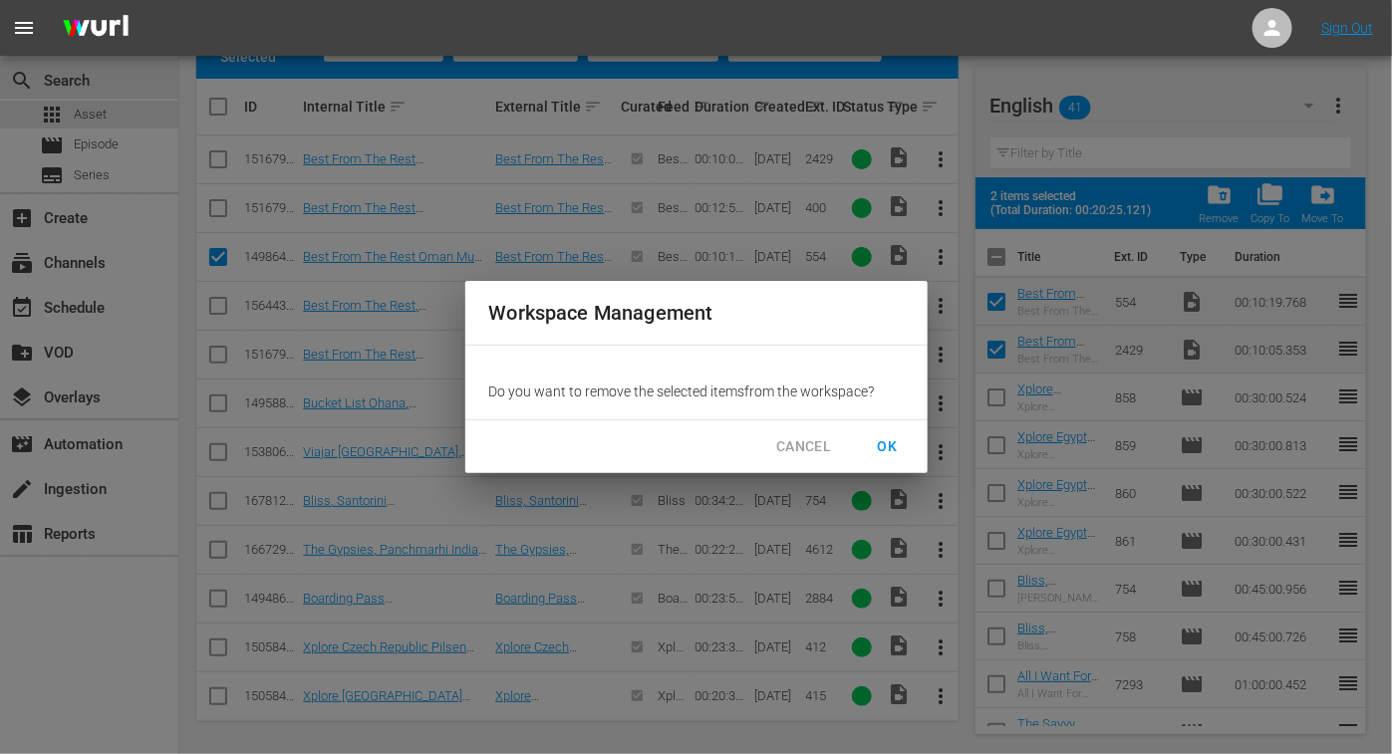
click at [891, 437] on span "OK" at bounding box center [888, 446] width 32 height 25
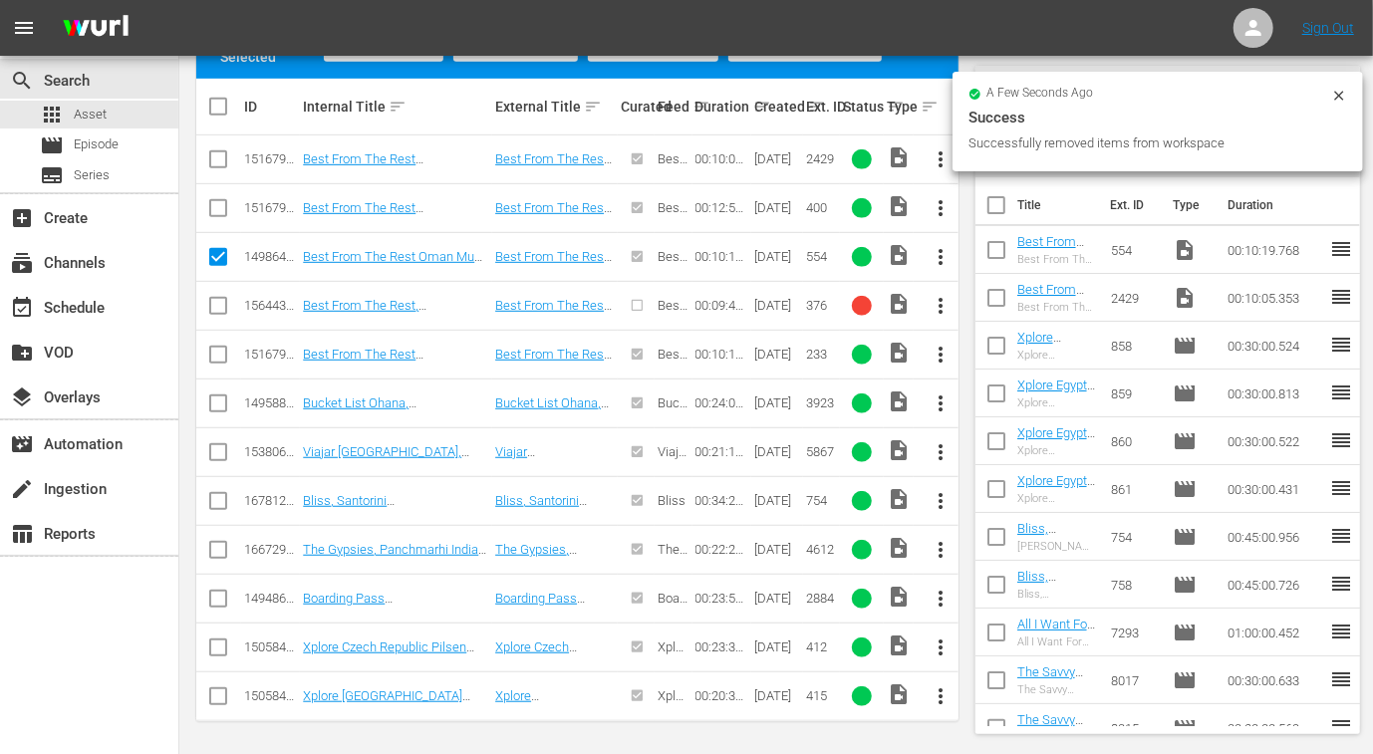
scroll to position [0, 0]
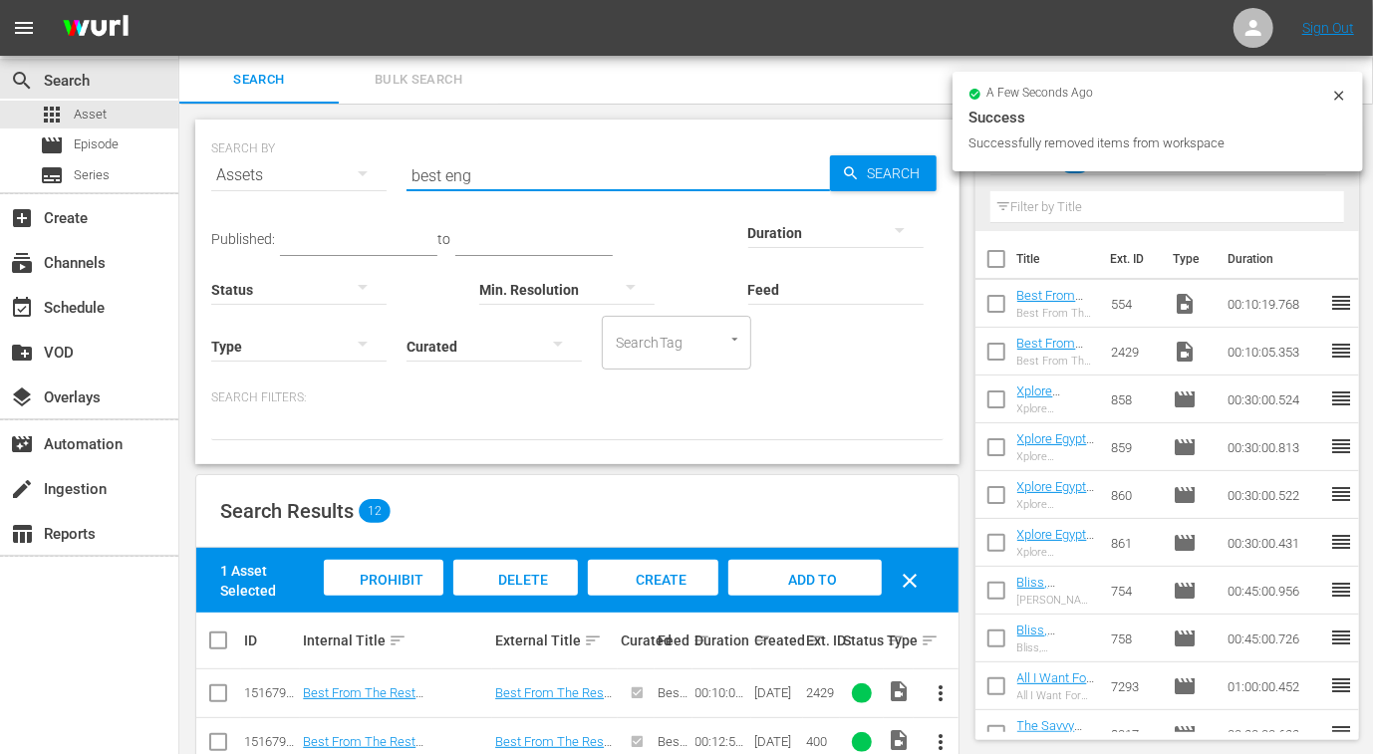
drag, startPoint x: 513, startPoint y: 163, endPoint x: 217, endPoint y: 159, distance: 295.9
click at [217, 159] on div "SEARCH BY Search By Assets Search ID, Title, Description, Keywords, or Category…" at bounding box center [577, 163] width 732 height 72
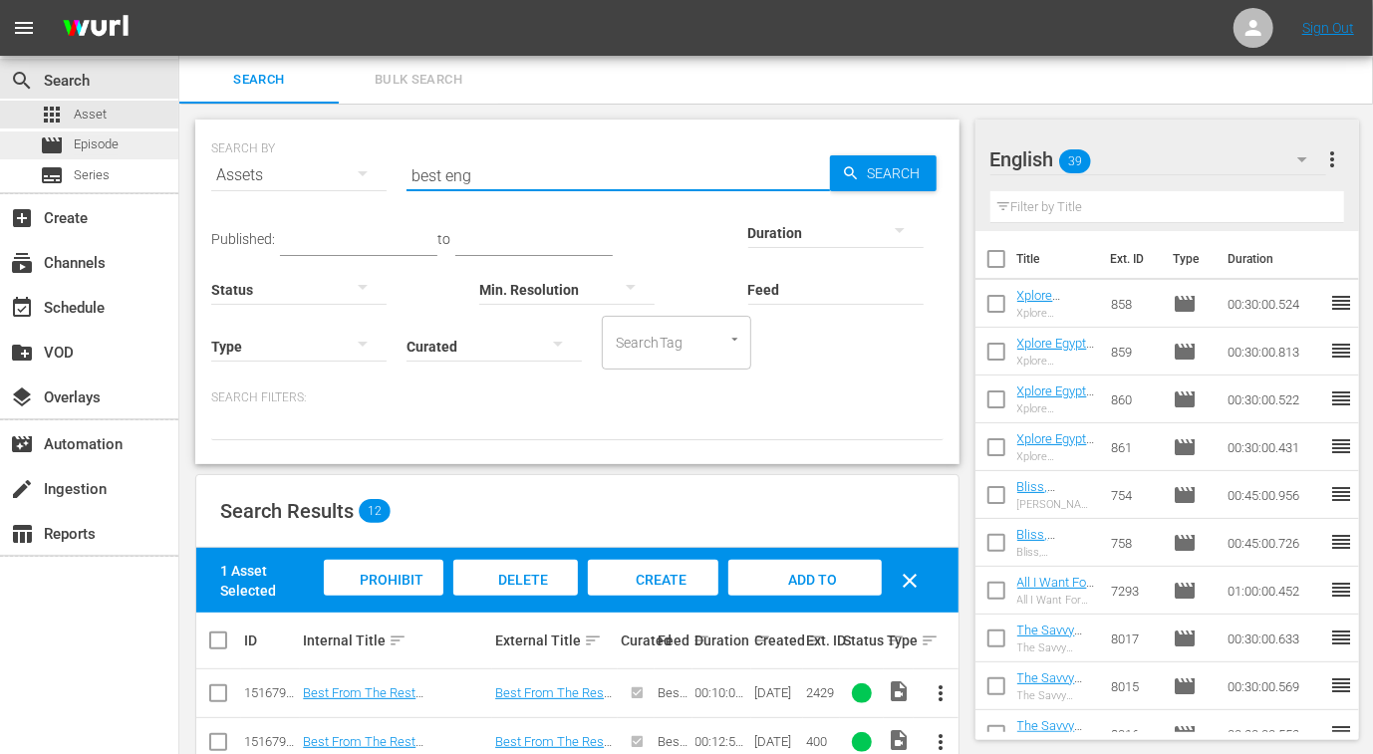
click at [82, 141] on span "Episode" at bounding box center [96, 144] width 45 height 20
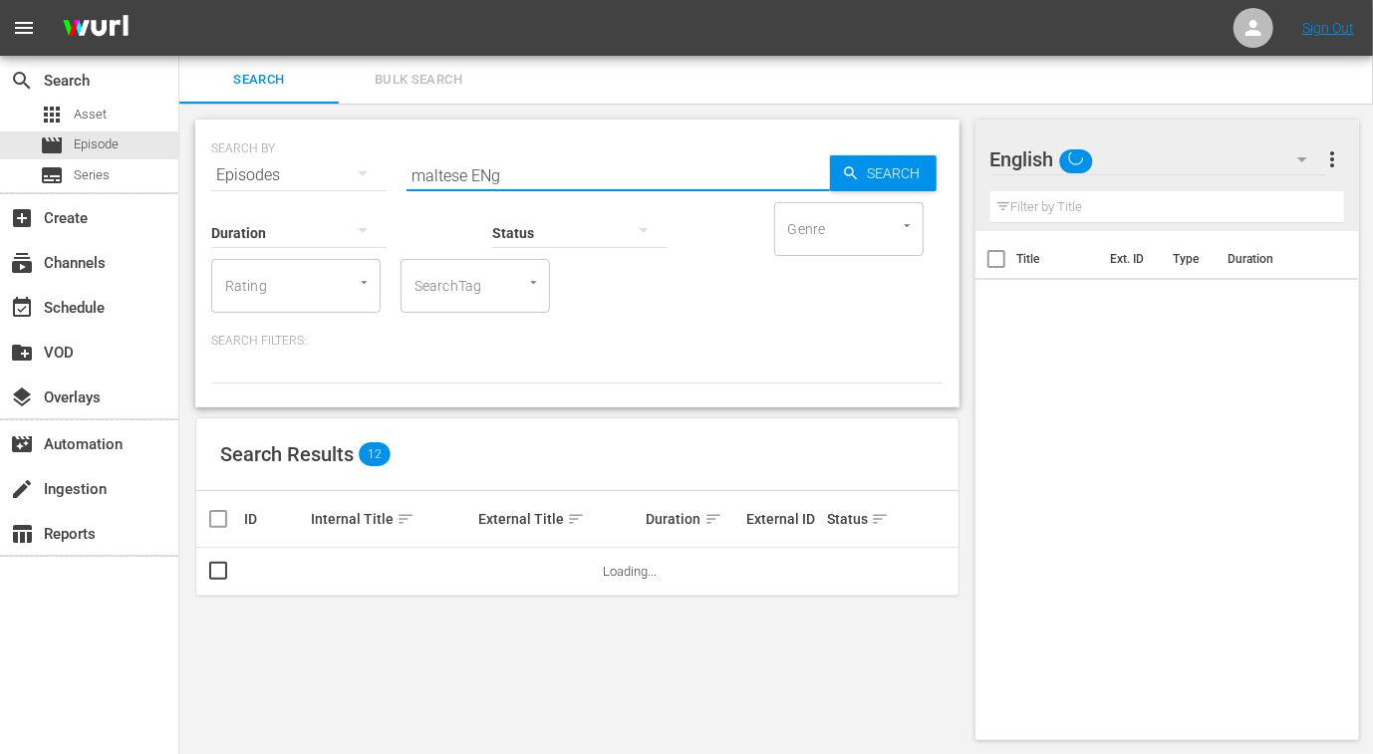
drag, startPoint x: 518, startPoint y: 176, endPoint x: 180, endPoint y: 170, distance: 337.7
click at [180, 170] on div "SEARCH BY Search By Episodes Search ID, Title, Description, Keywords, or Catego…" at bounding box center [577, 430] width 796 height 652
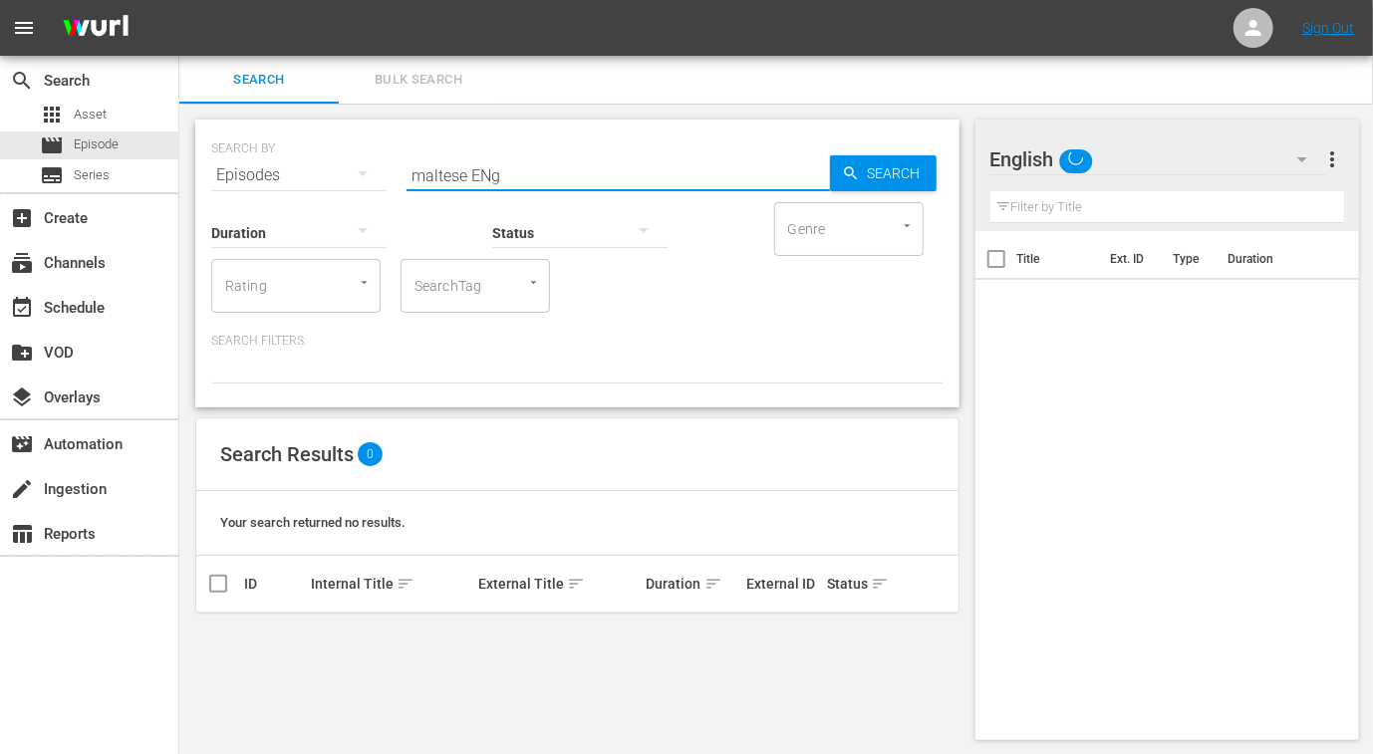
paste input "best en"
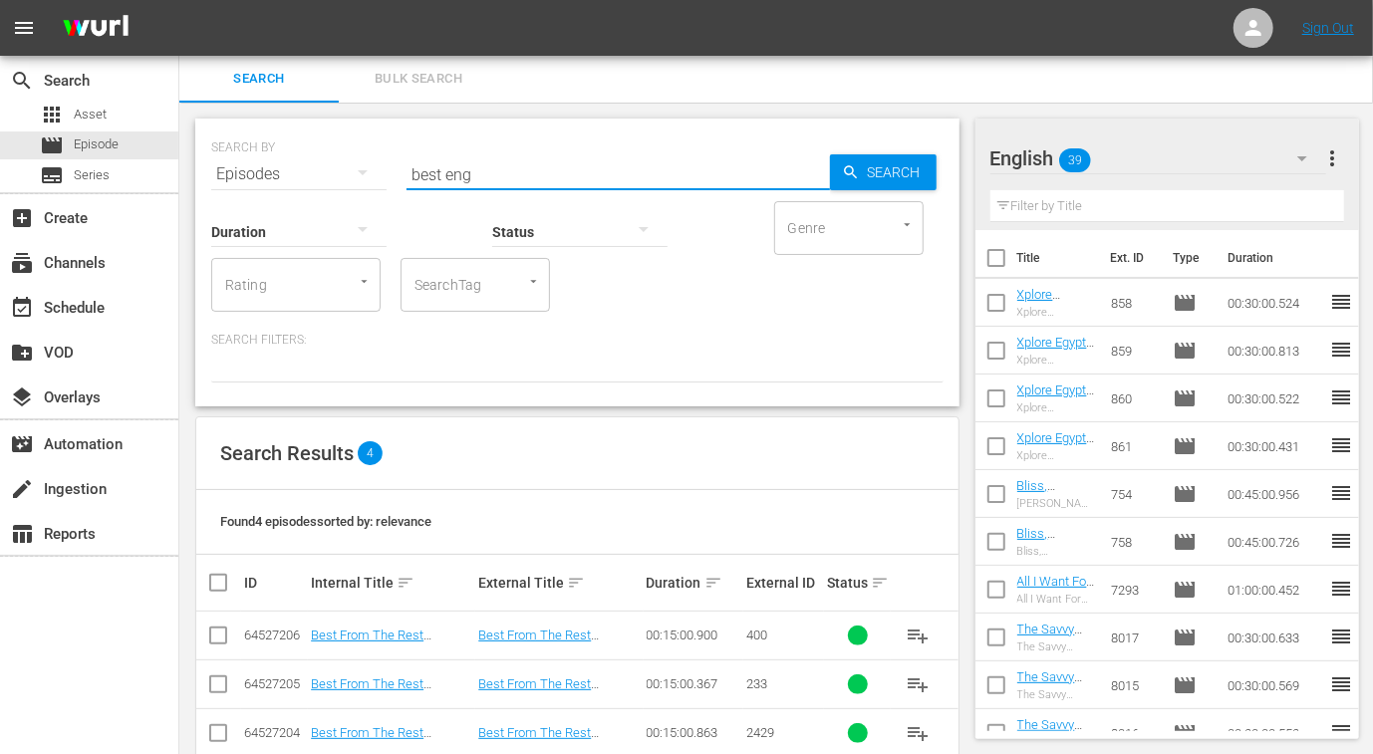
scroll to position [89, 0]
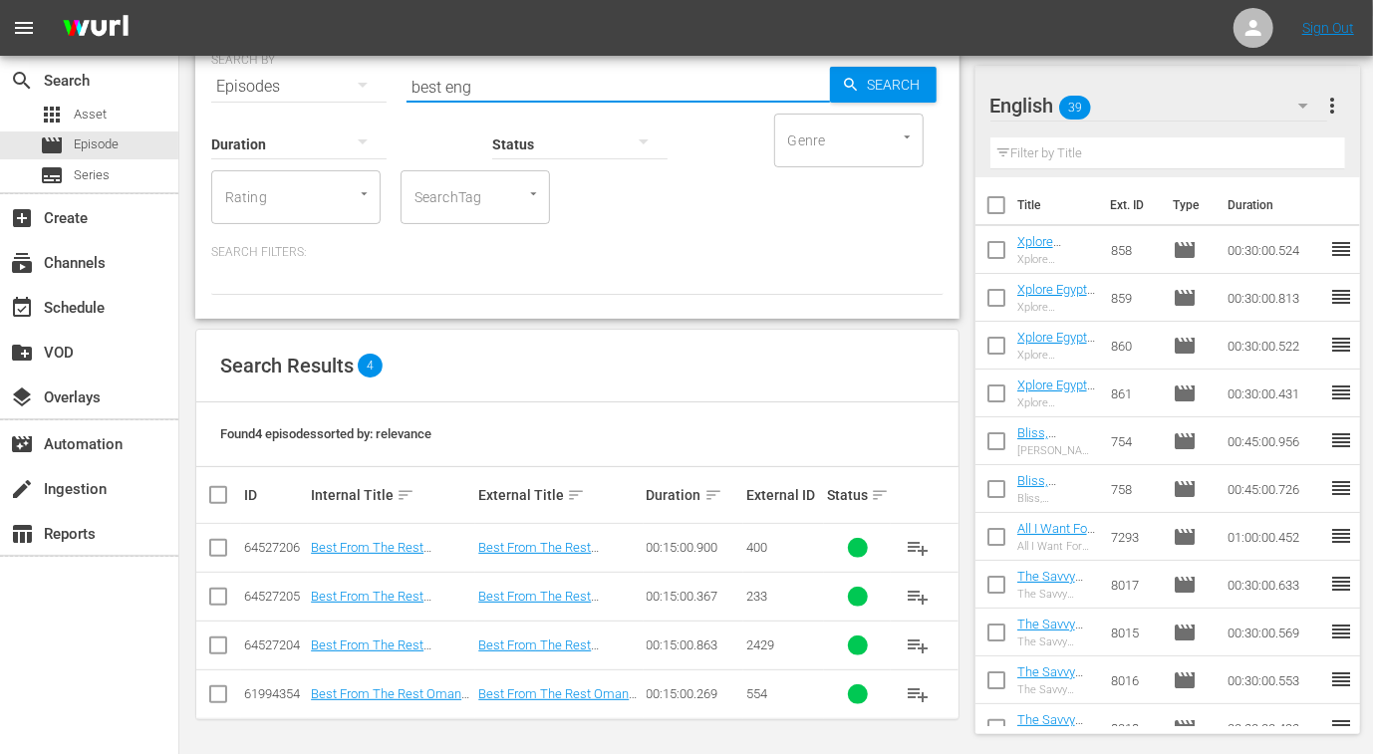
click at [217, 644] on input "checkbox" at bounding box center [218, 649] width 24 height 24
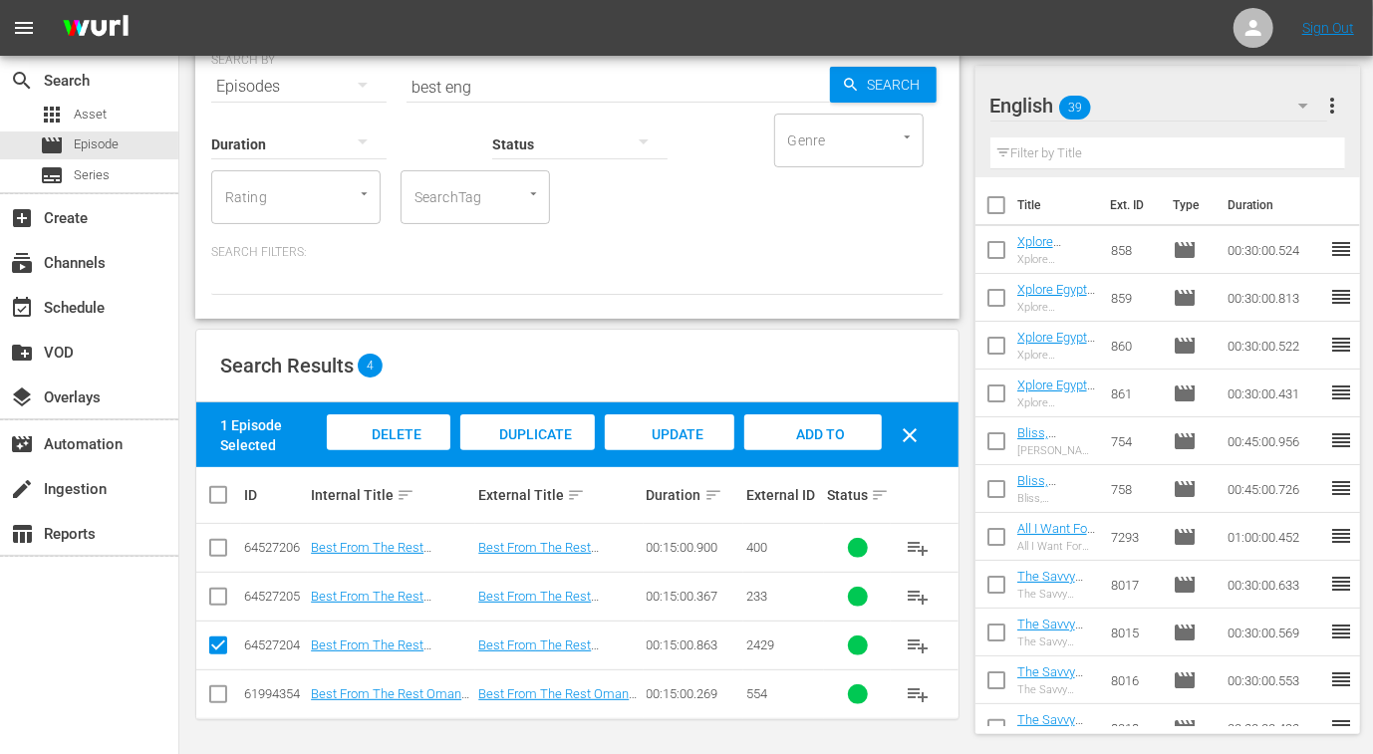
click at [215, 696] on input "checkbox" at bounding box center [218, 698] width 24 height 24
click at [822, 426] on span "Add to Workspace" at bounding box center [814, 453] width 98 height 54
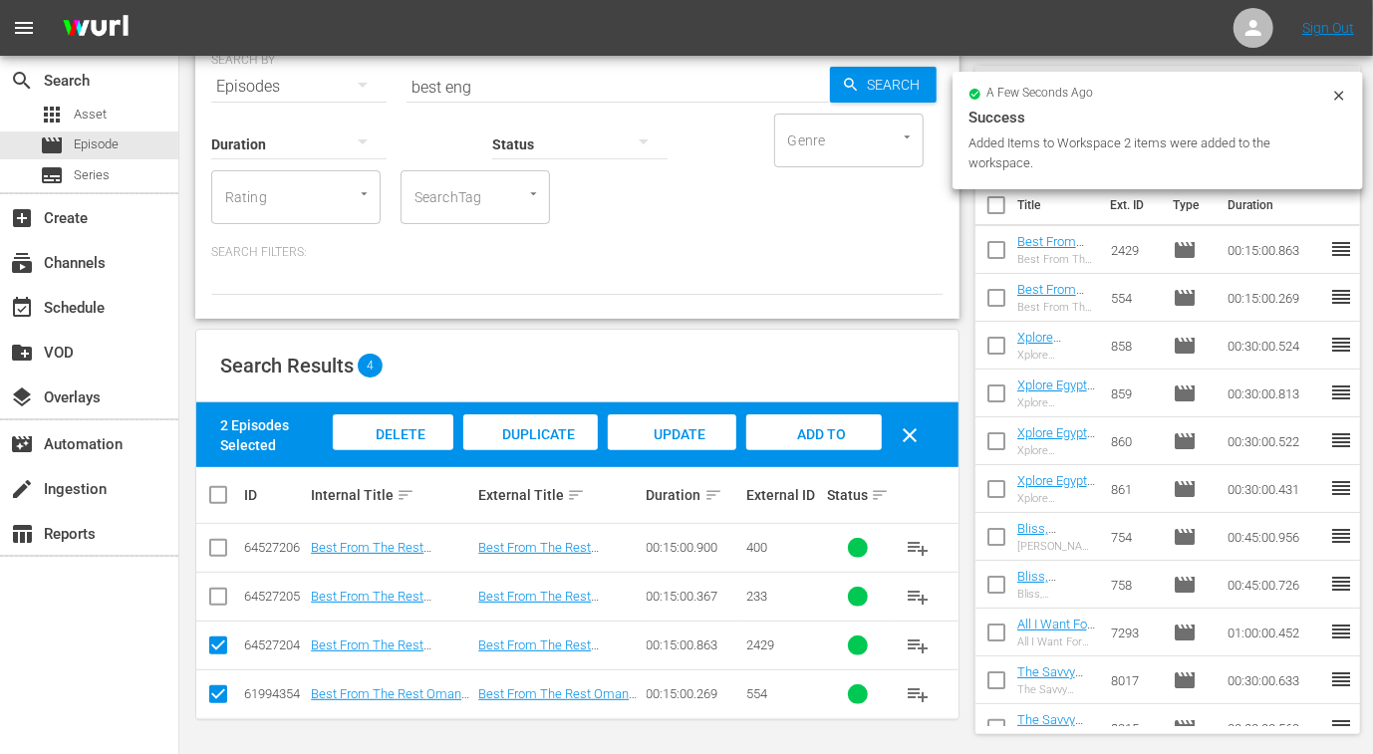
click at [1335, 89] on icon at bounding box center [1339, 96] width 16 height 16
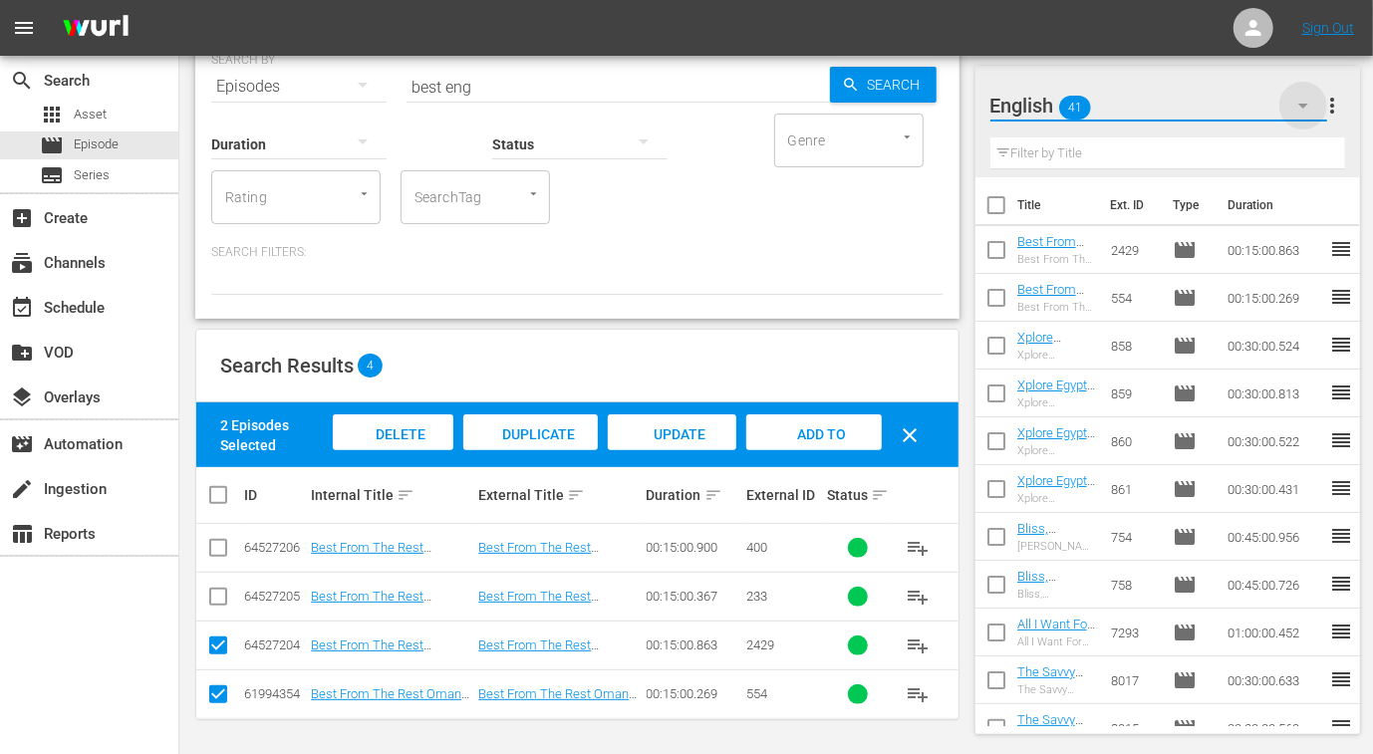
click at [1304, 94] on icon "button" at bounding box center [1303, 106] width 24 height 24
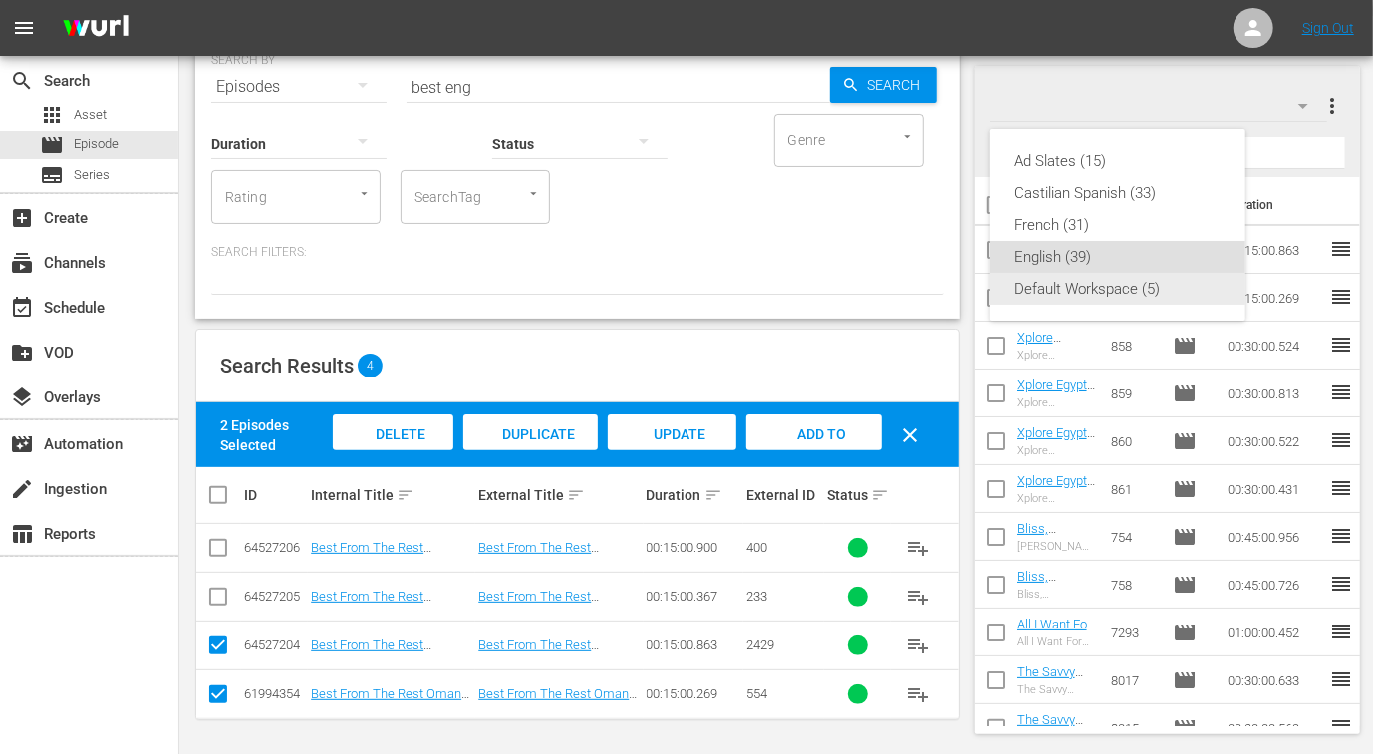
click at [1101, 289] on div "Default Workspace (5)" at bounding box center [1117, 289] width 207 height 32
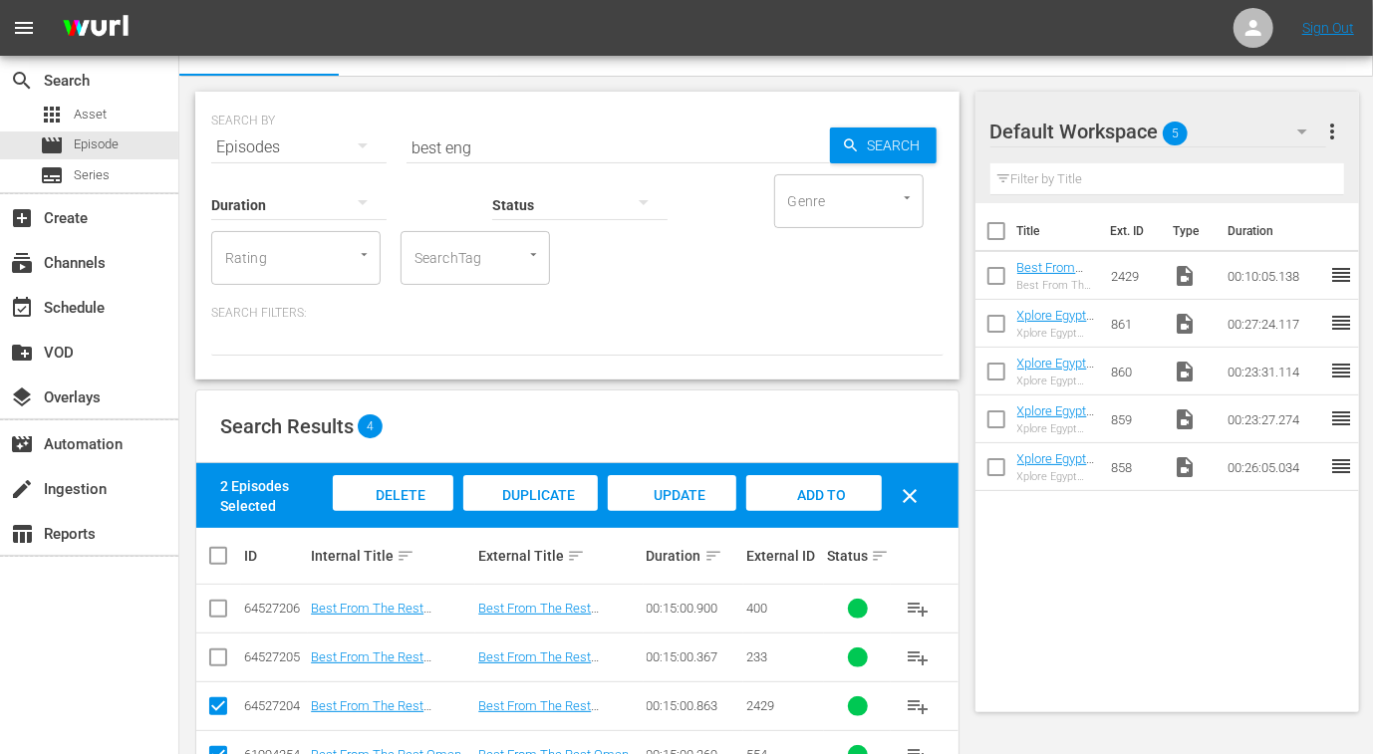
scroll to position [0, 0]
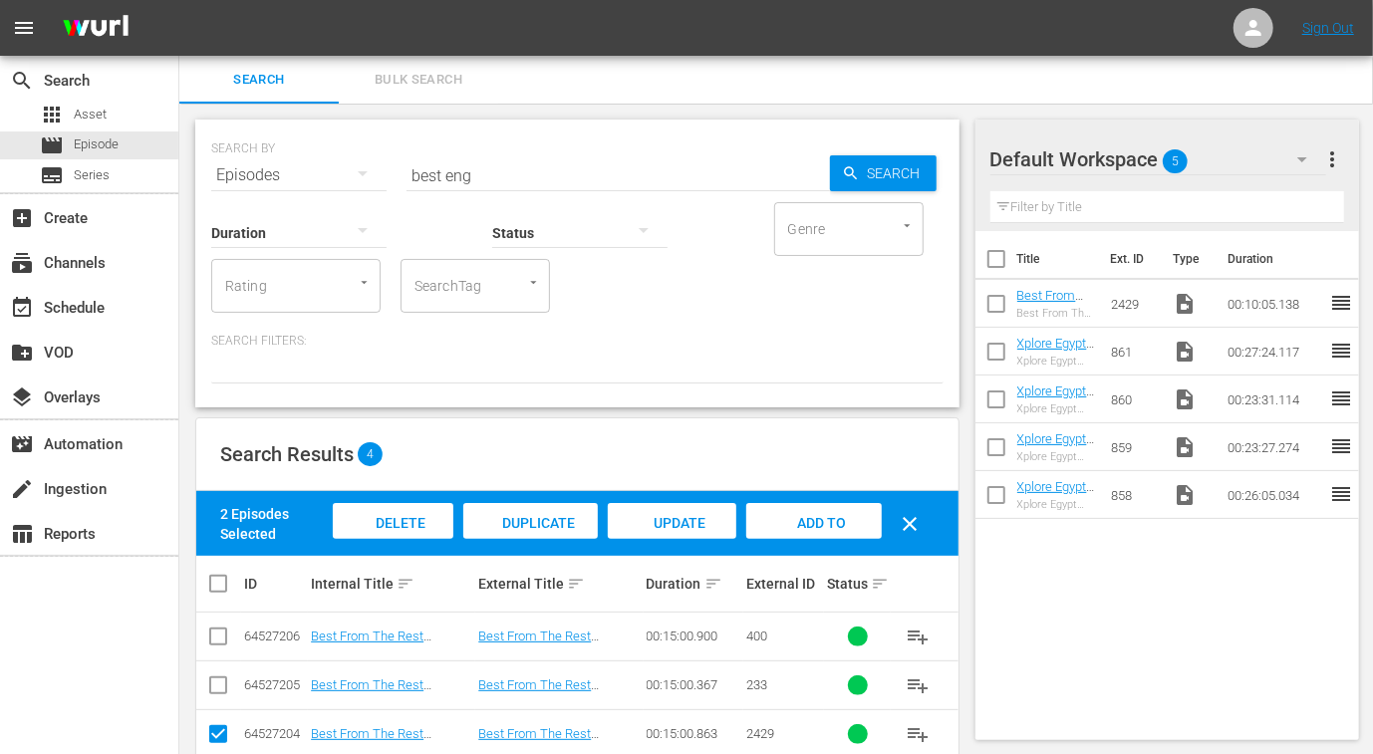
click at [458, 173] on input "best eng" at bounding box center [617, 175] width 423 height 48
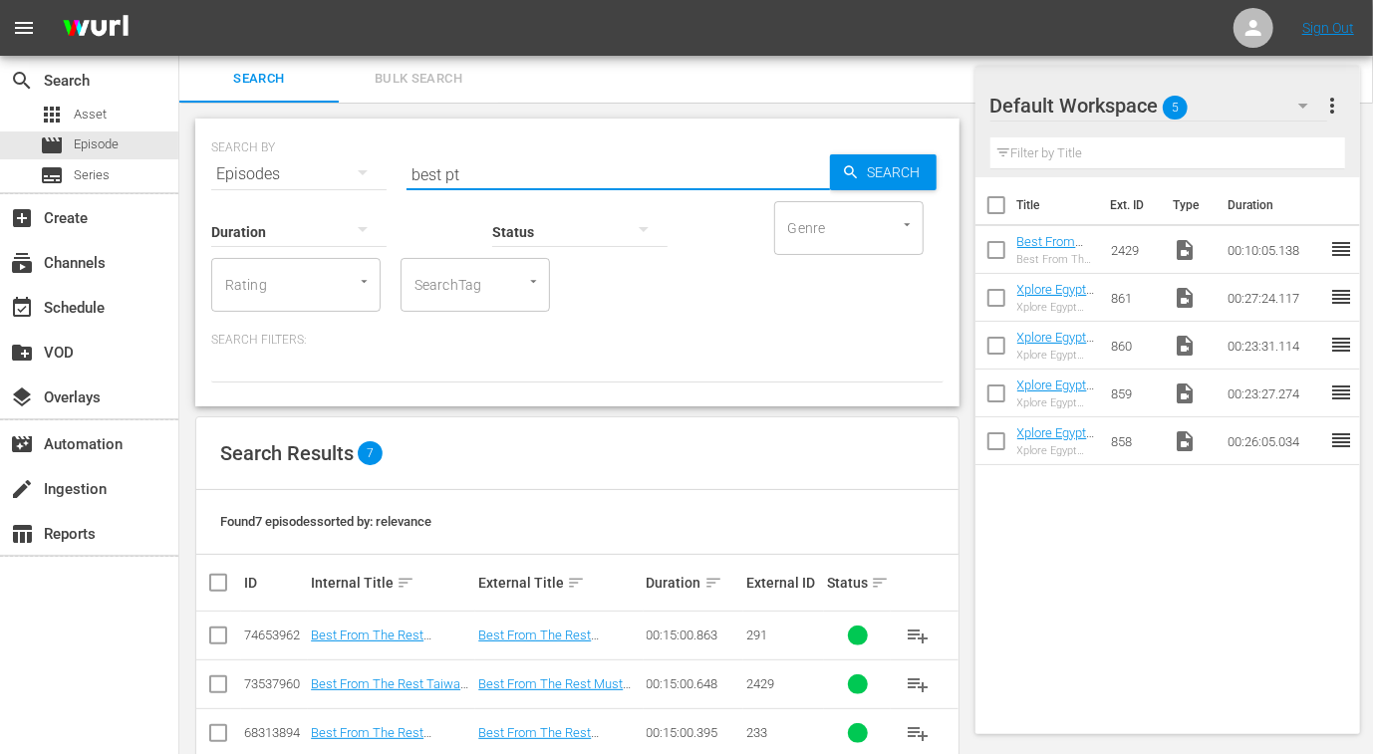
scroll to position [233, 0]
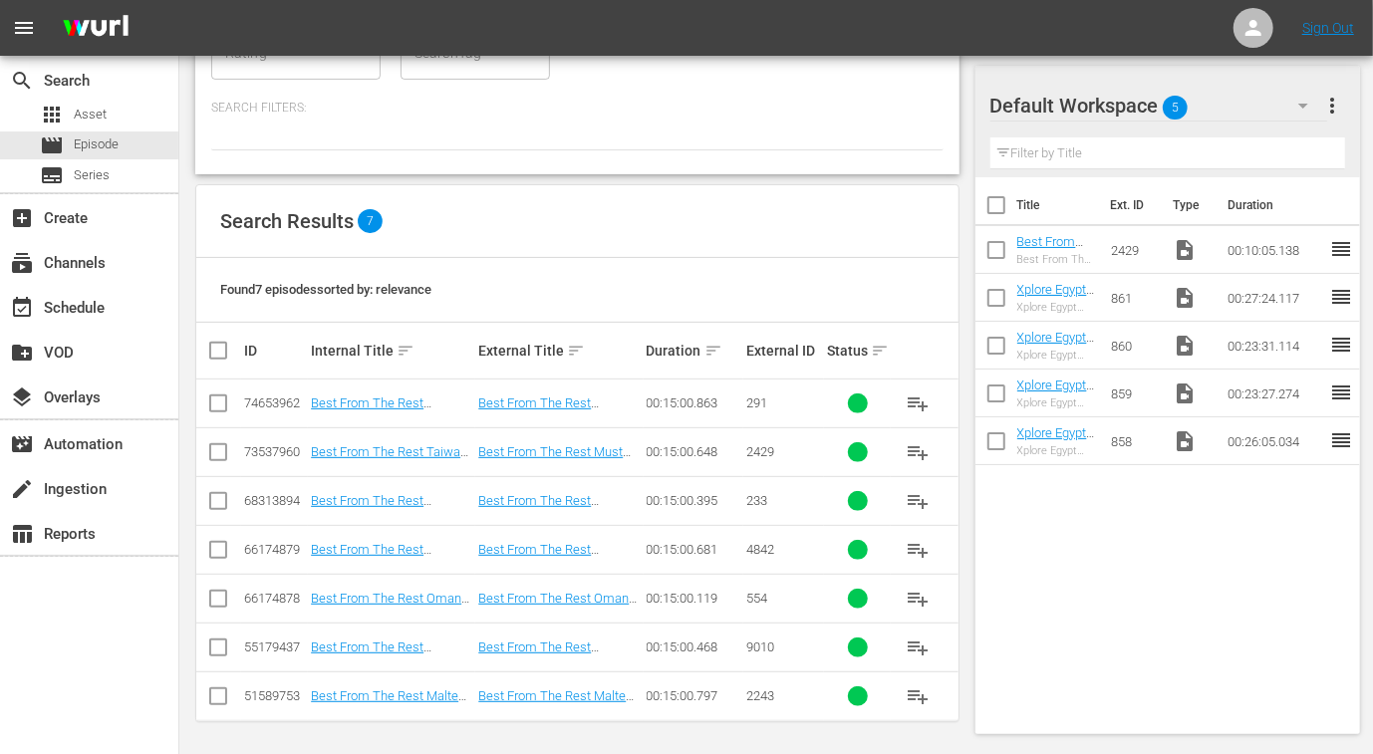
click at [214, 605] on input "checkbox" at bounding box center [218, 603] width 24 height 24
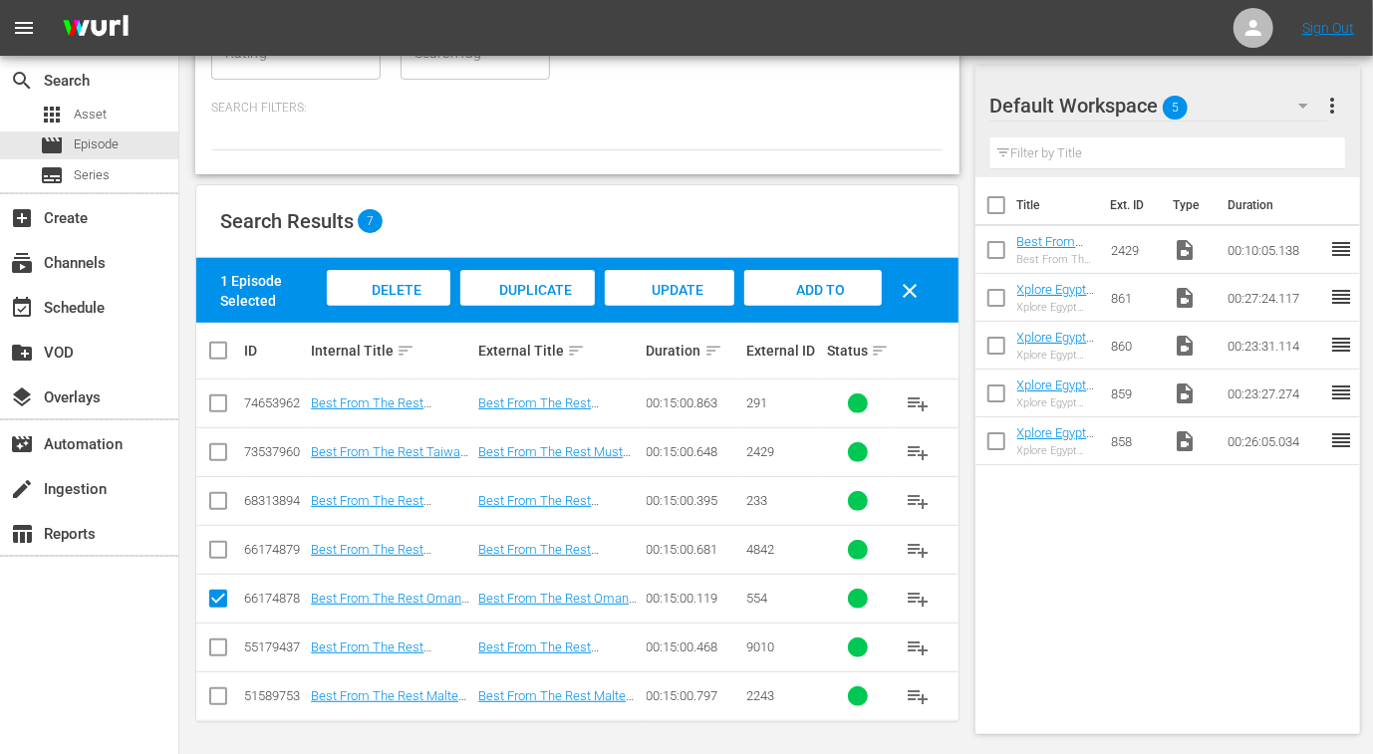
click at [812, 282] on span "Add to Workspace" at bounding box center [813, 309] width 98 height 54
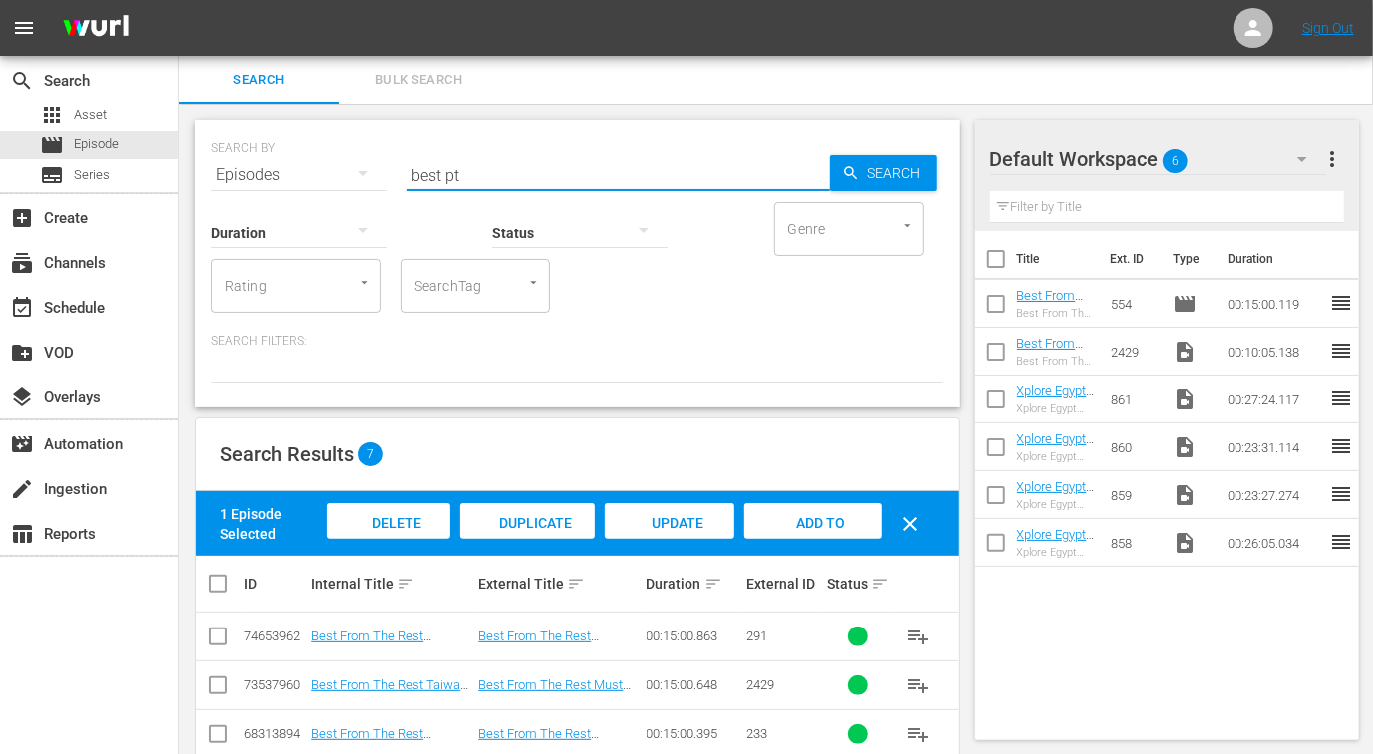
click at [428, 172] on input "best pt" at bounding box center [617, 175] width 423 height 48
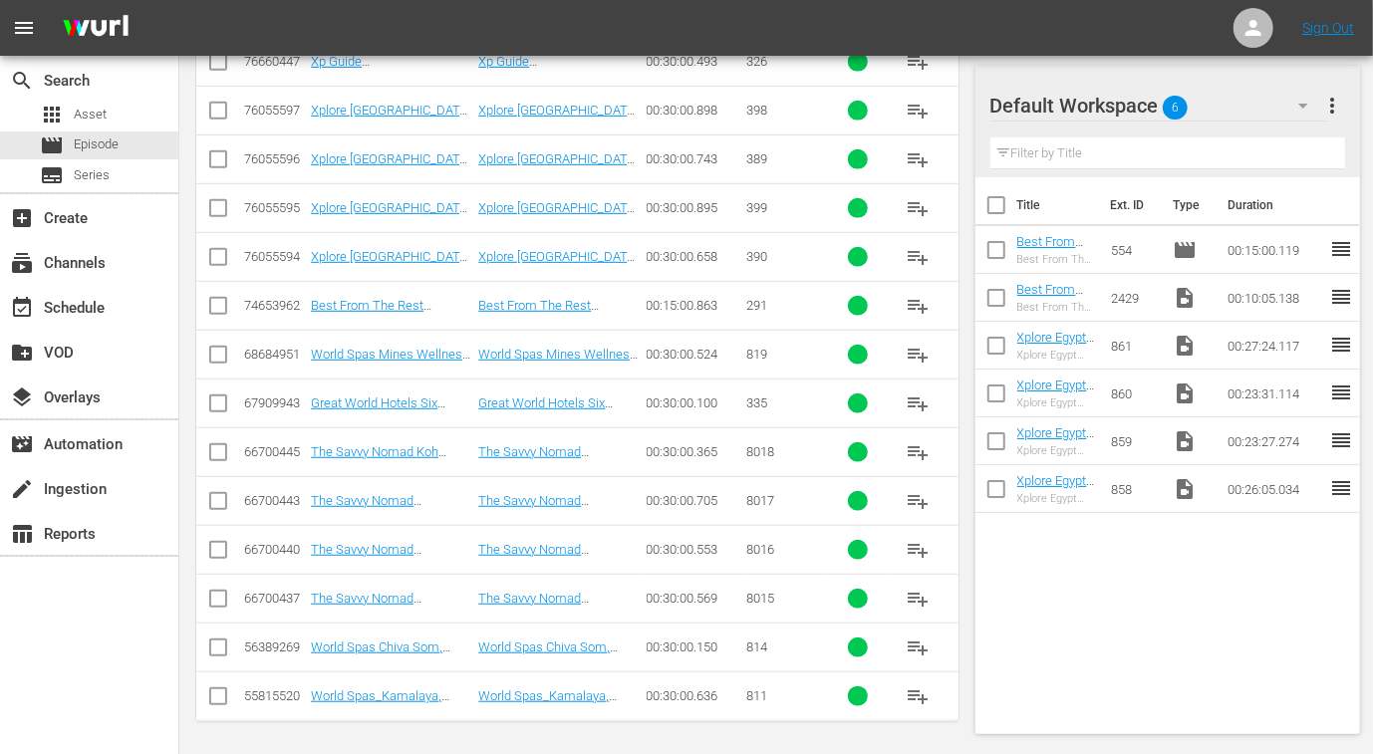
scroll to position [450, 0]
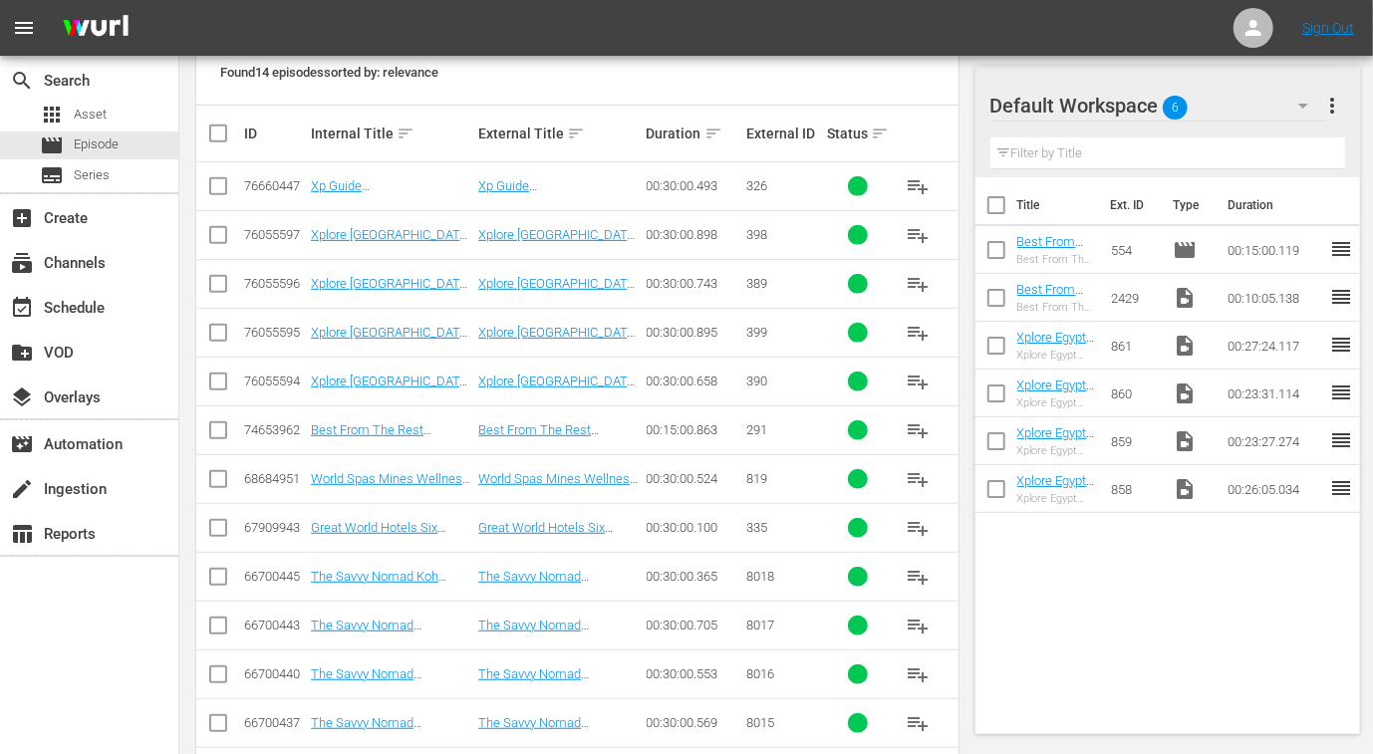
click at [219, 231] on input "checkbox" at bounding box center [218, 239] width 24 height 24
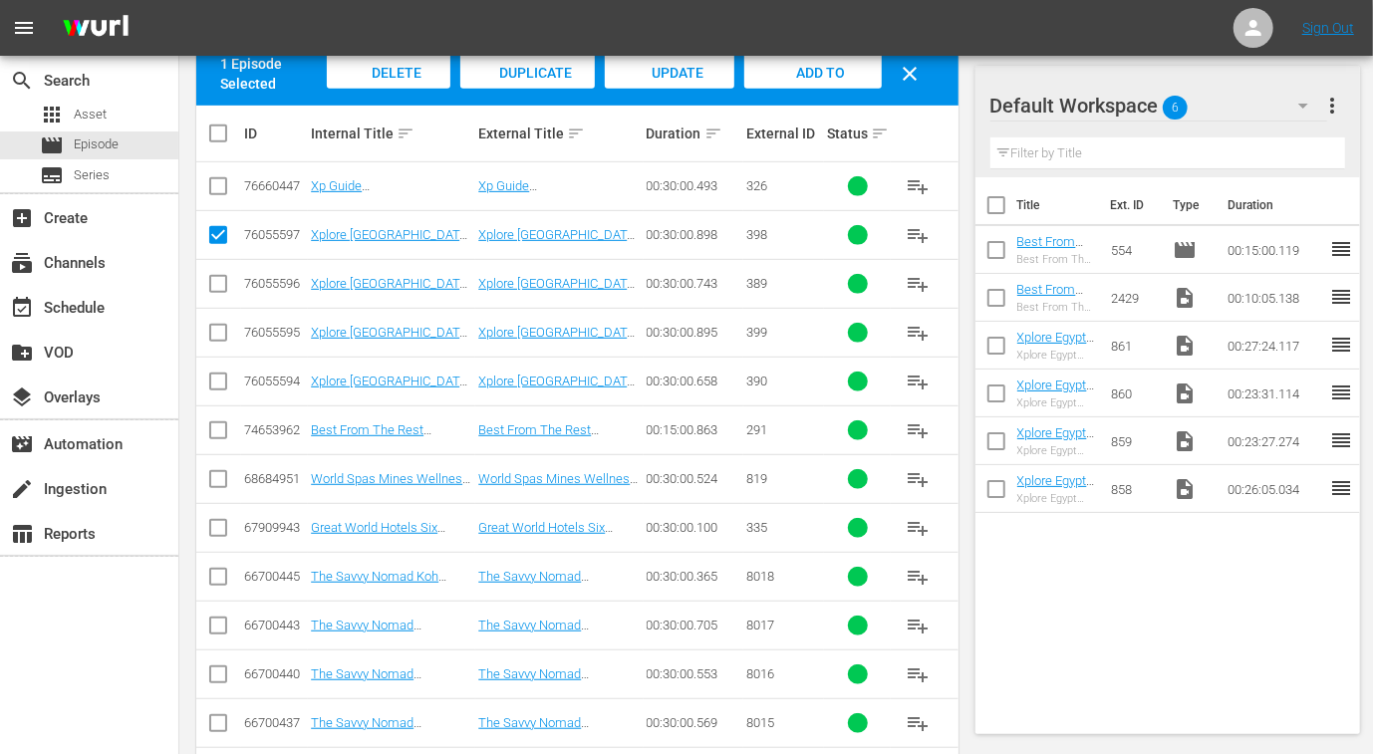
click at [216, 290] on input "checkbox" at bounding box center [218, 288] width 24 height 24
click at [216, 334] on input "checkbox" at bounding box center [218, 337] width 24 height 24
click at [214, 374] on input "checkbox" at bounding box center [218, 386] width 24 height 24
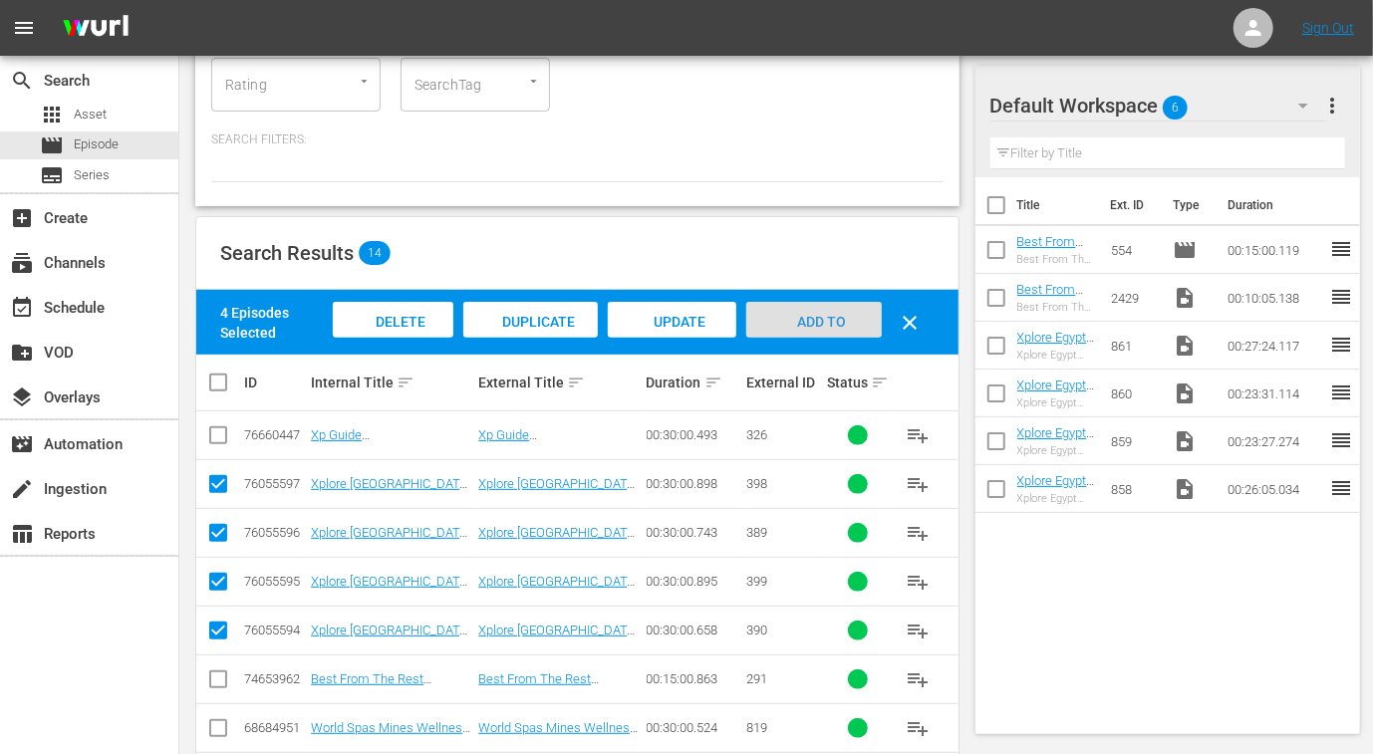
click at [818, 326] on span "Add to Workspace" at bounding box center [814, 341] width 98 height 54
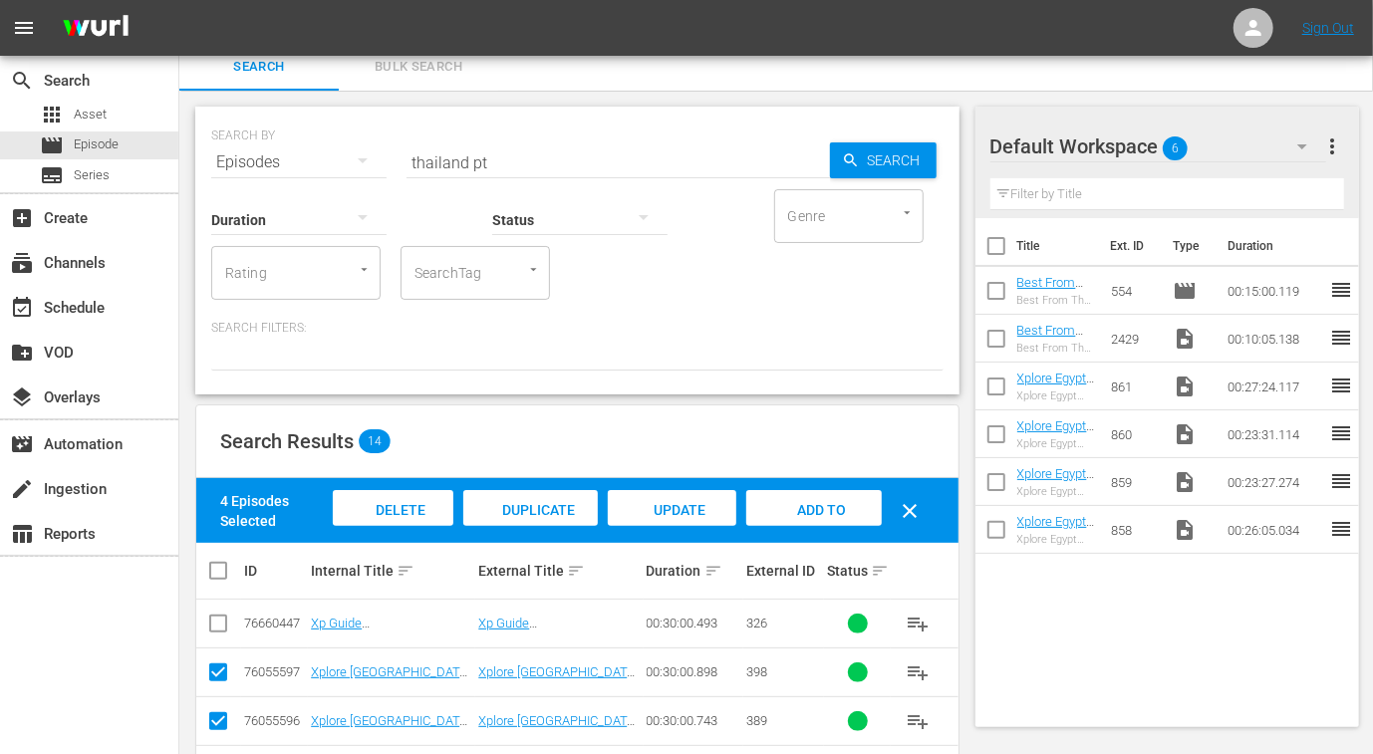
scroll to position [0, 0]
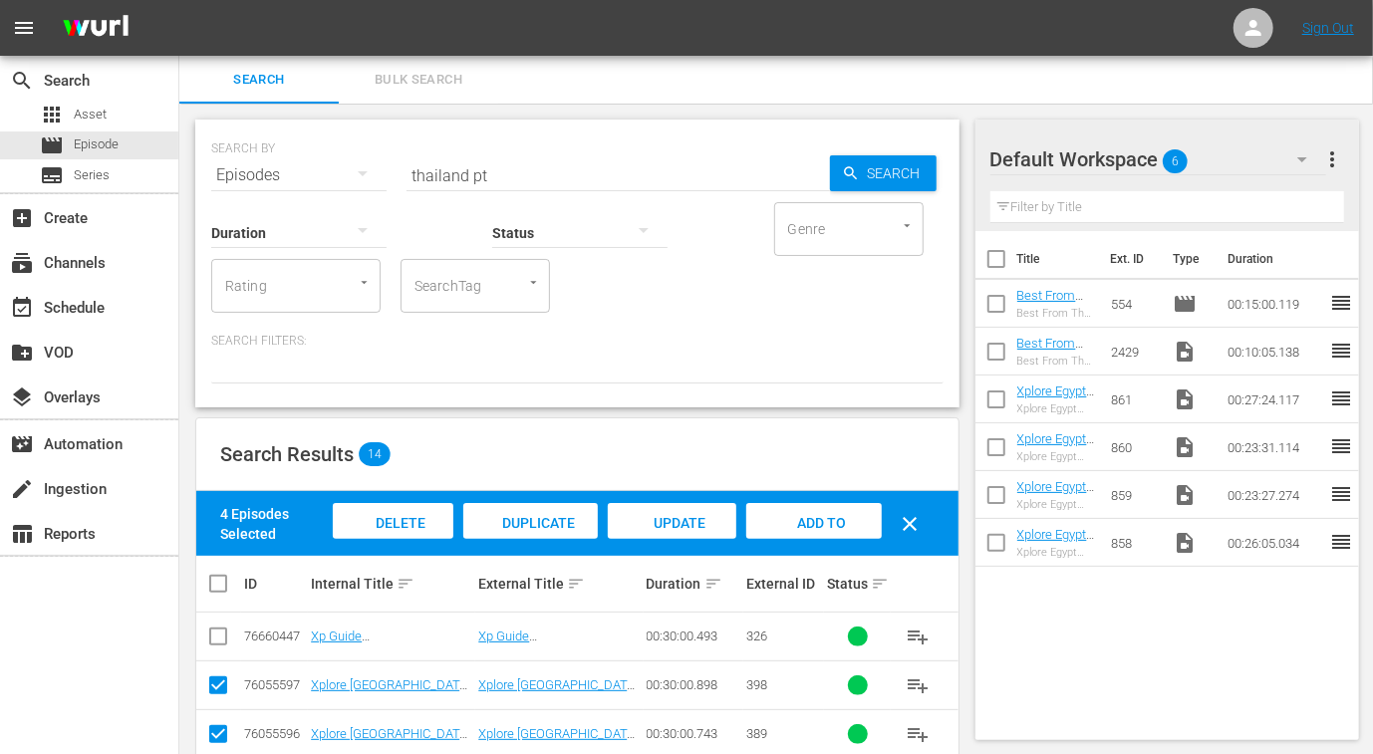
click at [423, 171] on input "thailand pt" at bounding box center [617, 175] width 423 height 48
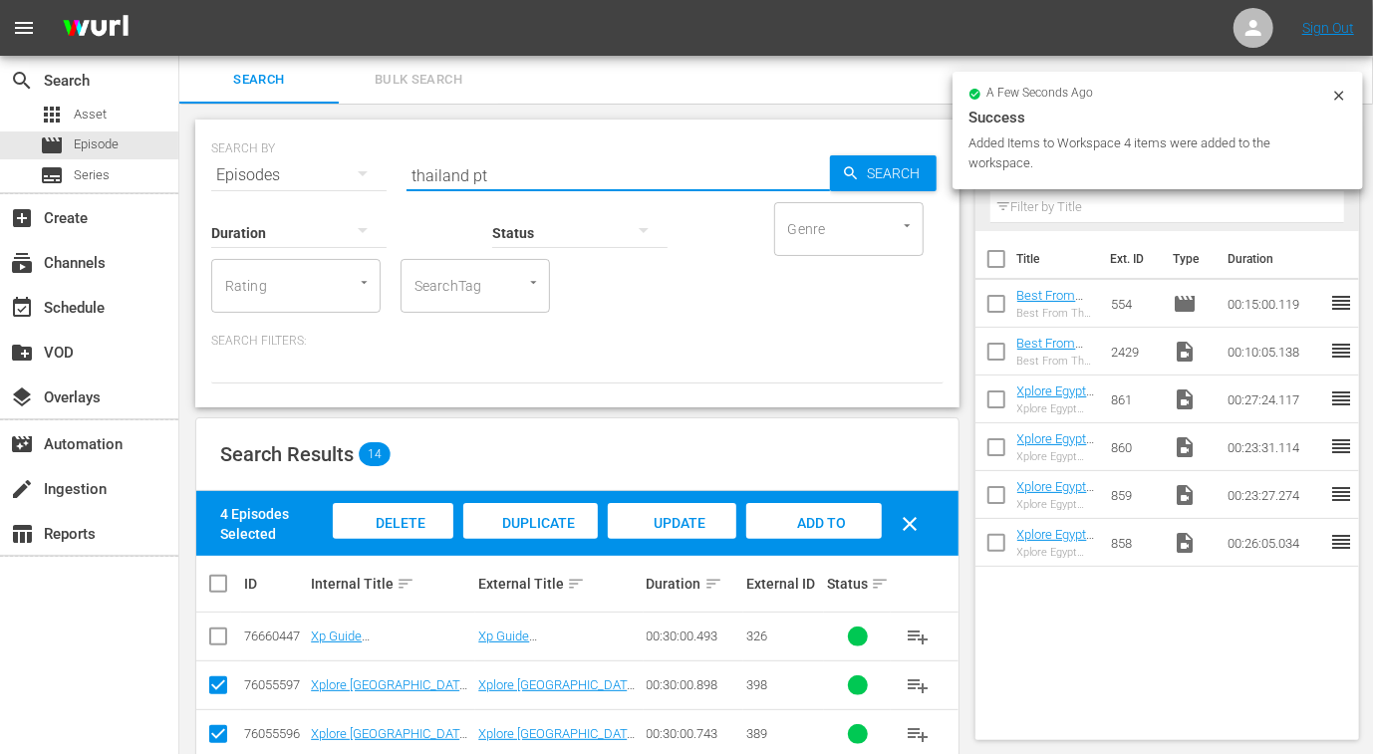
click at [423, 171] on input "thailand pt" at bounding box center [617, 175] width 423 height 48
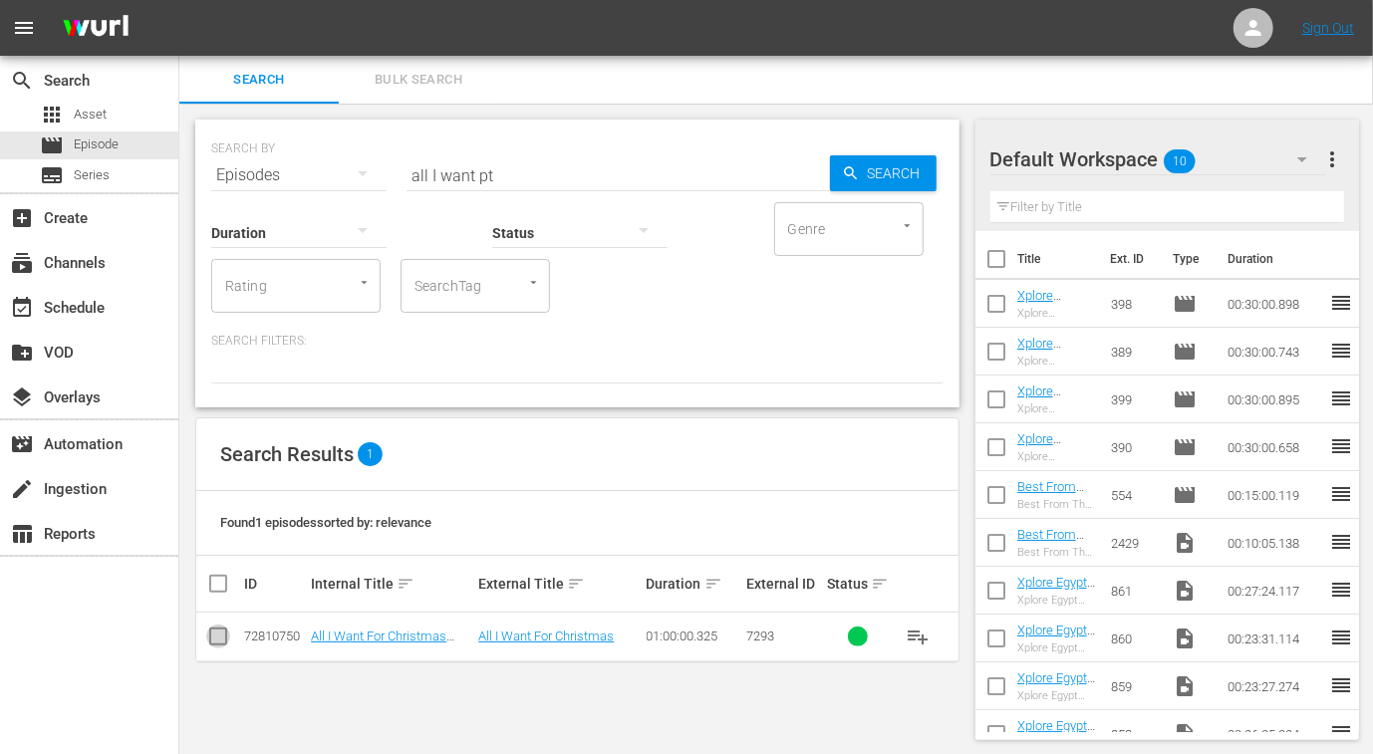
click at [209, 644] on input "checkbox" at bounding box center [218, 641] width 24 height 24
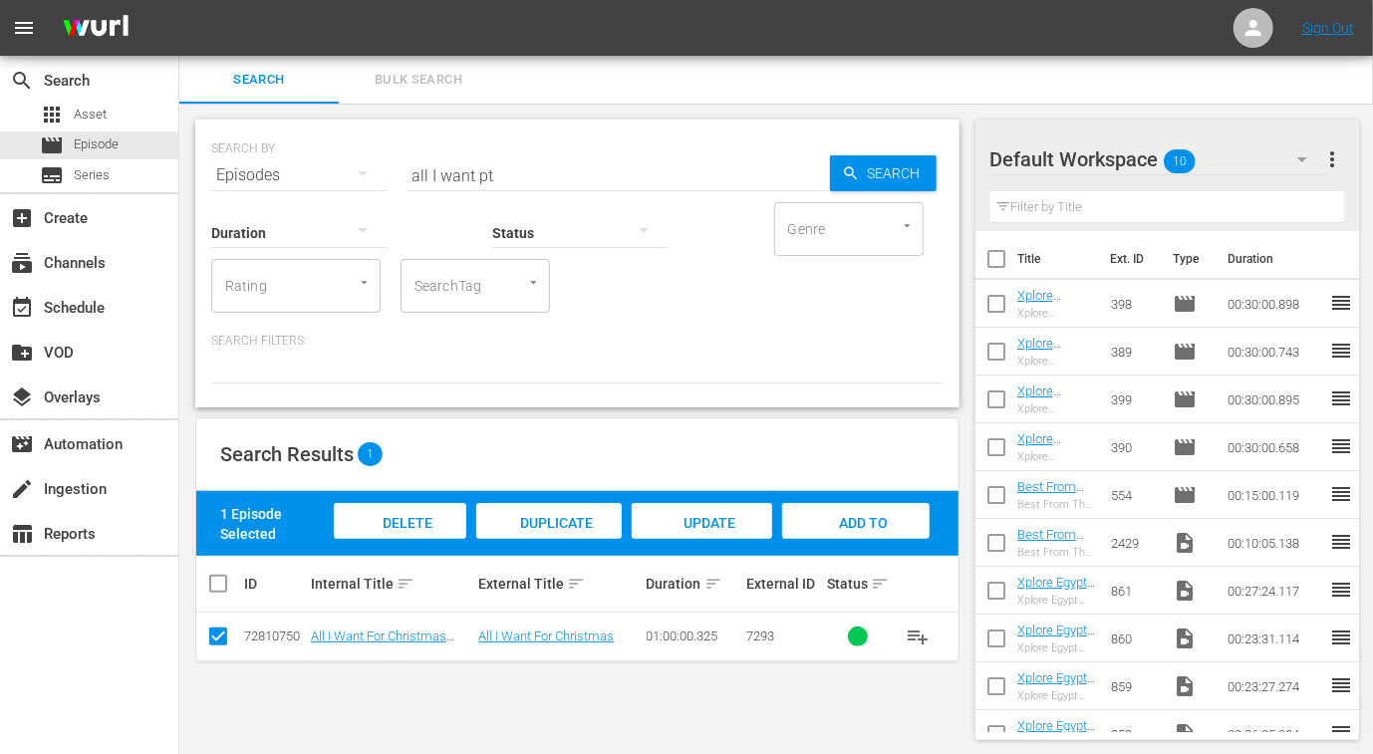
click at [872, 525] on span "Add to Workspace" at bounding box center [856, 542] width 98 height 54
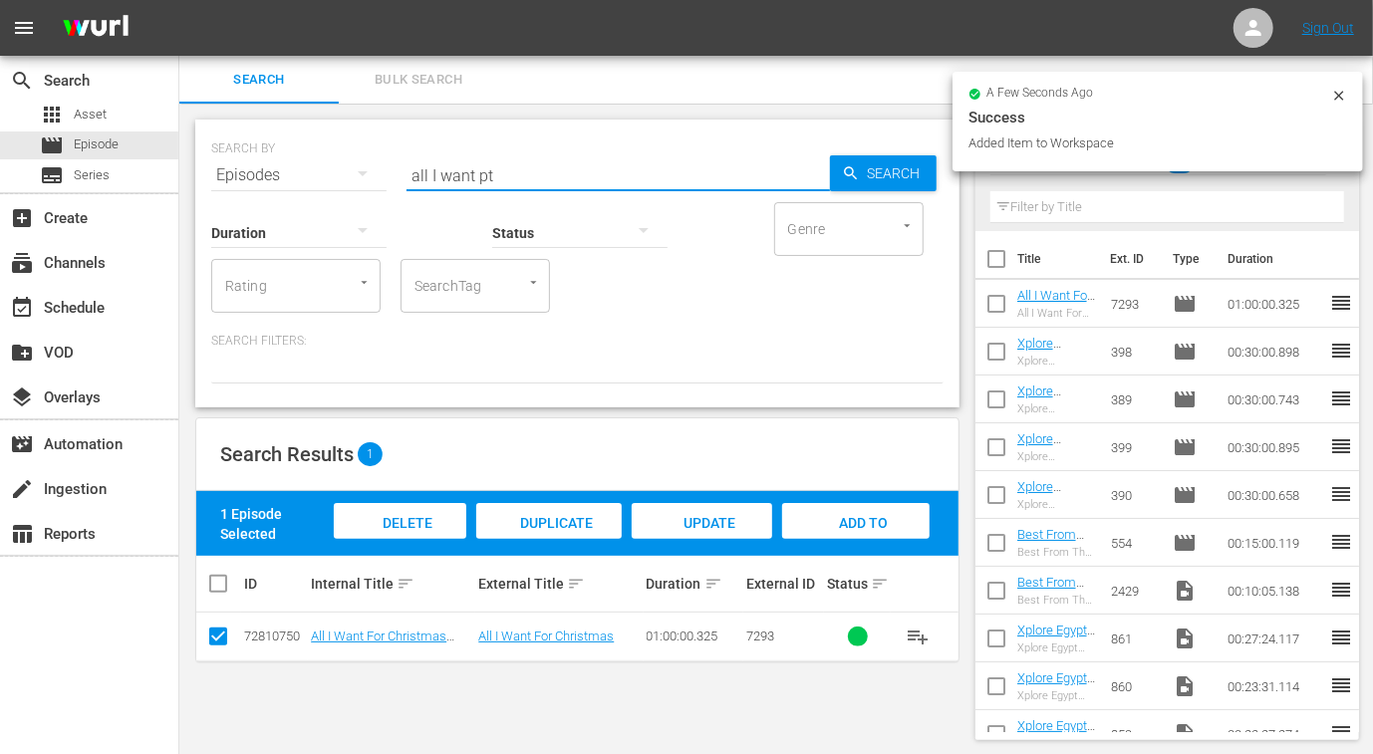
drag, startPoint x: 474, startPoint y: 171, endPoint x: 301, endPoint y: 159, distance: 173.7
click at [301, 159] on div "SEARCH BY Search By Episodes Search ID, Title, Description, Keywords, or Catego…" at bounding box center [577, 163] width 732 height 72
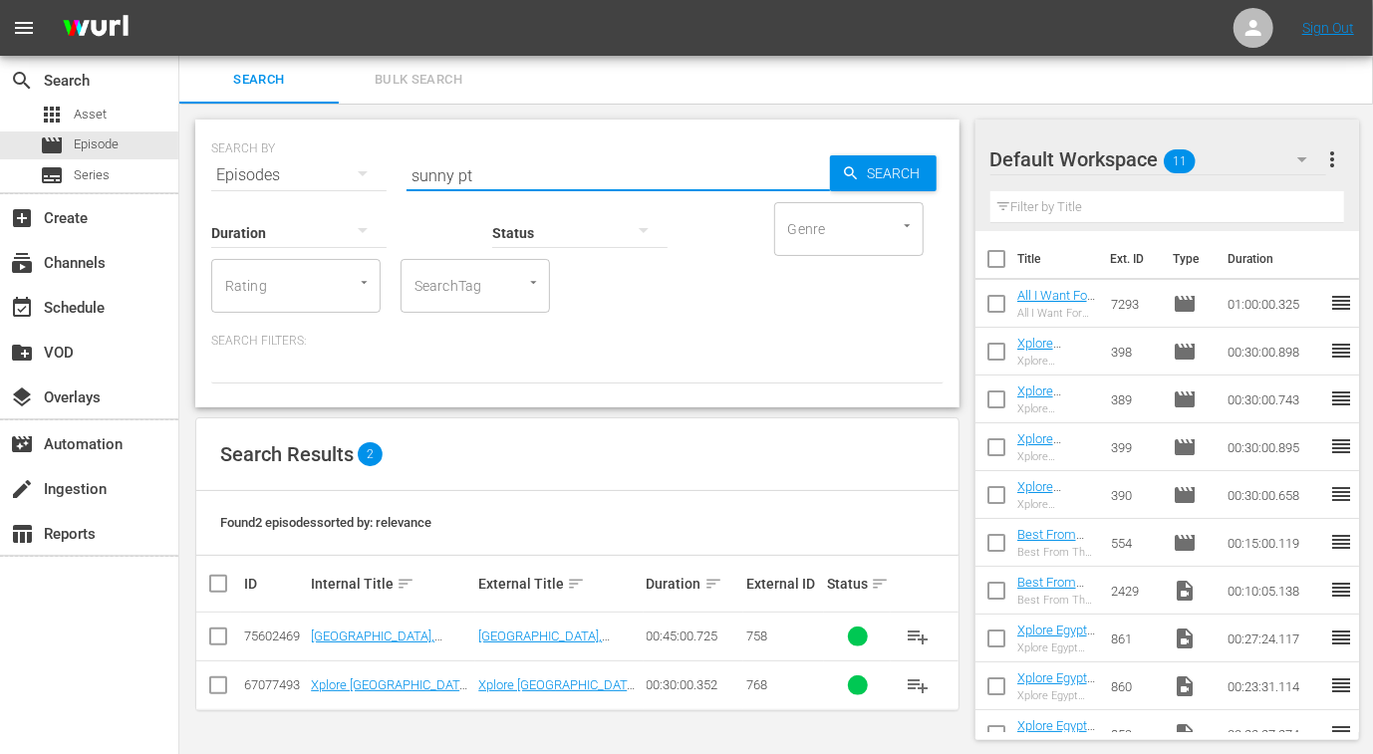
click at [213, 635] on input "checkbox" at bounding box center [218, 641] width 24 height 24
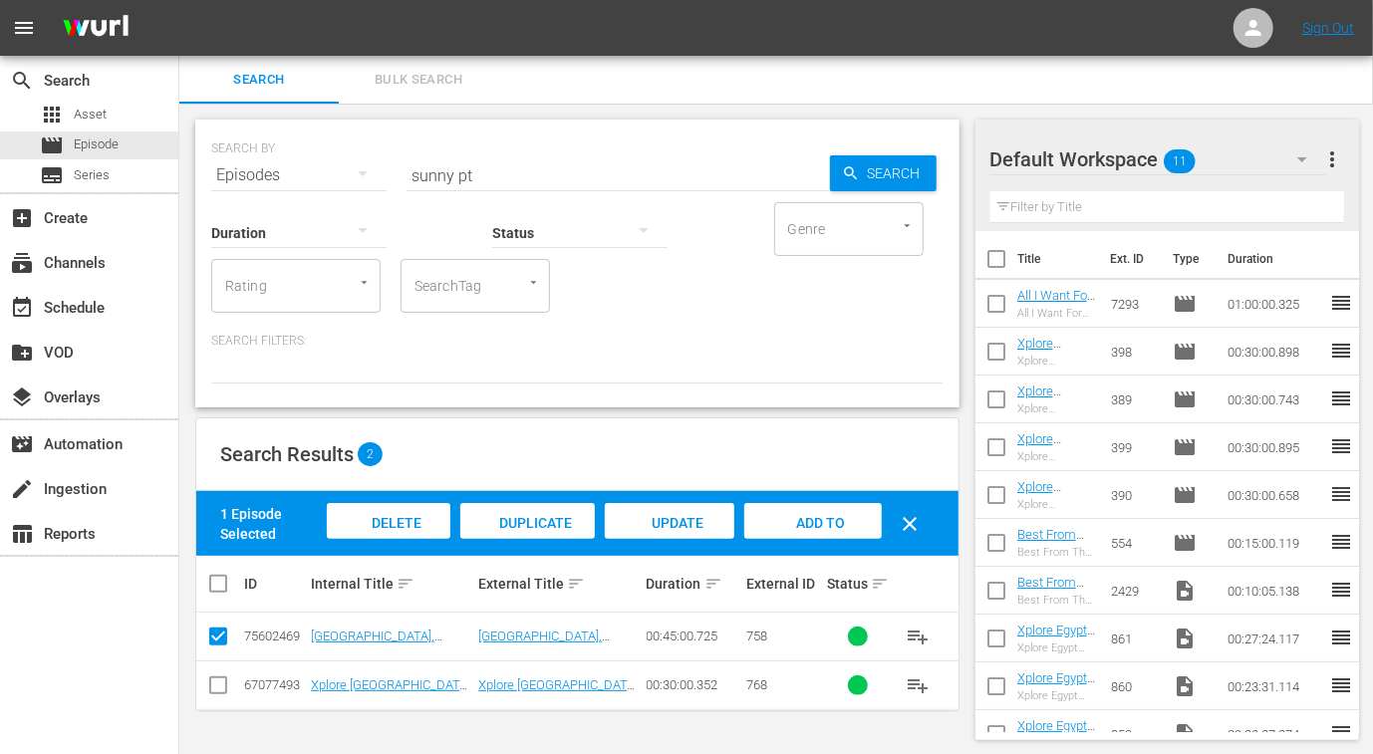
click at [809, 526] on span "Add to Workspace" at bounding box center [813, 542] width 98 height 54
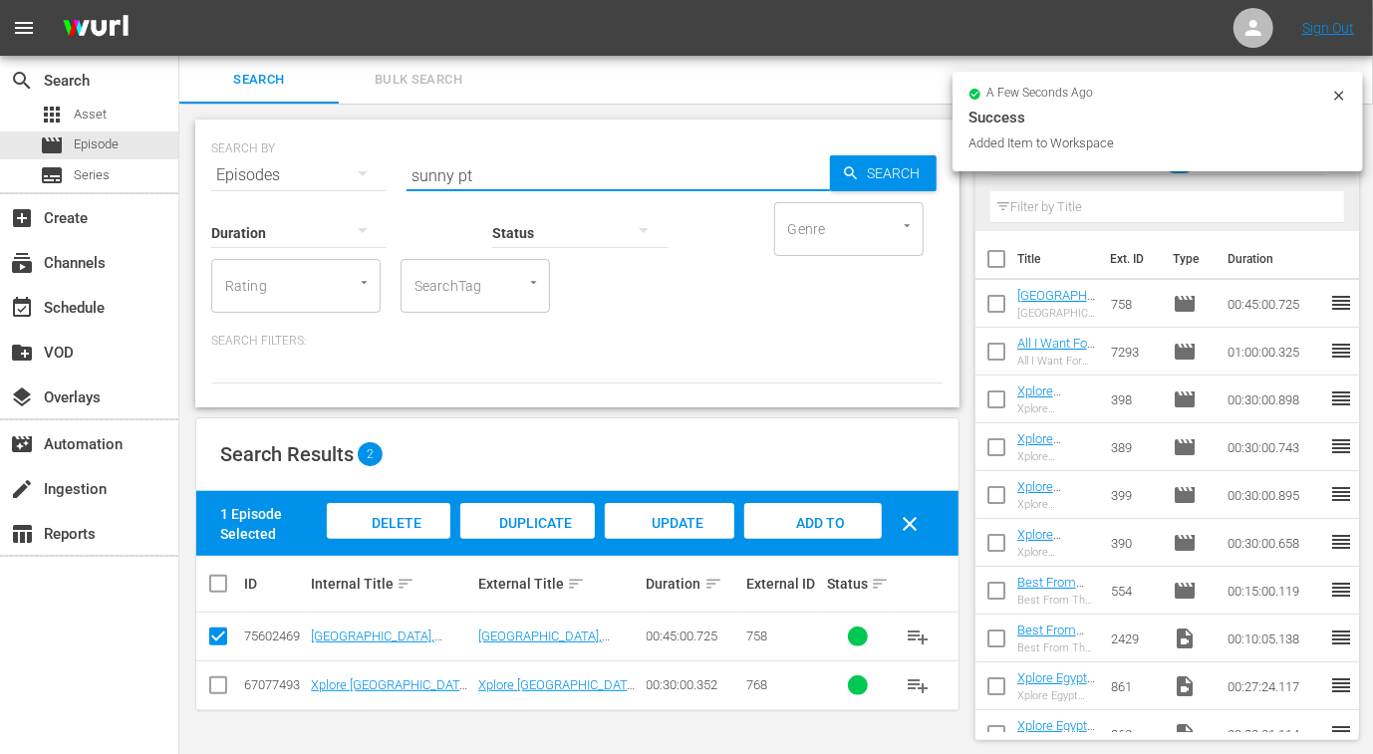
click at [438, 175] on input "sunny pt" at bounding box center [617, 175] width 423 height 48
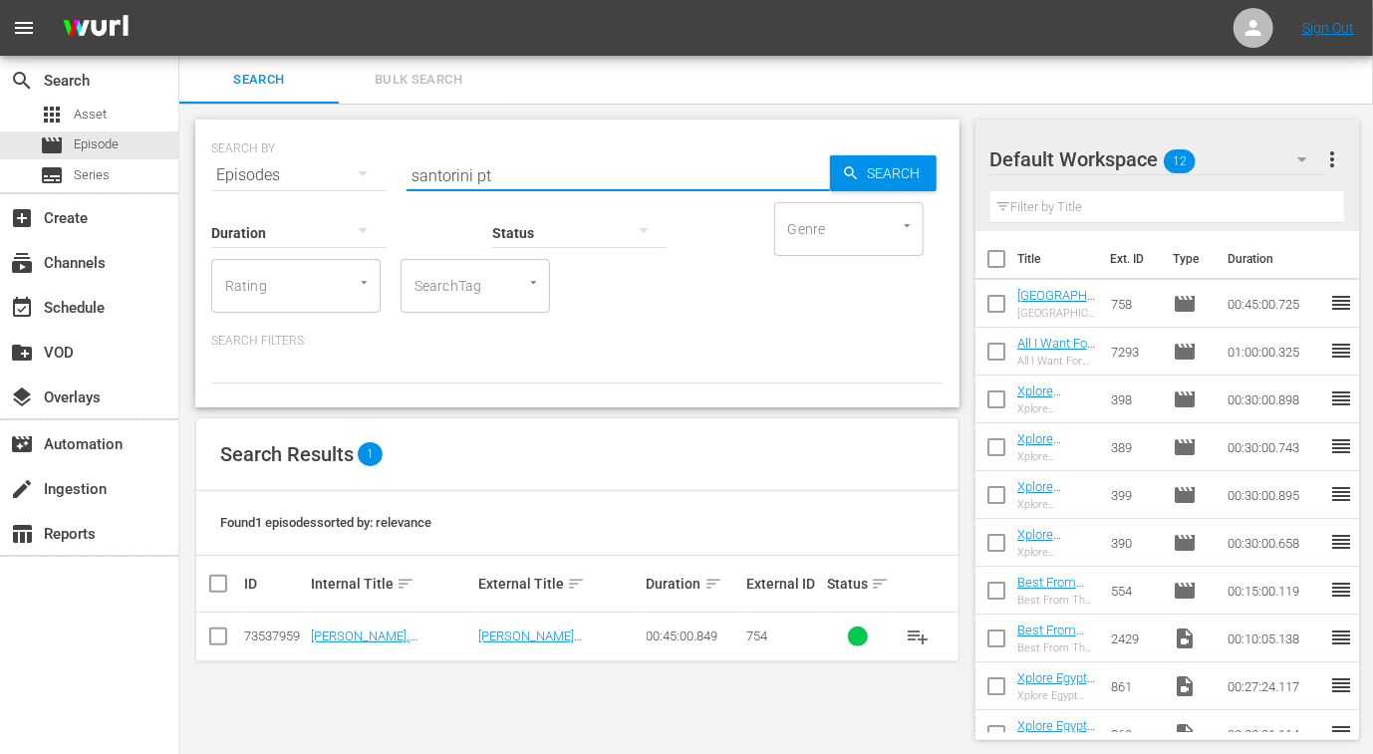
click at [219, 636] on input "checkbox" at bounding box center [218, 641] width 24 height 24
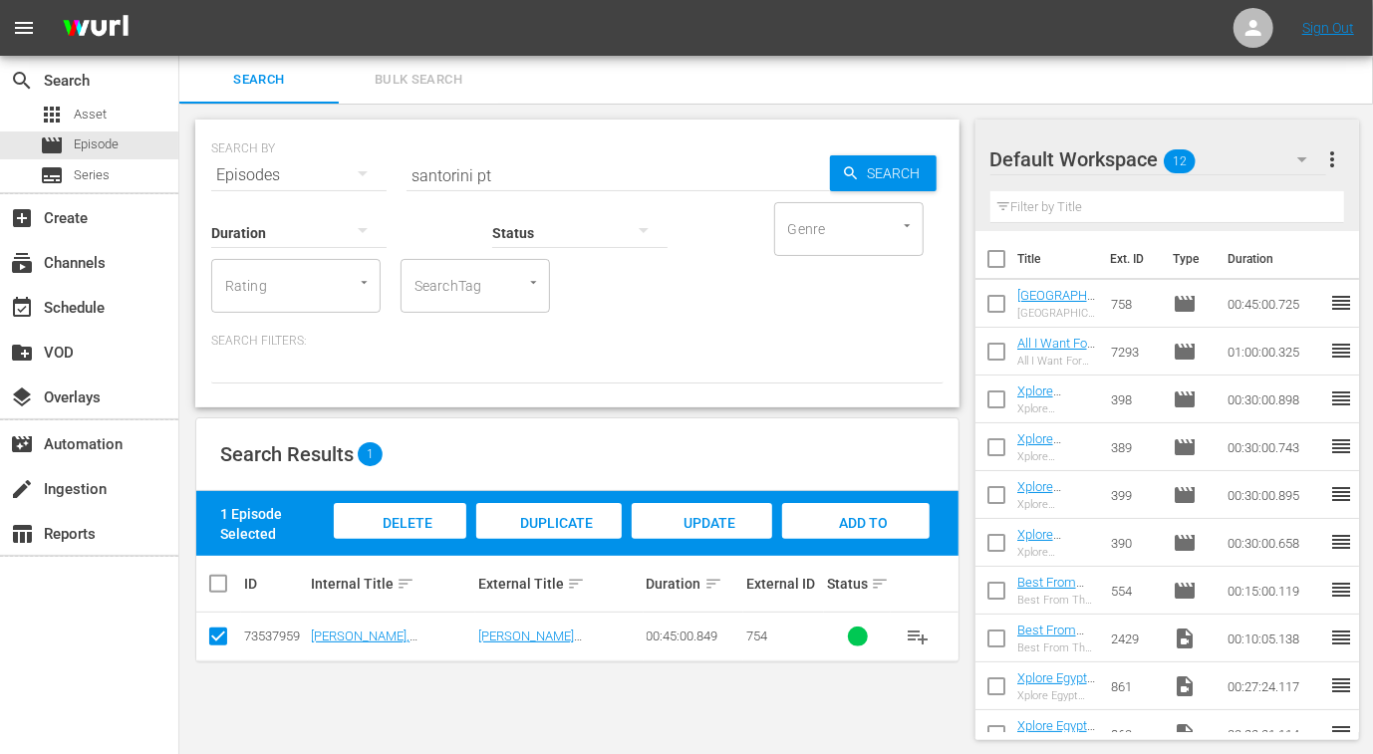
click at [852, 515] on span "Add to Workspace" at bounding box center [856, 542] width 98 height 54
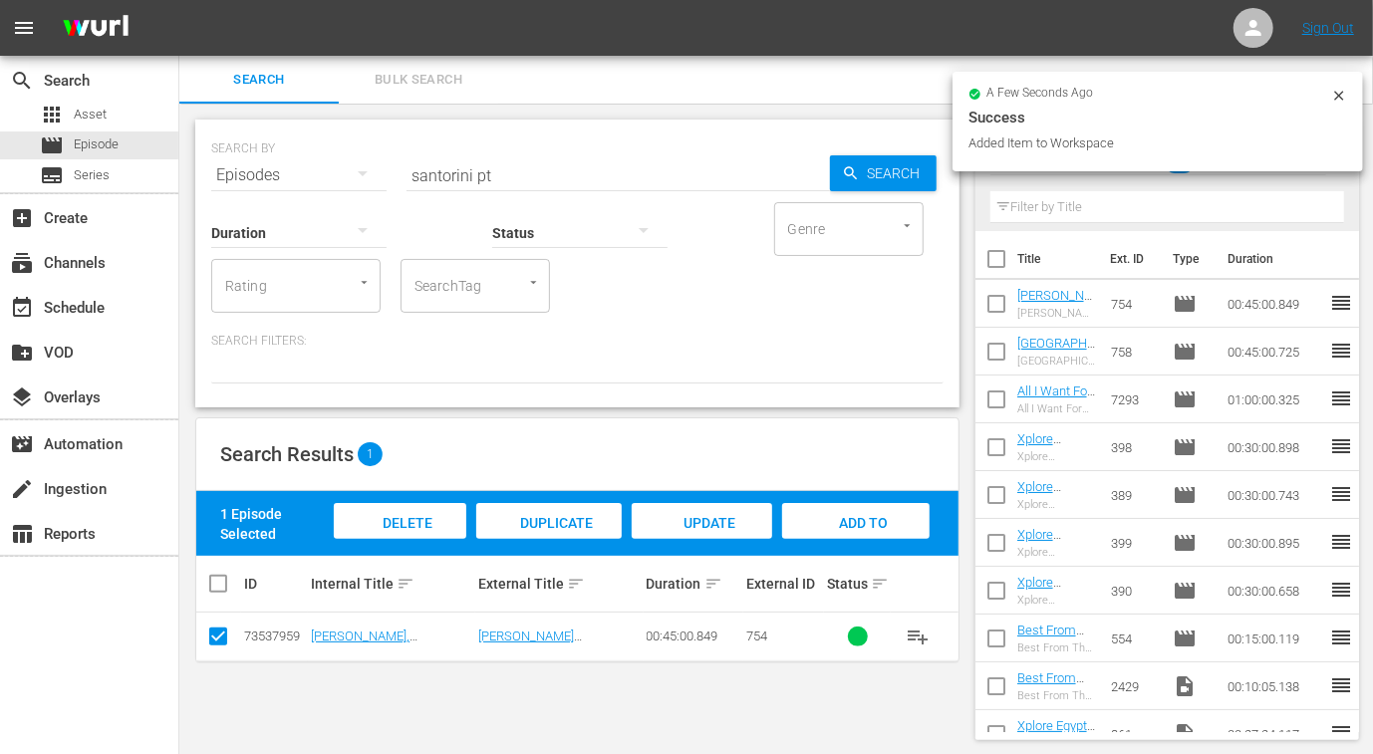
click at [446, 174] on input "santorini pt" at bounding box center [617, 175] width 423 height 48
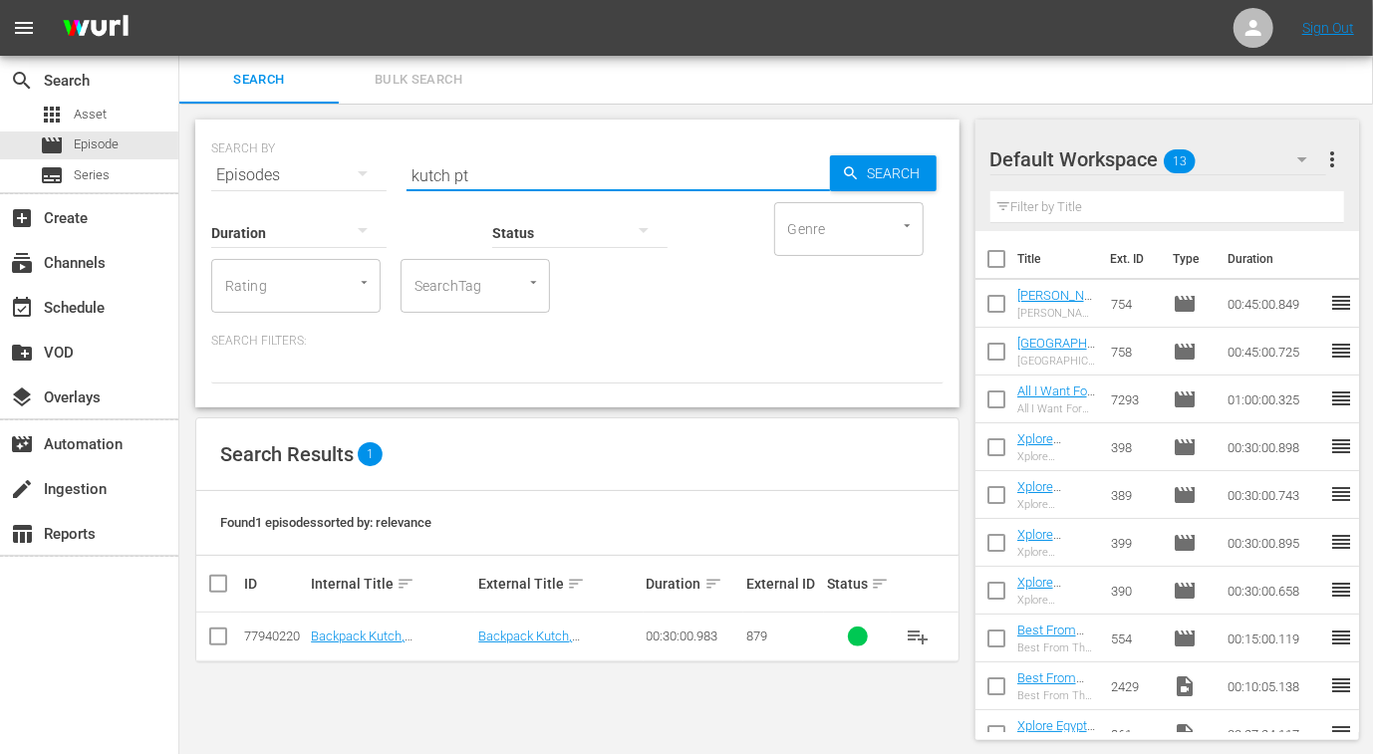
click at [217, 632] on input "checkbox" at bounding box center [218, 641] width 24 height 24
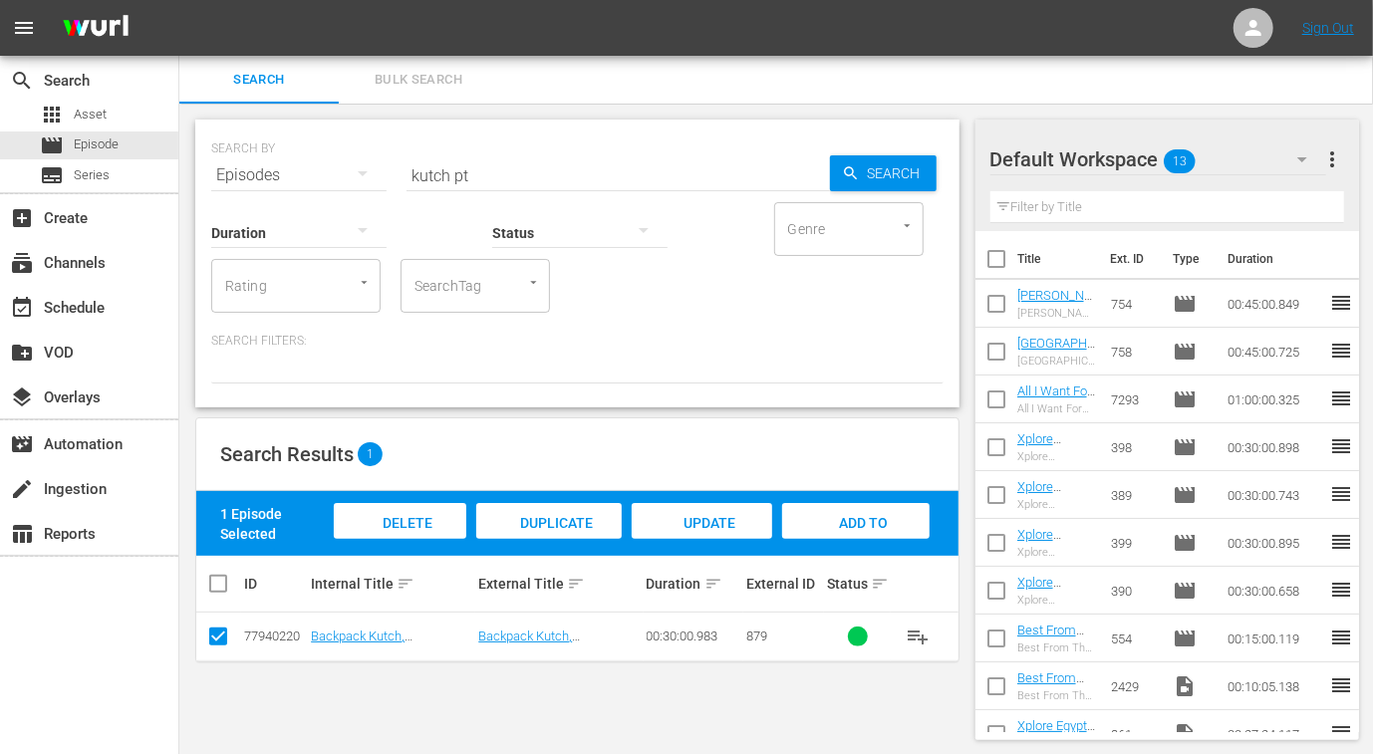
click at [818, 520] on div "Add to Workspace" at bounding box center [855, 540] width 147 height 75
click at [434, 173] on input "kutch pt" at bounding box center [617, 175] width 423 height 48
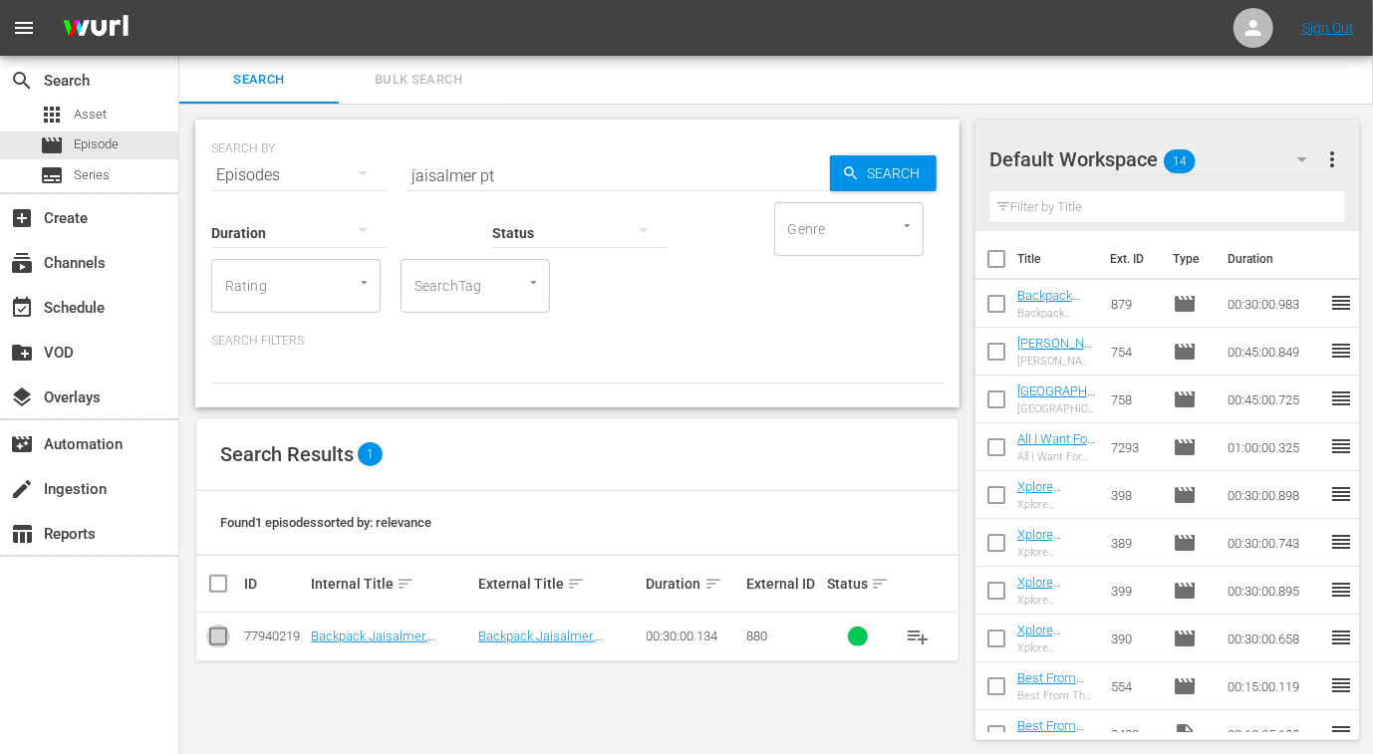
click at [221, 638] on input "checkbox" at bounding box center [218, 641] width 24 height 24
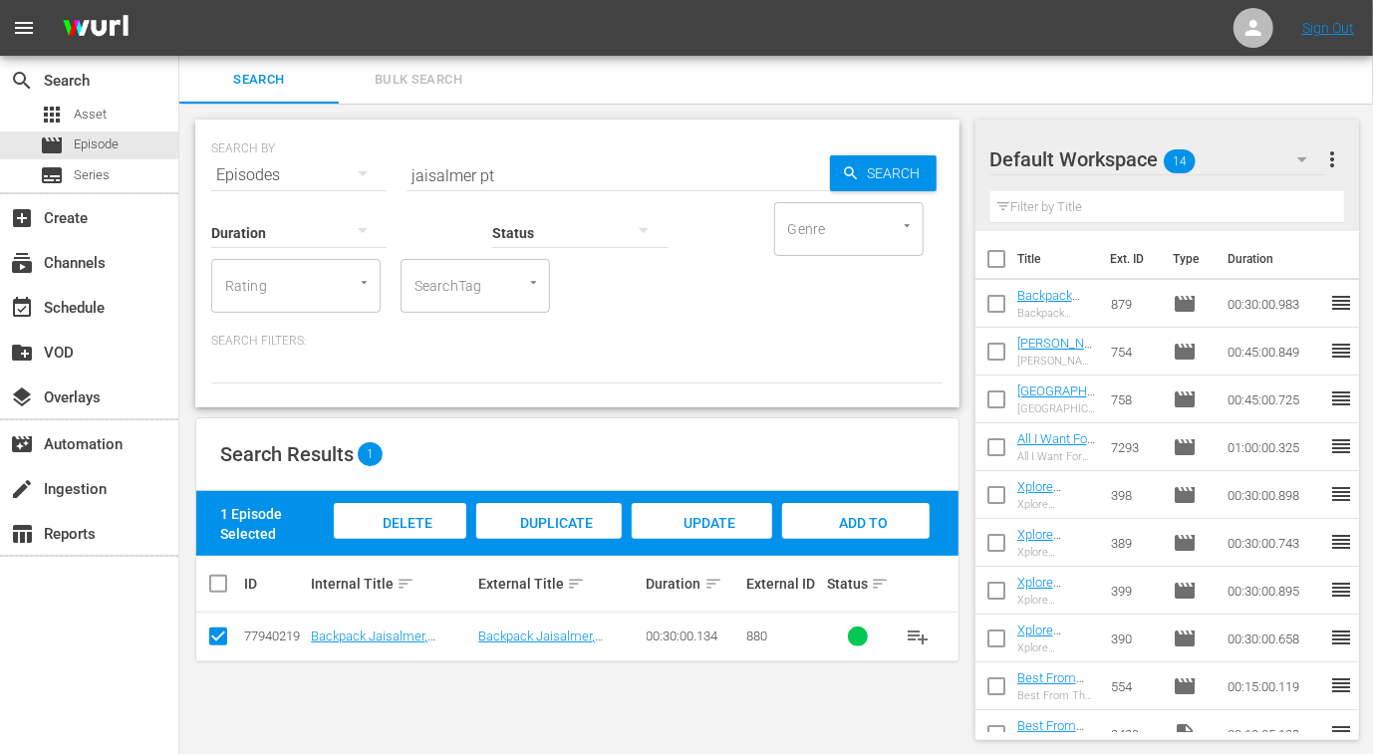
click at [882, 517] on span "Add to Workspace" at bounding box center [856, 542] width 98 height 54
click at [430, 175] on input "jaisalmer pt" at bounding box center [617, 175] width 423 height 48
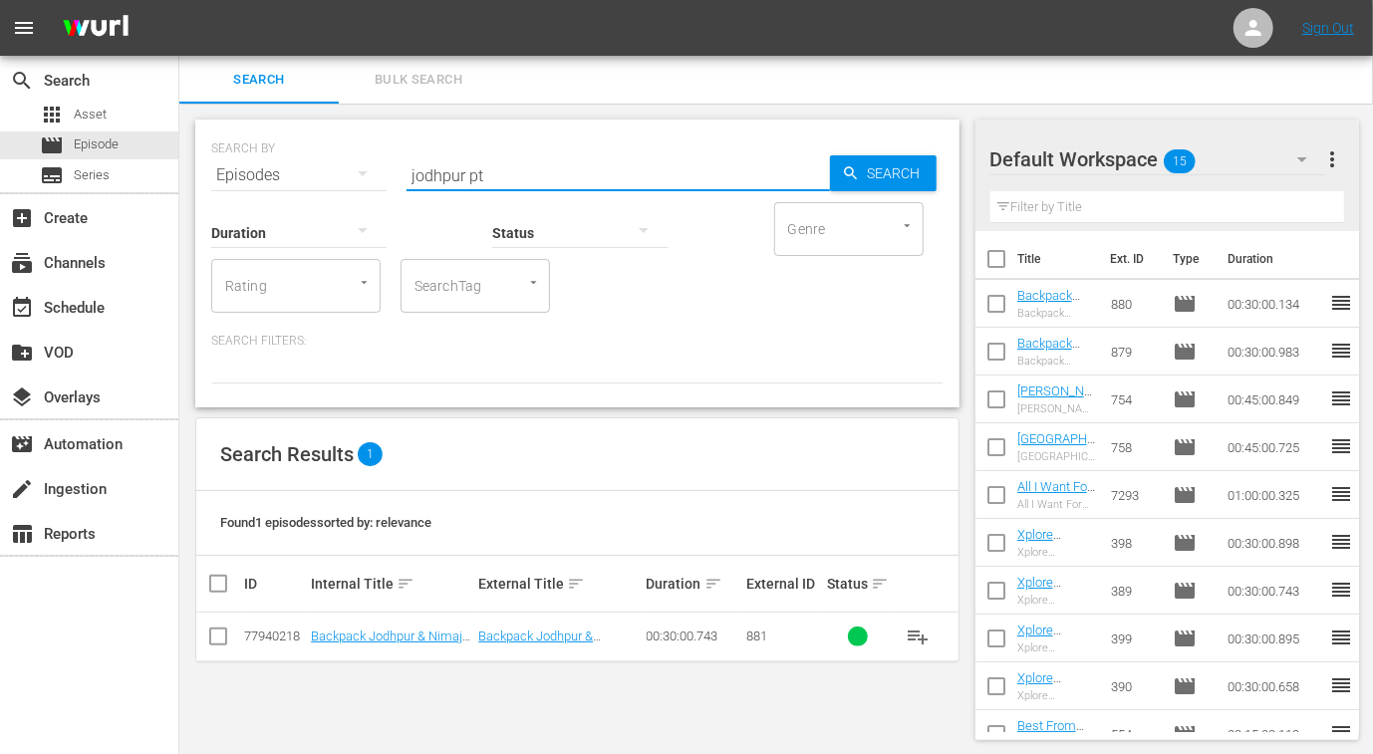
click at [218, 639] on input "checkbox" at bounding box center [218, 641] width 24 height 24
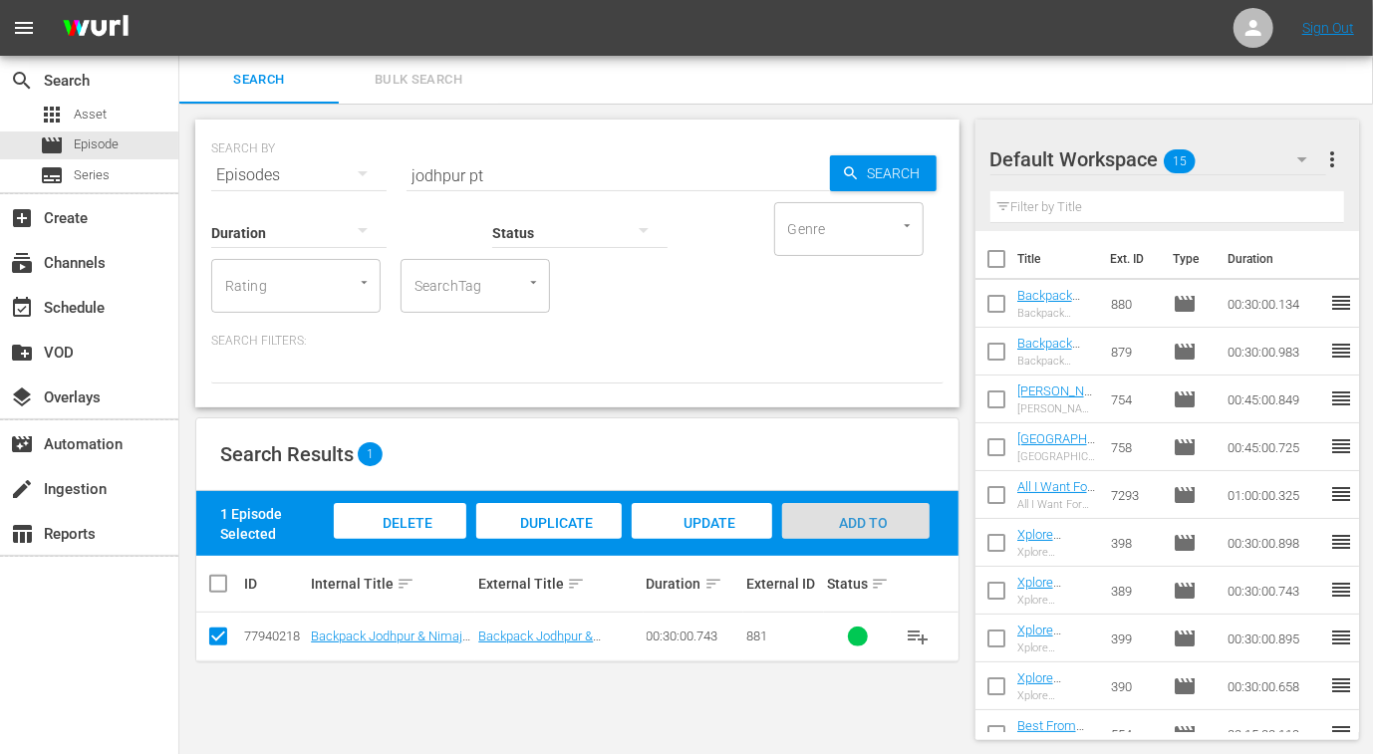
click at [835, 515] on span "Add to Workspace" at bounding box center [856, 542] width 98 height 54
click at [453, 176] on input "jodhpur pt" at bounding box center [617, 175] width 423 height 48
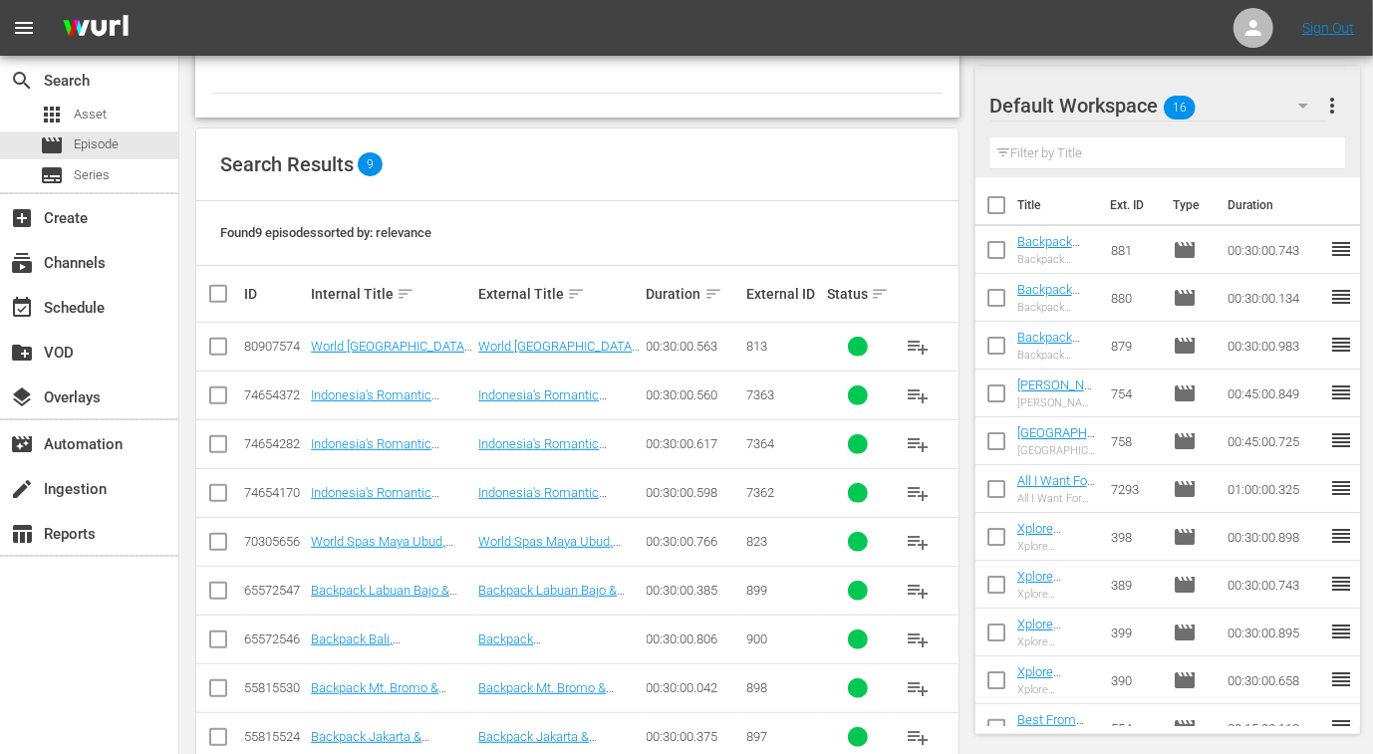
scroll to position [332, 0]
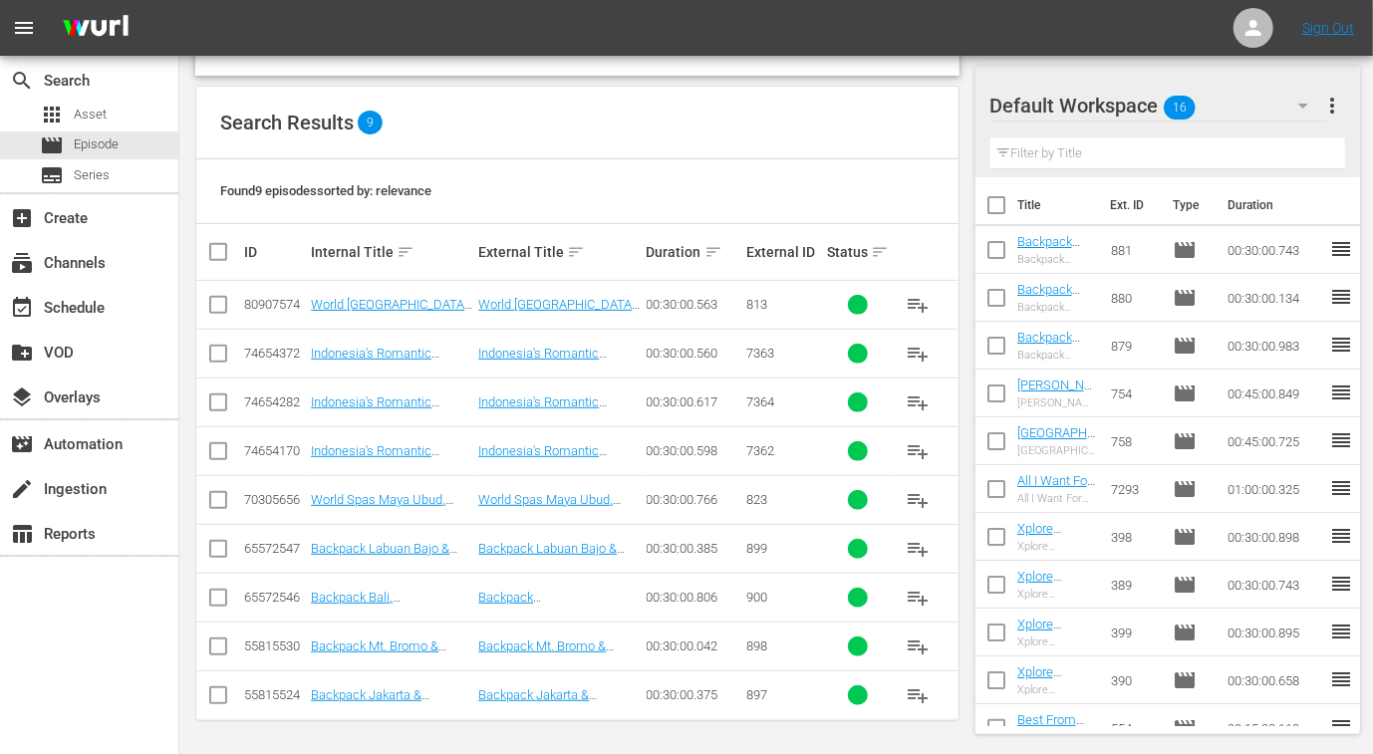
click at [215, 549] on input "checkbox" at bounding box center [218, 553] width 24 height 24
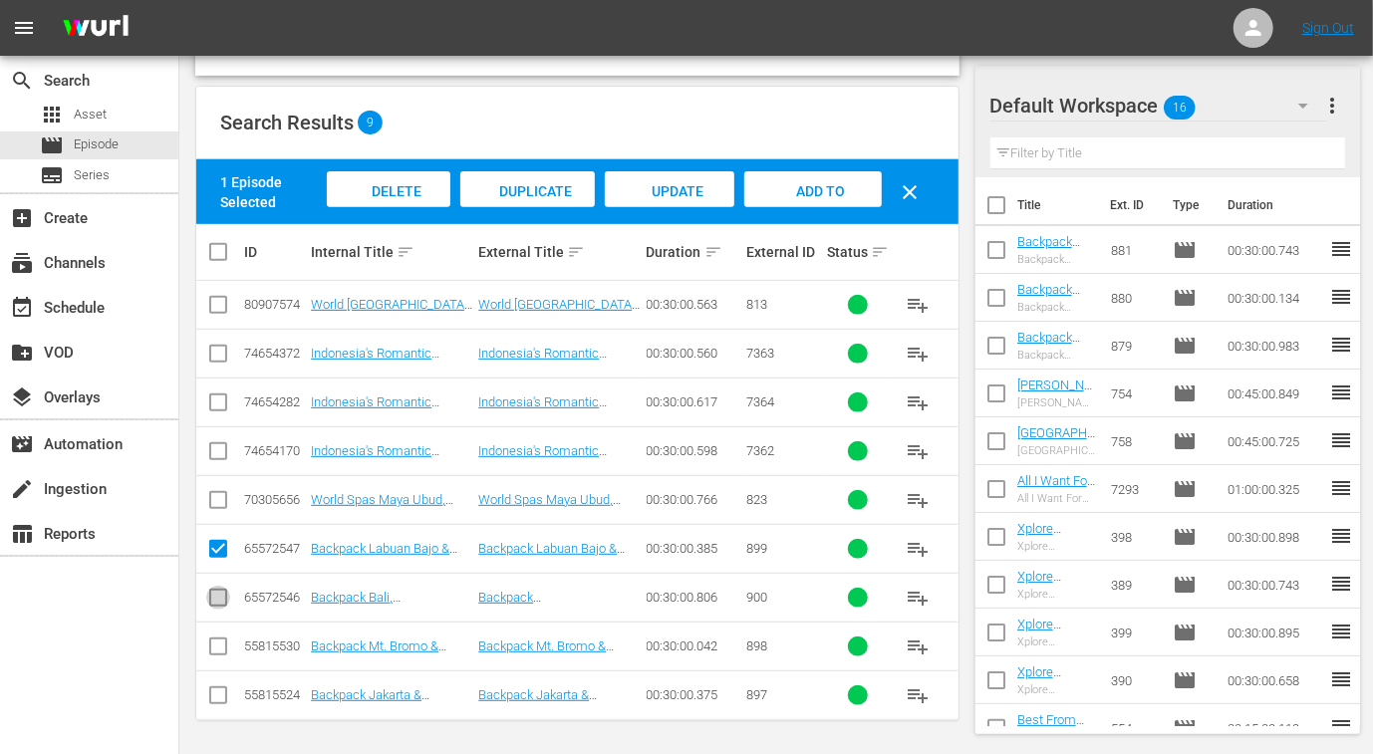
click at [219, 608] on input "checkbox" at bounding box center [218, 602] width 24 height 24
click at [209, 652] on input "checkbox" at bounding box center [218, 650] width 24 height 24
click at [219, 704] on input "checkbox" at bounding box center [218, 699] width 24 height 24
click at [846, 193] on div "Add to Workspace" at bounding box center [813, 208] width 135 height 75
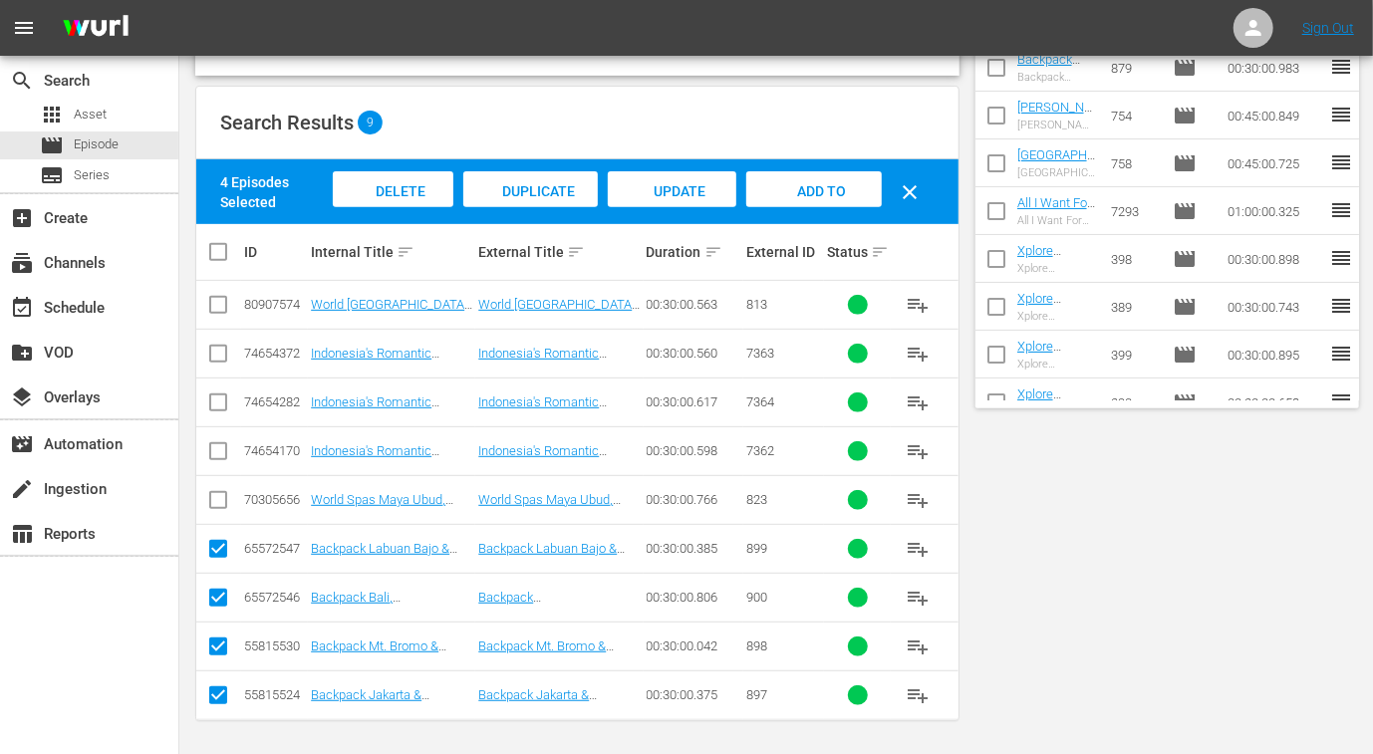
scroll to position [0, 0]
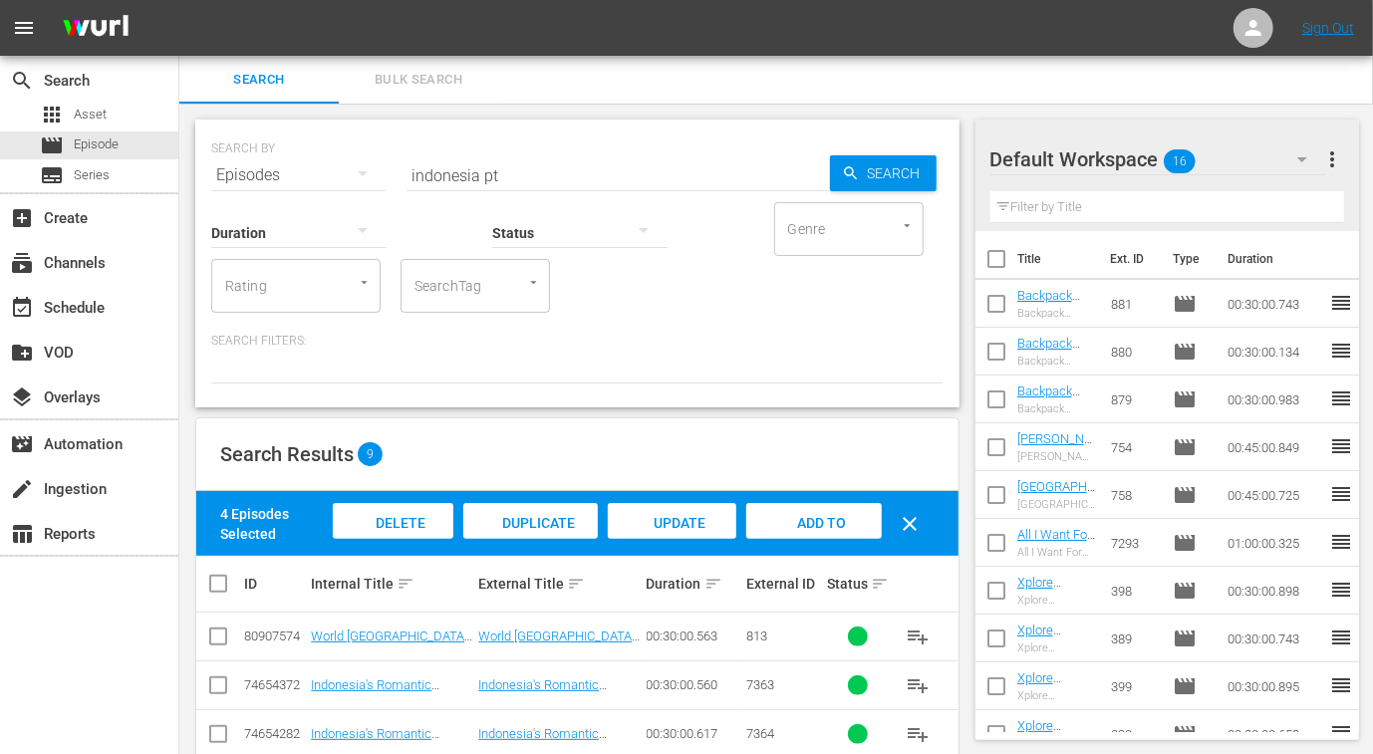
click at [454, 183] on input "indonesia pt" at bounding box center [617, 175] width 423 height 48
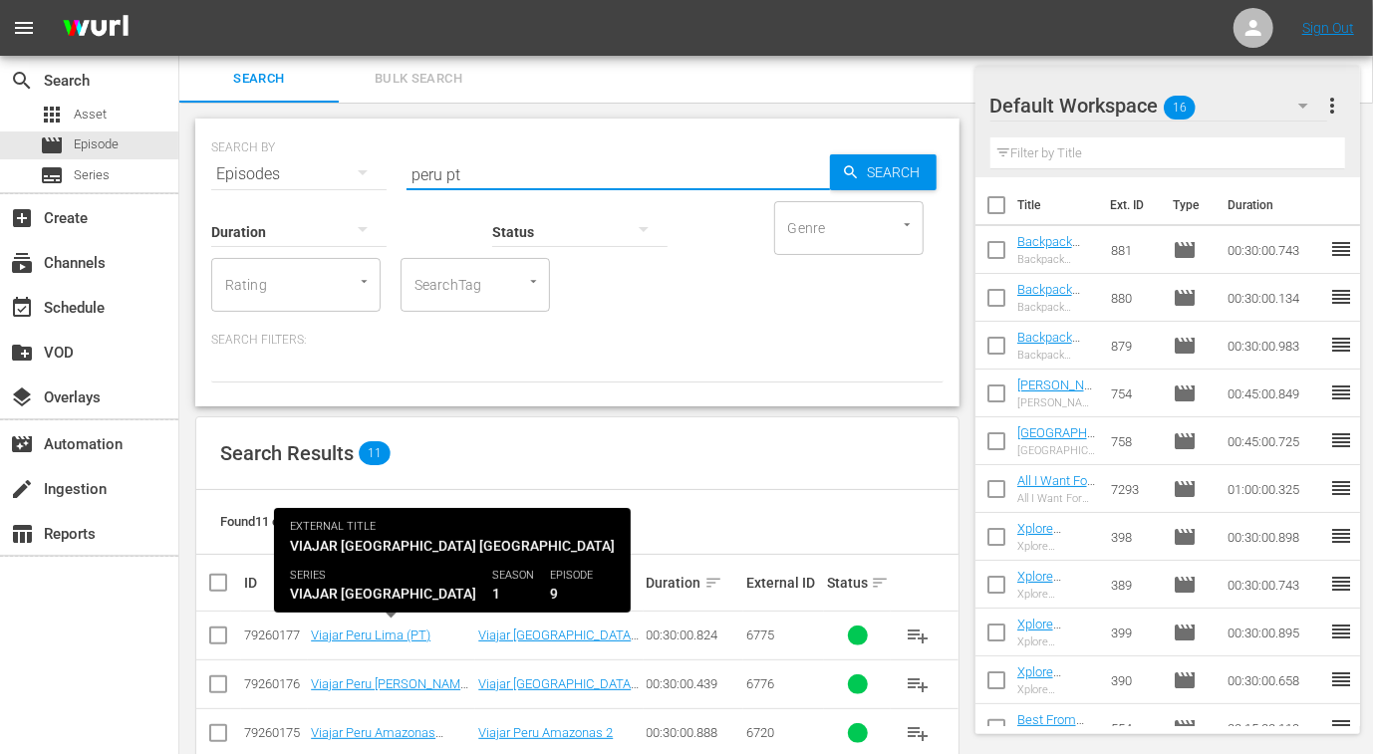
scroll to position [428, 0]
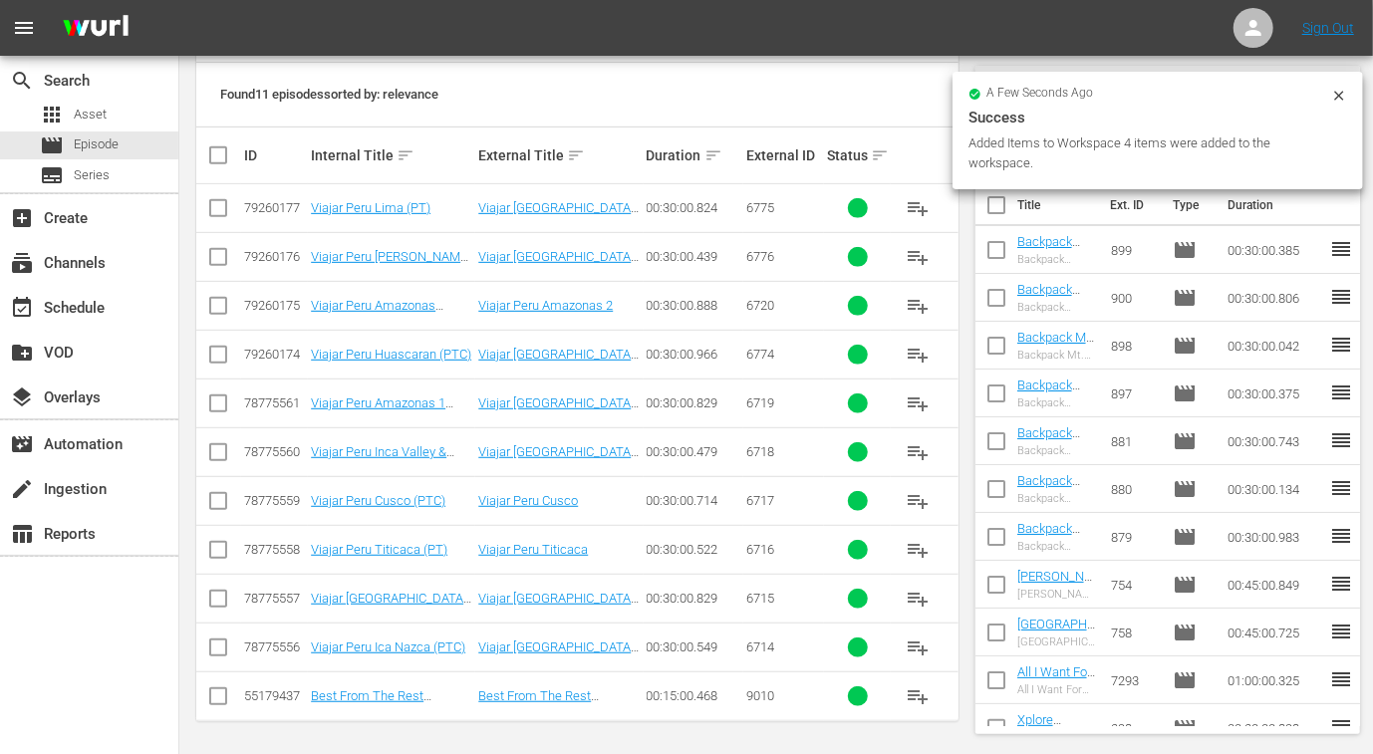
click at [209, 643] on input "checkbox" at bounding box center [218, 651] width 24 height 24
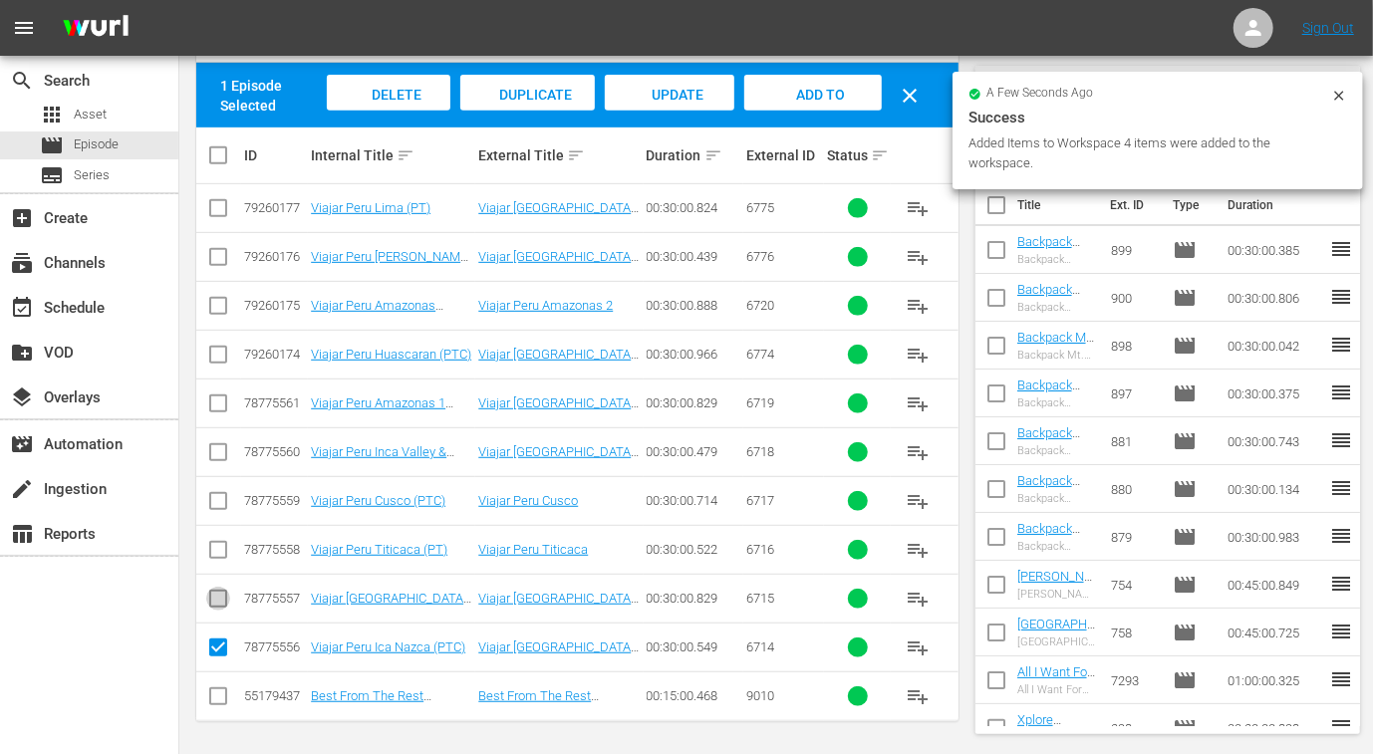
click at [220, 591] on input "checkbox" at bounding box center [218, 603] width 24 height 24
click at [213, 544] on input "checkbox" at bounding box center [218, 554] width 24 height 24
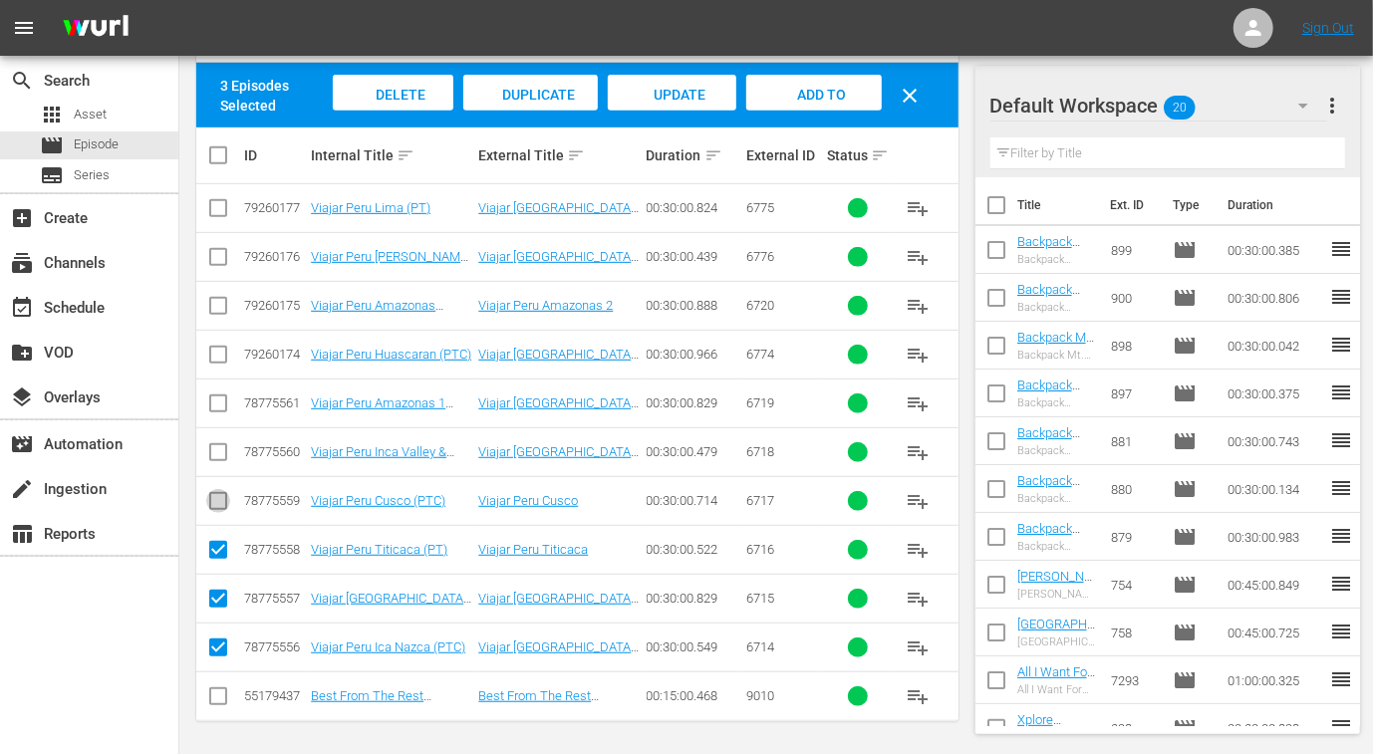
click at [214, 495] on input "checkbox" at bounding box center [218, 505] width 24 height 24
click at [217, 445] on input "checkbox" at bounding box center [218, 456] width 24 height 24
click at [219, 401] on input "checkbox" at bounding box center [218, 407] width 24 height 24
click at [217, 304] on input "checkbox" at bounding box center [218, 310] width 24 height 24
click at [805, 99] on span "Add to Workspace" at bounding box center [814, 114] width 98 height 54
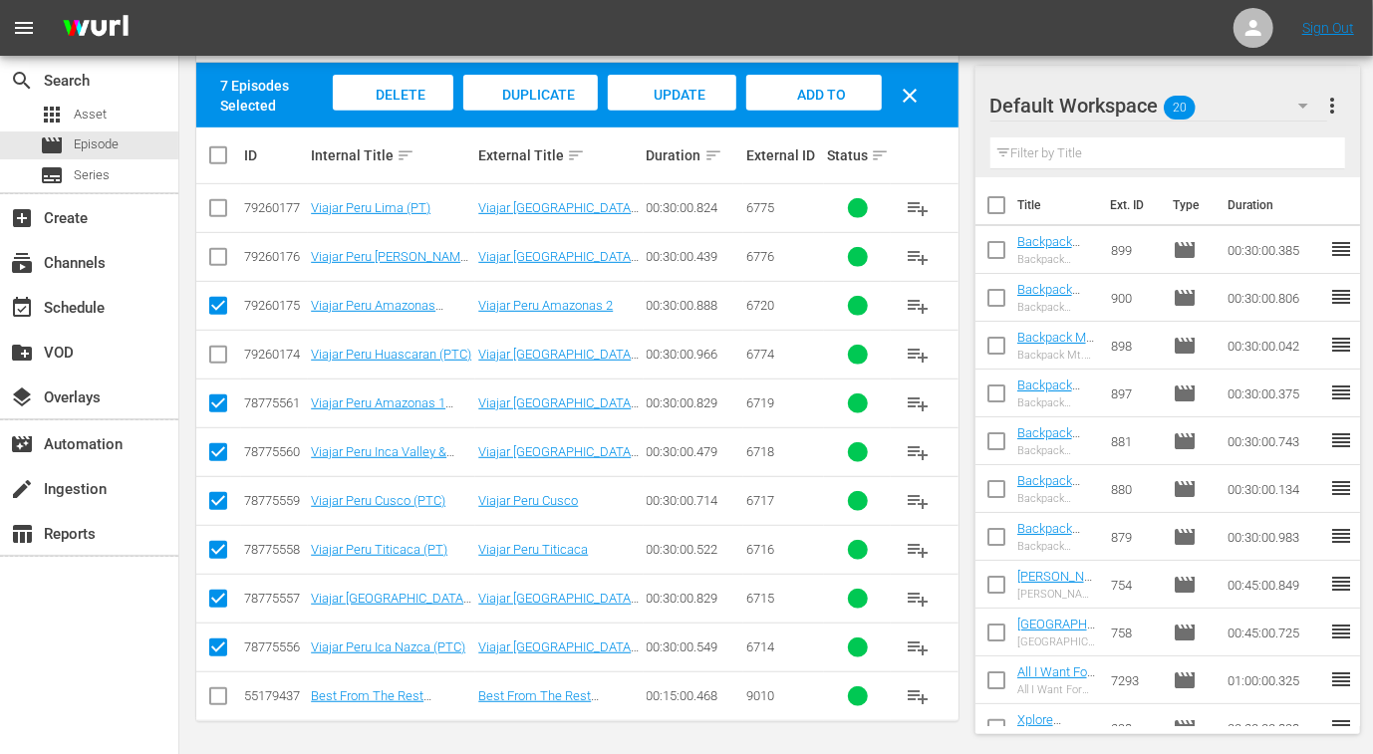
scroll to position [0, 0]
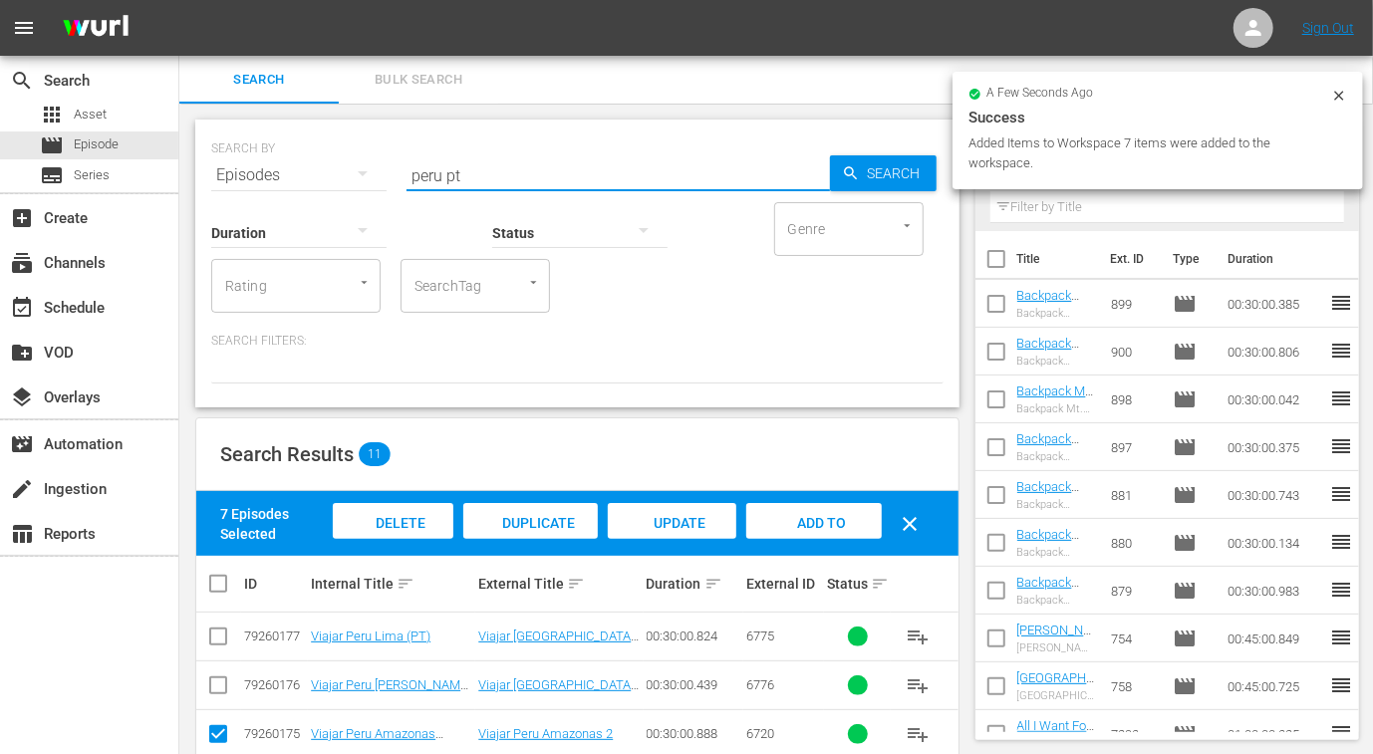
click at [412, 174] on input "peru pt" at bounding box center [617, 175] width 423 height 48
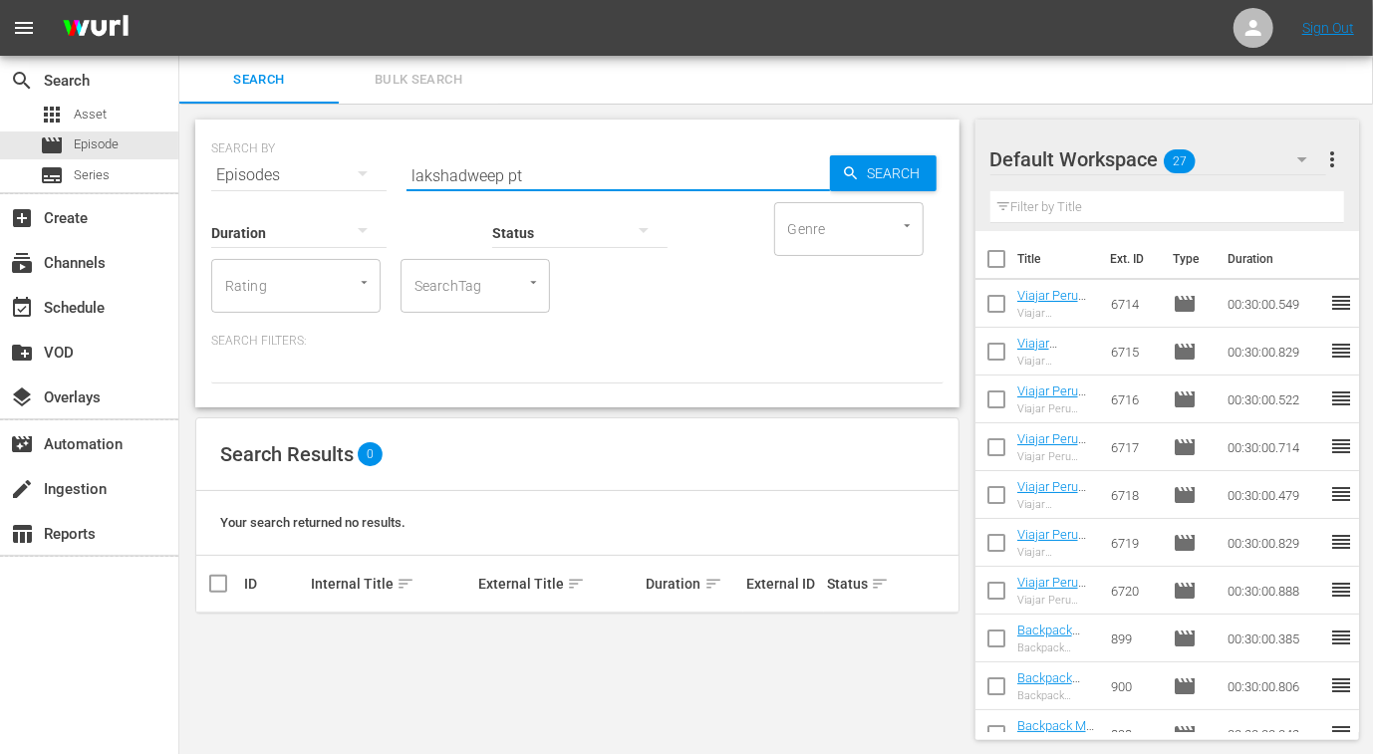
click at [439, 175] on input "lakshadweep pt" at bounding box center [617, 175] width 423 height 48
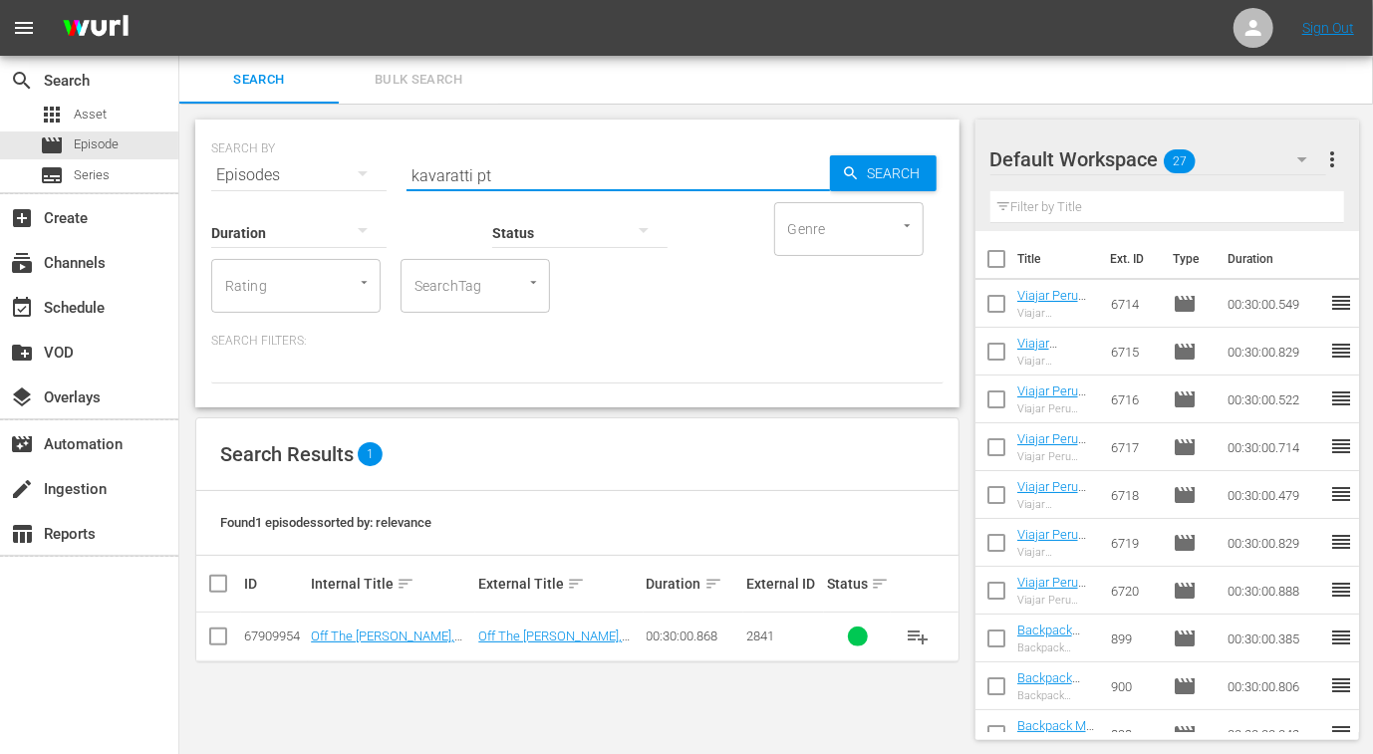
click at [219, 635] on input "checkbox" at bounding box center [218, 641] width 24 height 24
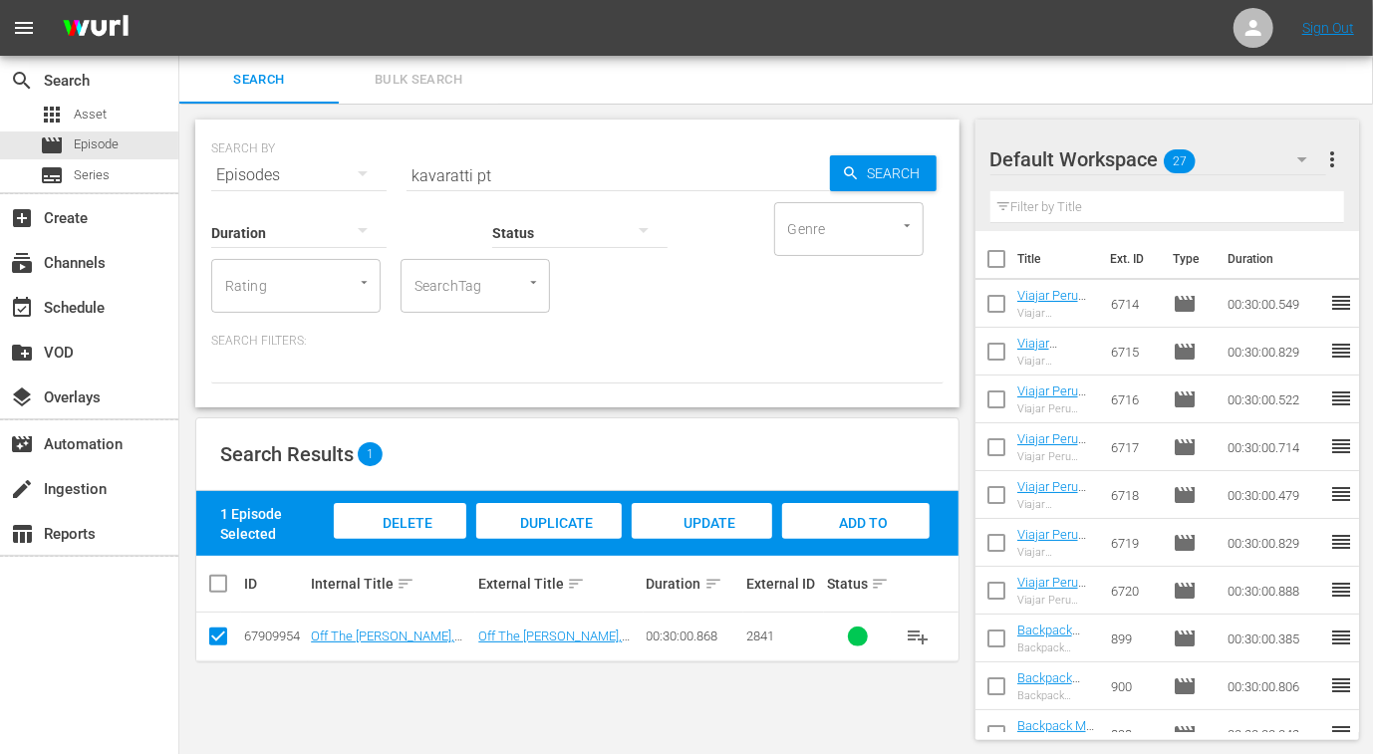
click at [865, 519] on span "Add to Workspace" at bounding box center [856, 542] width 98 height 54
click at [425, 173] on input "kavaratti pt" at bounding box center [617, 175] width 423 height 48
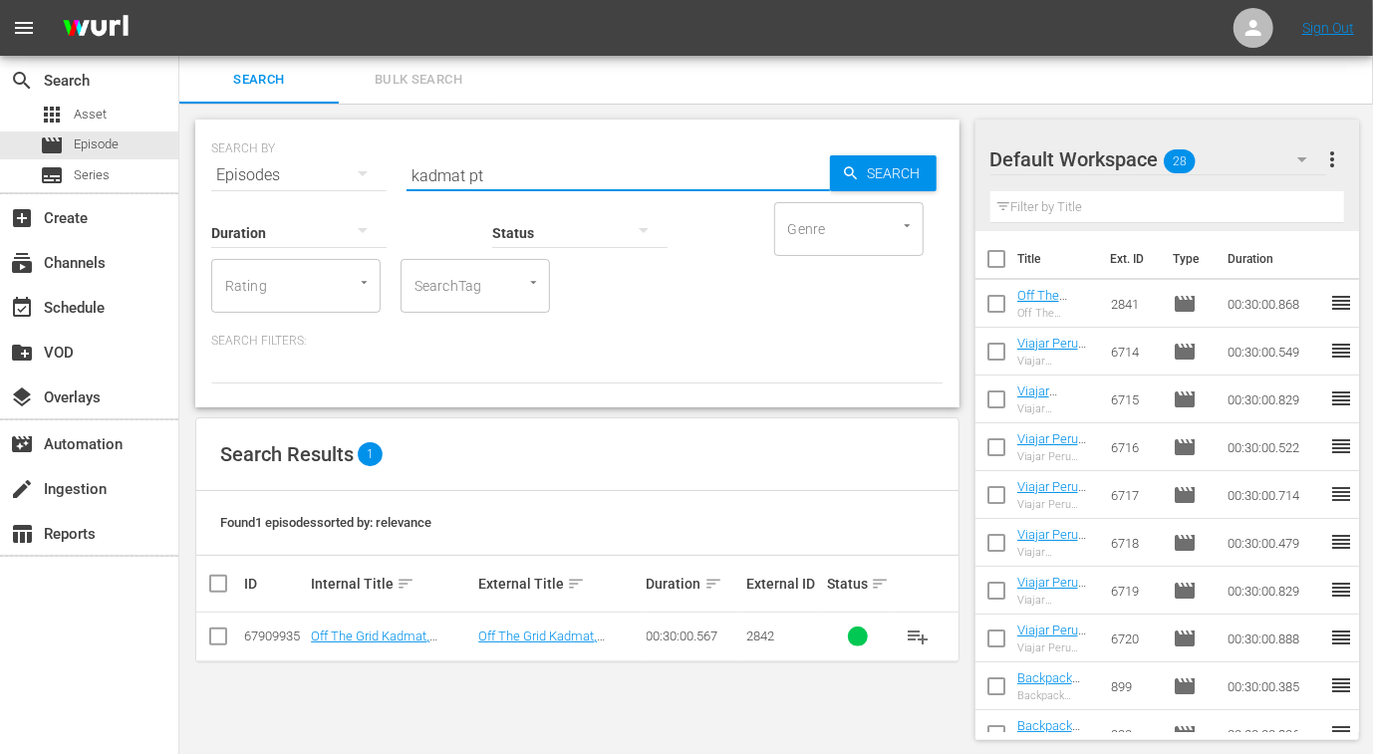
click at [219, 637] on input "checkbox" at bounding box center [218, 641] width 24 height 24
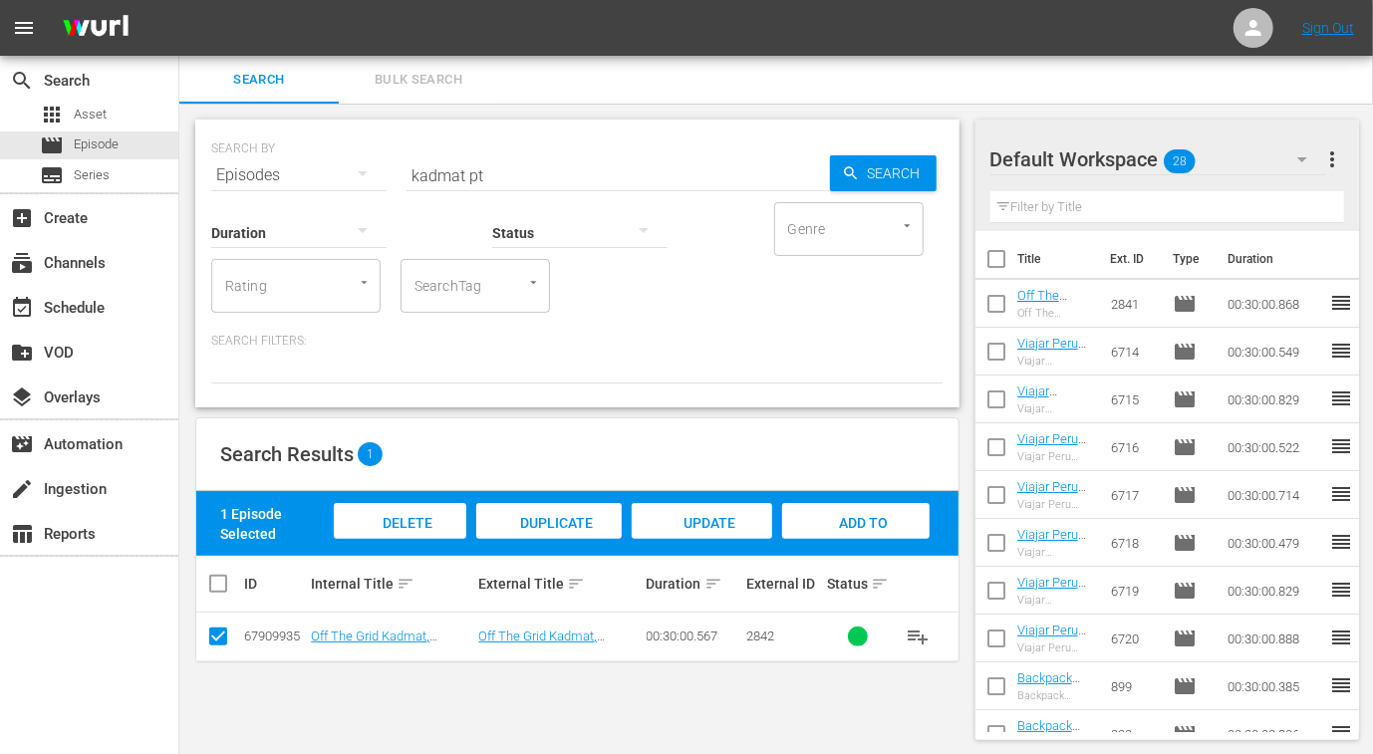
click at [865, 512] on div "Add to Workspace" at bounding box center [855, 540] width 147 height 75
click at [428, 186] on input "kadmat pt" at bounding box center [617, 175] width 423 height 48
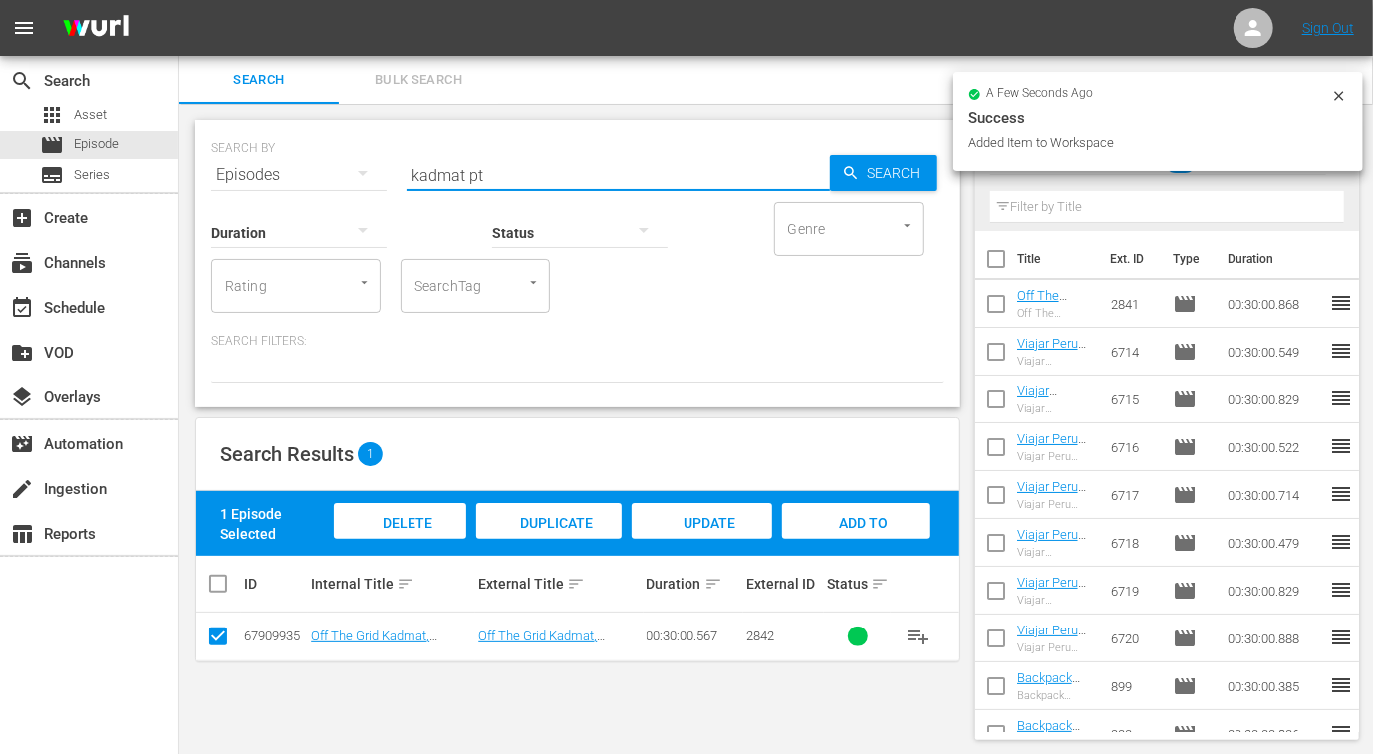
click at [428, 186] on input "kadmat pt" at bounding box center [617, 175] width 423 height 48
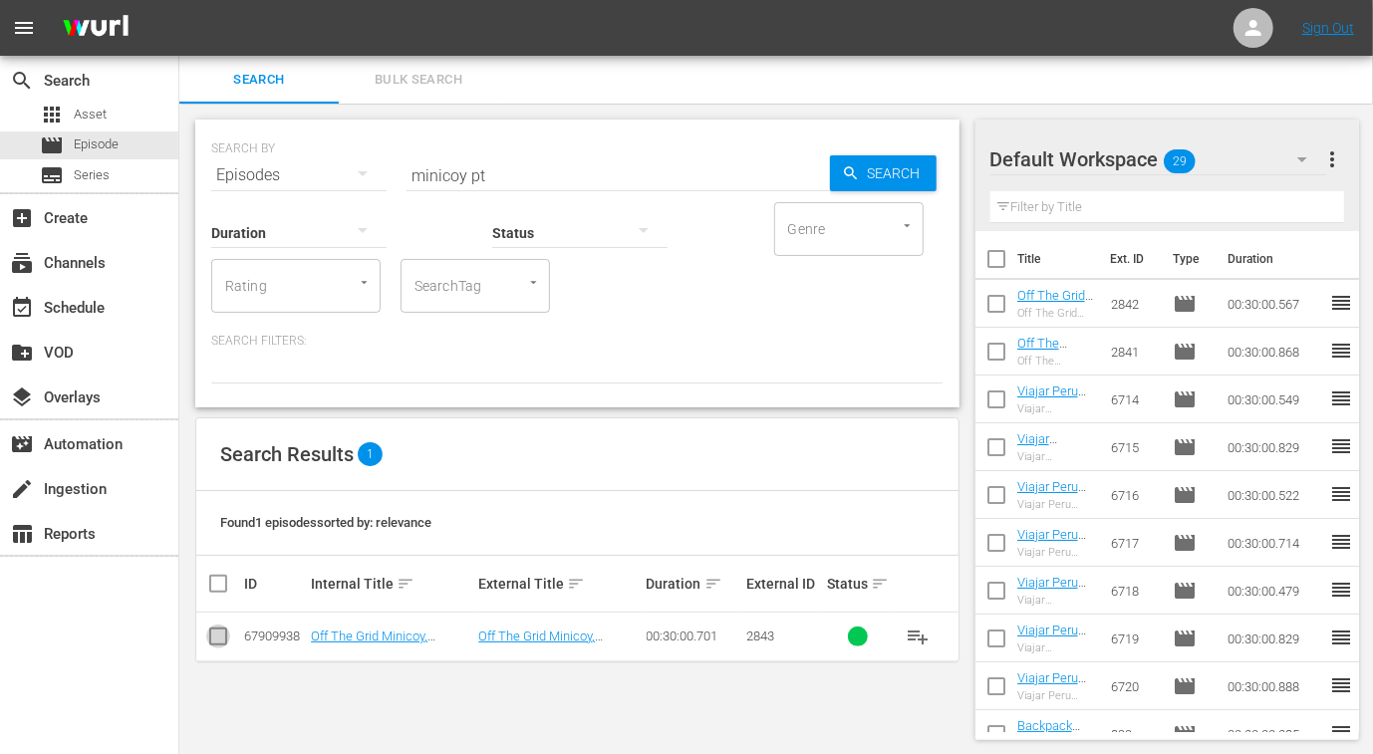
click at [223, 633] on input "checkbox" at bounding box center [218, 641] width 24 height 24
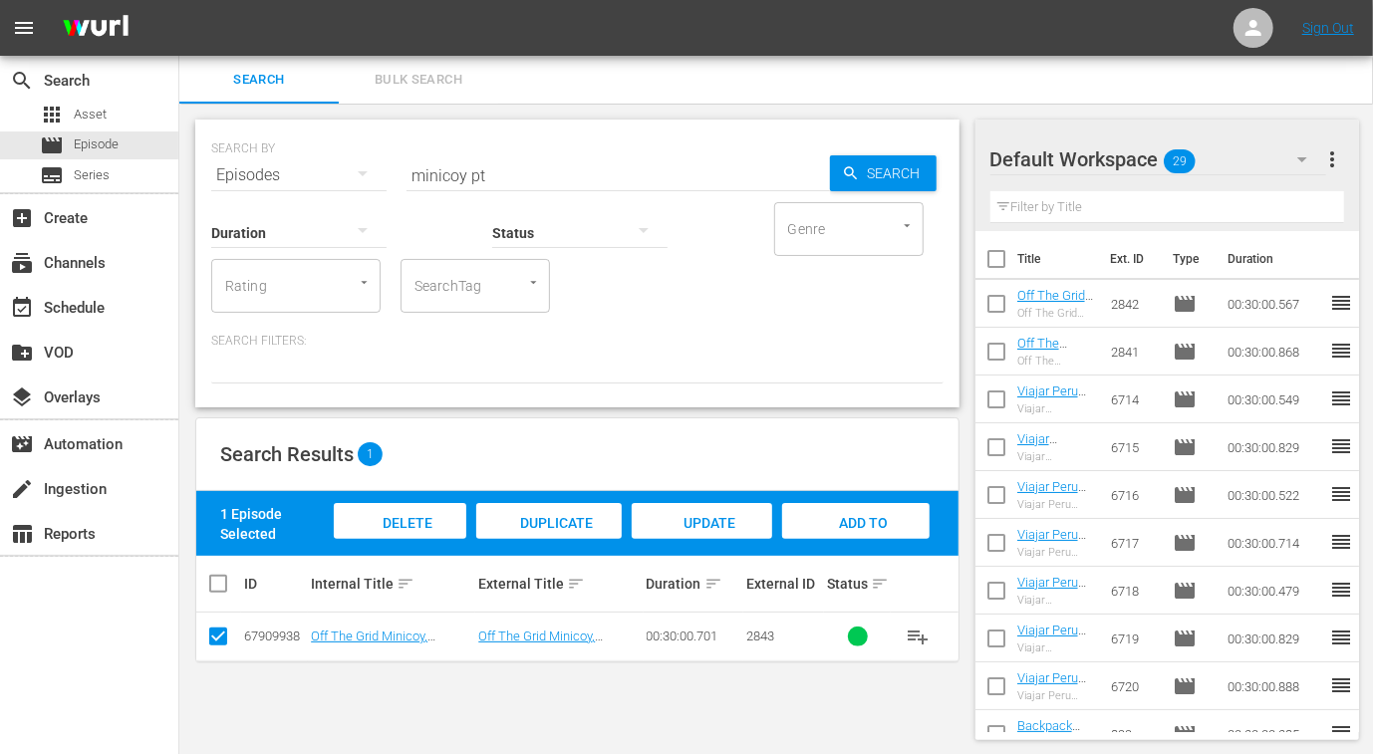
click at [847, 522] on span "Add to Workspace" at bounding box center [856, 542] width 98 height 54
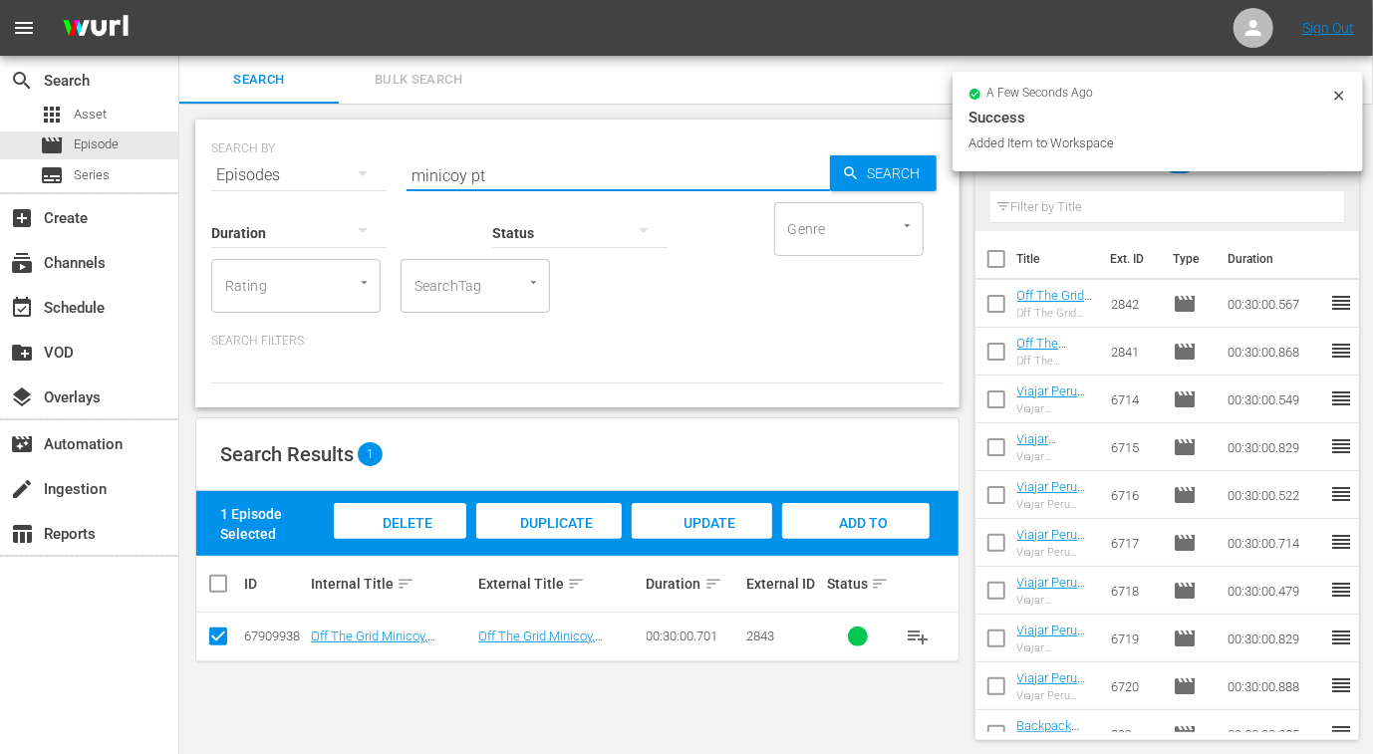
click at [446, 171] on input "minicoy pt" at bounding box center [617, 175] width 423 height 48
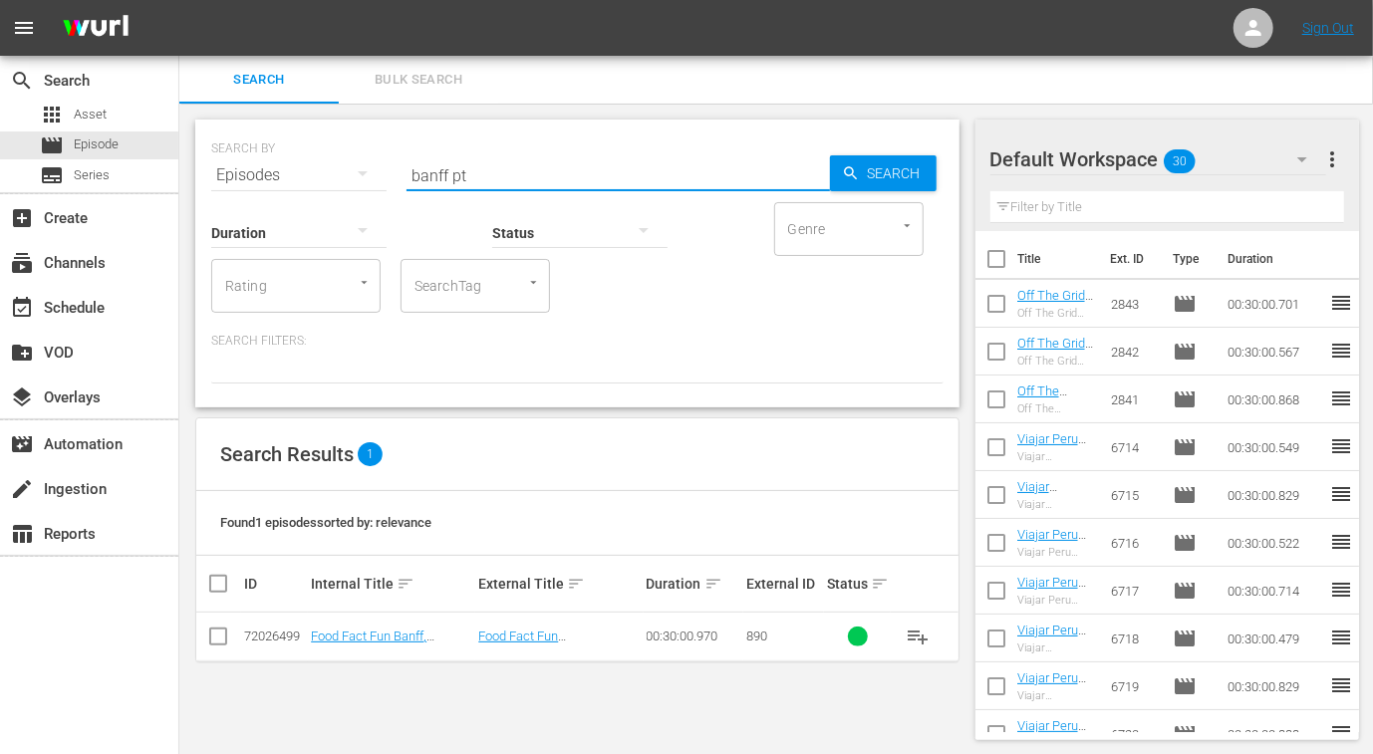
click at [219, 633] on input "checkbox" at bounding box center [218, 641] width 24 height 24
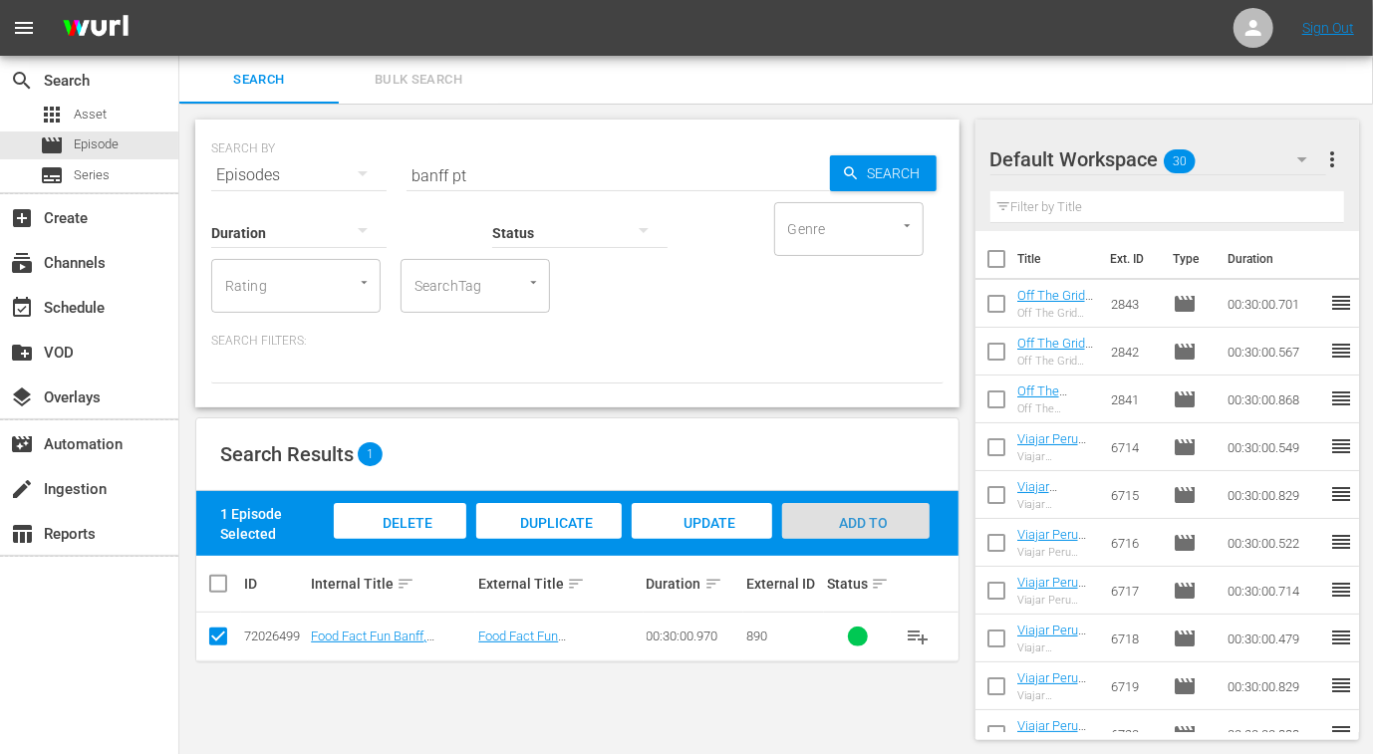
click at [817, 522] on div "Add to Workspace" at bounding box center [855, 540] width 147 height 75
click at [416, 163] on input "banff pt" at bounding box center [617, 175] width 423 height 48
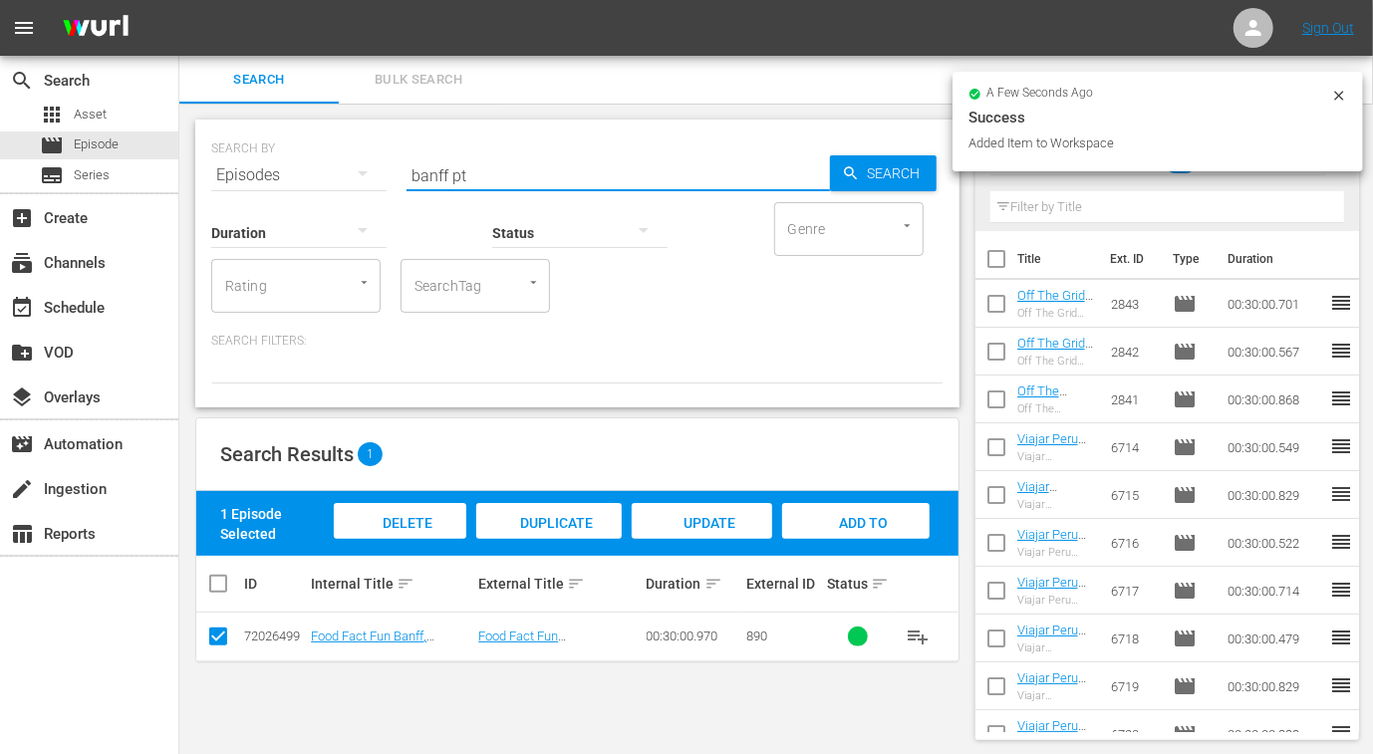
click at [416, 163] on input "banff pt" at bounding box center [617, 175] width 423 height 48
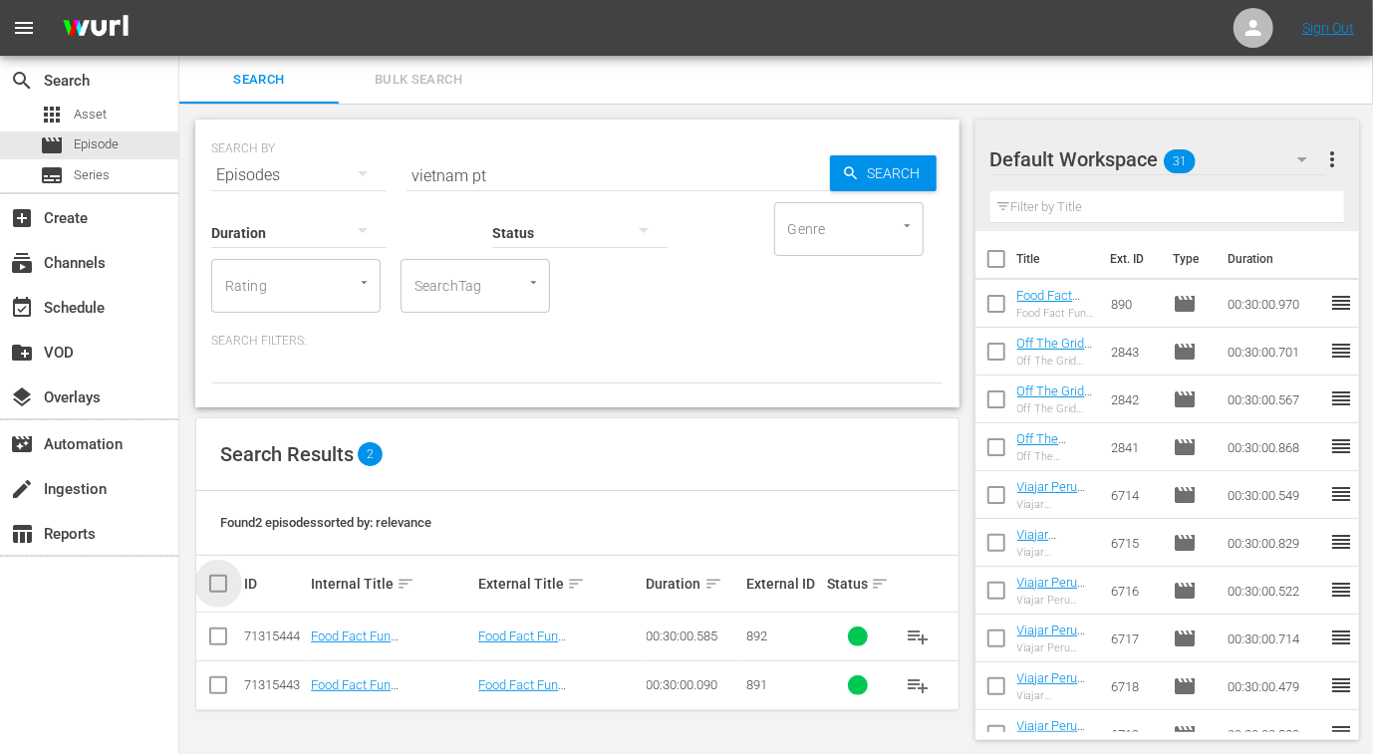
click at [217, 591] on input "checkbox" at bounding box center [226, 584] width 40 height 24
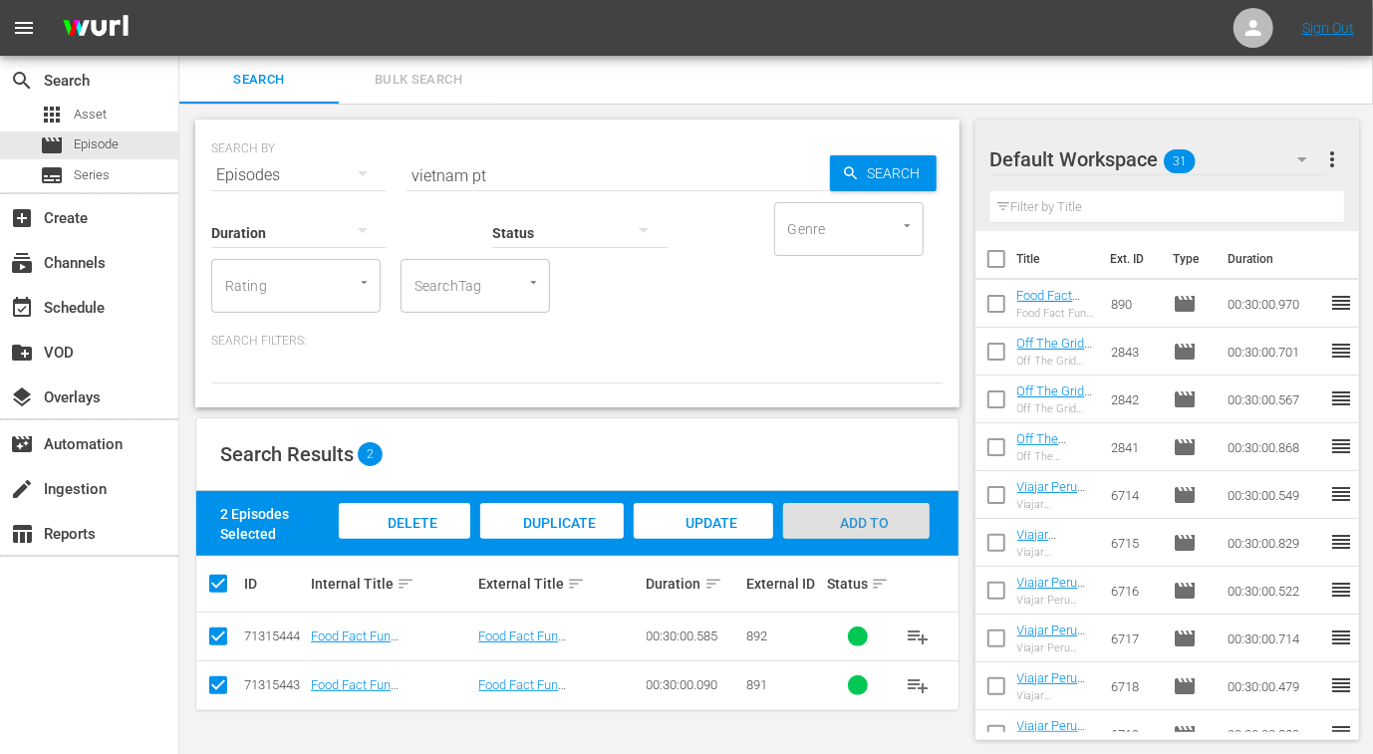
click at [889, 509] on div "Add to Workspace" at bounding box center [856, 540] width 146 height 75
click at [447, 171] on input "vietnam pt" at bounding box center [617, 175] width 423 height 48
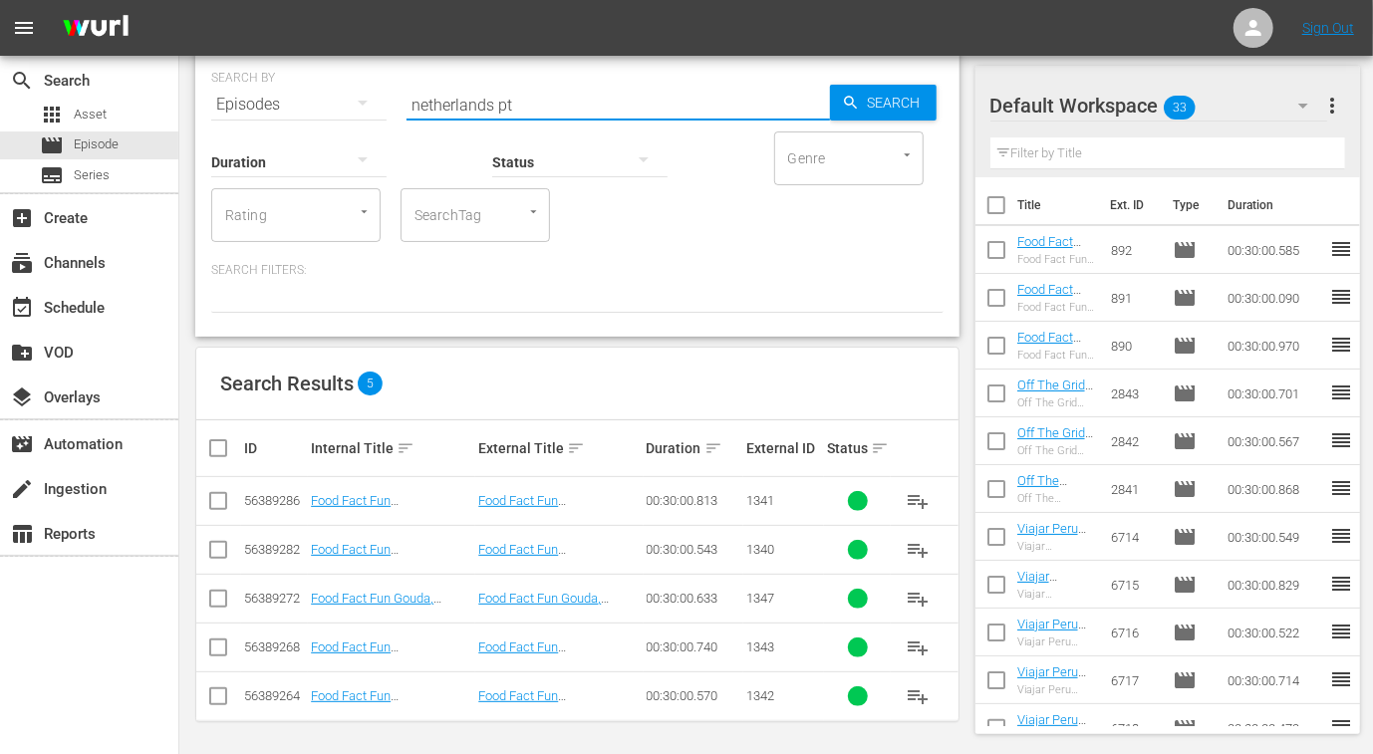
scroll to position [72, 0]
click at [213, 445] on input "checkbox" at bounding box center [226, 447] width 40 height 24
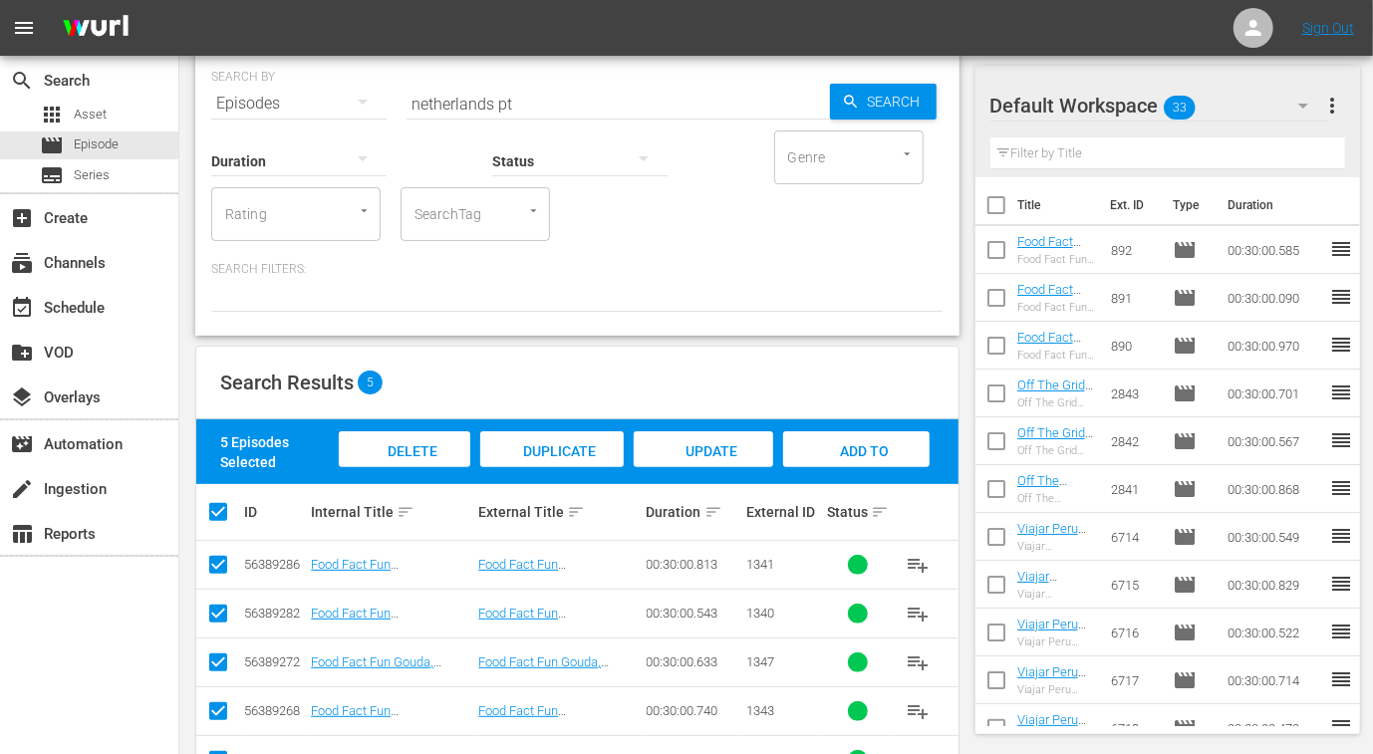
click at [215, 662] on input "checkbox" at bounding box center [218, 666] width 24 height 24
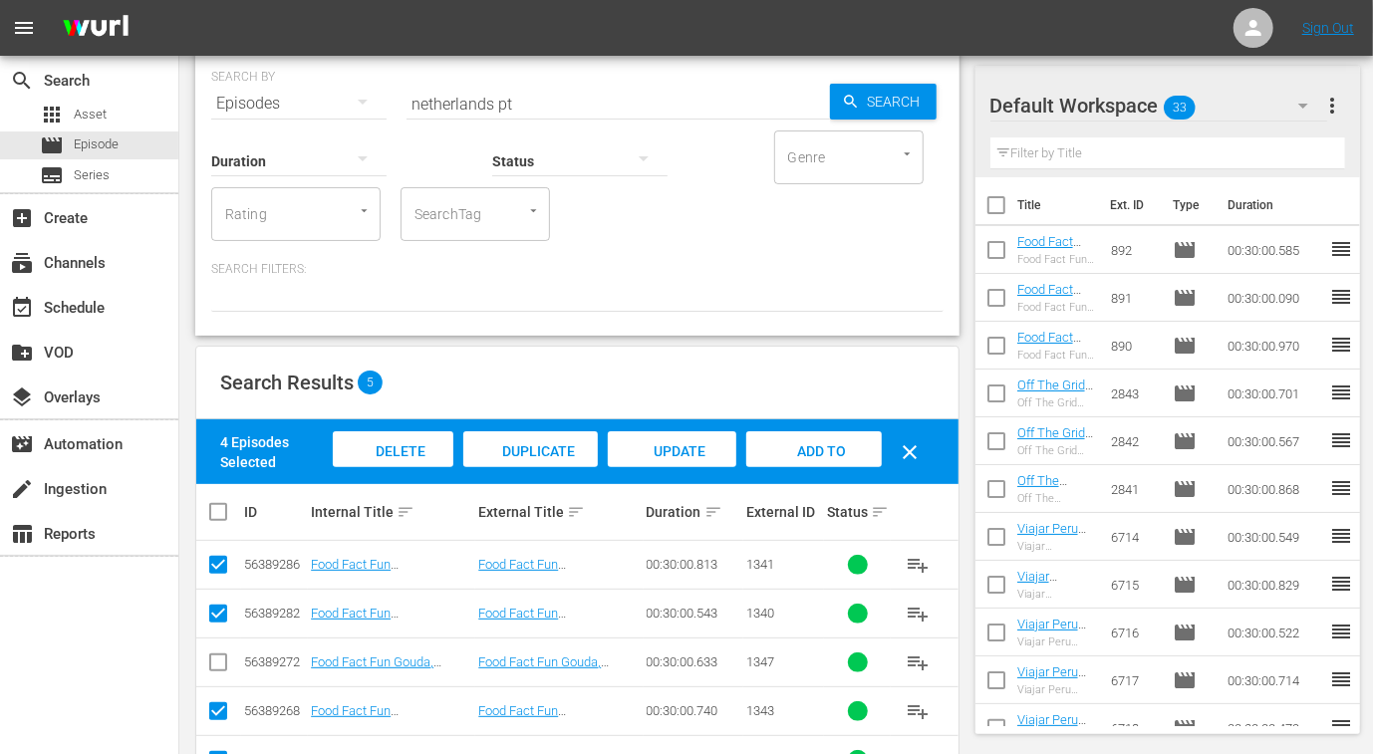
click at [808, 450] on span "Add to Workspace" at bounding box center [814, 470] width 98 height 54
click at [445, 102] on input "netherlands pt" at bounding box center [617, 104] width 423 height 48
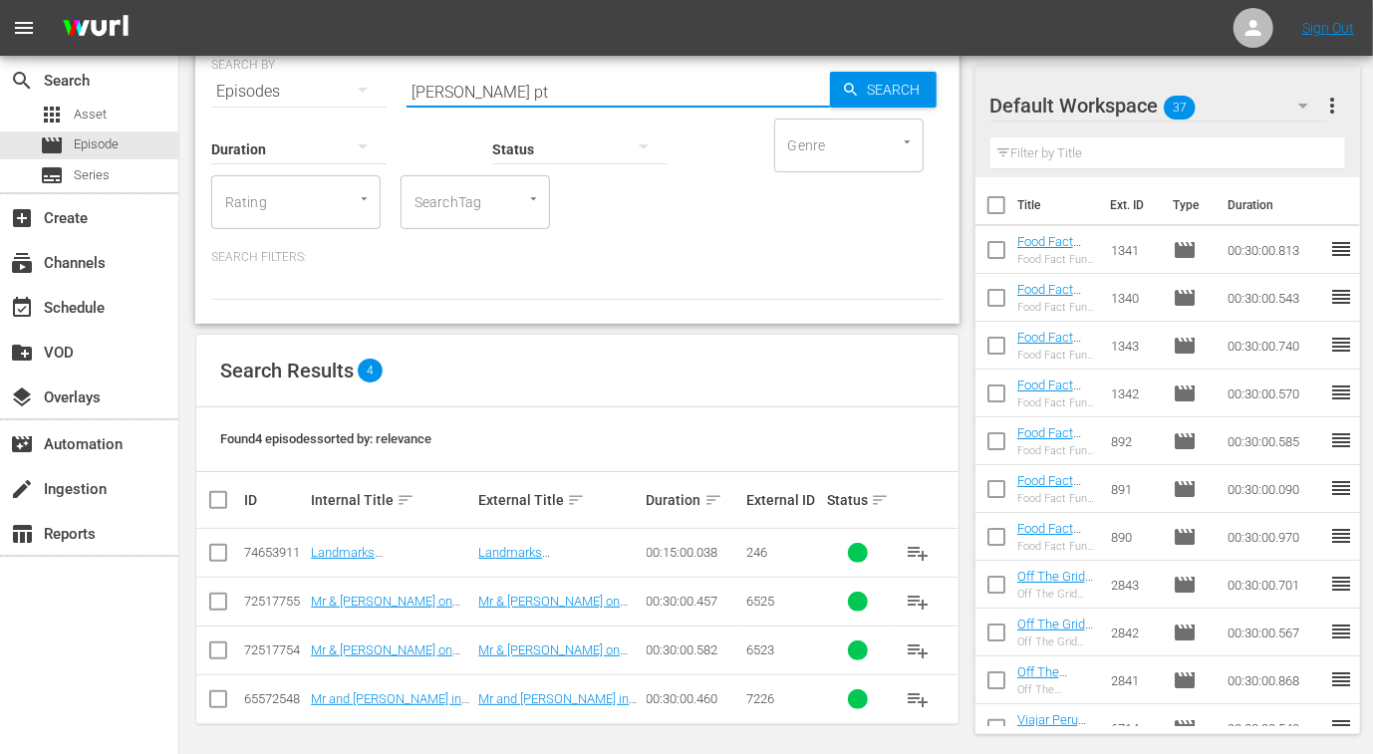
scroll to position [89, 0]
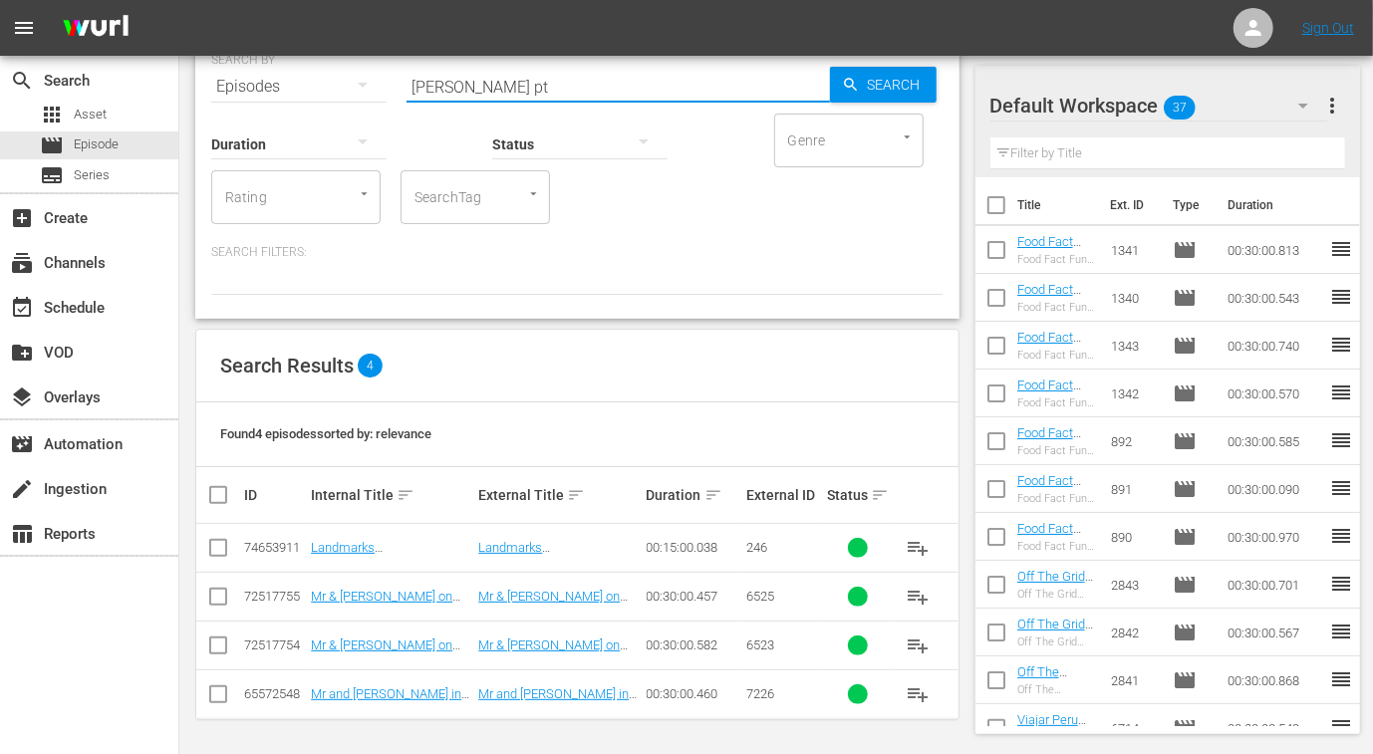
click at [217, 600] on input "checkbox" at bounding box center [218, 601] width 24 height 24
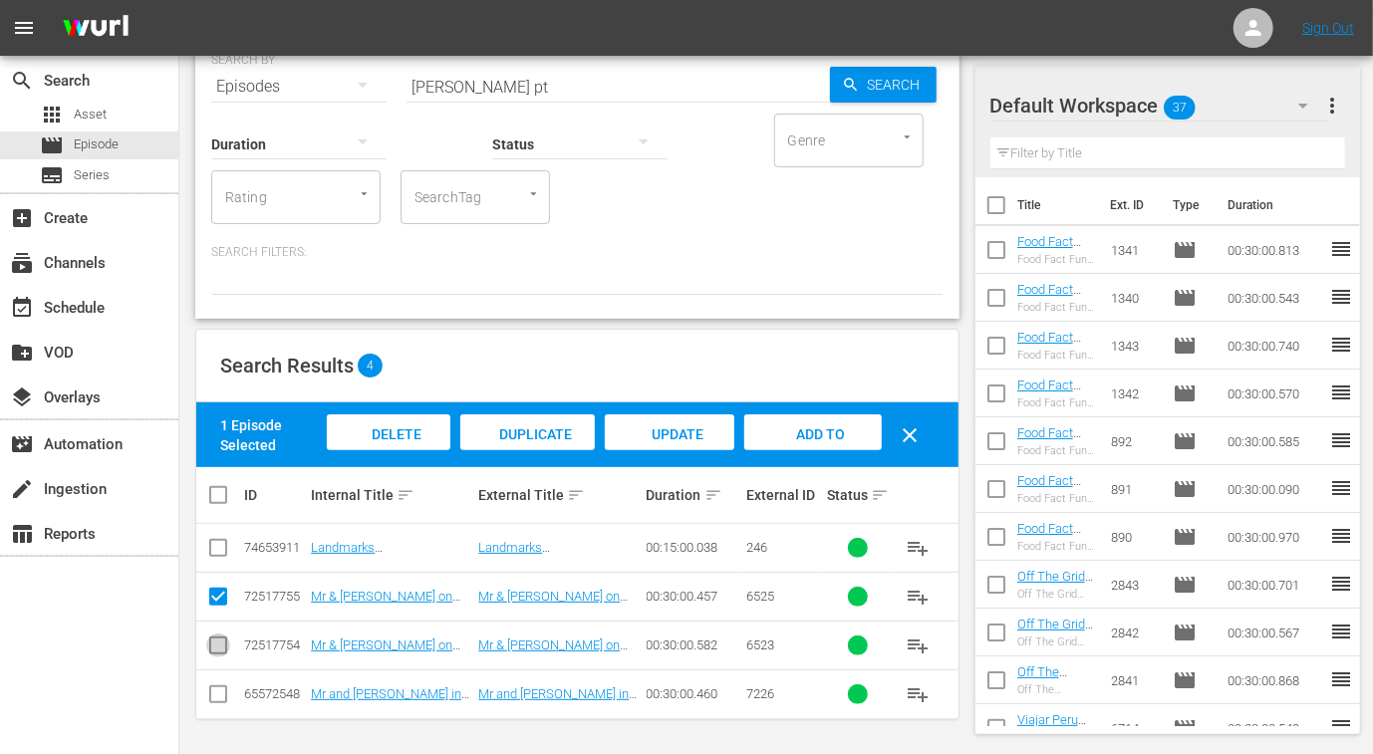
click at [214, 648] on input "checkbox" at bounding box center [218, 649] width 24 height 24
click at [830, 444] on div "Add to Workspace" at bounding box center [813, 451] width 135 height 75
click at [419, 78] on input "roy pt" at bounding box center [617, 87] width 423 height 48
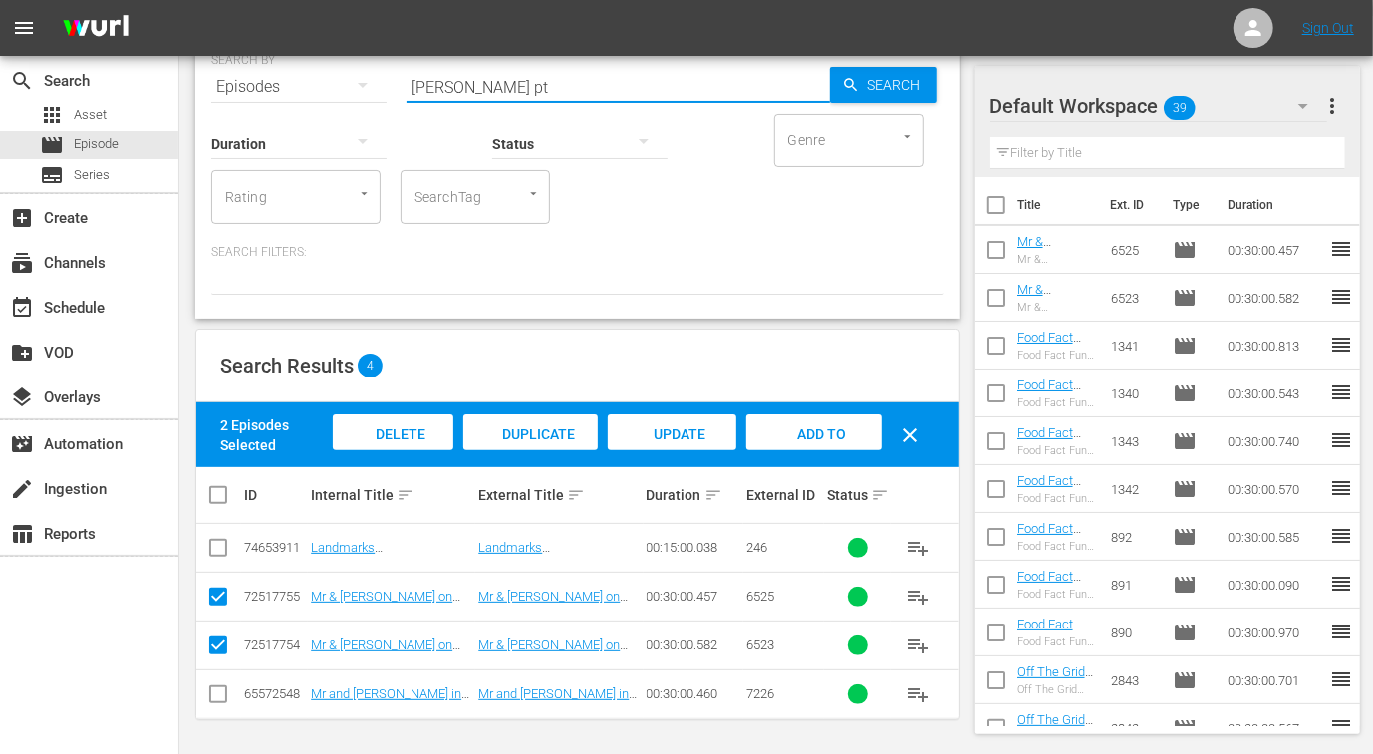
click at [419, 78] on input "roy pt" at bounding box center [617, 87] width 423 height 48
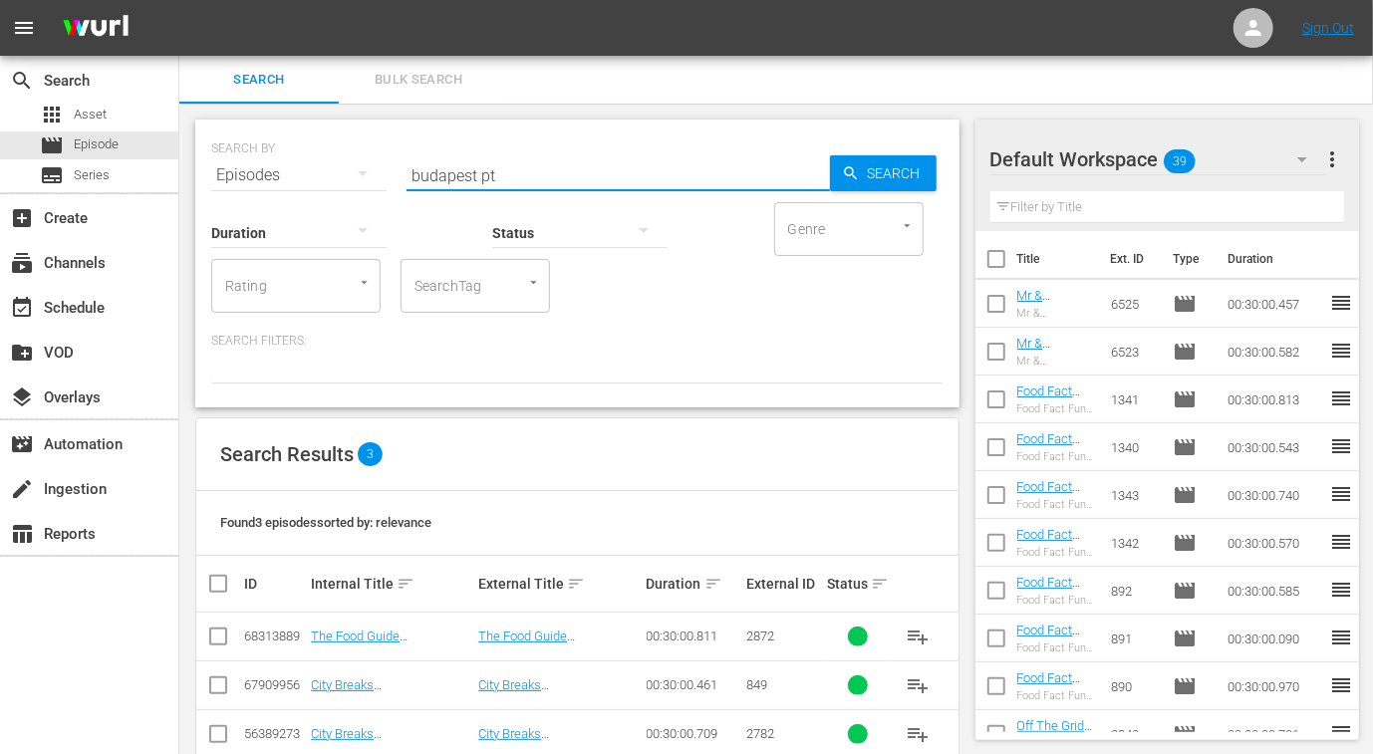
scroll to position [40, 0]
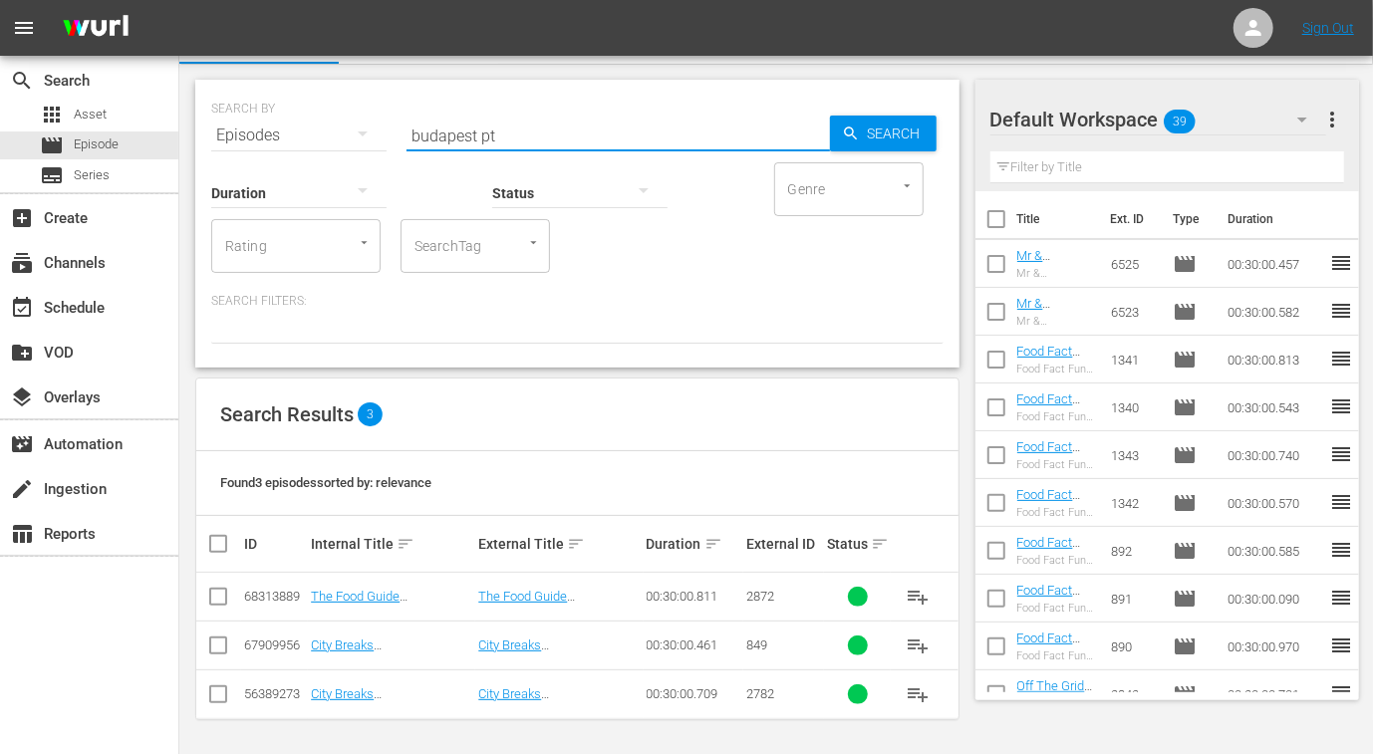
click at [216, 691] on input "checkbox" at bounding box center [218, 698] width 24 height 24
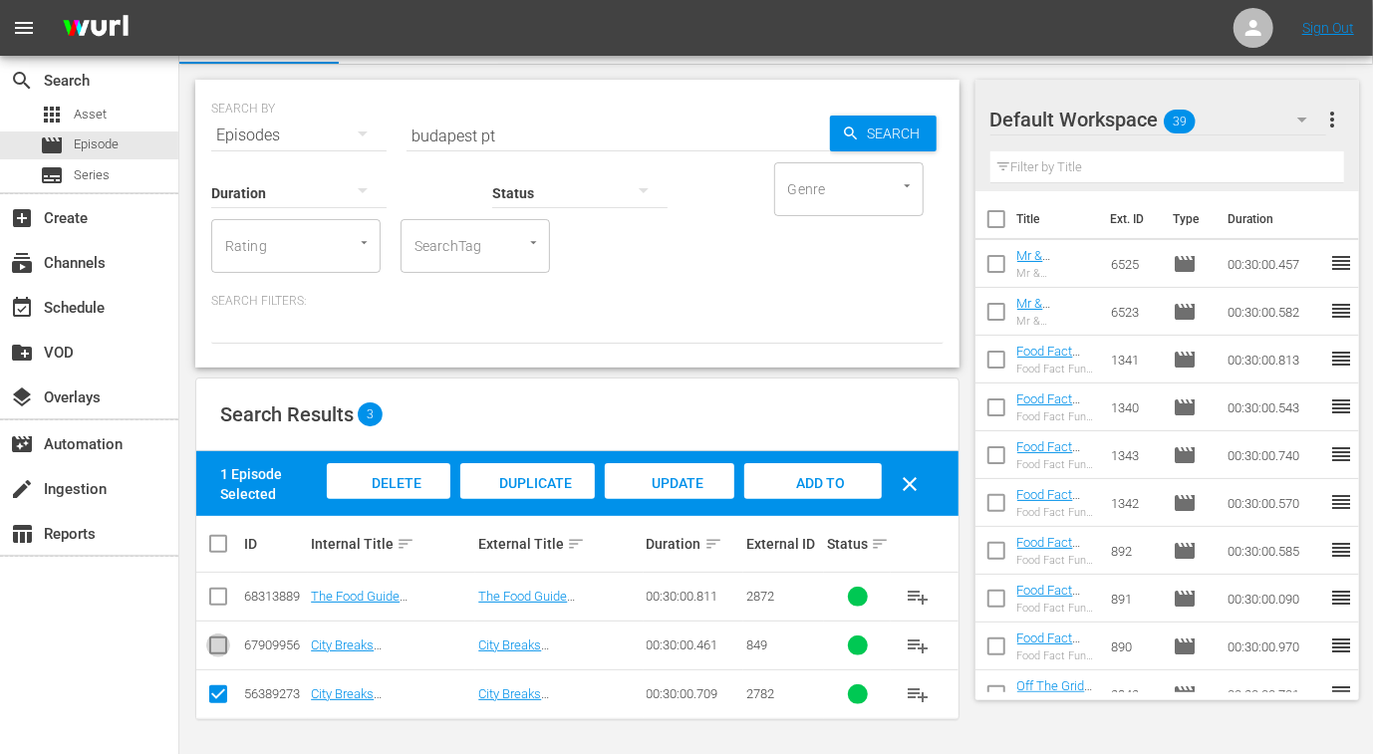
click at [208, 644] on input "checkbox" at bounding box center [218, 649] width 24 height 24
click at [213, 689] on input "checkbox" at bounding box center [218, 698] width 24 height 24
click at [827, 479] on span "Add to Workspace" at bounding box center [813, 502] width 98 height 54
click at [1300, 113] on icon "button" at bounding box center [1302, 120] width 24 height 24
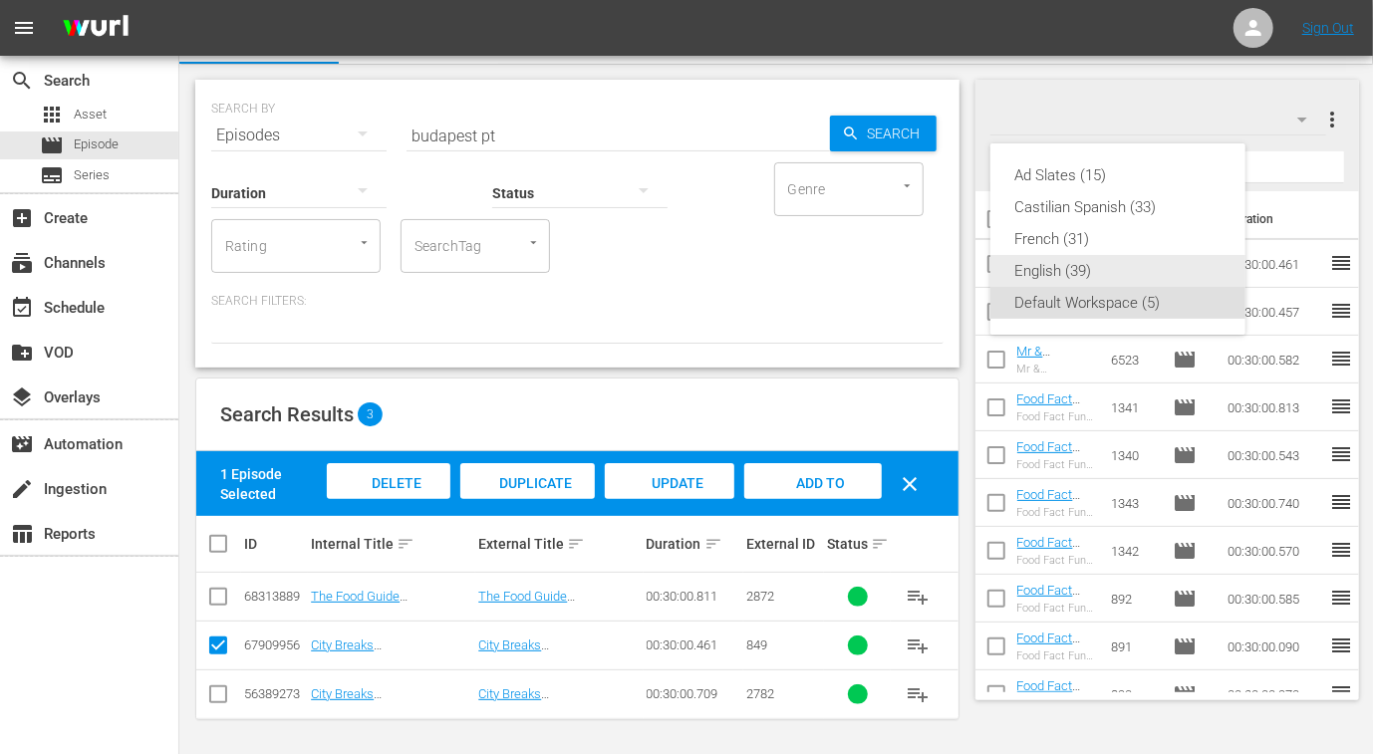
click at [1082, 272] on div "English (39)" at bounding box center [1117, 271] width 207 height 32
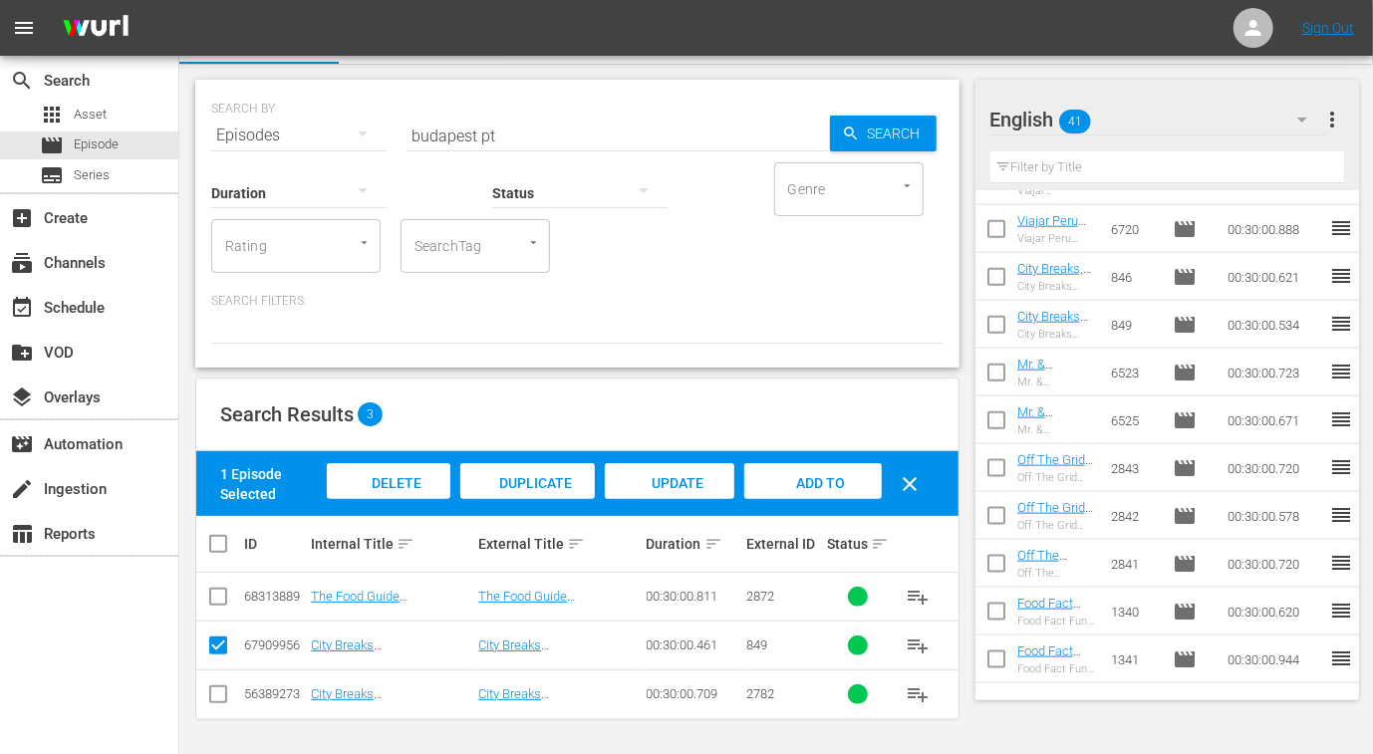
scroll to position [1153, 0]
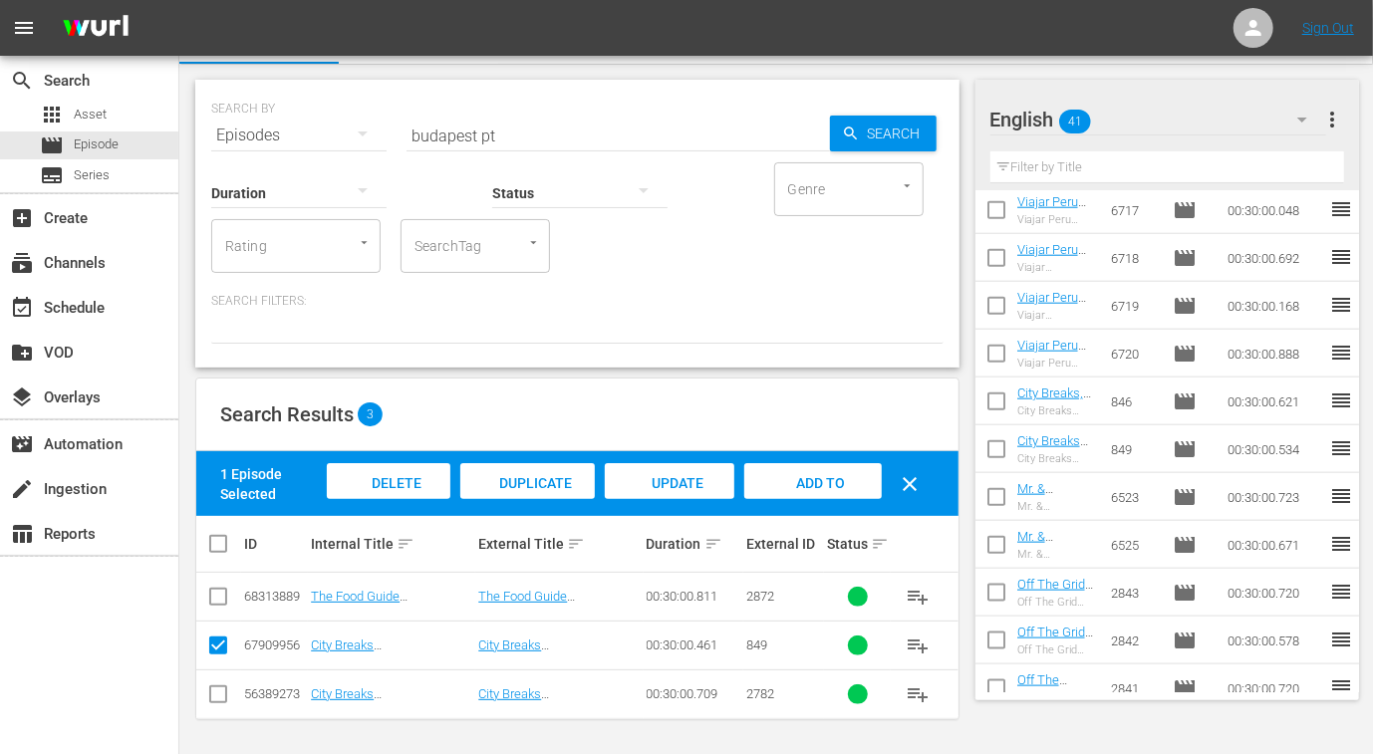
click at [1300, 106] on button "button" at bounding box center [1302, 120] width 48 height 48
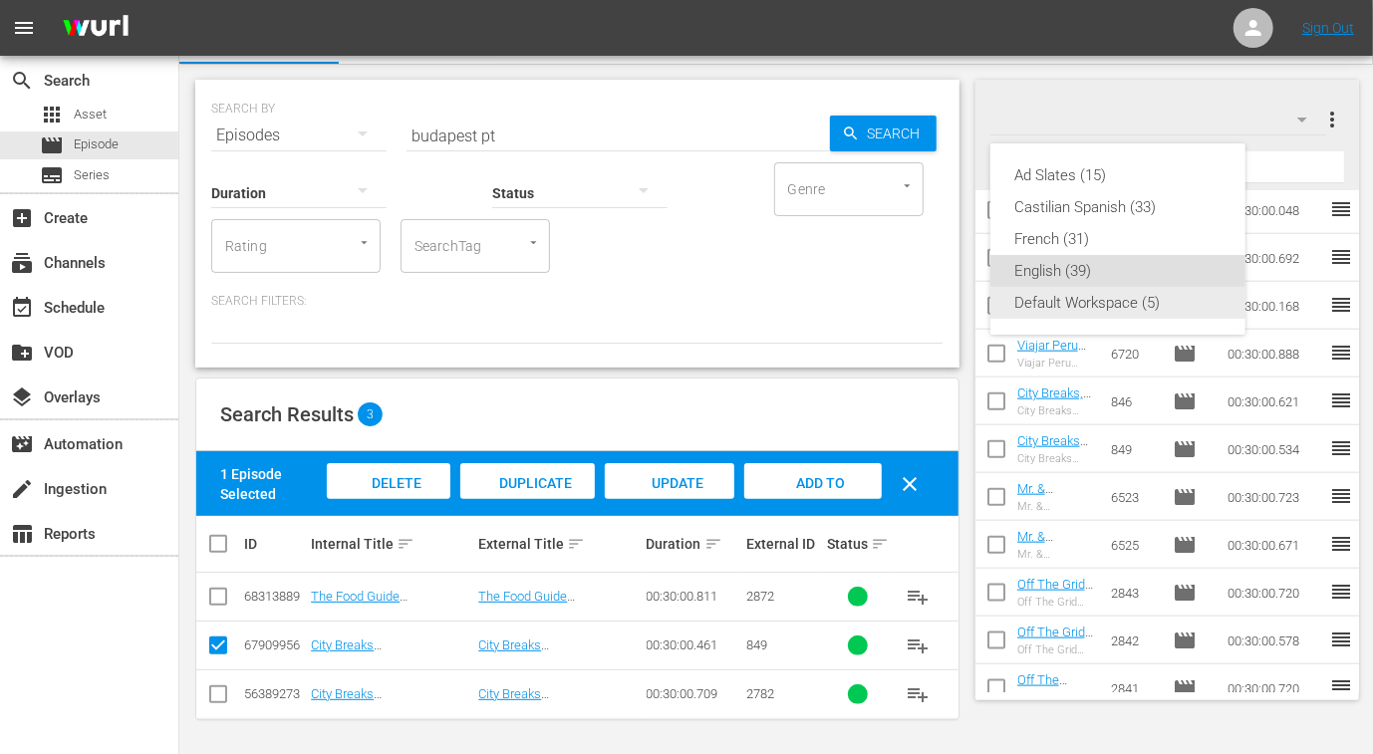
click at [1091, 308] on div "Default Workspace (5)" at bounding box center [1117, 303] width 207 height 32
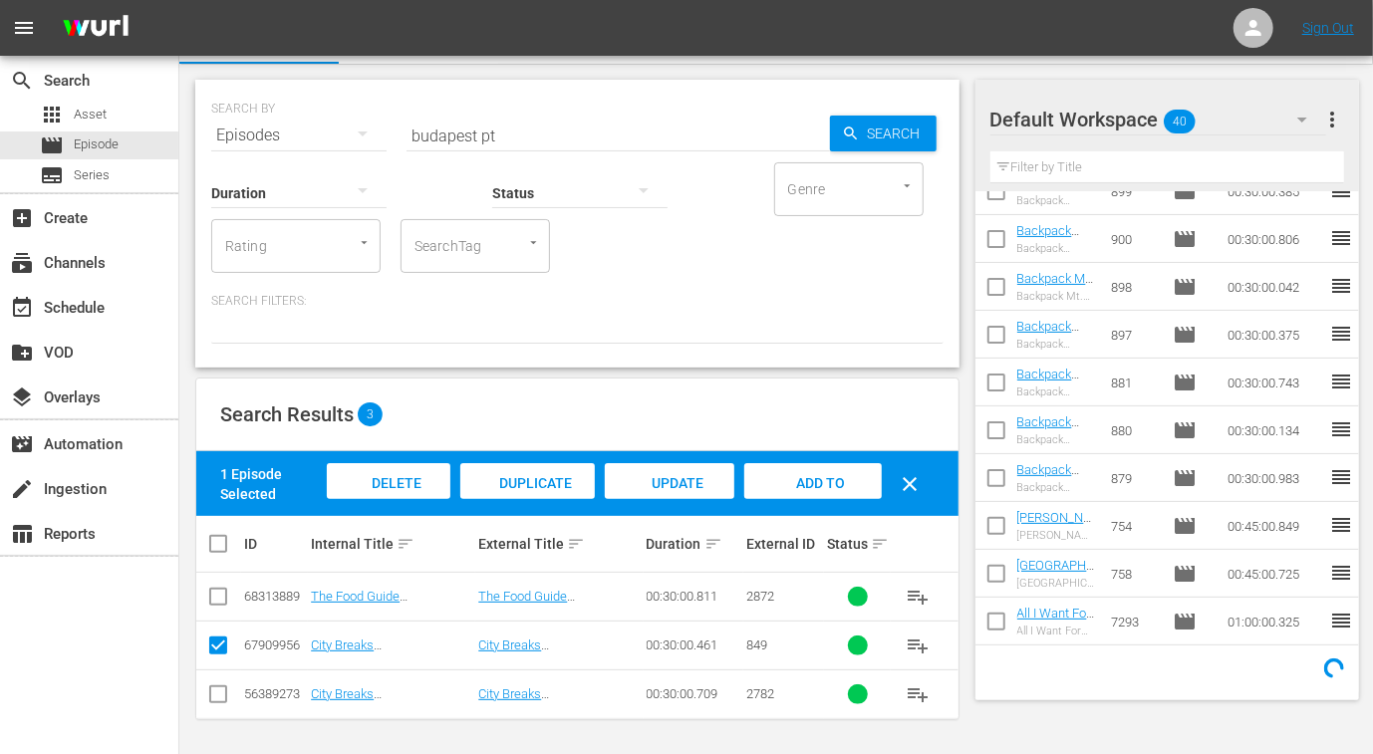
click at [439, 124] on input "budapest pt" at bounding box center [617, 136] width 423 height 48
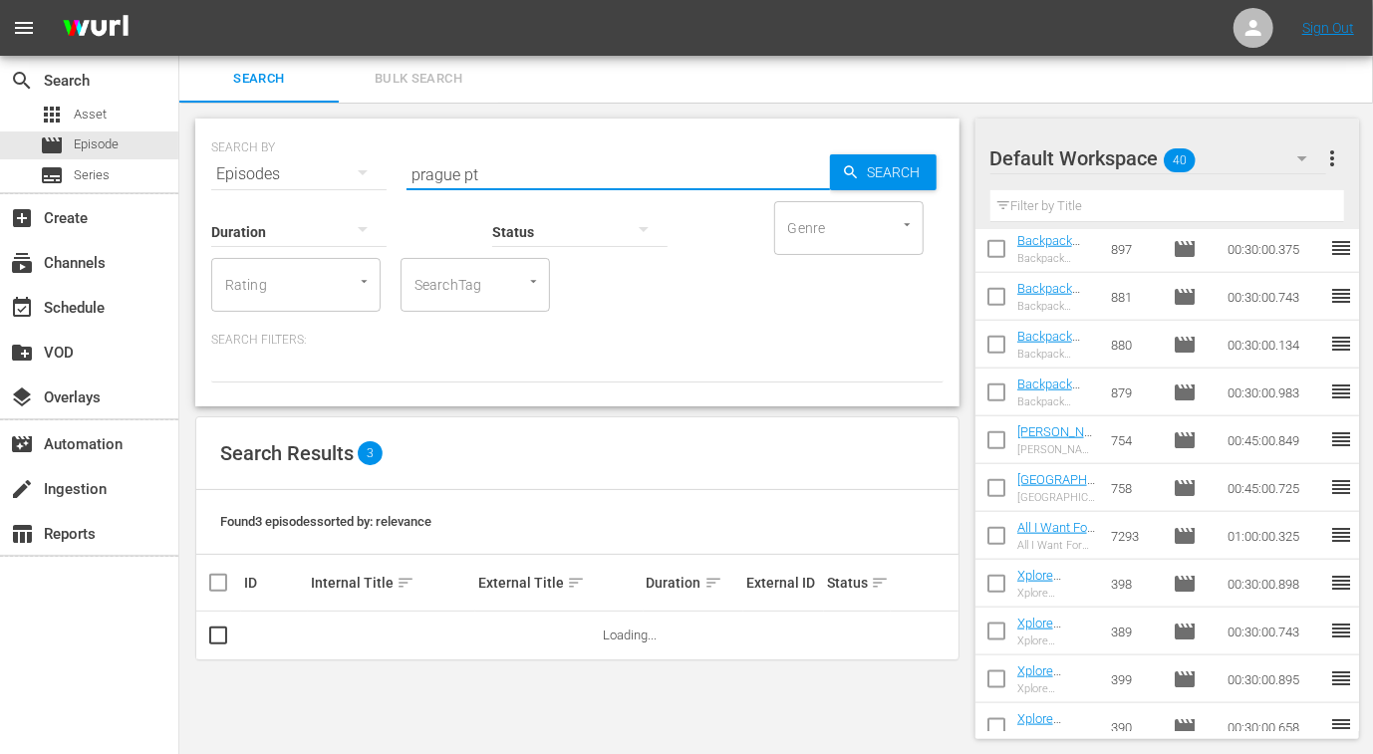
scroll to position [40, 0]
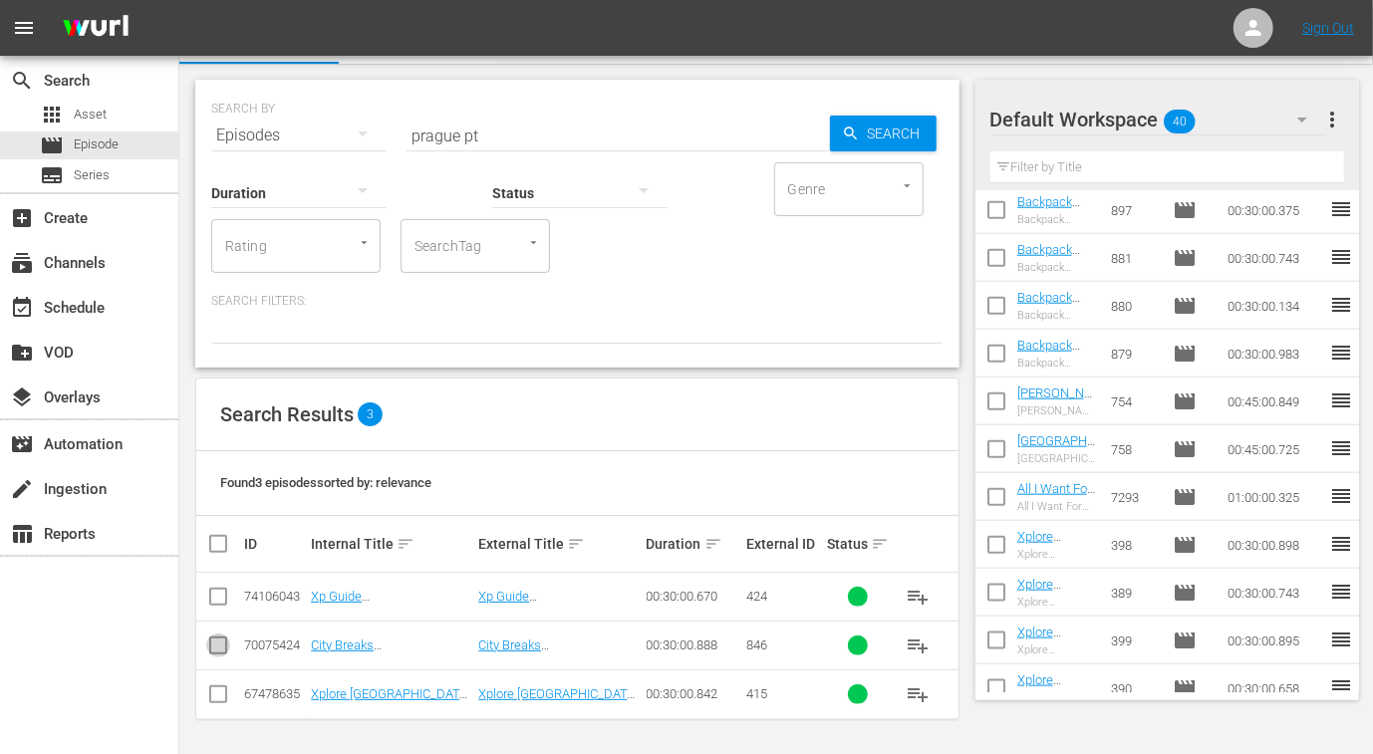
click at [216, 641] on input "checkbox" at bounding box center [218, 649] width 24 height 24
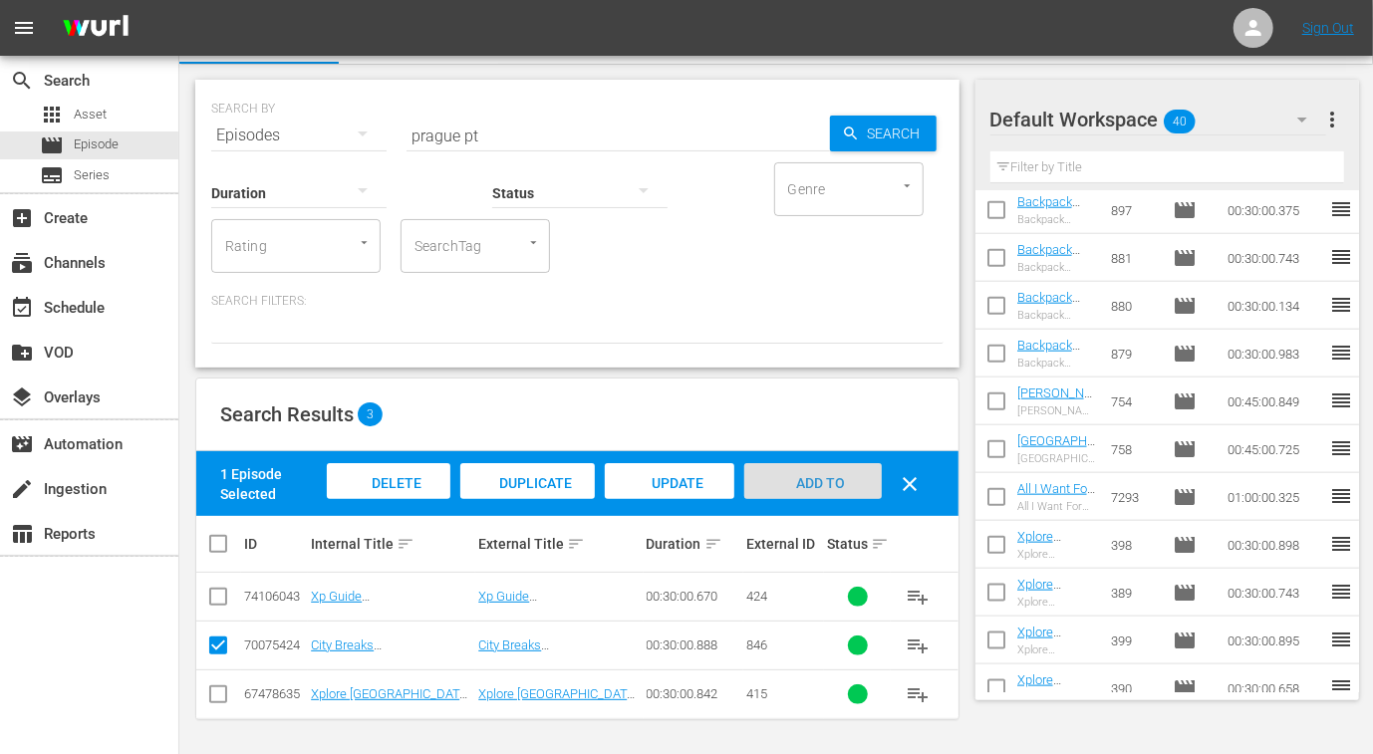
click at [831, 486] on span "Add to Workspace" at bounding box center [813, 502] width 98 height 54
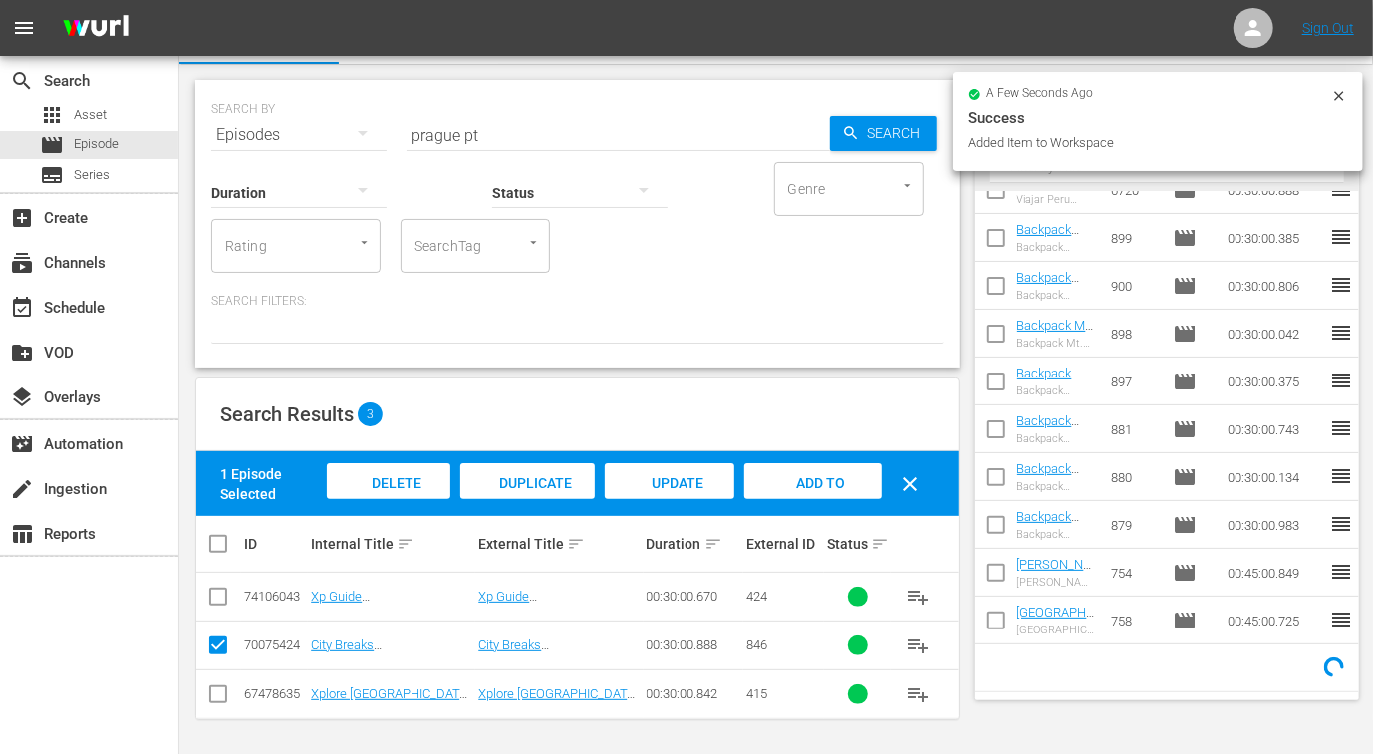
scroll to position [1029, 0]
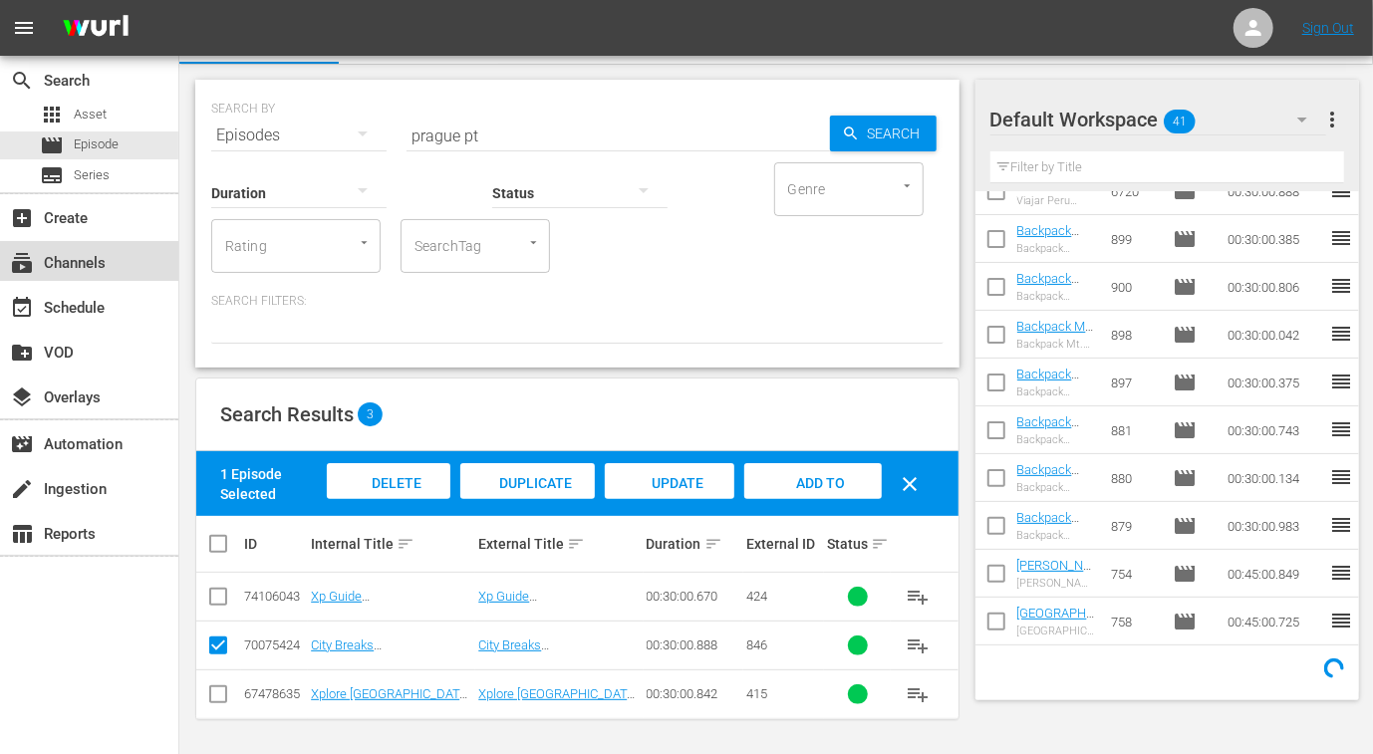
click at [100, 257] on div "subscriptions Channels" at bounding box center [56, 260] width 112 height 18
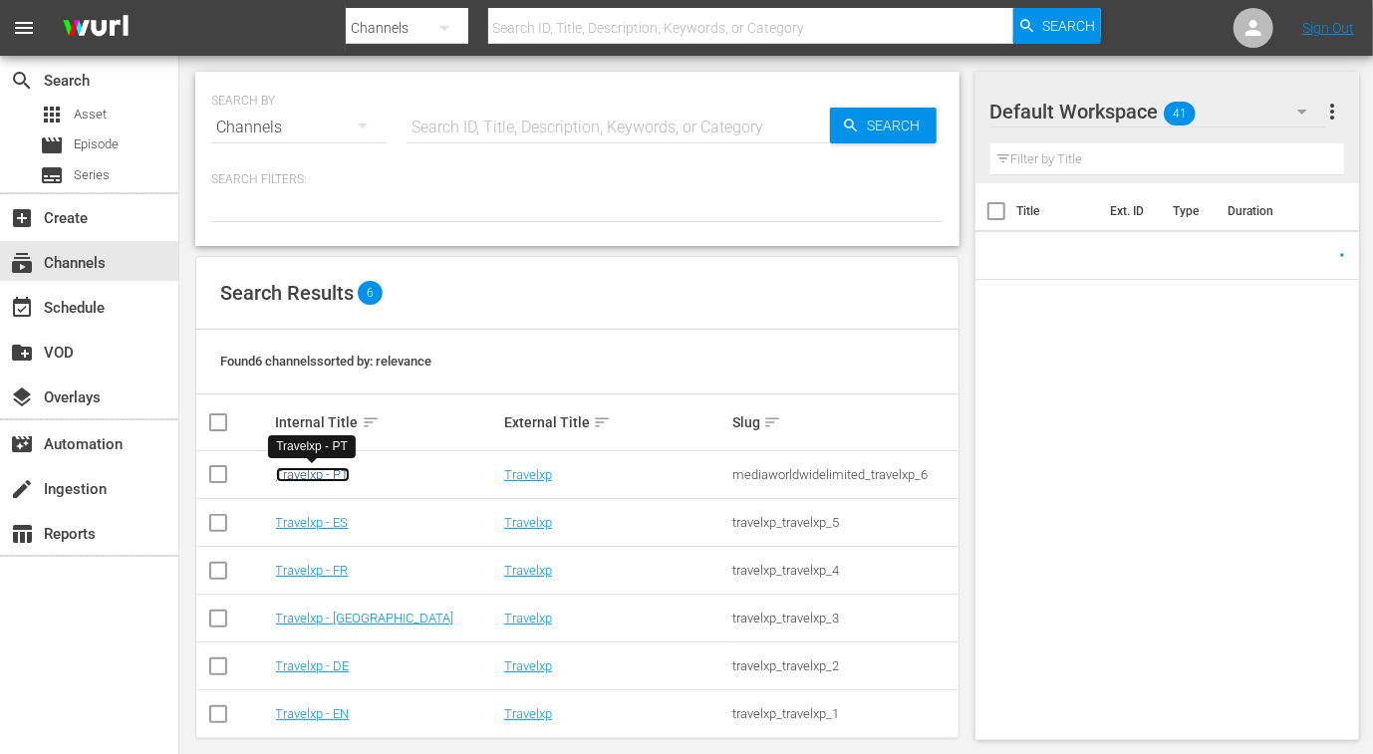
click at [309, 469] on link "Travelxp - PT" at bounding box center [313, 474] width 74 height 15
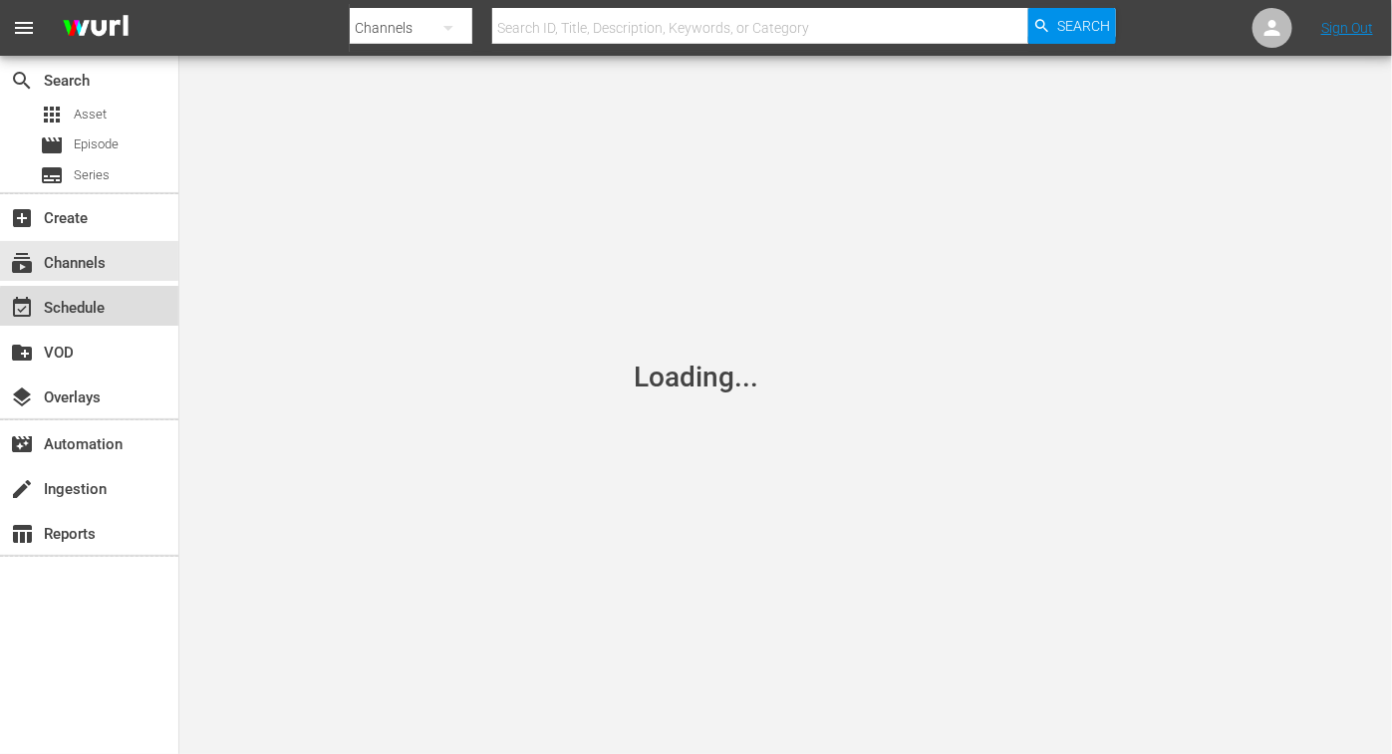
click at [134, 321] on div "event_available Schedule" at bounding box center [89, 306] width 178 height 40
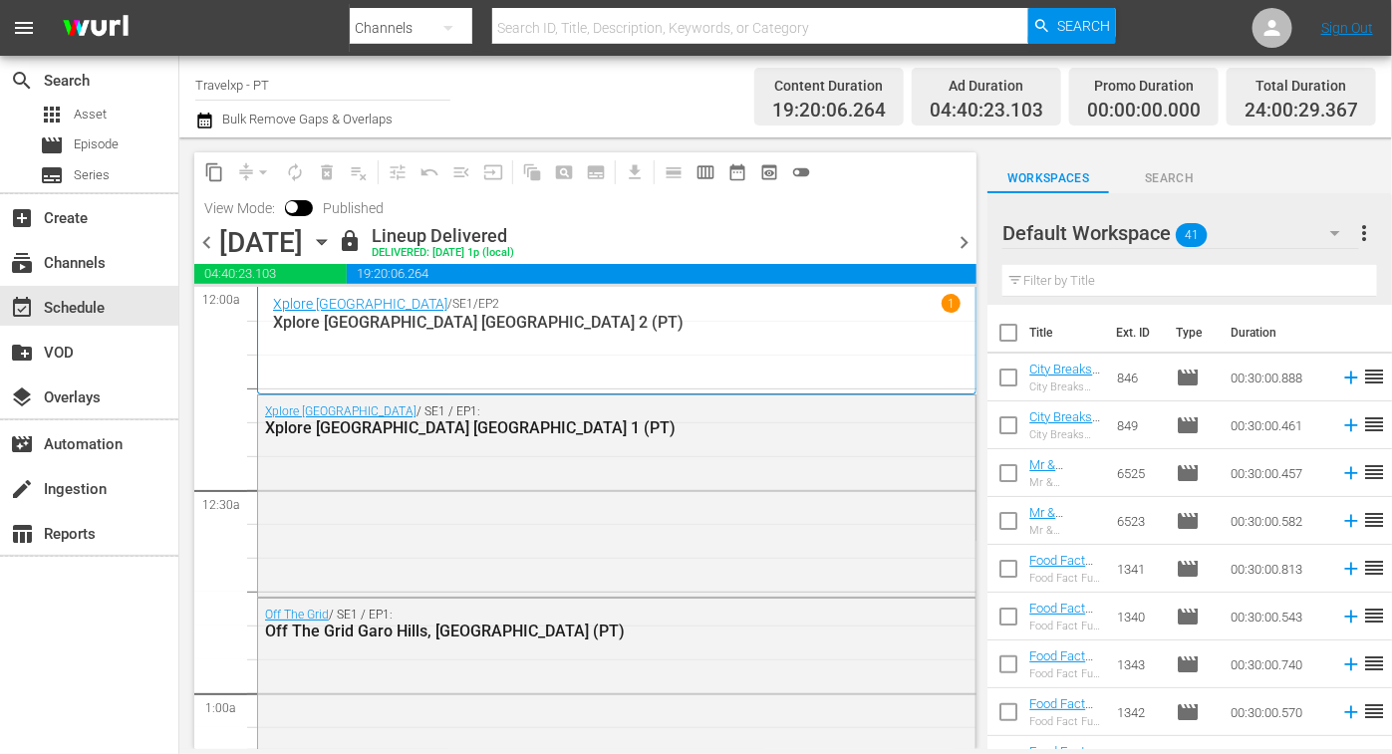
click at [960, 245] on span "chevron_right" at bounding box center [963, 242] width 25 height 25
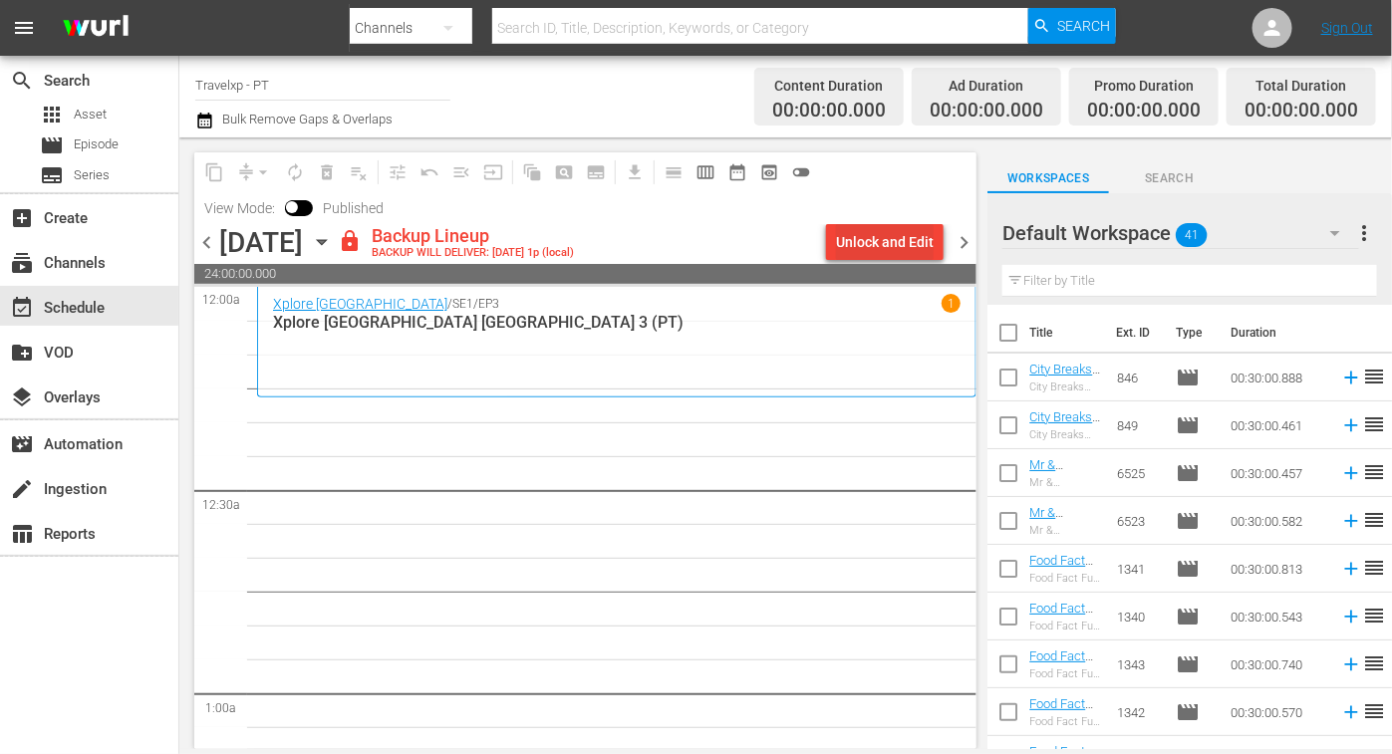
click at [918, 231] on div "Unlock and Edit" at bounding box center [885, 242] width 98 height 36
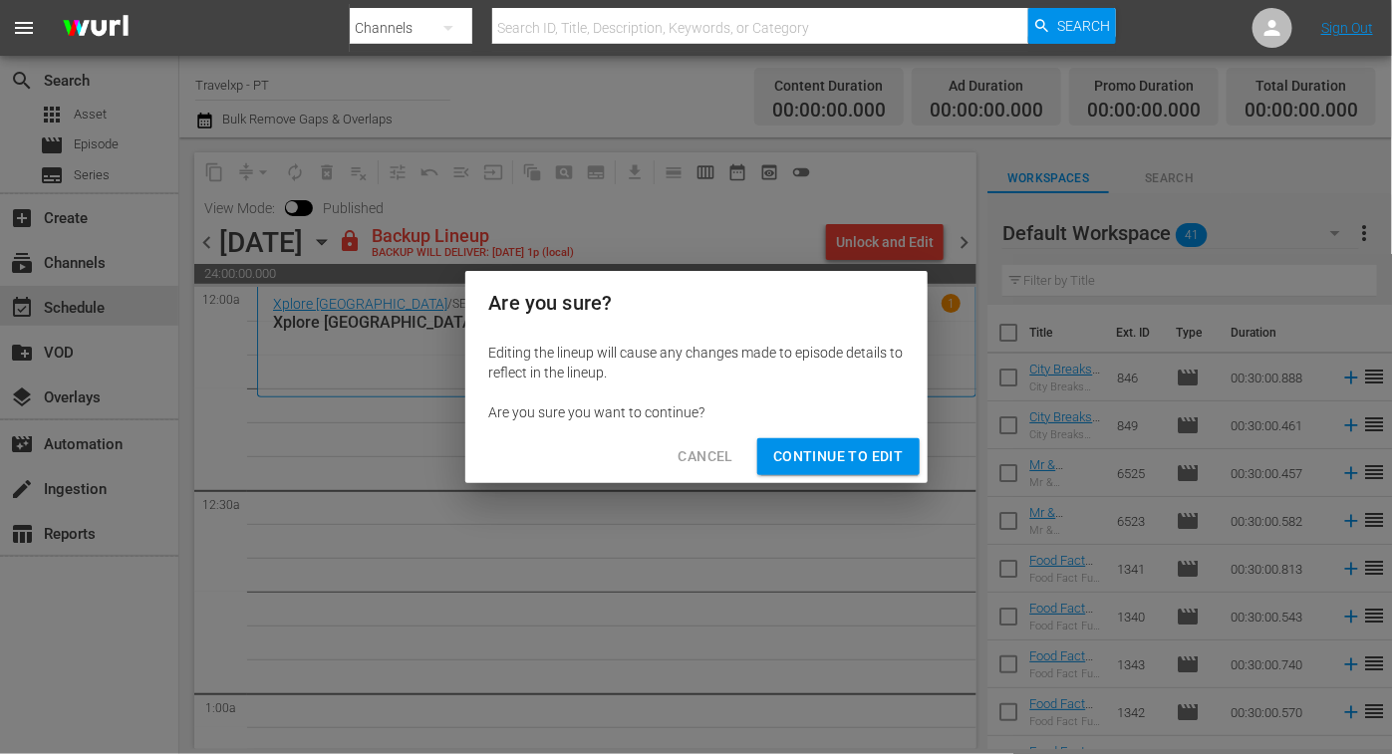
click at [823, 470] on button "Continue to Edit" at bounding box center [837, 456] width 161 height 37
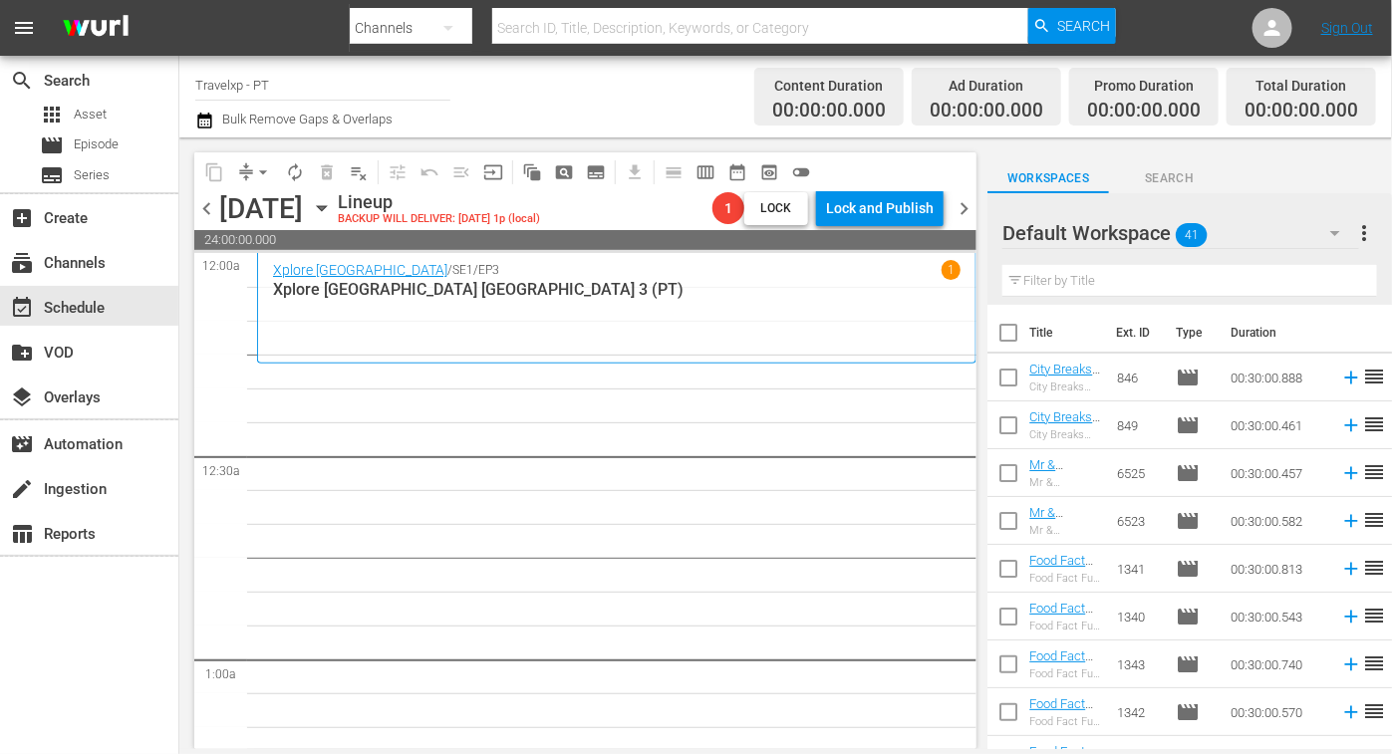
click at [1155, 281] on input "text" at bounding box center [1189, 281] width 375 height 32
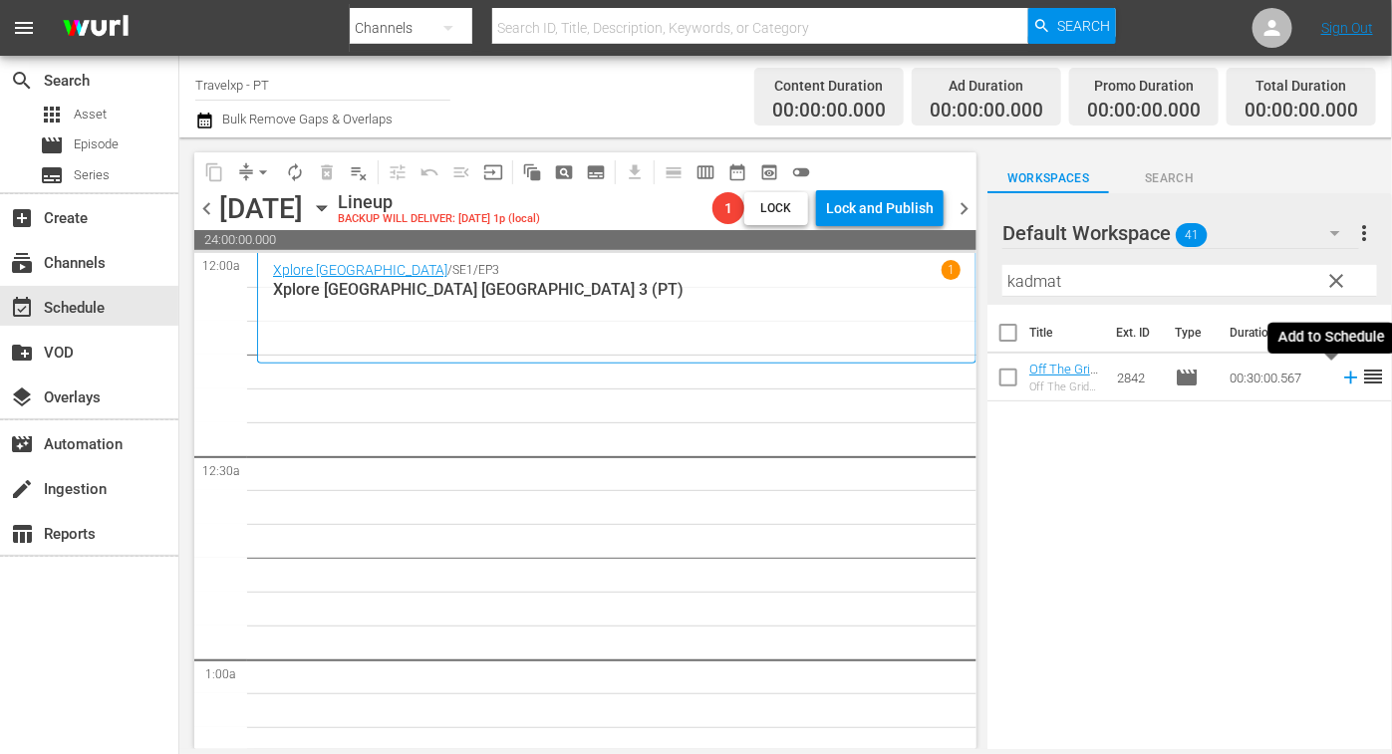
click at [1344, 381] on icon at bounding box center [1350, 378] width 13 height 13
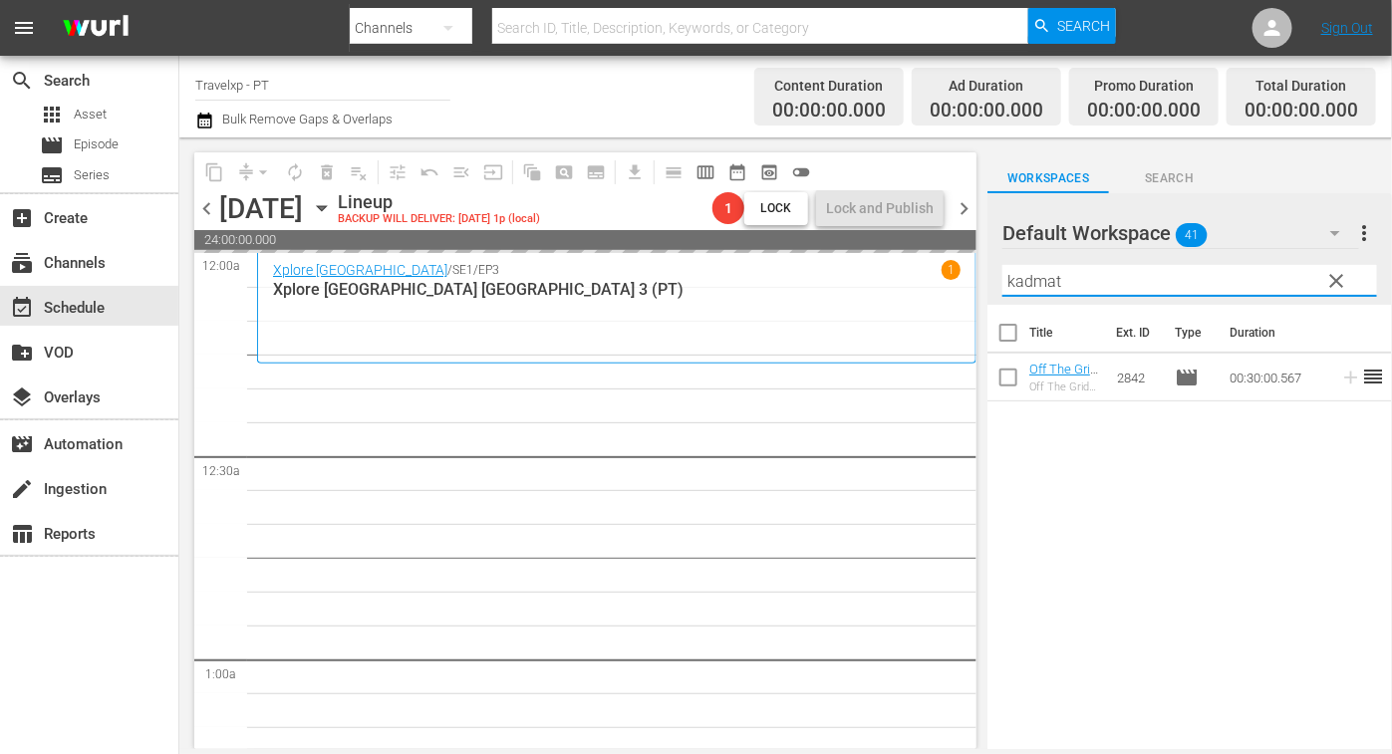
click at [1050, 286] on input "kadmat" at bounding box center [1189, 281] width 375 height 32
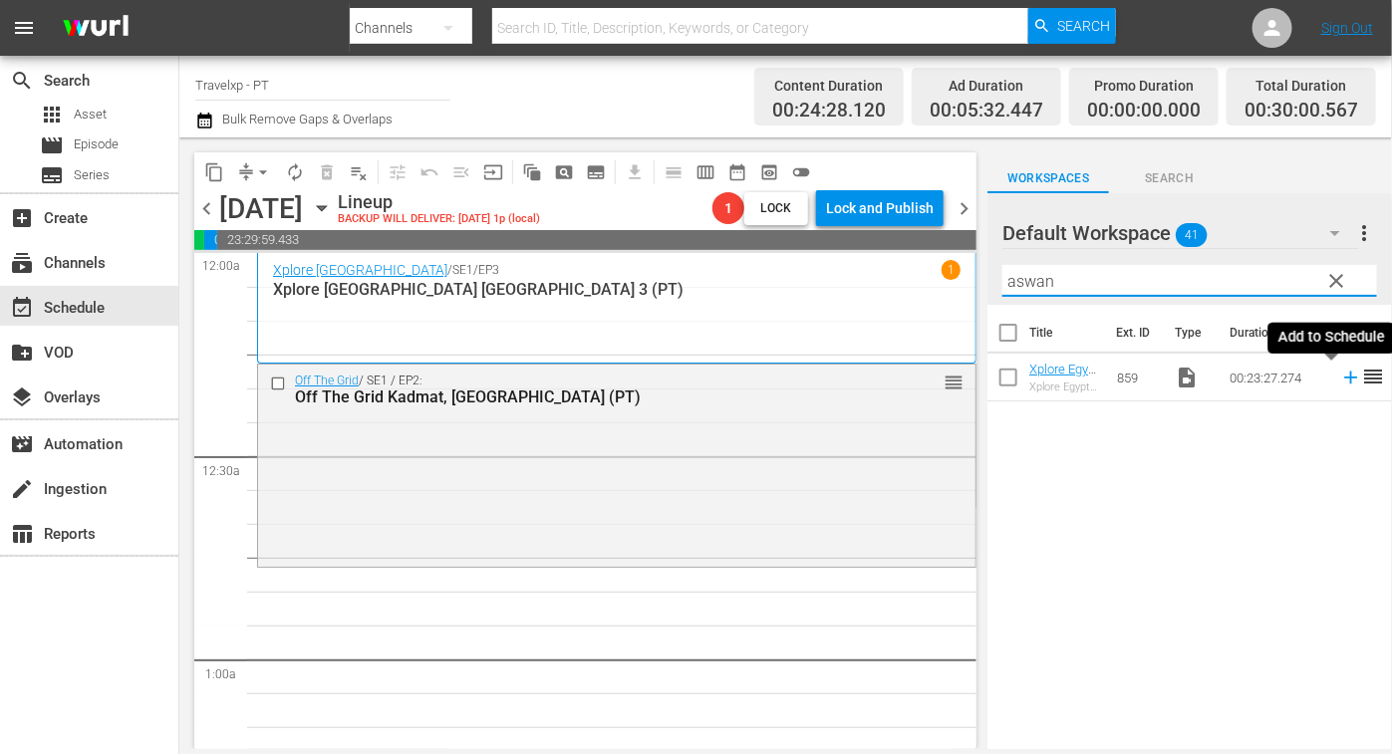
click at [1340, 379] on icon at bounding box center [1351, 378] width 22 height 22
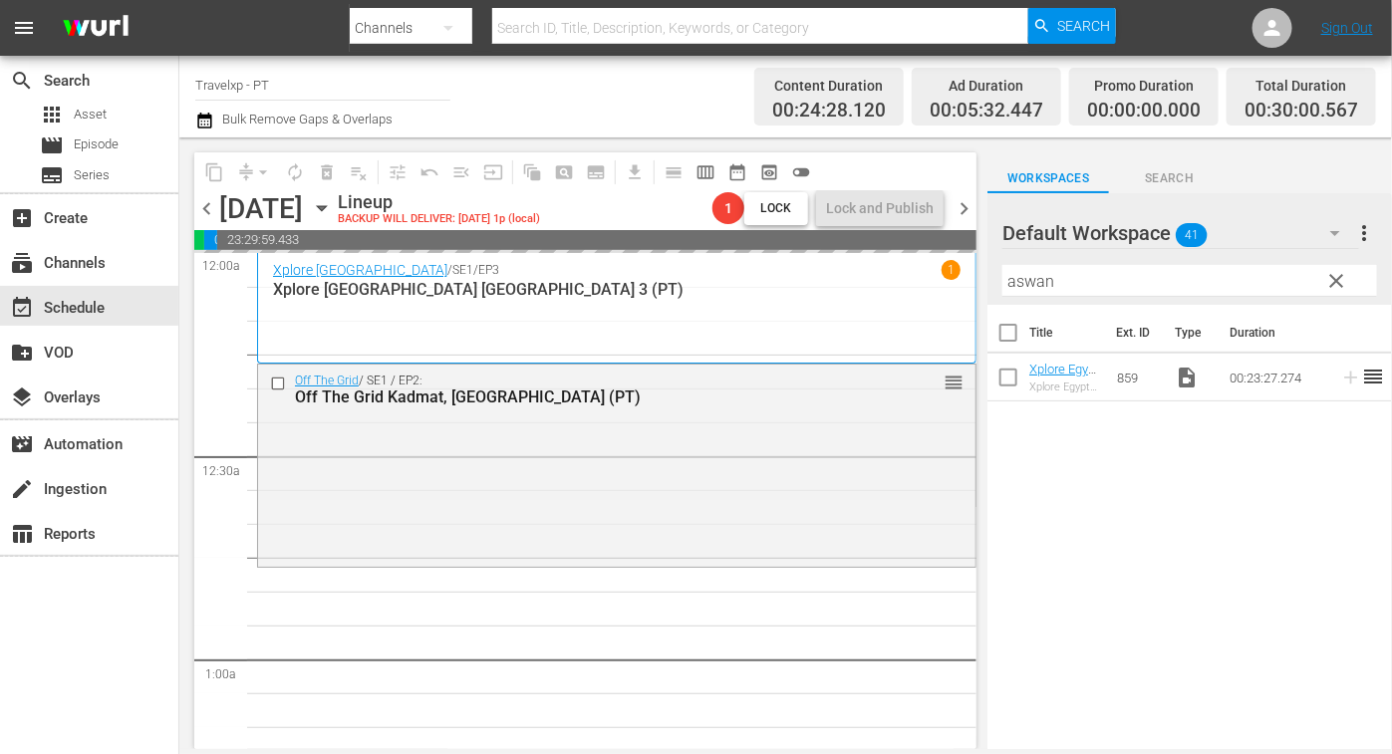
click at [1047, 281] on input "aswan" at bounding box center [1189, 281] width 375 height 32
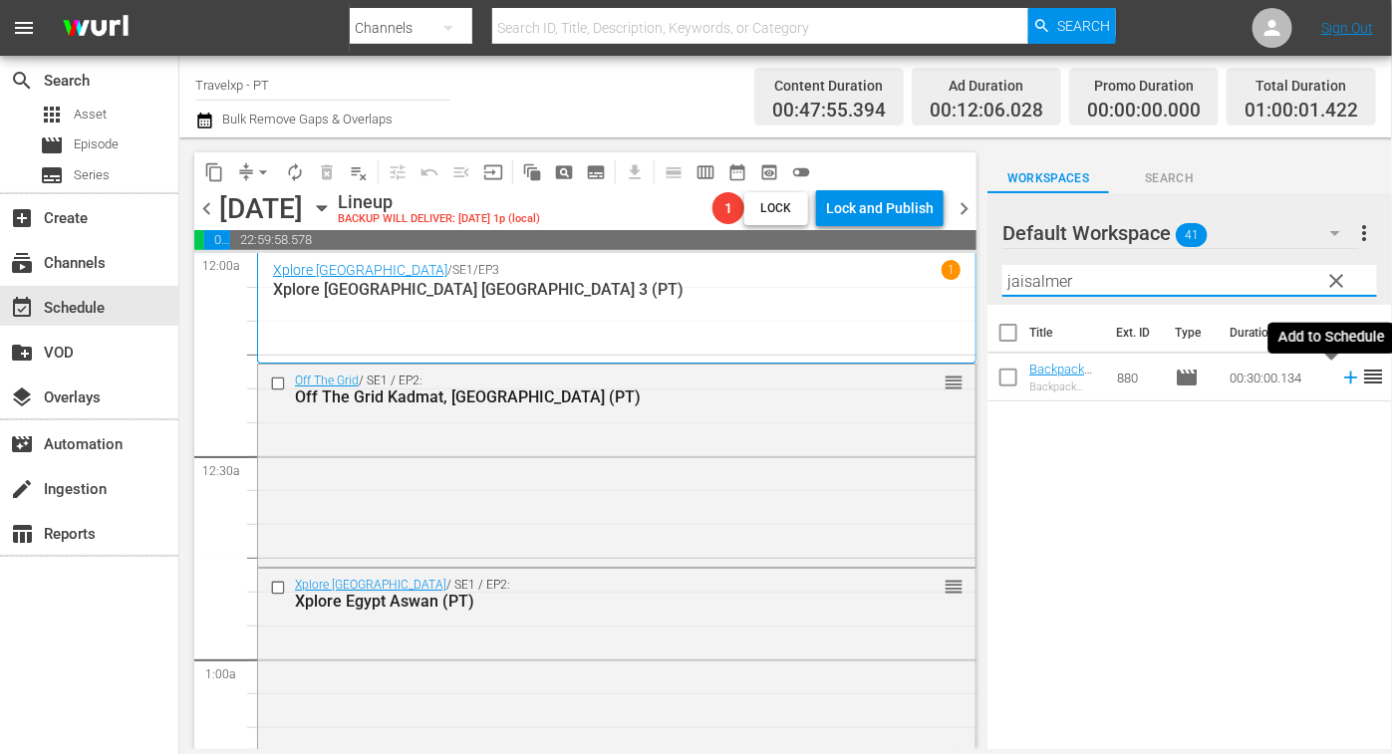
click at [1340, 380] on icon at bounding box center [1351, 378] width 22 height 22
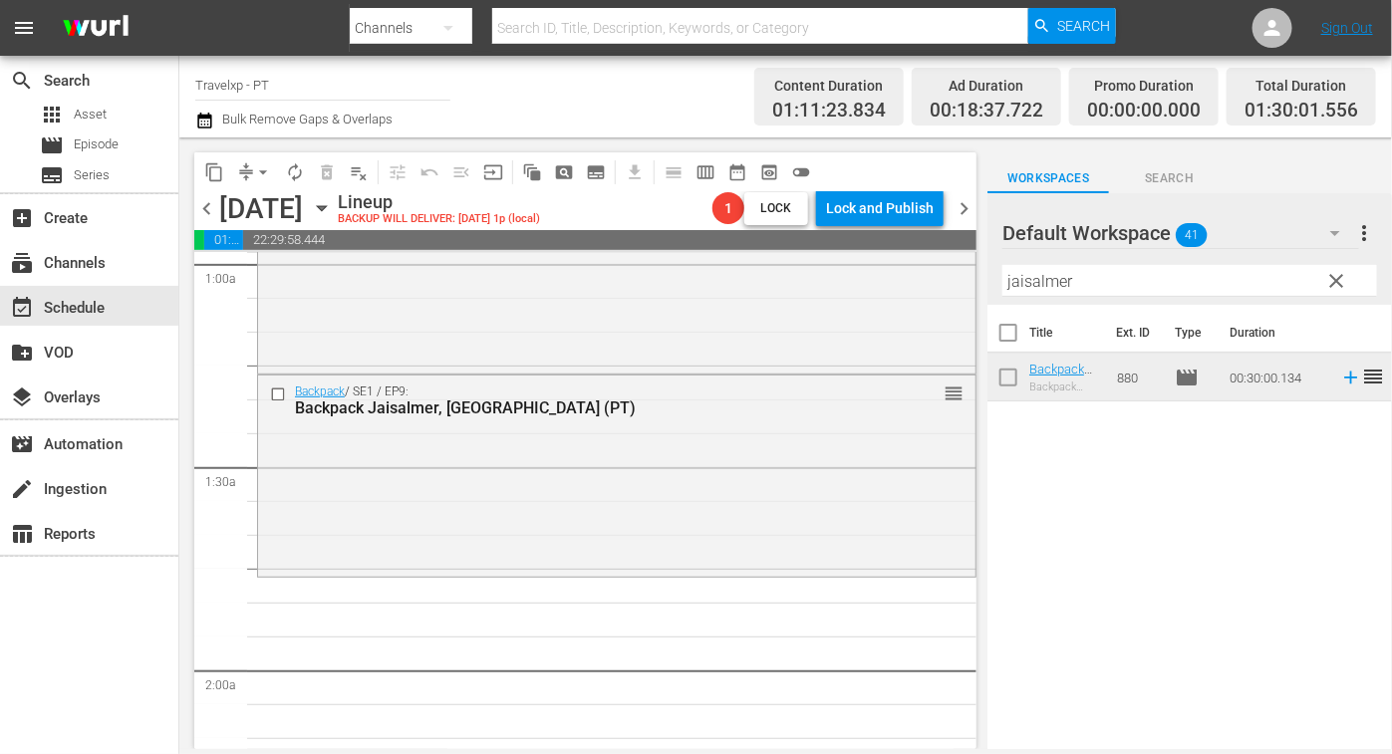
scroll to position [248, 0]
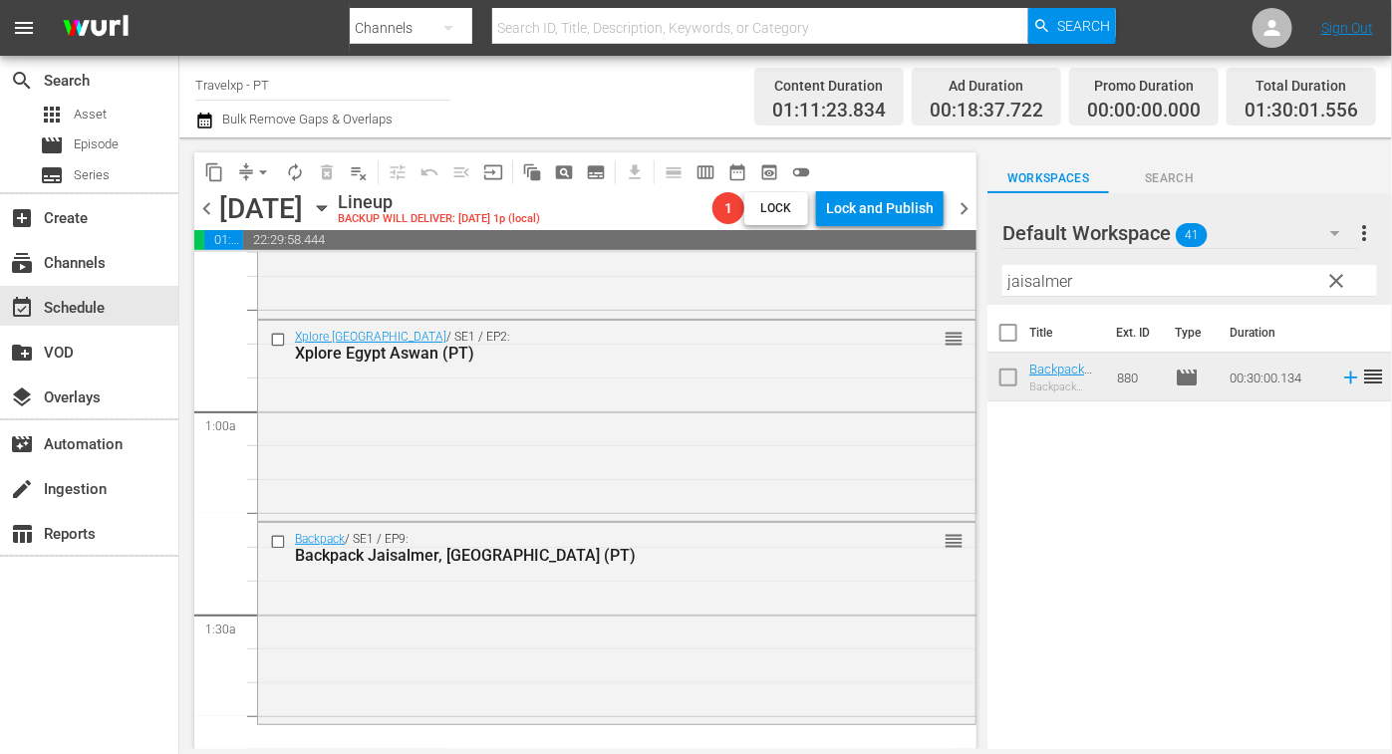
click at [1034, 290] on input "jaisalmer" at bounding box center [1189, 281] width 375 height 32
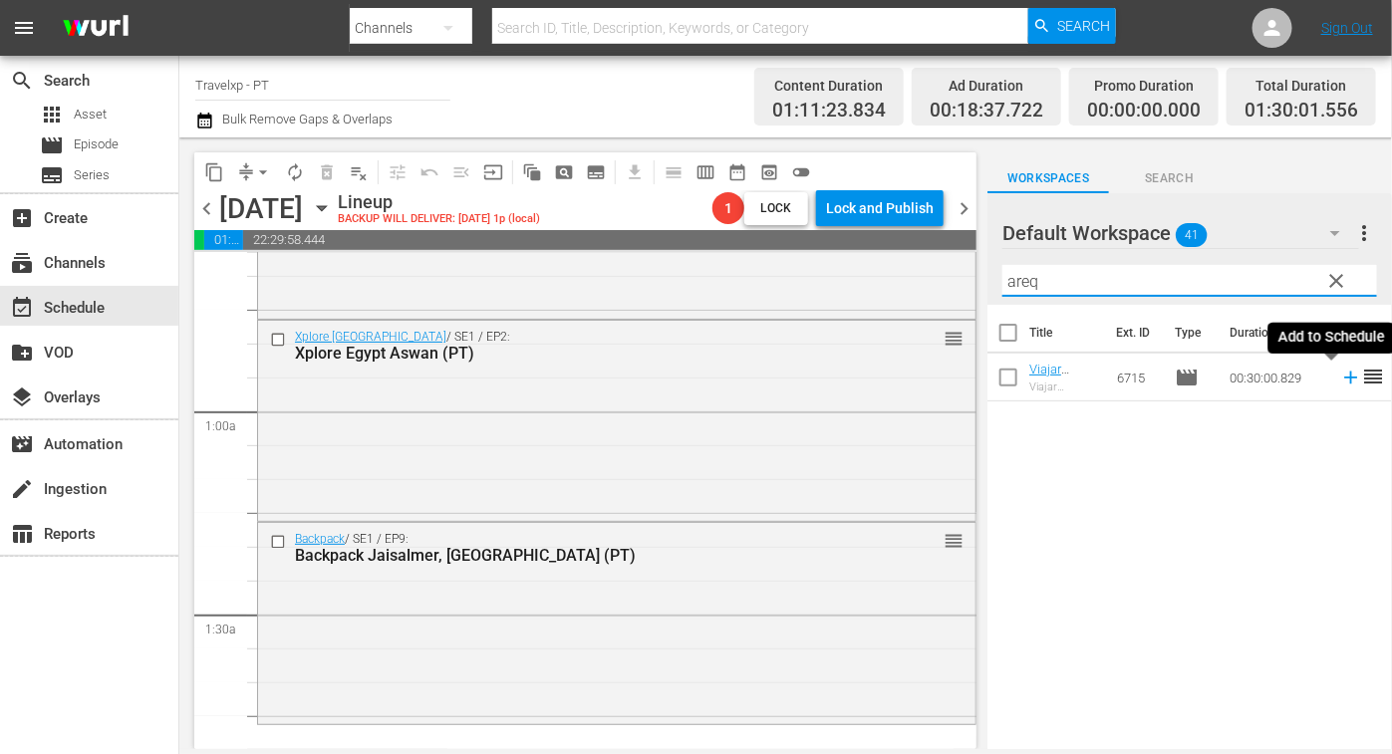
click at [1340, 381] on icon at bounding box center [1351, 378] width 22 height 22
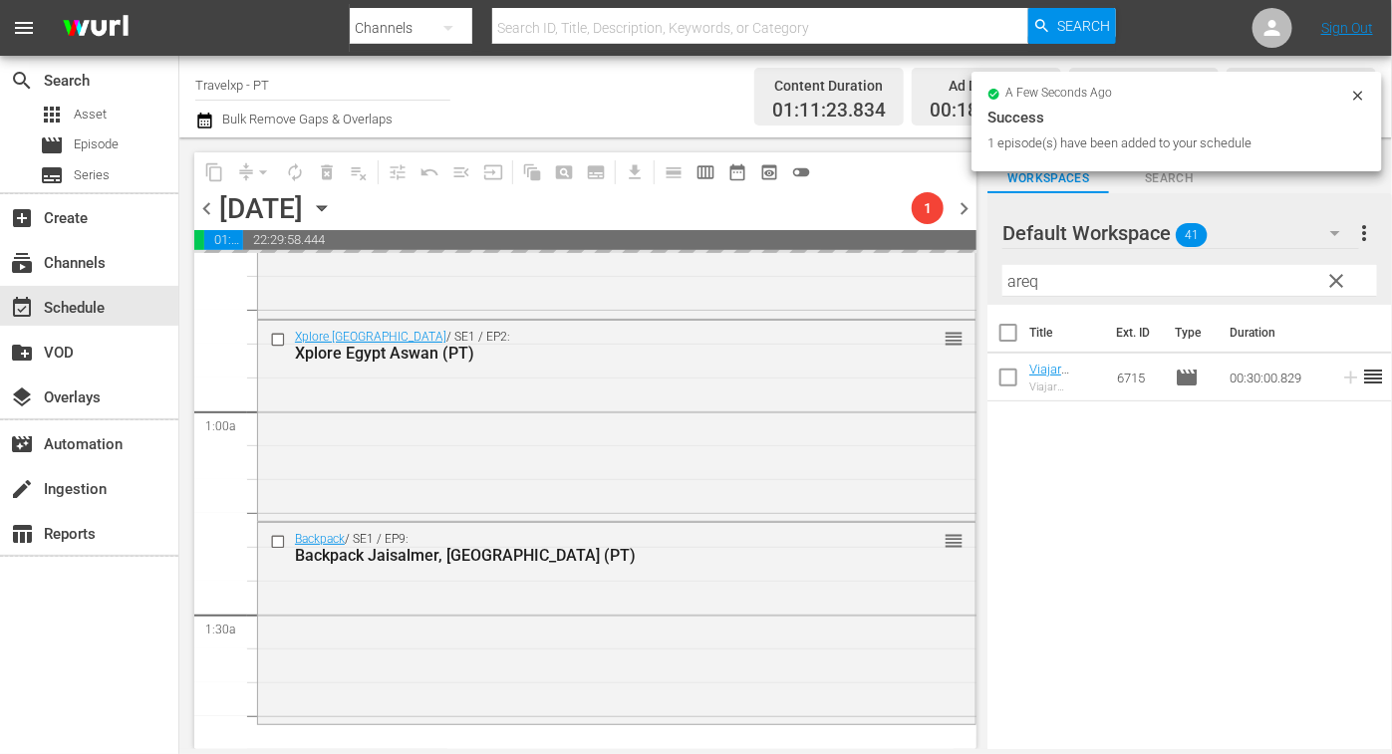
click at [1021, 283] on input "areq" at bounding box center [1189, 281] width 375 height 32
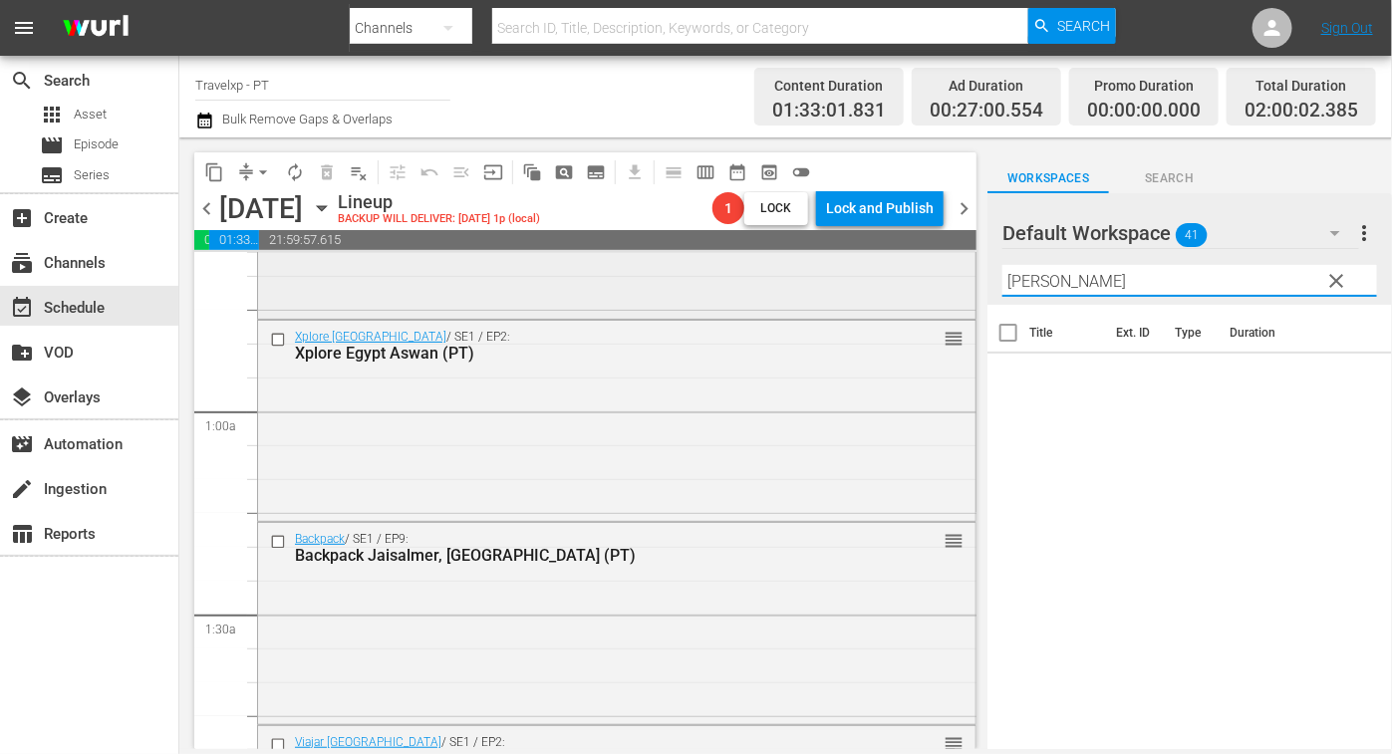
drag, startPoint x: 1068, startPoint y: 278, endPoint x: 930, endPoint y: 266, distance: 138.0
click at [930, 266] on div "content_copy compress arrow_drop_down autorenew_outlined delete_forever_outline…" at bounding box center [785, 443] width 1212 height 612
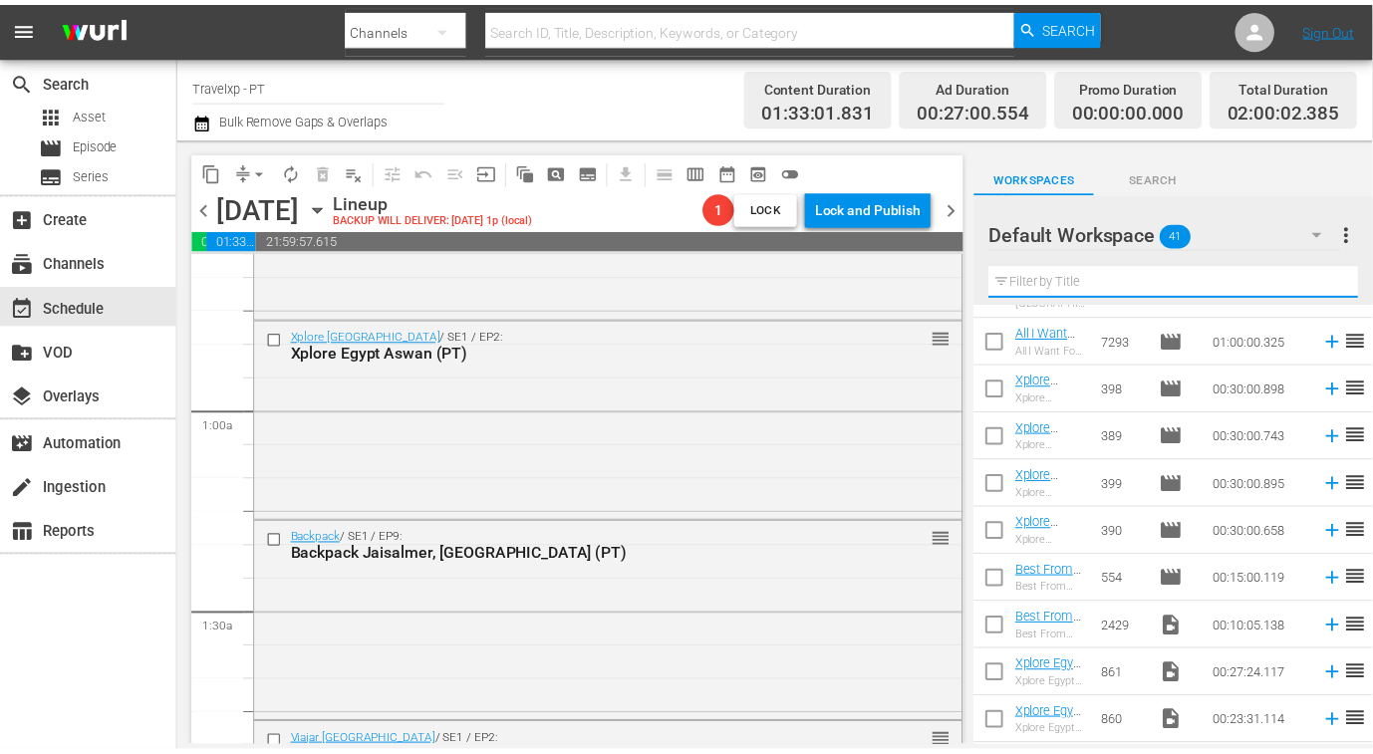
scroll to position [1436, 0]
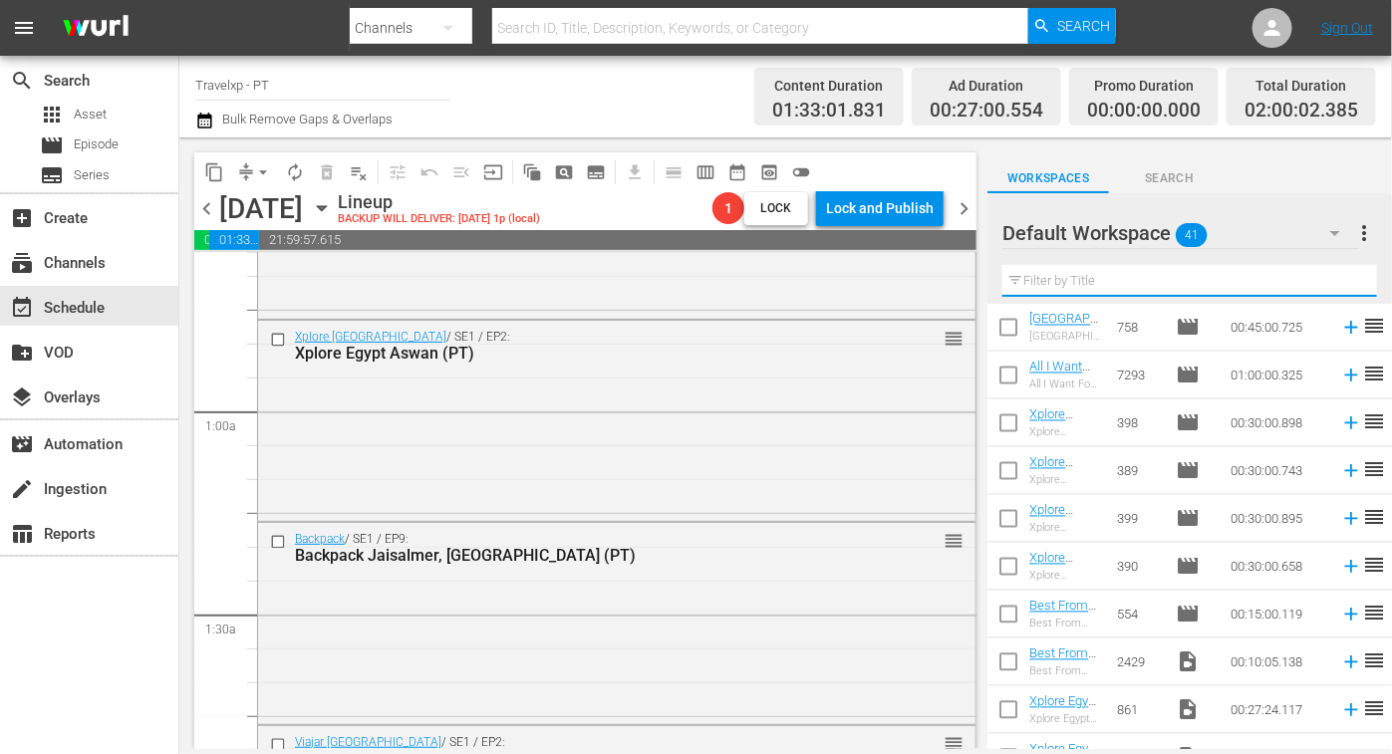
click at [1010, 427] on input "checkbox" at bounding box center [1008, 427] width 42 height 42
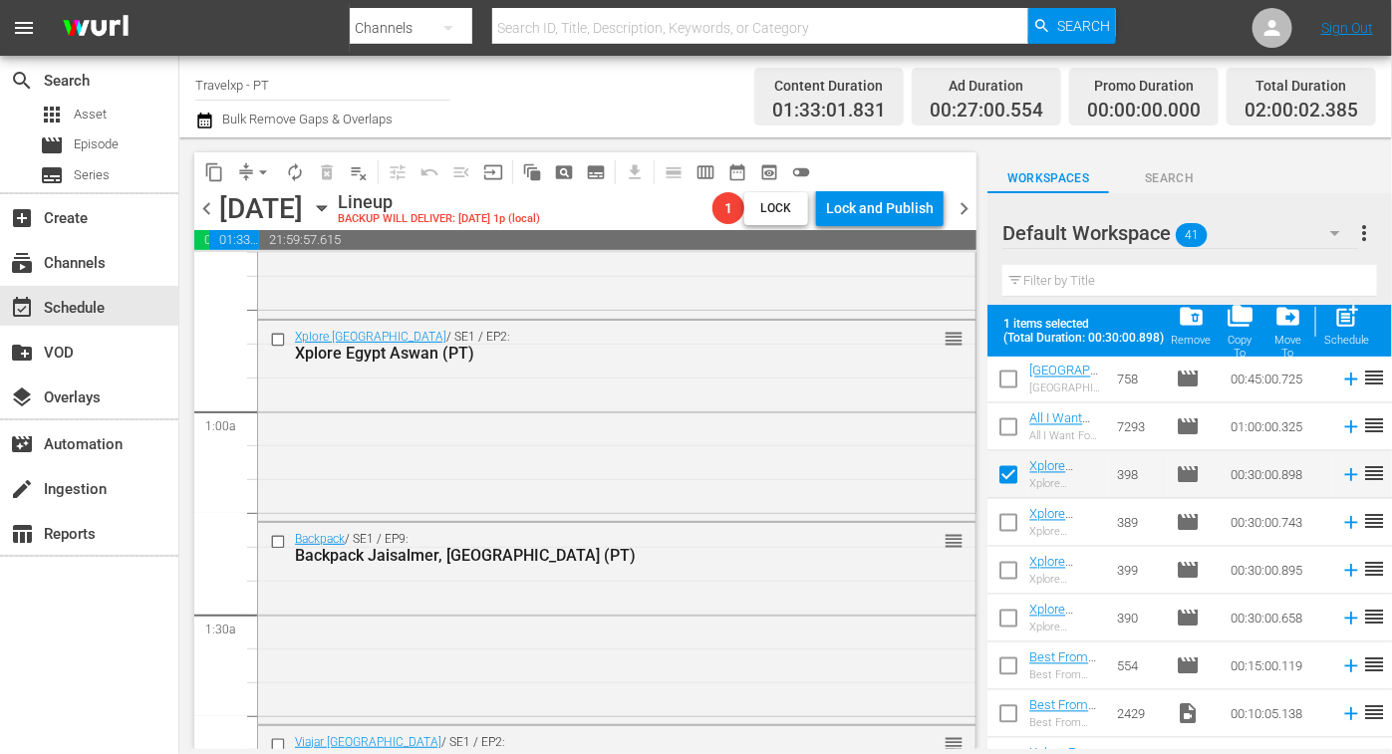
click at [1008, 524] on input "checkbox" at bounding box center [1008, 527] width 42 height 42
click at [1011, 572] on input "checkbox" at bounding box center [1008, 575] width 42 height 42
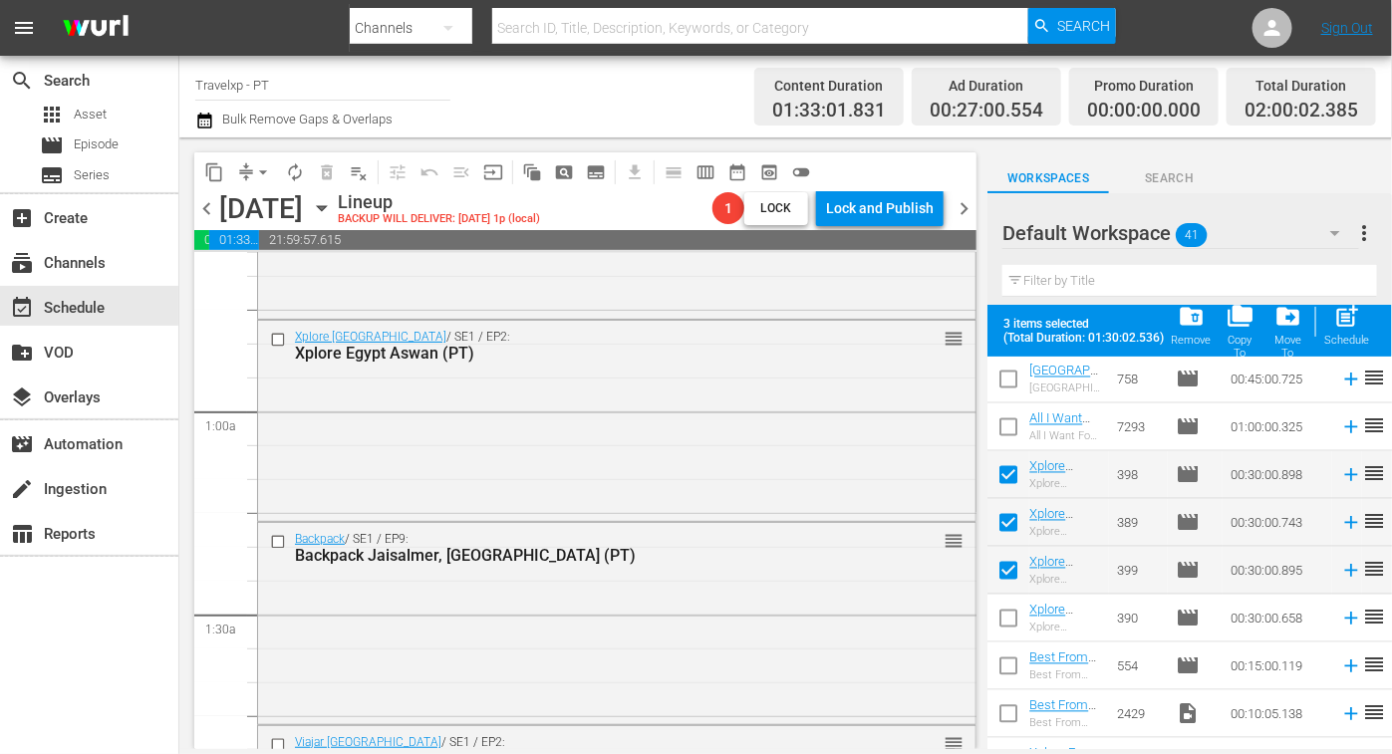
click at [1009, 630] on input "checkbox" at bounding box center [1008, 623] width 42 height 42
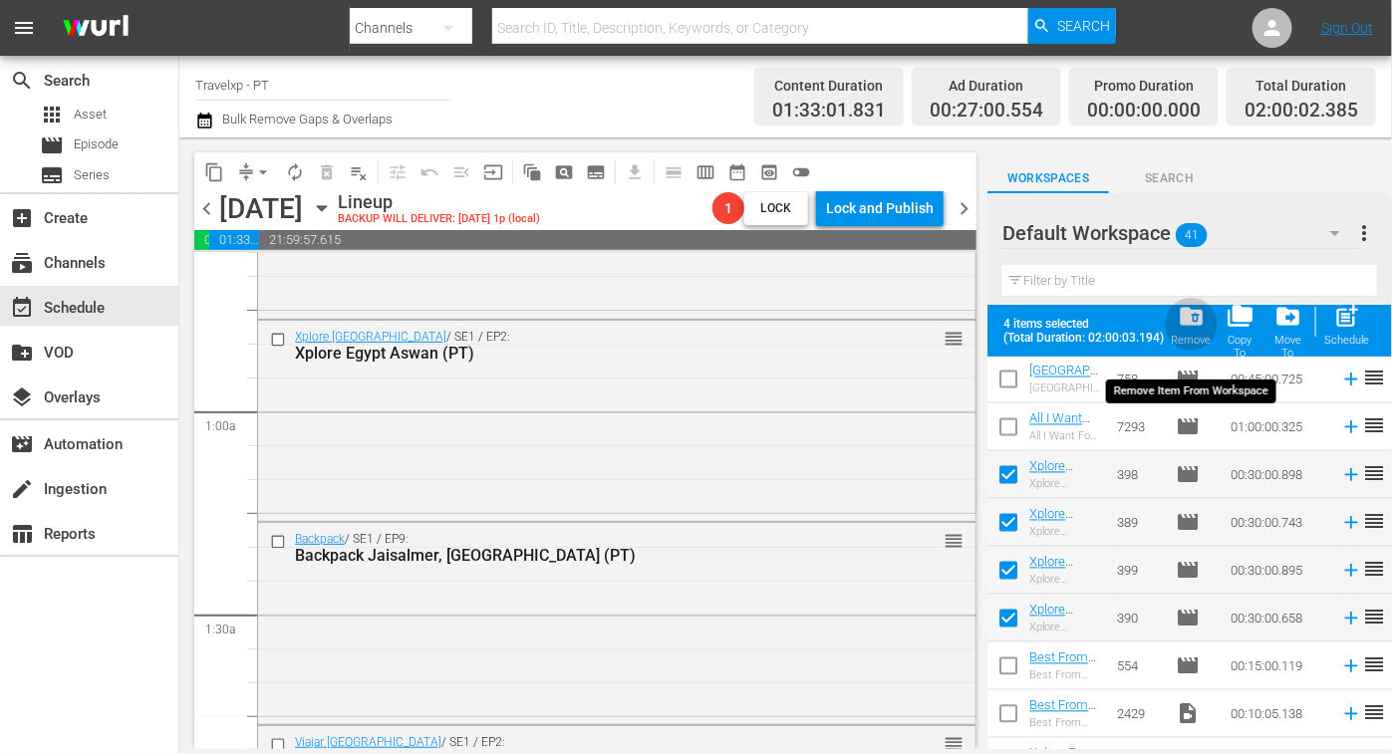
click at [1197, 324] on span "folder_delete" at bounding box center [1190, 316] width 27 height 27
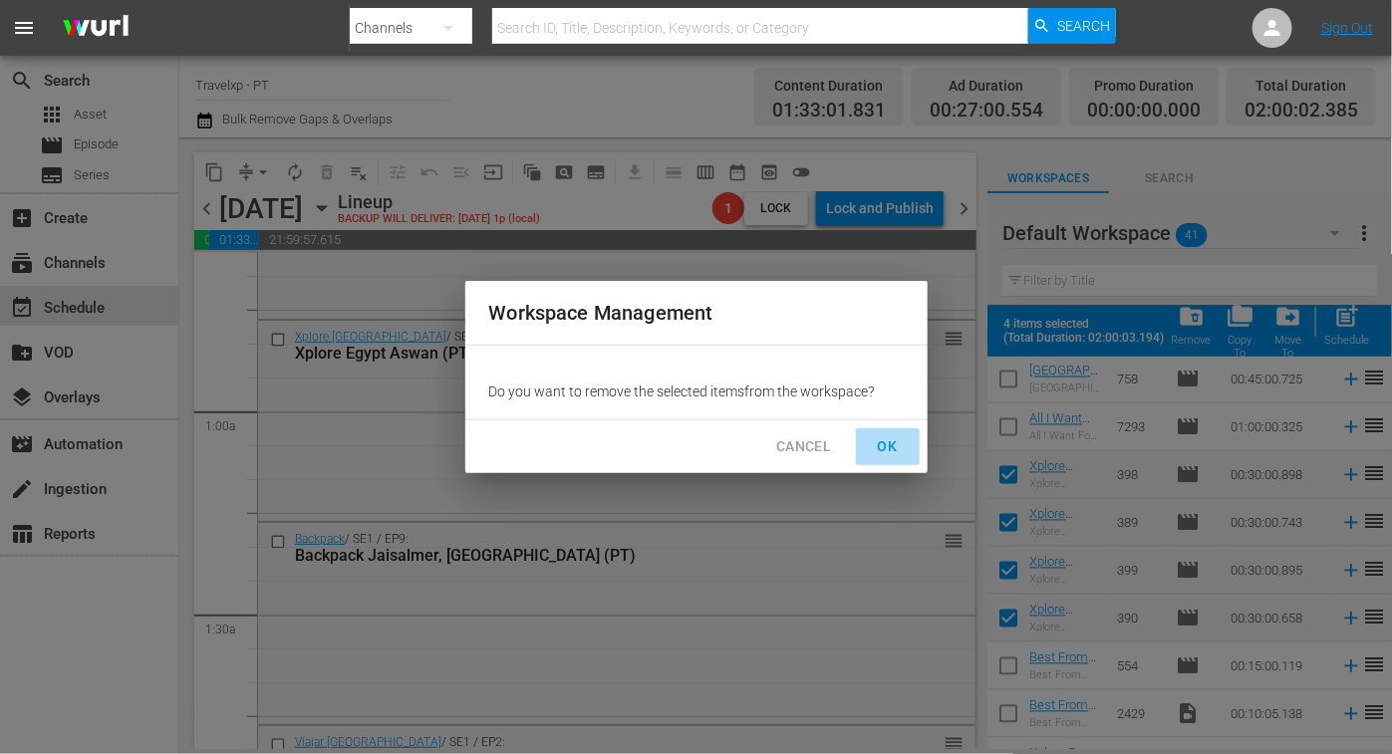
click at [898, 447] on span "OK" at bounding box center [888, 446] width 32 height 25
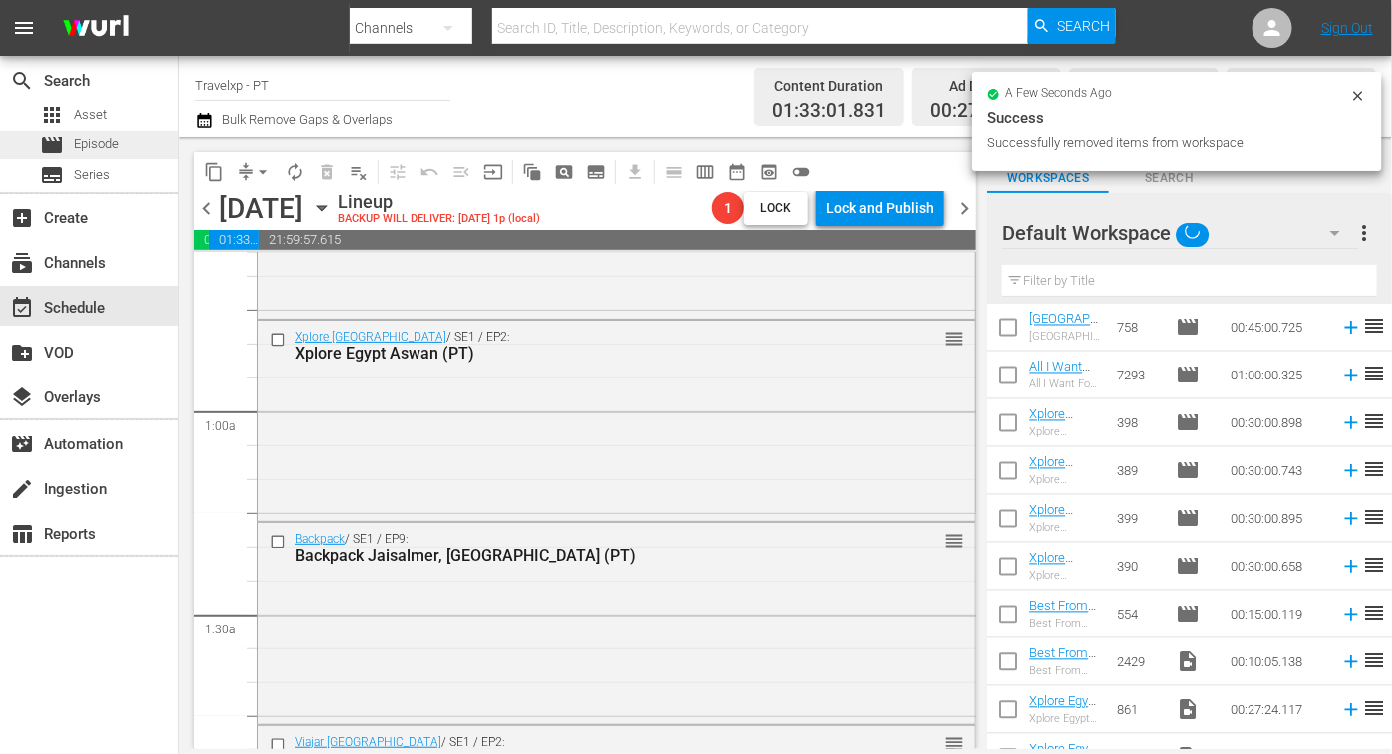
click at [130, 152] on div "movie Episode" at bounding box center [89, 145] width 178 height 28
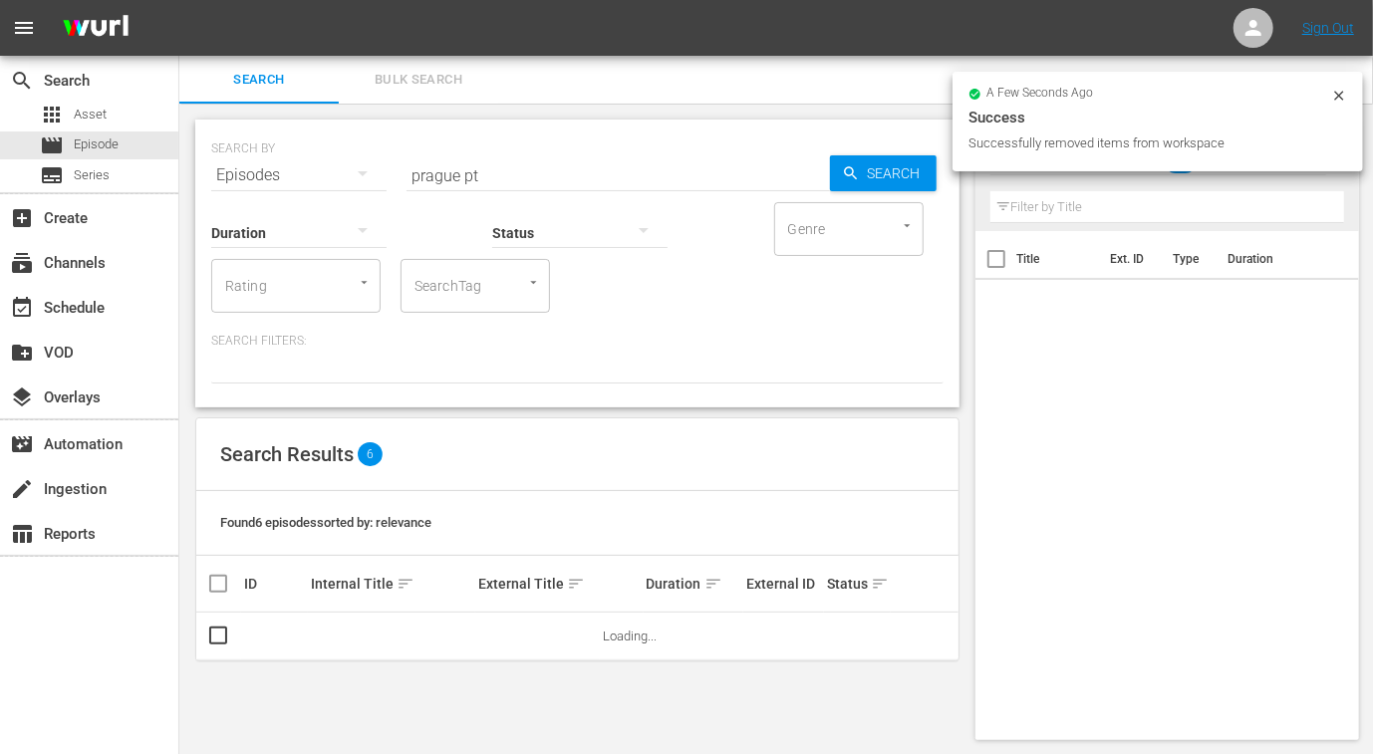
click at [424, 166] on input "prague pt" at bounding box center [617, 175] width 423 height 48
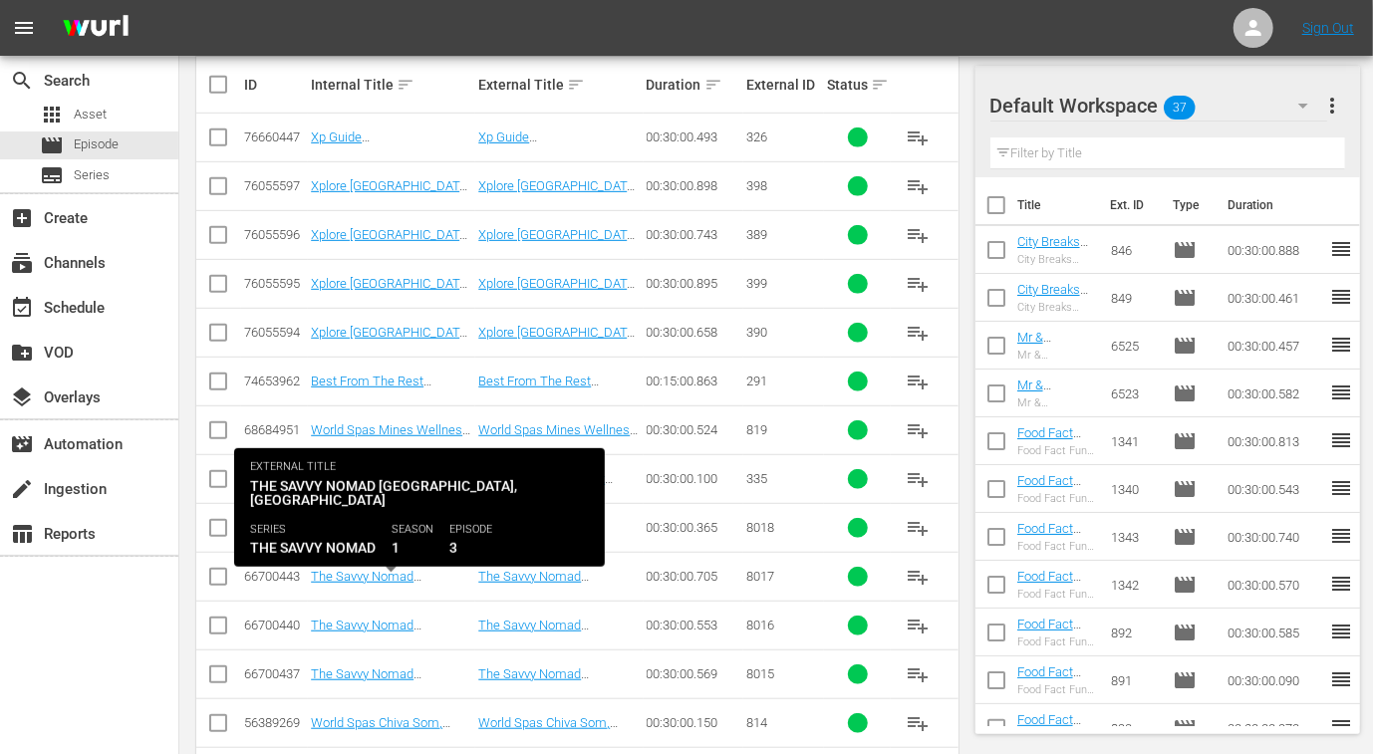
scroll to position [575, 0]
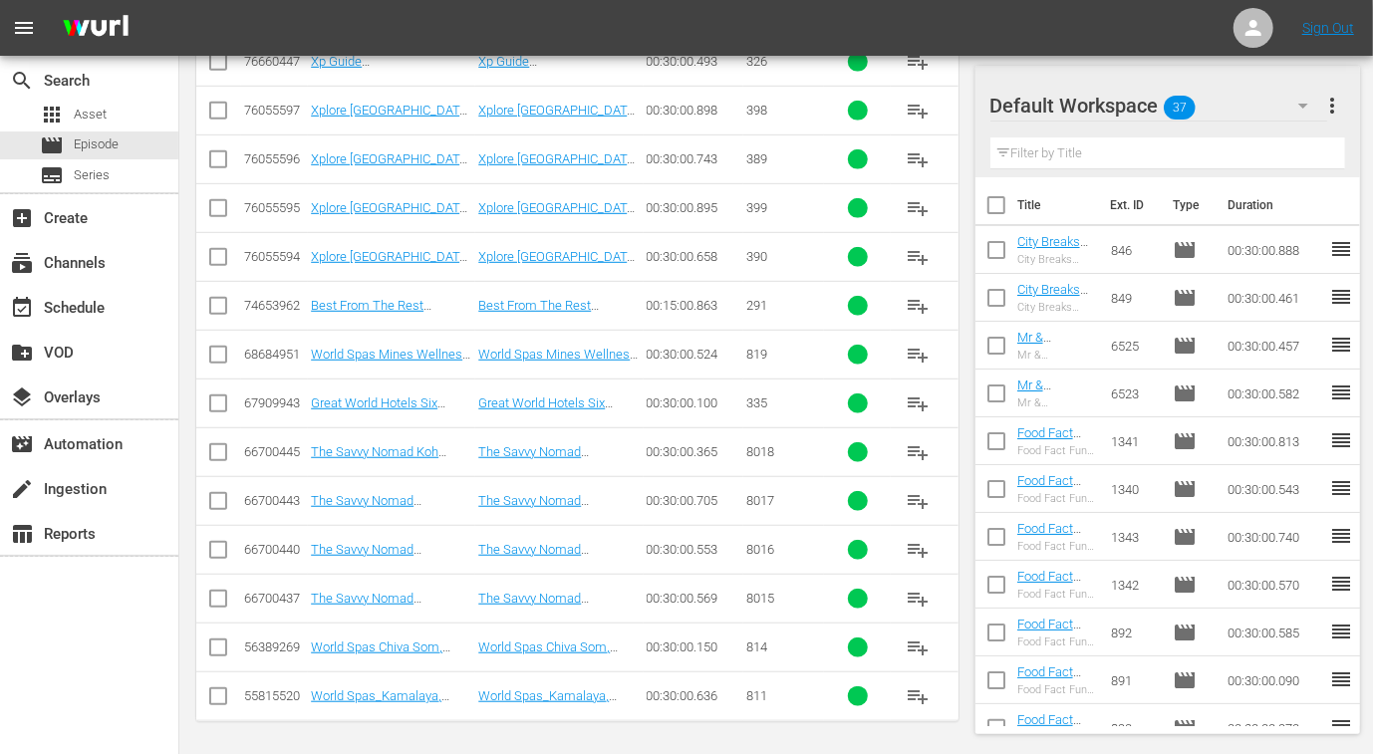
click at [218, 447] on input "checkbox" at bounding box center [218, 456] width 24 height 24
click at [224, 503] on input "checkbox" at bounding box center [218, 505] width 24 height 24
click at [217, 550] on input "checkbox" at bounding box center [218, 554] width 24 height 24
click at [215, 600] on input "checkbox" at bounding box center [218, 603] width 24 height 24
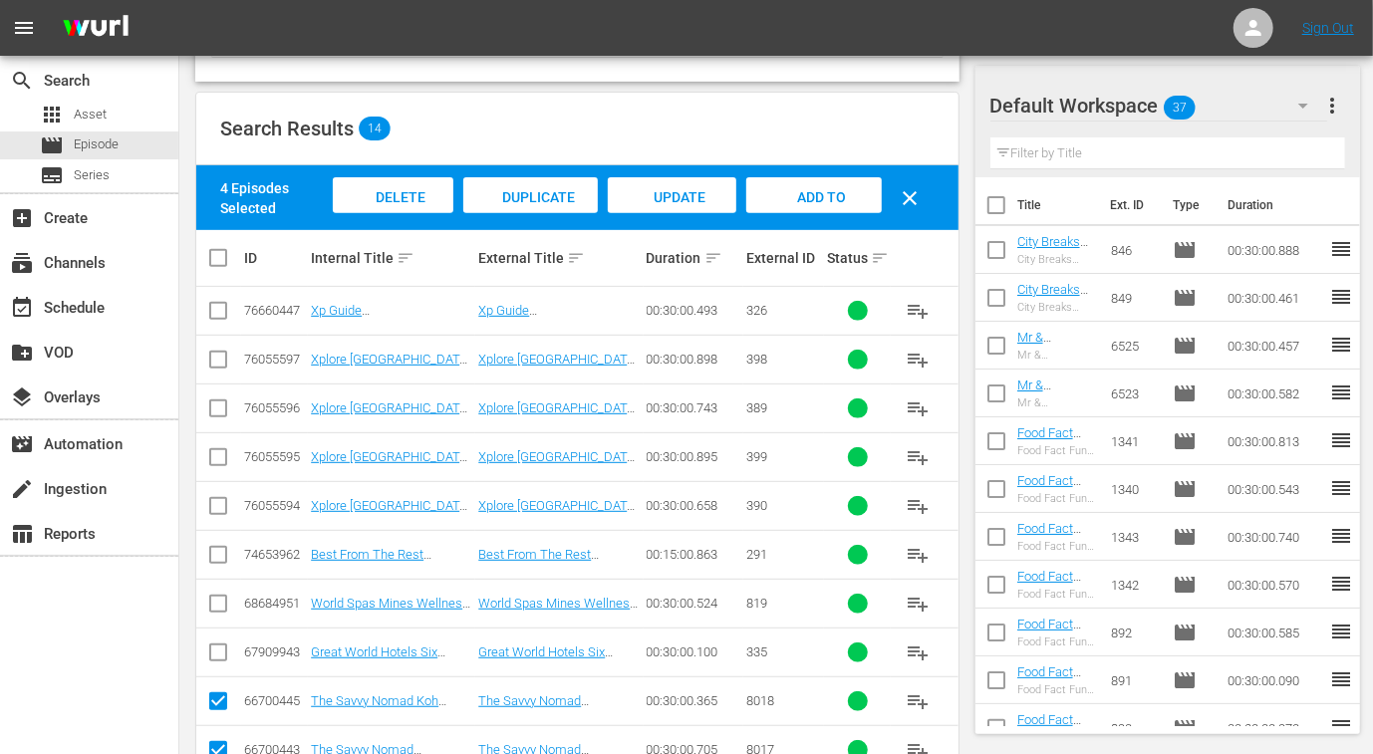
click at [821, 196] on span "Add to Workspace" at bounding box center [814, 216] width 98 height 54
click at [93, 304] on div "event_available Schedule" at bounding box center [56, 305] width 112 height 18
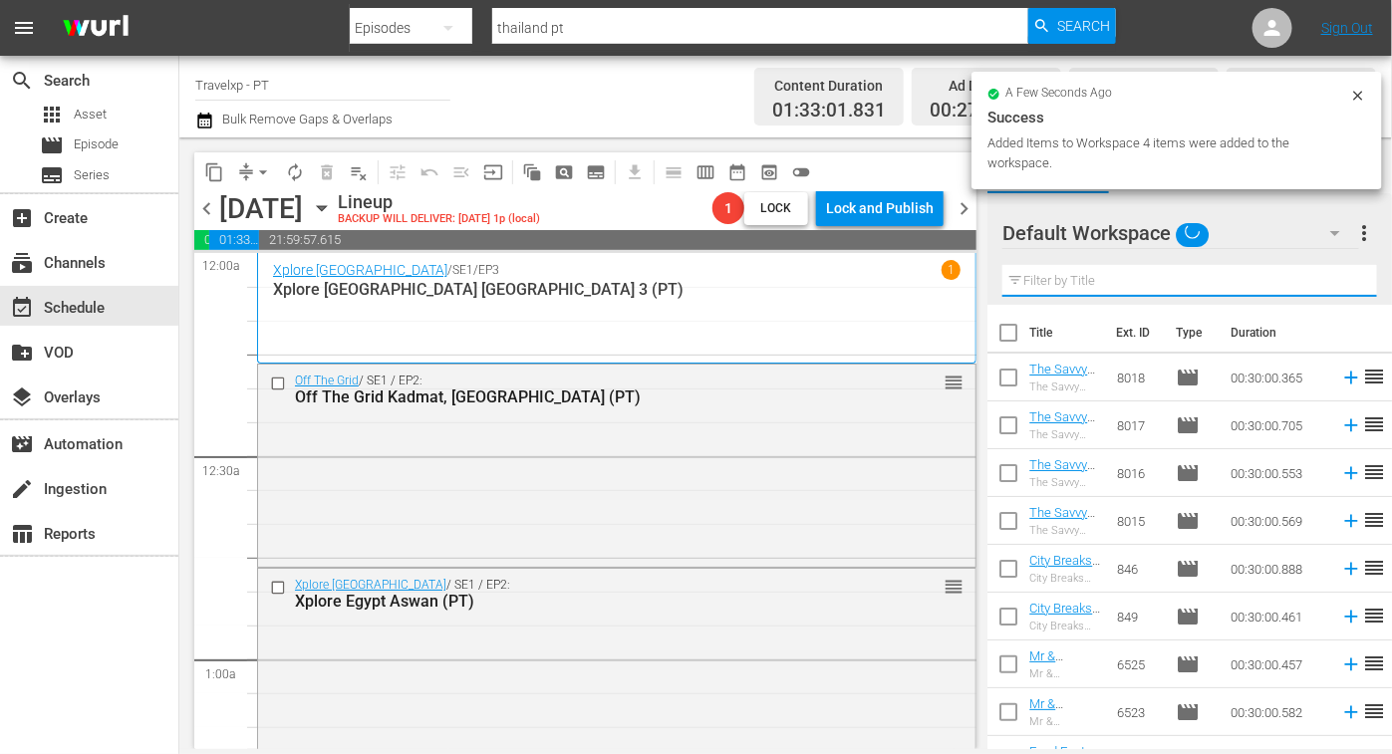
click at [1083, 272] on input "text" at bounding box center [1189, 281] width 375 height 32
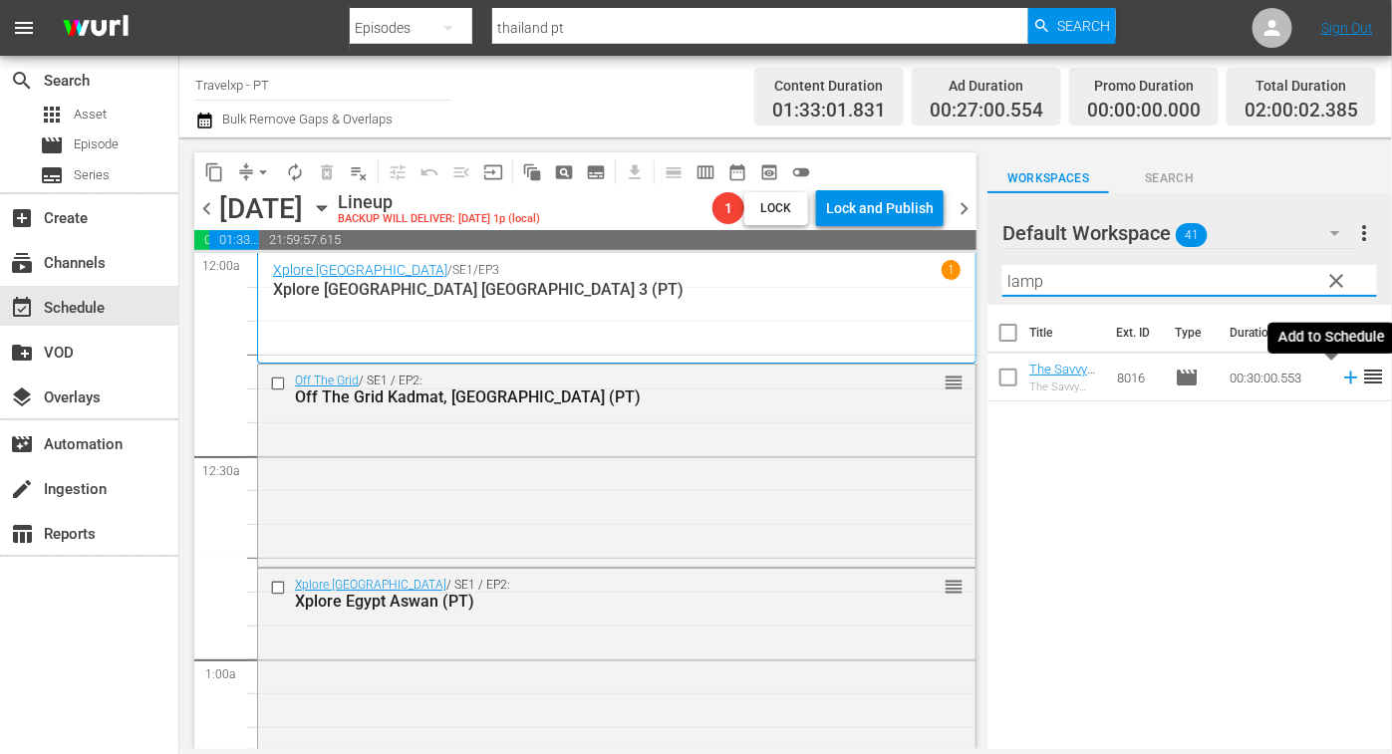
click at [1344, 378] on icon at bounding box center [1350, 378] width 13 height 13
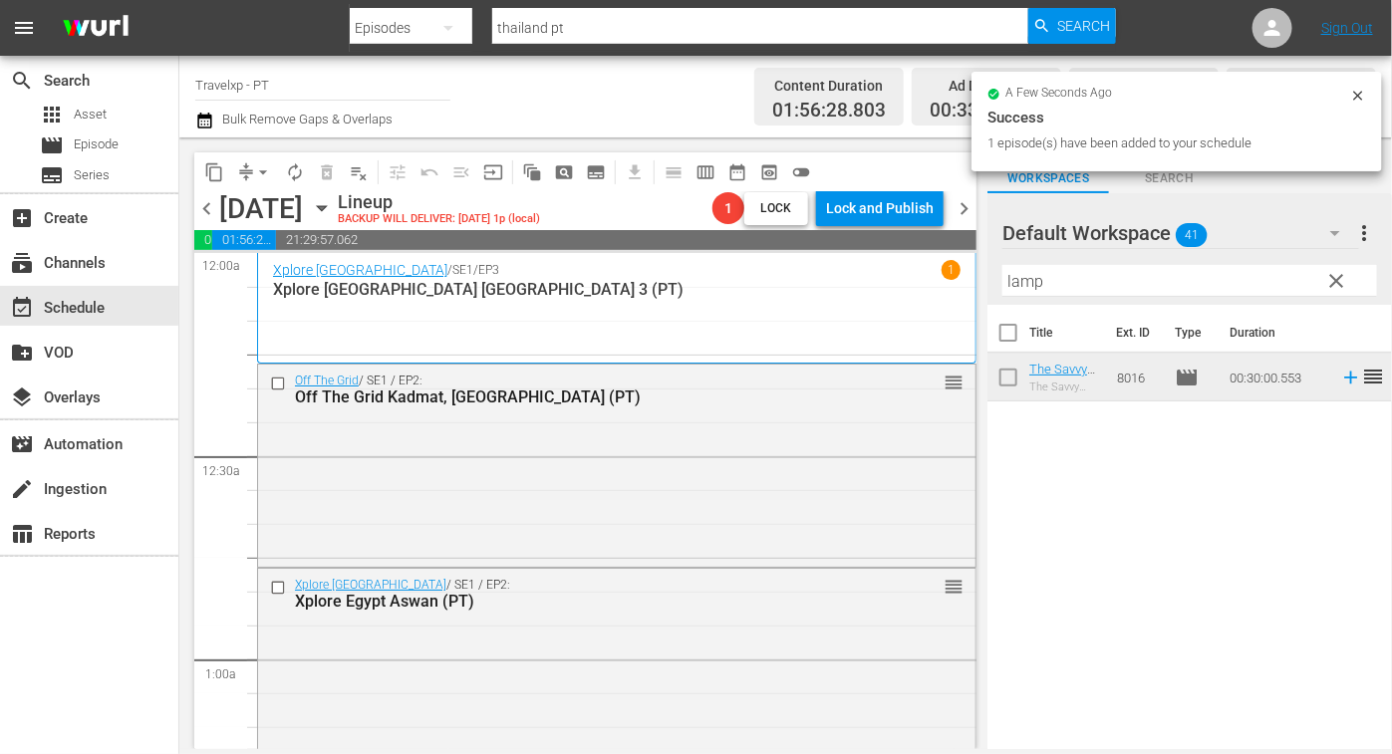
click at [1034, 282] on input "lamp" at bounding box center [1189, 281] width 375 height 32
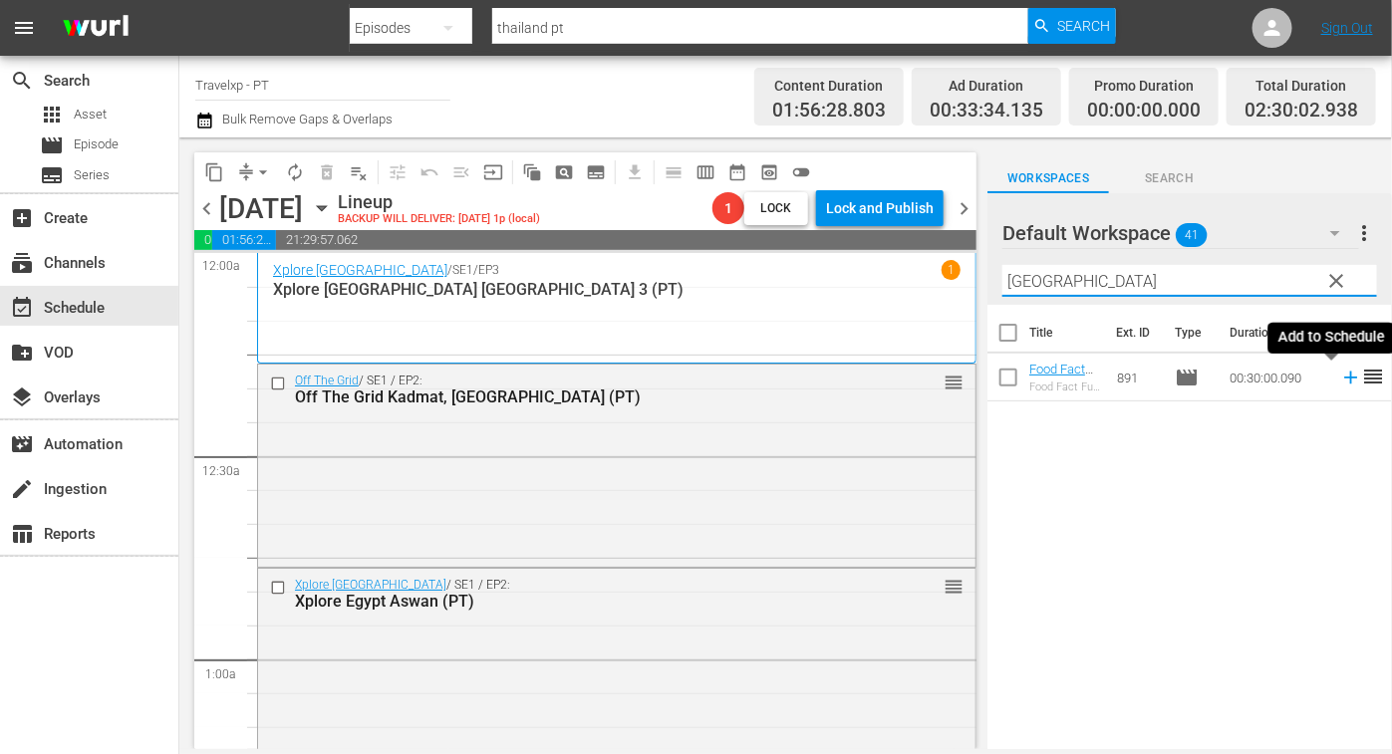
click at [1344, 377] on icon at bounding box center [1350, 378] width 13 height 13
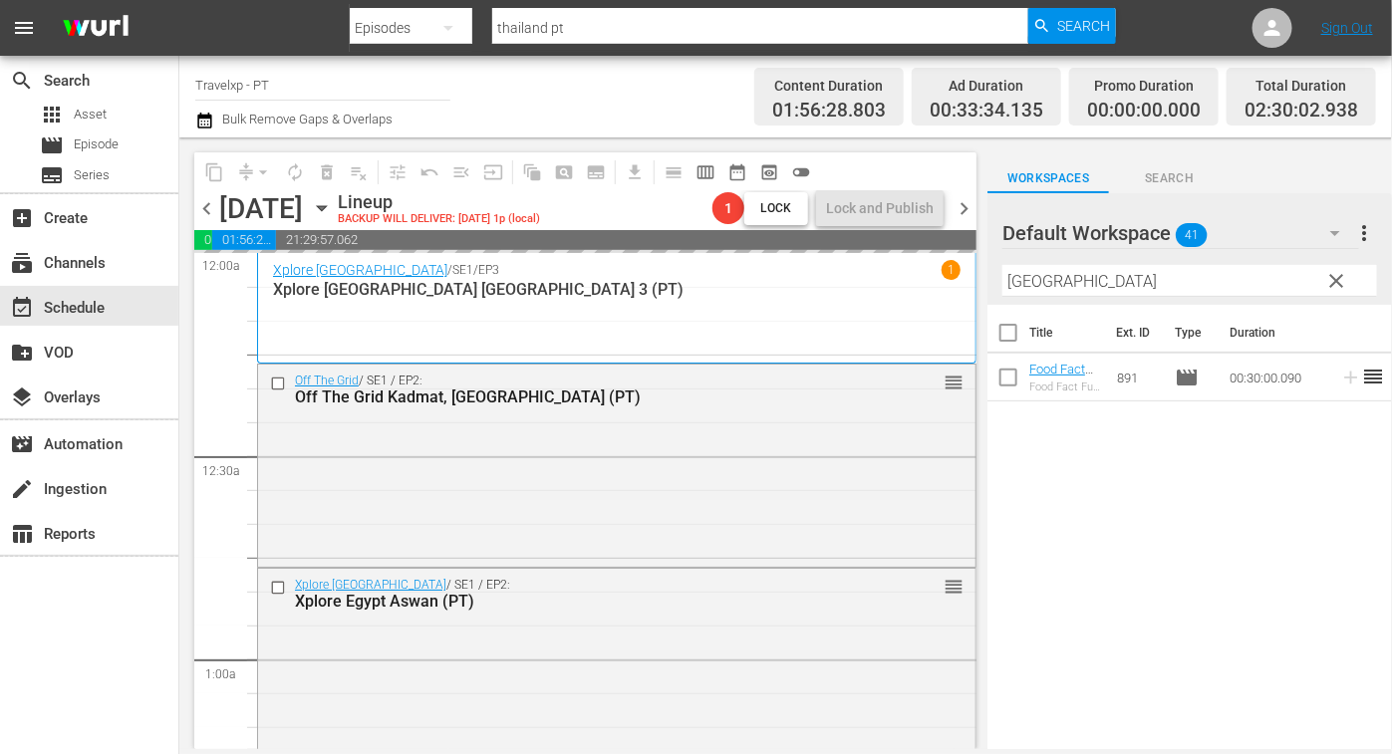
click at [1015, 271] on input "hanoi" at bounding box center [1189, 281] width 375 height 32
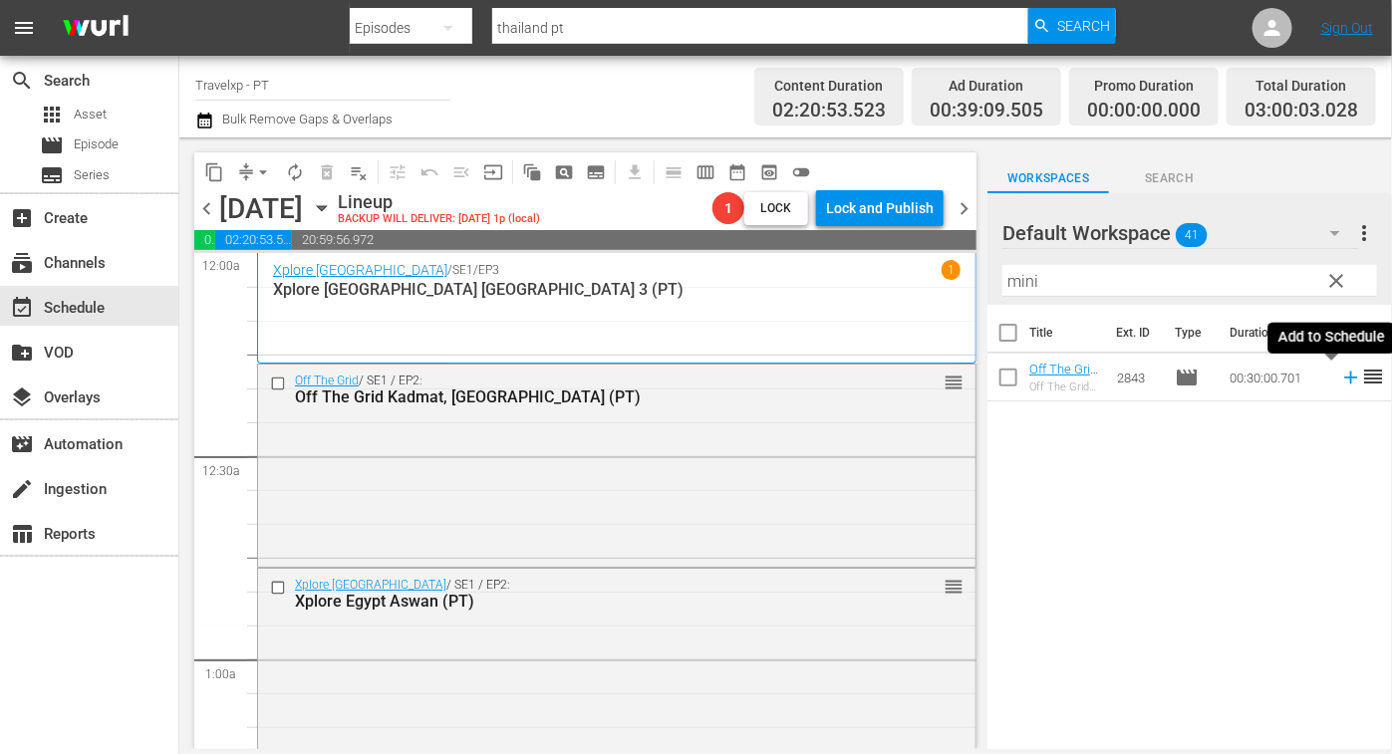
click at [1344, 380] on icon at bounding box center [1350, 378] width 13 height 13
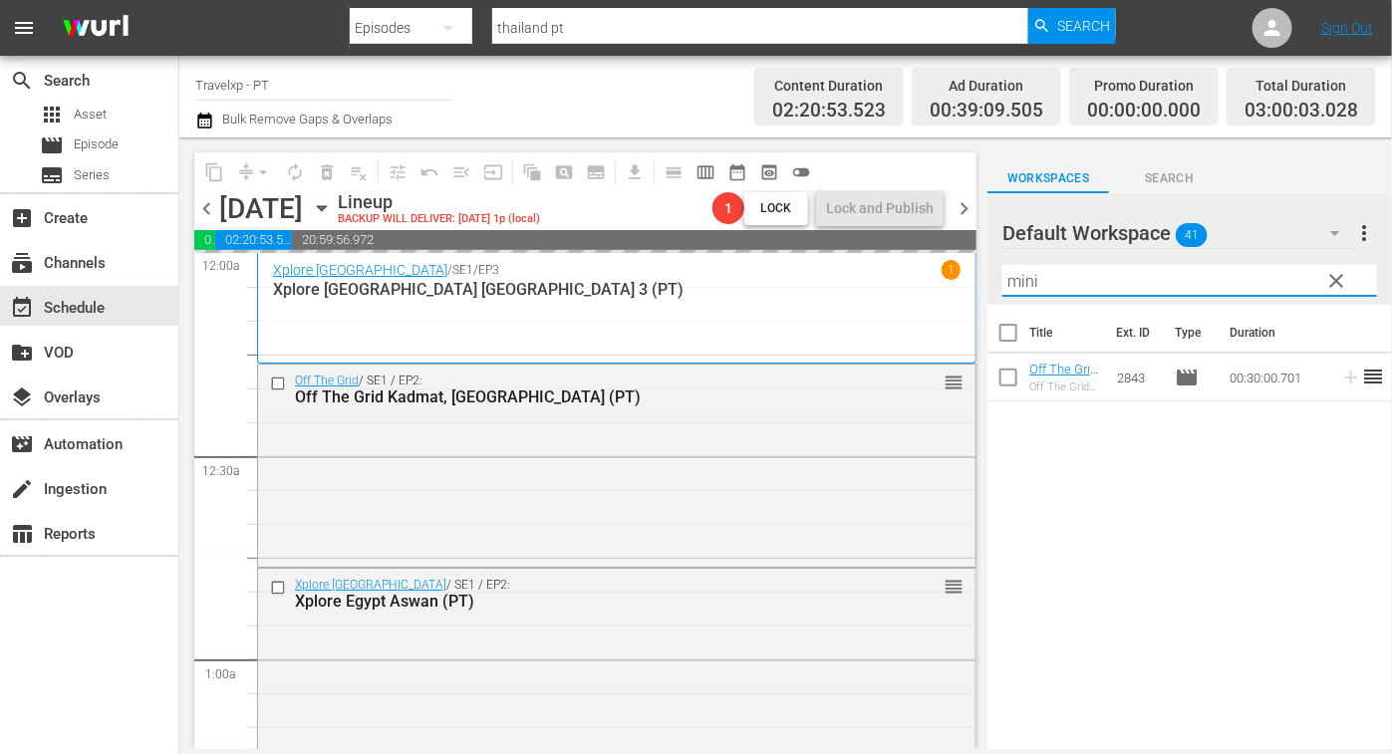
click at [1016, 275] on input "mini" at bounding box center [1189, 281] width 375 height 32
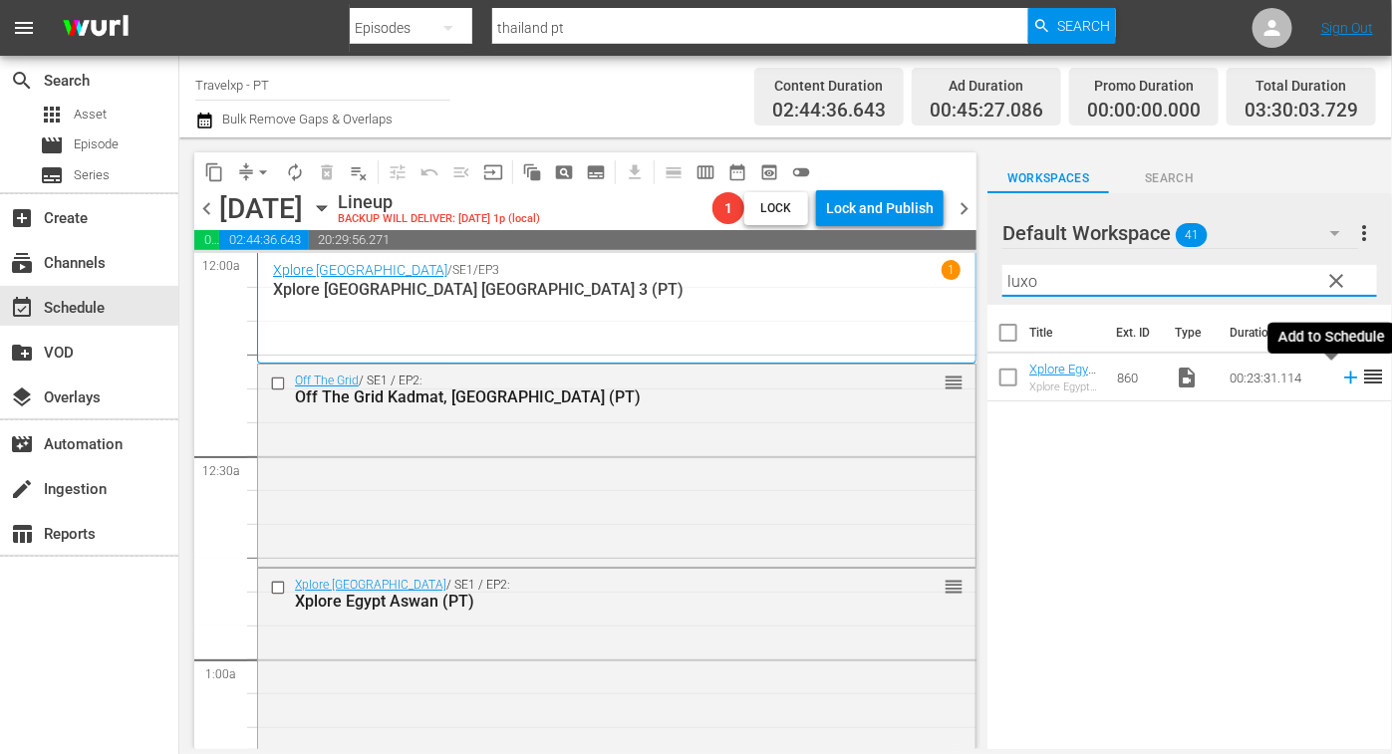
click at [1344, 377] on icon at bounding box center [1350, 378] width 13 height 13
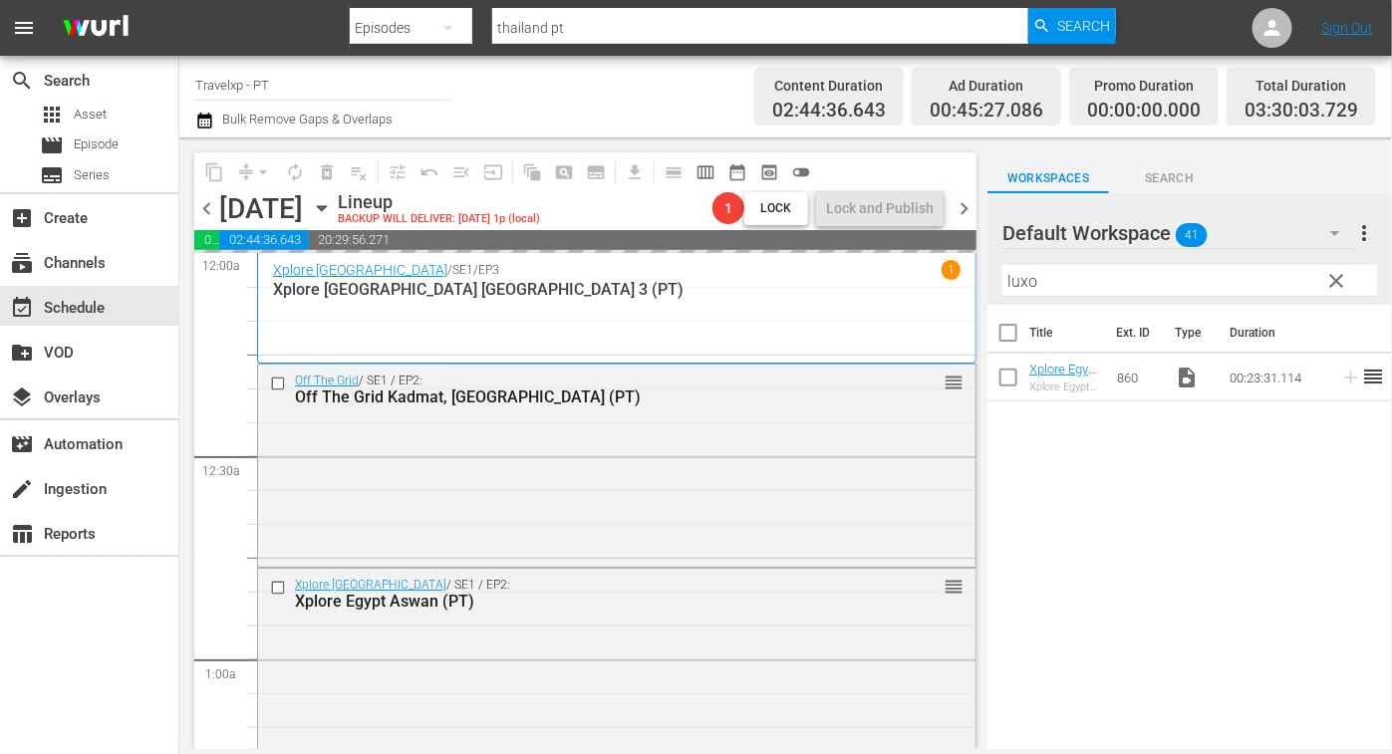
click at [1021, 283] on input "luxo" at bounding box center [1189, 281] width 375 height 32
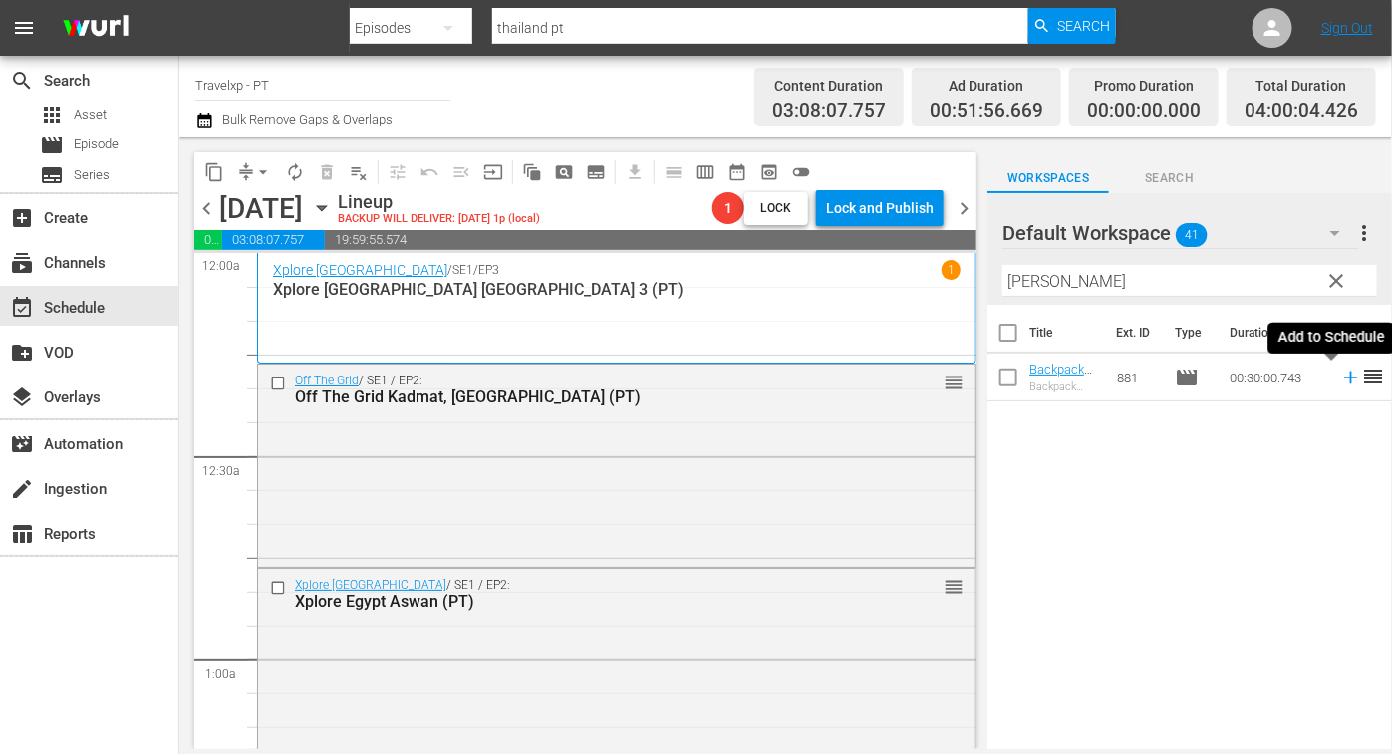
click at [1340, 381] on icon at bounding box center [1351, 378] width 22 height 22
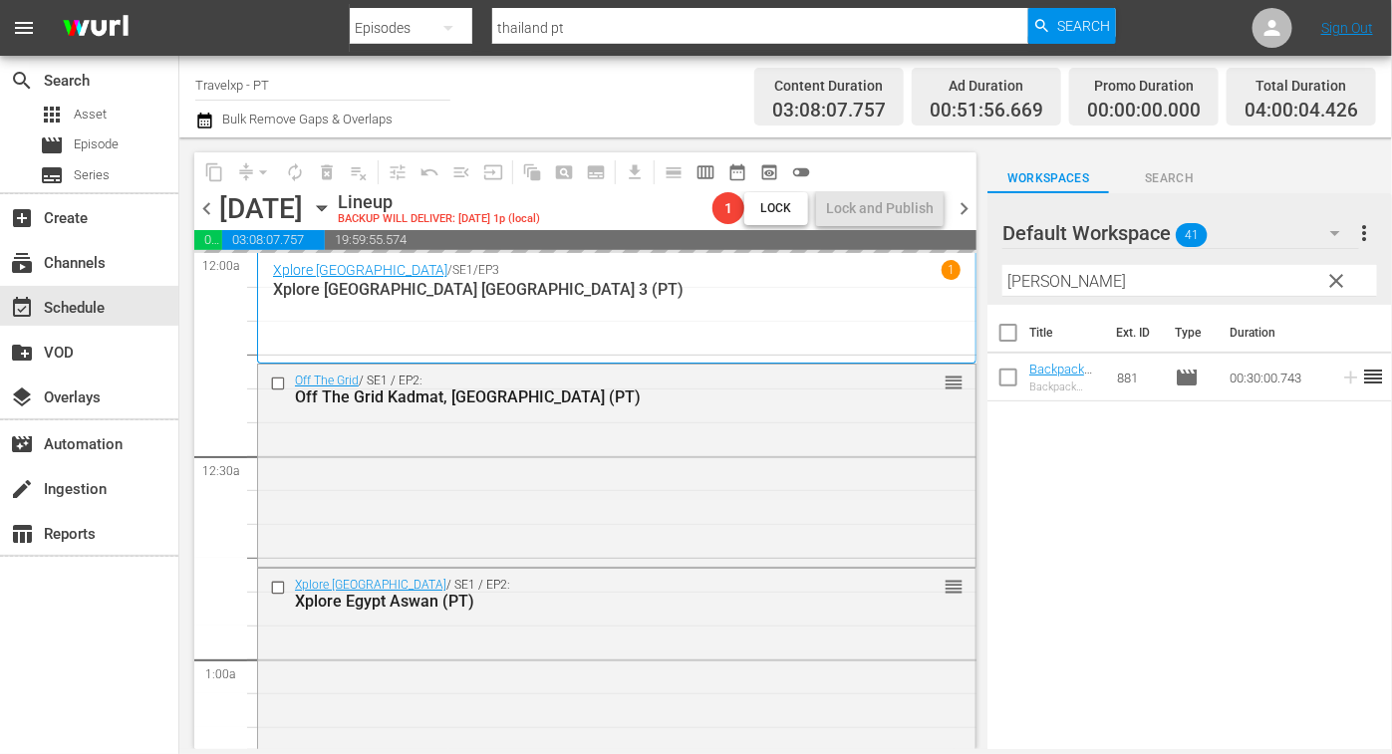
click at [1025, 277] on input "jodh" at bounding box center [1189, 281] width 375 height 32
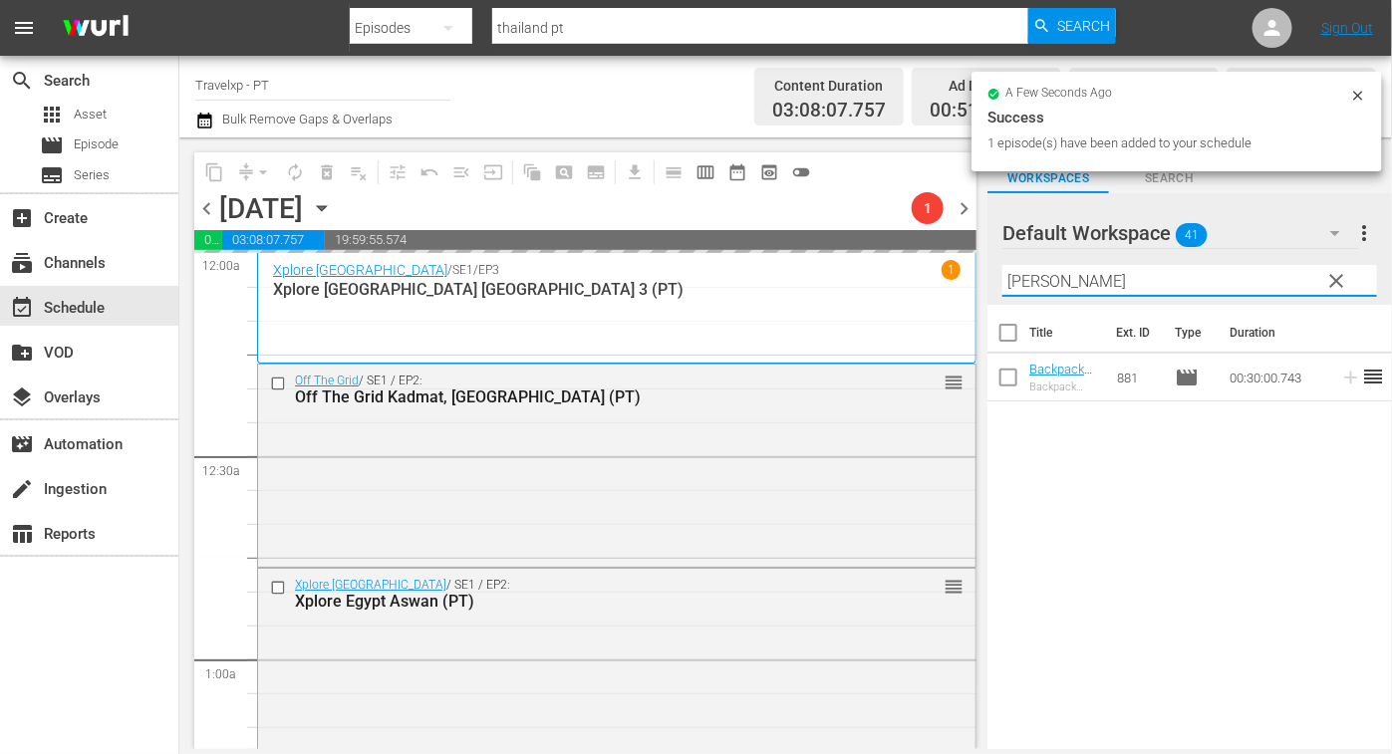
click at [1025, 277] on input "jodh" at bounding box center [1189, 281] width 375 height 32
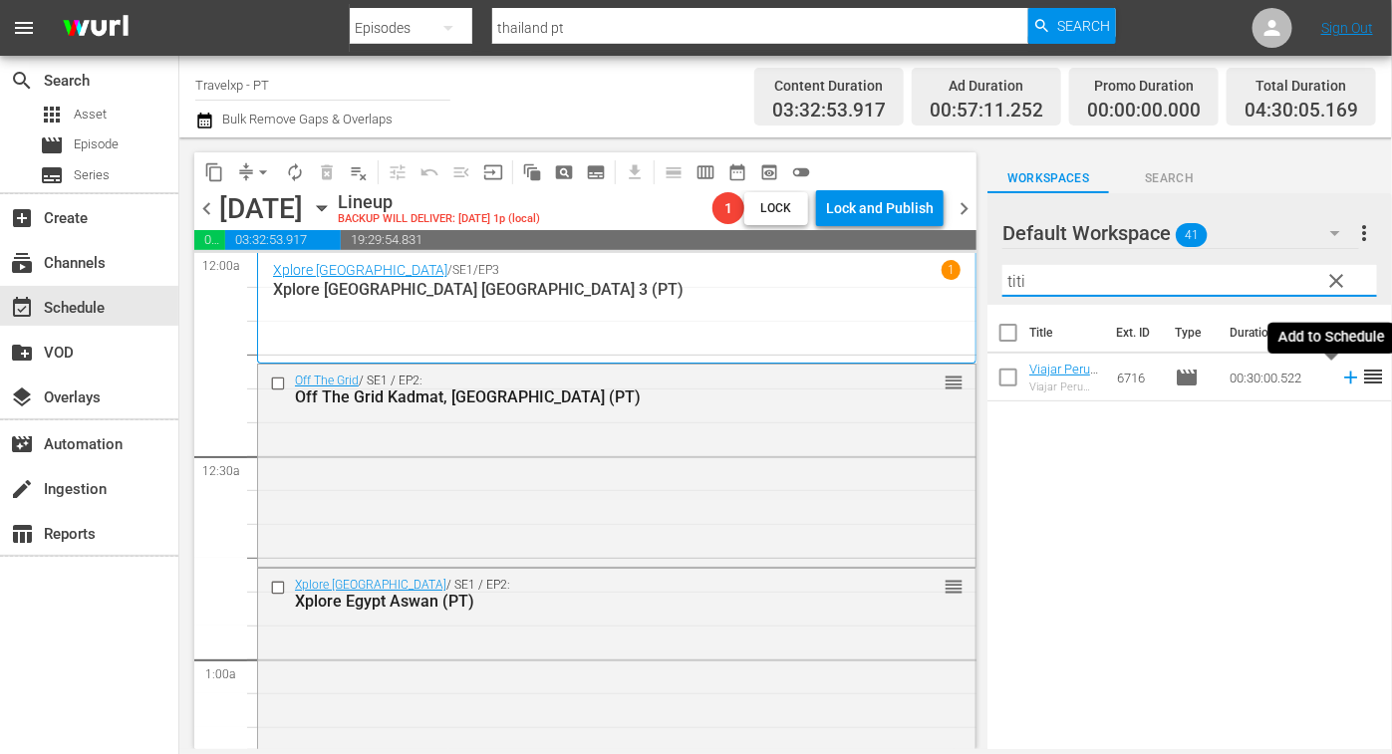
click at [1344, 379] on icon at bounding box center [1350, 378] width 13 height 13
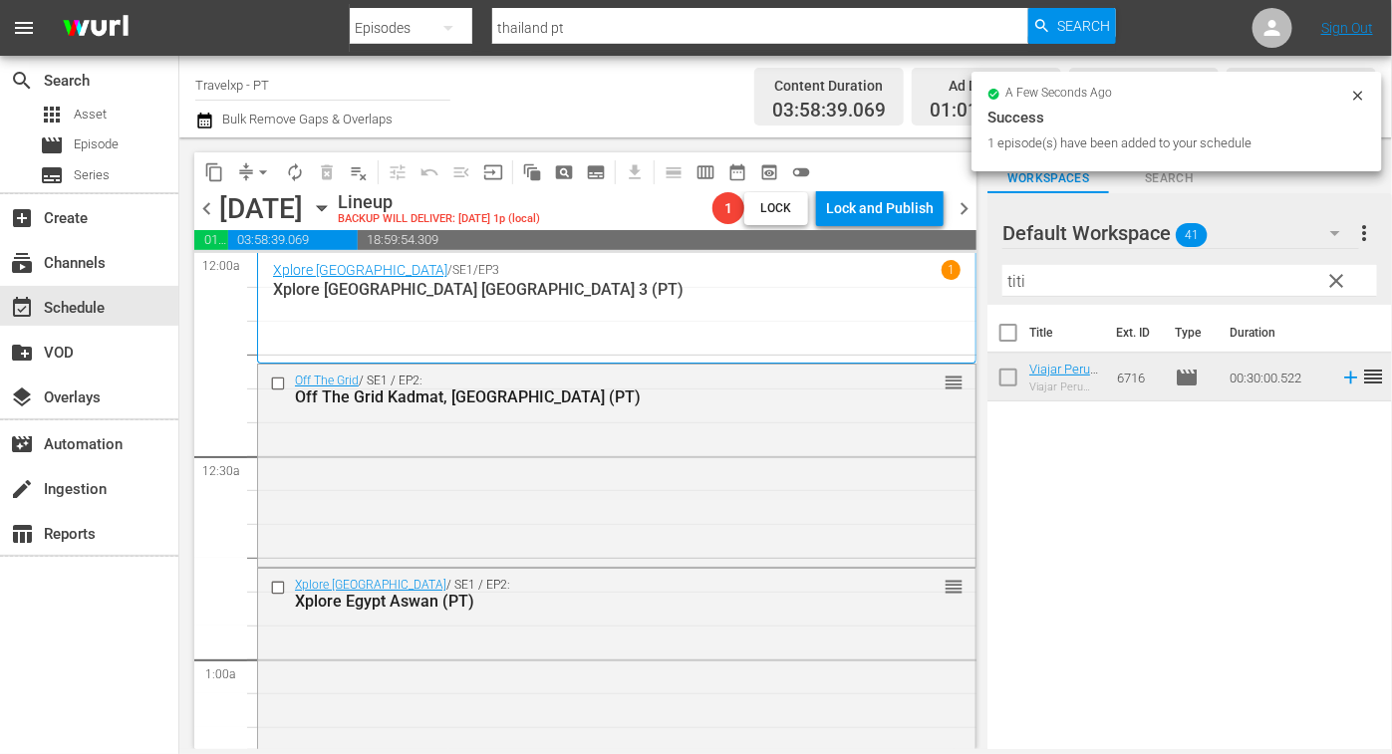
click at [1017, 280] on input "titi" at bounding box center [1189, 281] width 375 height 32
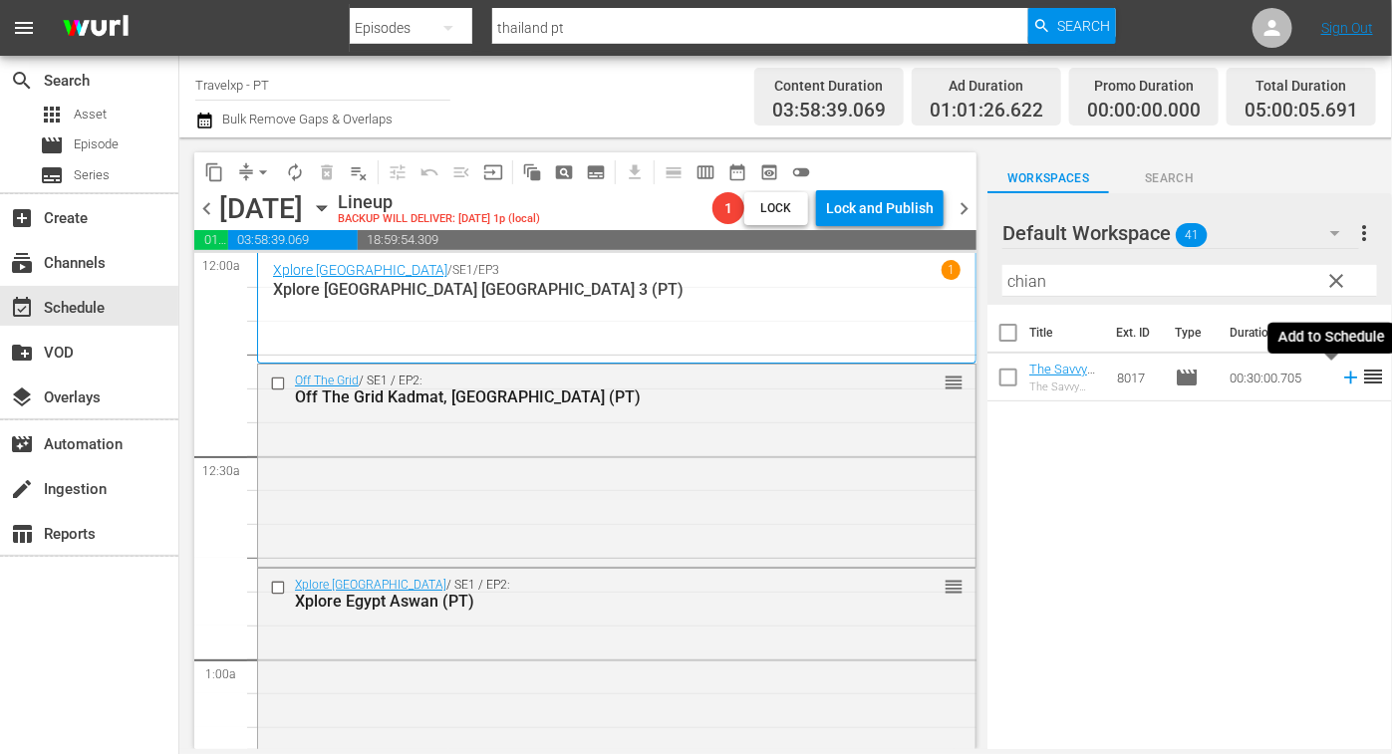
click at [1344, 378] on icon at bounding box center [1350, 378] width 13 height 13
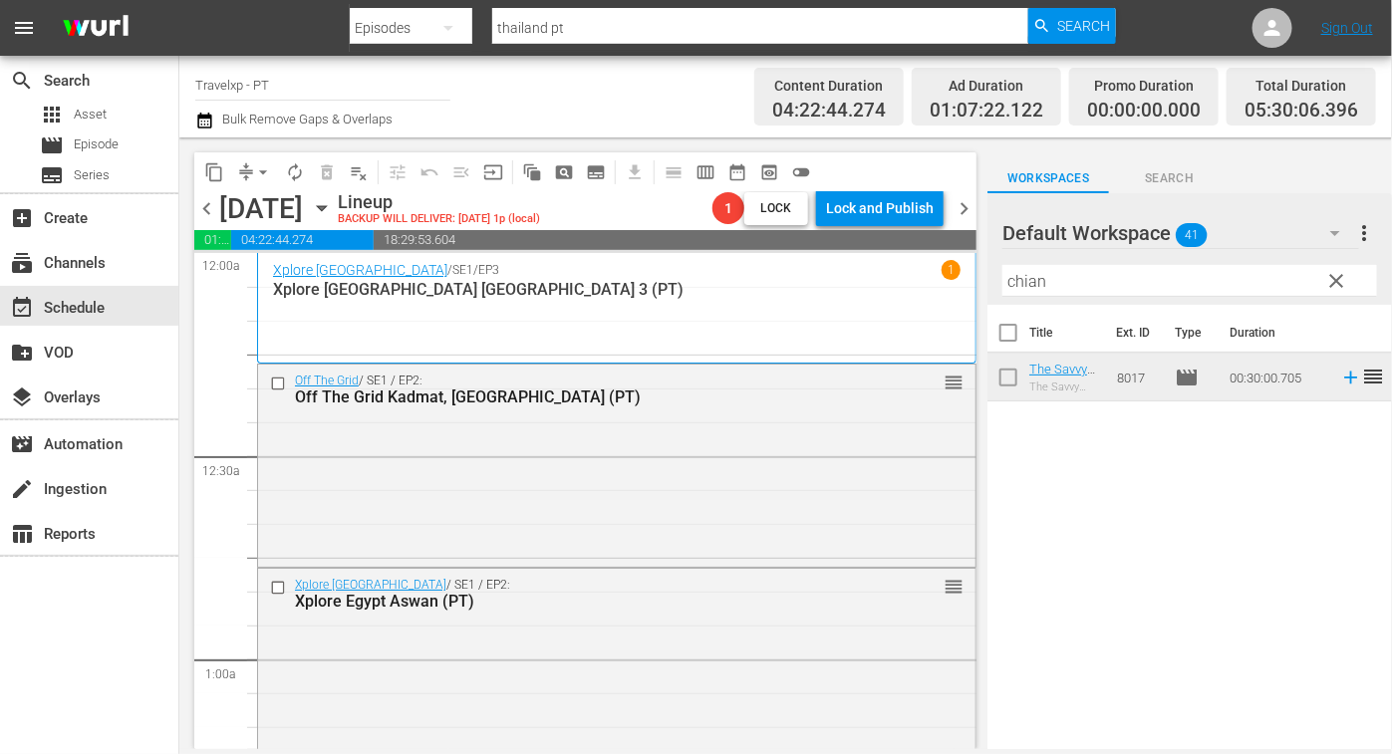
click at [1030, 287] on input "chian" at bounding box center [1189, 281] width 375 height 32
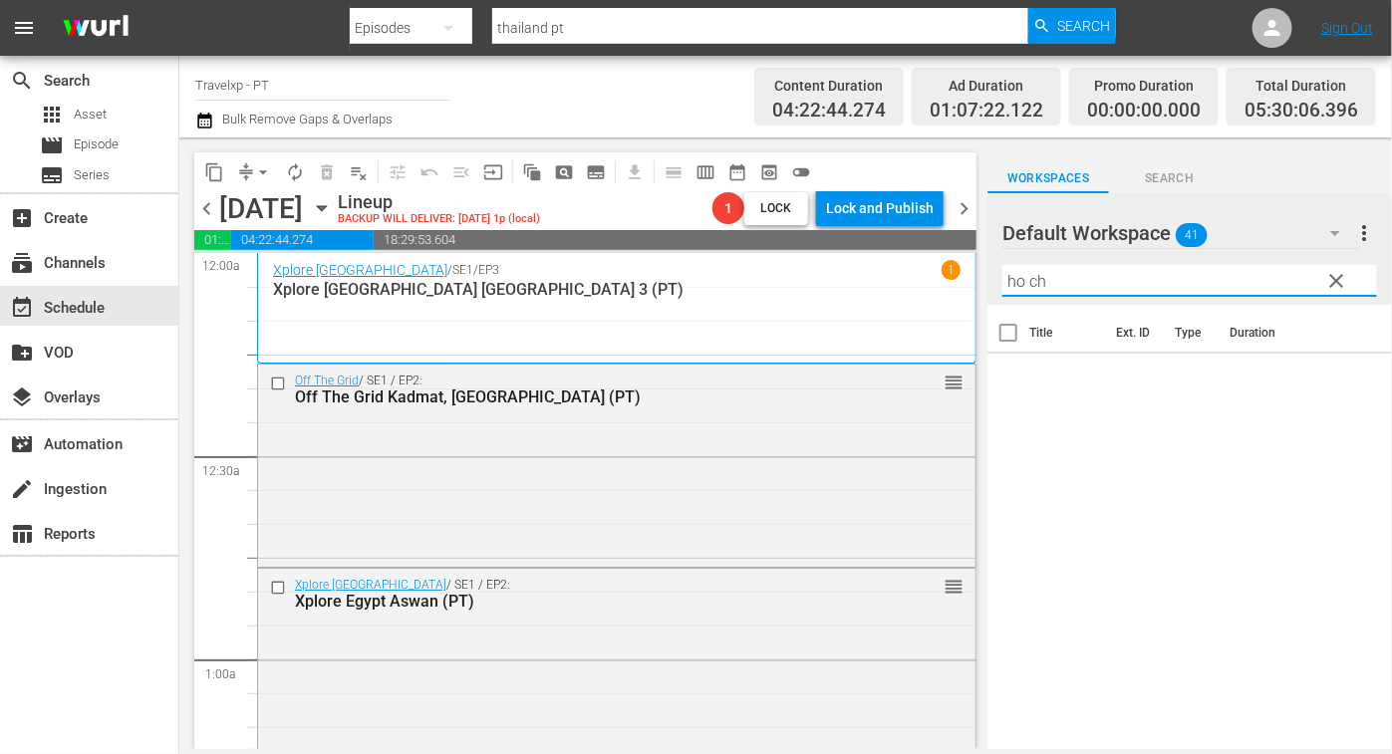
drag, startPoint x: 1014, startPoint y: 276, endPoint x: 931, endPoint y: 265, distance: 83.4
click at [931, 265] on div "content_copy compress arrow_drop_down autorenew_outlined delete_forever_outline…" at bounding box center [785, 443] width 1212 height 612
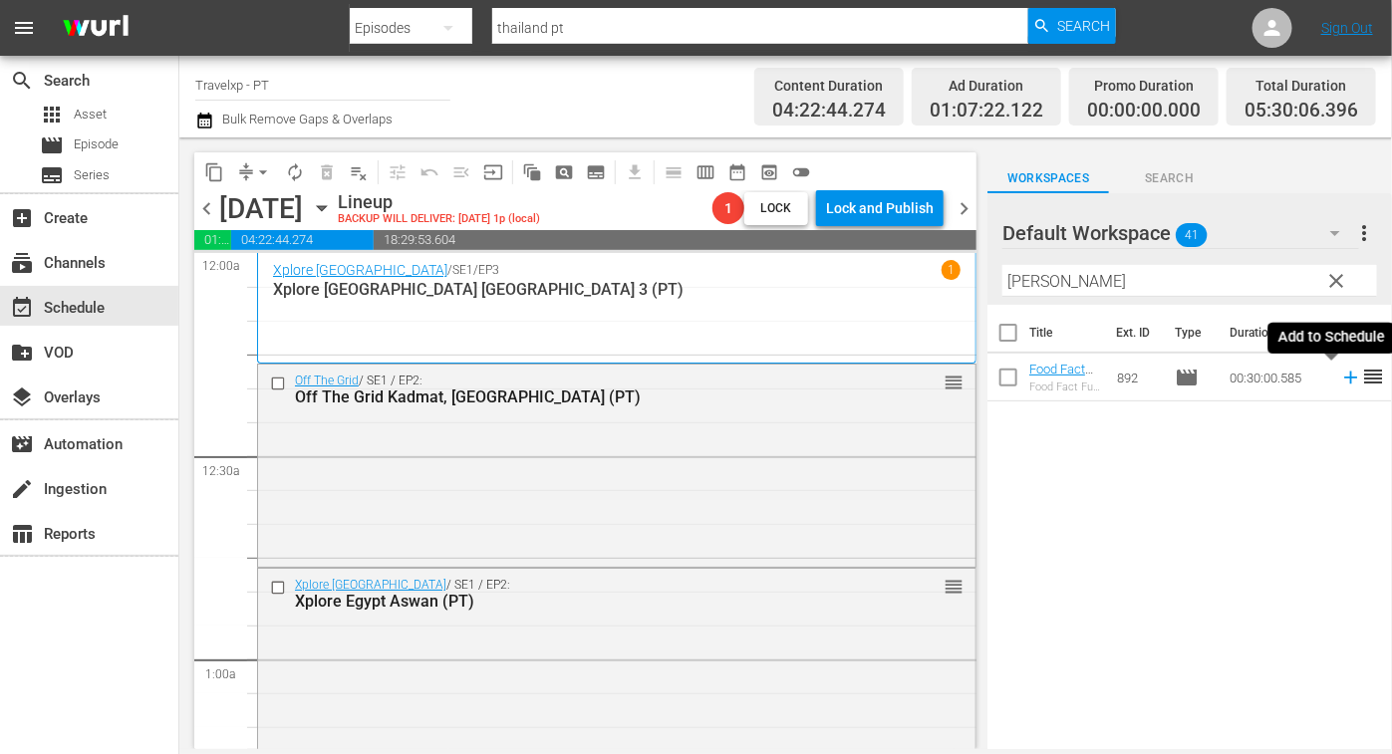
click at [1344, 377] on icon at bounding box center [1350, 378] width 13 height 13
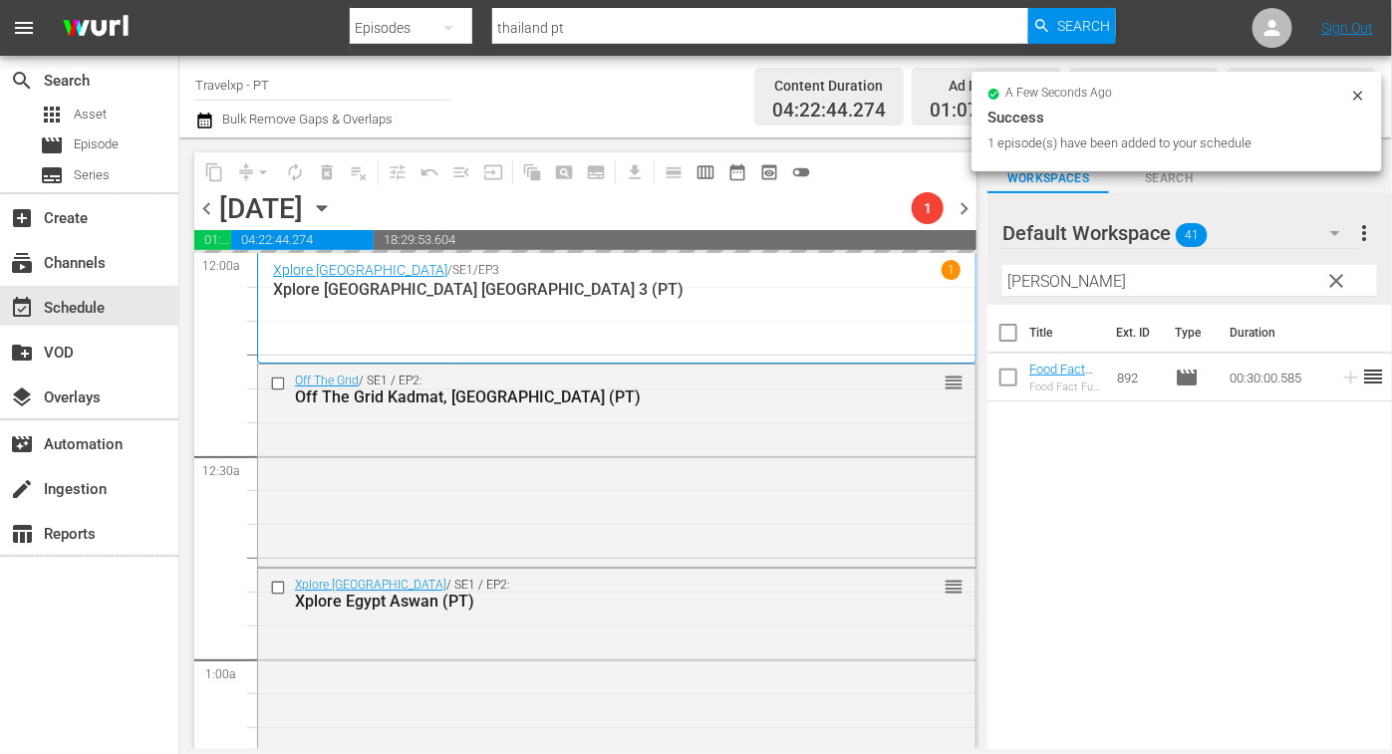
click at [1031, 284] on input "hoch" at bounding box center [1189, 281] width 375 height 32
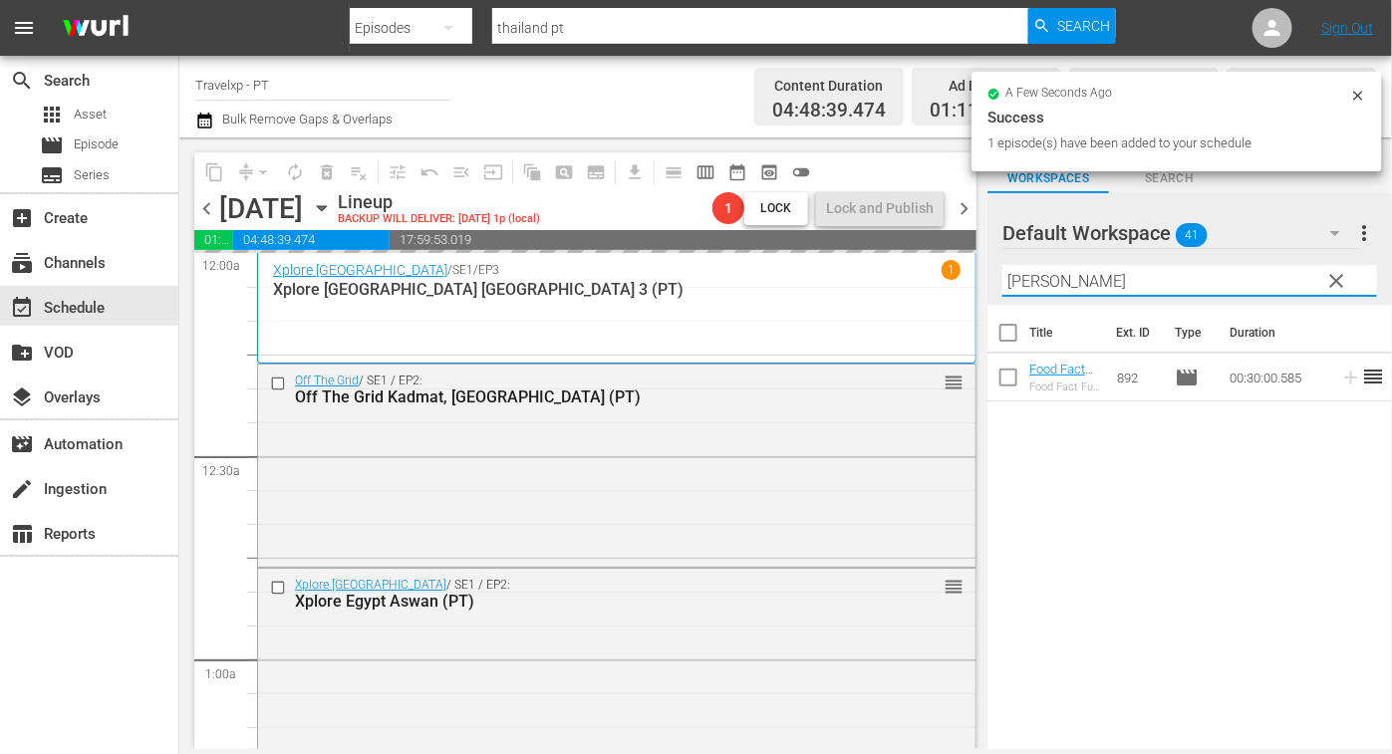
click at [1031, 284] on input "hoch" at bounding box center [1189, 281] width 375 height 32
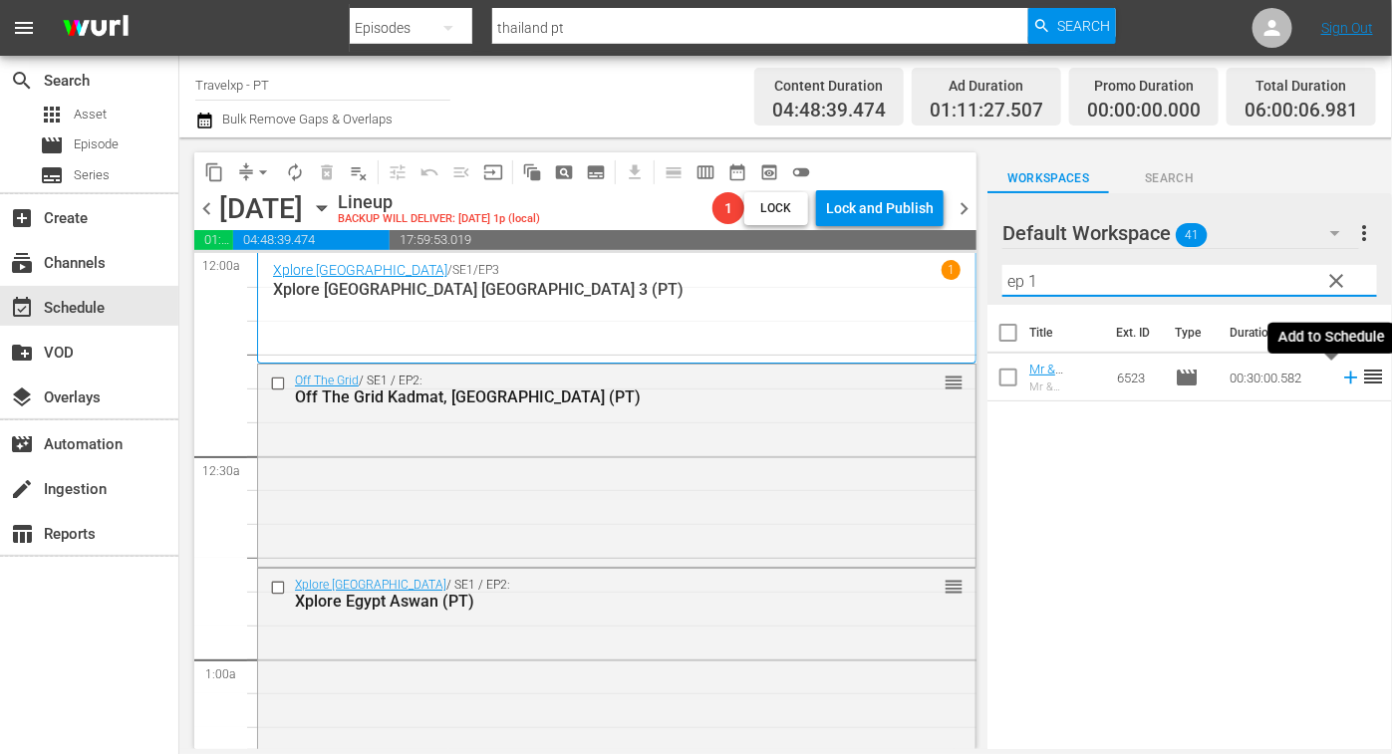
click at [1340, 381] on icon at bounding box center [1351, 378] width 22 height 22
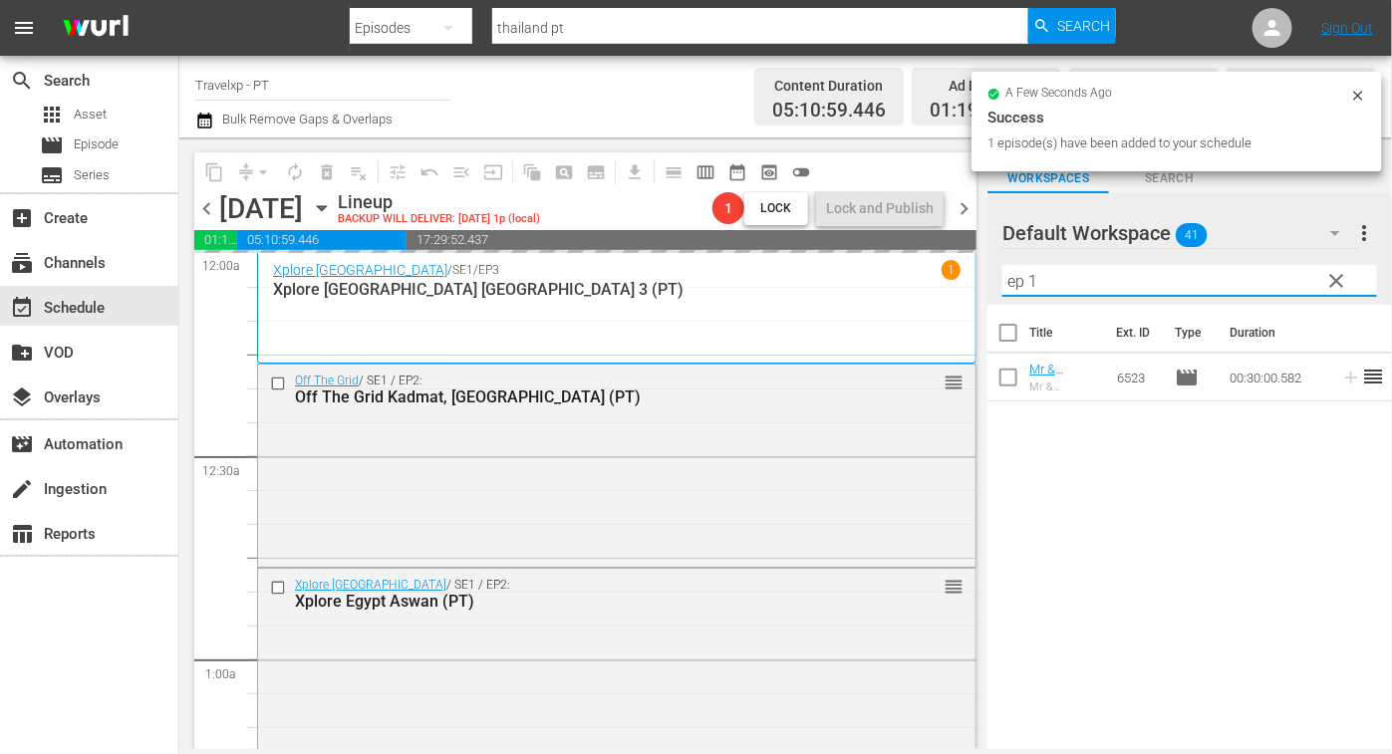
drag, startPoint x: 1082, startPoint y: 279, endPoint x: 961, endPoint y: 267, distance: 121.1
click at [961, 267] on div "content_copy compress arrow_drop_down autorenew_outlined delete_forever_outline…" at bounding box center [785, 443] width 1212 height 612
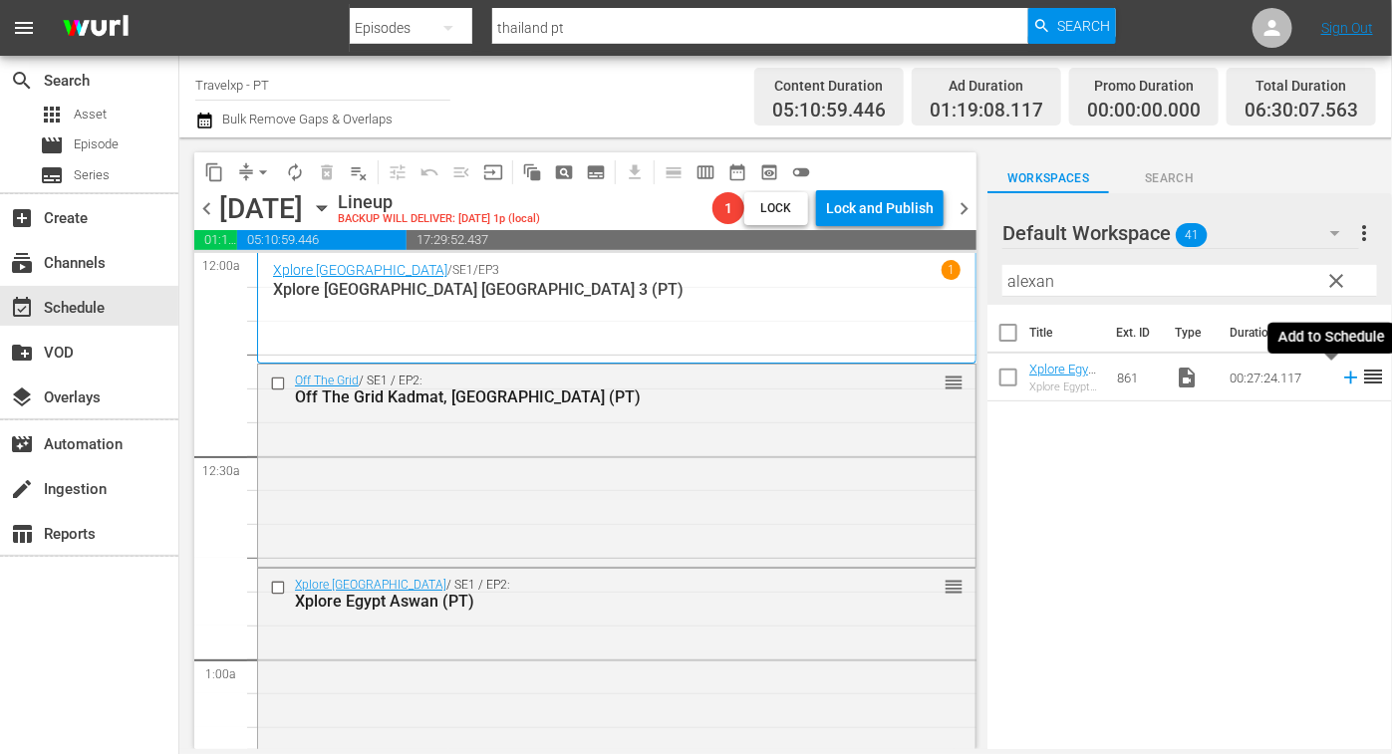
click at [1340, 376] on icon at bounding box center [1351, 378] width 22 height 22
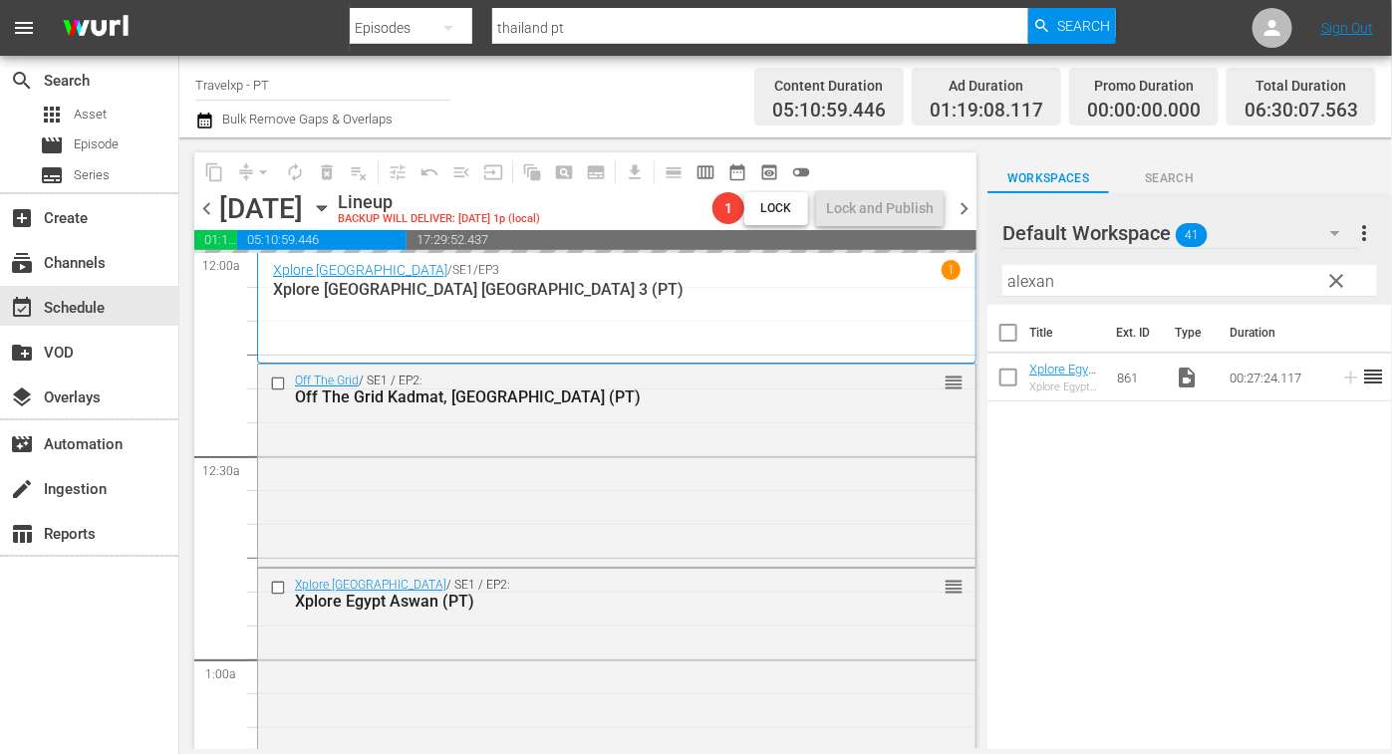
click at [1021, 284] on input "alexan" at bounding box center [1189, 281] width 375 height 32
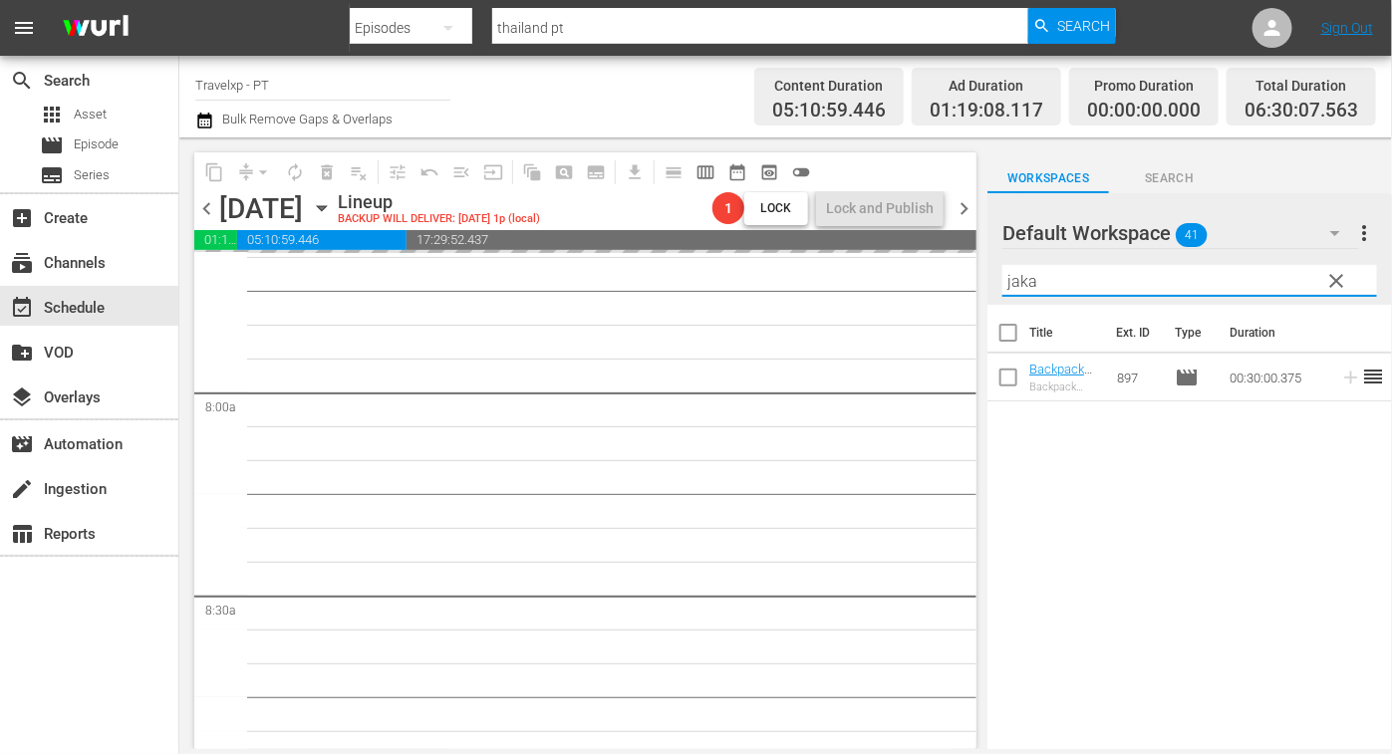
scroll to position [2490, 0]
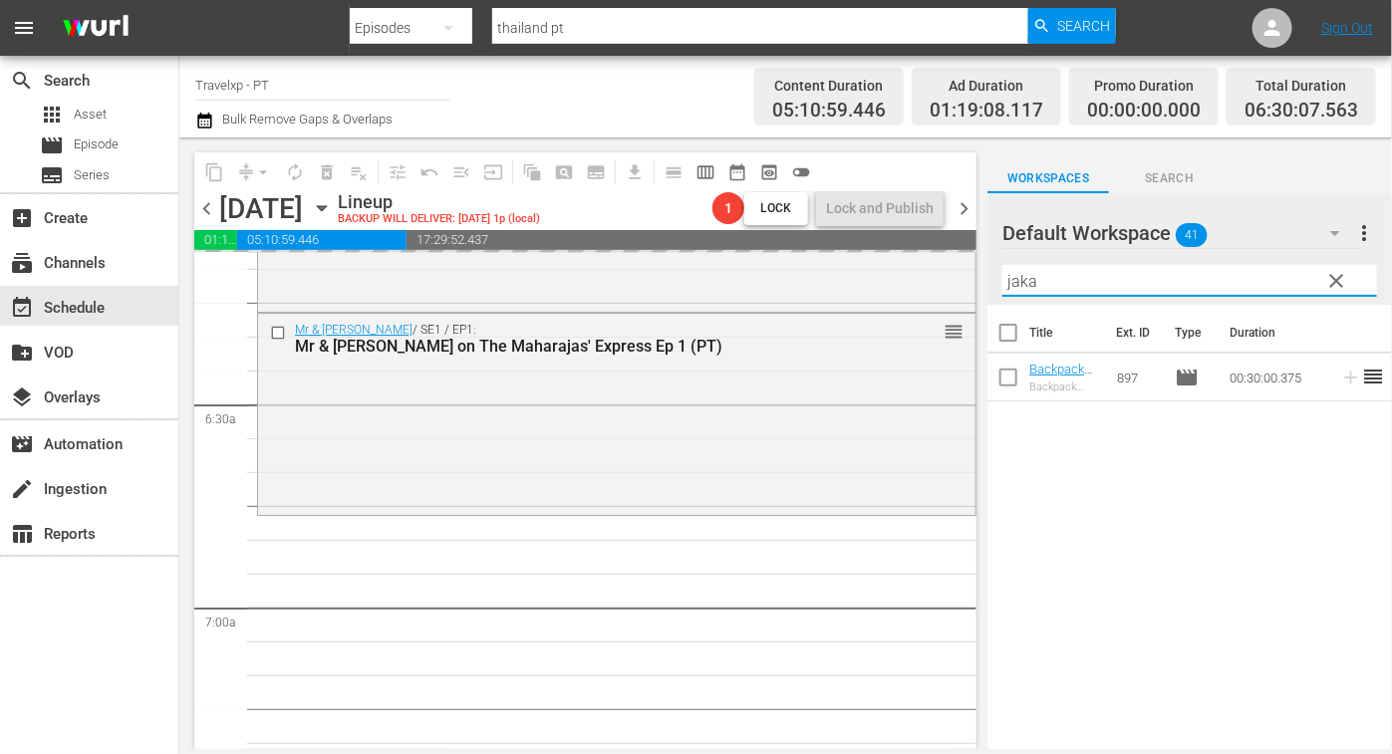
drag, startPoint x: 1060, startPoint y: 274, endPoint x: 996, endPoint y: 262, distance: 64.9
click at [996, 262] on div "Default Workspace 41 Default more_vert clear Filter by Title jaka" at bounding box center [1189, 249] width 404 height 112
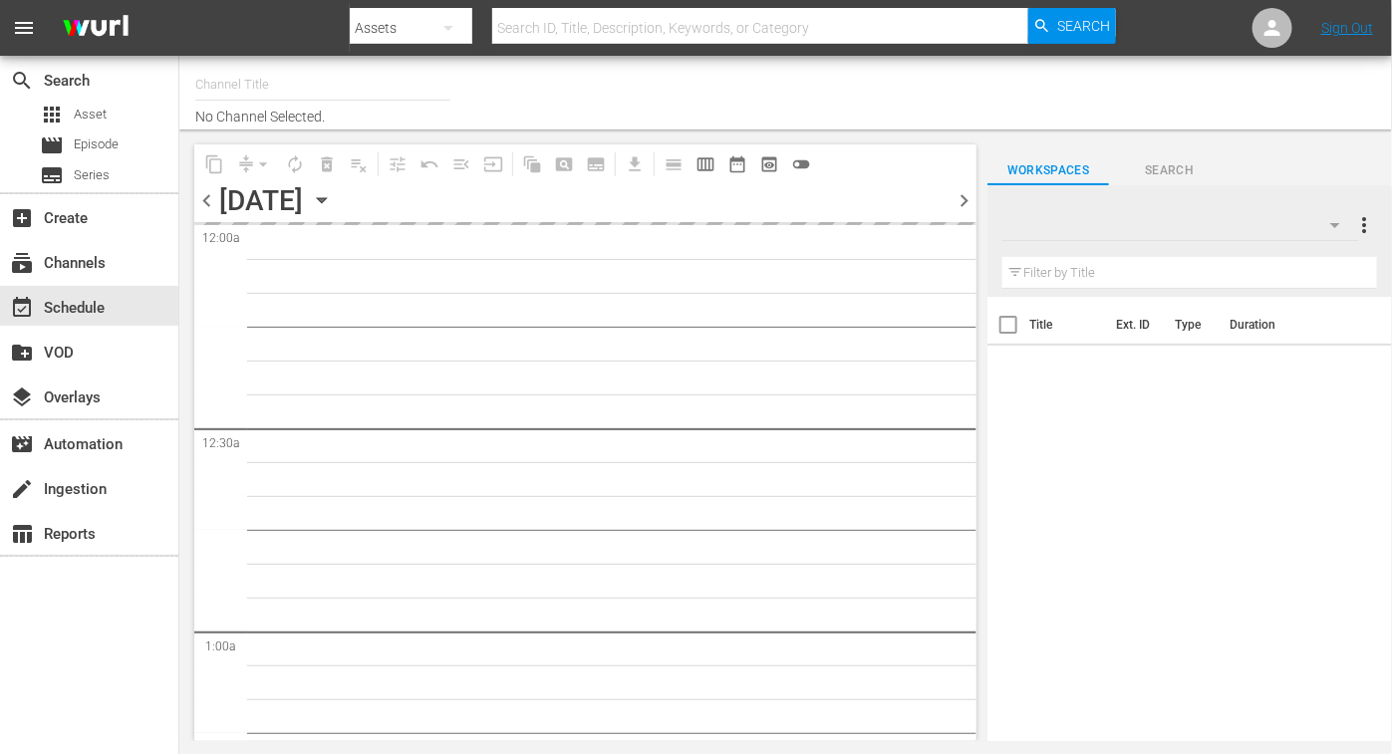
type input "Travelxp - PT (1639)"
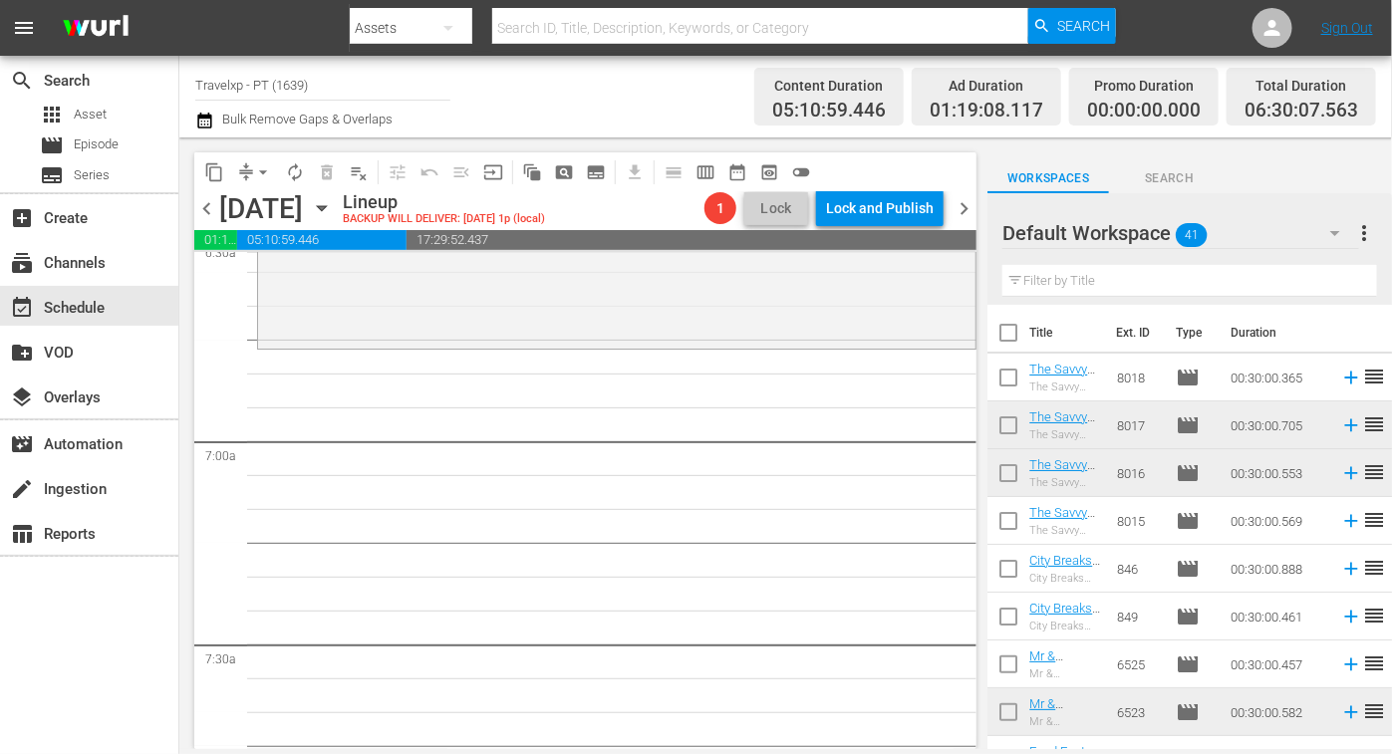
scroll to position [2366, 0]
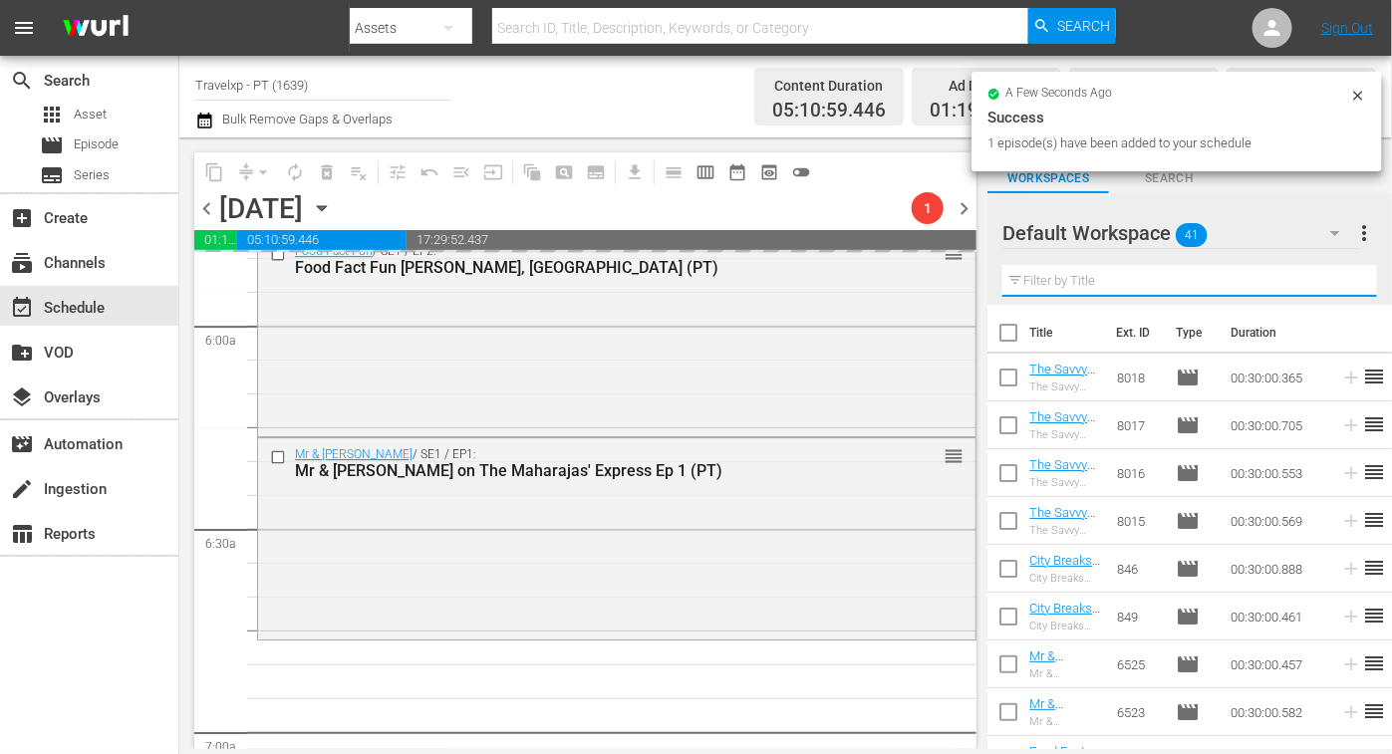
click at [1134, 277] on input "text" at bounding box center [1189, 281] width 375 height 32
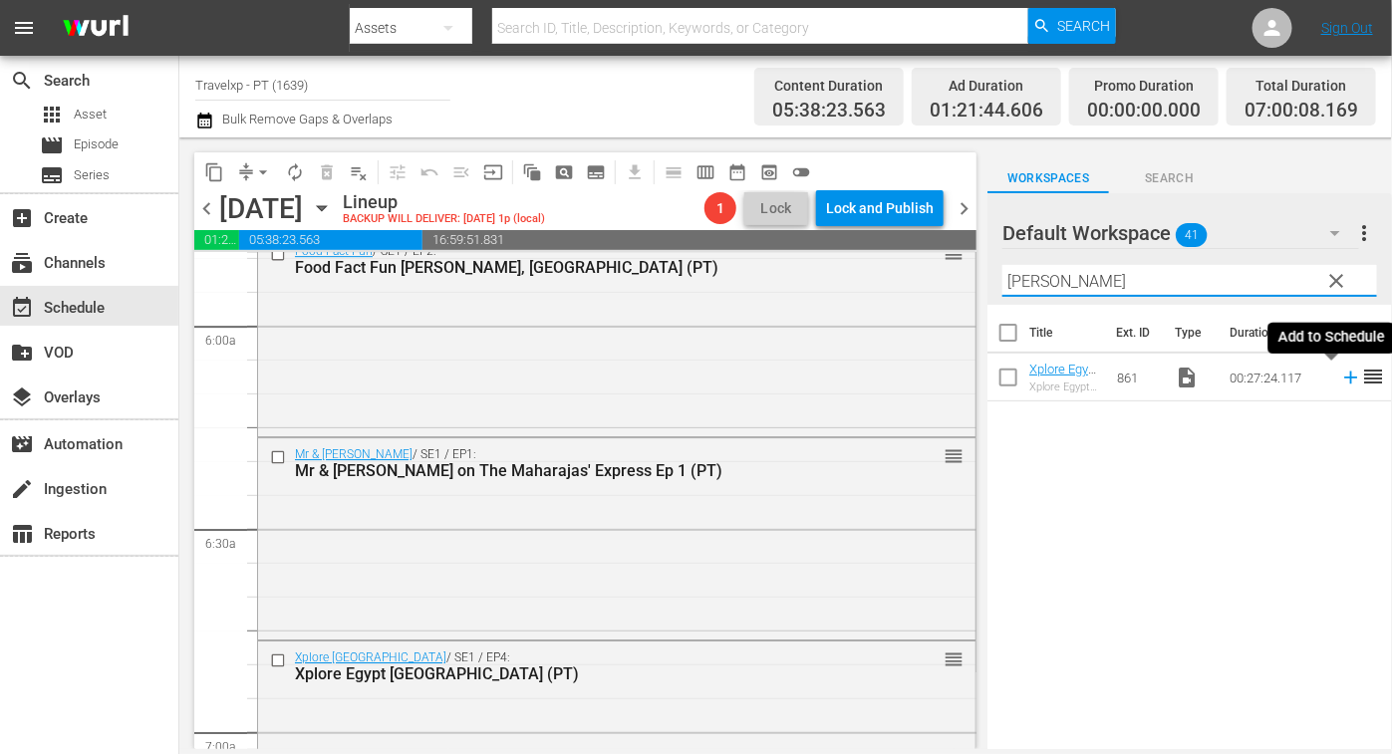
type input "alex"
click at [1344, 377] on icon at bounding box center [1350, 378] width 13 height 13
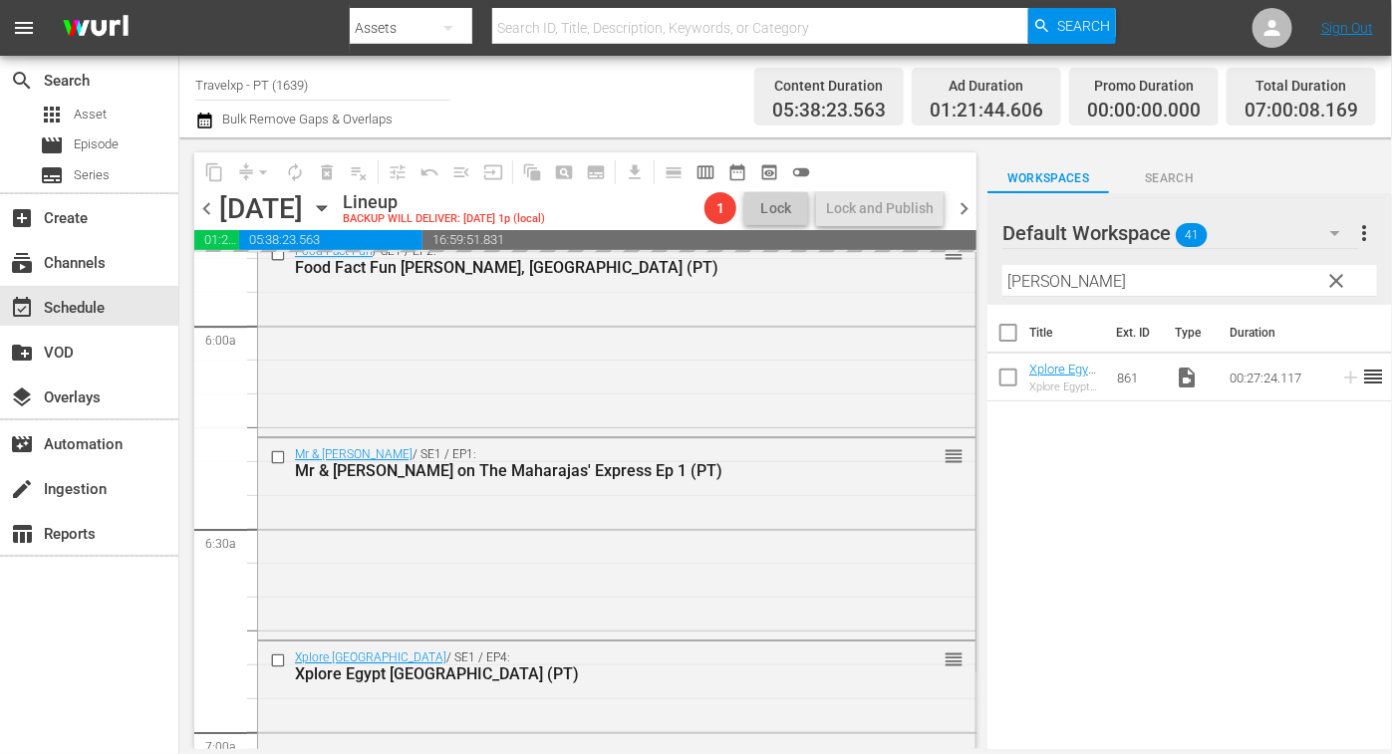
click at [1016, 278] on input "alex" at bounding box center [1189, 281] width 375 height 32
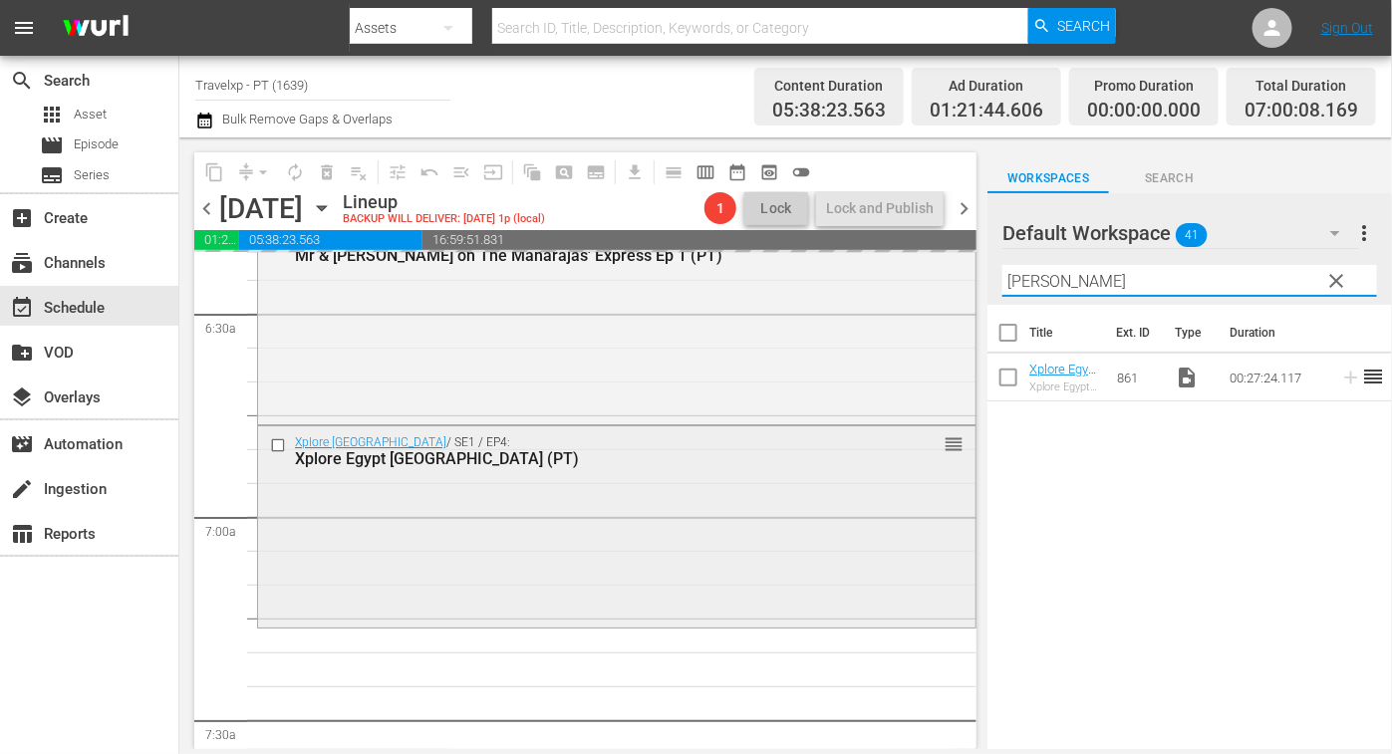
scroll to position [2739, 0]
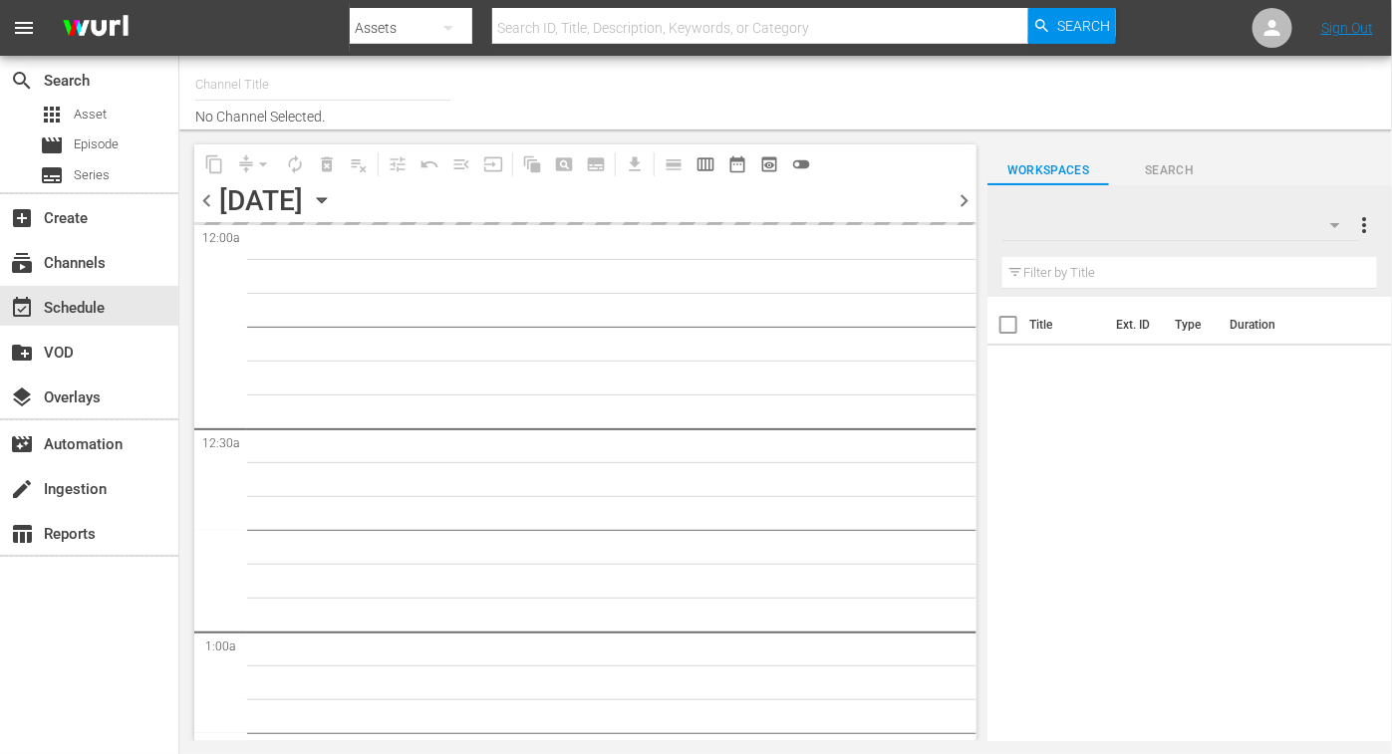
type input "Travelxp - PT (1639)"
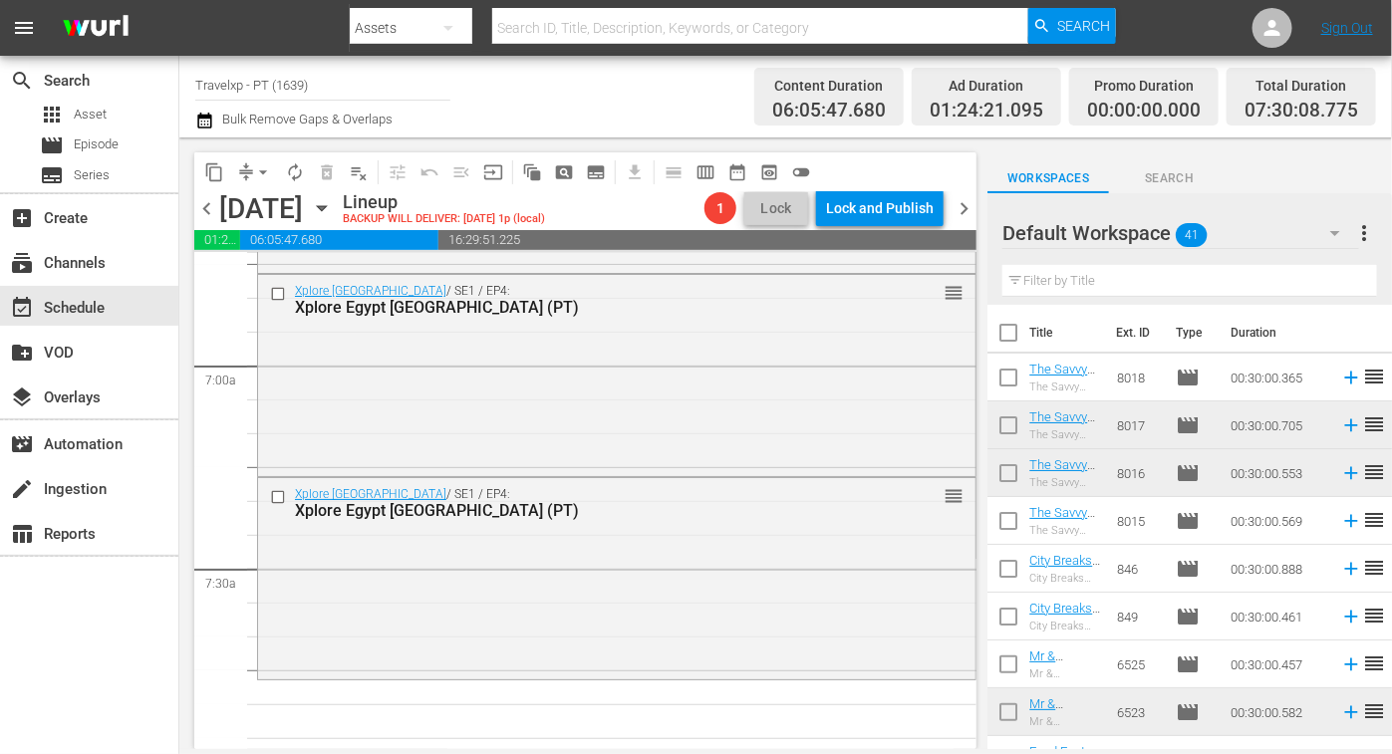
scroll to position [2864, 0]
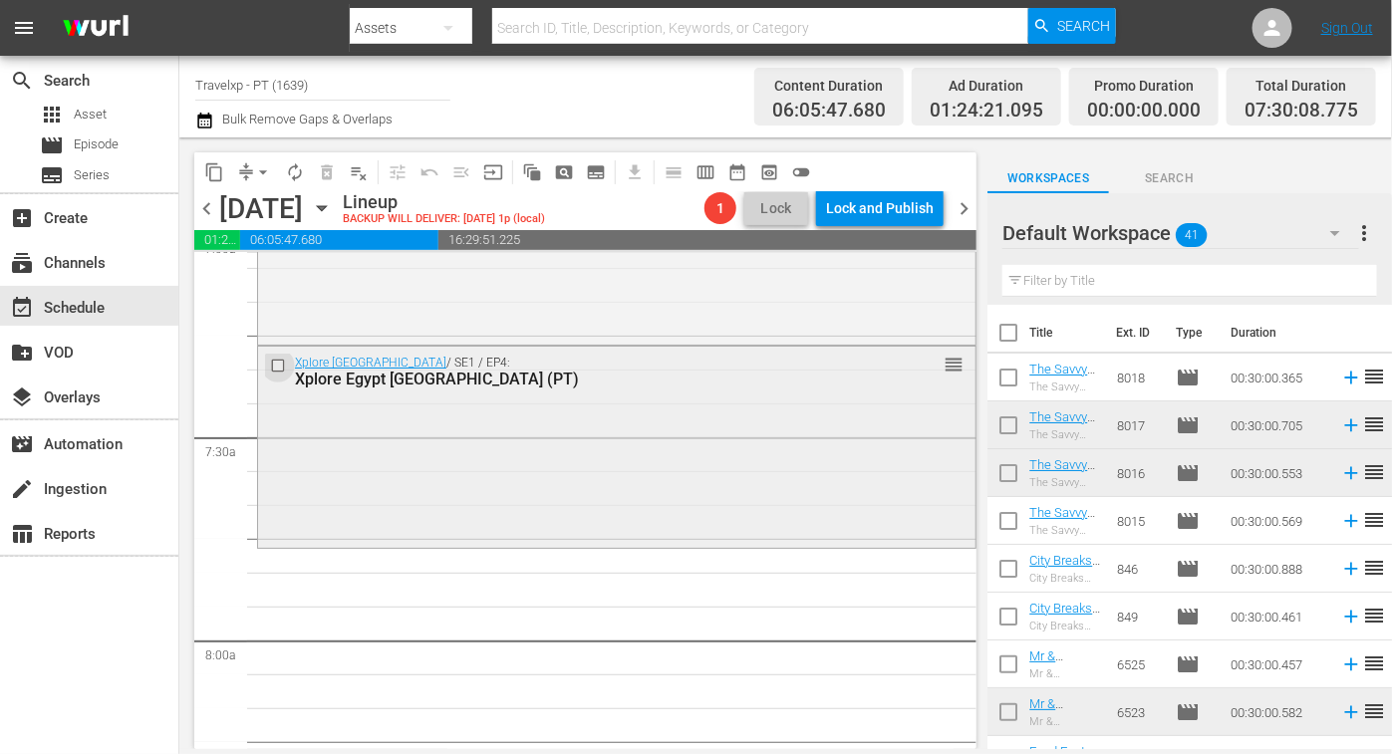
click at [283, 371] on input "checkbox" at bounding box center [280, 366] width 21 height 17
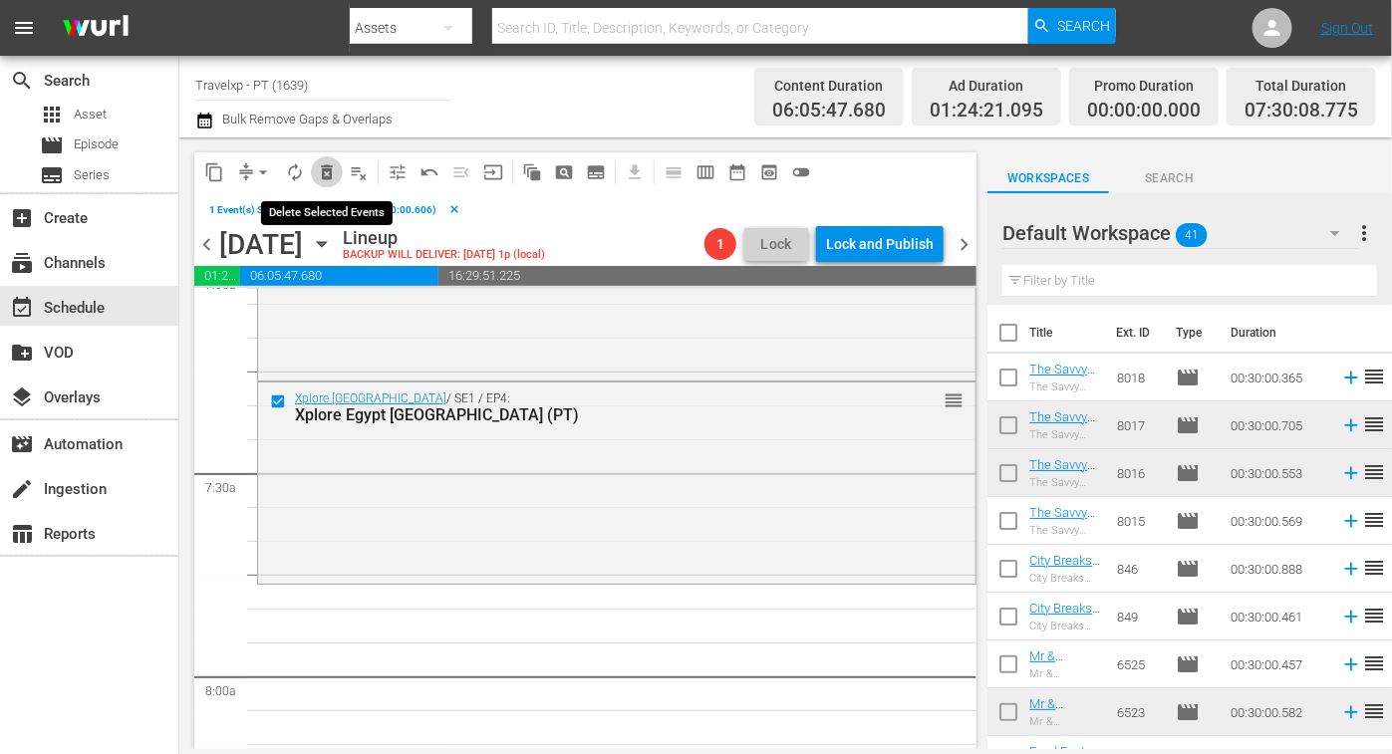
click at [325, 170] on span "delete_forever_outlined" at bounding box center [327, 172] width 20 height 20
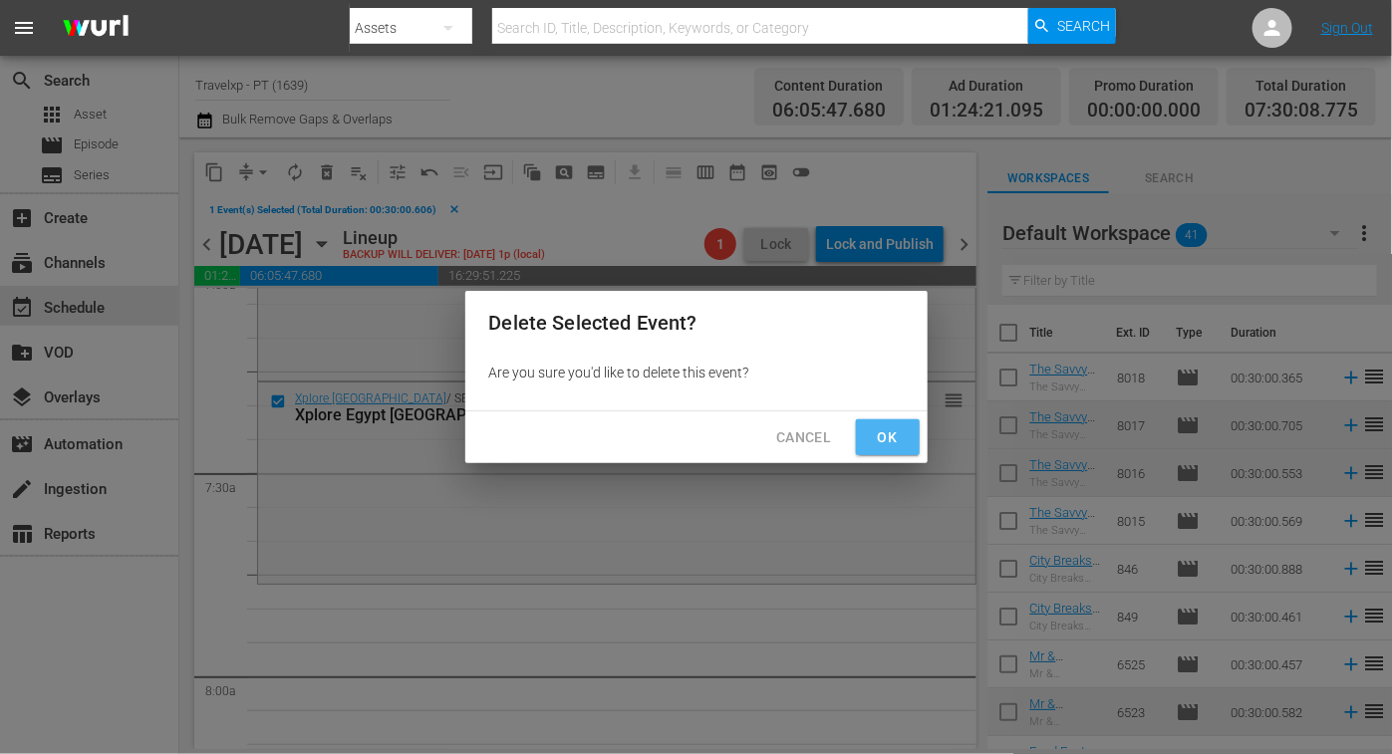
click at [883, 443] on span "Ok" at bounding box center [888, 437] width 32 height 25
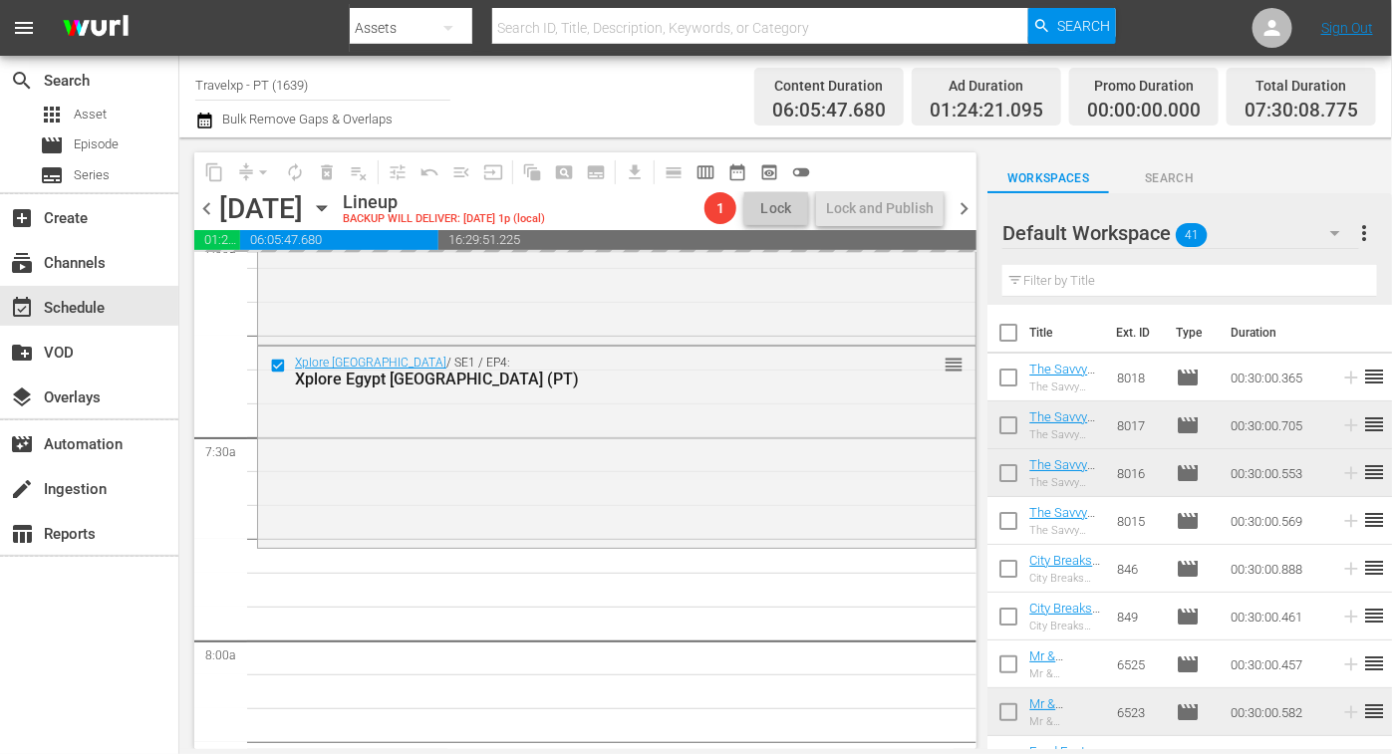
click at [1100, 286] on input "text" at bounding box center [1189, 281] width 375 height 32
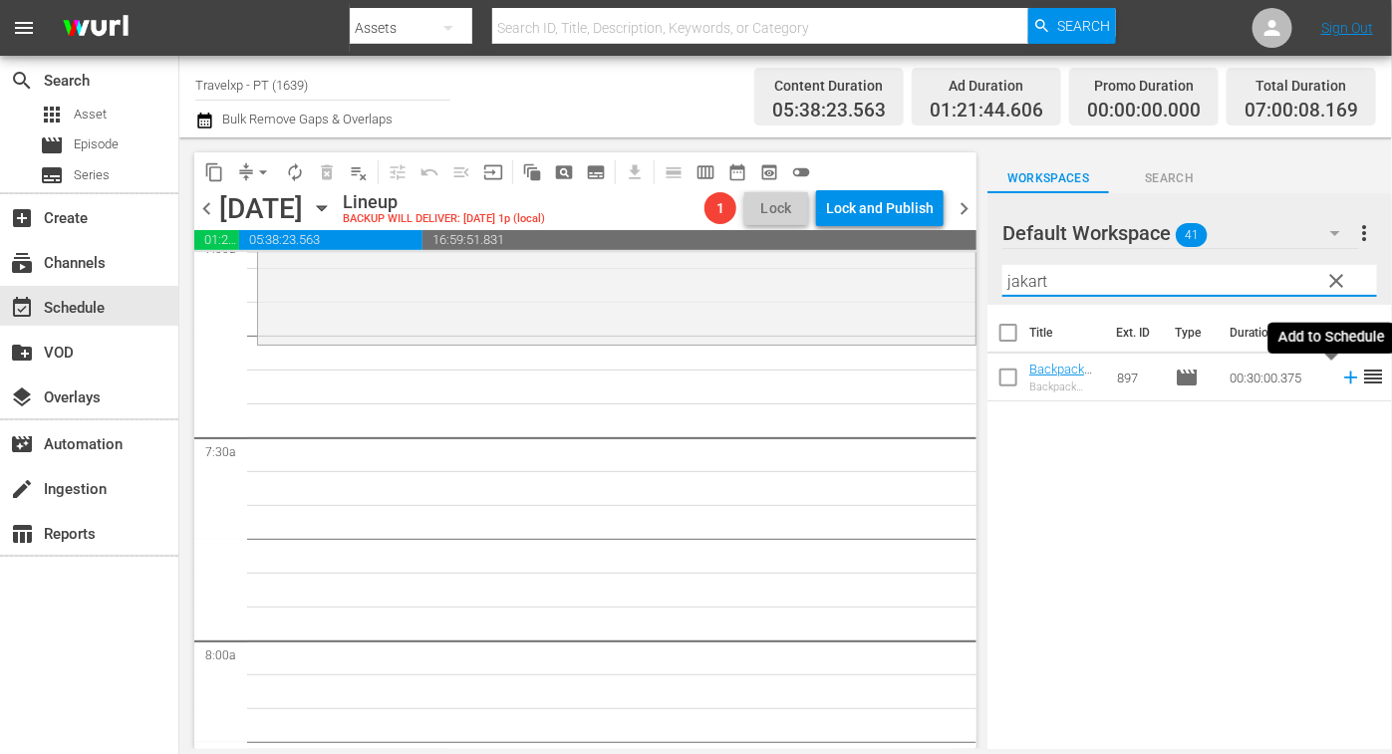
click at [1340, 376] on icon at bounding box center [1351, 378] width 22 height 22
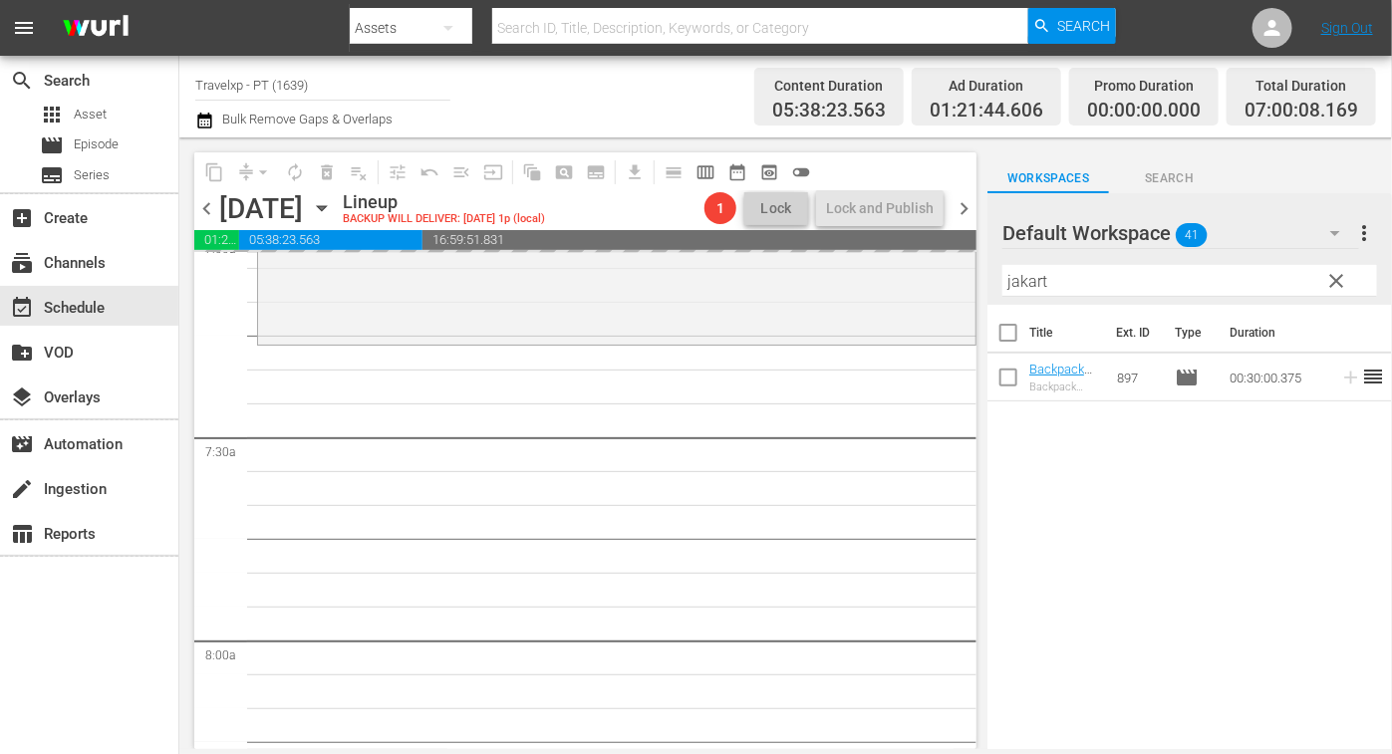
click at [1036, 280] on input "jakart" at bounding box center [1189, 281] width 375 height 32
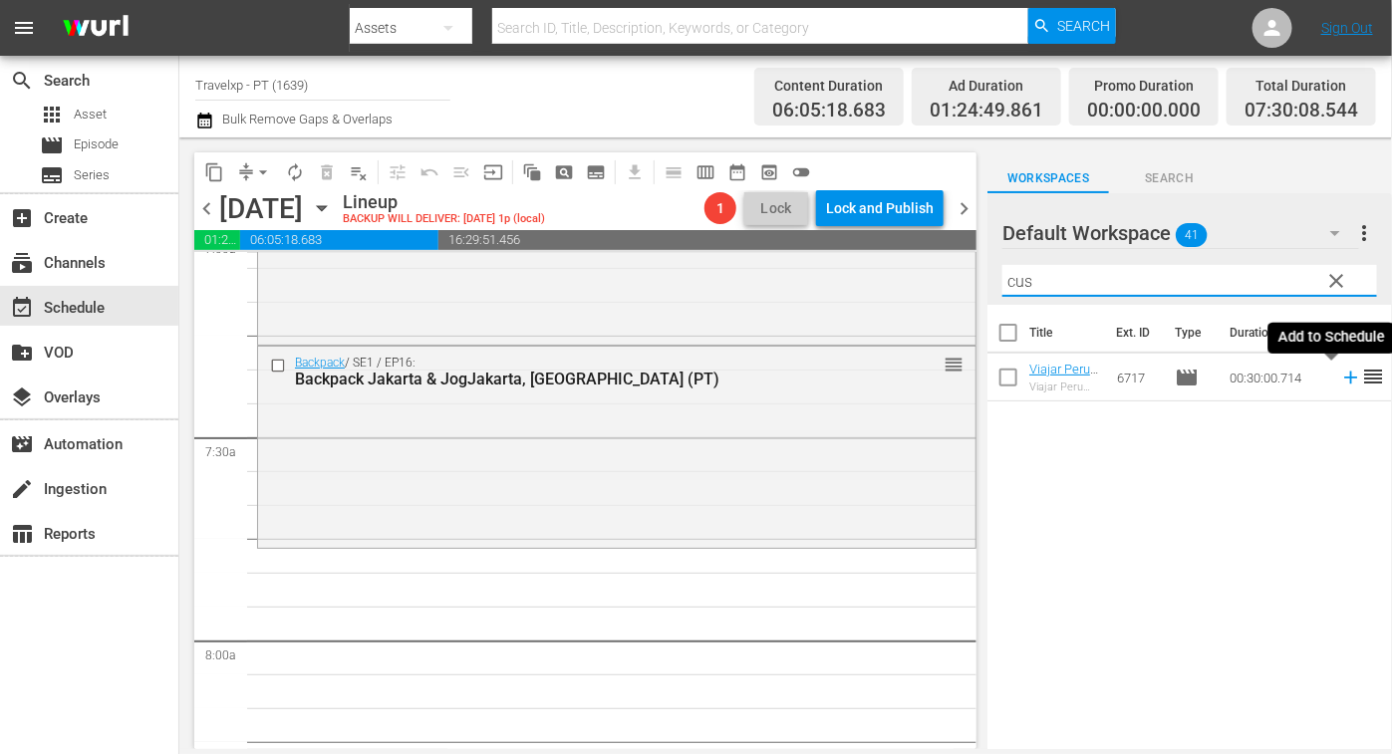
click at [1344, 378] on icon at bounding box center [1350, 378] width 13 height 13
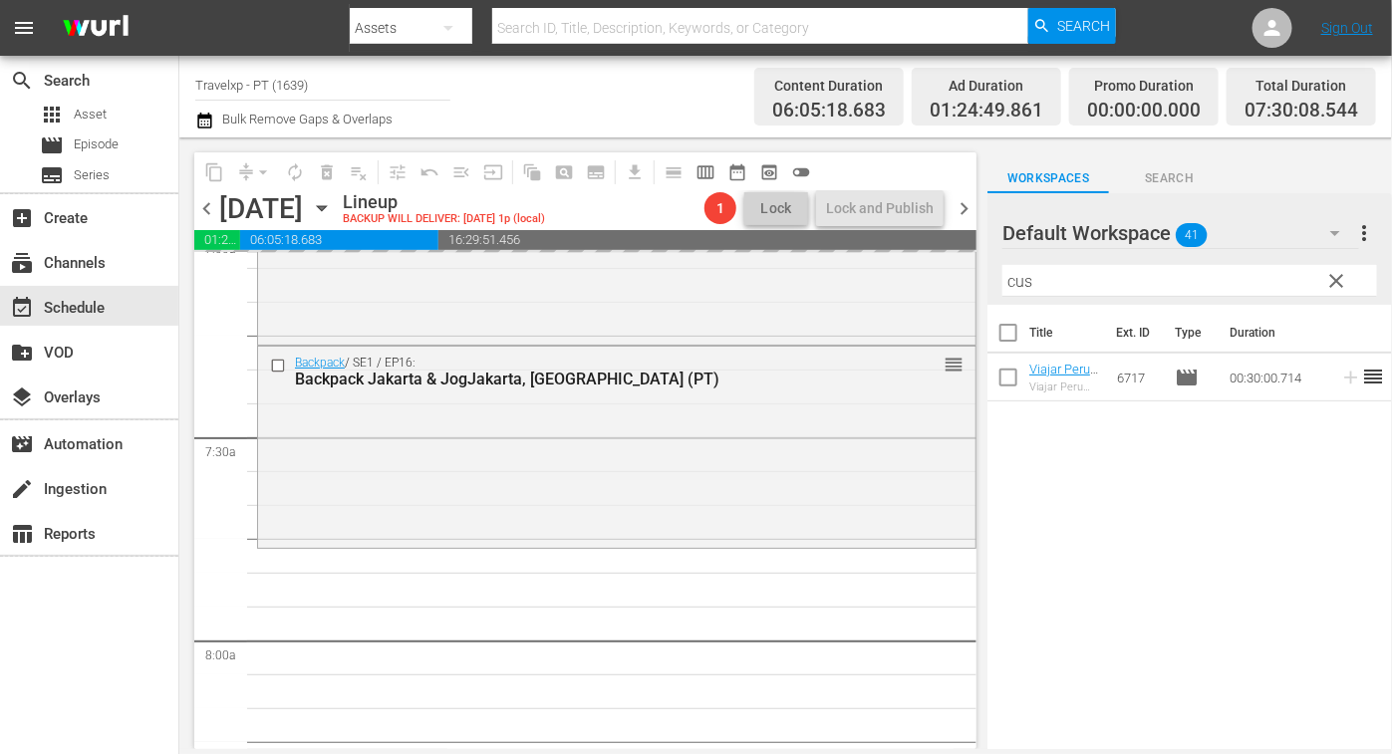
click at [1017, 277] on input "cus" at bounding box center [1189, 281] width 375 height 32
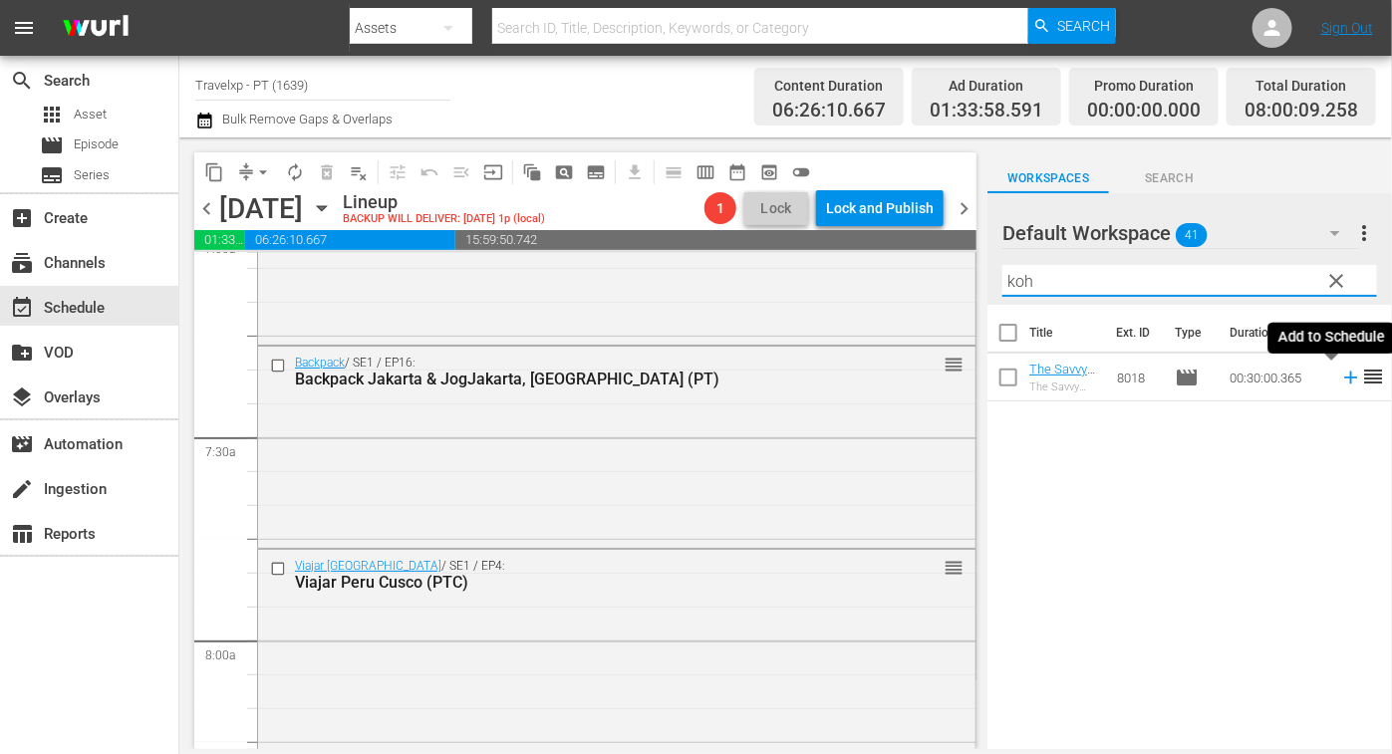
drag, startPoint x: 1332, startPoint y: 378, endPoint x: 667, endPoint y: 234, distance: 679.7
click at [1344, 378] on icon at bounding box center [1350, 378] width 13 height 13
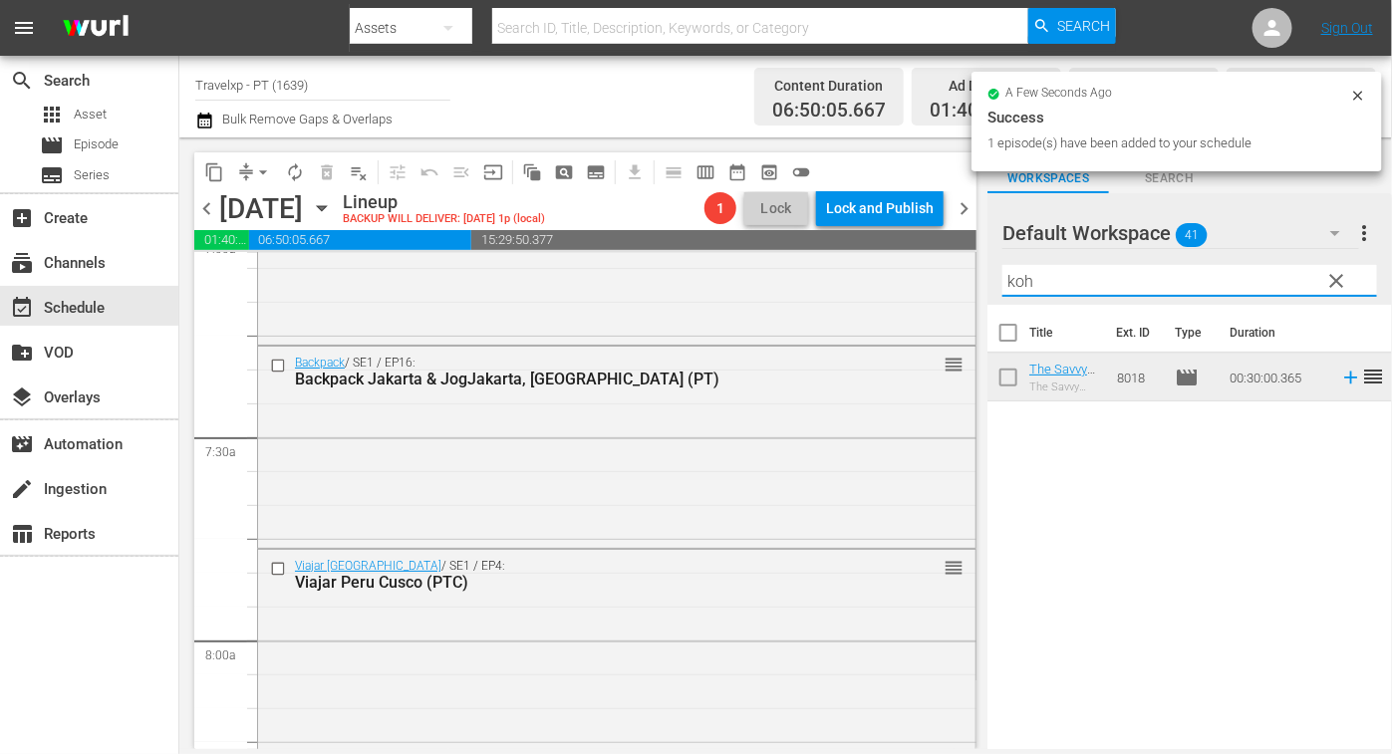
click at [1011, 281] on input "koh" at bounding box center [1189, 281] width 375 height 32
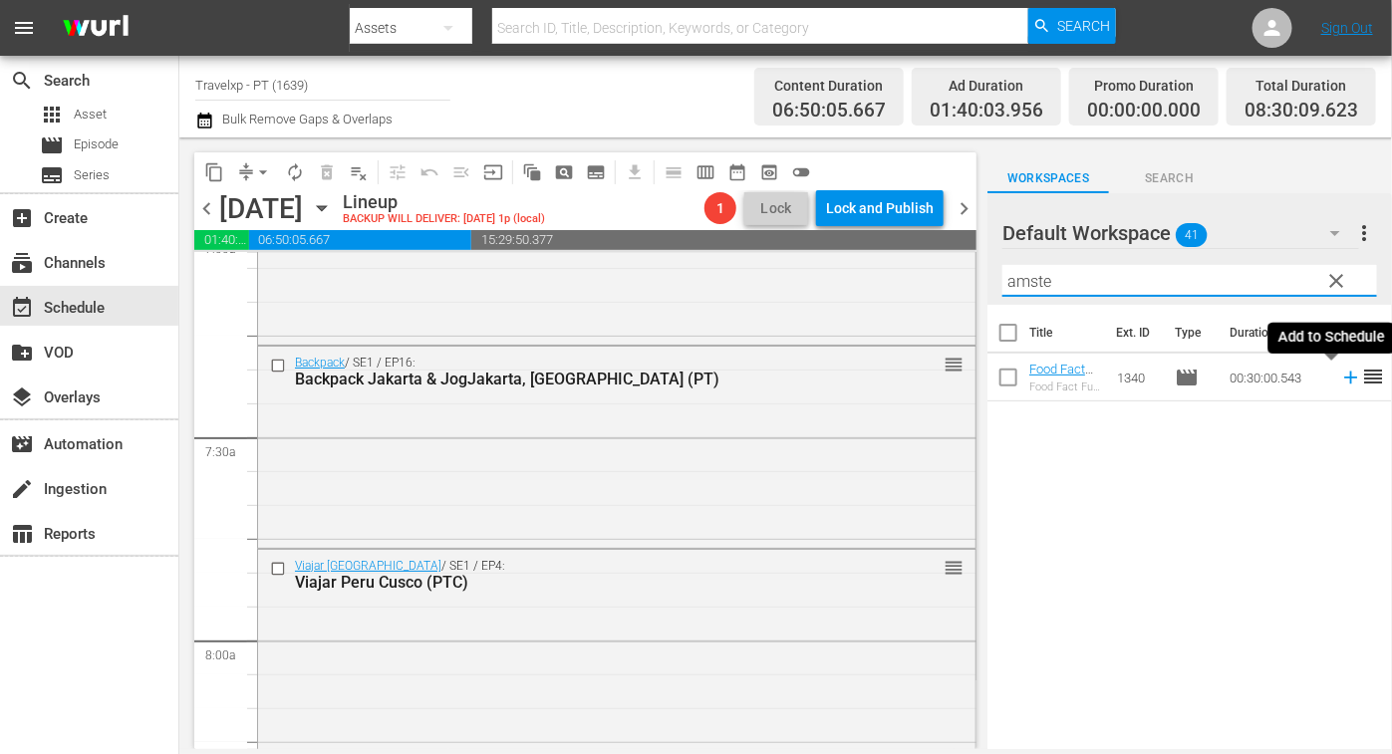
click at [1344, 379] on icon at bounding box center [1350, 378] width 13 height 13
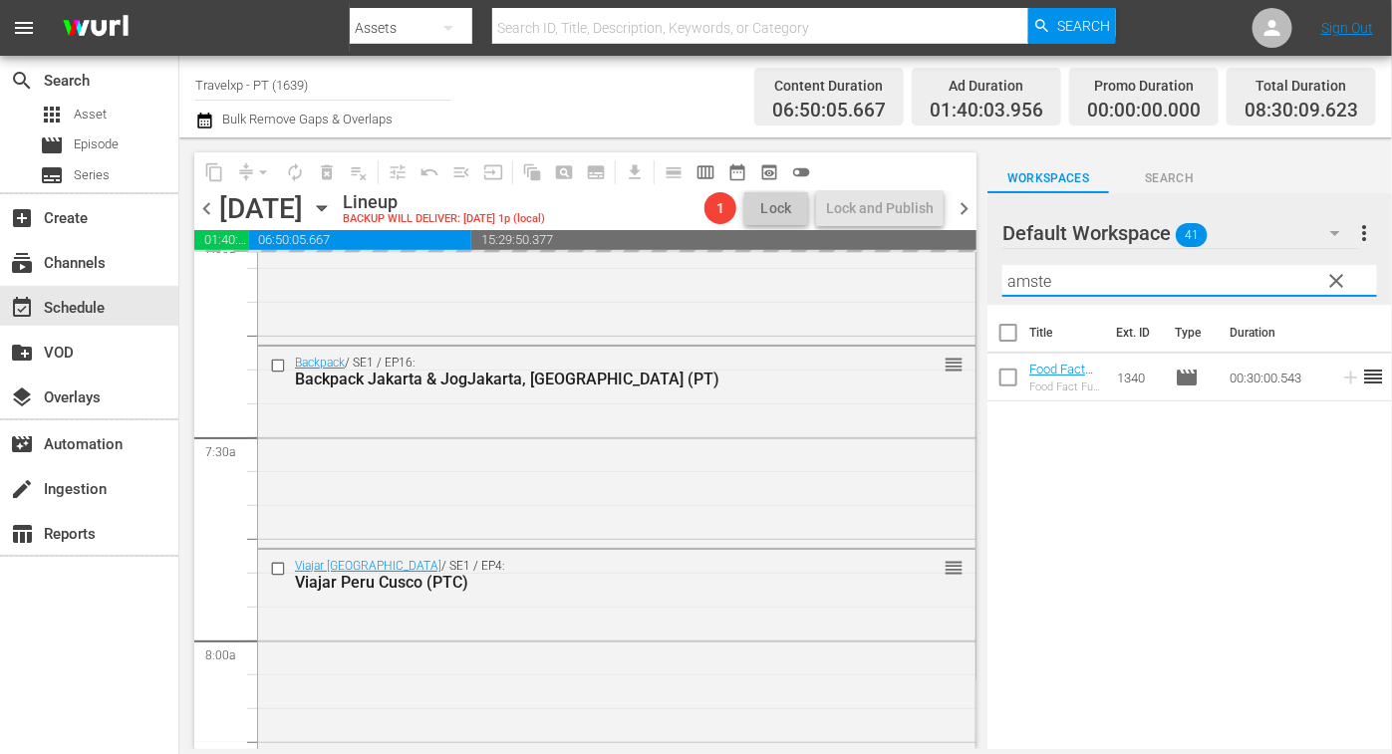
click at [1029, 271] on input "amste" at bounding box center [1189, 281] width 375 height 32
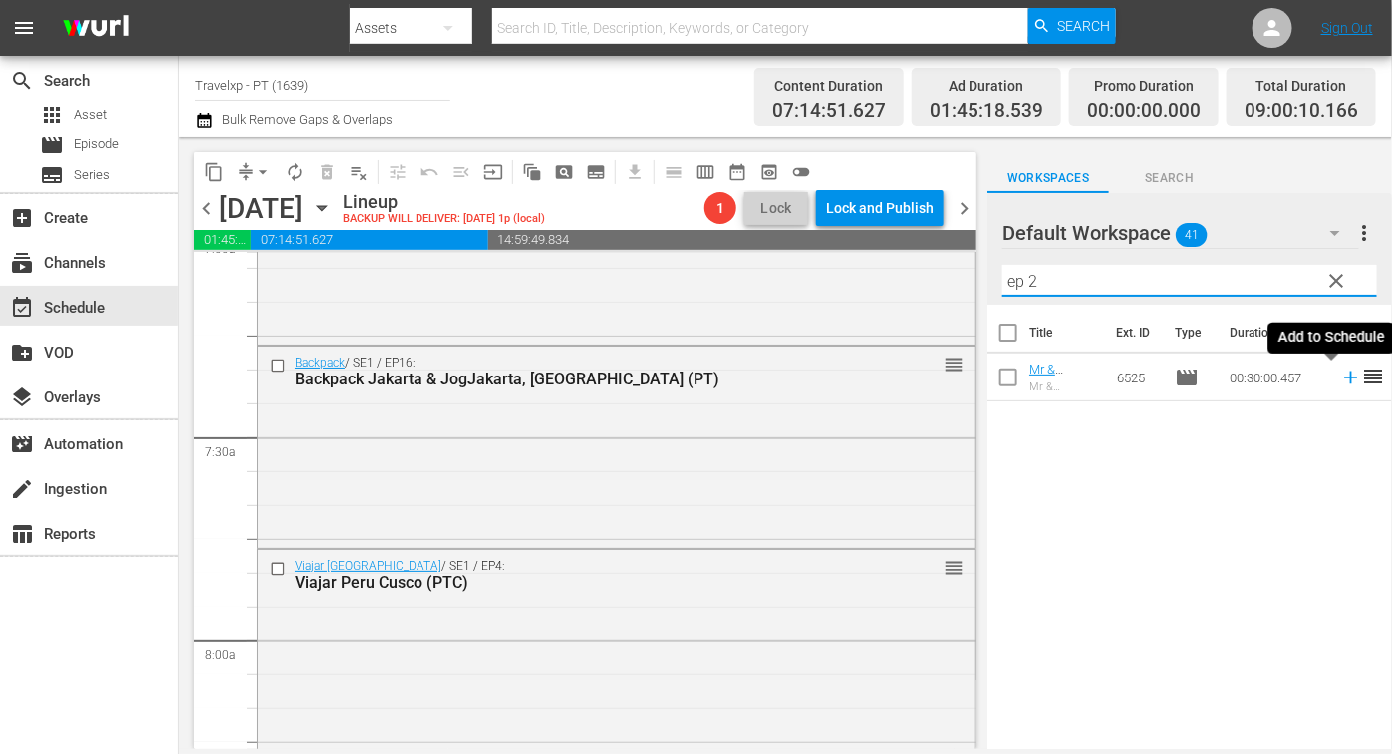
click at [1344, 376] on icon at bounding box center [1350, 378] width 13 height 13
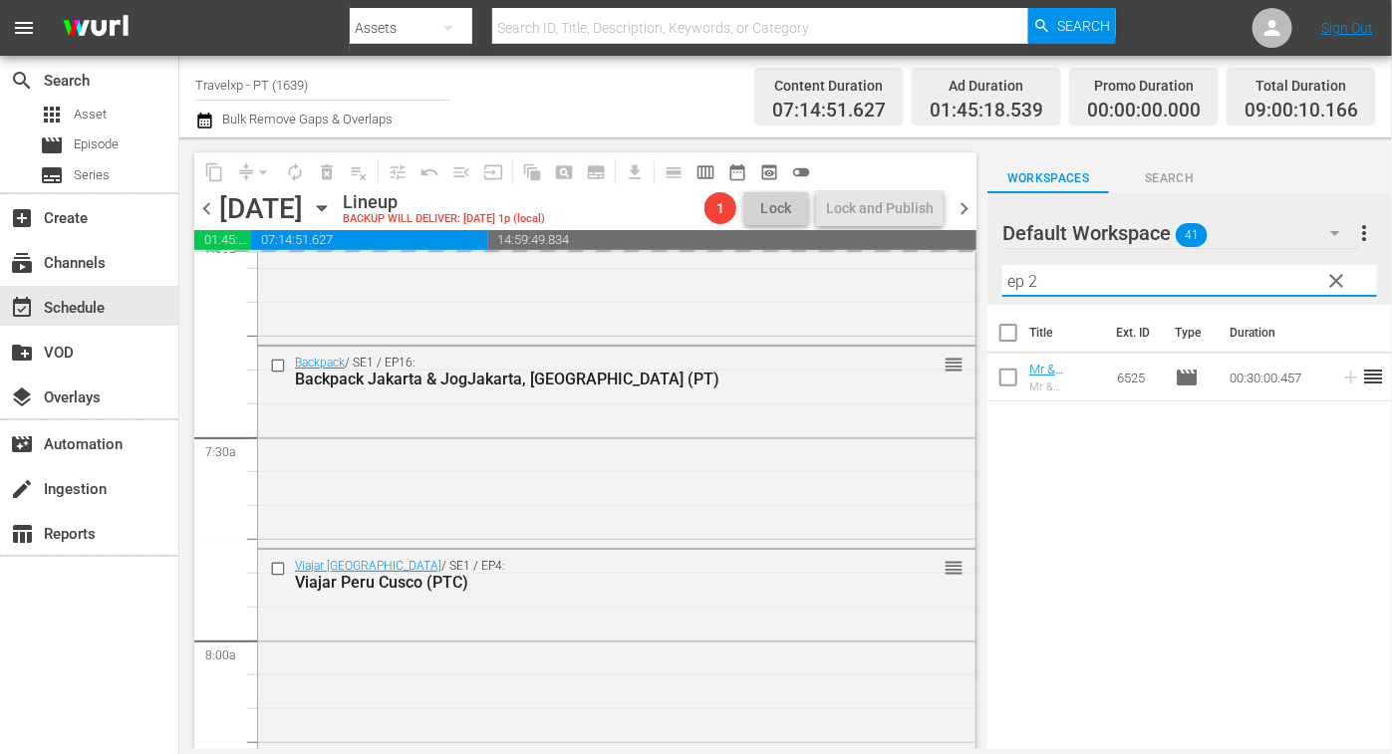
drag, startPoint x: 1056, startPoint y: 281, endPoint x: 971, endPoint y: 271, distance: 85.3
click at [971, 271] on div "content_copy compress arrow_drop_down autorenew_outlined delete_forever_outline…" at bounding box center [785, 443] width 1212 height 612
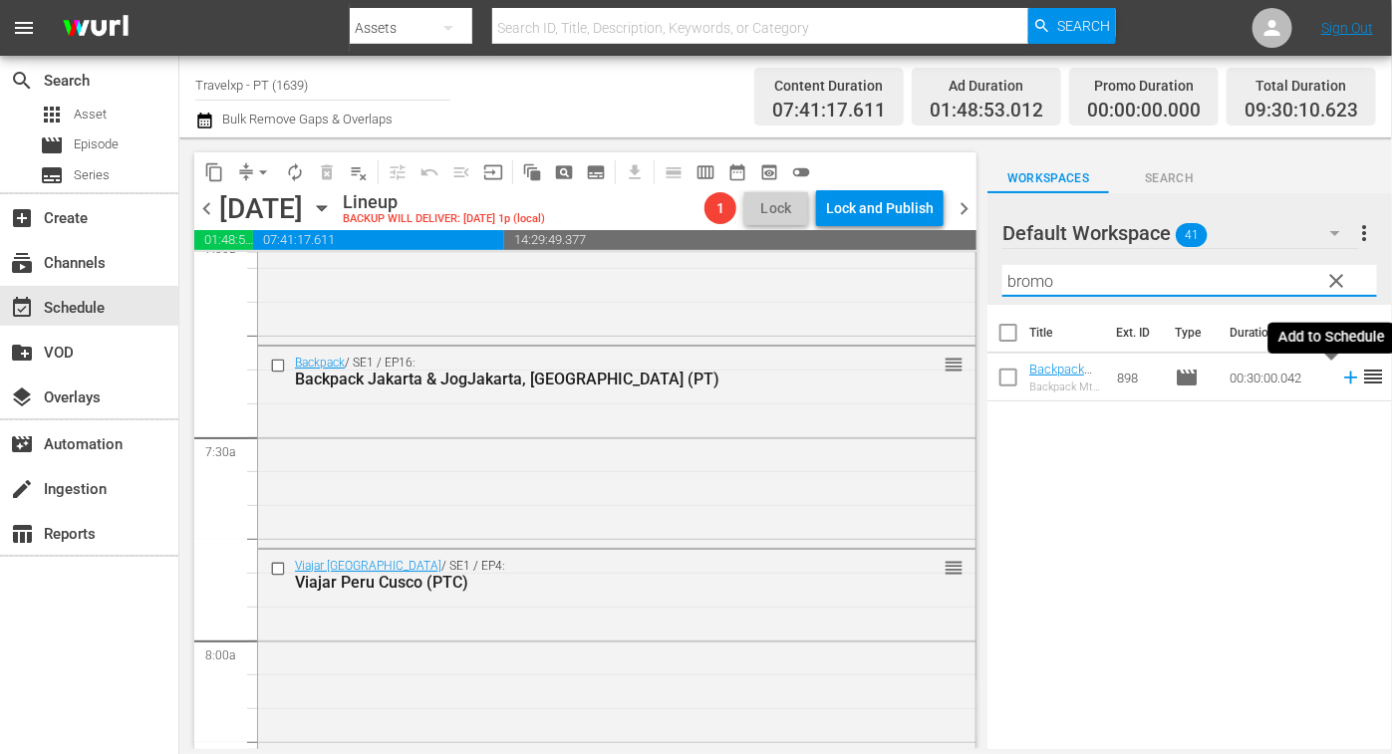
click at [1340, 375] on icon at bounding box center [1351, 378] width 22 height 22
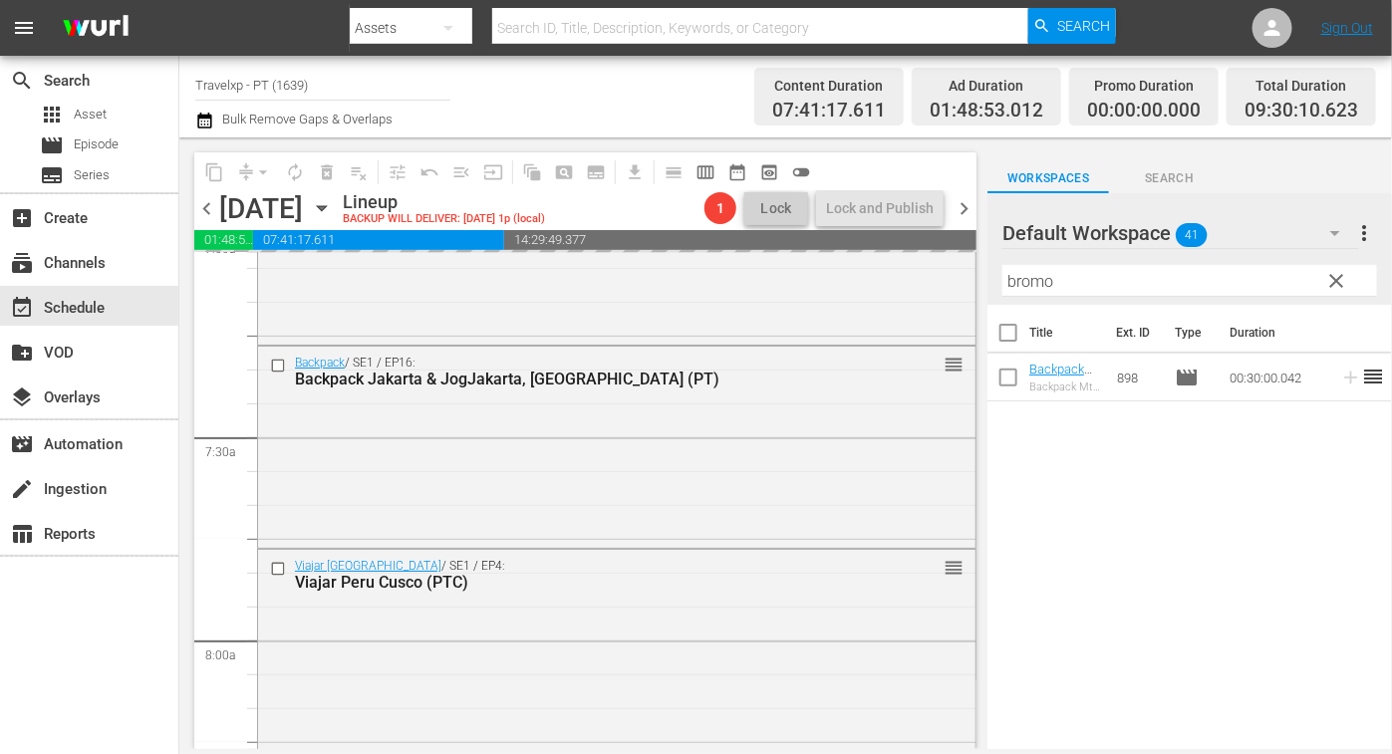
click at [1026, 286] on input "bromo" at bounding box center [1189, 281] width 375 height 32
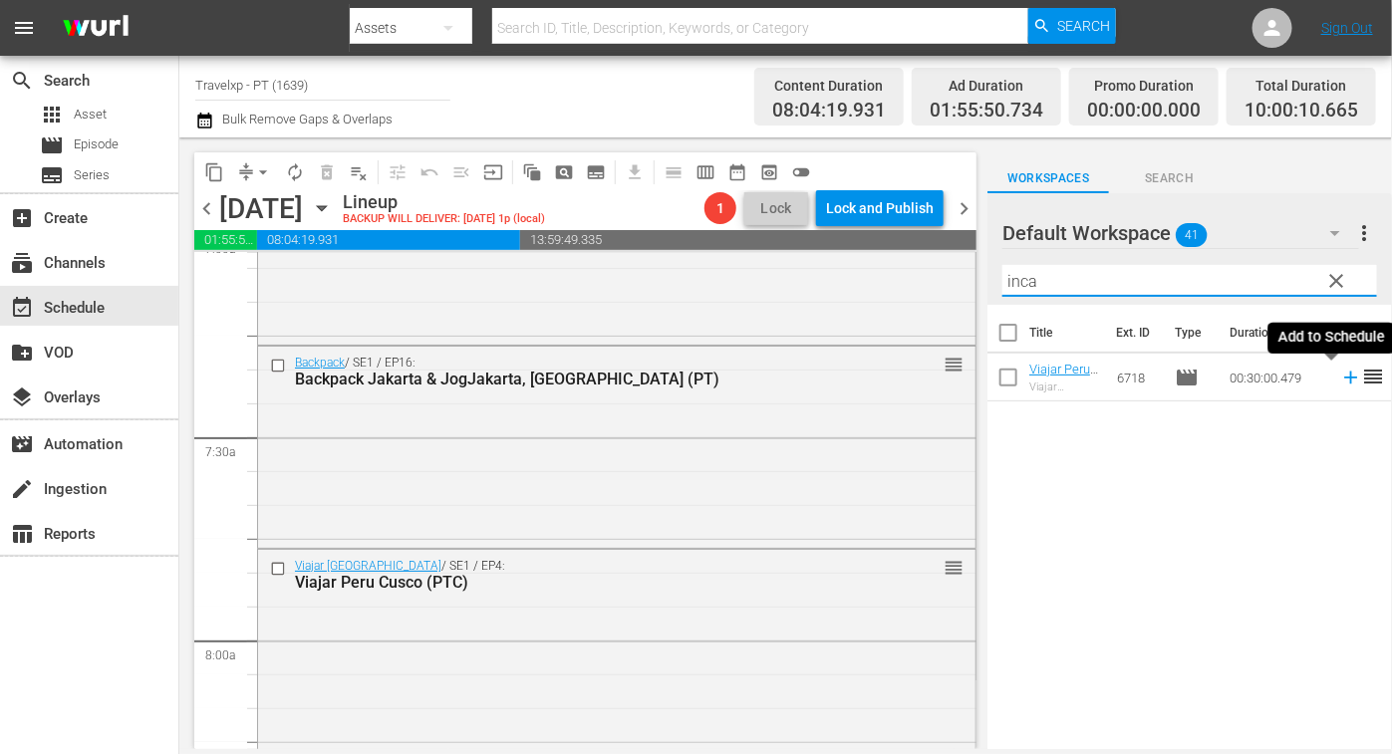
click at [1340, 379] on icon at bounding box center [1351, 378] width 22 height 22
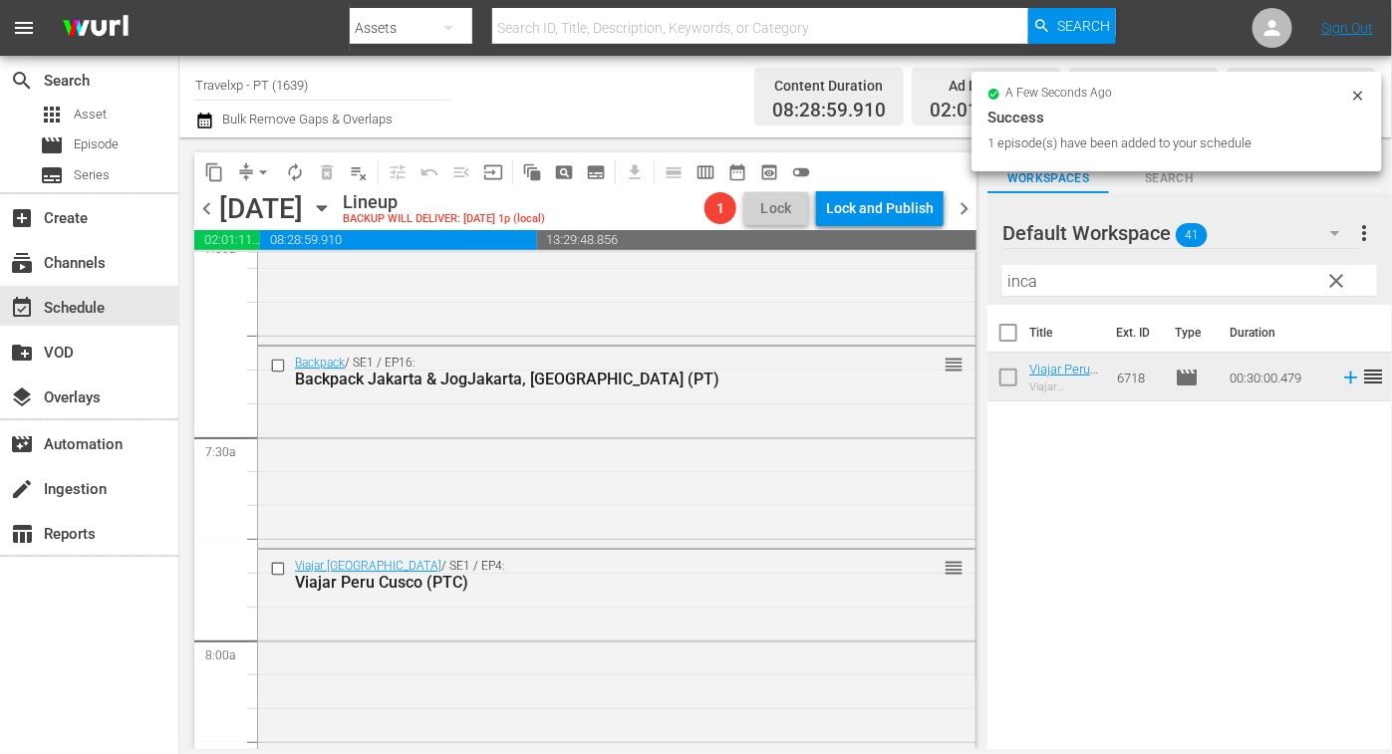
click at [1025, 281] on input "inca" at bounding box center [1189, 281] width 375 height 32
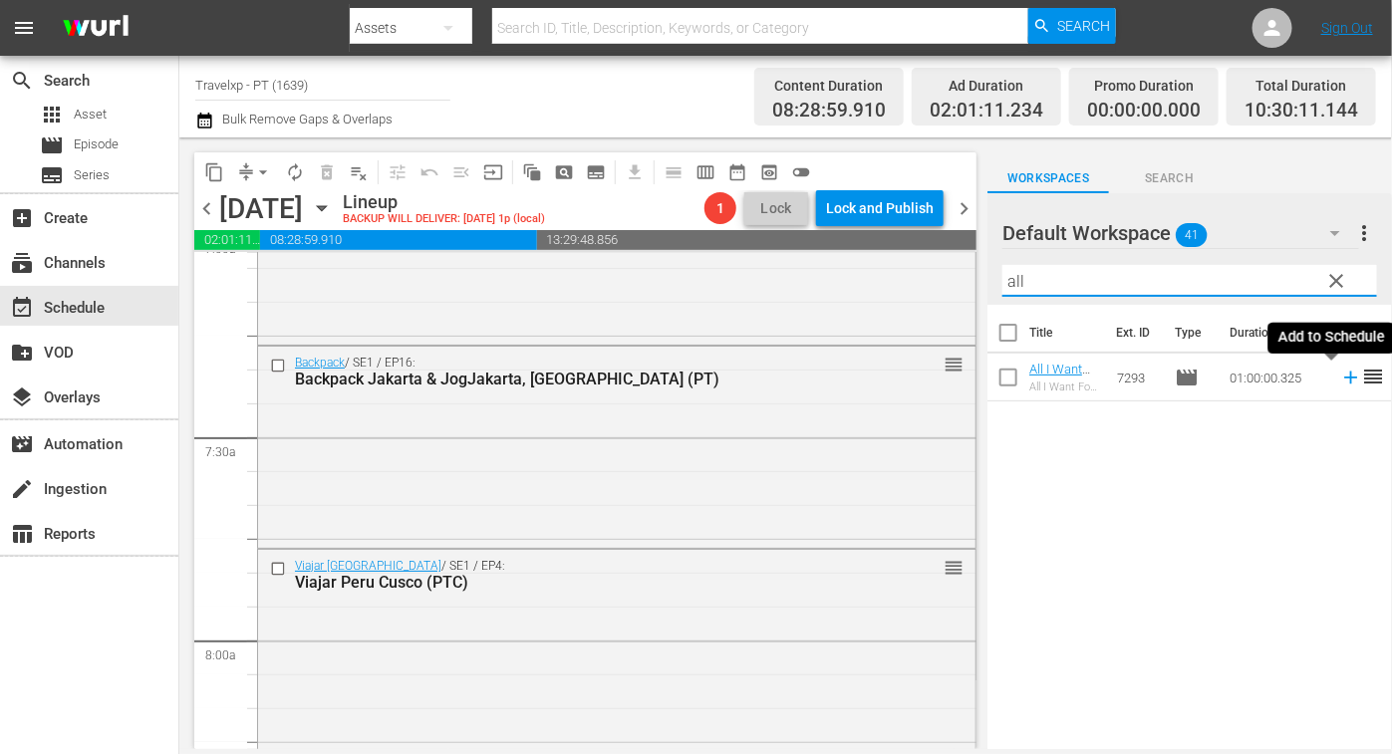
click at [1340, 381] on icon at bounding box center [1351, 378] width 22 height 22
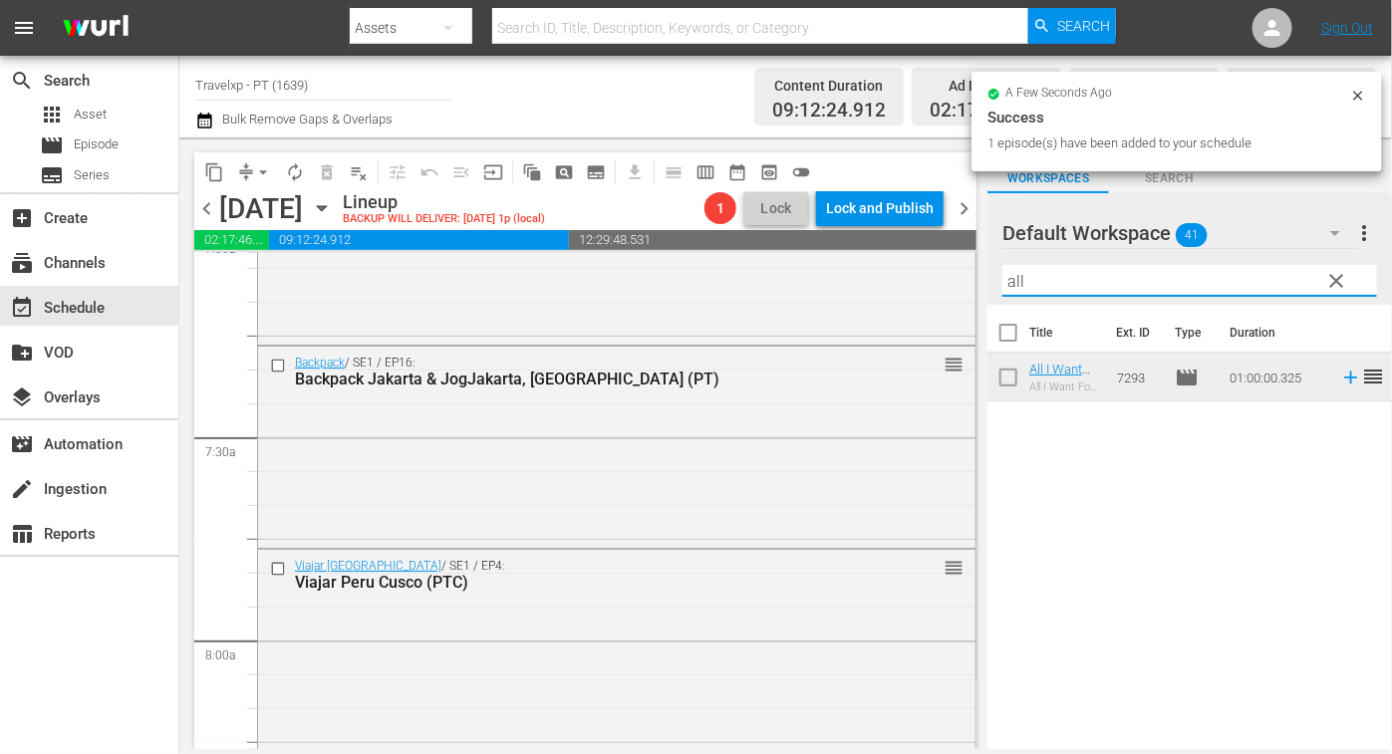
click at [1016, 278] on input "all" at bounding box center [1189, 281] width 375 height 32
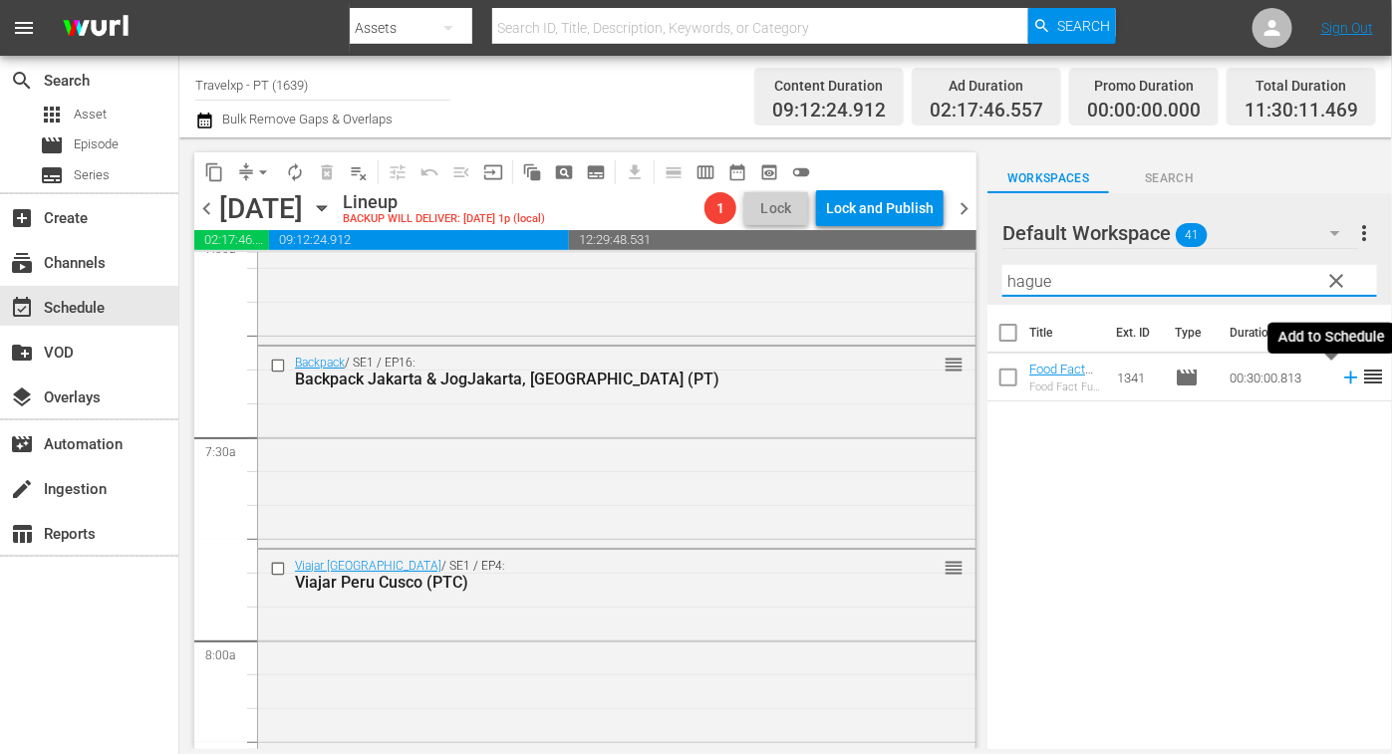
click at [1340, 376] on icon at bounding box center [1351, 378] width 22 height 22
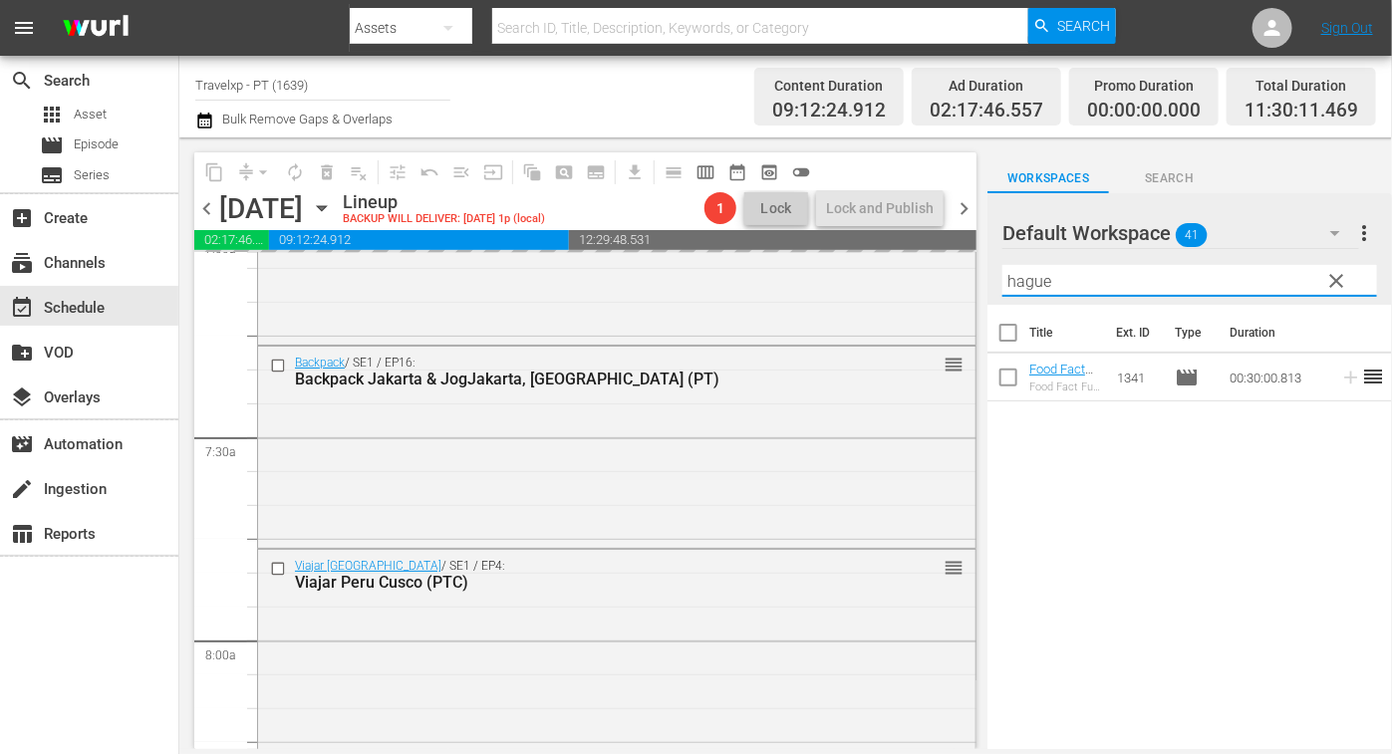
click at [1029, 285] on input "hague" at bounding box center [1189, 281] width 375 height 32
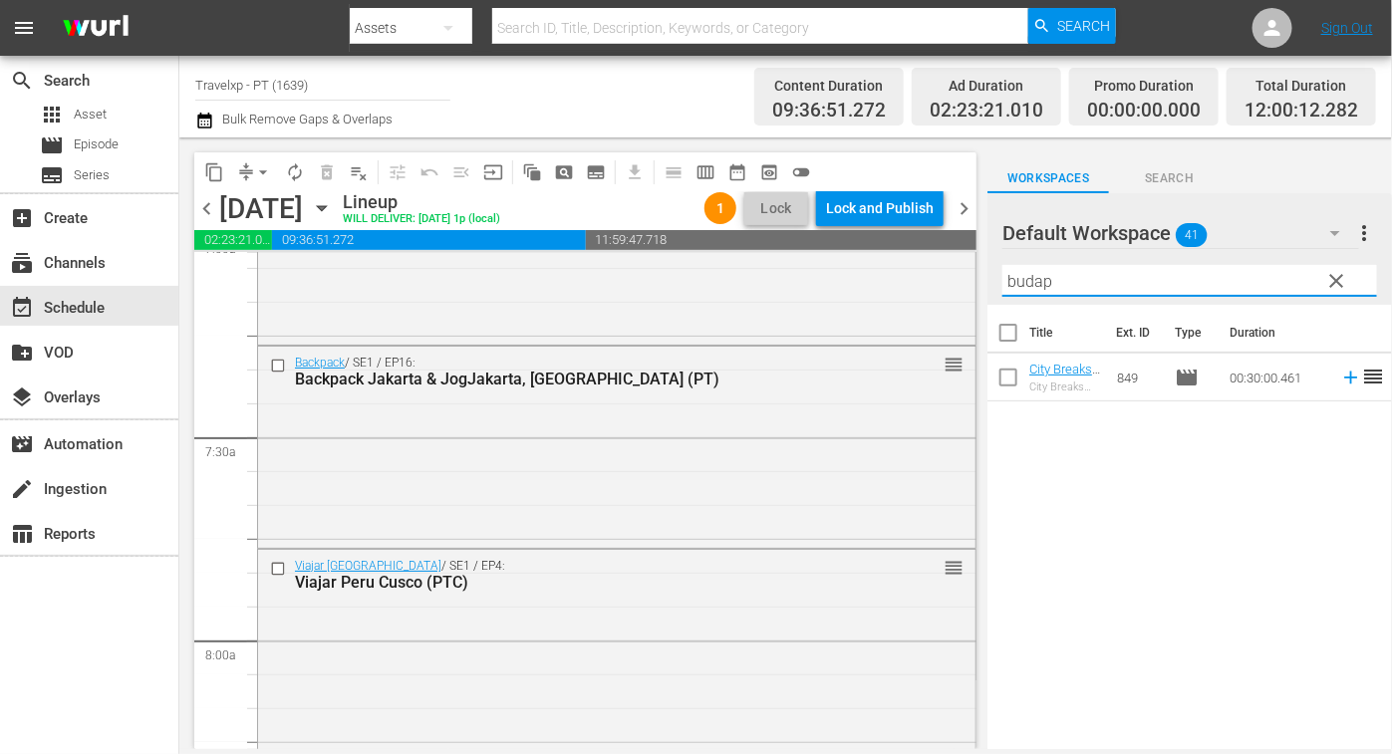
drag, startPoint x: 1336, startPoint y: 378, endPoint x: 1011, endPoint y: 266, distance: 343.4
click at [1344, 378] on icon at bounding box center [1350, 378] width 13 height 13
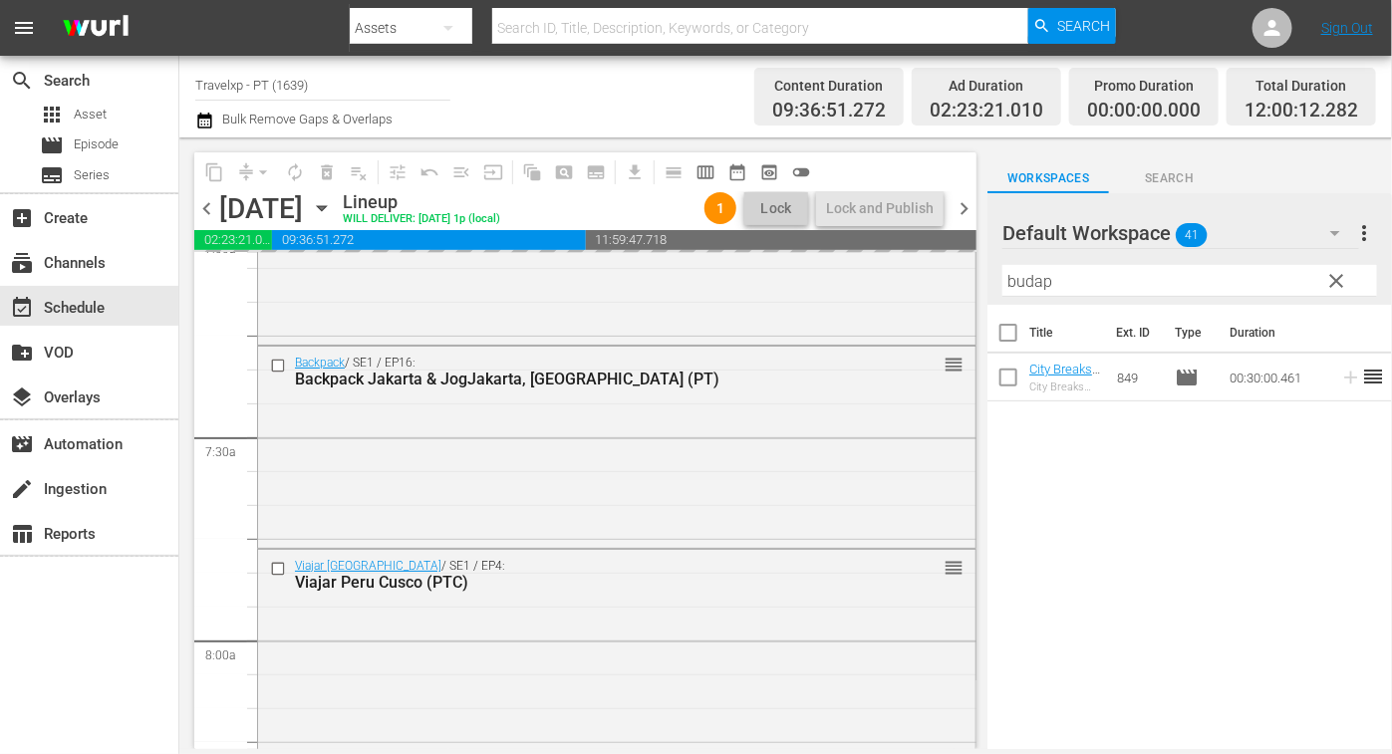
click at [1030, 285] on input "budap" at bounding box center [1189, 281] width 375 height 32
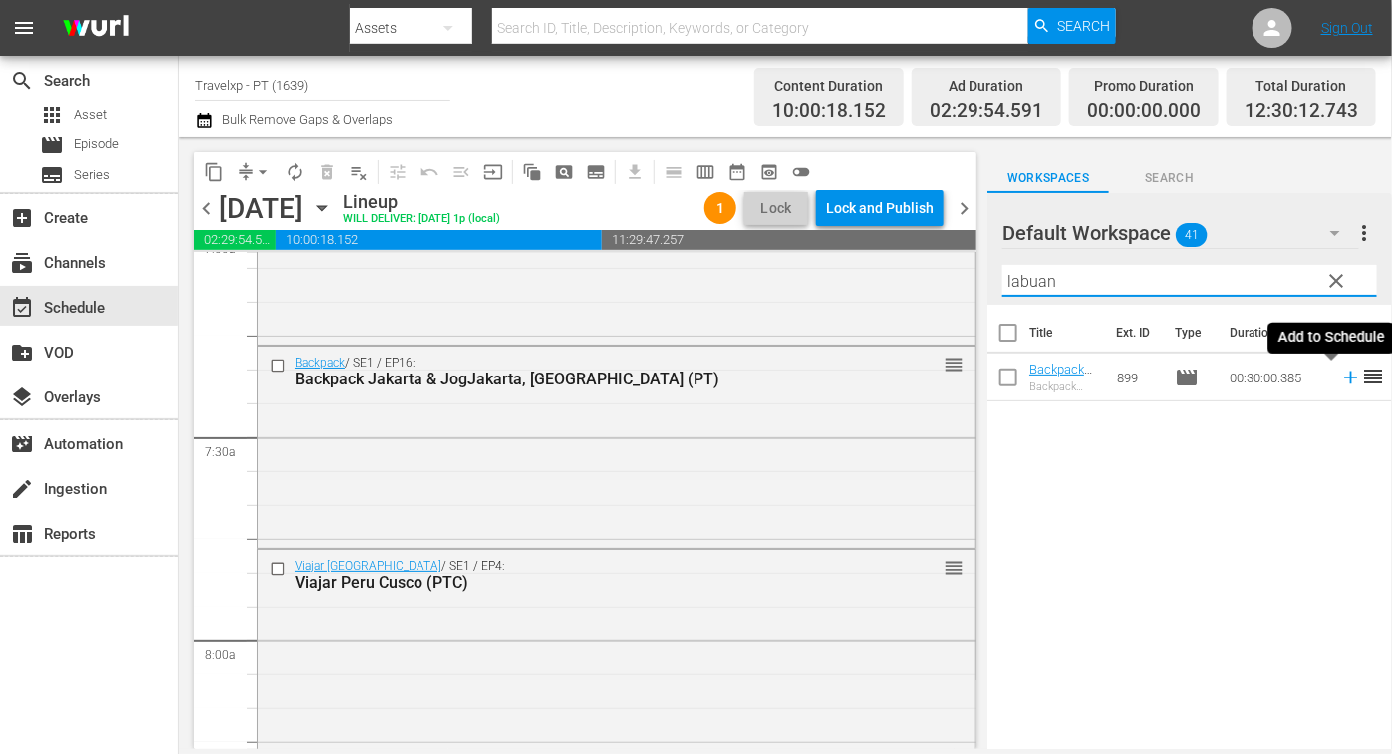
click at [1340, 376] on icon at bounding box center [1351, 378] width 22 height 22
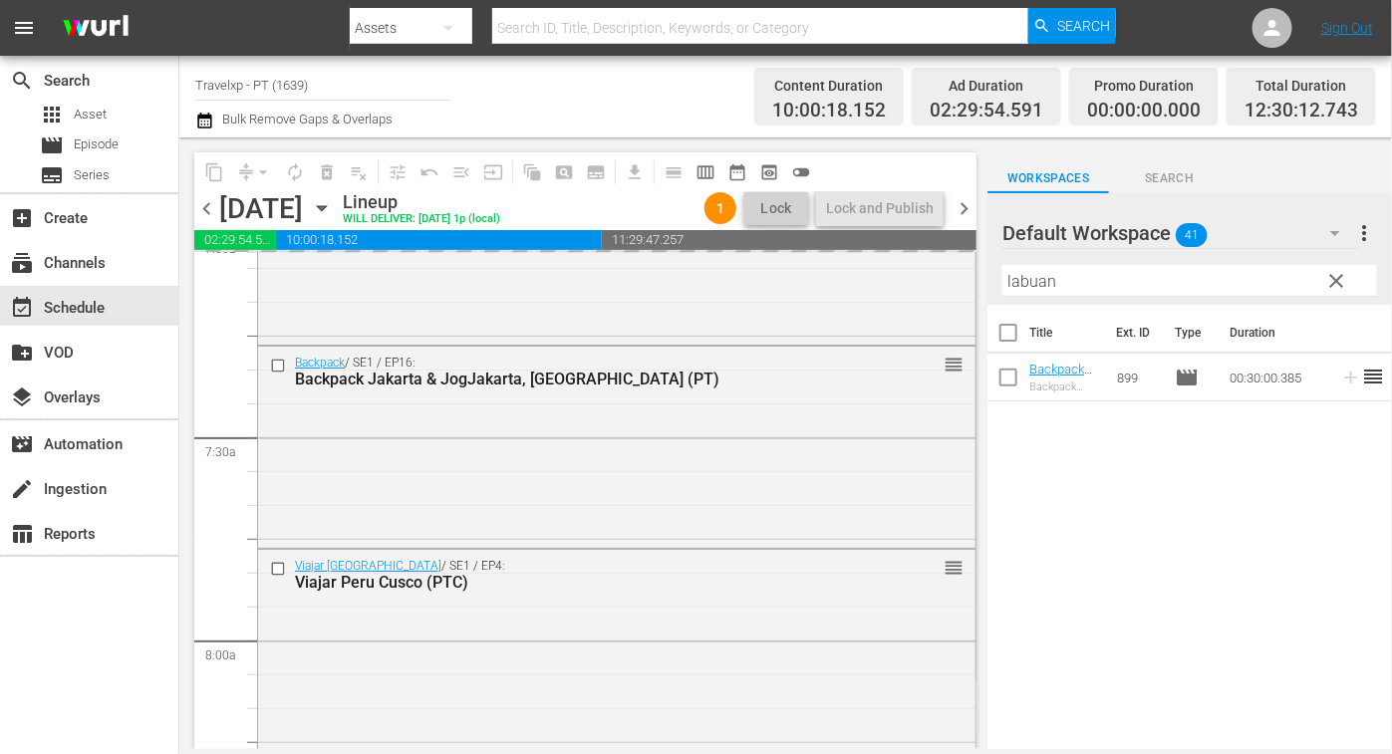
click at [1030, 276] on input "labuan" at bounding box center [1189, 281] width 375 height 32
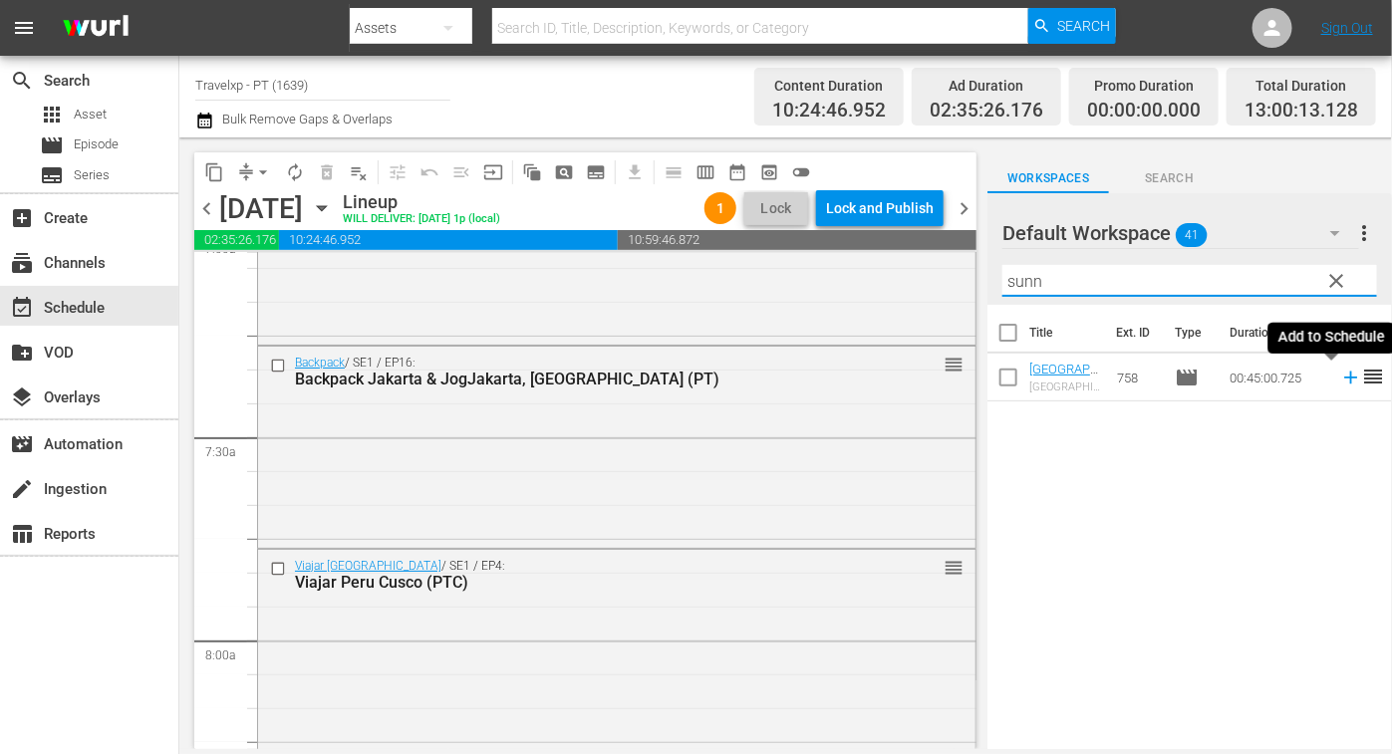
click at [1340, 376] on icon at bounding box center [1351, 378] width 22 height 22
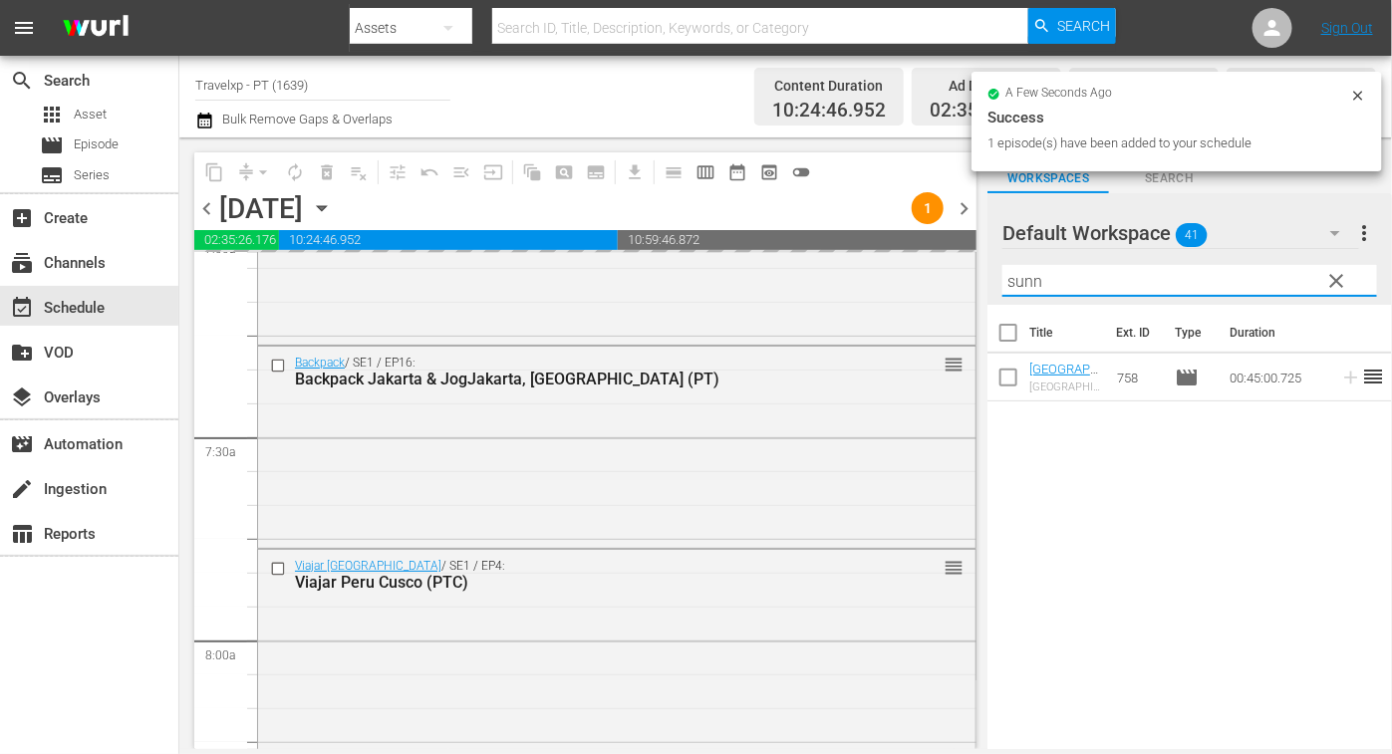
click at [1021, 281] on input "sunn" at bounding box center [1189, 281] width 375 height 32
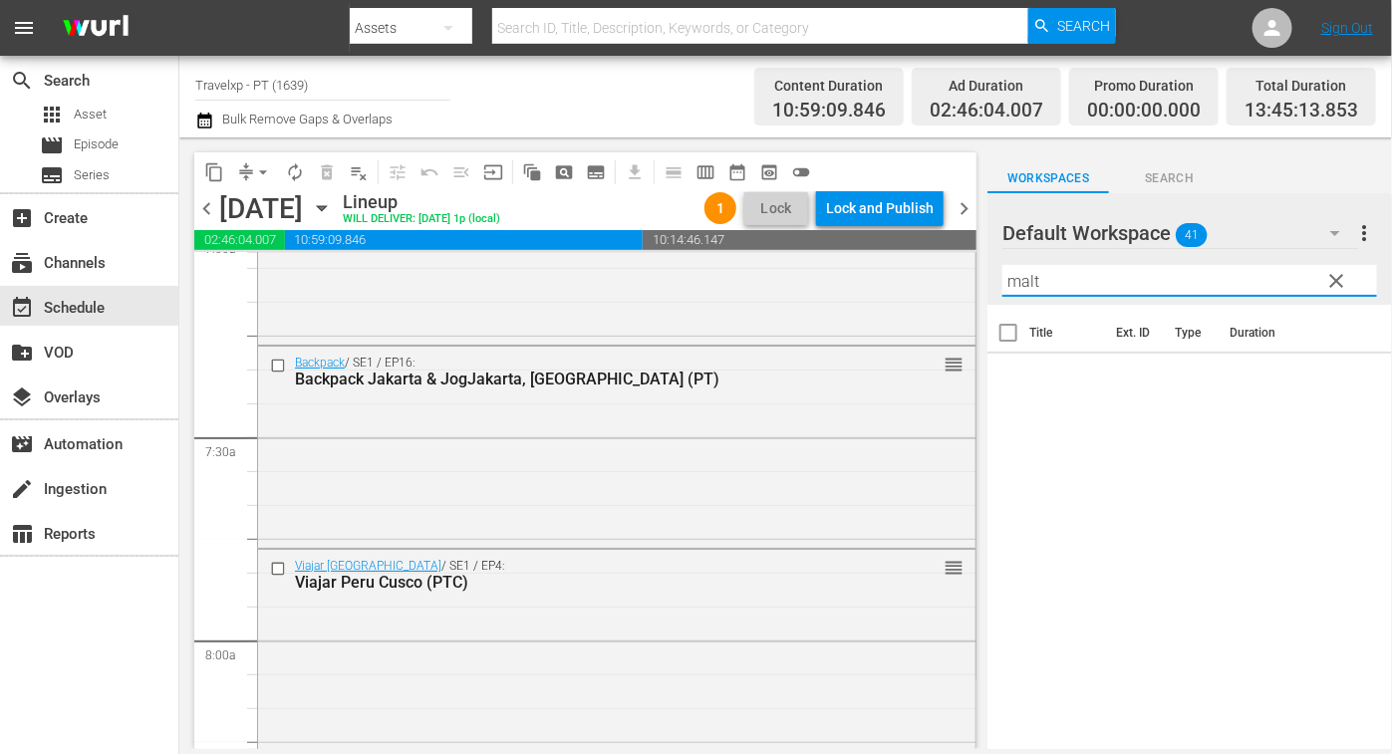
click at [1021, 281] on input "malt" at bounding box center [1189, 281] width 375 height 32
click at [1301, 506] on div "Title Ext. ID Type Duration Best From The Rest Oman Must Sees (PT) Best From Th…" at bounding box center [1189, 528] width 404 height 447
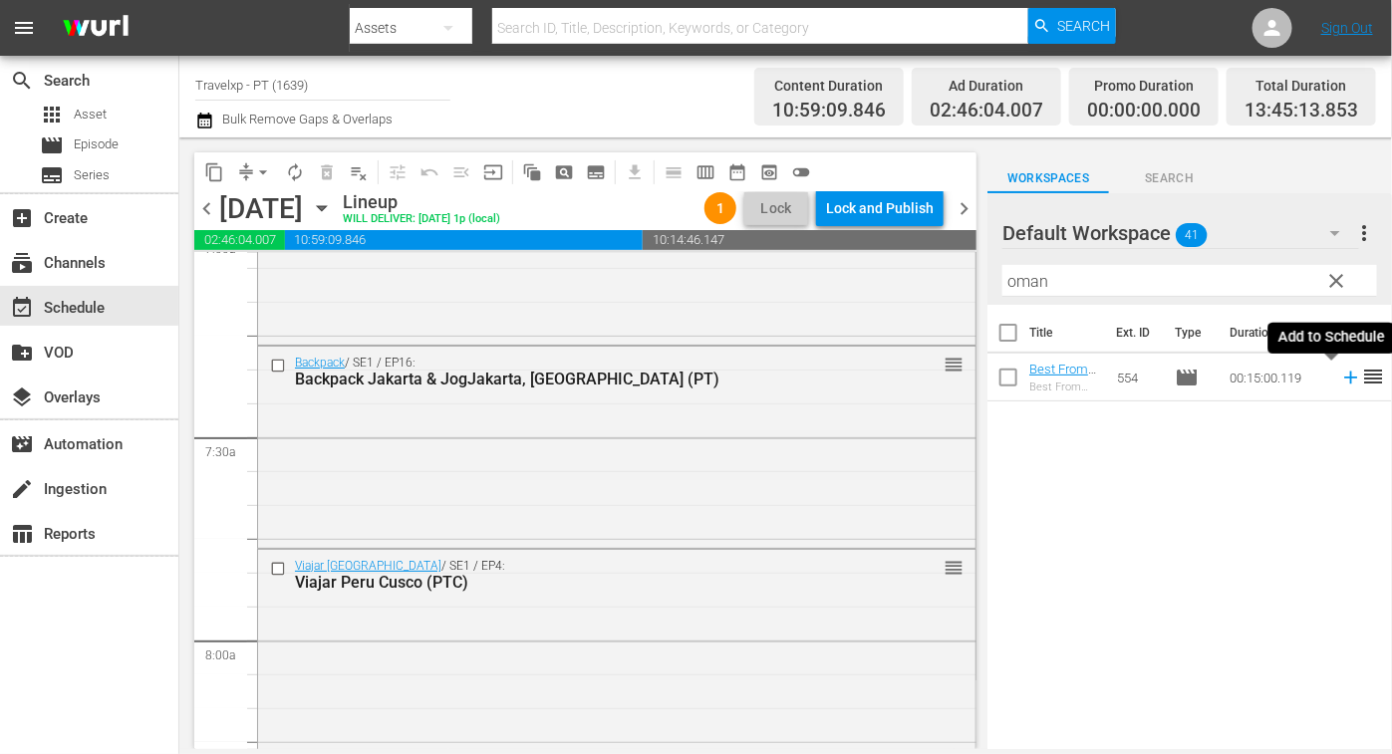
click at [1340, 370] on icon at bounding box center [1351, 378] width 22 height 22
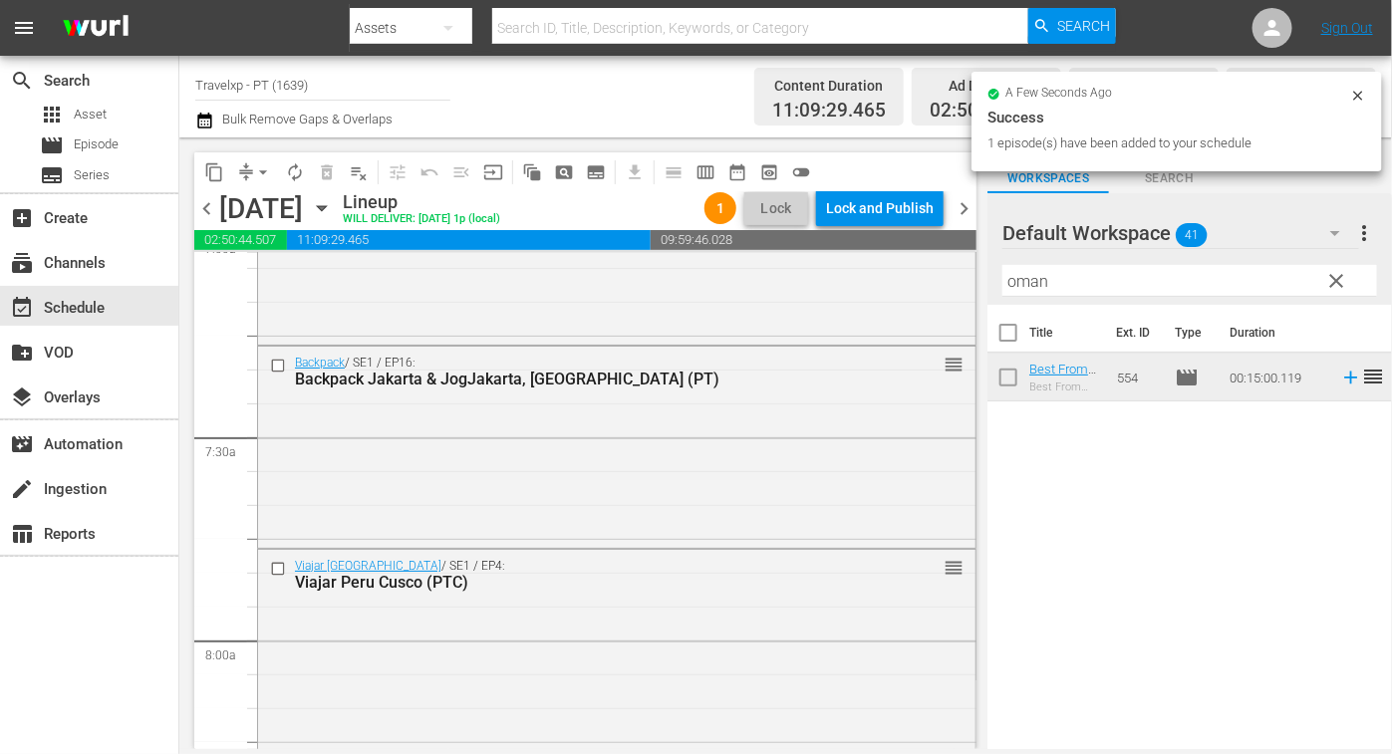
click at [1031, 276] on input "oman" at bounding box center [1189, 281] width 375 height 32
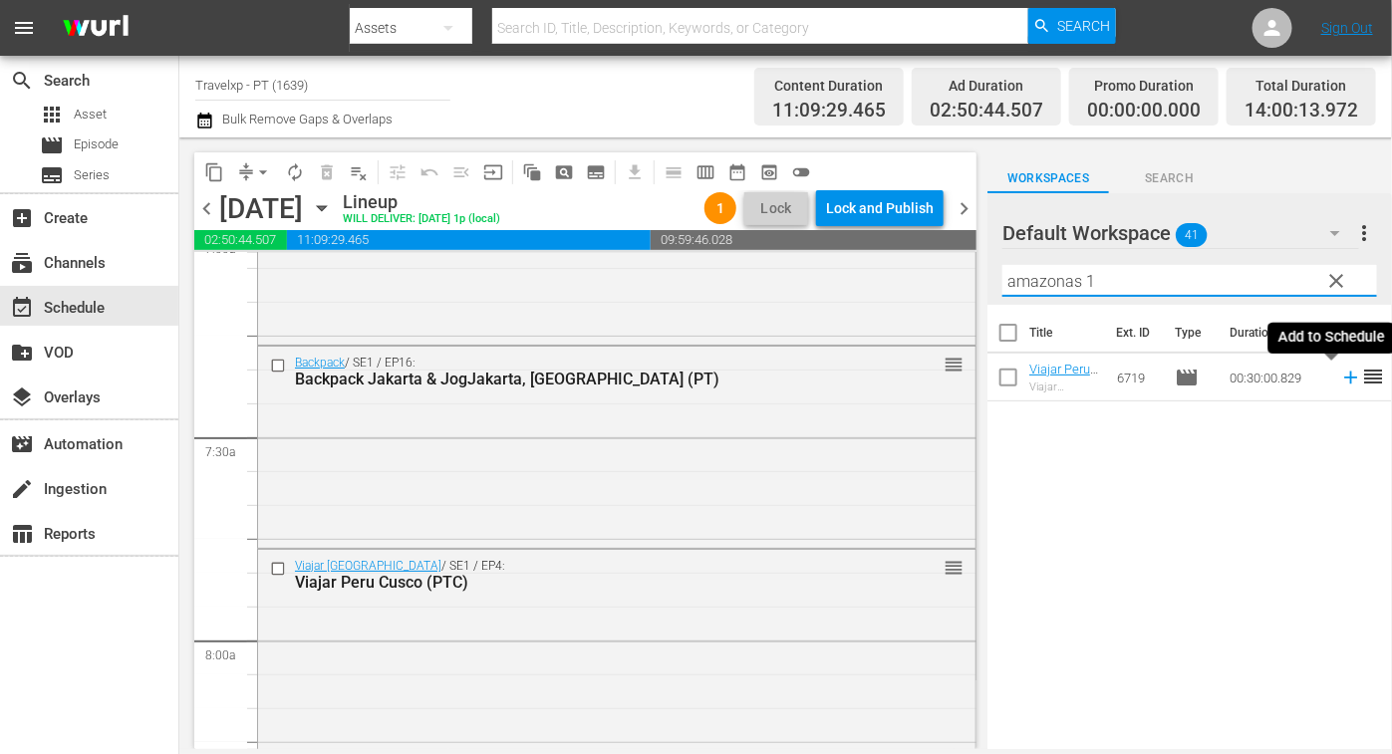
click at [1340, 380] on icon at bounding box center [1351, 378] width 22 height 22
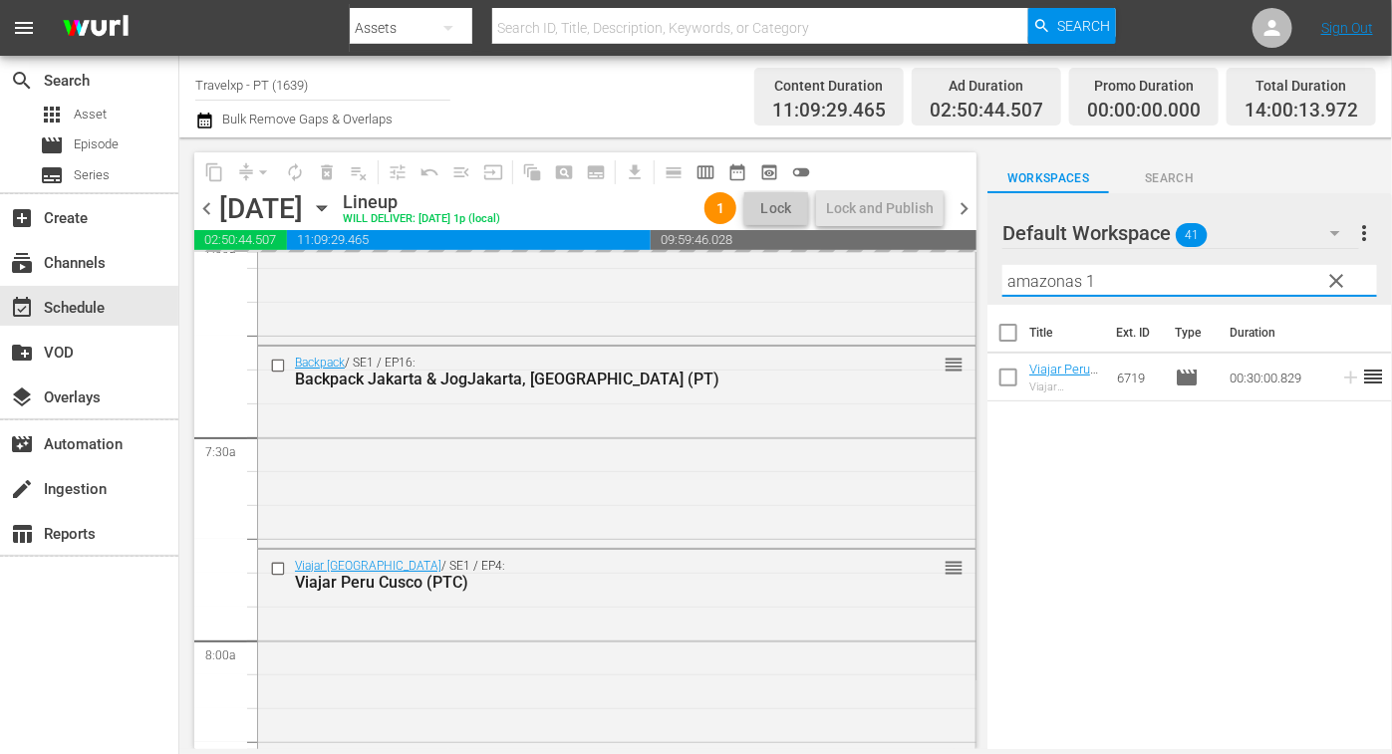
drag, startPoint x: 1108, startPoint y: 271, endPoint x: 991, endPoint y: 266, distance: 116.6
click at [991, 266] on div "Default Workspace 41 Default more_vert clear Filter by Title amazonas 1" at bounding box center [1189, 249] width 404 height 112
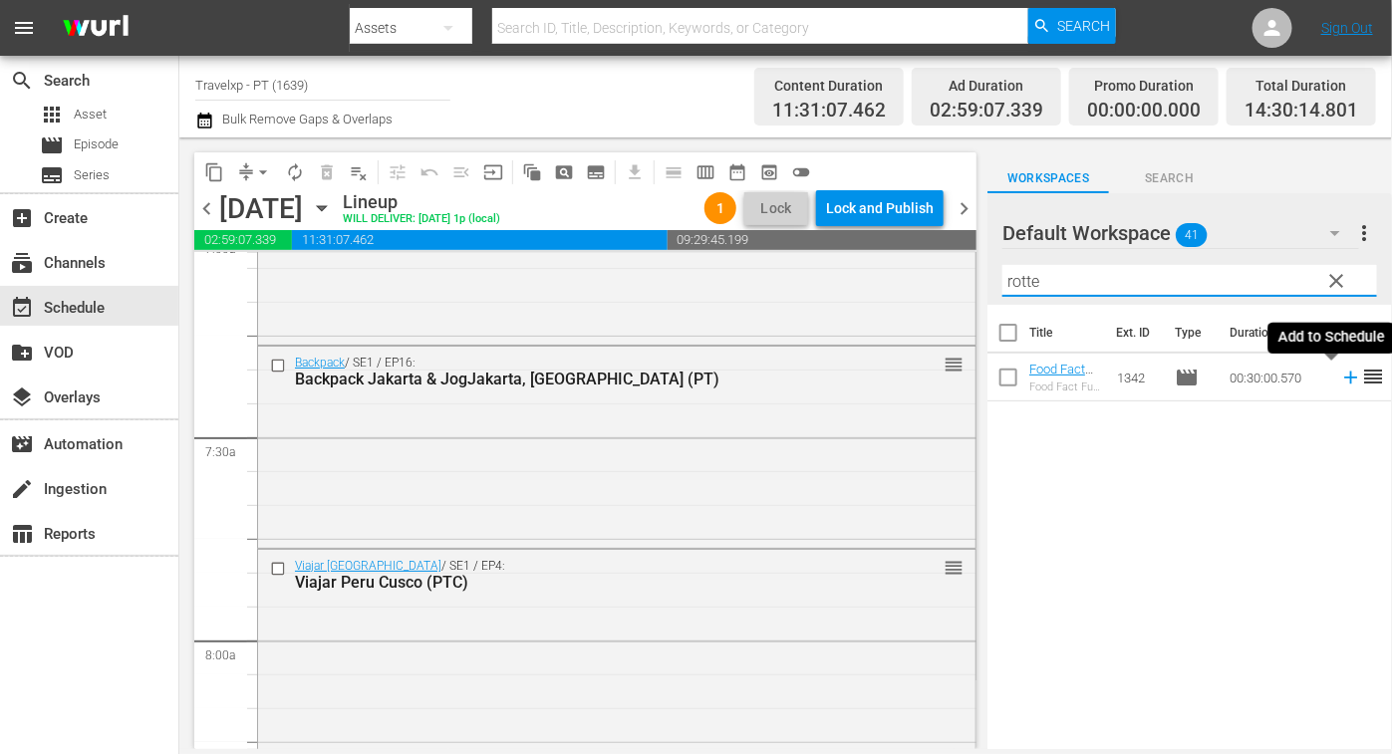
click at [1340, 380] on icon at bounding box center [1351, 378] width 22 height 22
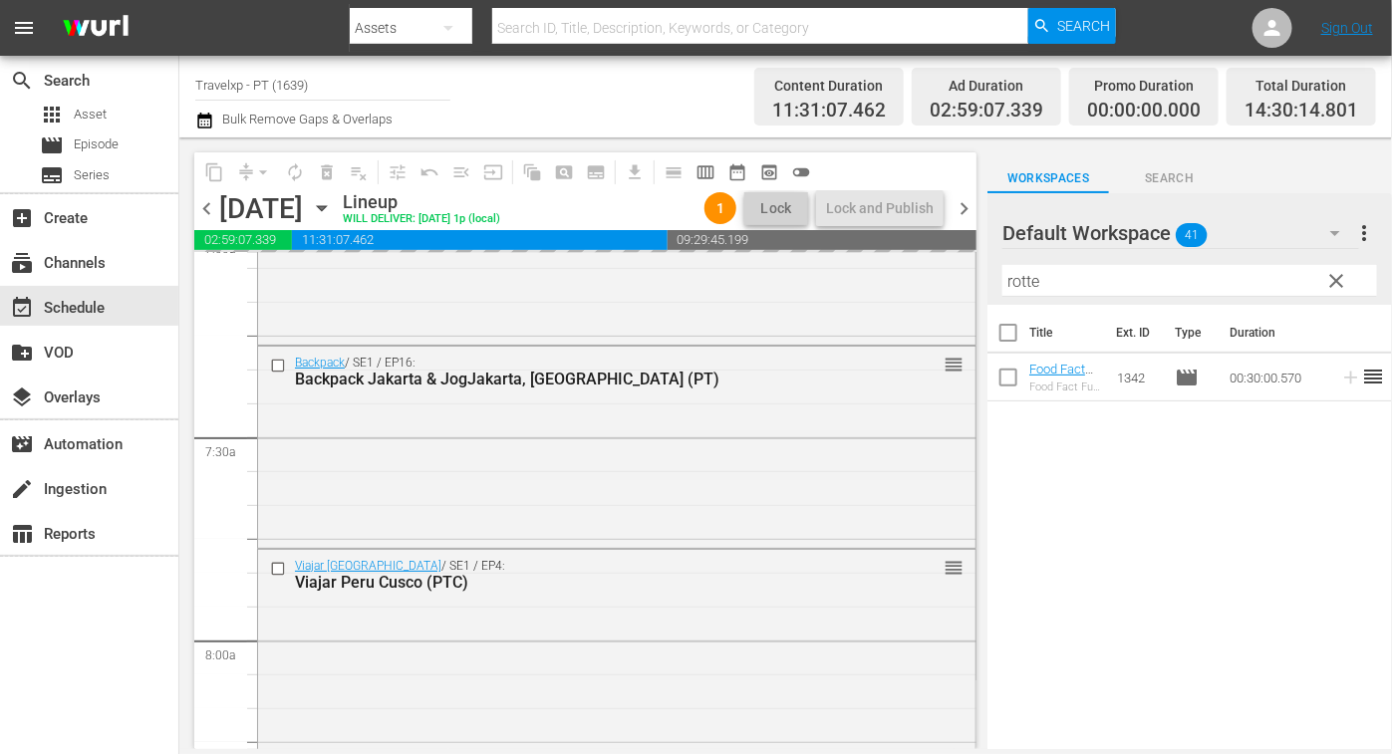
click at [1016, 281] on input "rotte" at bounding box center [1189, 281] width 375 height 32
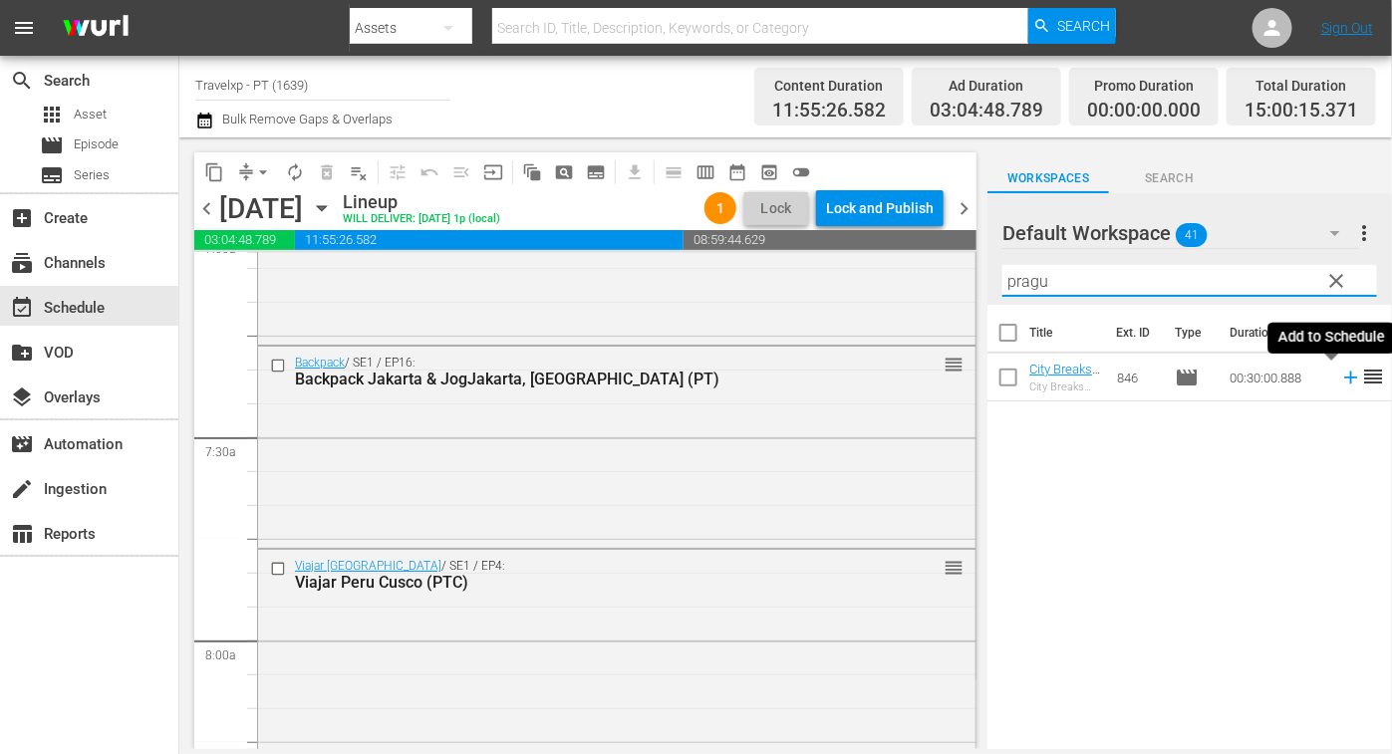
click at [1344, 378] on icon at bounding box center [1350, 378] width 13 height 13
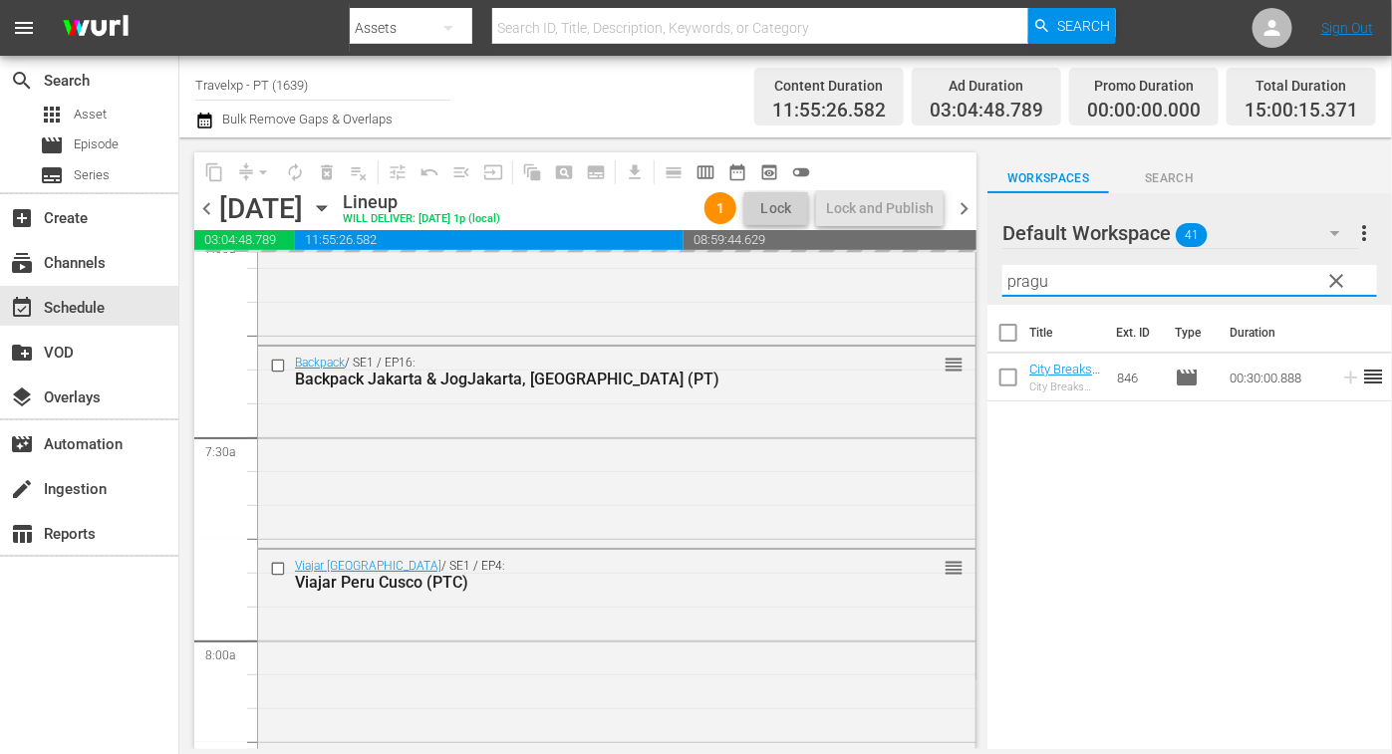
click at [1029, 286] on input "pragu" at bounding box center [1189, 281] width 375 height 32
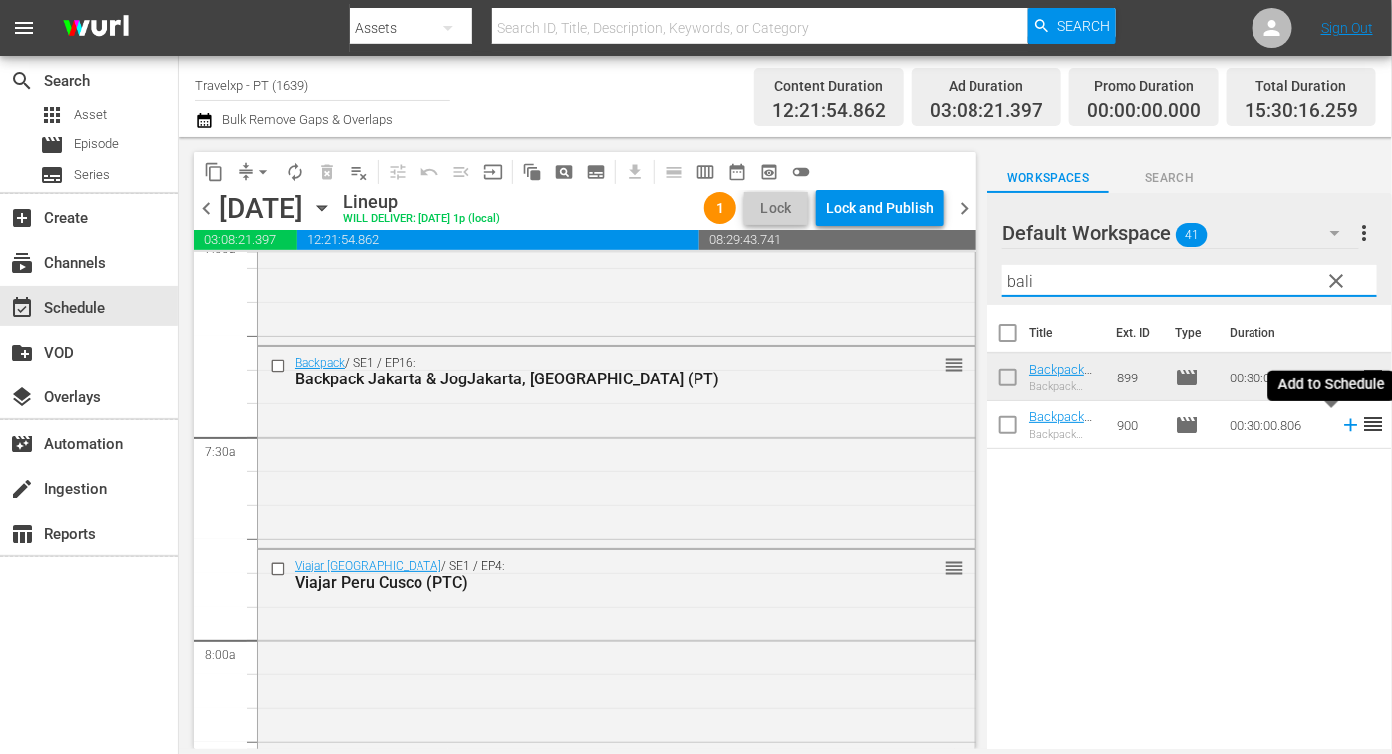
drag, startPoint x: 1329, startPoint y: 430, endPoint x: 1072, endPoint y: 252, distance: 312.8
click at [1340, 430] on icon at bounding box center [1351, 425] width 22 height 22
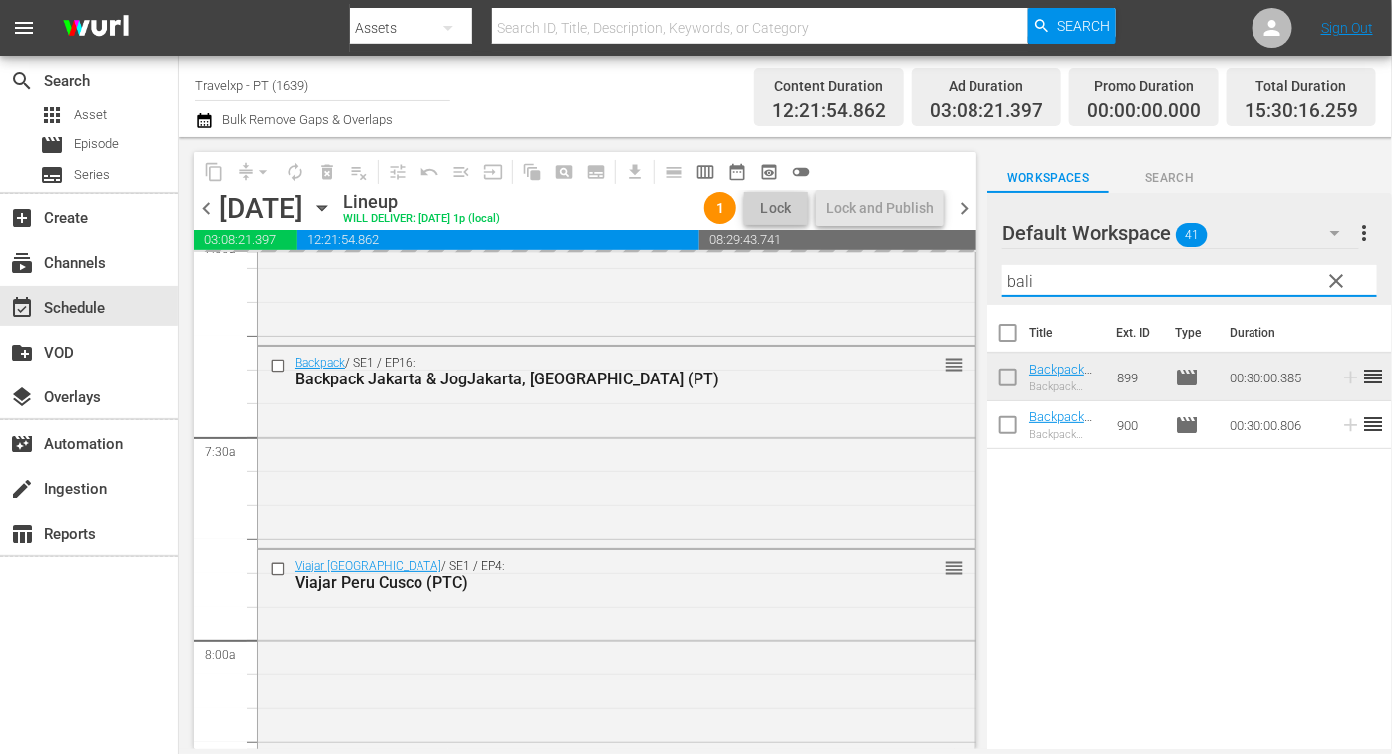
click at [1016, 275] on input "bali" at bounding box center [1189, 281] width 375 height 32
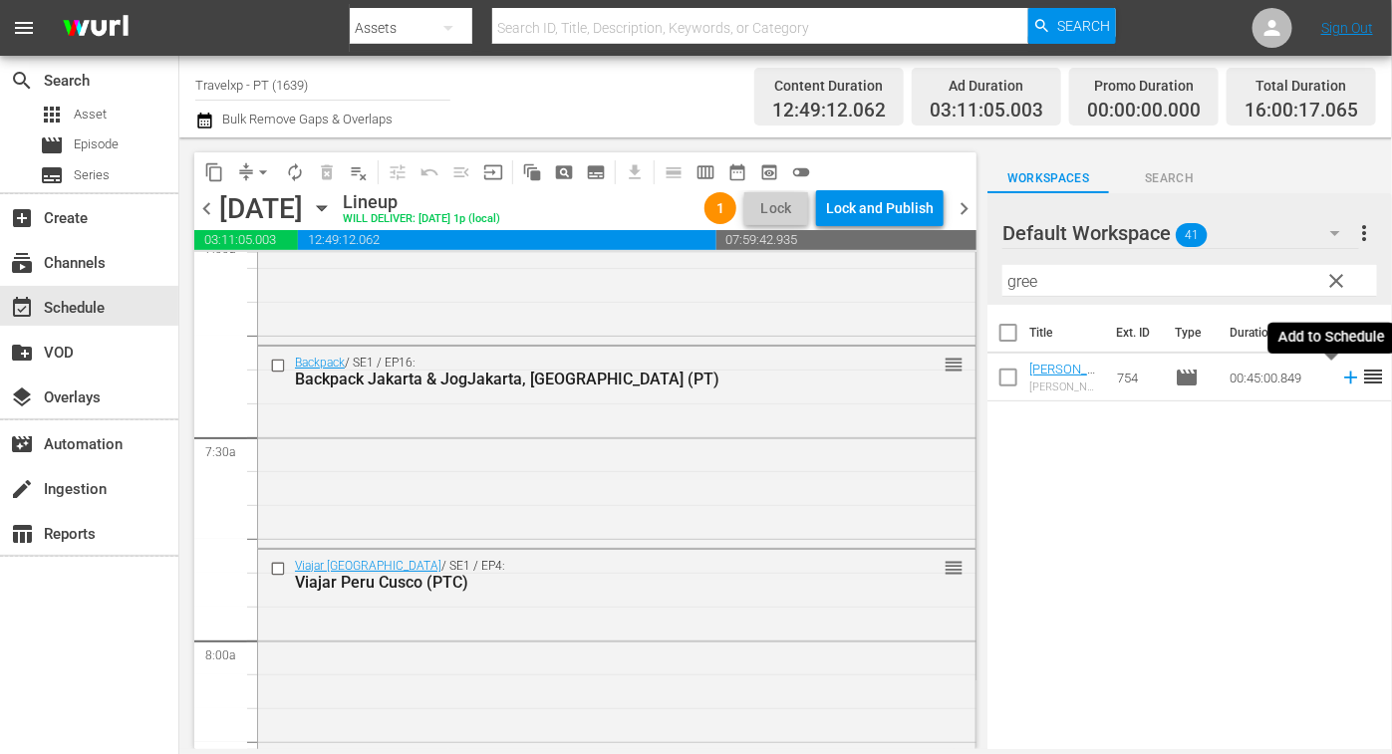
click at [1340, 379] on icon at bounding box center [1351, 378] width 22 height 22
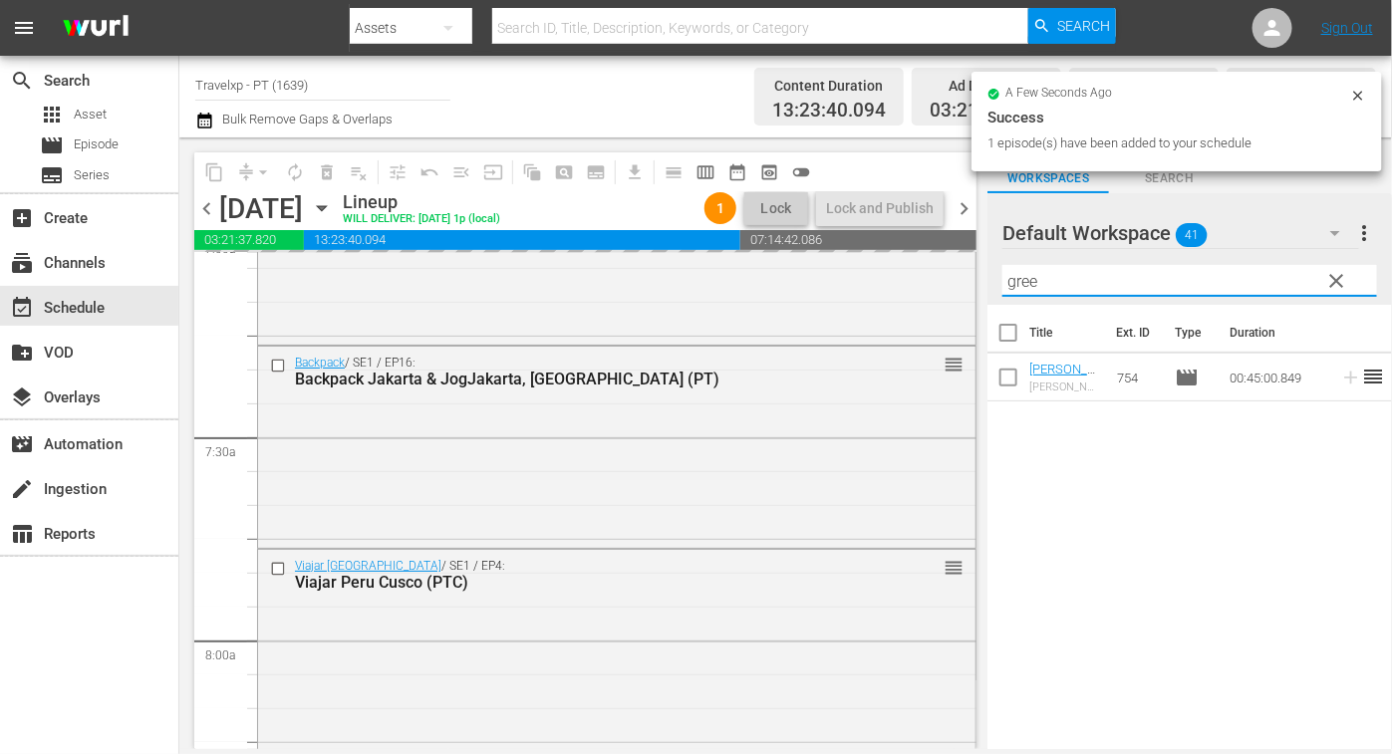
click at [1016, 280] on input "gree" at bounding box center [1189, 281] width 375 height 32
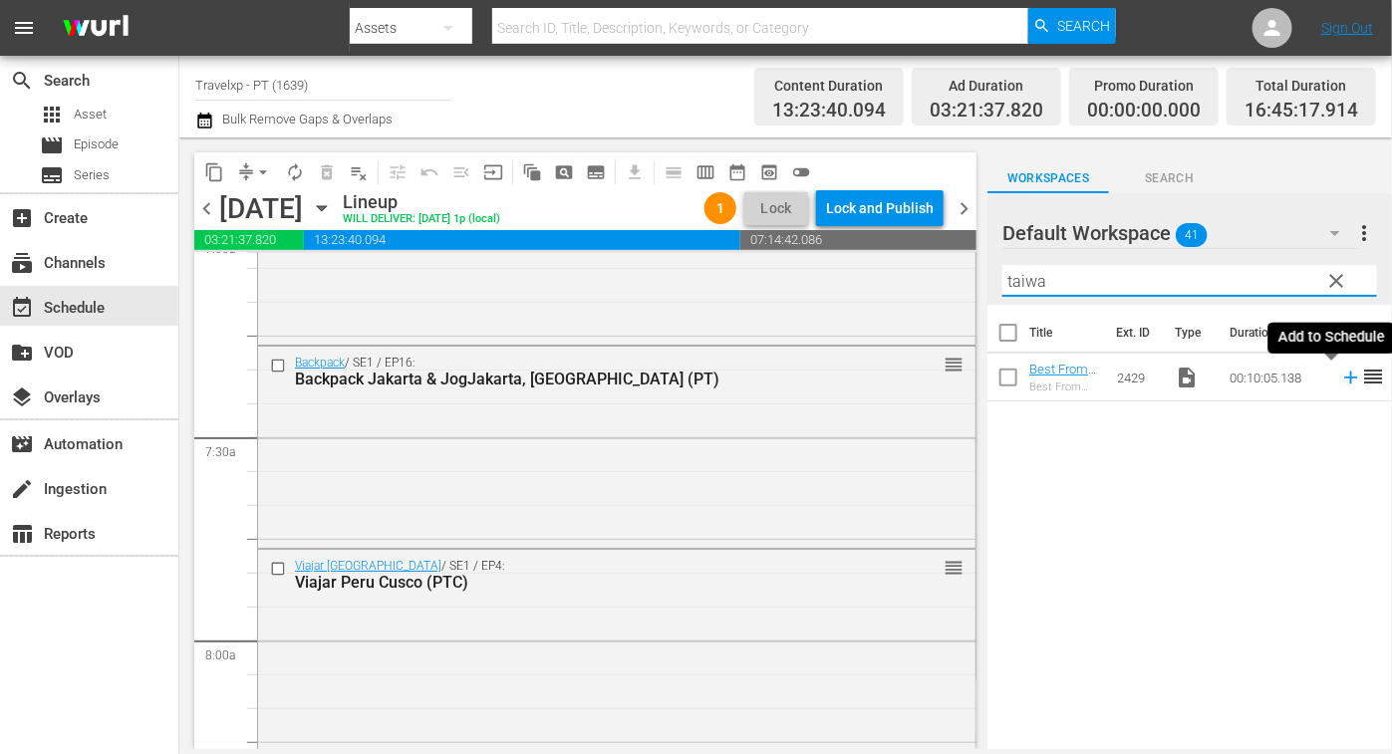
click at [1340, 381] on icon at bounding box center [1351, 378] width 22 height 22
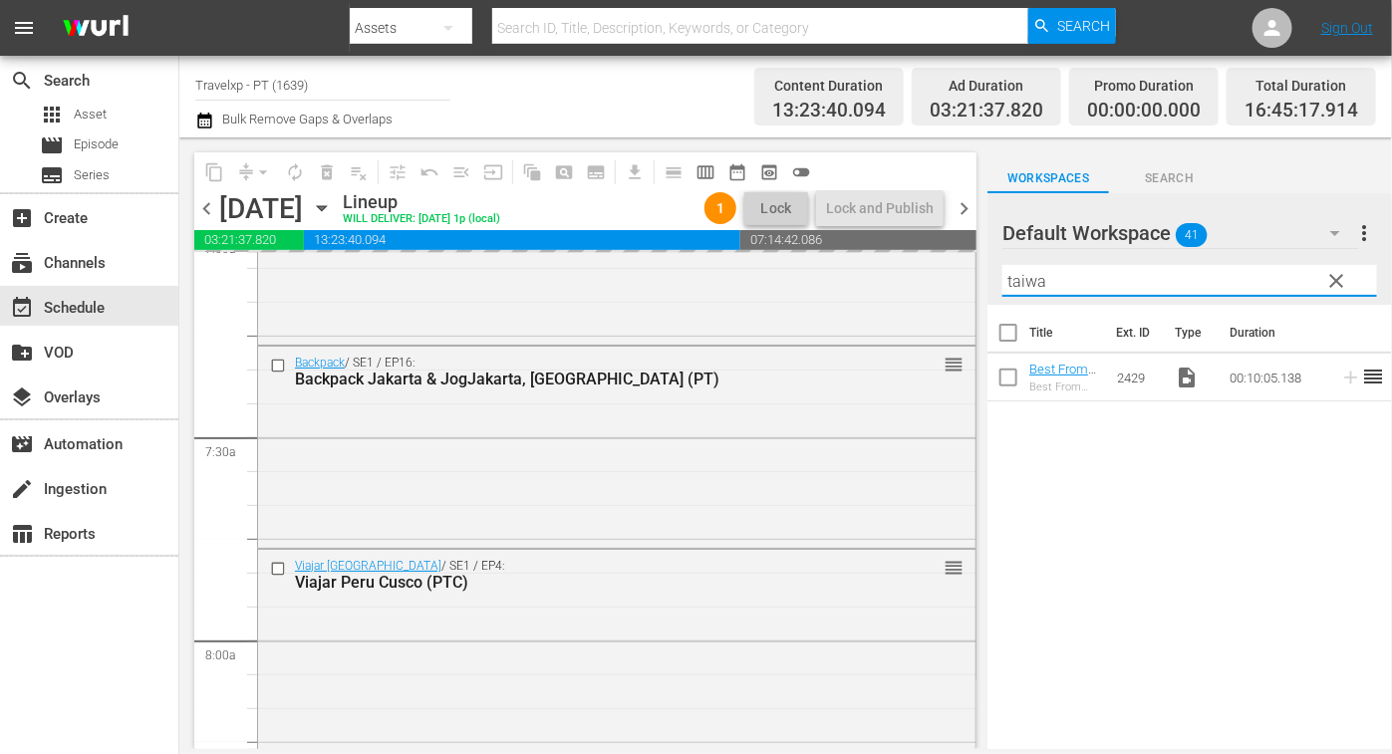
click at [1009, 285] on input "taiwa" at bounding box center [1189, 281] width 375 height 32
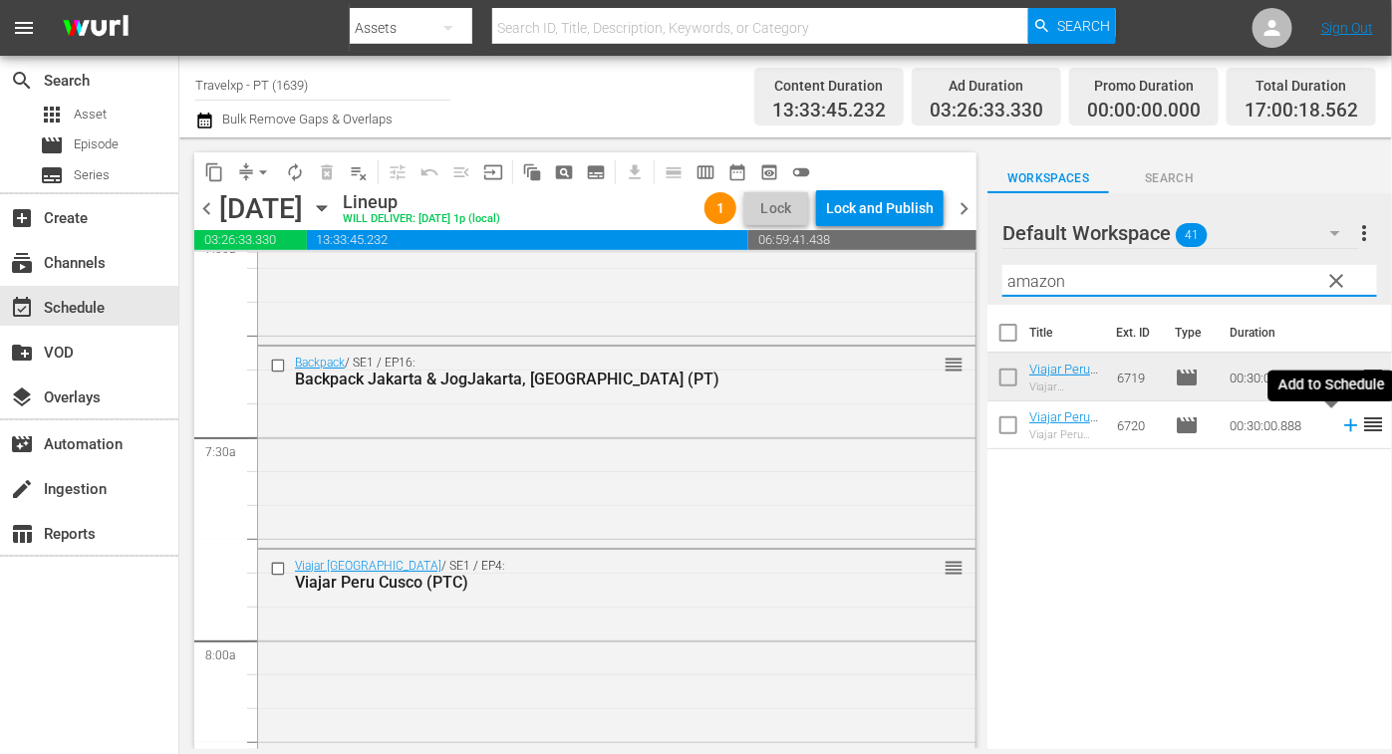
click at [1344, 430] on icon at bounding box center [1350, 425] width 13 height 13
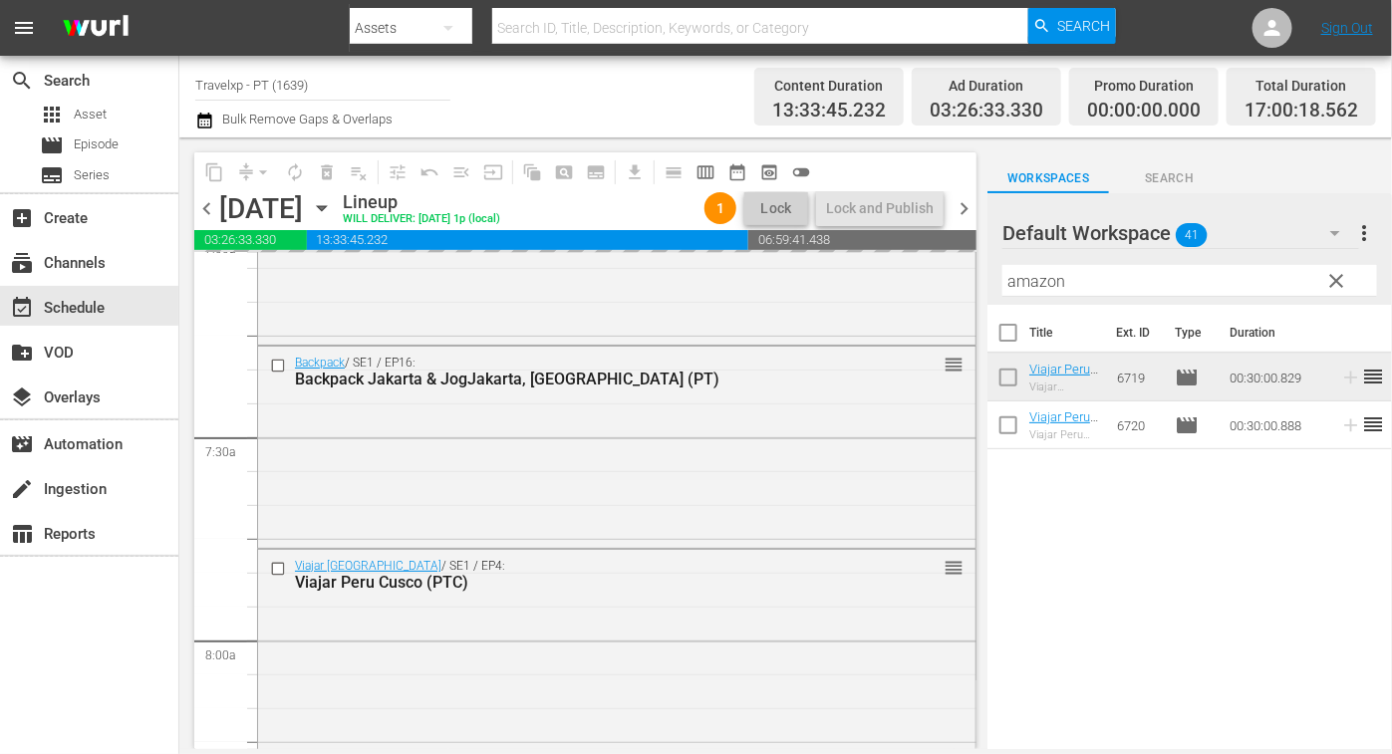
click at [1041, 286] on input "amazon" at bounding box center [1189, 281] width 375 height 32
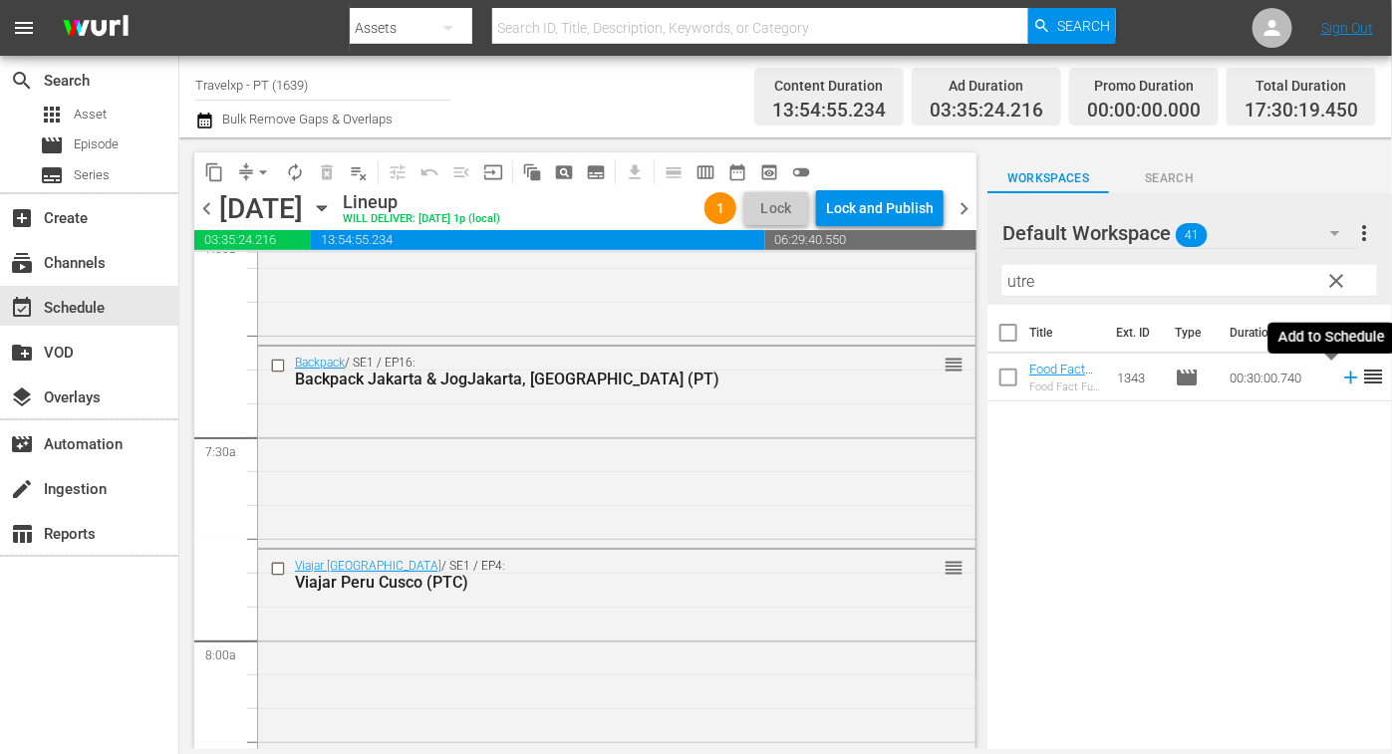
click at [1344, 376] on icon at bounding box center [1350, 378] width 13 height 13
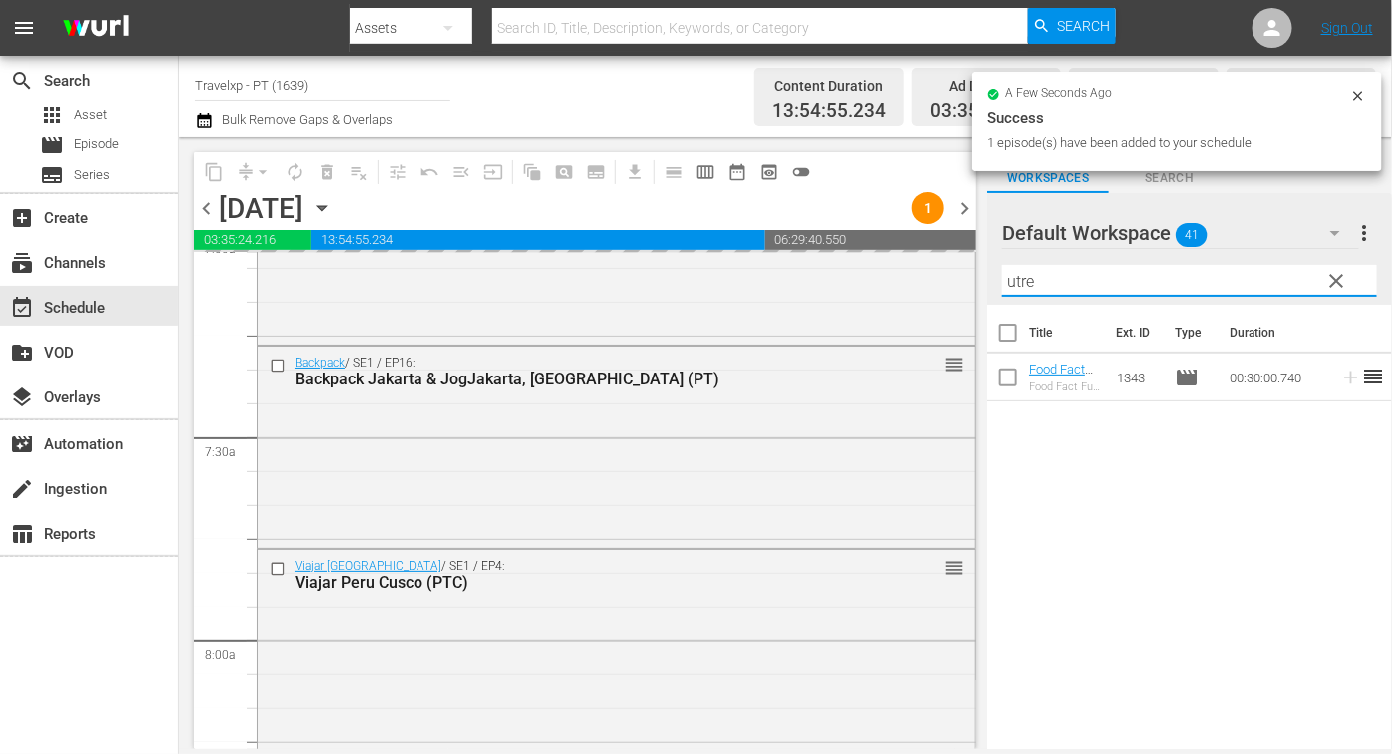
click at [1018, 283] on input "utre" at bounding box center [1189, 281] width 375 height 32
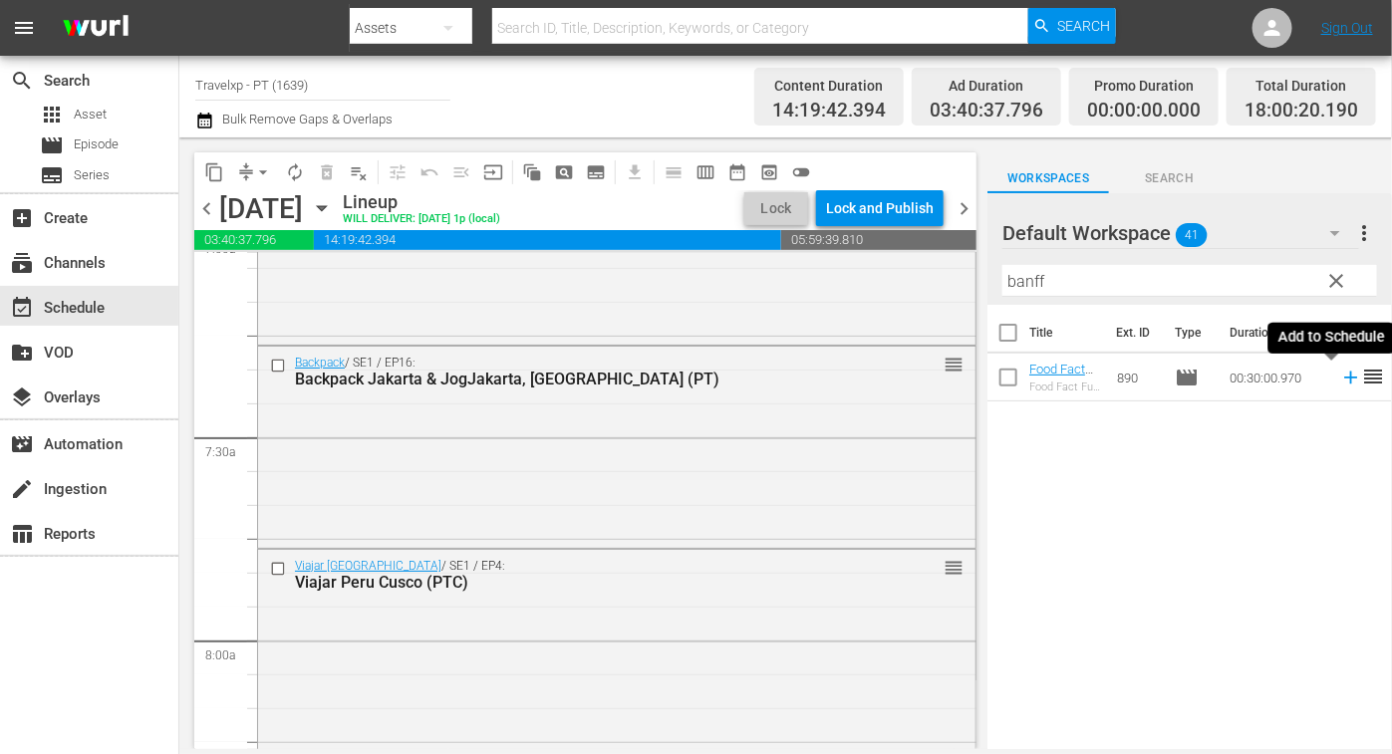
click at [1344, 377] on icon at bounding box center [1350, 378] width 13 height 13
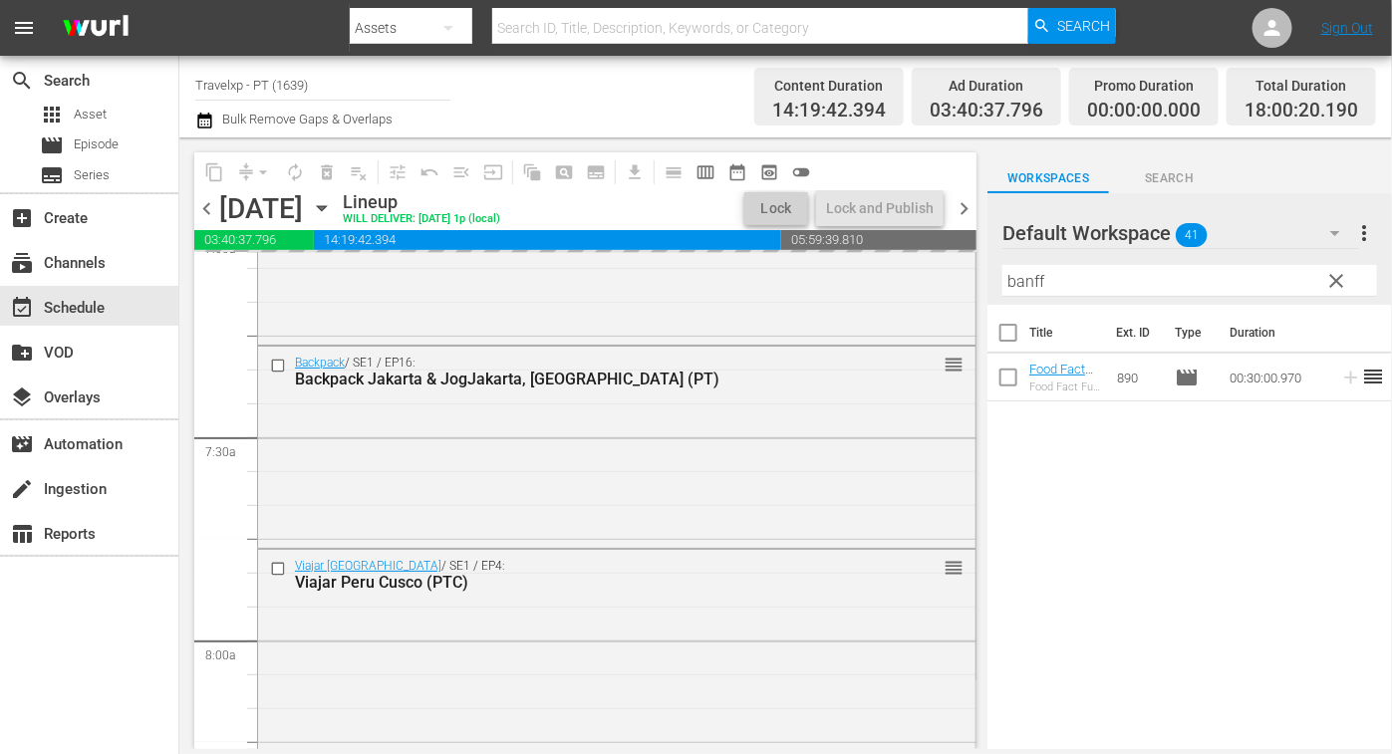
click at [1031, 286] on input "banff" at bounding box center [1189, 281] width 375 height 32
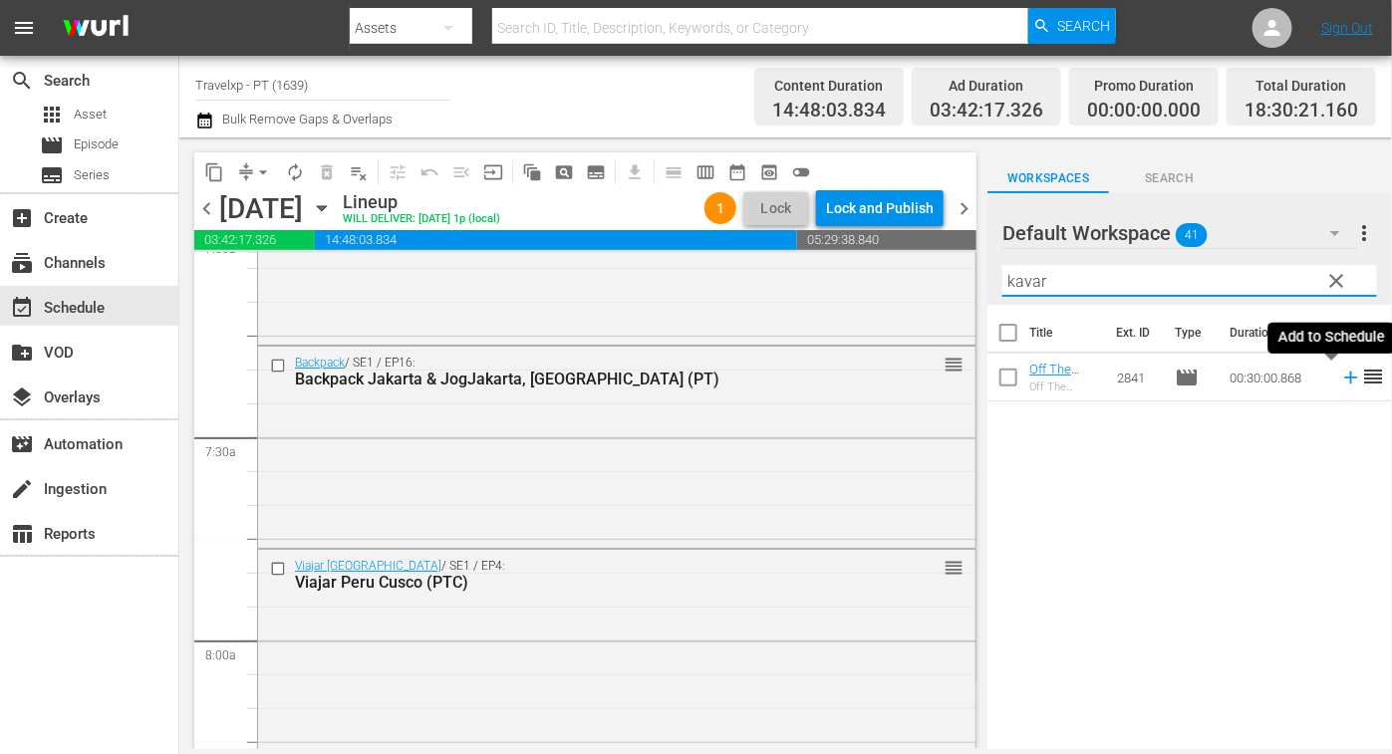
click at [1344, 377] on icon at bounding box center [1350, 378] width 13 height 13
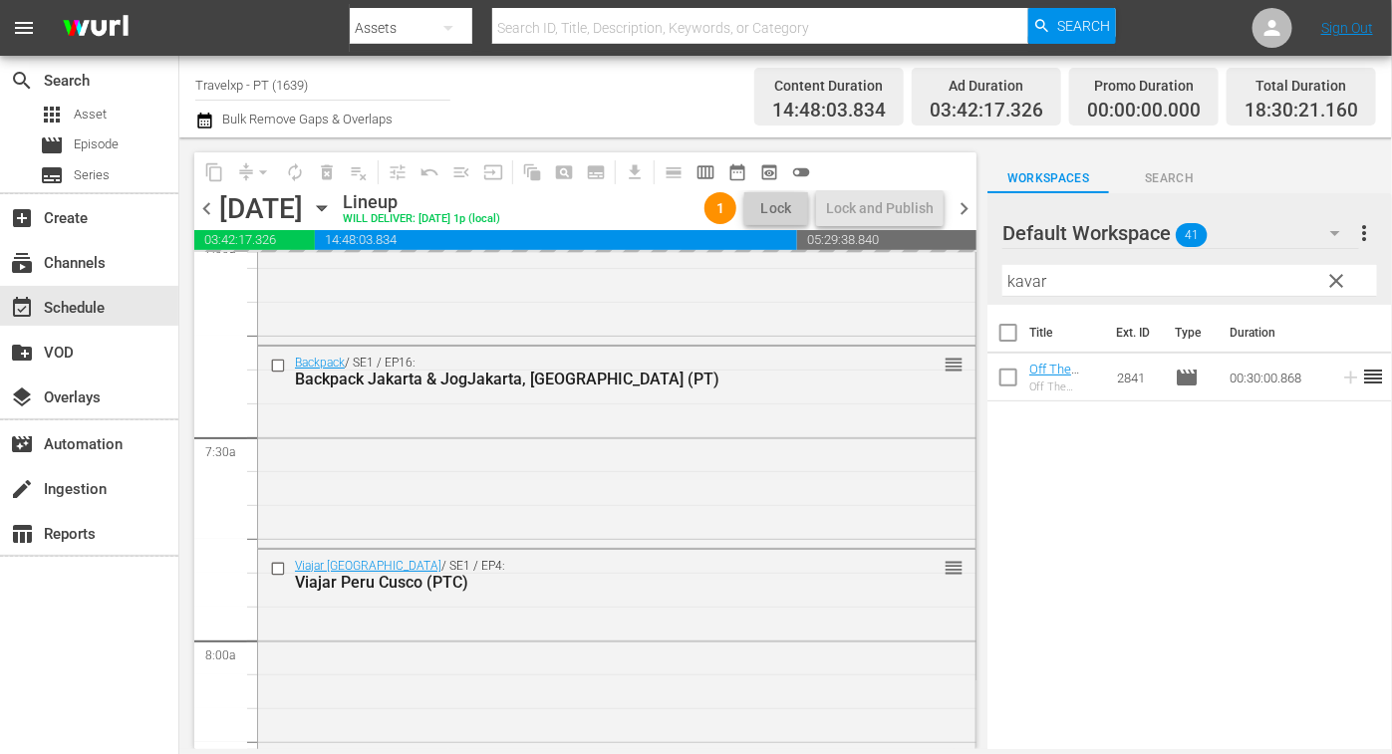
click at [1020, 281] on input "kavar" at bounding box center [1189, 281] width 375 height 32
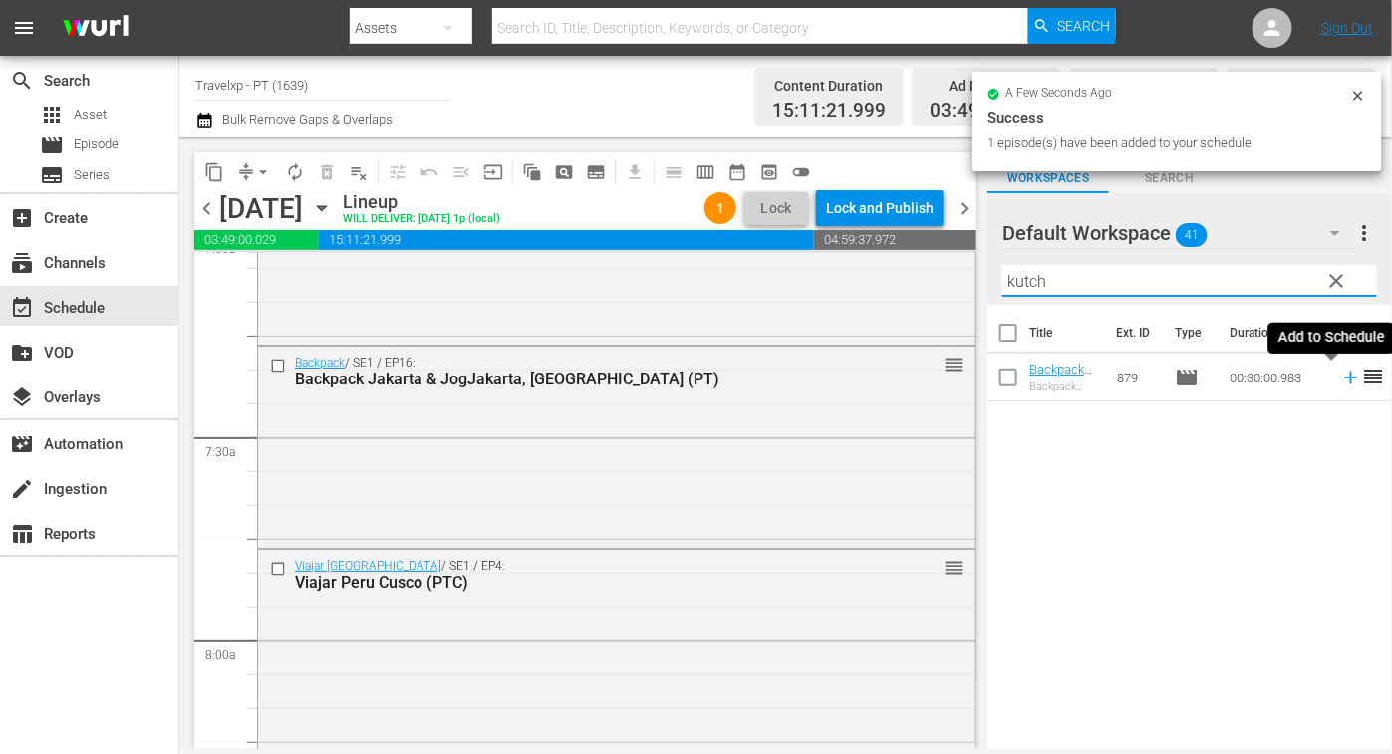
click at [1344, 378] on icon at bounding box center [1350, 378] width 13 height 13
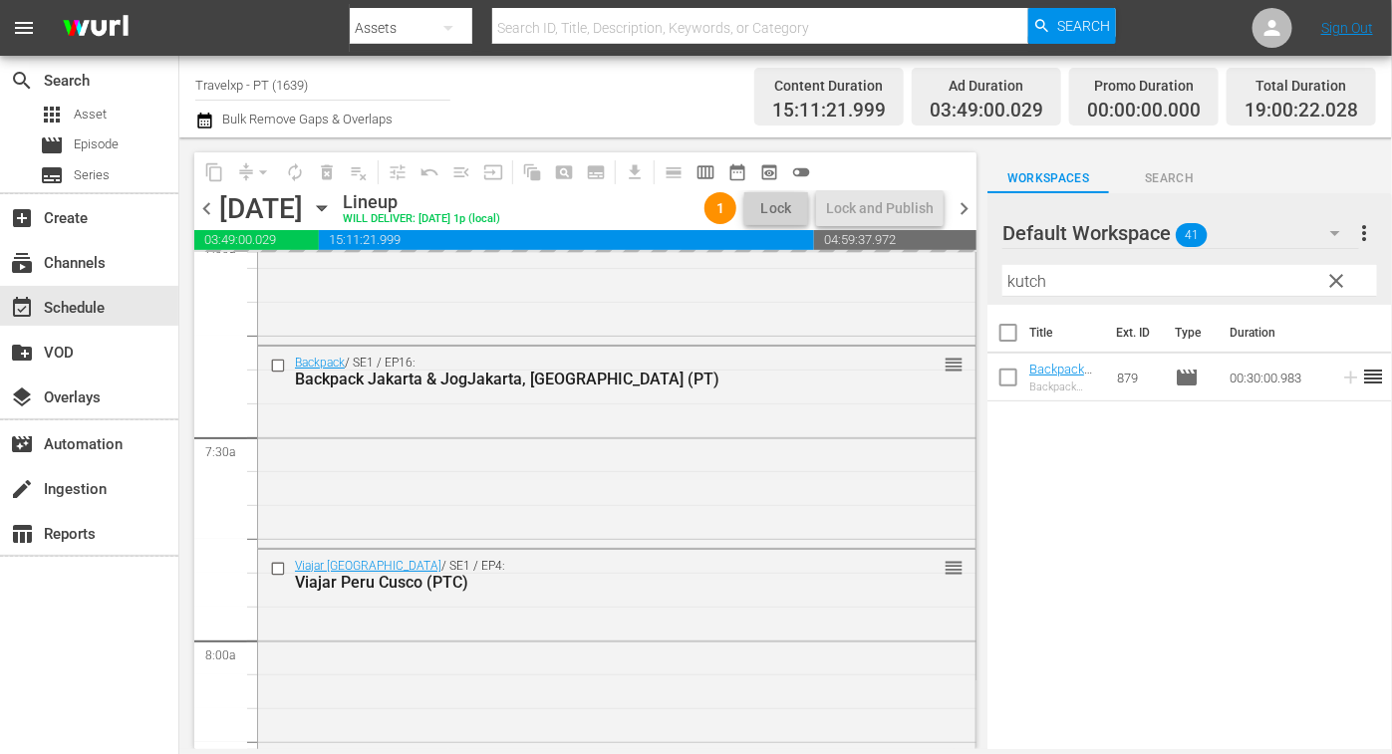
click at [1023, 275] on input "kutch" at bounding box center [1189, 281] width 375 height 32
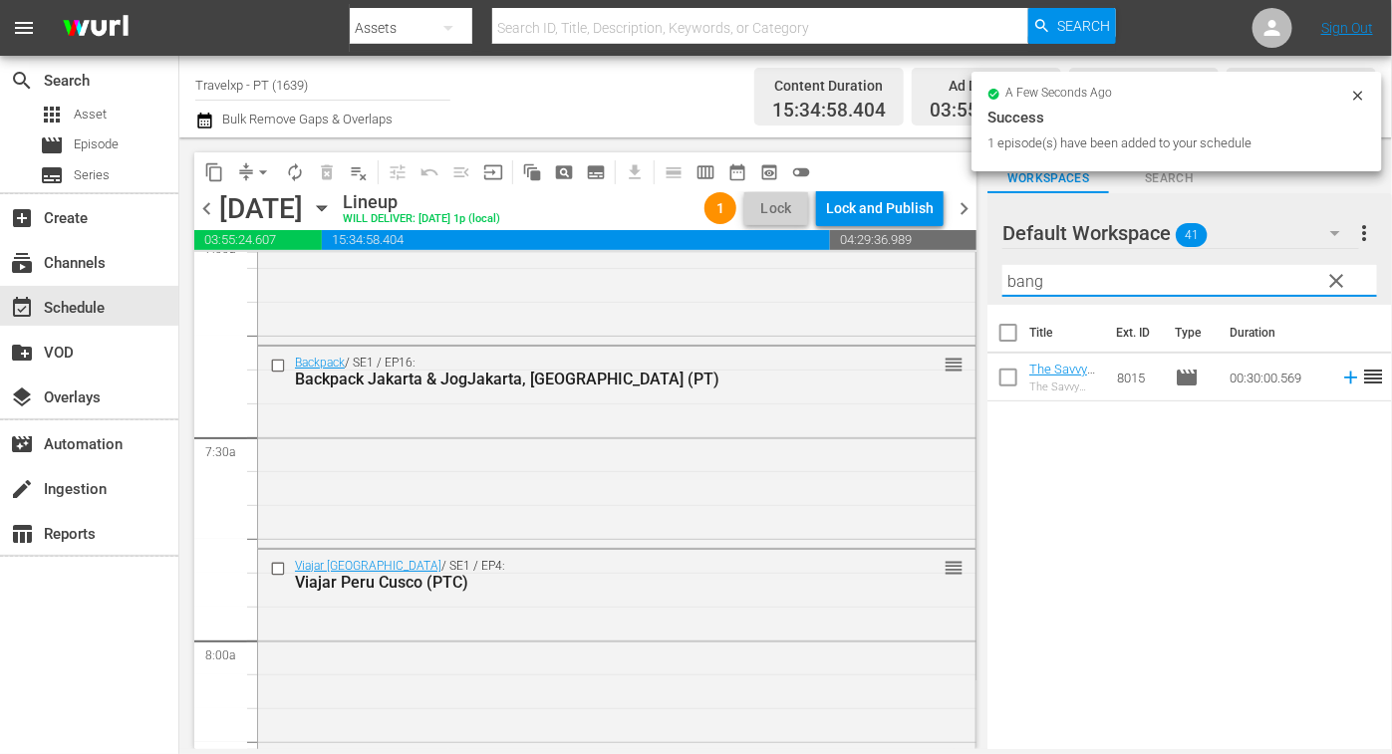
click at [1199, 605] on div "Title Ext. ID Type Duration The Savvy Nomad [GEOGRAPHIC_DATA], [GEOGRAPHIC_DATA…" at bounding box center [1189, 528] width 404 height 447
click at [1344, 378] on icon at bounding box center [1350, 378] width 13 height 13
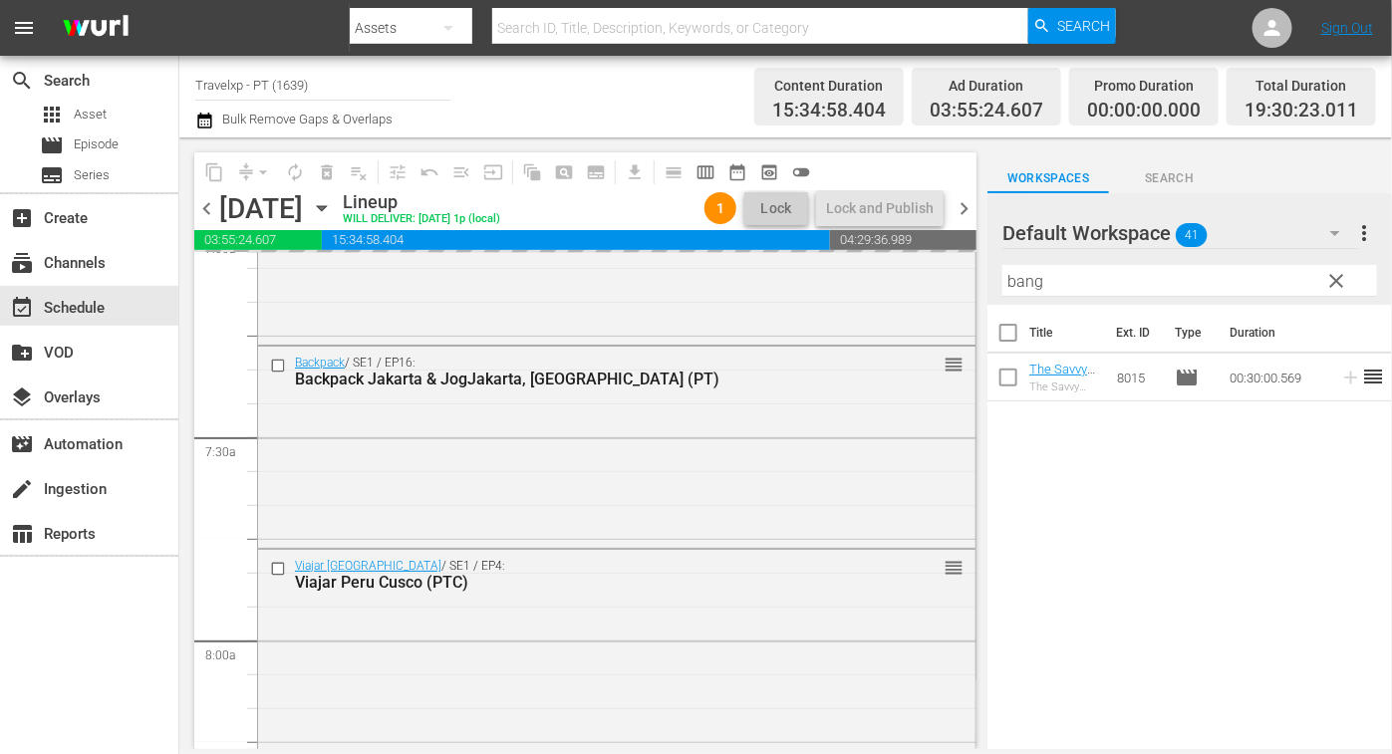
click at [1028, 281] on input "bang" at bounding box center [1189, 281] width 375 height 32
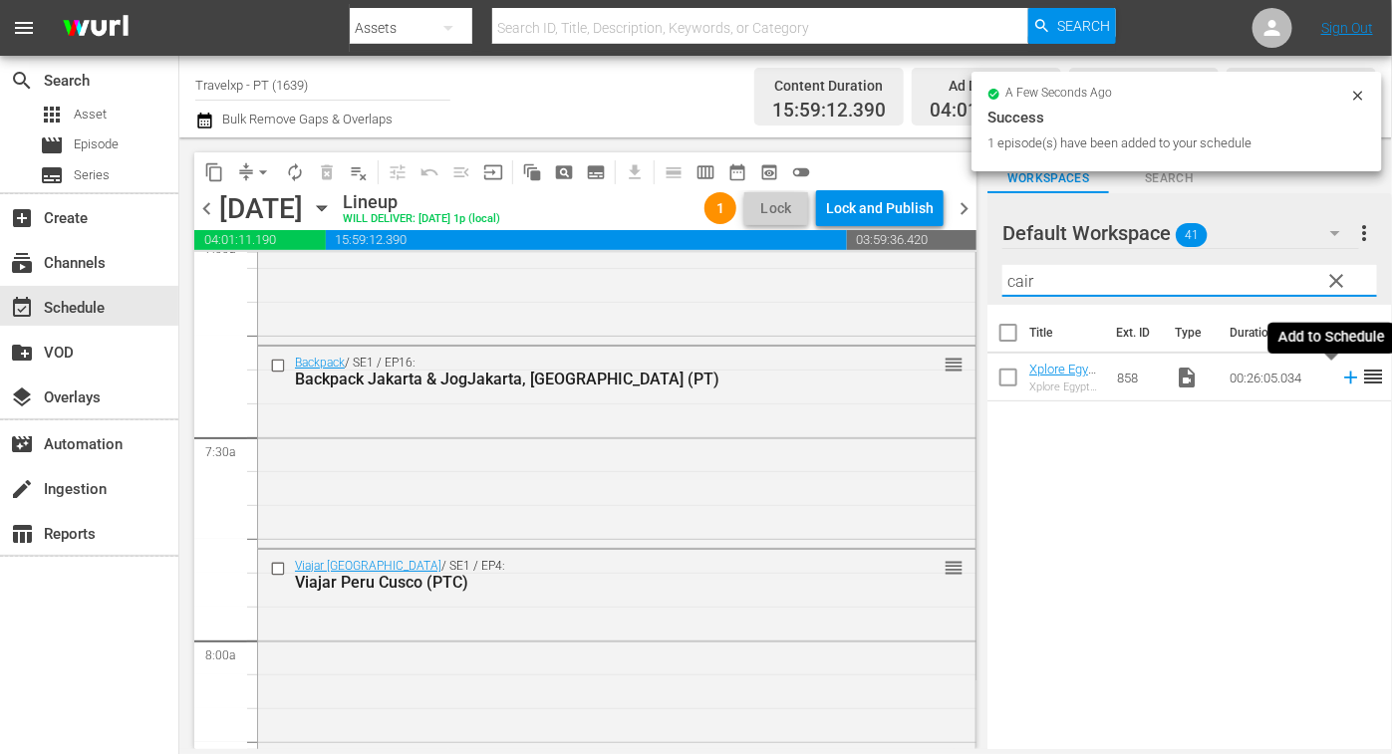
click at [1340, 376] on icon at bounding box center [1351, 378] width 22 height 22
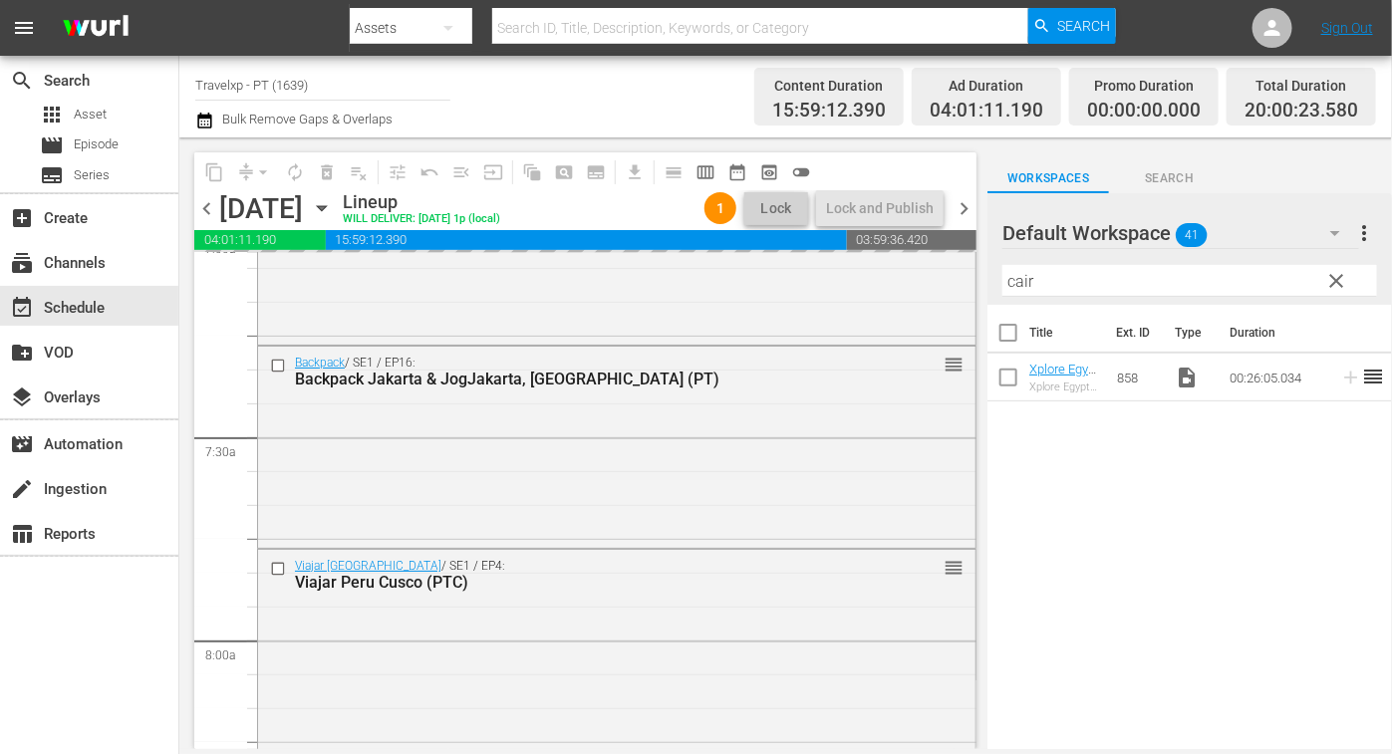
click at [1027, 280] on input "cair" at bounding box center [1189, 281] width 375 height 32
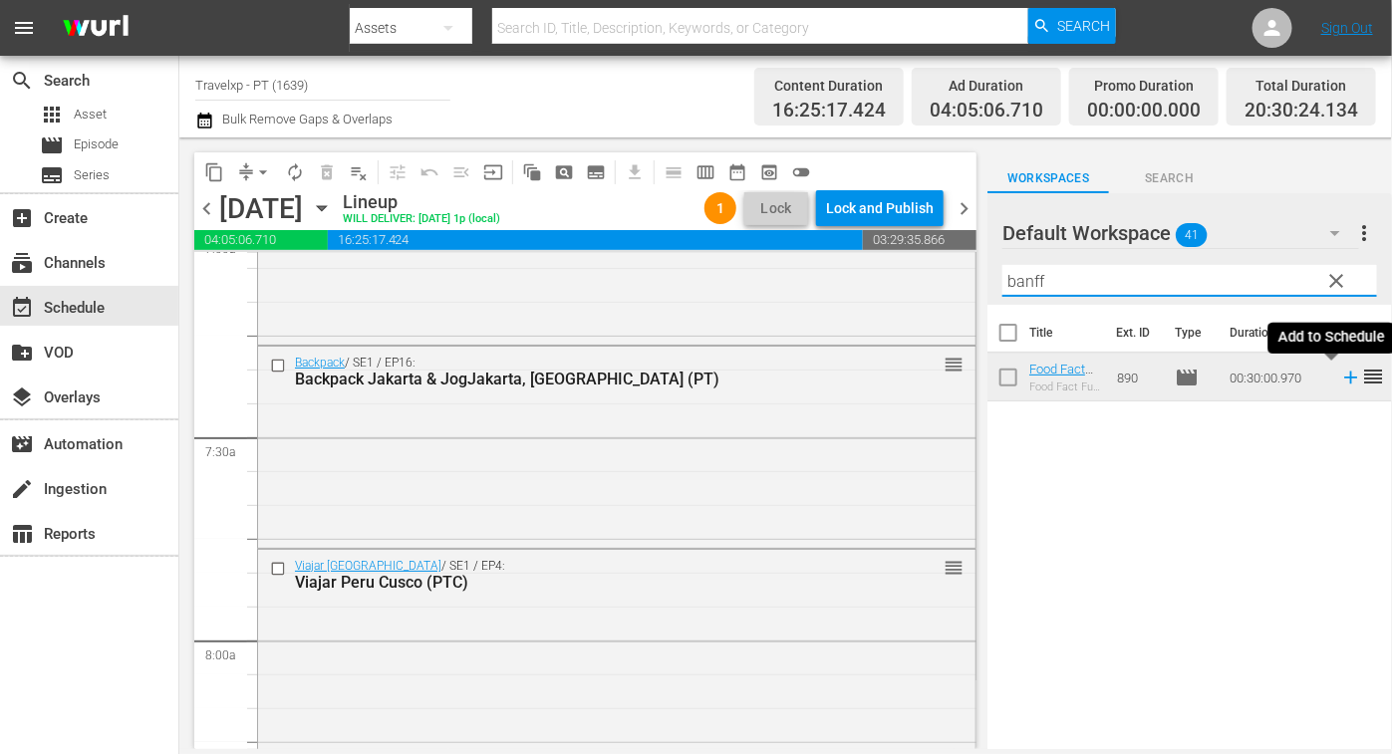
click at [1340, 373] on icon at bounding box center [1351, 378] width 22 height 22
click at [1026, 281] on input "banff" at bounding box center [1189, 281] width 375 height 32
click at [1344, 376] on icon at bounding box center [1350, 378] width 13 height 13
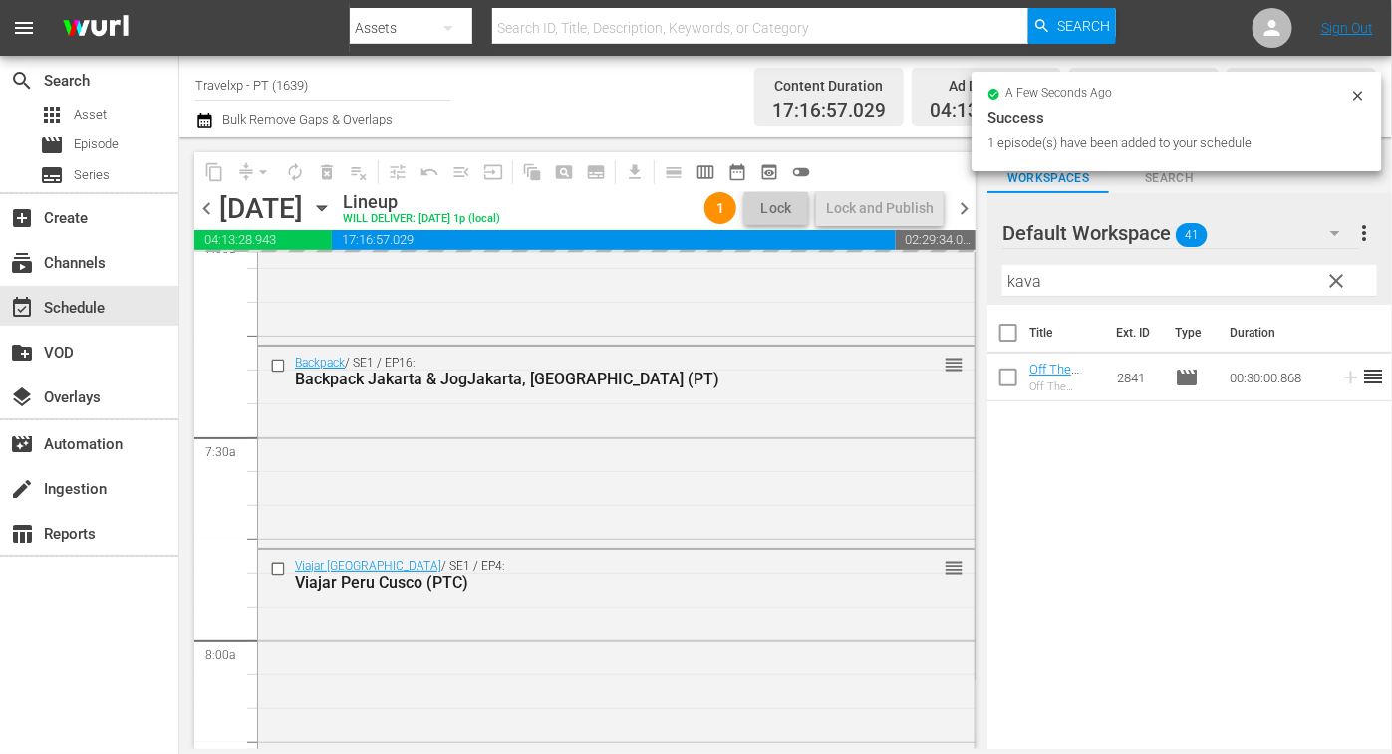
click at [1016, 282] on input "kava" at bounding box center [1189, 281] width 375 height 32
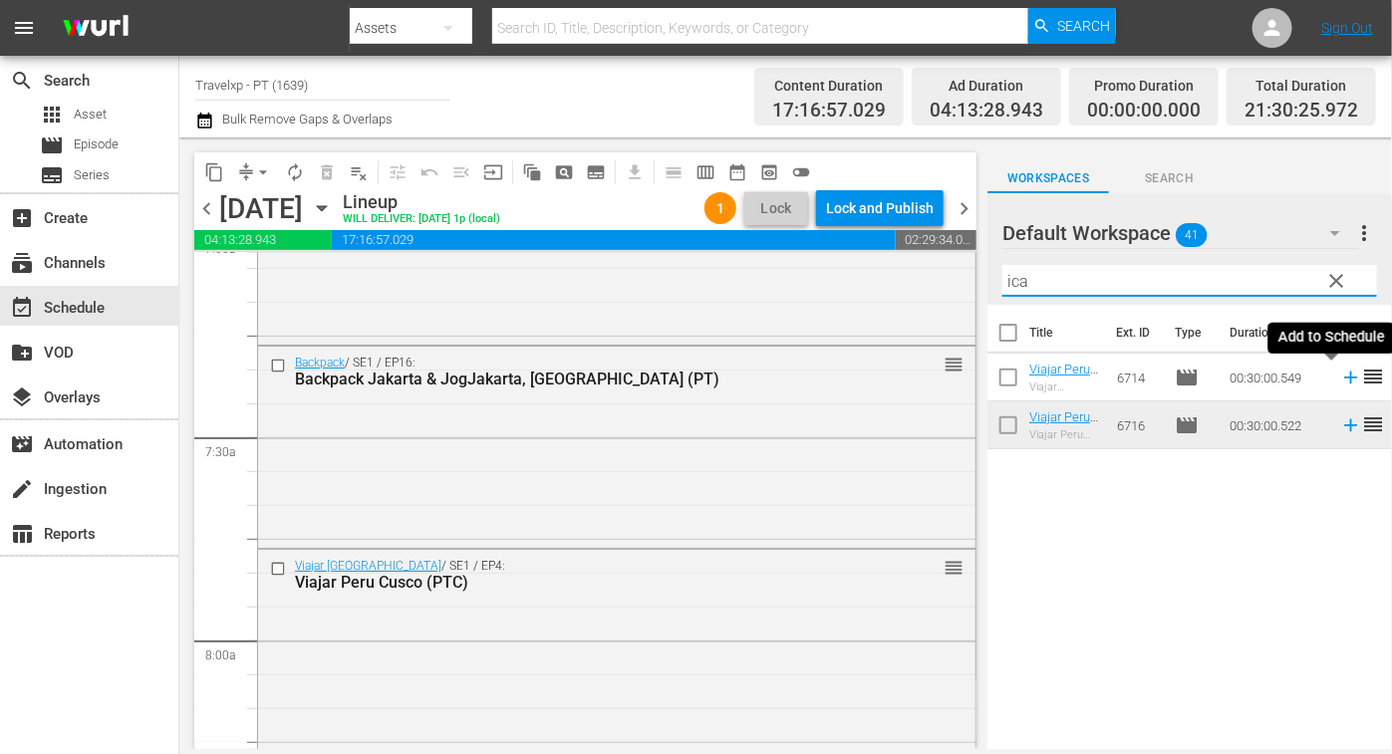
click at [1344, 376] on icon at bounding box center [1350, 378] width 13 height 13
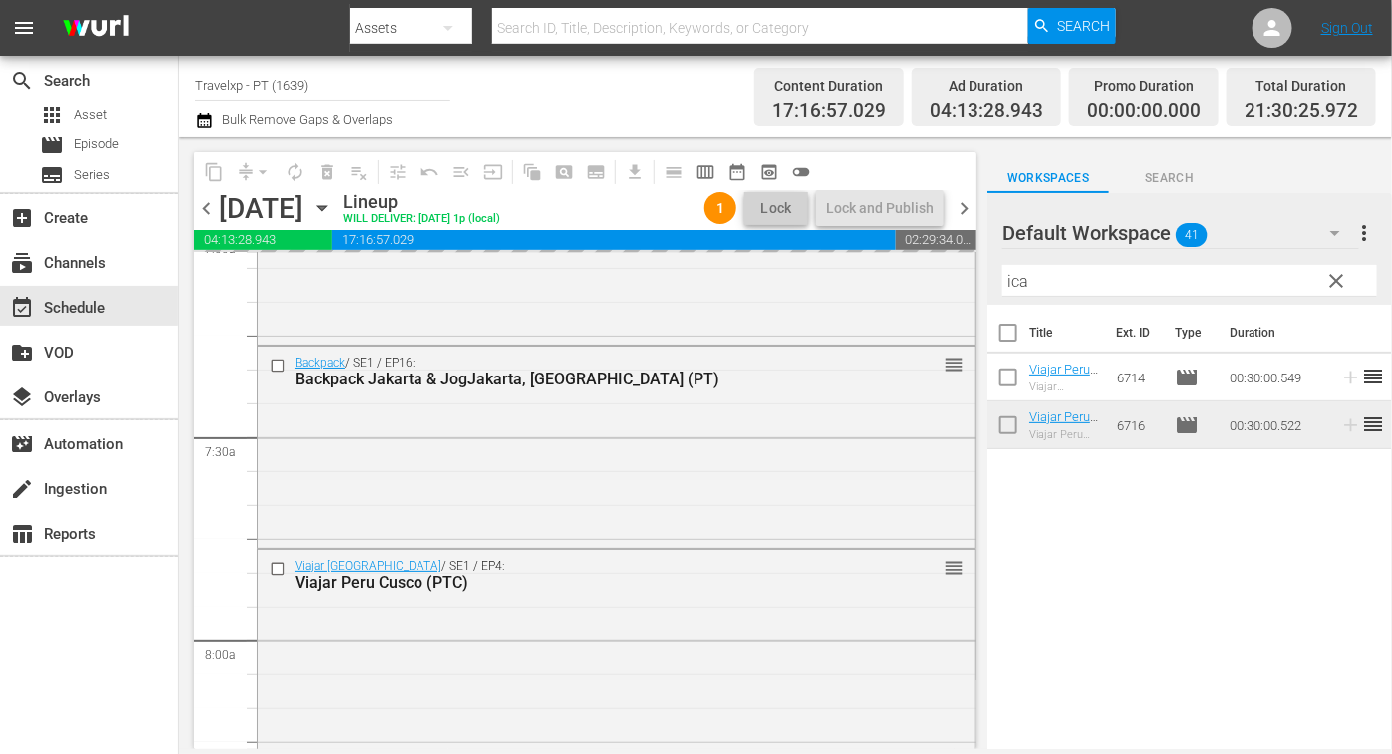
click at [1008, 280] on input "ica" at bounding box center [1189, 281] width 375 height 32
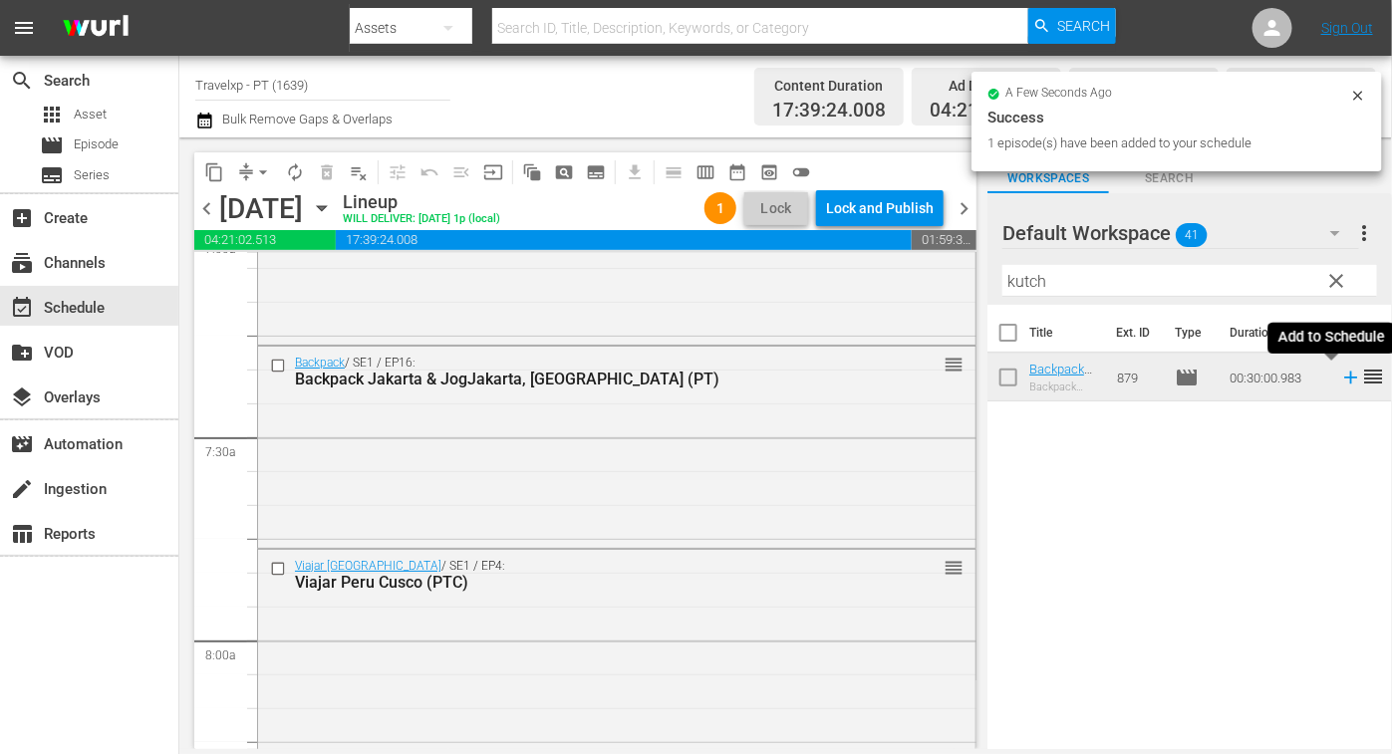
click at [1340, 380] on icon at bounding box center [1351, 378] width 22 height 22
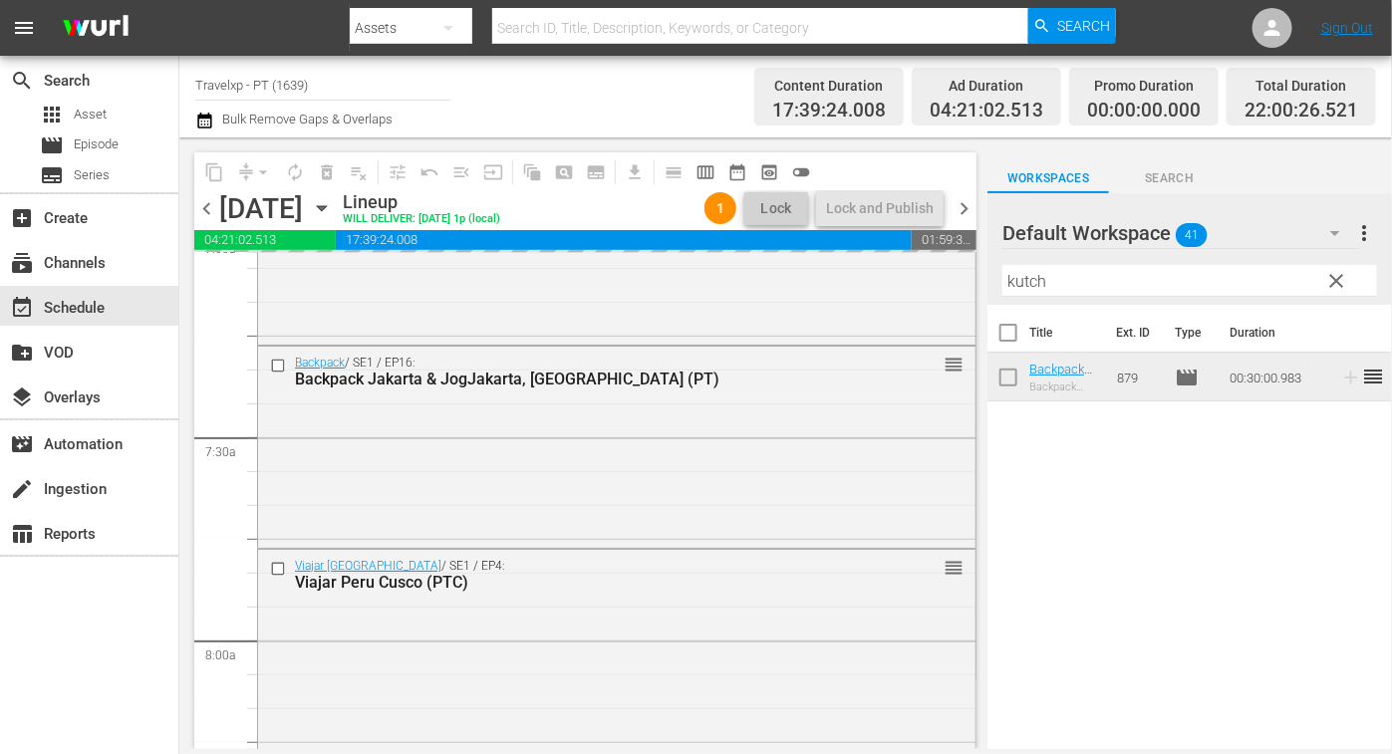
click at [1026, 279] on input "kutch" at bounding box center [1189, 281] width 375 height 32
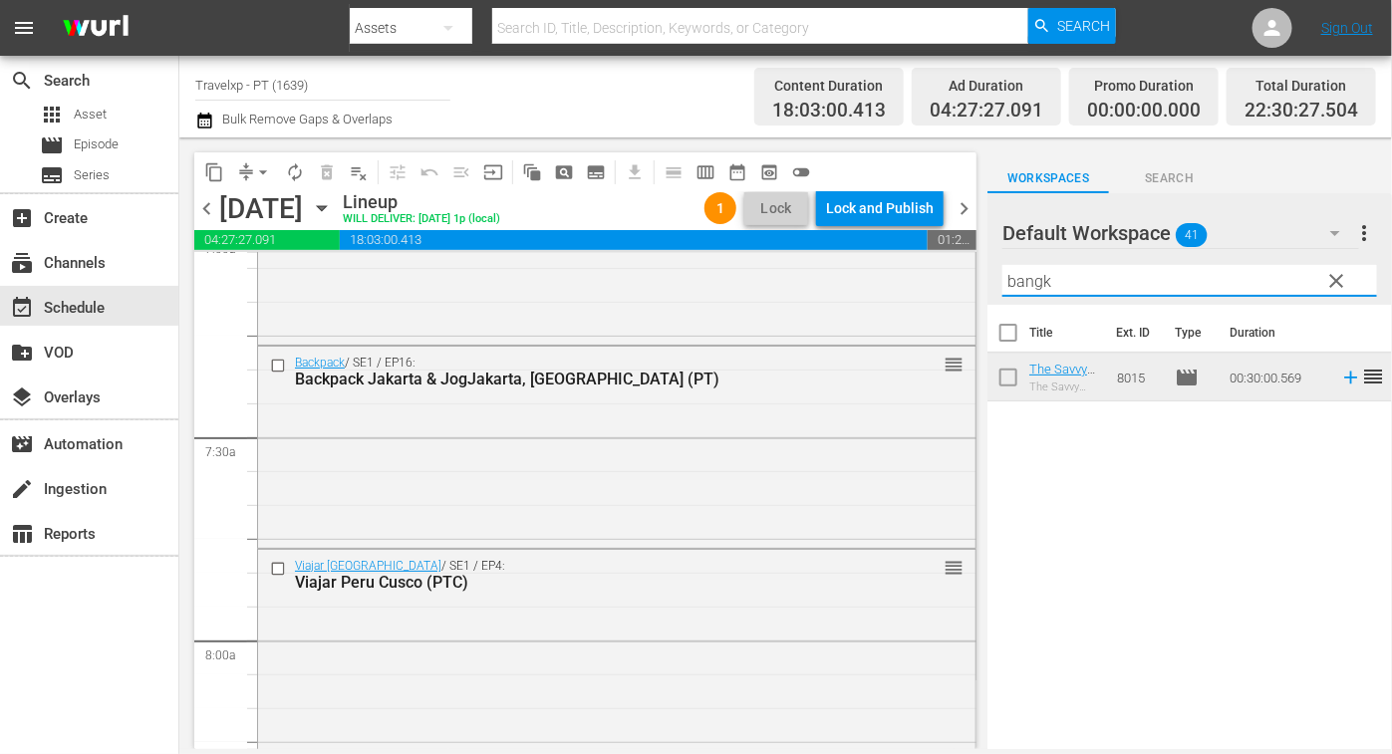
drag, startPoint x: 1286, startPoint y: 476, endPoint x: 1332, endPoint y: 425, distance: 68.4
click at [1287, 477] on div "Title Ext. ID Type Duration The Savvy Nomad [GEOGRAPHIC_DATA], [GEOGRAPHIC_DATA…" at bounding box center [1189, 528] width 404 height 447
click at [1344, 376] on icon at bounding box center [1350, 378] width 13 height 13
click at [1028, 274] on input "bangk" at bounding box center [1189, 281] width 375 height 32
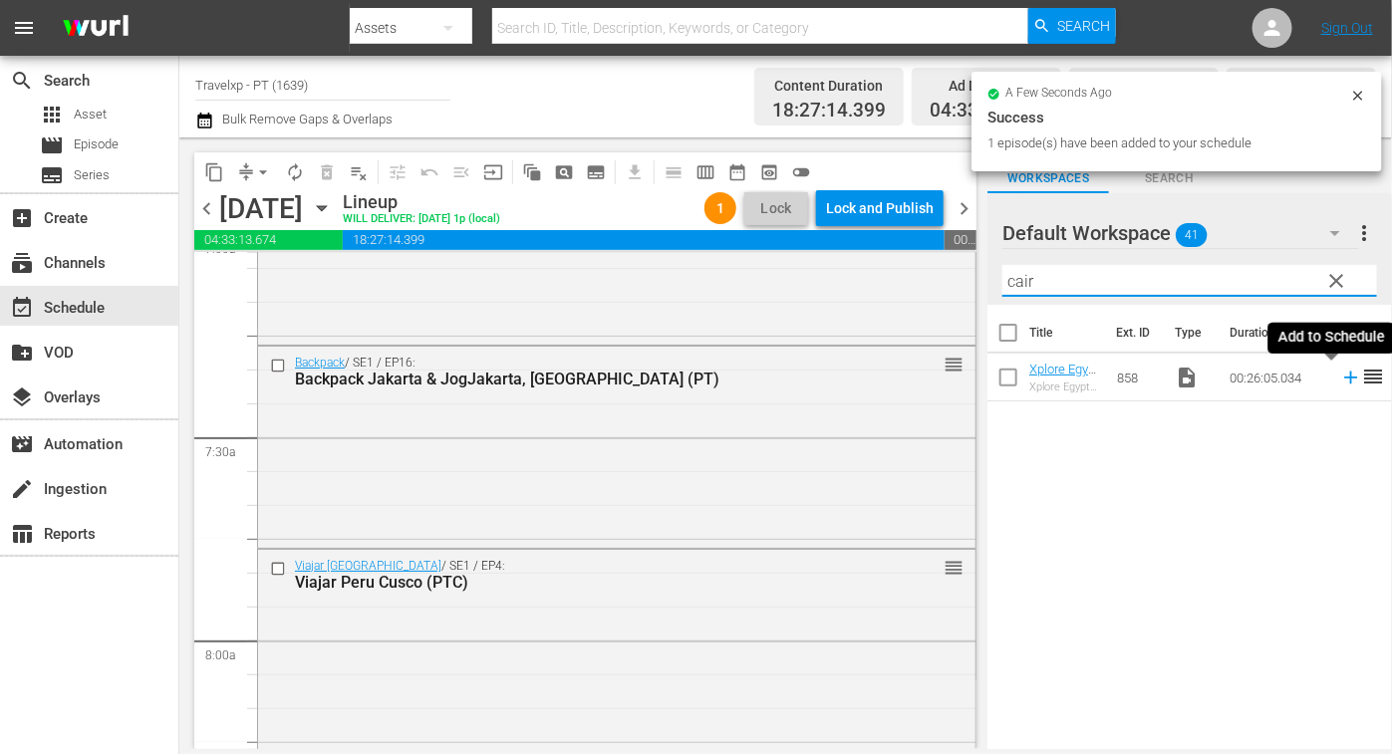
click at [1340, 380] on icon at bounding box center [1351, 378] width 22 height 22
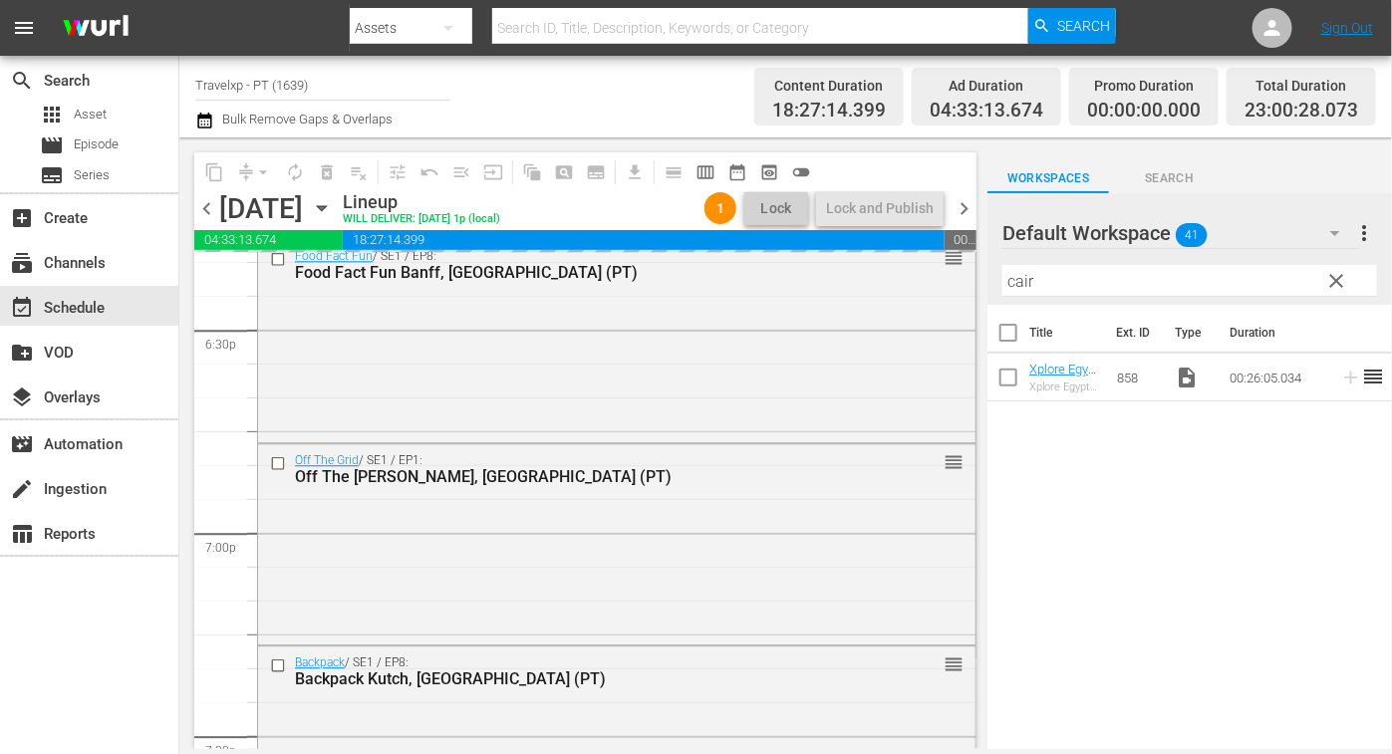
scroll to position [7514, 0]
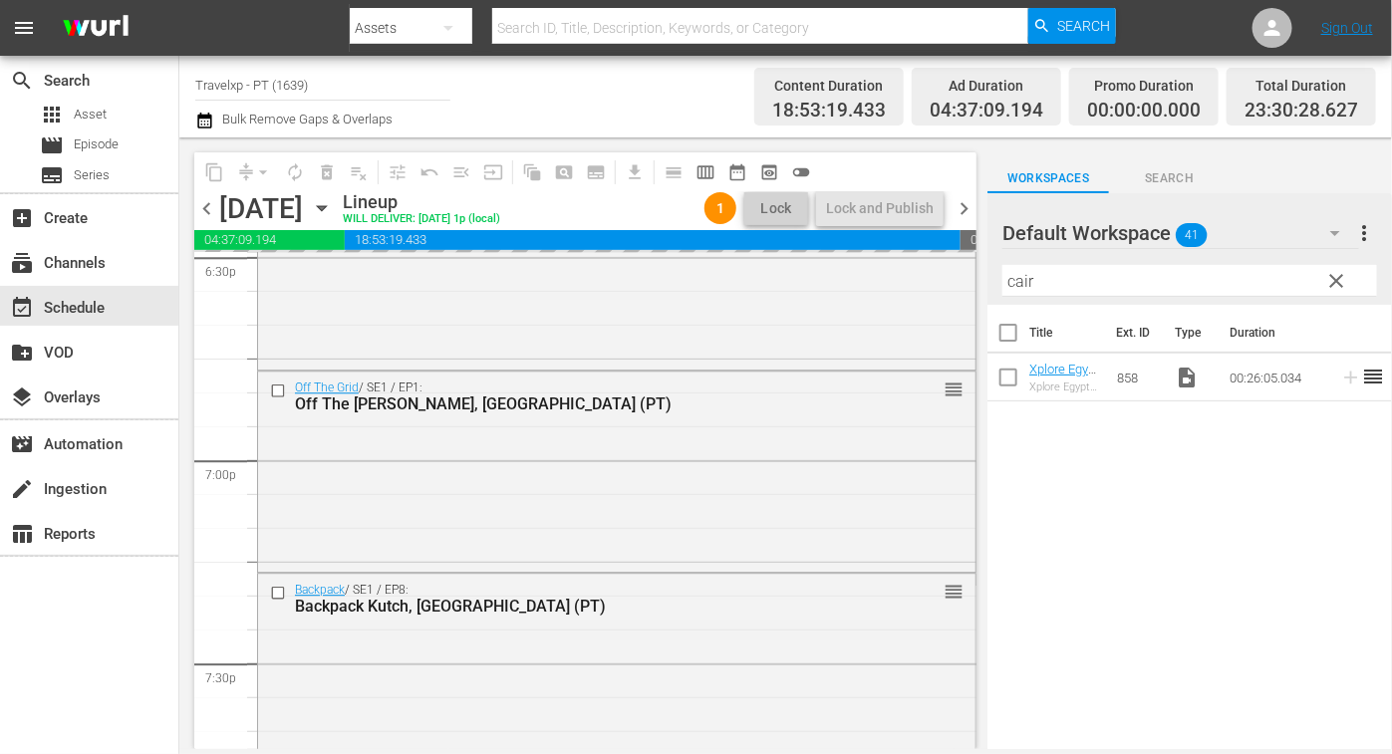
click at [1016, 288] on input "cair" at bounding box center [1189, 281] width 375 height 32
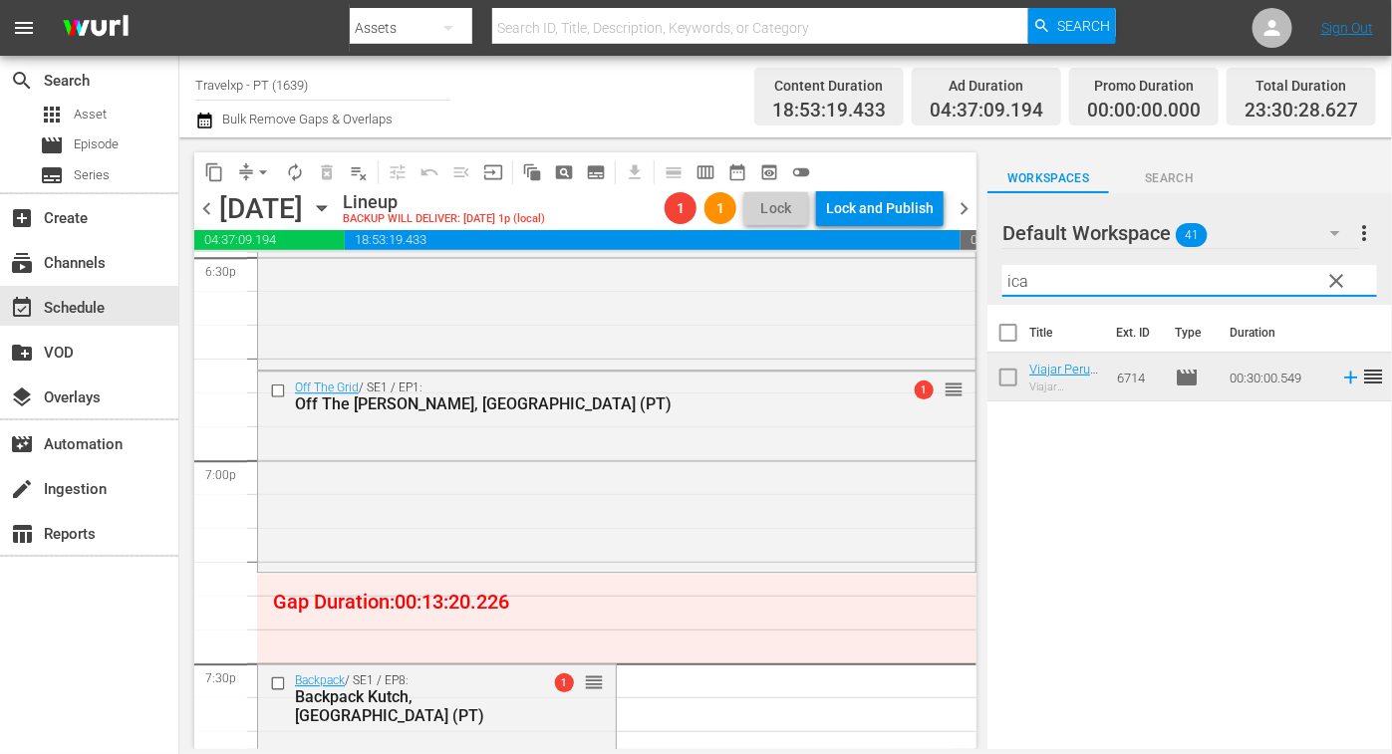
type input "ica"
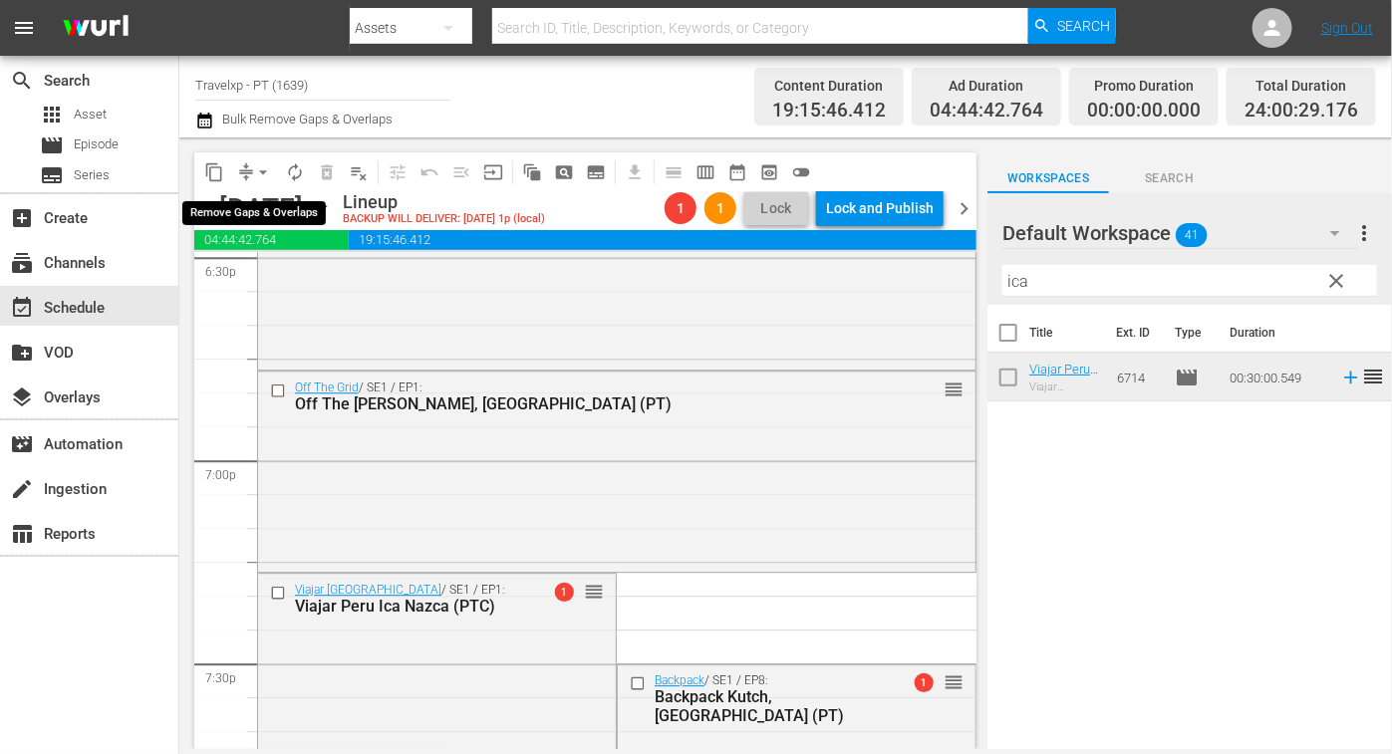
click at [259, 170] on span "arrow_drop_down" at bounding box center [263, 172] width 20 height 20
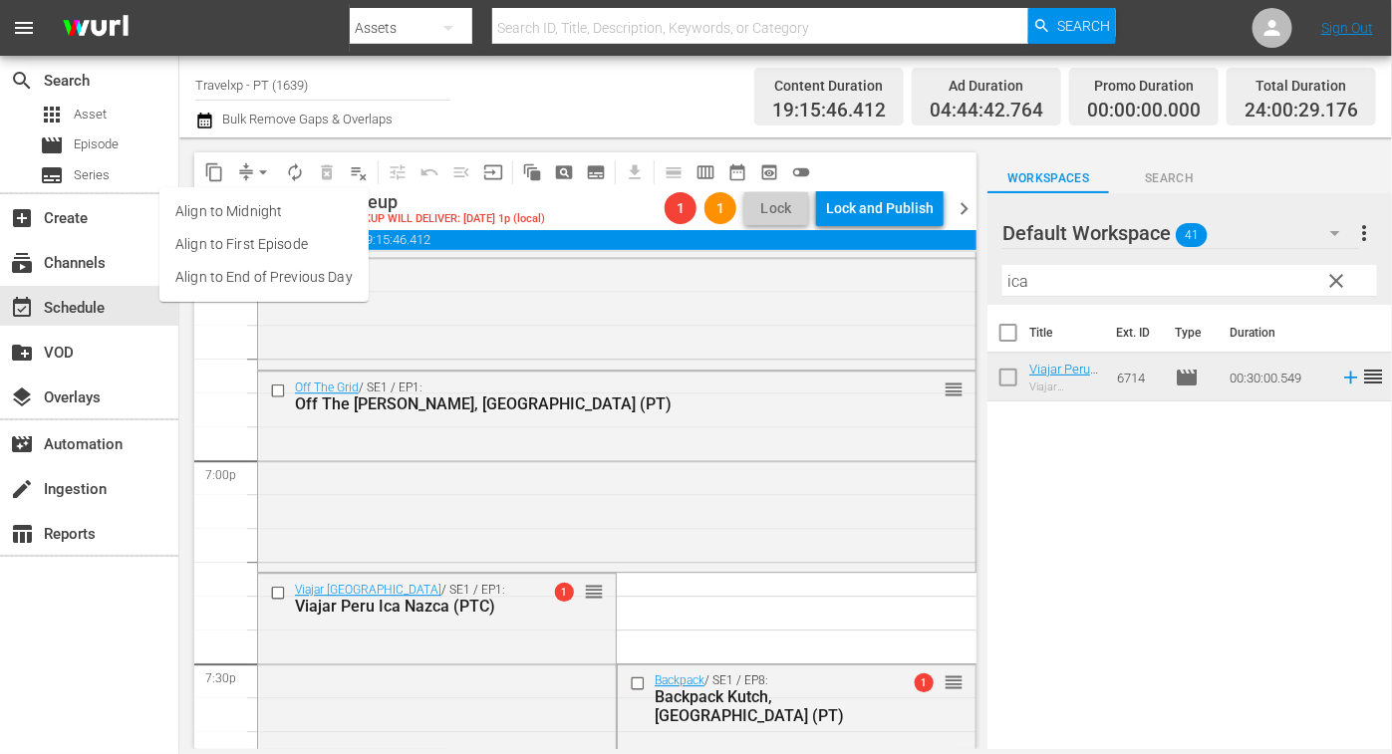
click at [254, 266] on li "Align to End of Previous Day" at bounding box center [263, 277] width 209 height 33
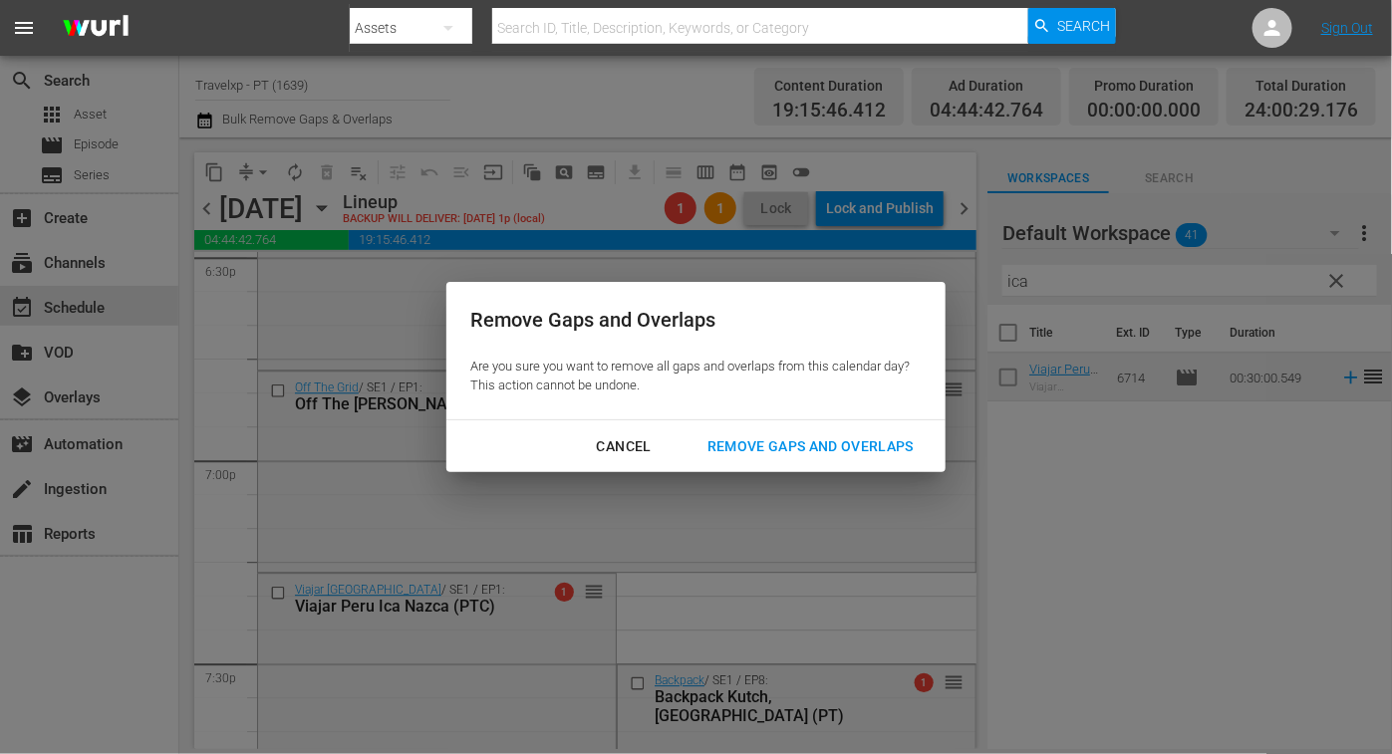
click at [842, 455] on div "Remove Gaps and Overlaps" at bounding box center [810, 446] width 238 height 25
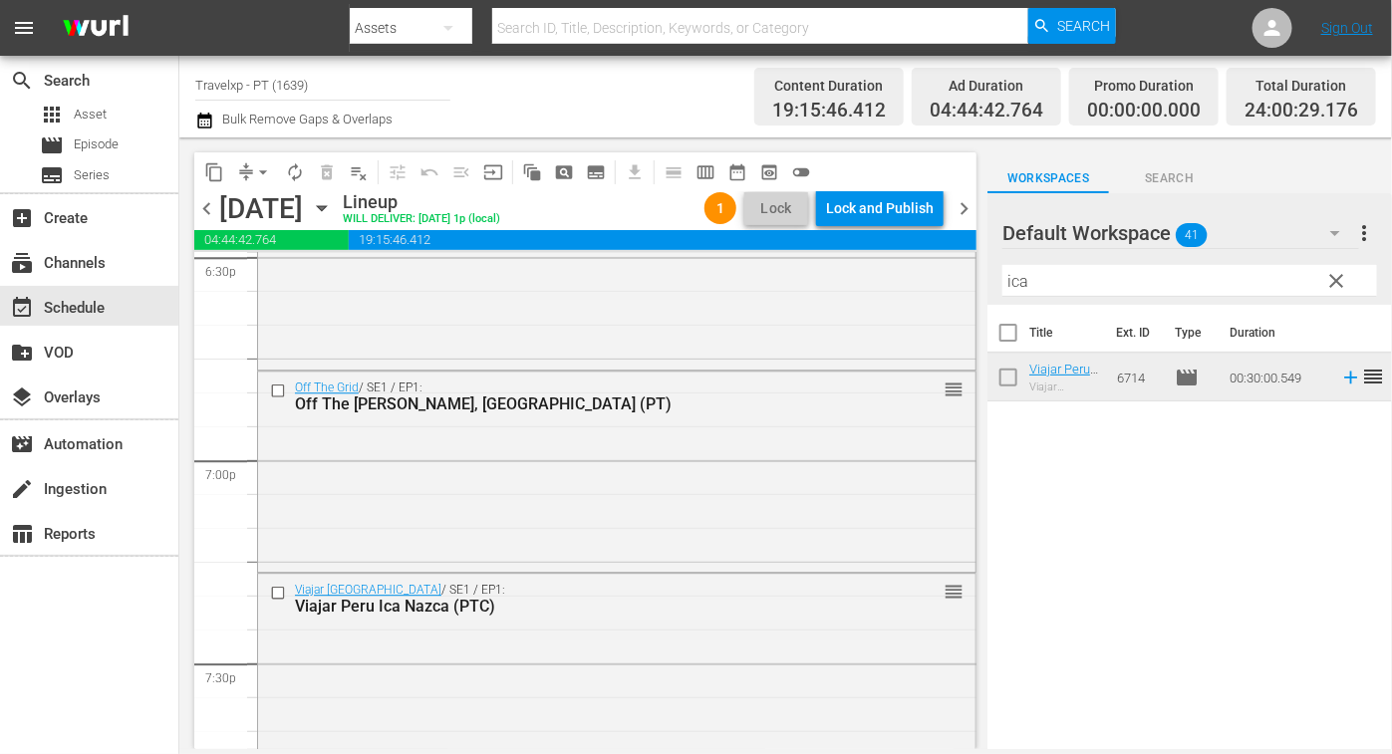
scroll to position [9370, 0]
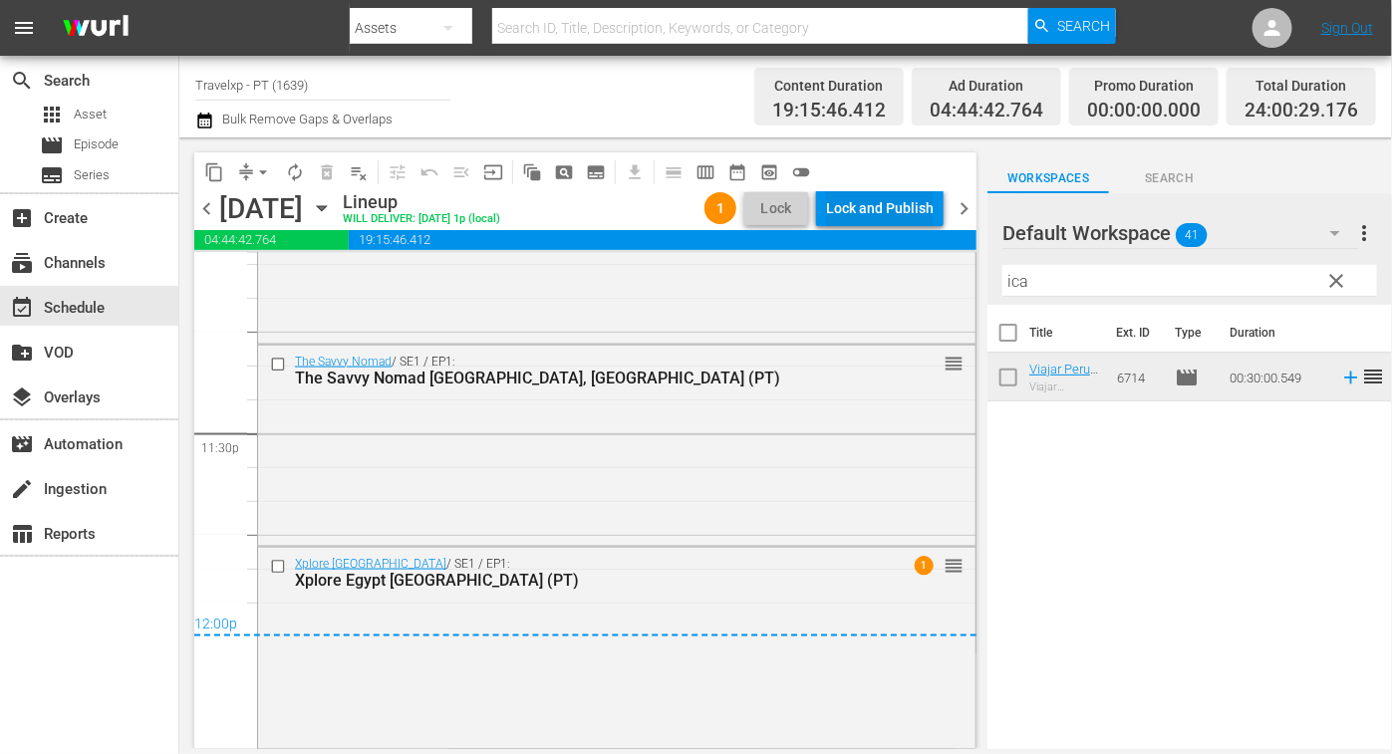
click at [882, 200] on div "Lock and Publish" at bounding box center [880, 208] width 108 height 36
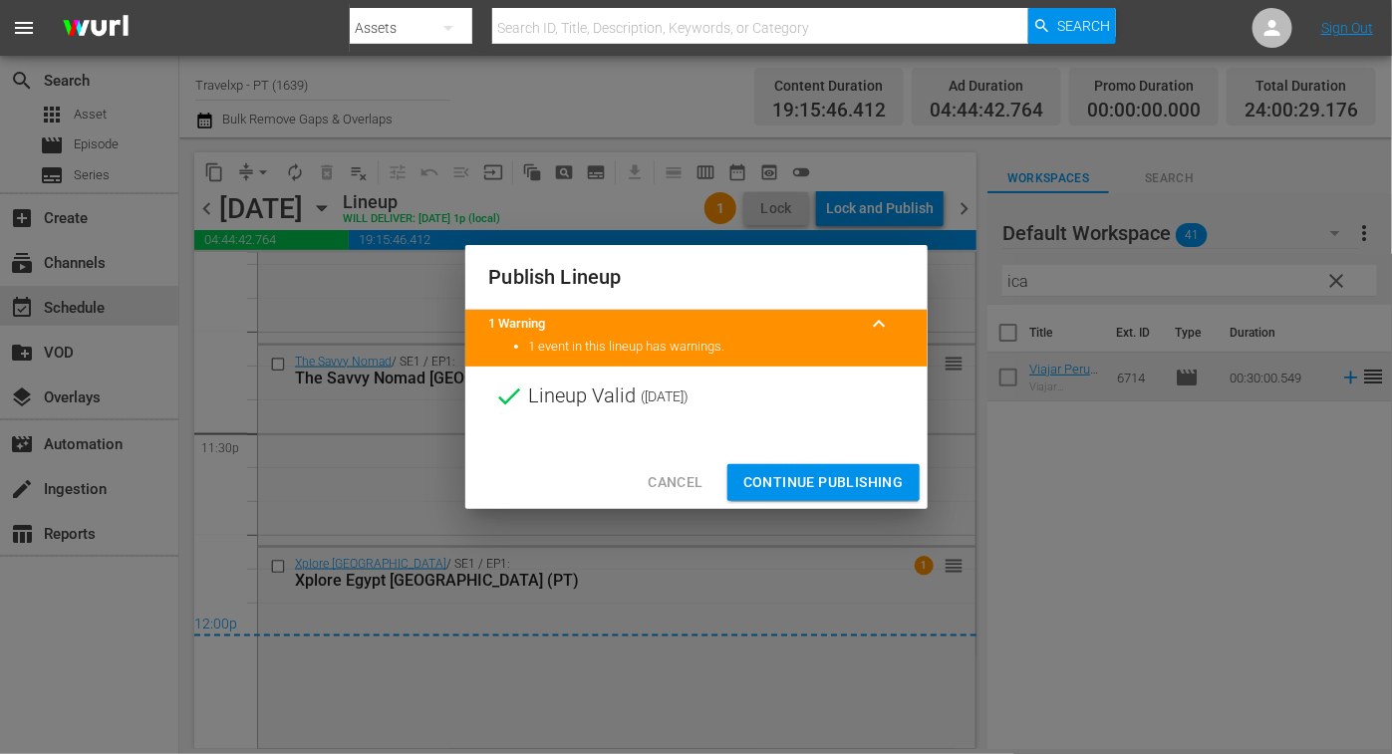
click at [825, 476] on span "Continue Publishing" at bounding box center [823, 482] width 160 height 25
